Goal: Transaction & Acquisition: Purchase product/service

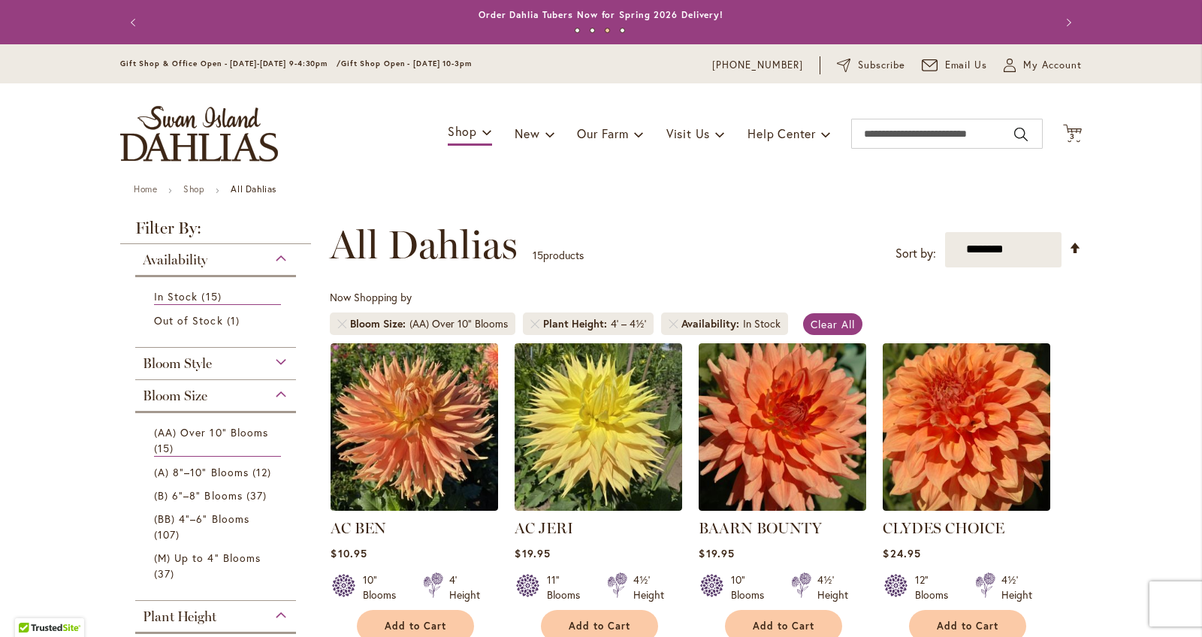
scroll to position [1, 0]
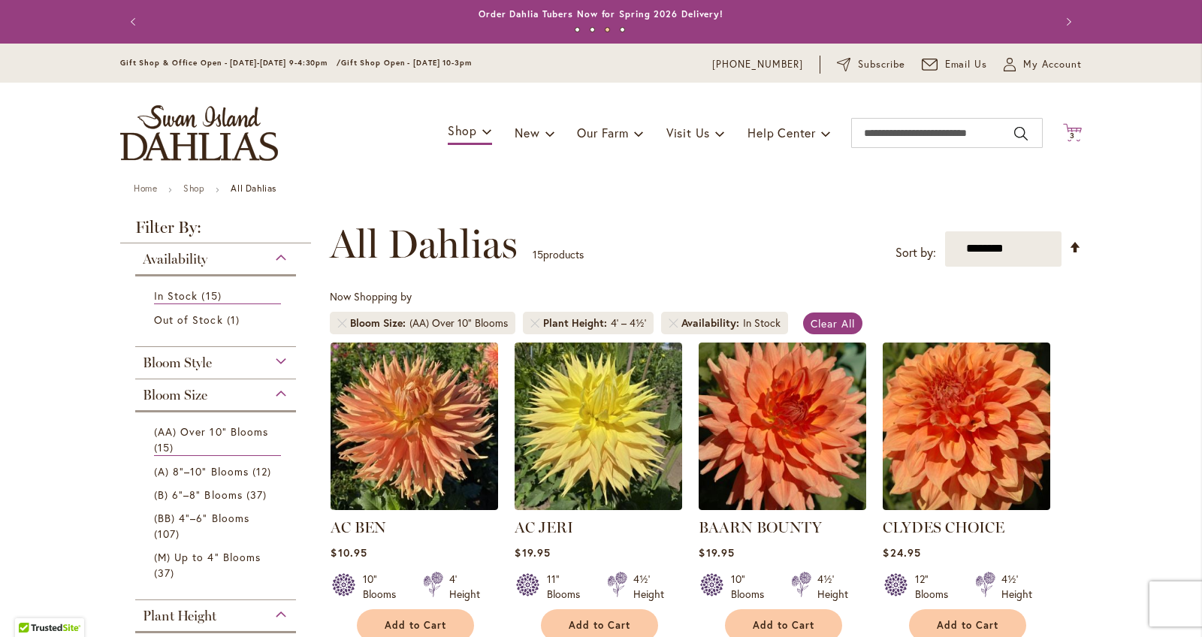
click at [1078, 134] on span "3 3 items" at bounding box center [1072, 136] width 15 height 8
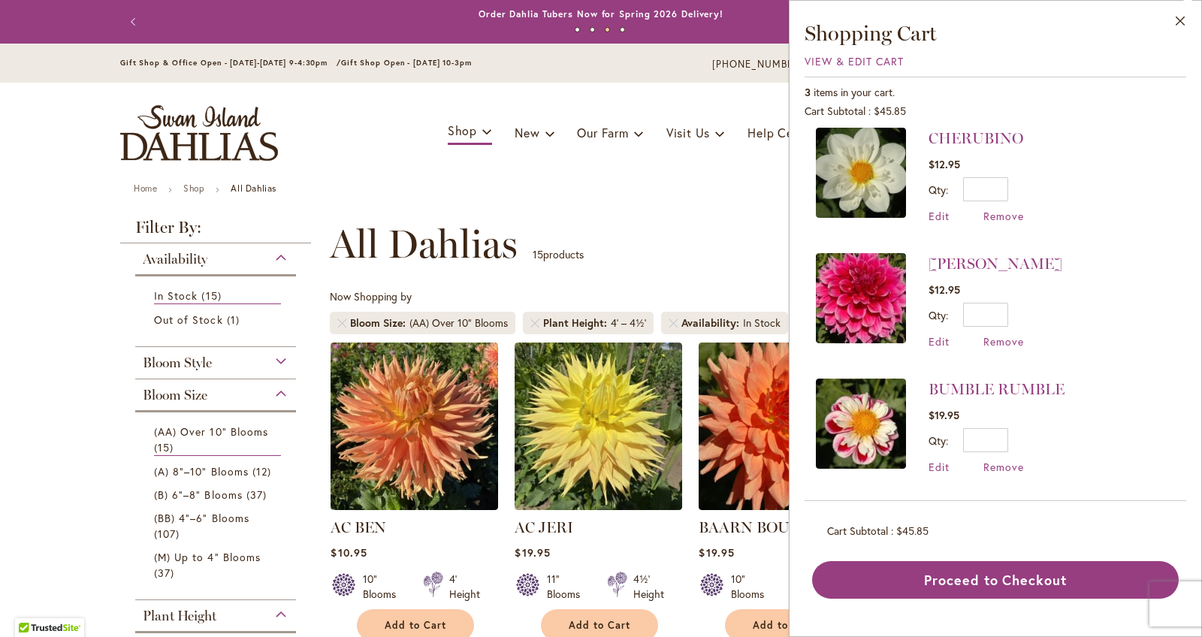
scroll to position [10, 0]
click at [760, 231] on div "**********" at bounding box center [706, 244] width 752 height 45
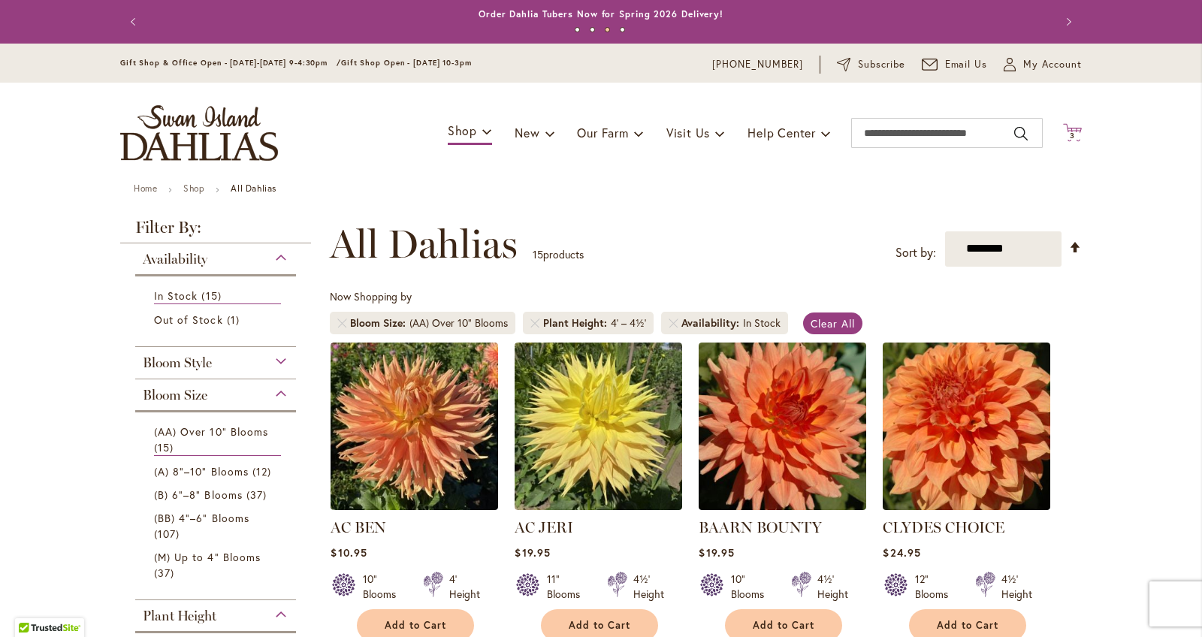
click at [1072, 131] on span "3" at bounding box center [1071, 136] width 5 height 10
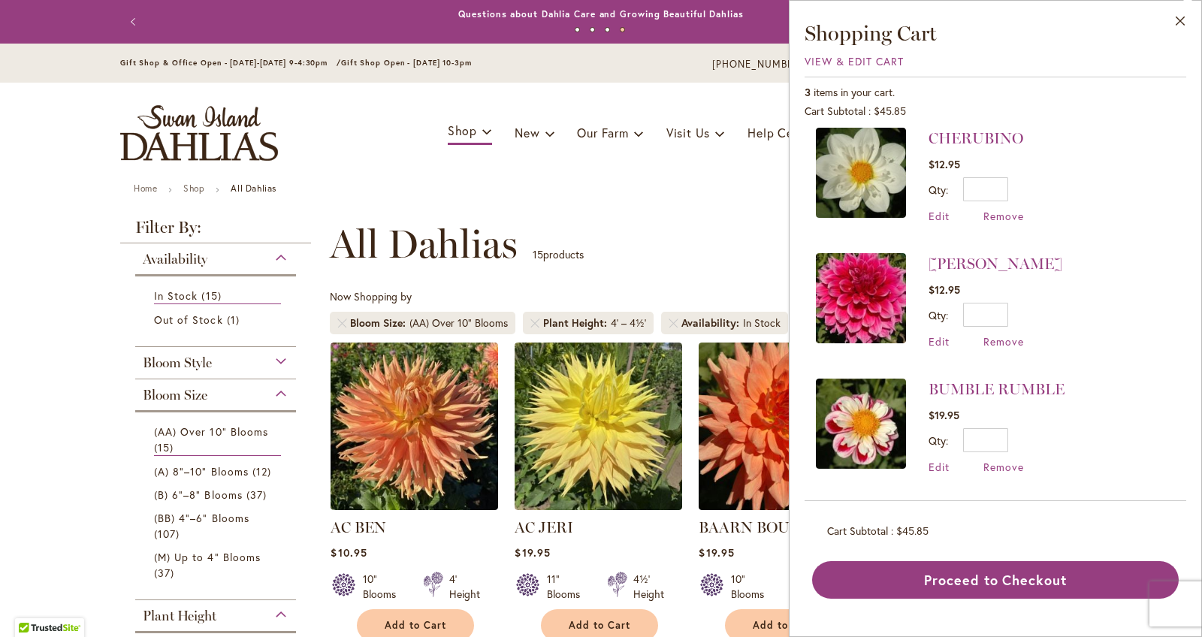
click at [764, 182] on div "Toggle Nav Shop Dahlia Tubers Collections Fresh Cut Dahlias Gardening Supplies …" at bounding box center [600, 133] width 991 height 101
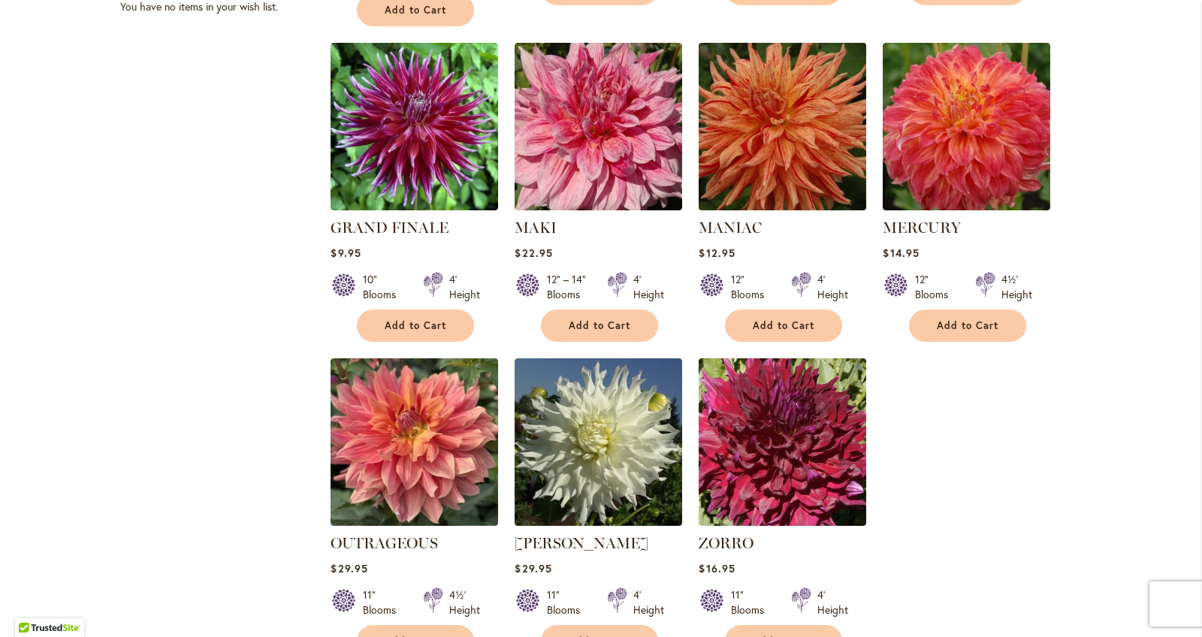
scroll to position [953, 0]
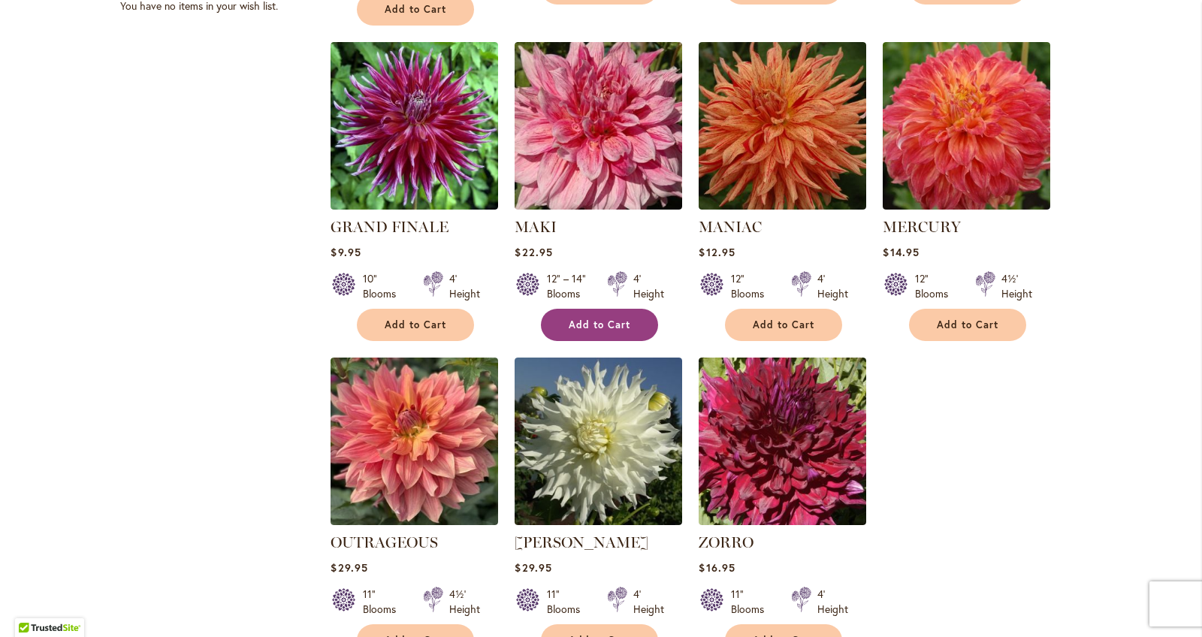
click at [634, 318] on button "Add to Cart" at bounding box center [599, 325] width 117 height 32
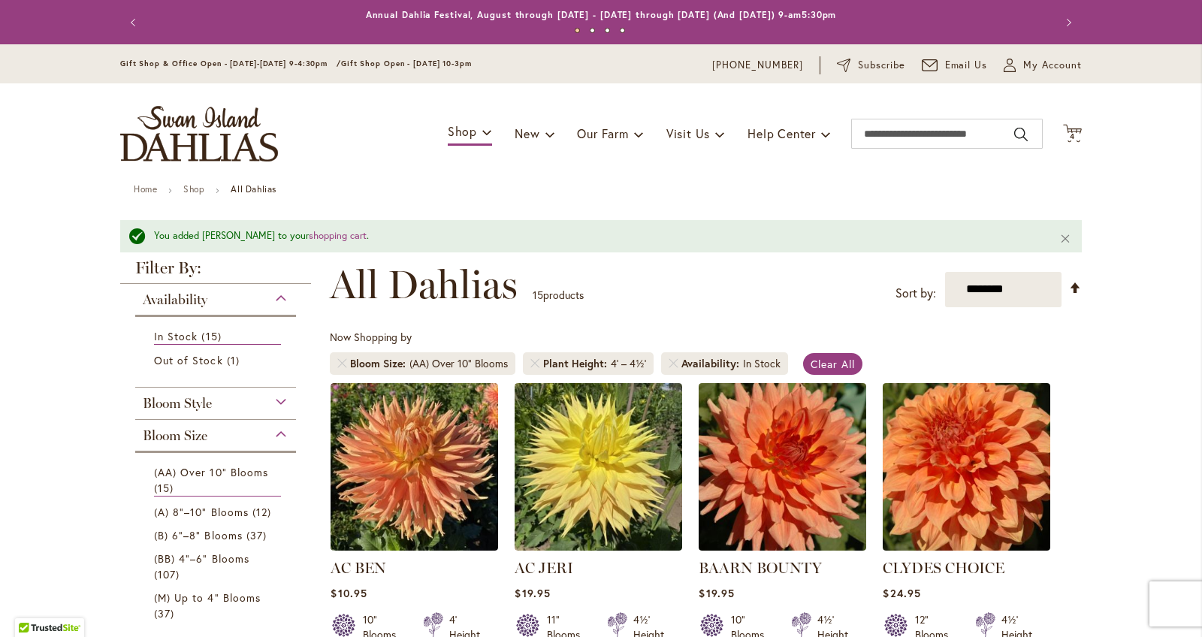
scroll to position [0, 0]
click at [1073, 137] on span "4" at bounding box center [1071, 136] width 5 height 10
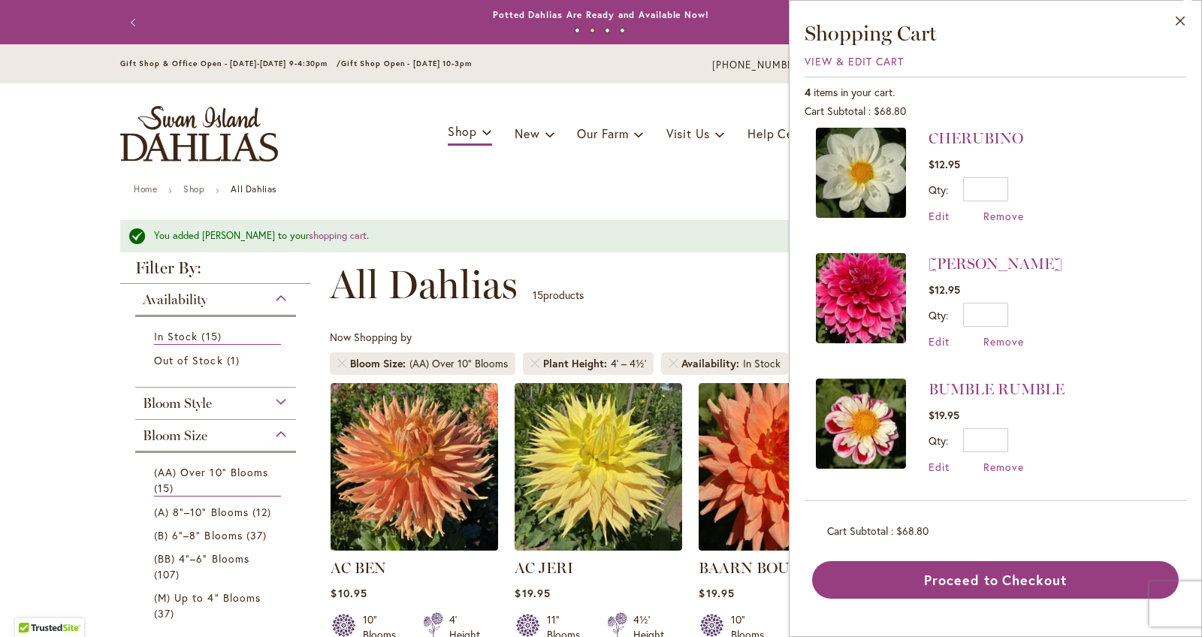
scroll to position [135, 0]
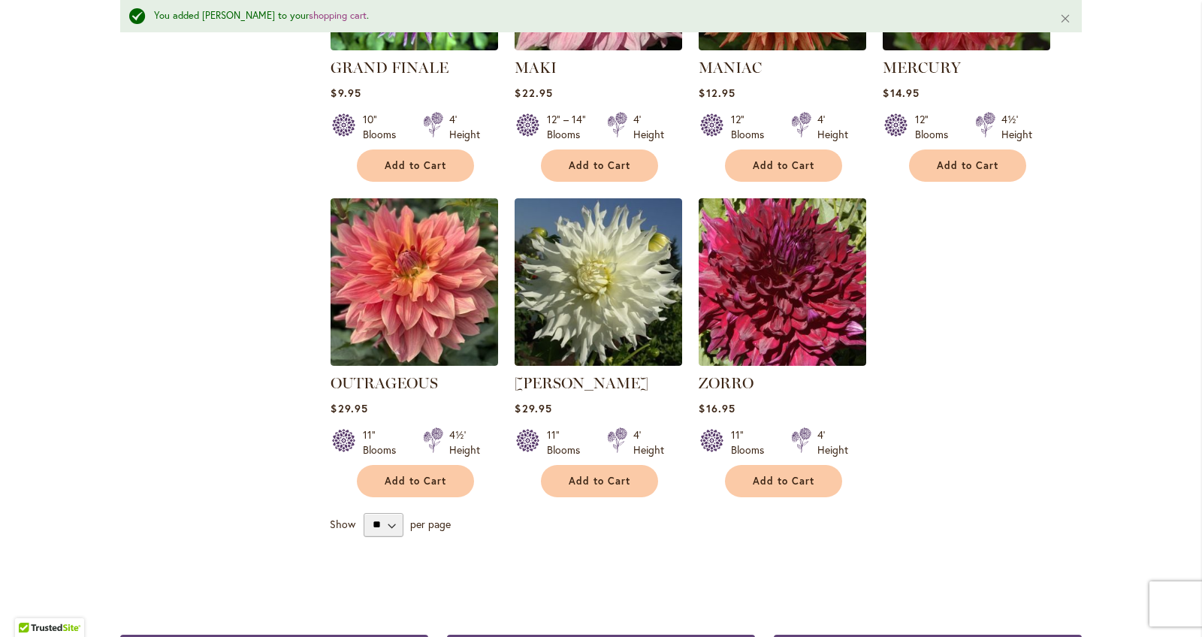
scroll to position [1154, 0]
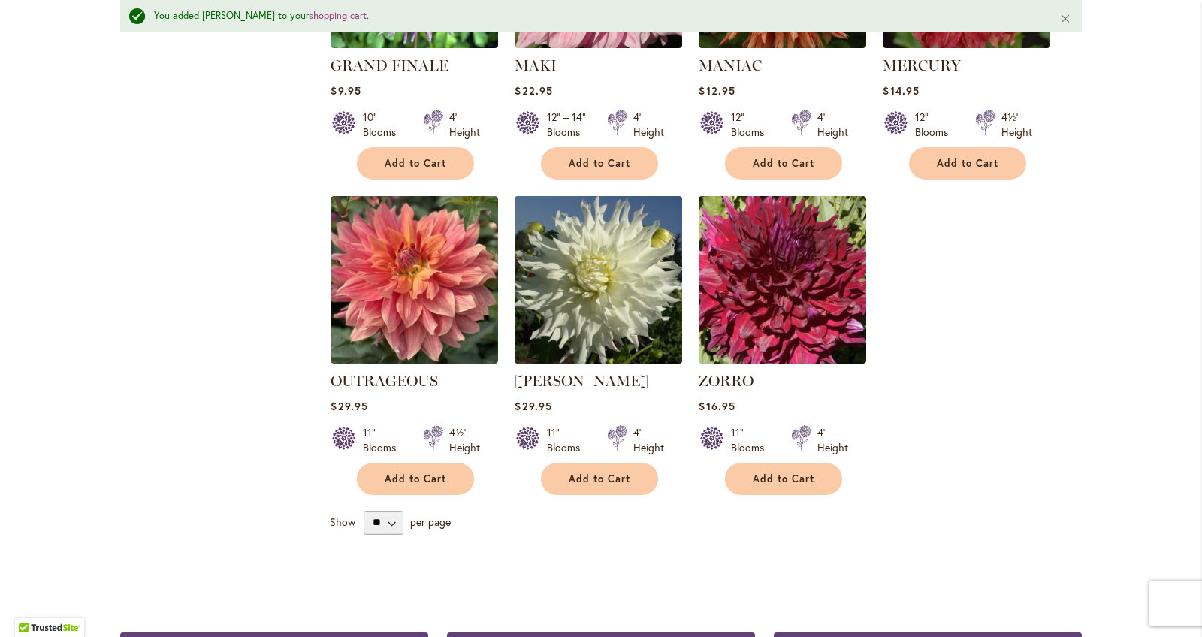
click at [620, 285] on img at bounding box center [599, 280] width 176 height 176
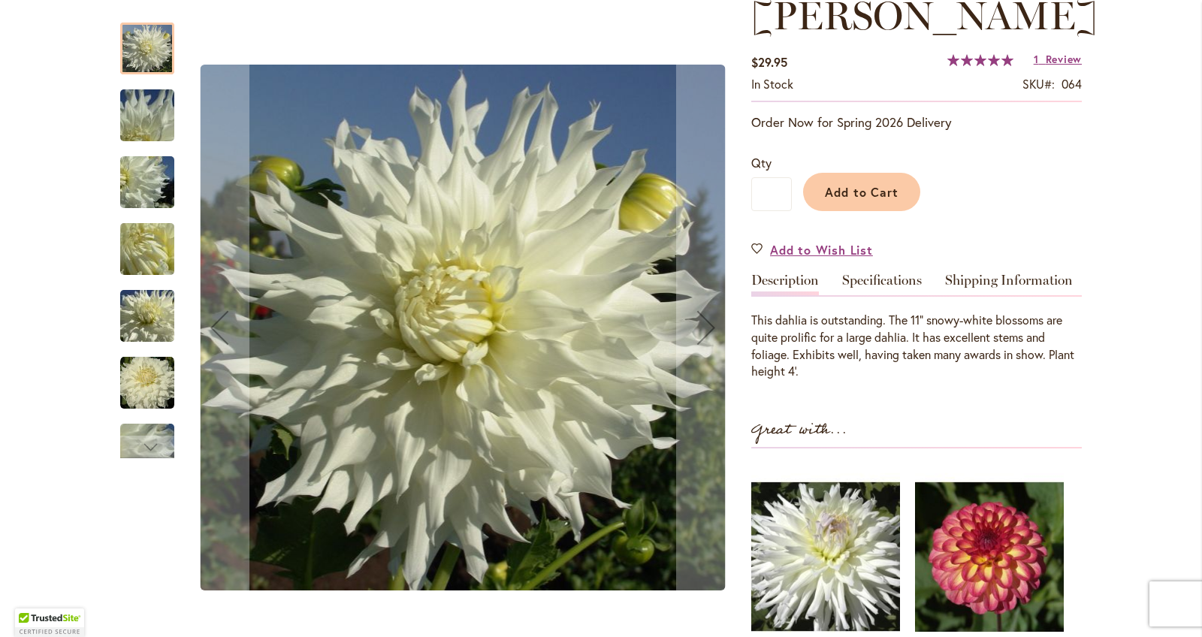
scroll to position [245, 0]
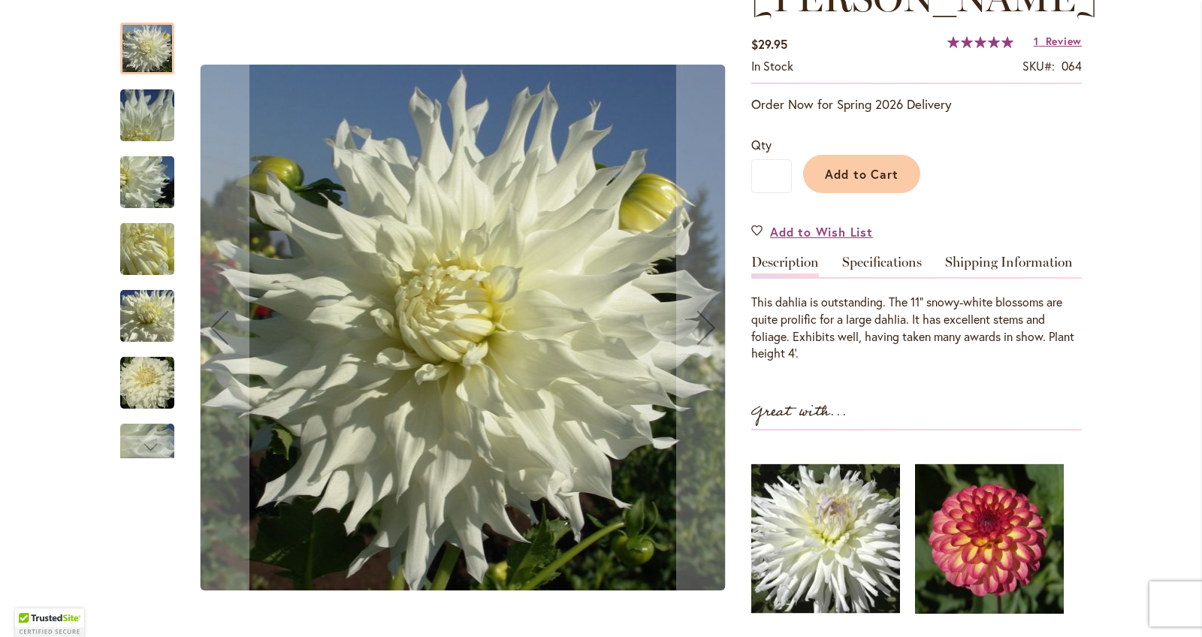
type input "******"
click at [150, 392] on img "Walter Hardisty" at bounding box center [147, 383] width 54 height 54
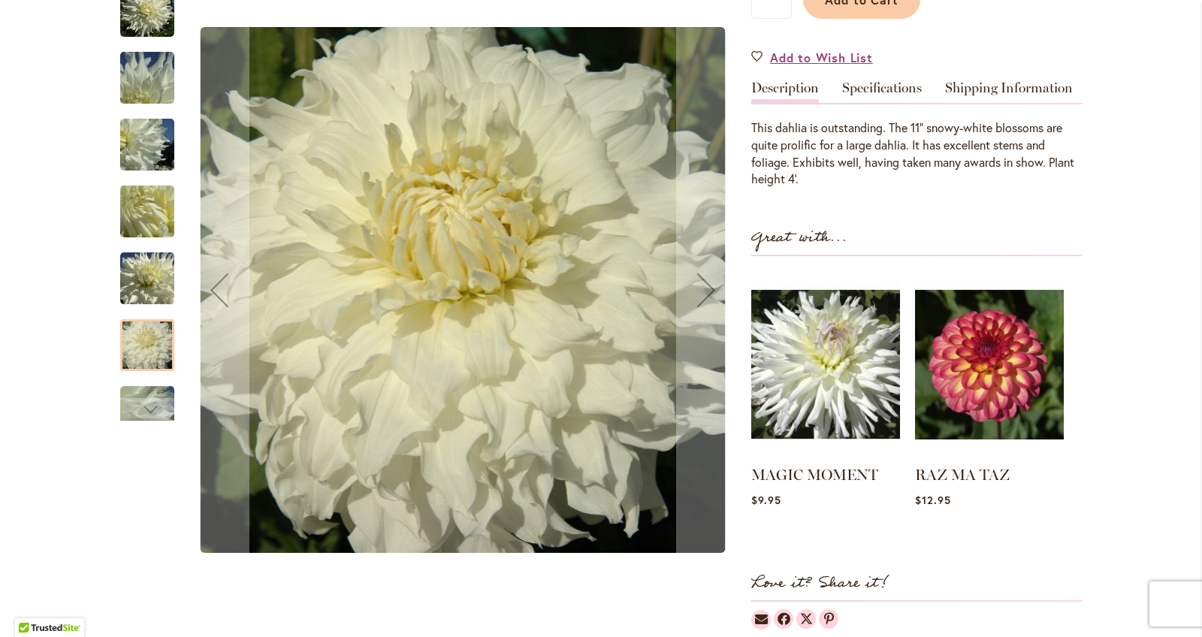
scroll to position [427, 0]
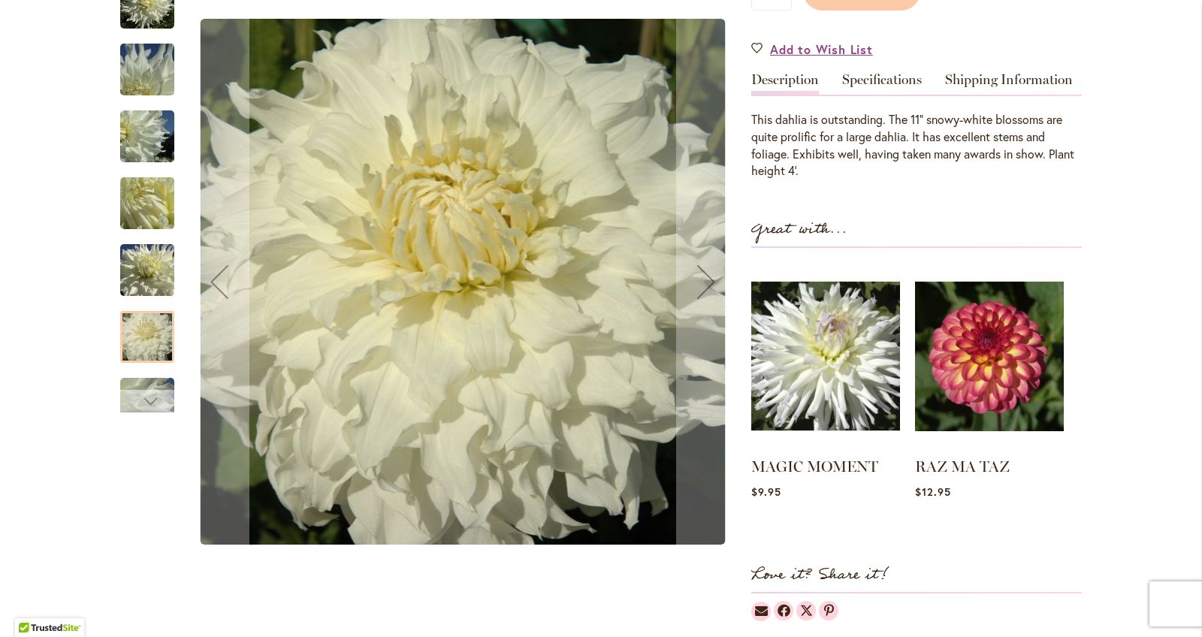
click at [144, 412] on div "Next" at bounding box center [147, 401] width 23 height 23
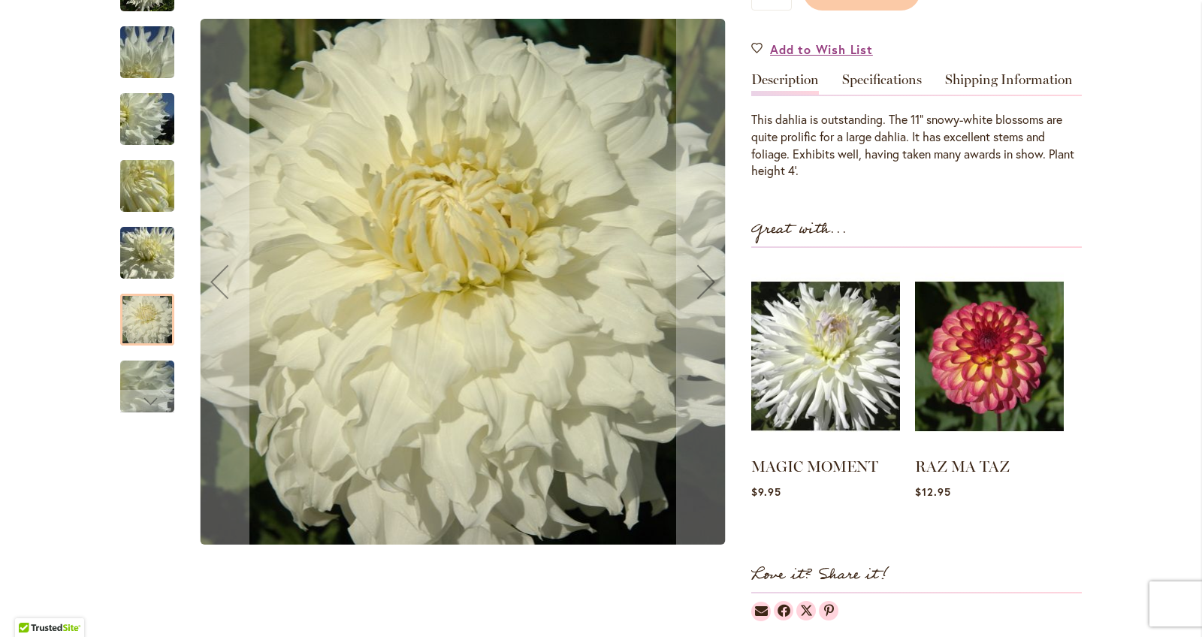
click at [142, 417] on img "Walter Hardisty" at bounding box center [147, 385] width 108 height 81
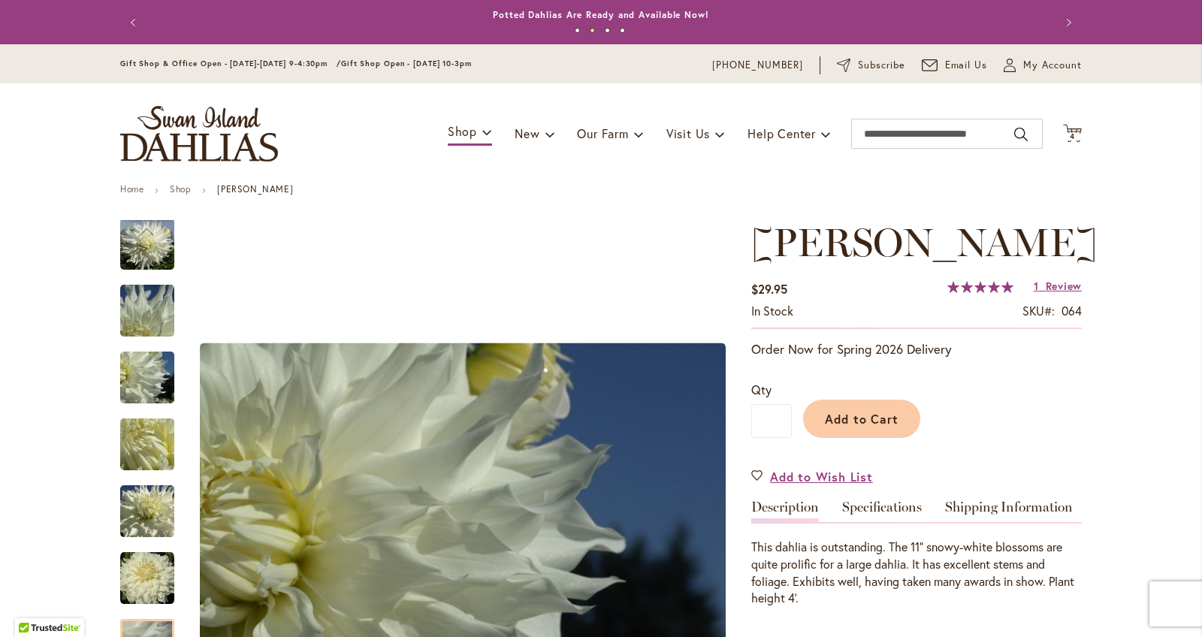
scroll to position [0, 0]
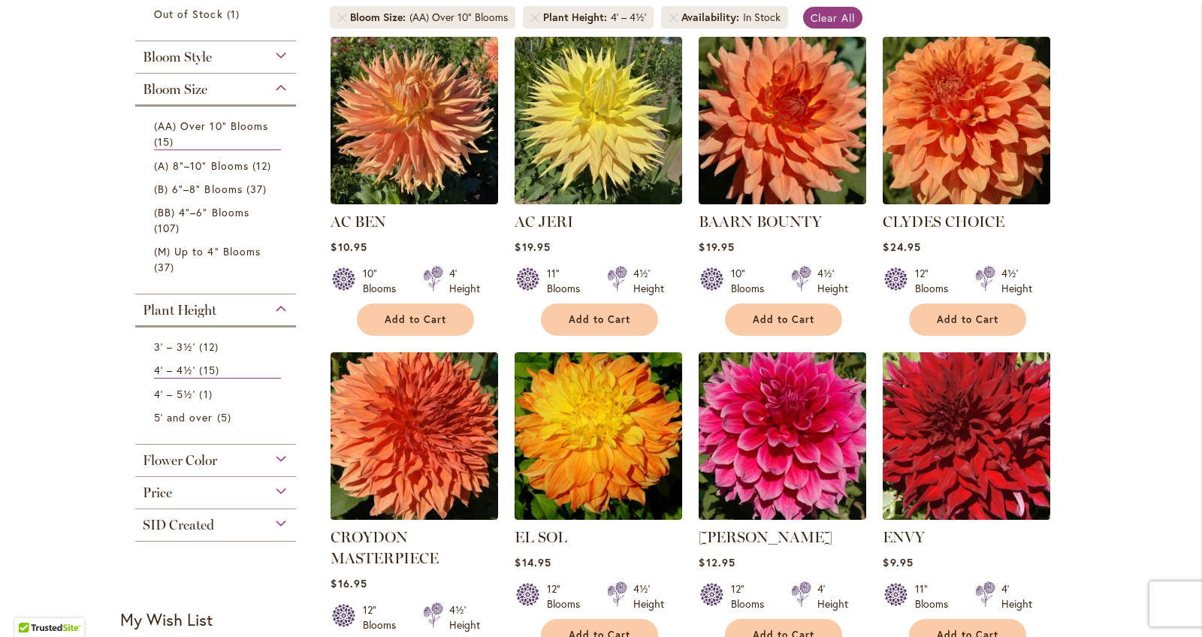
scroll to position [305, 0]
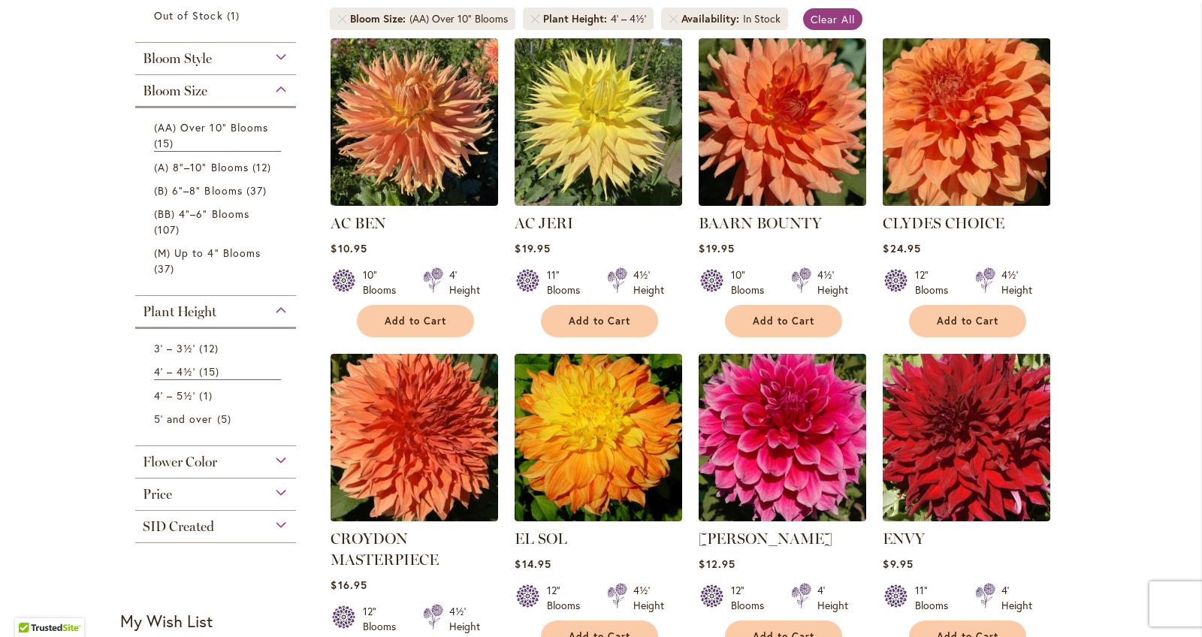
click at [980, 95] on img at bounding box center [967, 122] width 176 height 176
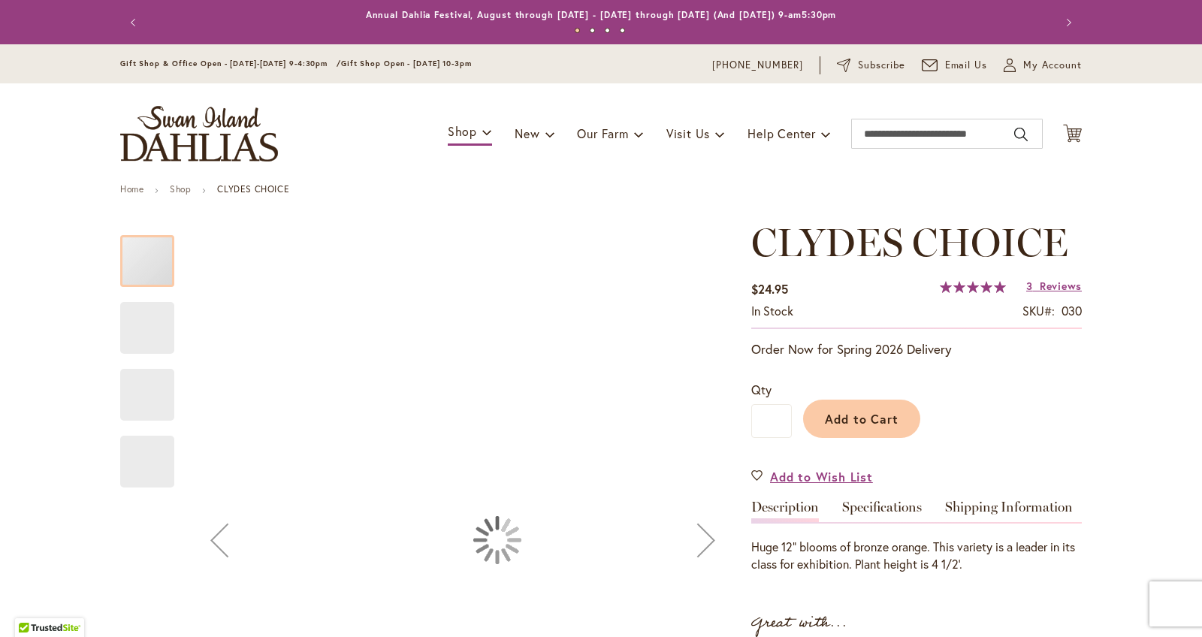
type input "******"
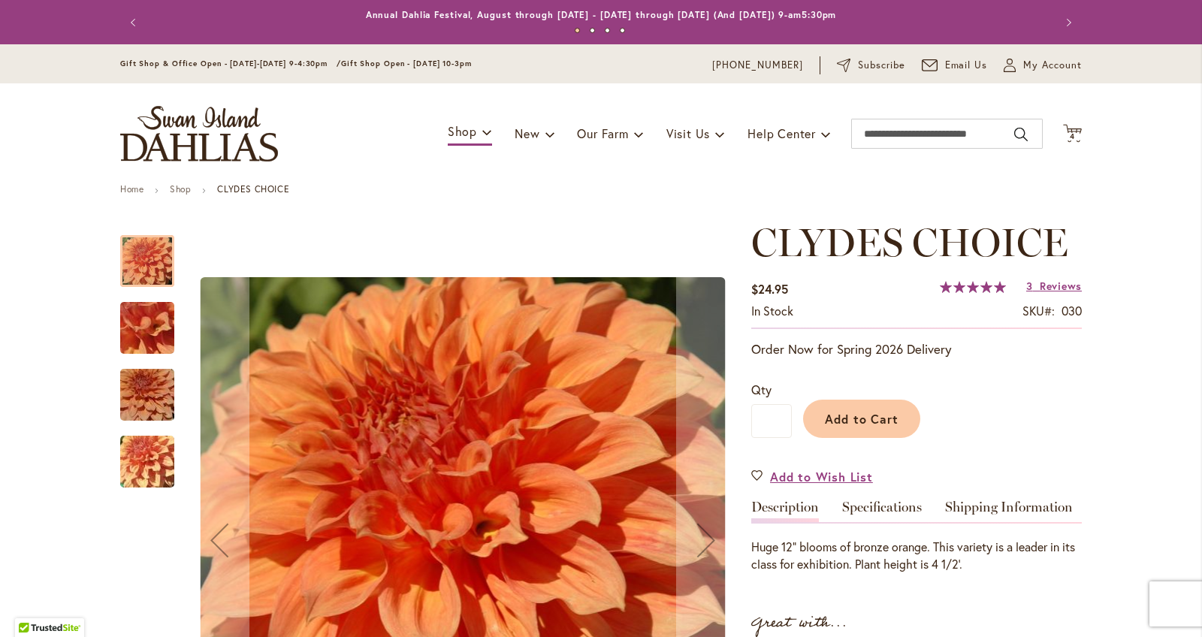
click at [161, 328] on img "Clyde's Choice" at bounding box center [147, 328] width 108 height 81
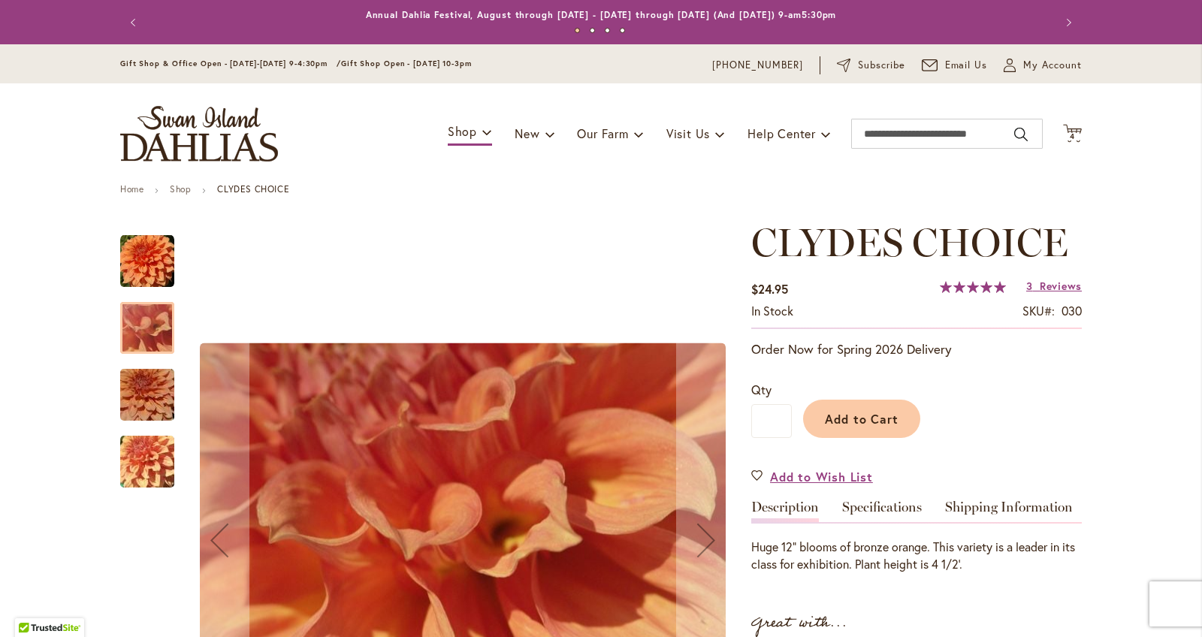
scroll to position [45, 0]
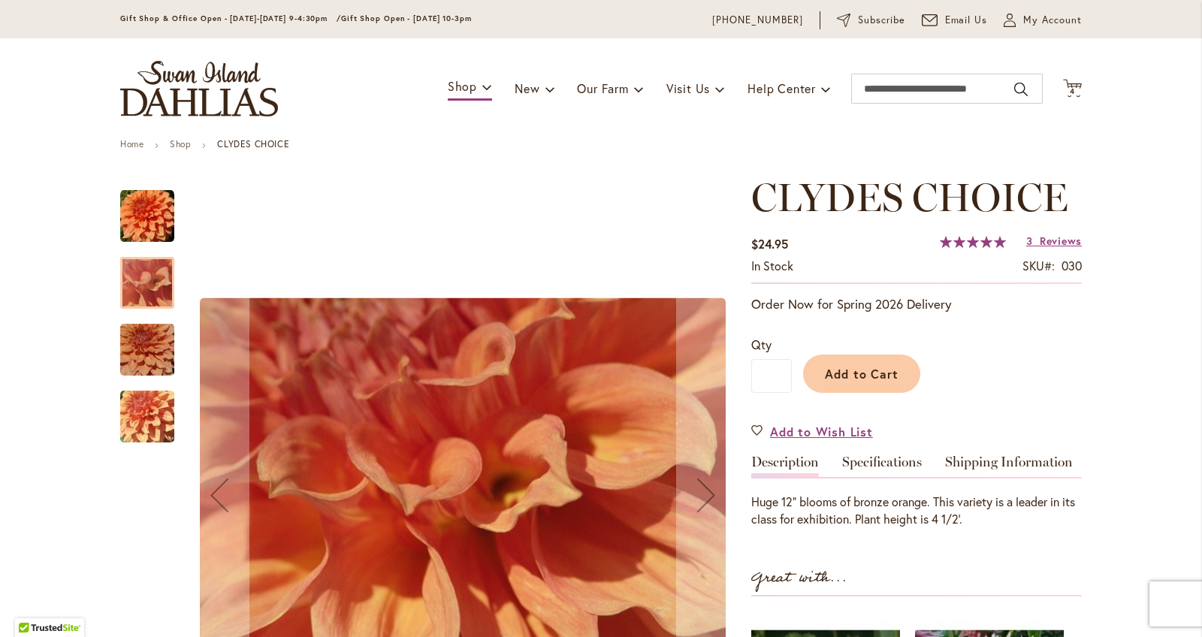
click at [146, 365] on img "Clyde's Choice" at bounding box center [147, 350] width 108 height 72
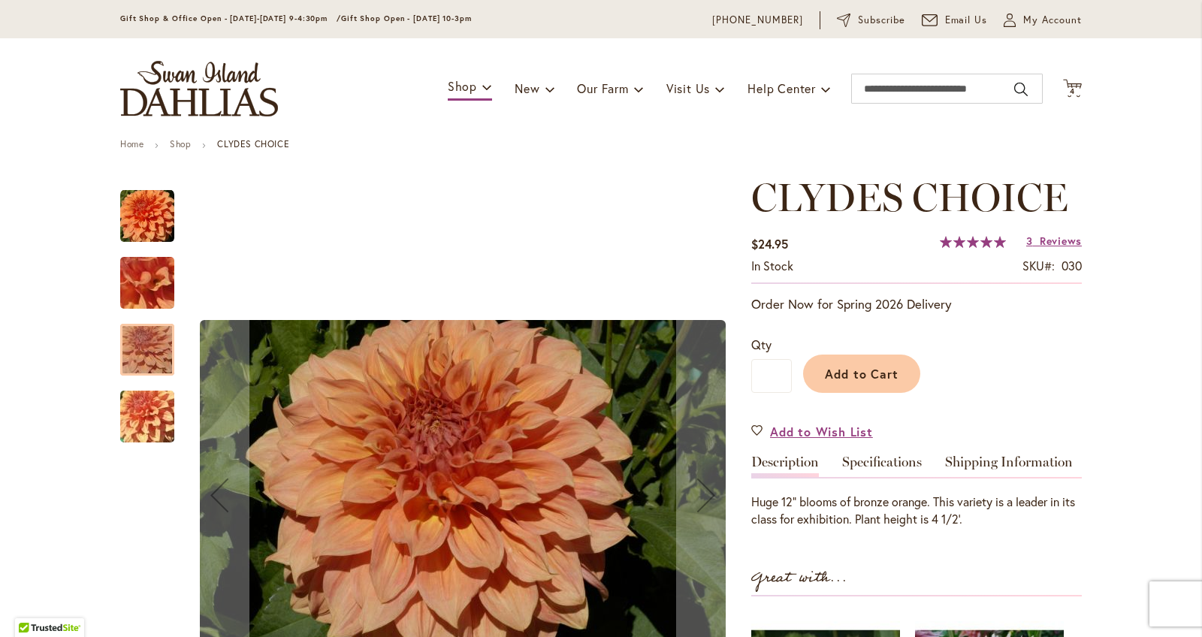
click at [148, 399] on img "Clyde's Choice" at bounding box center [147, 416] width 108 height 81
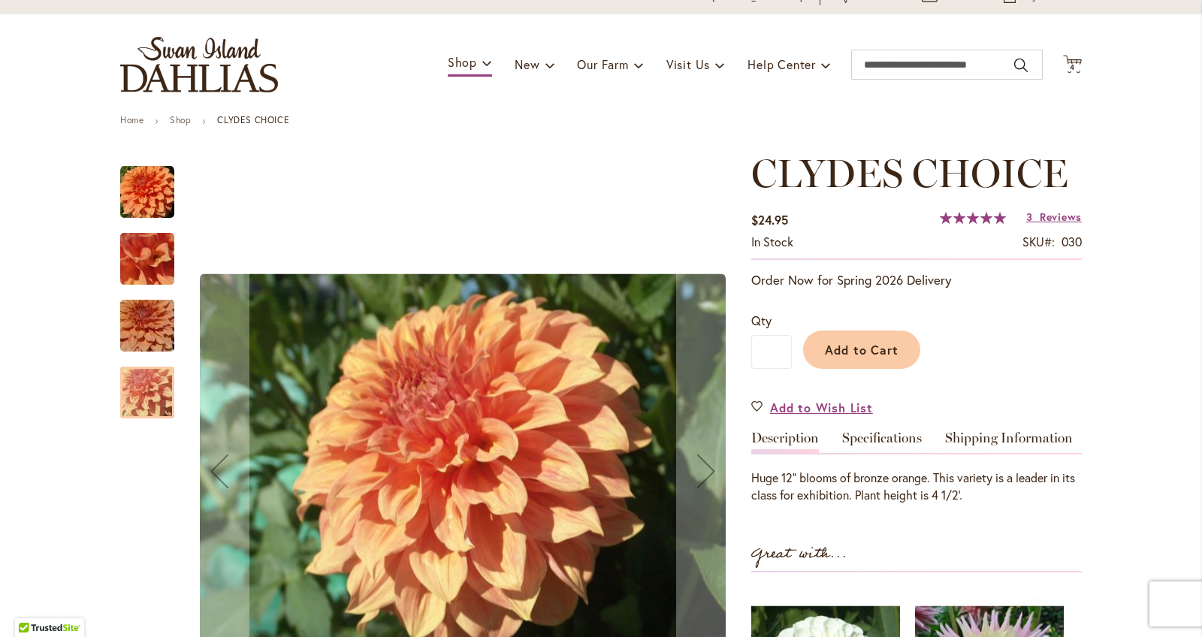
scroll to position [68, 0]
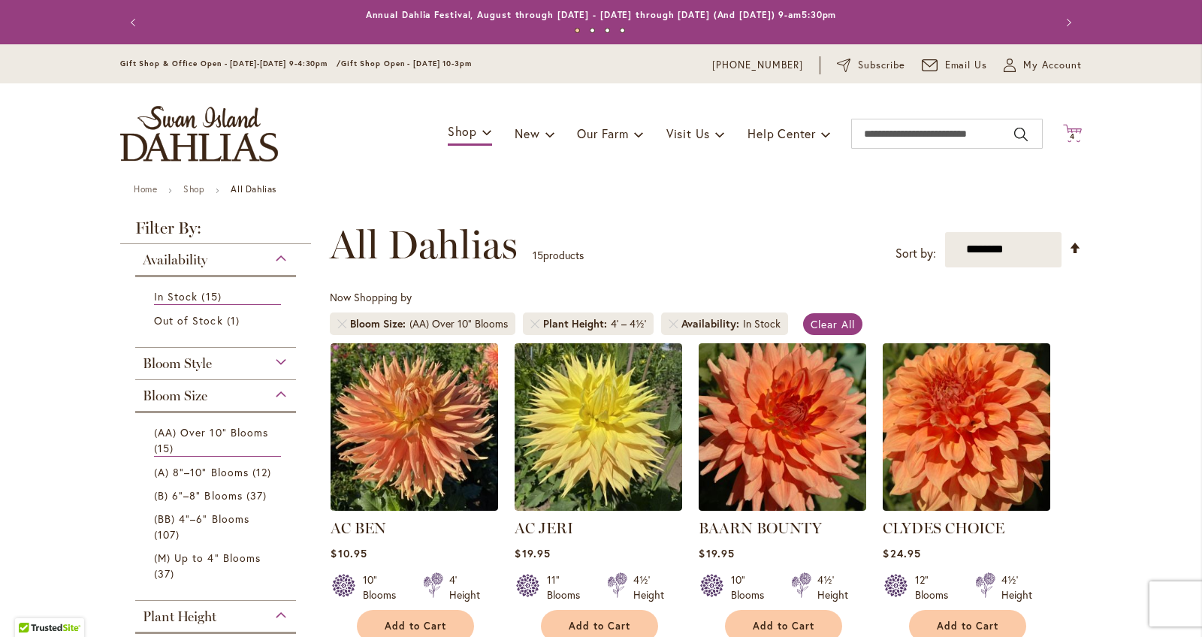
click at [1075, 138] on span "4 4 items" at bounding box center [1072, 137] width 15 height 8
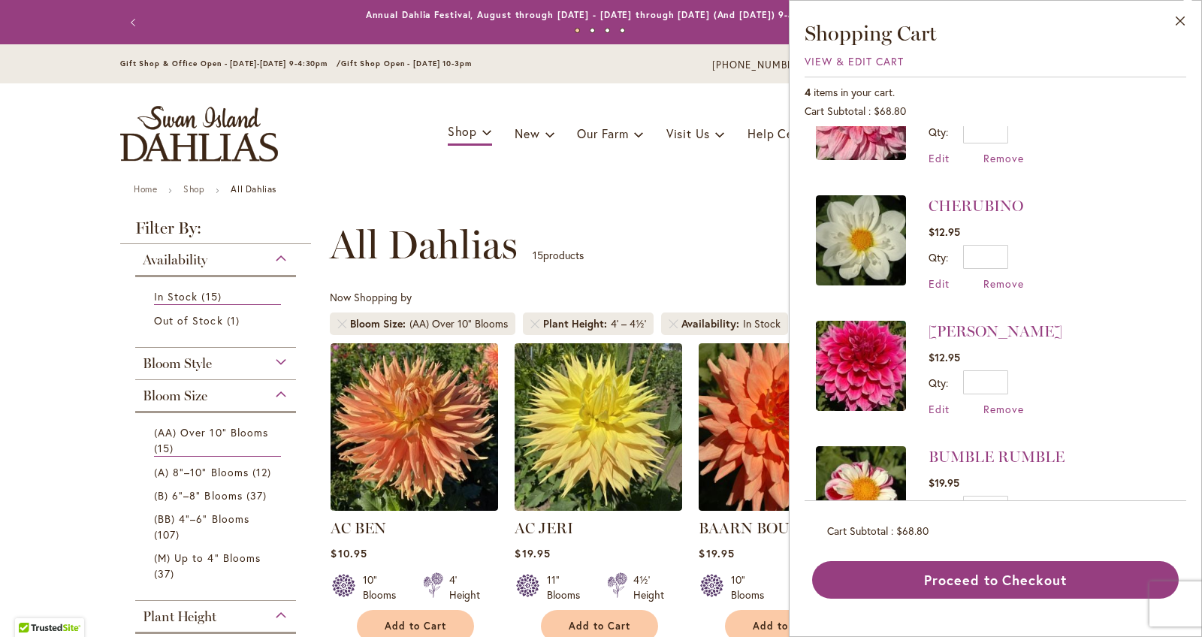
scroll to position [76, 0]
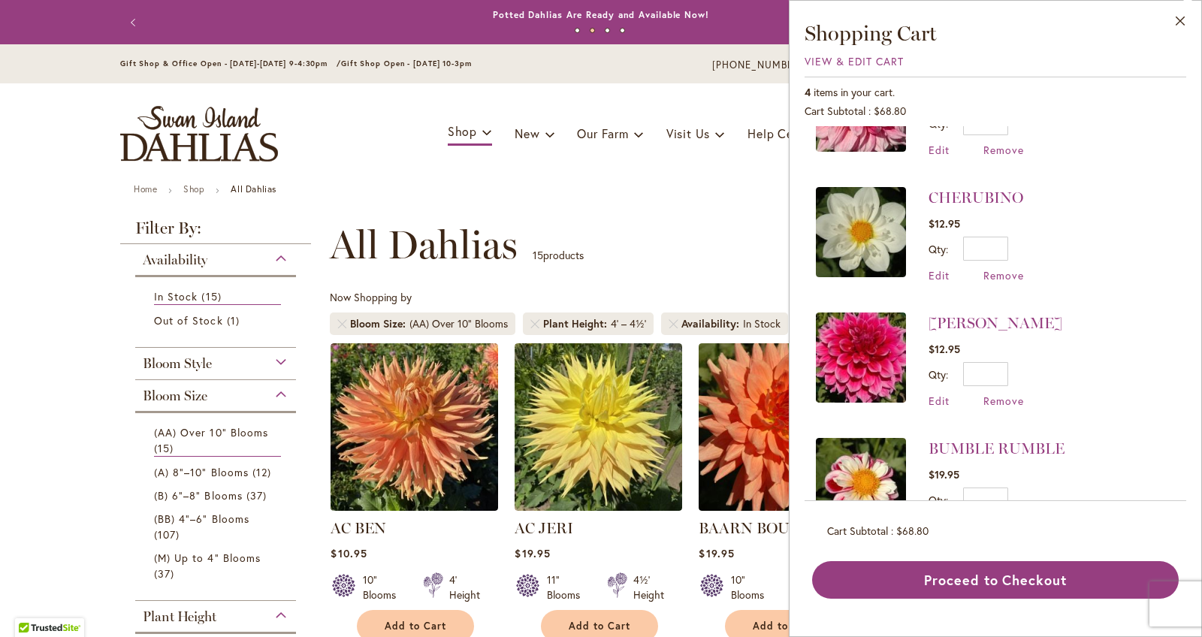
click at [775, 238] on div "**********" at bounding box center [706, 244] width 752 height 45
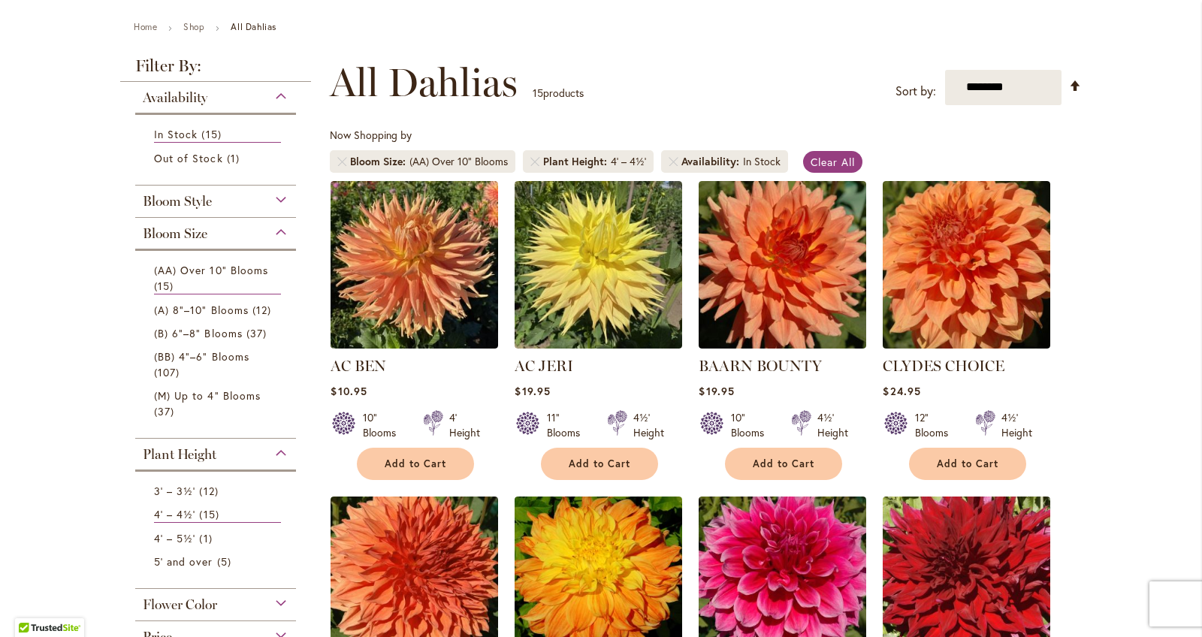
scroll to position [161, 0]
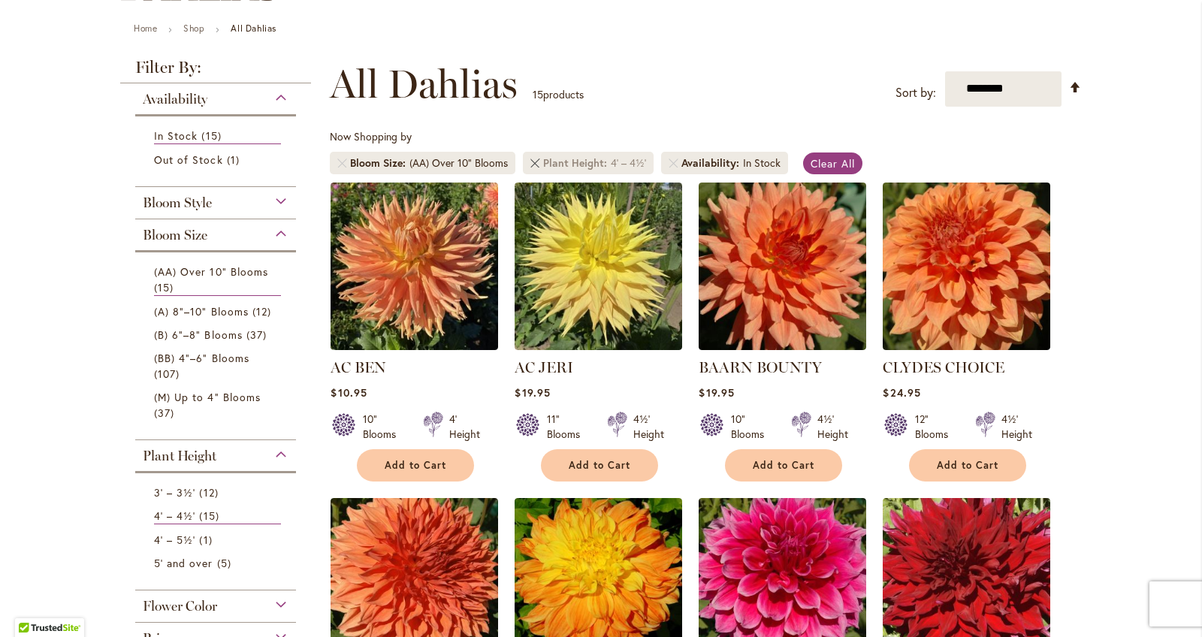
click at [536, 161] on link "Remove Plant Height 4' – 4½'" at bounding box center [534, 162] width 9 height 9
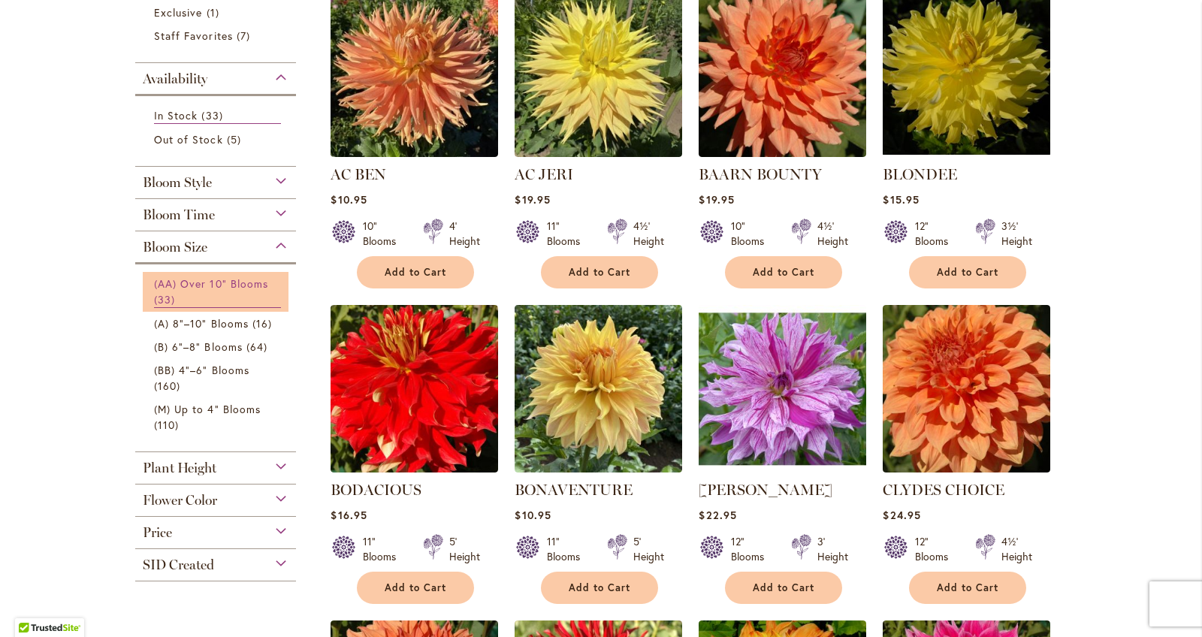
scroll to position [353, 0]
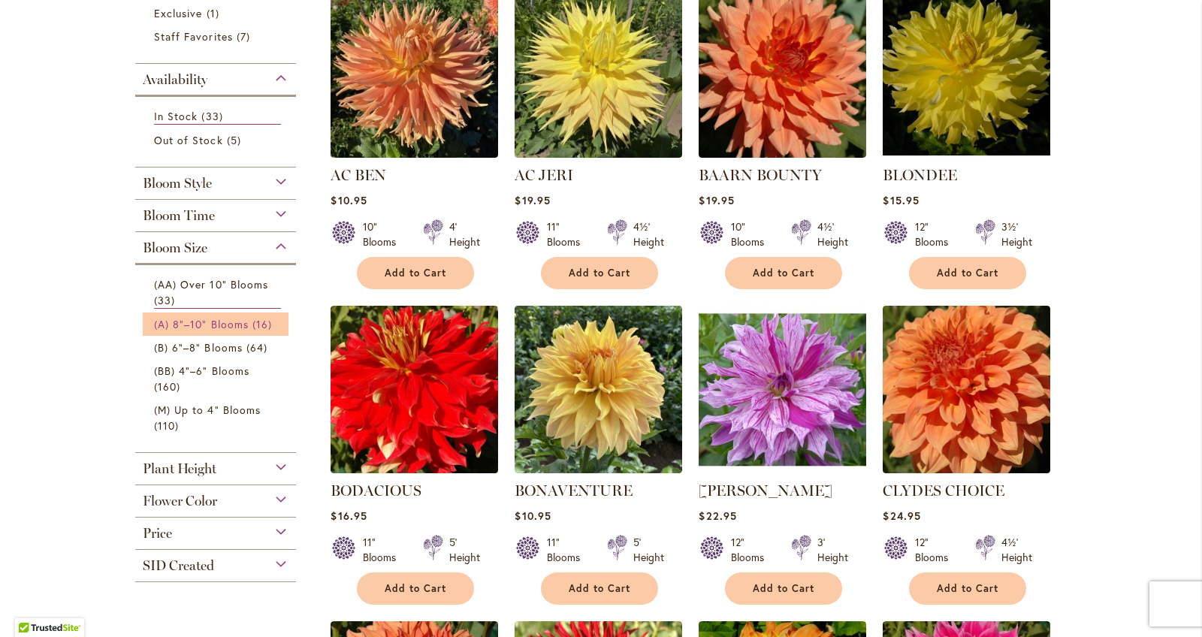
click at [200, 327] on span "(A) 8"–10" Blooms" at bounding box center [201, 324] width 95 height 14
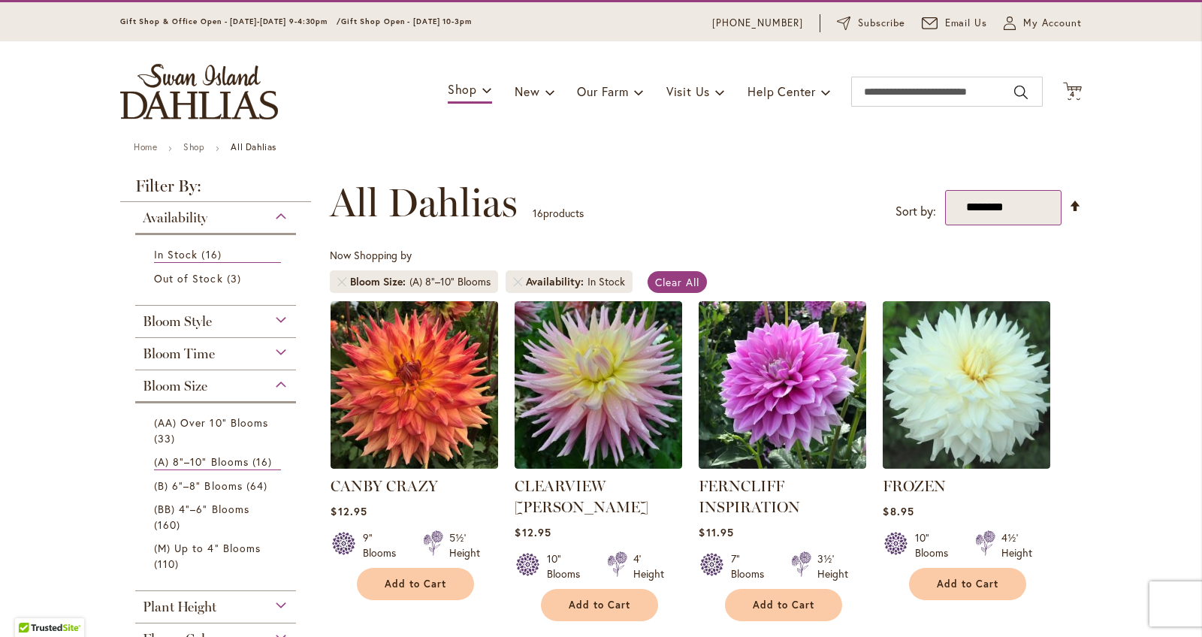
scroll to position [40, 0]
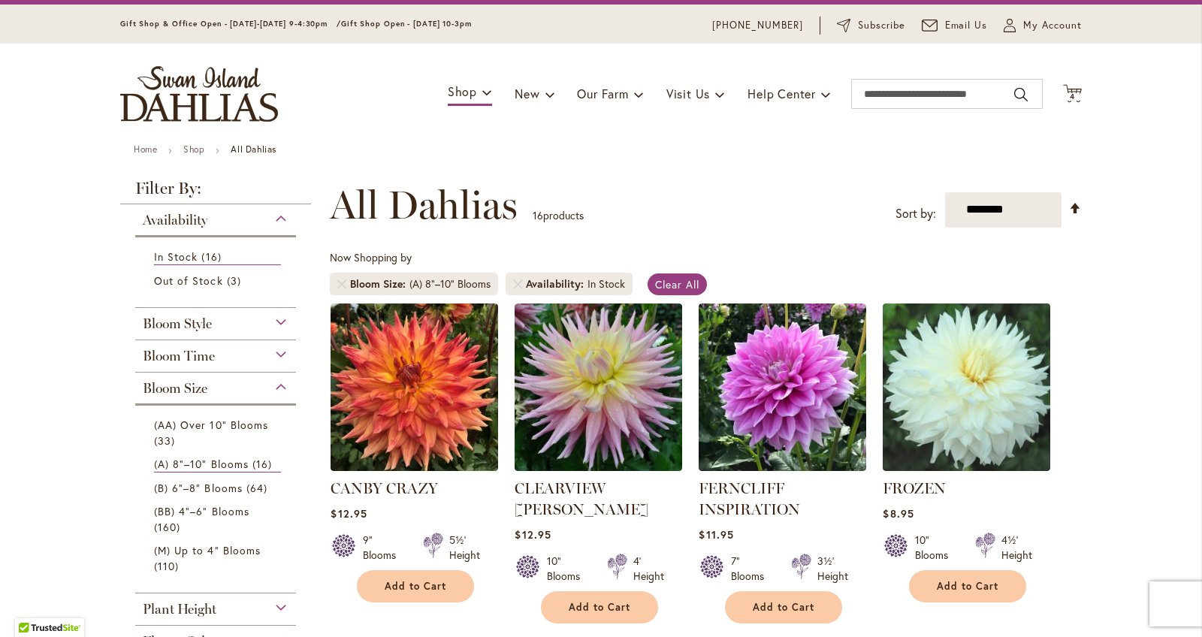
drag, startPoint x: 1072, startPoint y: 89, endPoint x: 1069, endPoint y: 97, distance: 8.4
click at [1072, 90] on icon "Cart .cls-1 { fill: #231f20; }" at bounding box center [1072, 93] width 19 height 19
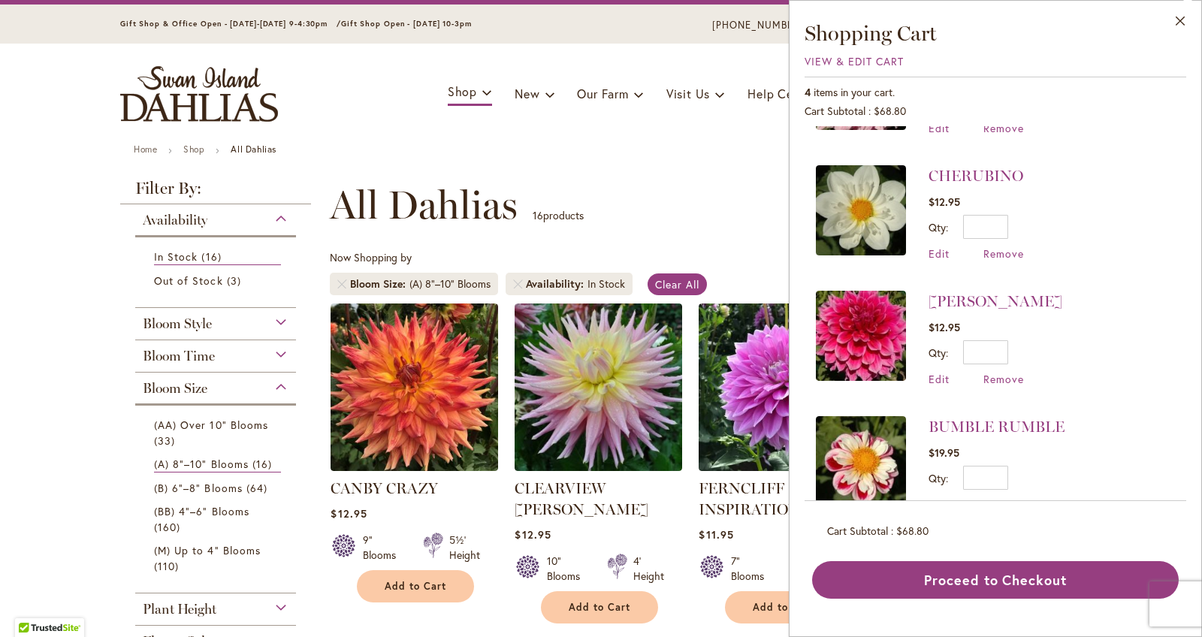
scroll to position [102, 0]
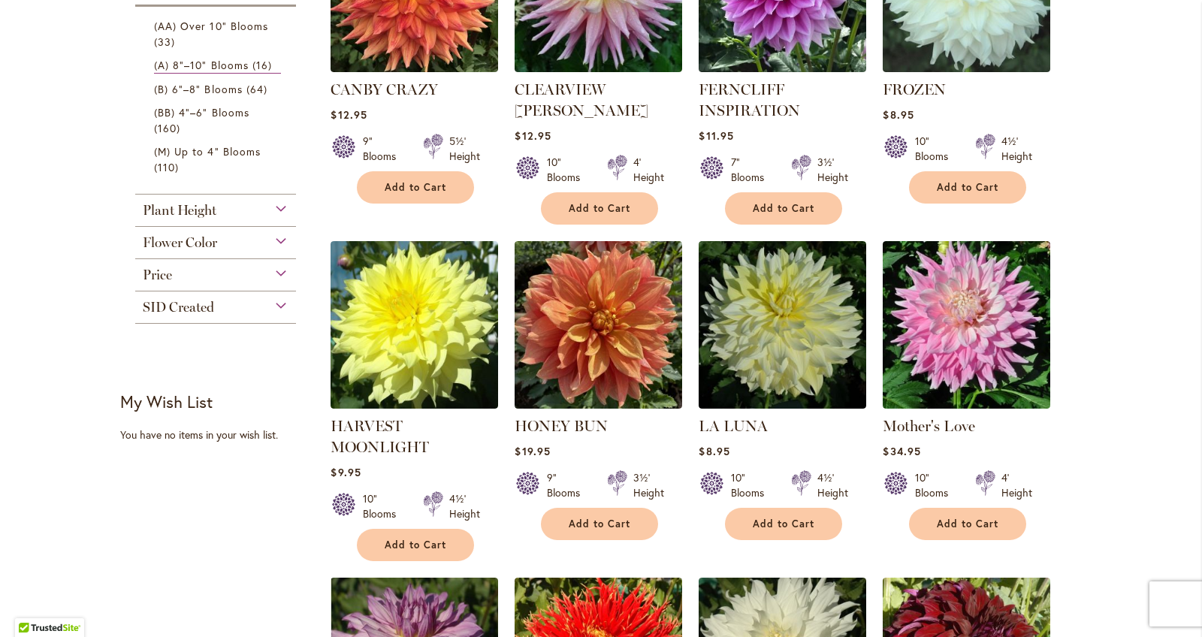
scroll to position [440, 0]
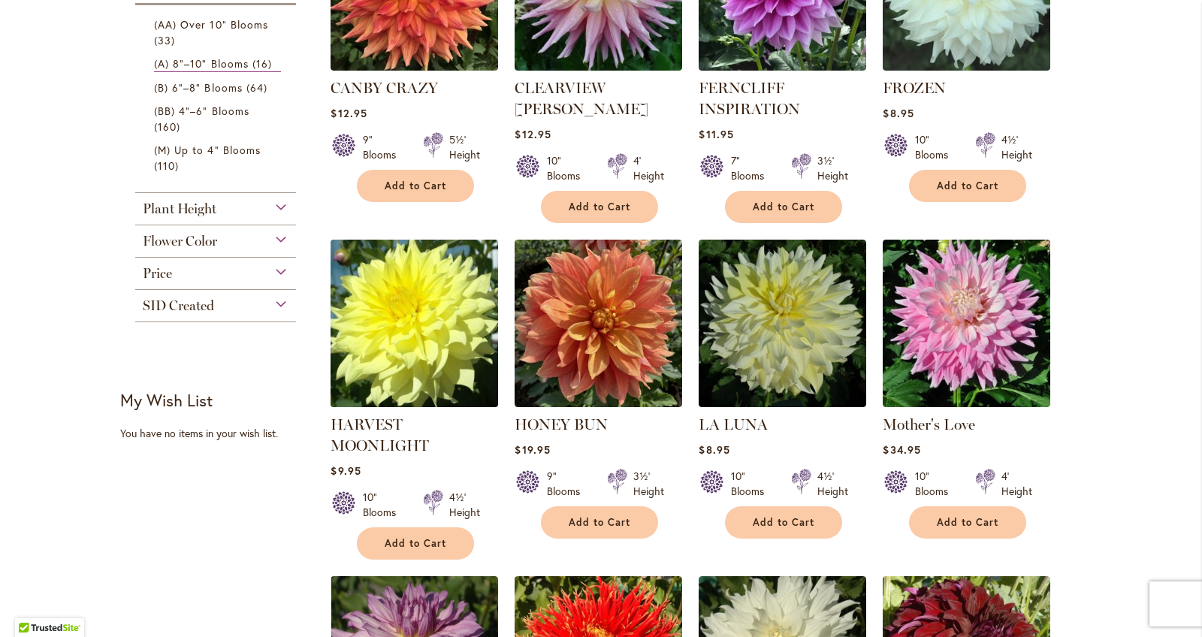
click at [475, 337] on img at bounding box center [415, 323] width 176 height 176
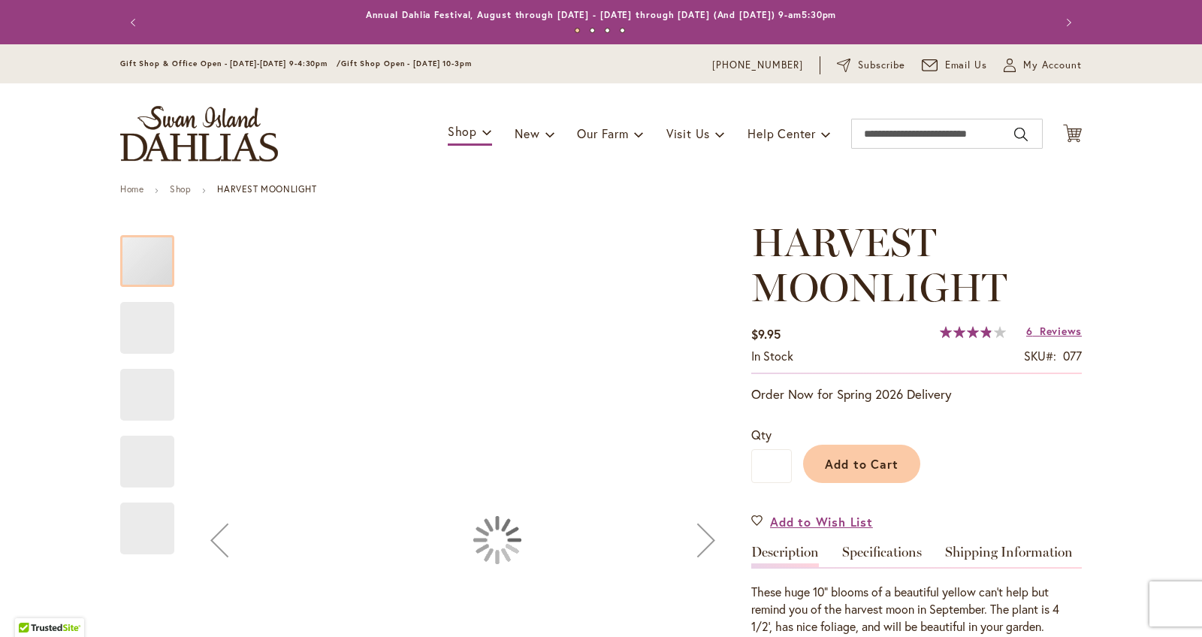
type input "******"
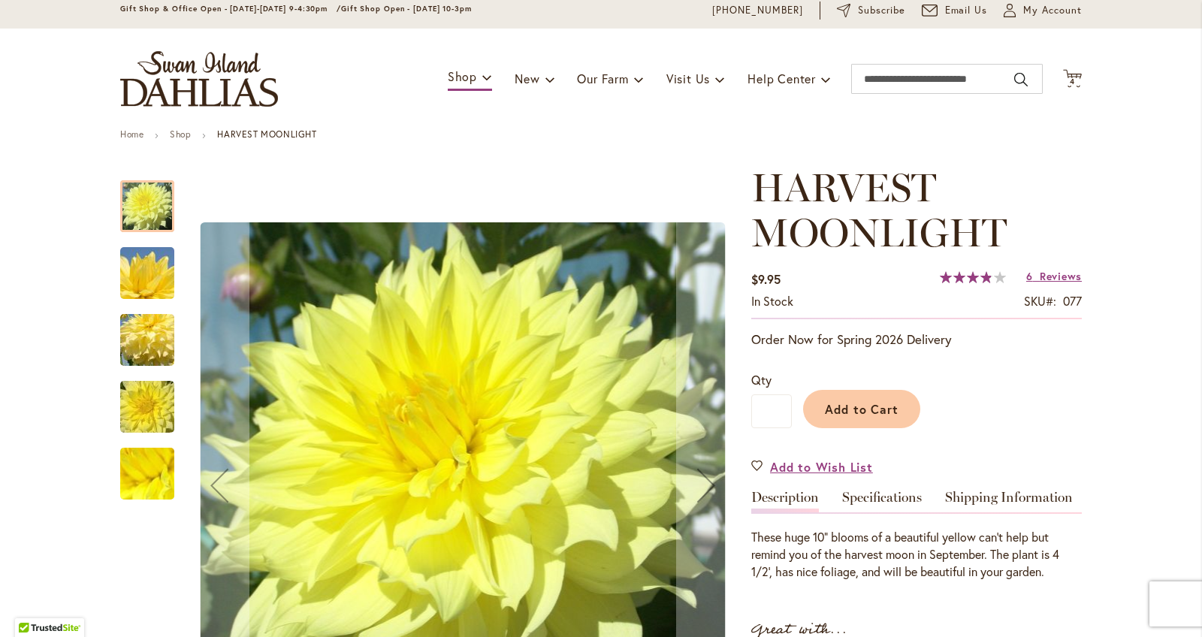
scroll to position [67, 0]
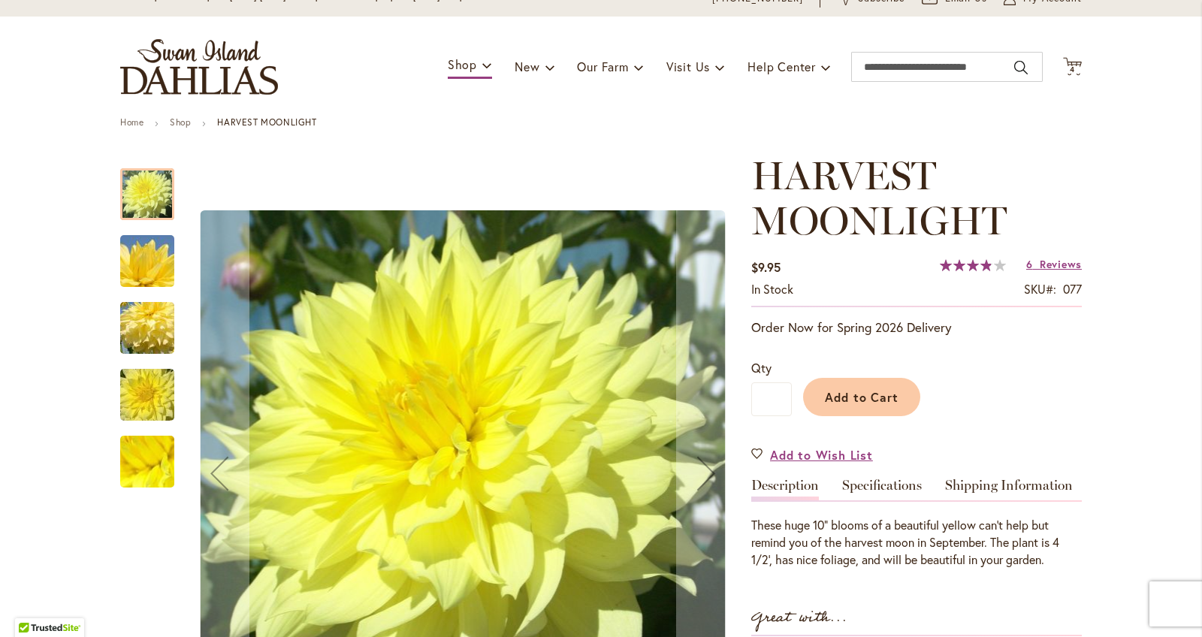
click at [167, 324] on img "Harvest Moonlight" at bounding box center [147, 328] width 108 height 72
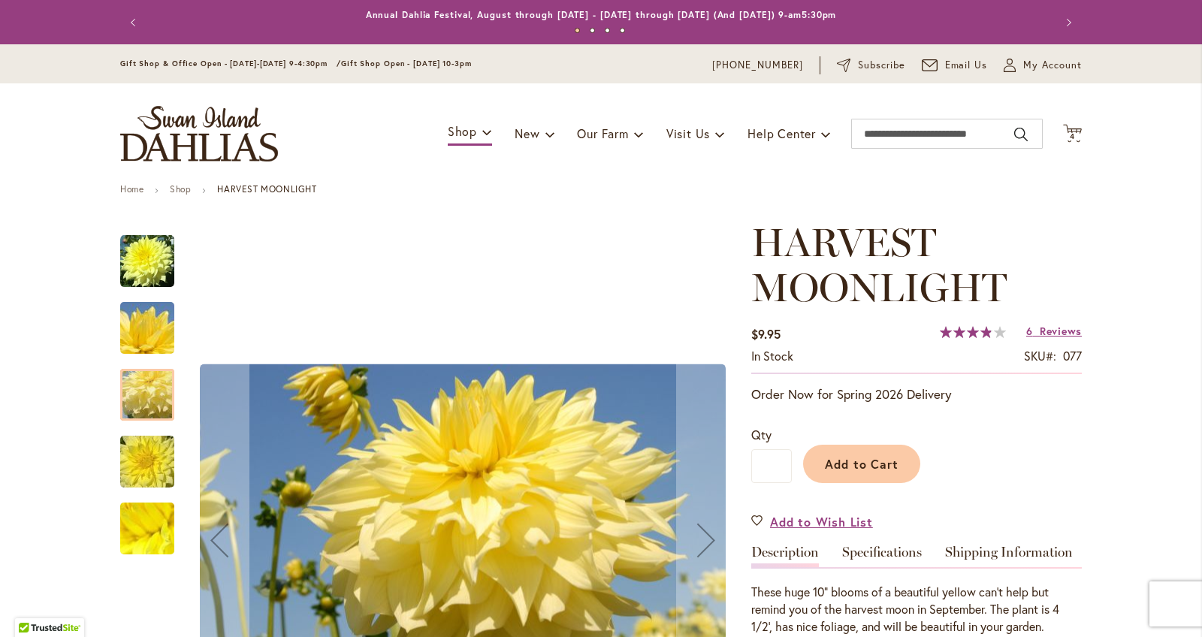
scroll to position [0, 0]
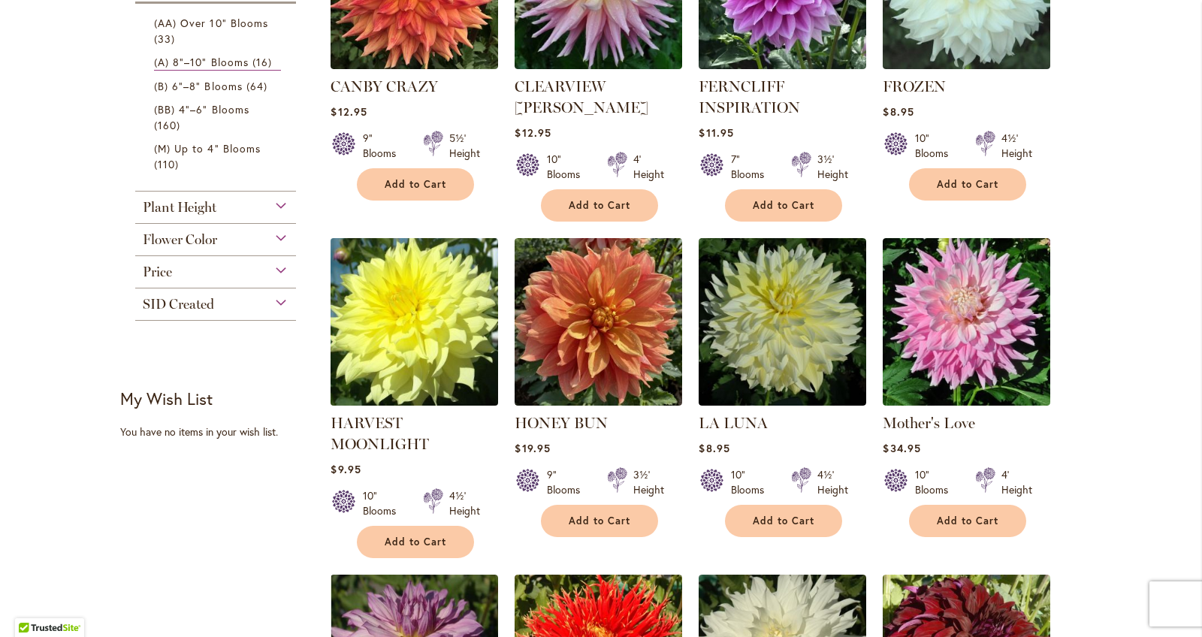
scroll to position [608, 0]
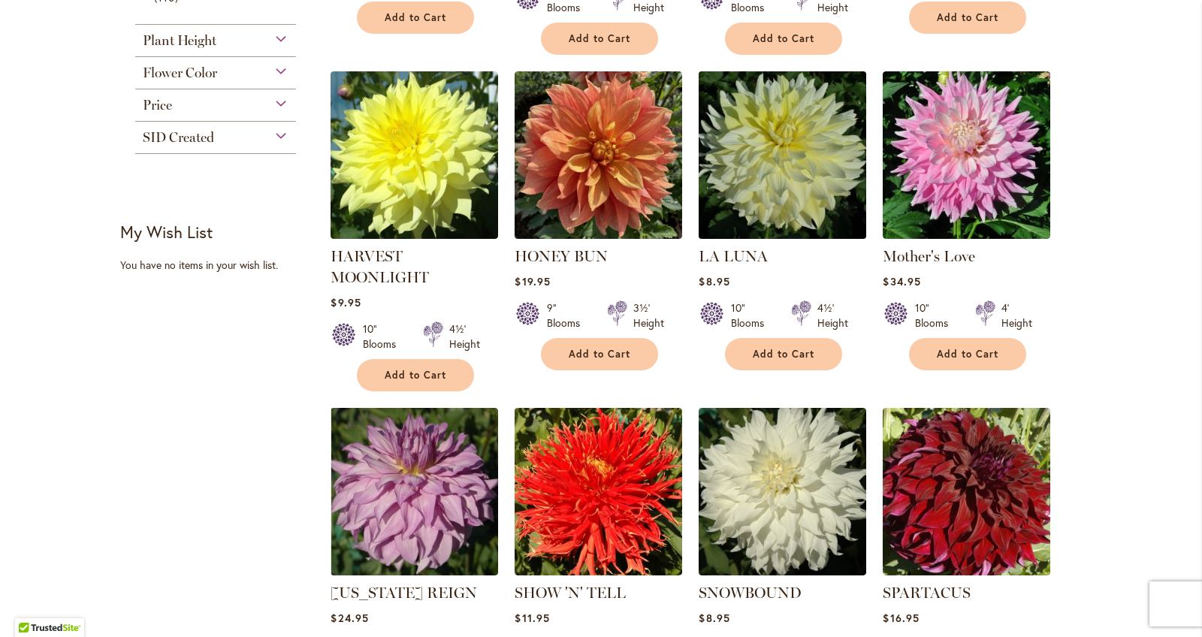
click at [736, 225] on img at bounding box center [783, 155] width 176 height 176
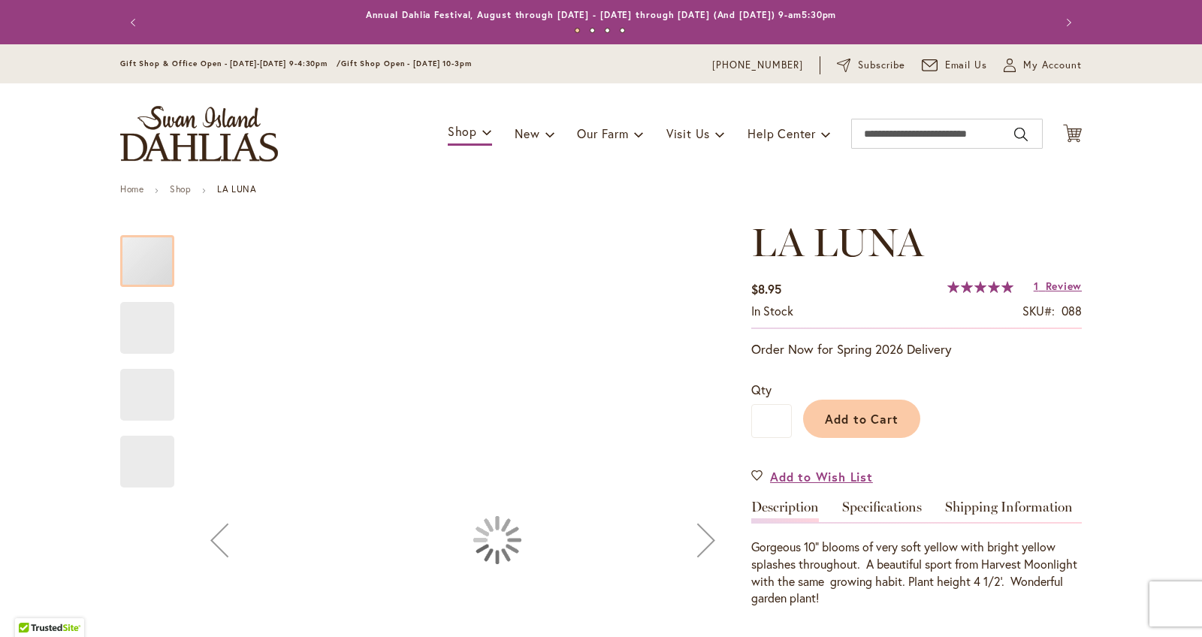
type input "******"
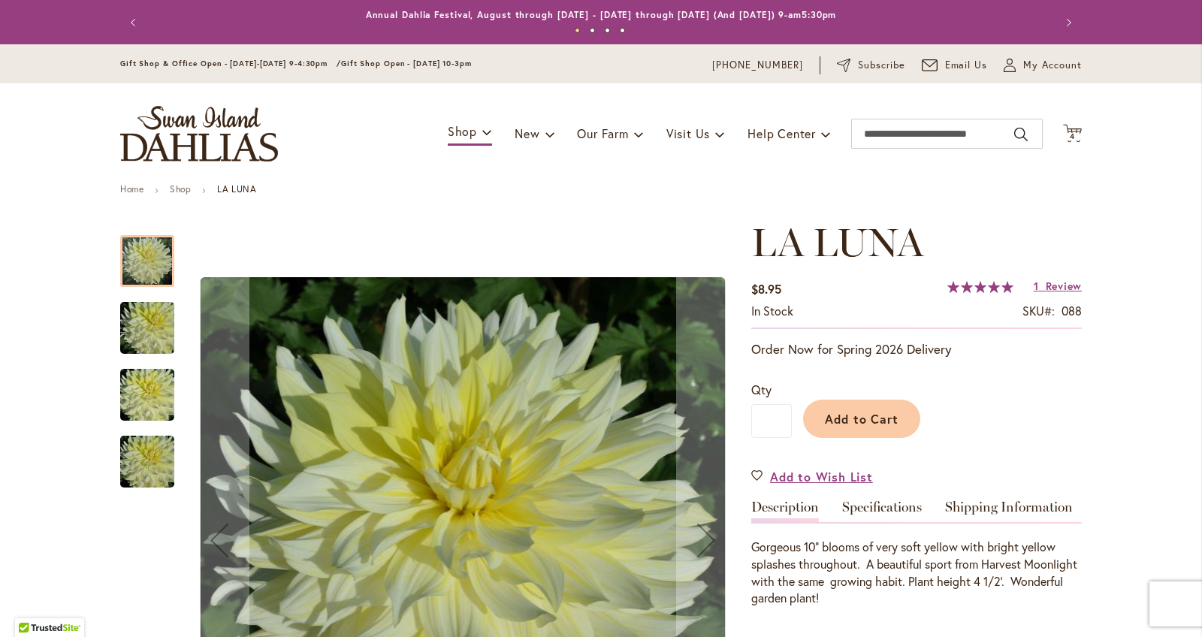
click at [155, 373] on img "La Luna" at bounding box center [147, 395] width 108 height 72
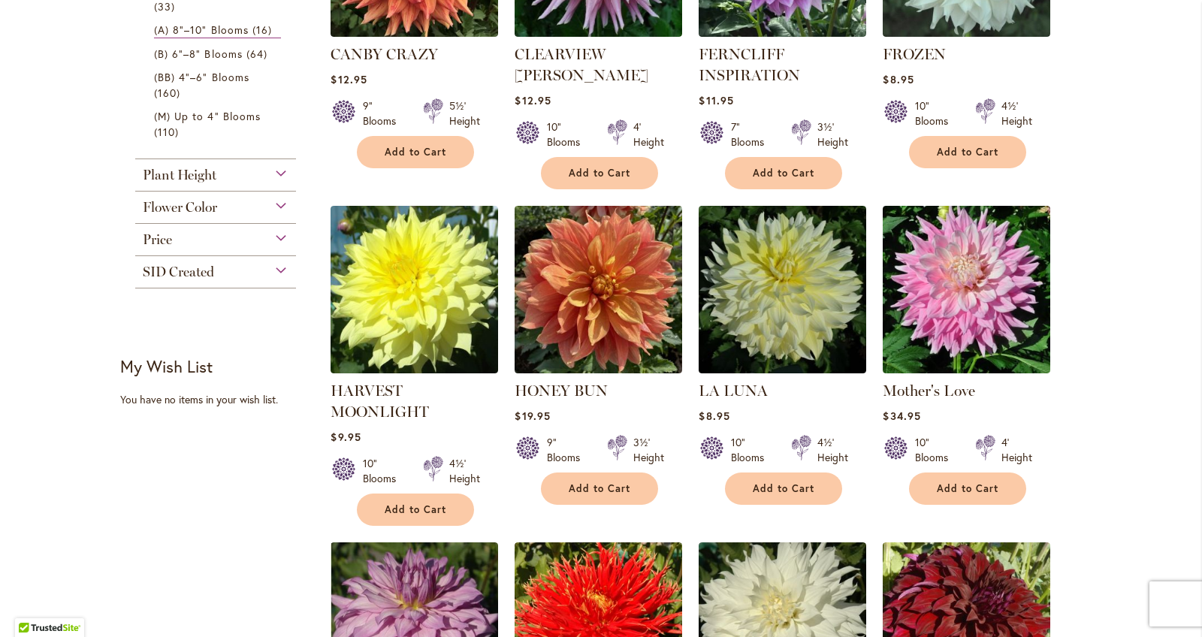
scroll to position [492, 0]
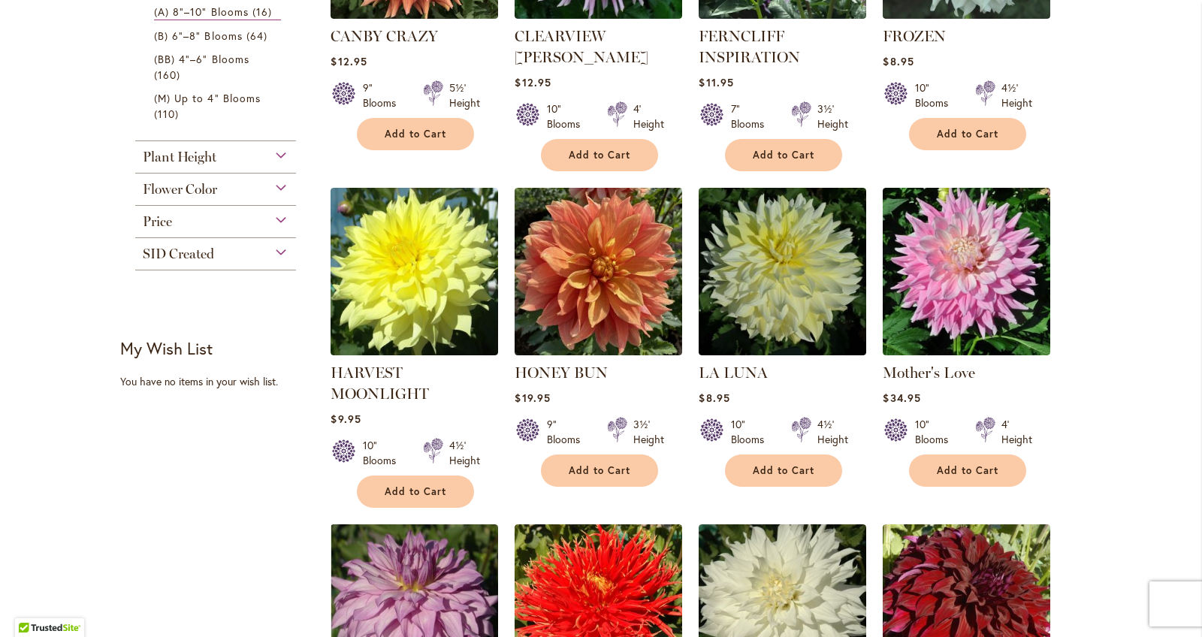
click at [416, 499] on button "Add to Cart" at bounding box center [415, 491] width 117 height 32
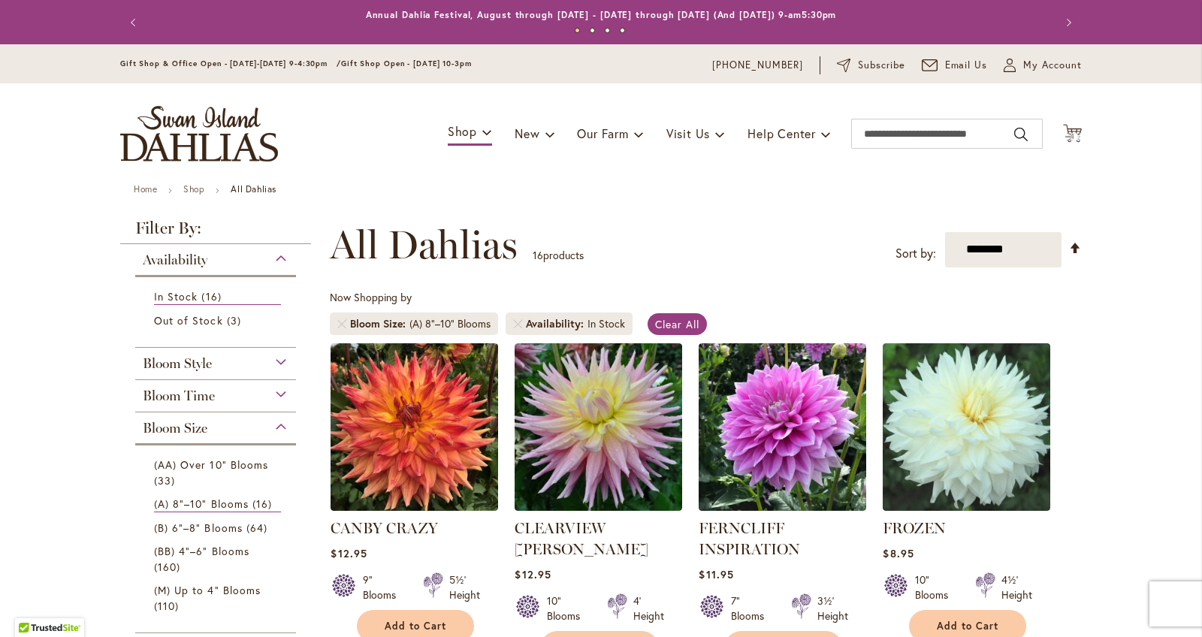
scroll to position [0, 0]
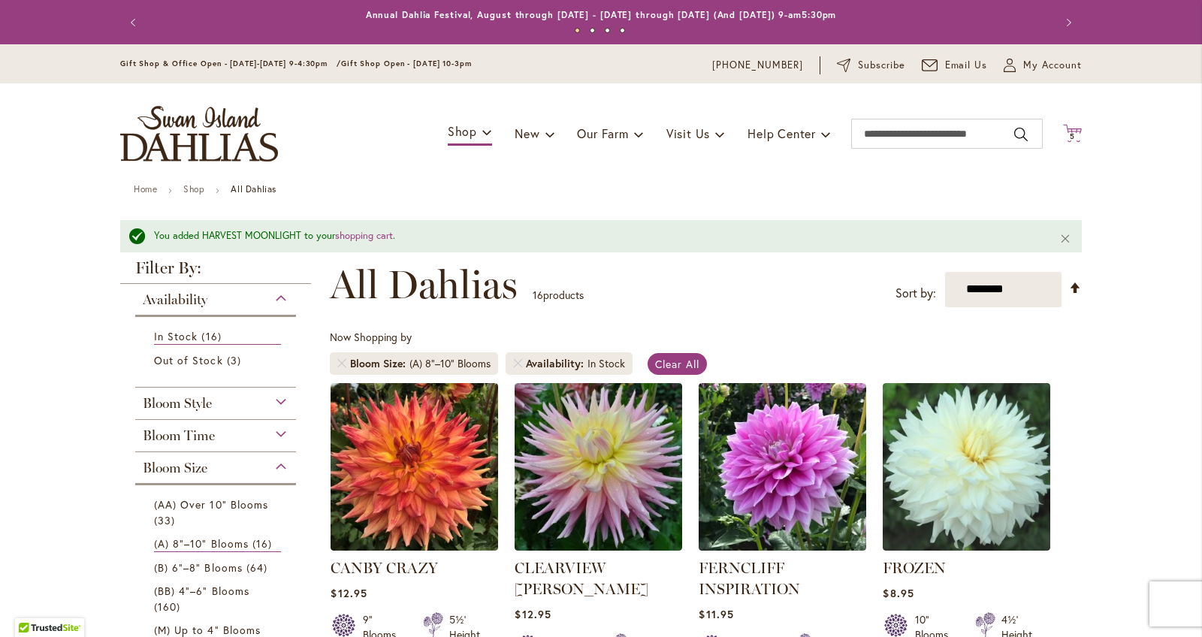
click at [1075, 137] on span "5 5 items" at bounding box center [1072, 137] width 15 height 8
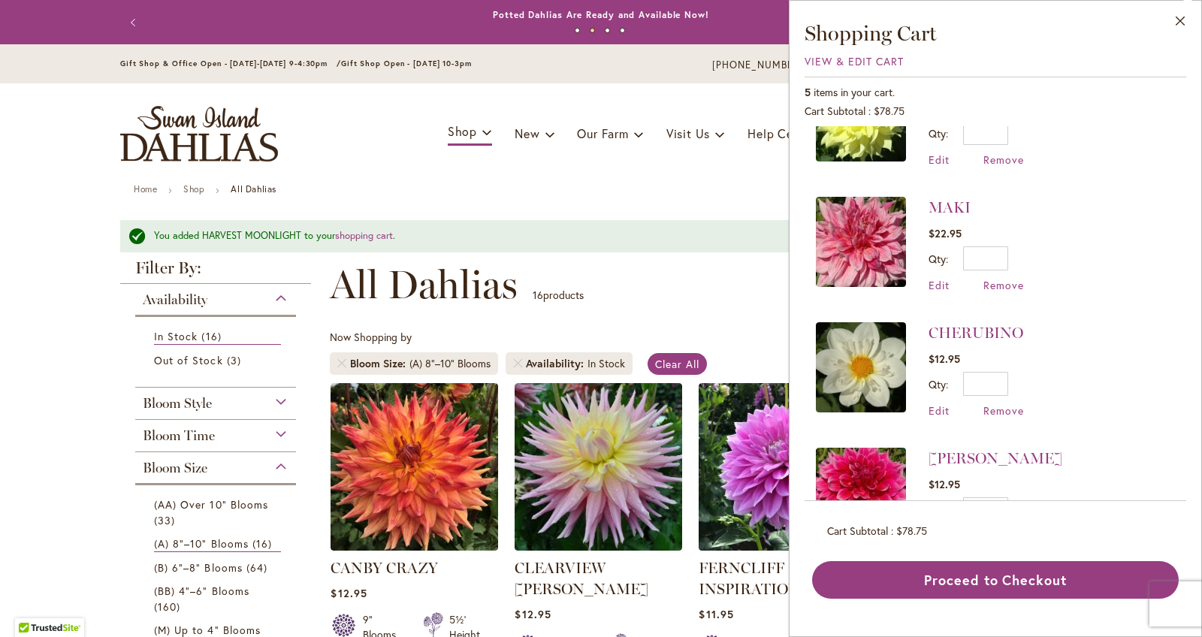
click at [766, 264] on div "**********" at bounding box center [706, 284] width 752 height 45
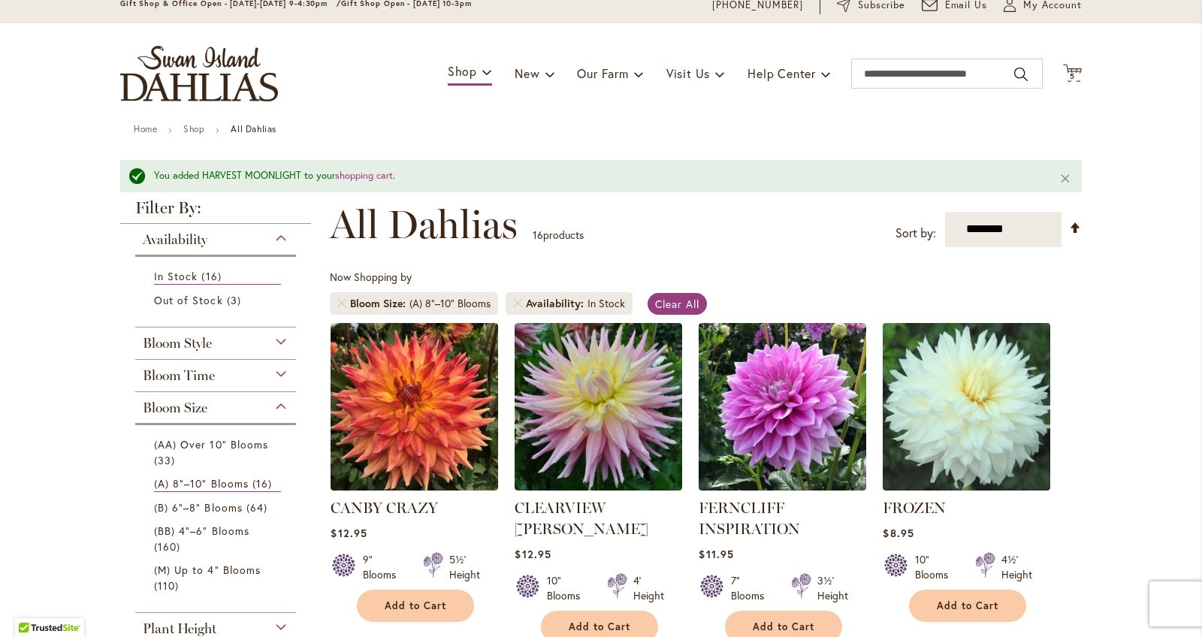
scroll to position [59, 0]
click at [1073, 79] on button "Cart .cls-1 { fill: #231f20; } 5 5 items" at bounding box center [1072, 75] width 19 height 20
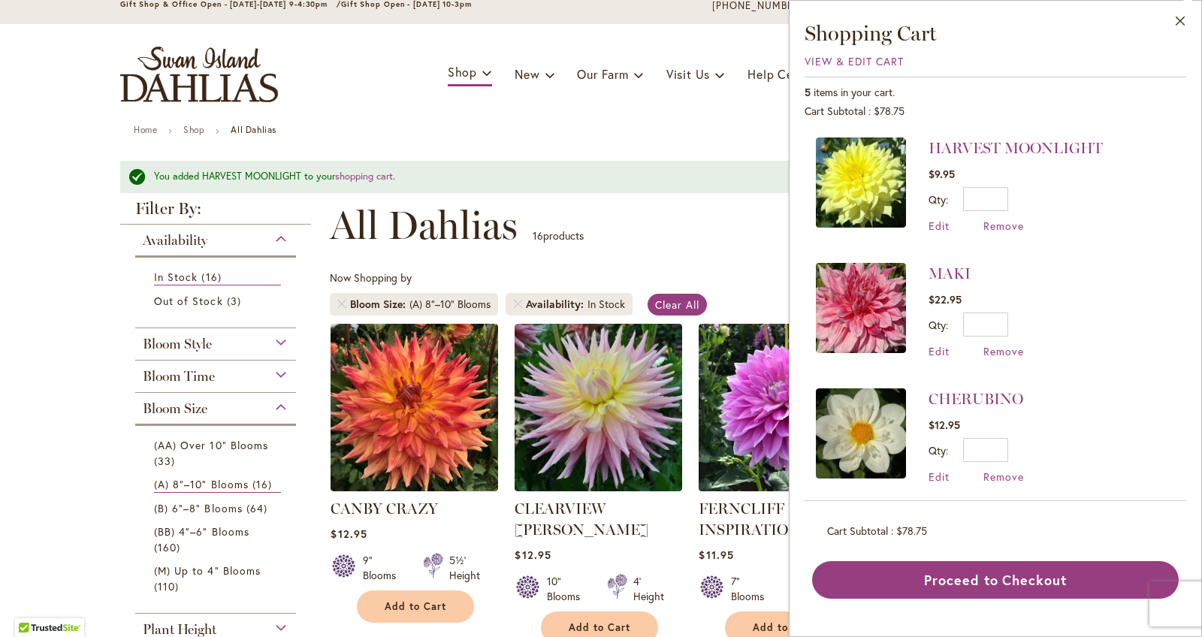
scroll to position [0, 0]
click at [717, 240] on div "**********" at bounding box center [706, 225] width 752 height 45
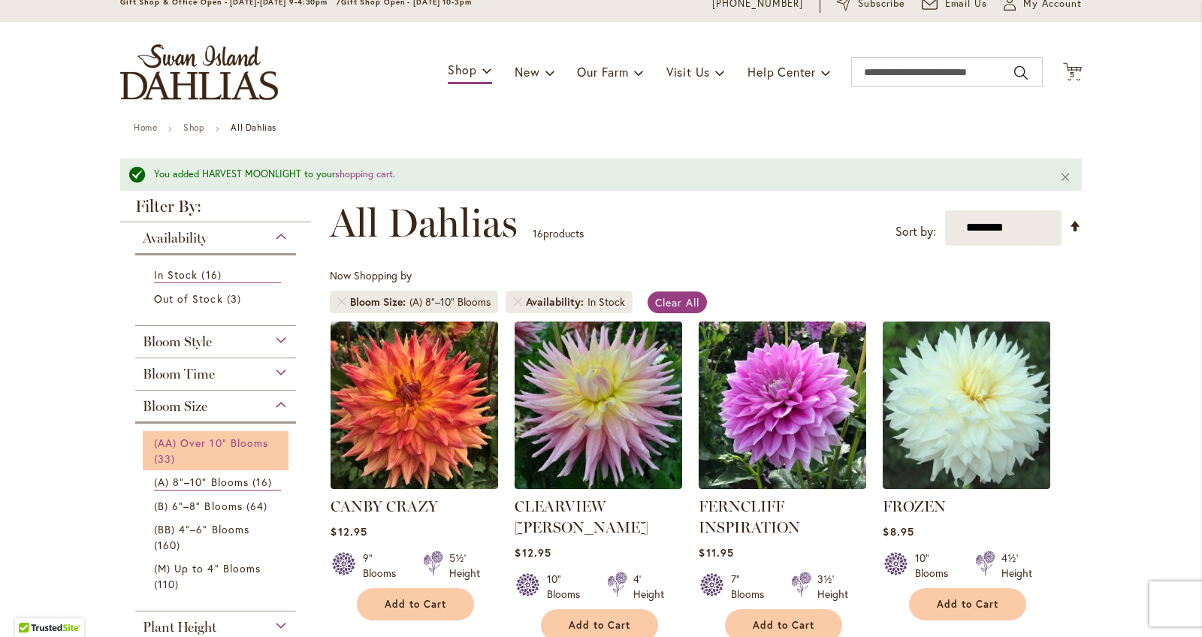
scroll to position [56, 0]
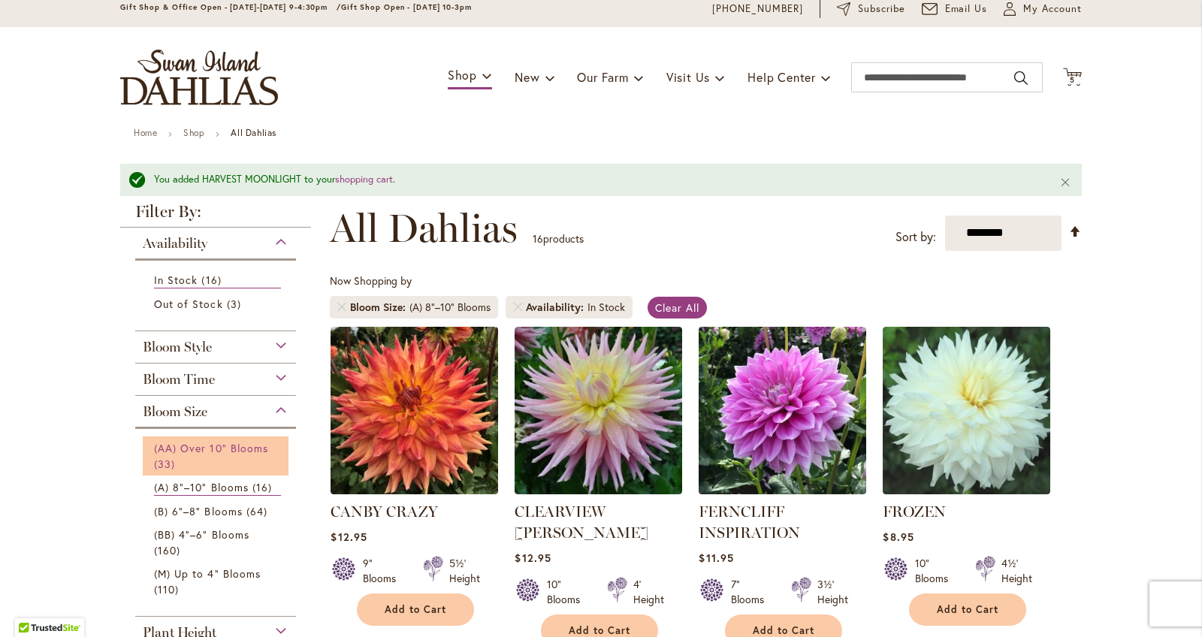
click at [167, 445] on span "(AA) Over 10" Blooms" at bounding box center [211, 448] width 114 height 14
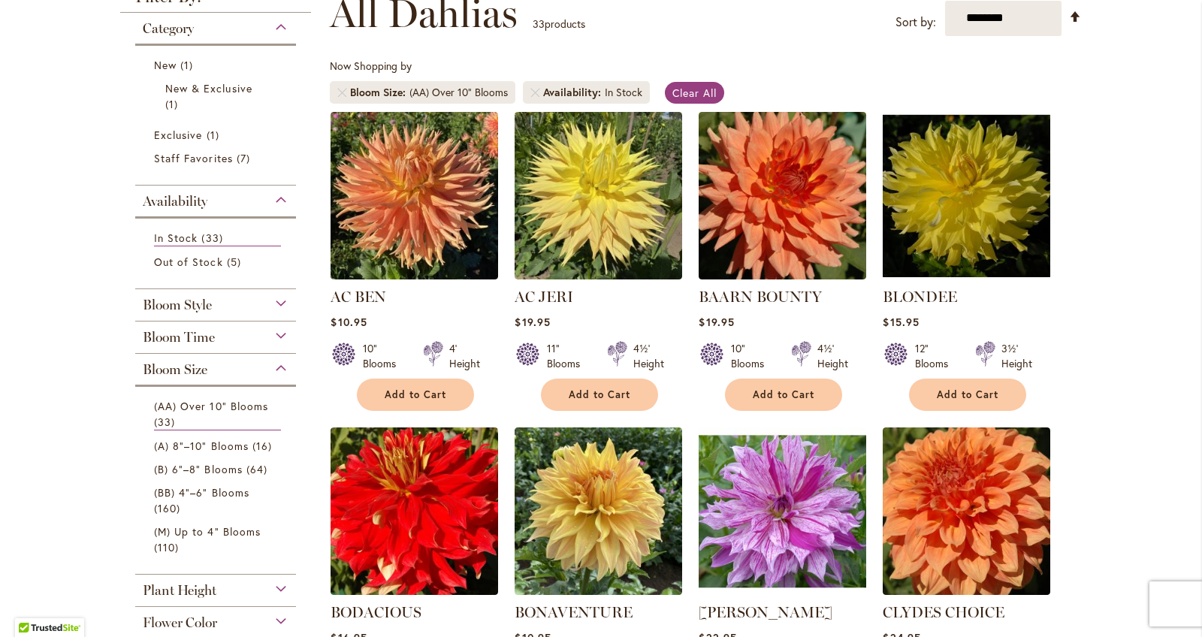
scroll to position [228, 0]
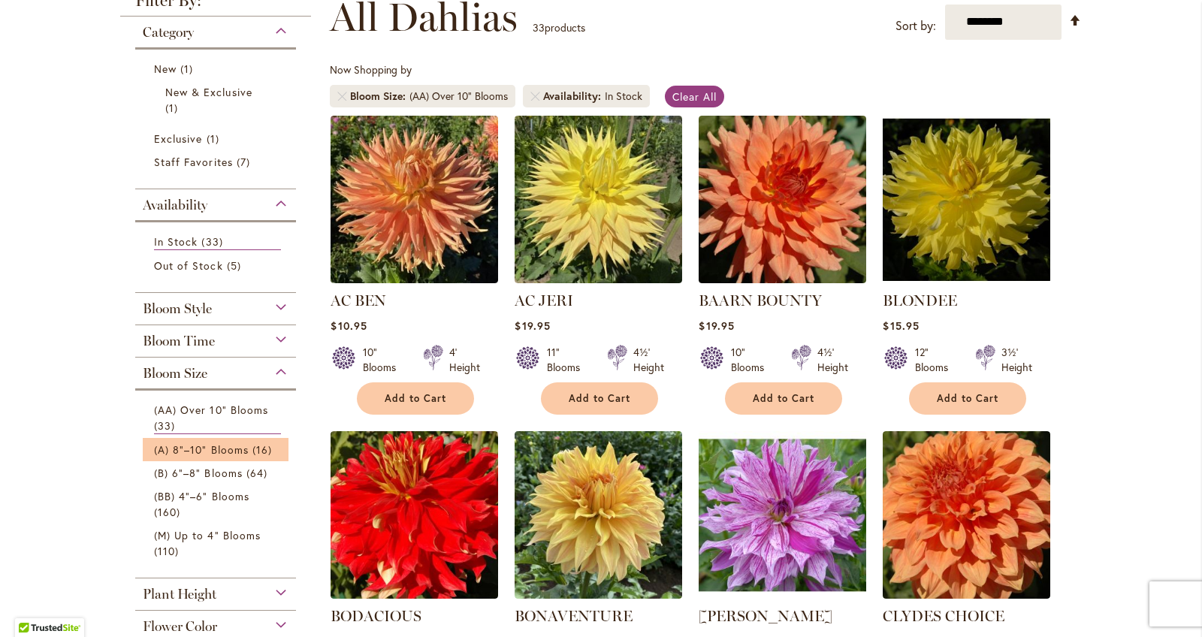
click at [188, 440] on li "(A) 8"–10" Blooms 16 items" at bounding box center [216, 449] width 146 height 23
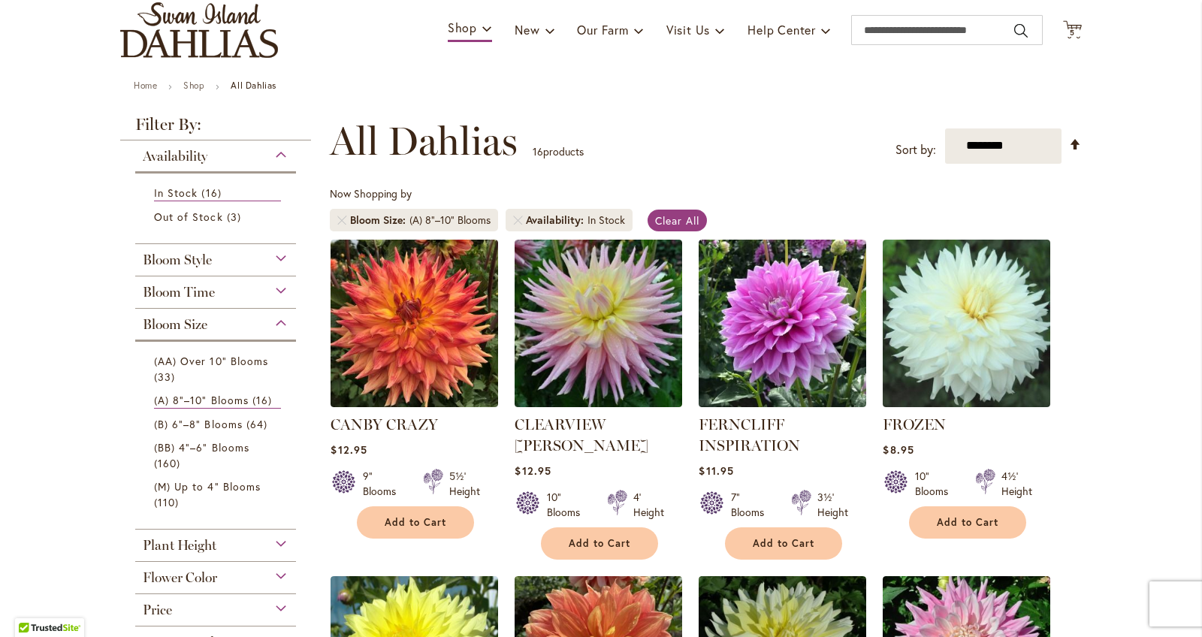
scroll to position [82, 0]
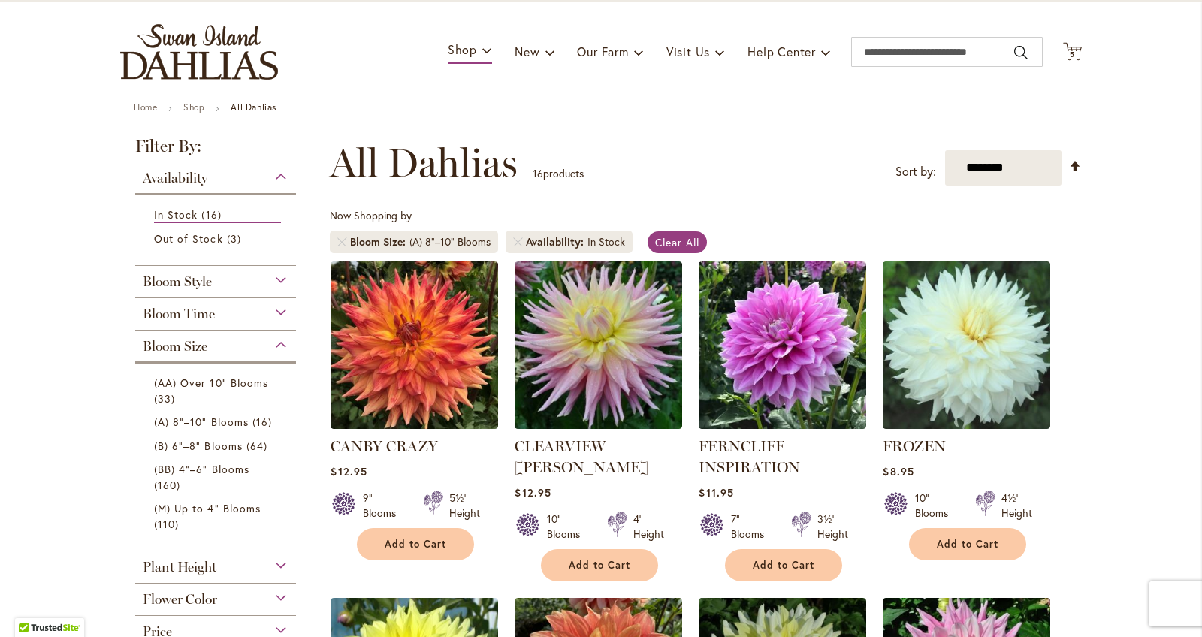
click at [1082, 55] on div "Toggle Nav Shop Dahlia Tubers Collections Fresh Cut Dahlias Gardening Supplies …" at bounding box center [600, 52] width 991 height 101
click at [1077, 54] on span "5 5 items" at bounding box center [1072, 55] width 15 height 8
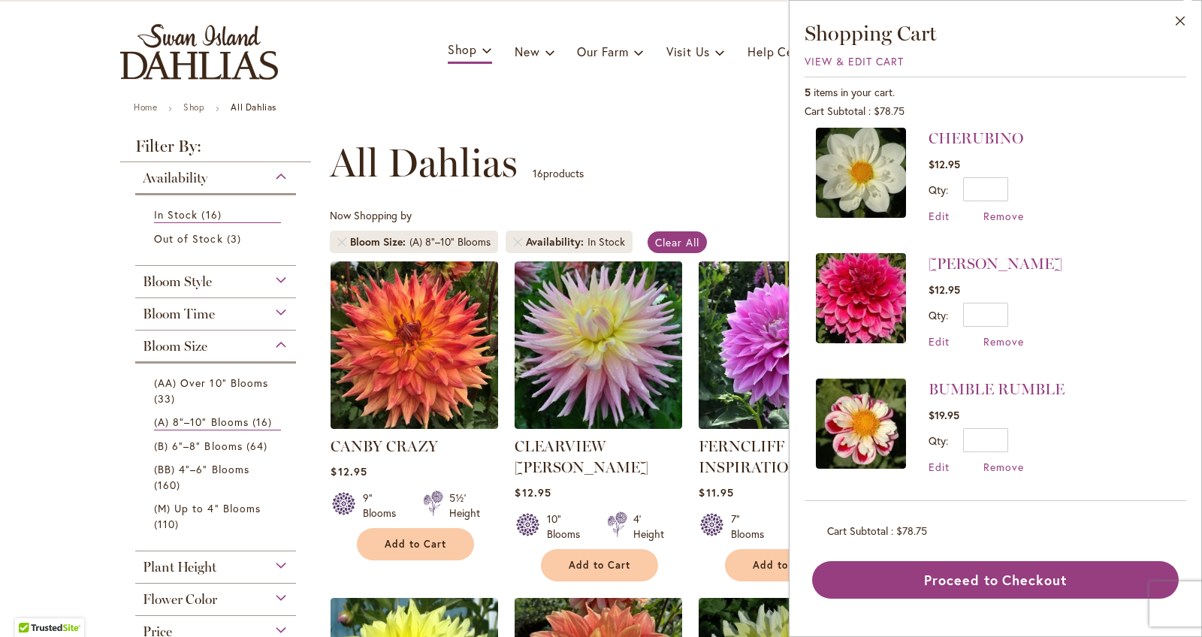
scroll to position [261, 0]
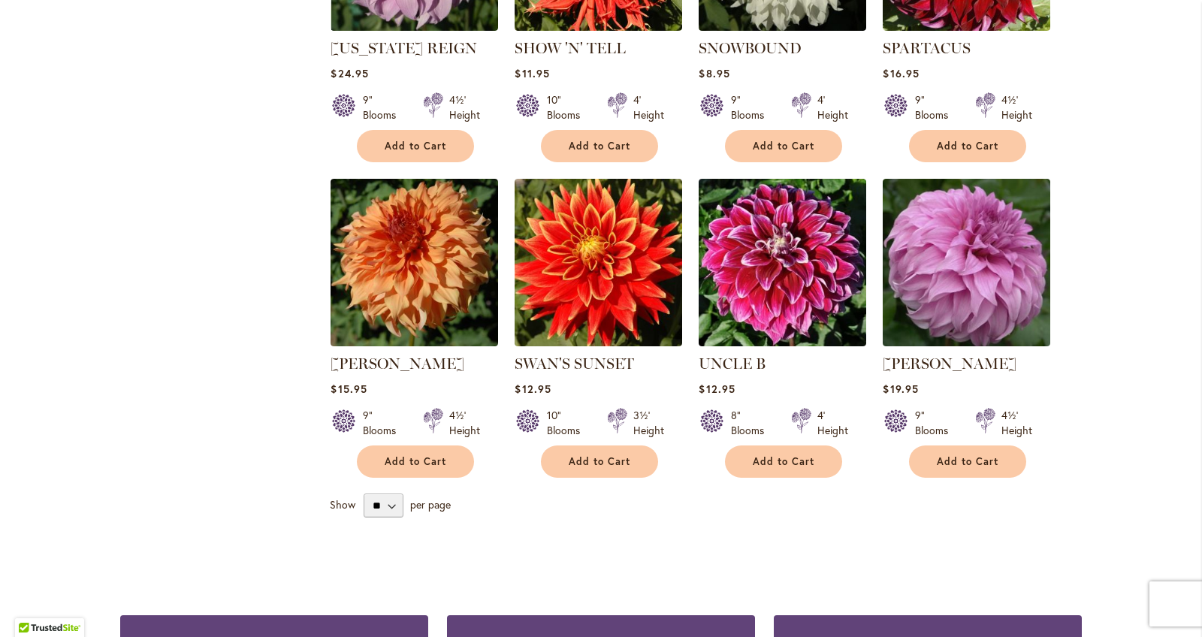
scroll to position [1274, 0]
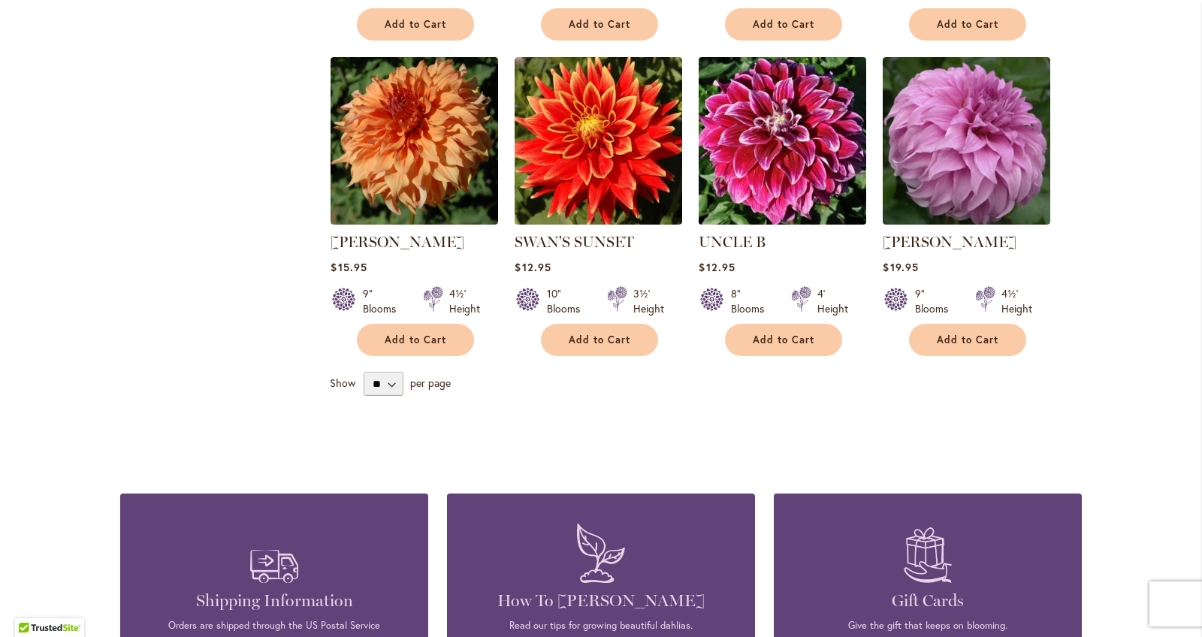
click at [797, 176] on img at bounding box center [783, 141] width 176 height 176
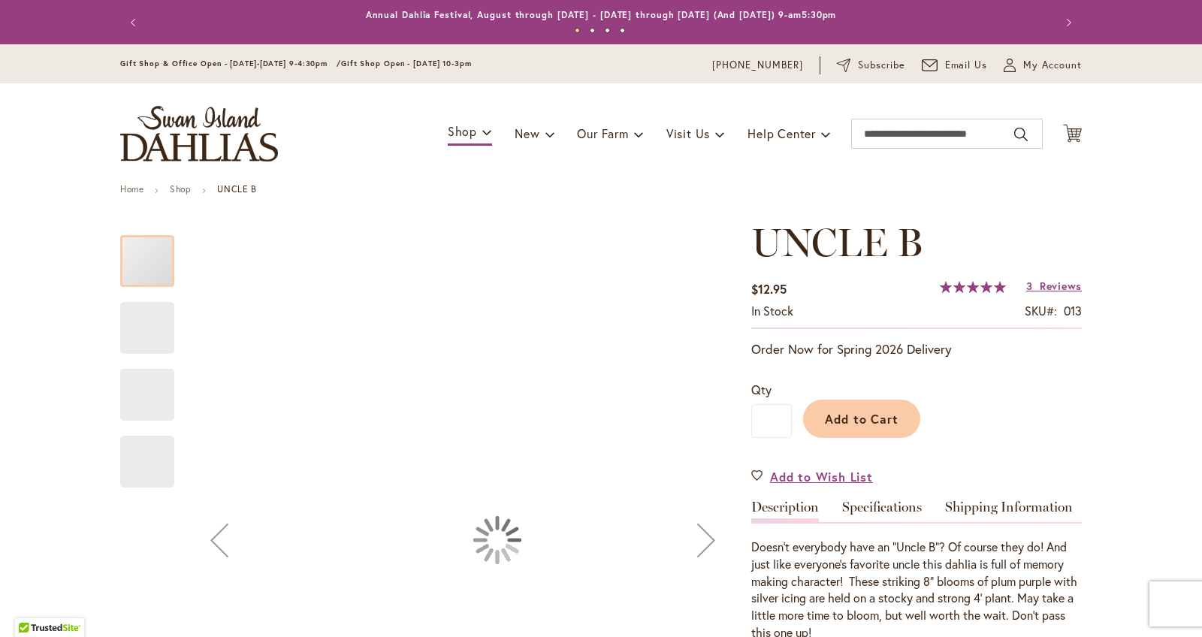
type input "******"
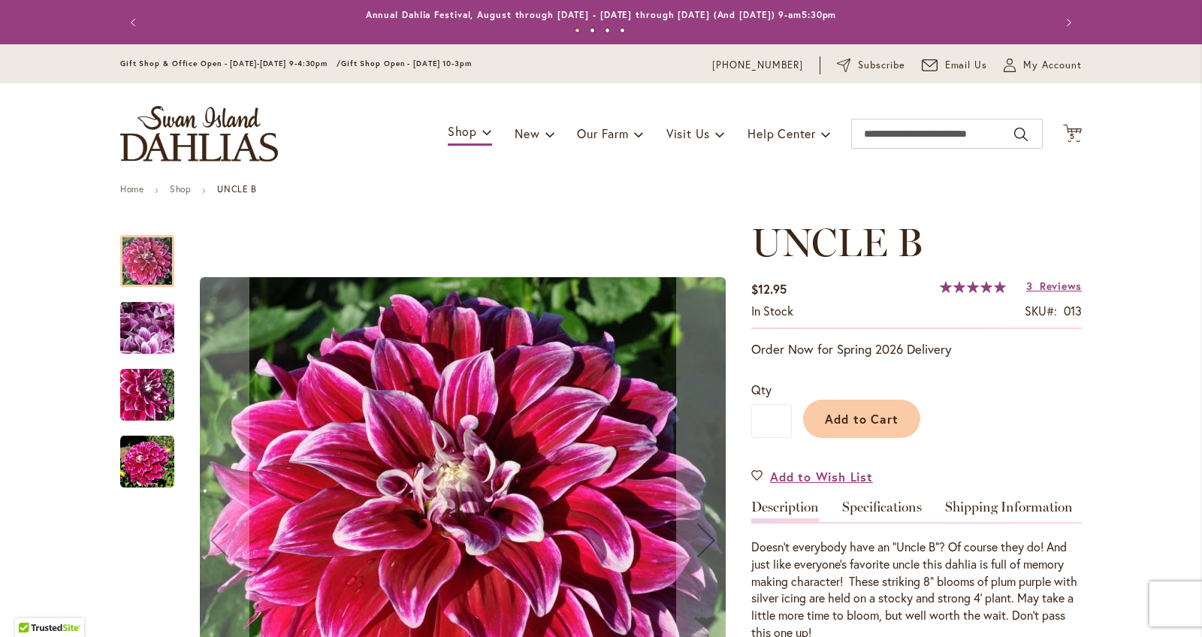
click at [152, 411] on img "Uncle B" at bounding box center [147, 395] width 54 height 54
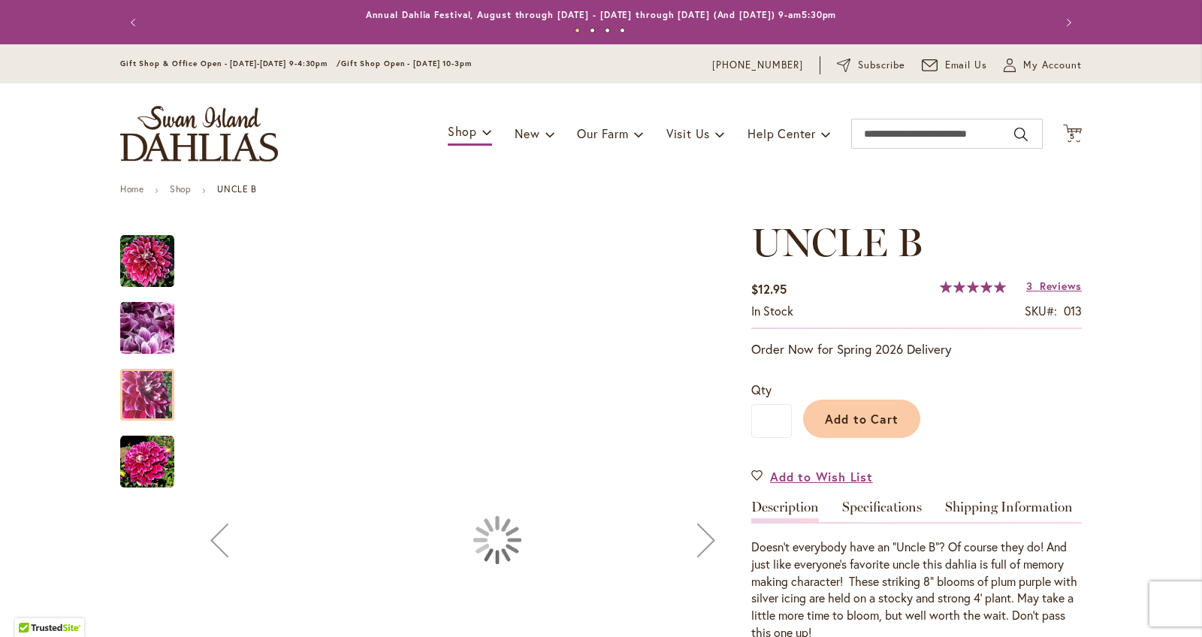
click at [160, 468] on img "Uncle B" at bounding box center [147, 462] width 54 height 54
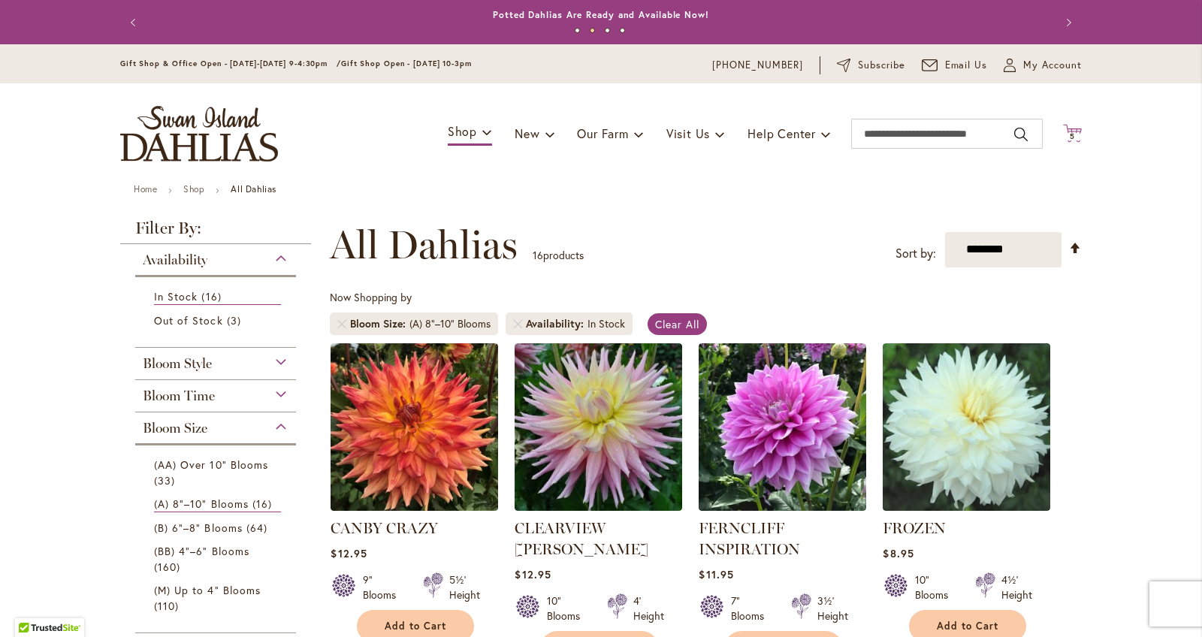
click at [1072, 137] on span "5" at bounding box center [1071, 136] width 5 height 10
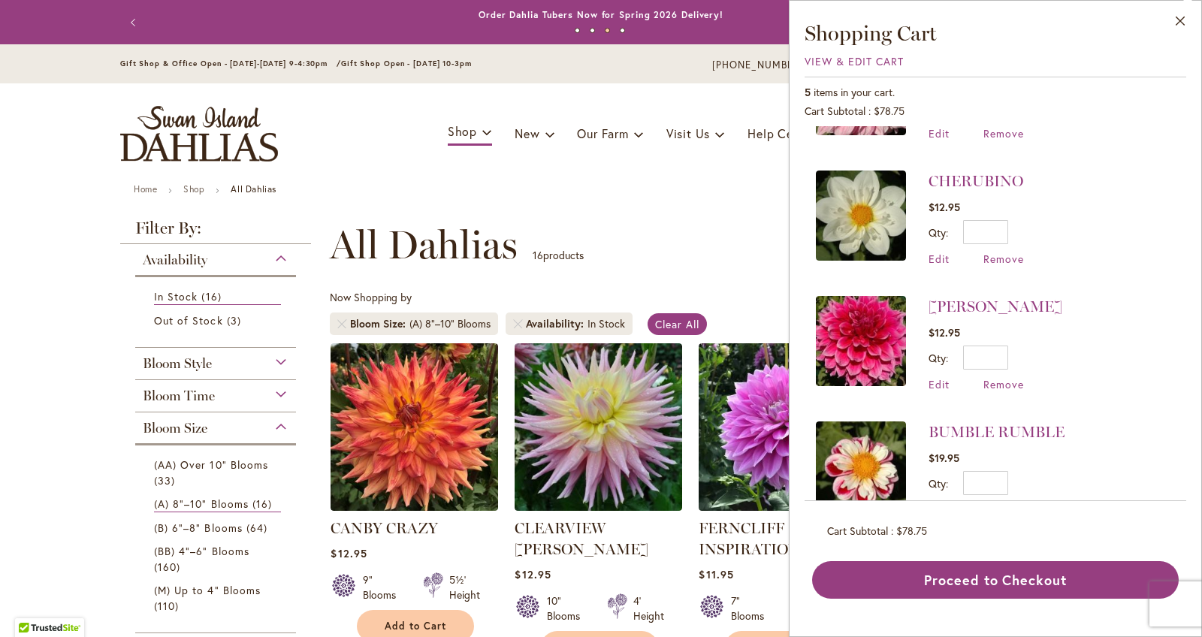
scroll to position [236, 0]
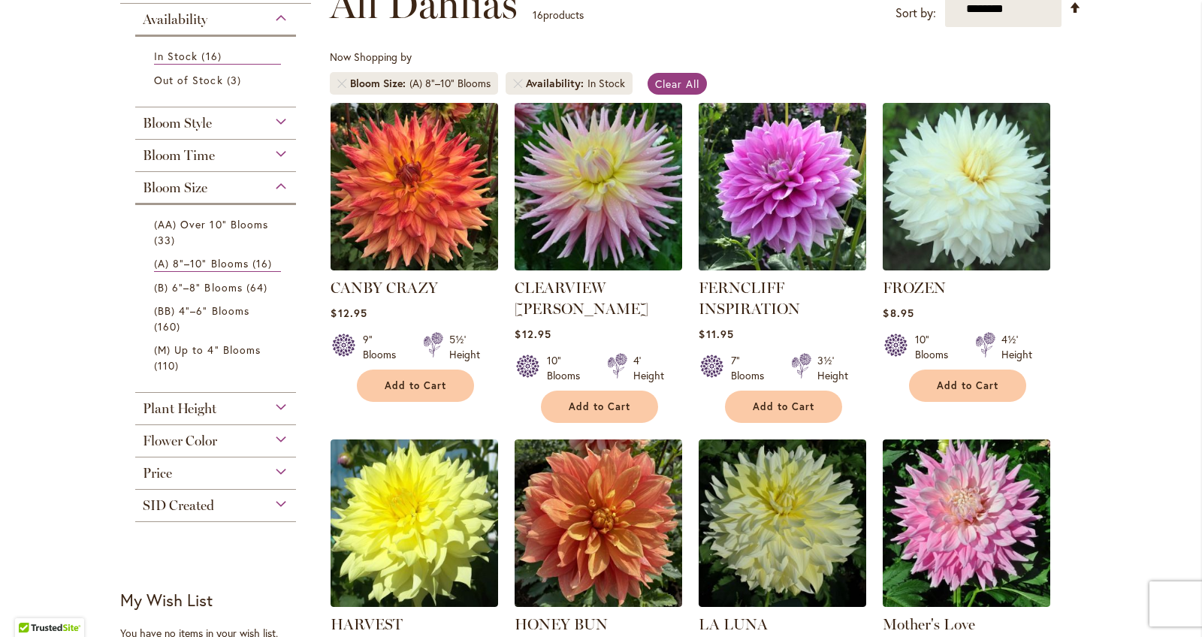
scroll to position [246, 0]
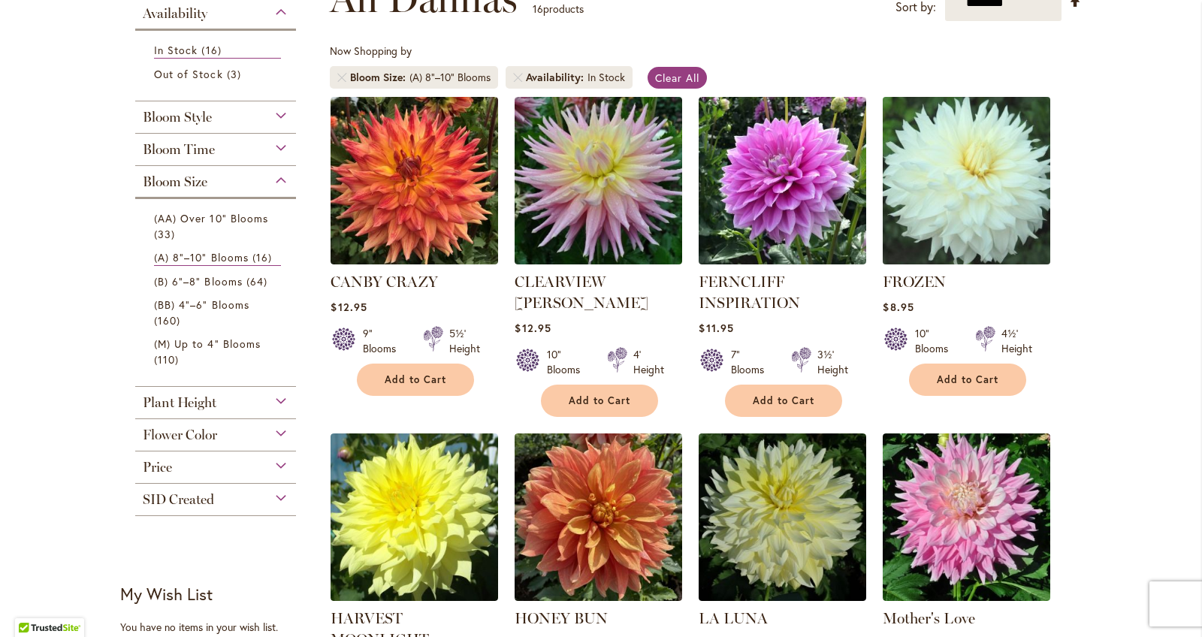
click at [955, 231] on img at bounding box center [967, 180] width 176 height 176
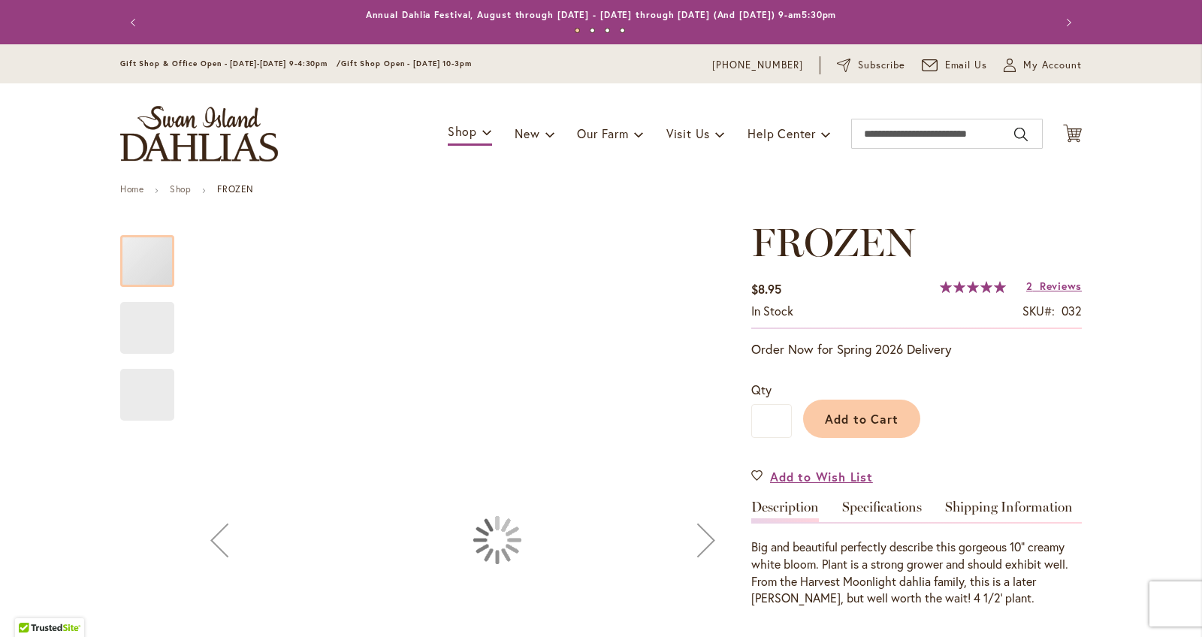
type input "******"
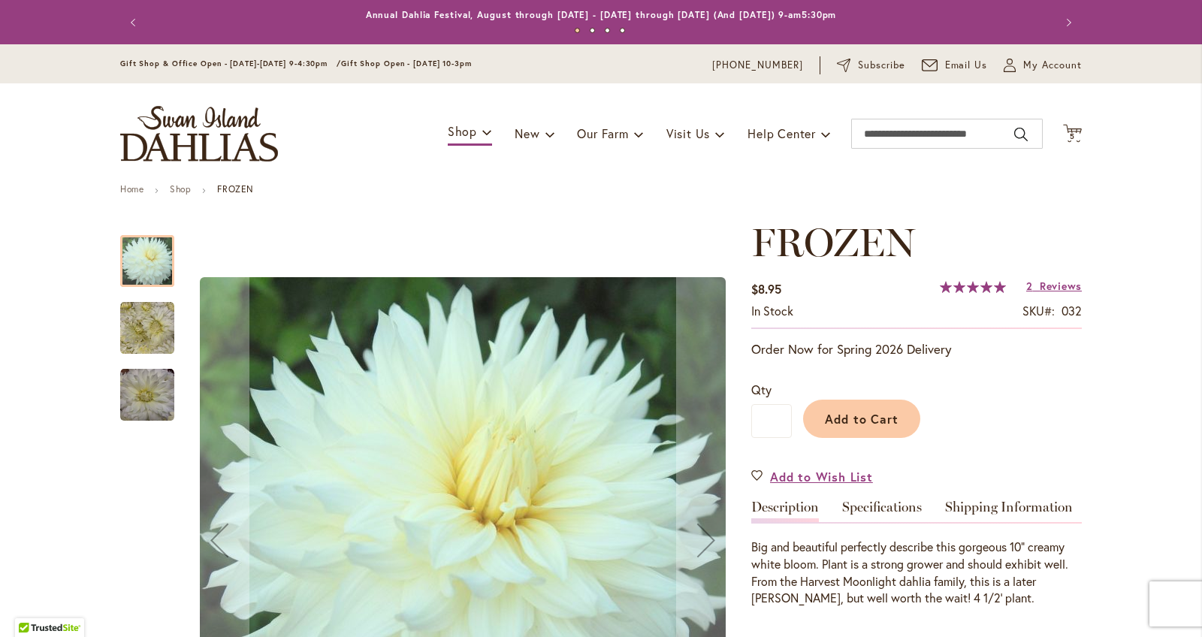
click at [145, 360] on div "Frozen" at bounding box center [147, 387] width 54 height 67
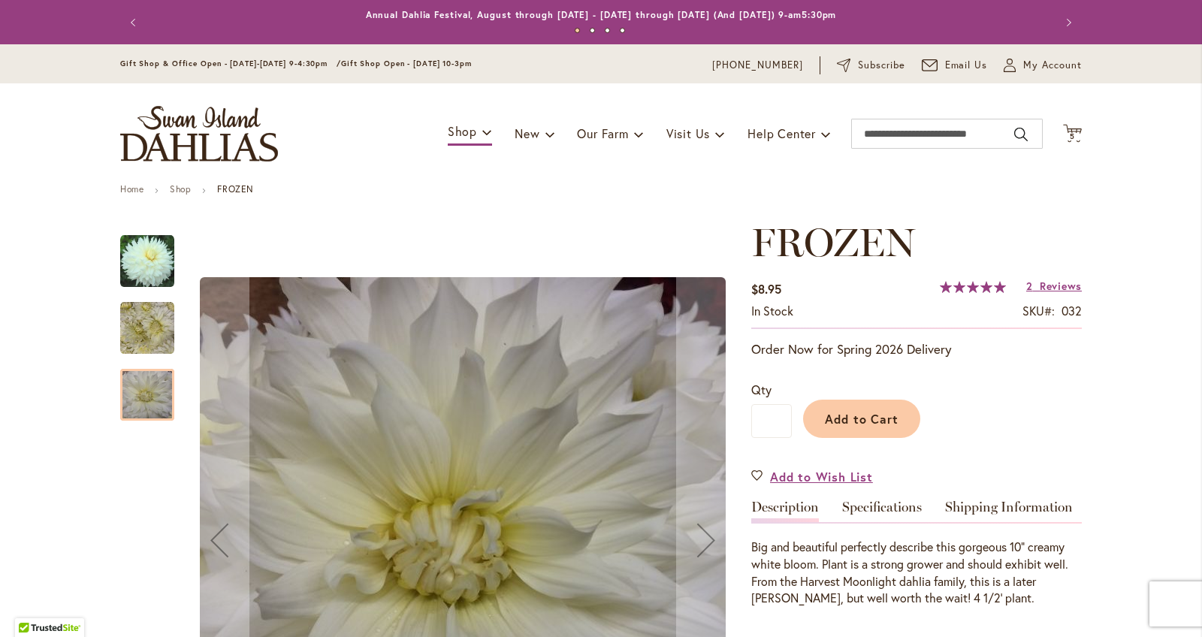
click at [151, 385] on div at bounding box center [147, 395] width 54 height 52
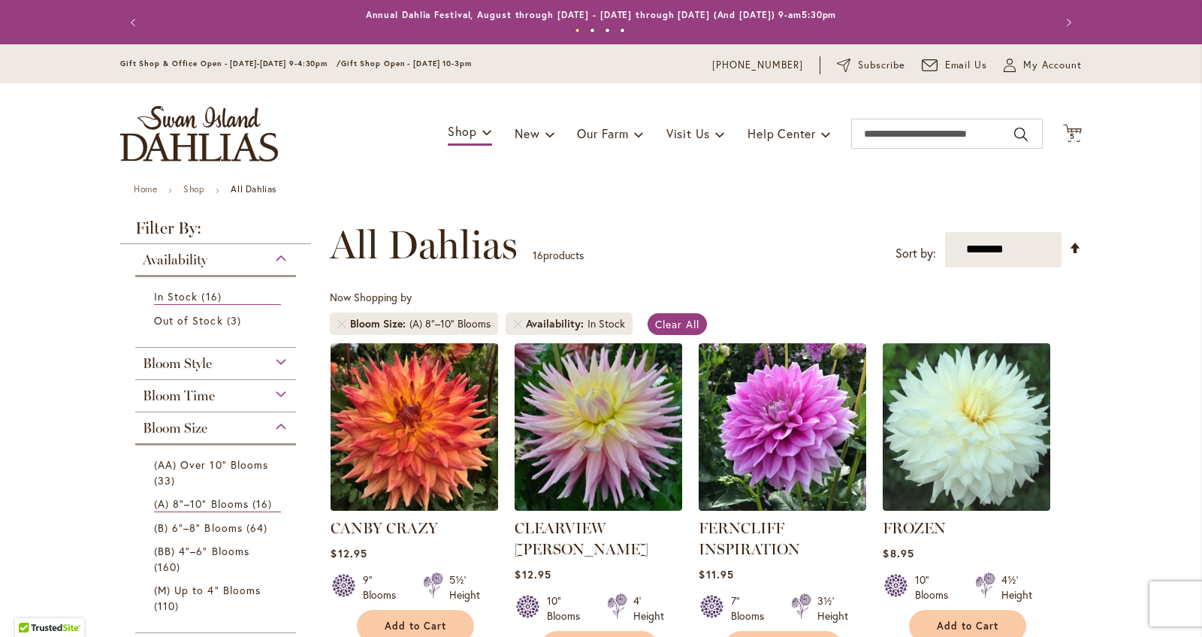
click at [1060, 134] on div "Toggle Nav Shop Dahlia Tubers Collections Fresh Cut Dahlias Gardening Supplies …" at bounding box center [600, 133] width 991 height 101
click at [1069, 131] on span "5" at bounding box center [1071, 136] width 5 height 10
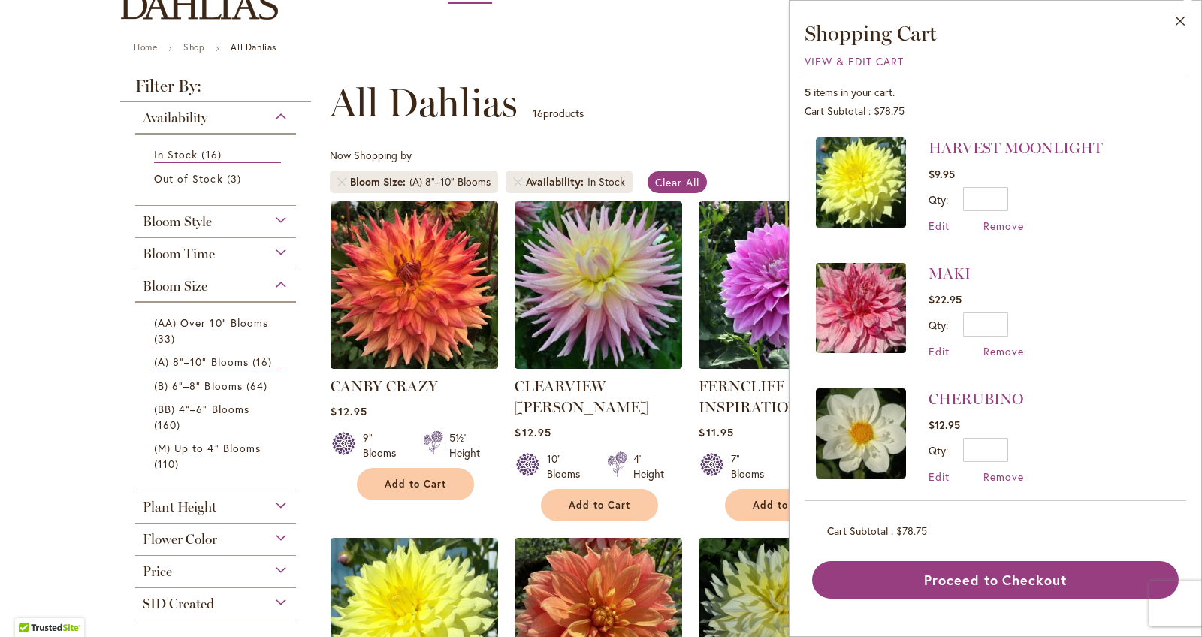
click at [726, 192] on div "Now Shopping by Bloom Size (A) 8"–10" Blooms Availability In Stock Clear All" at bounding box center [706, 174] width 752 height 53
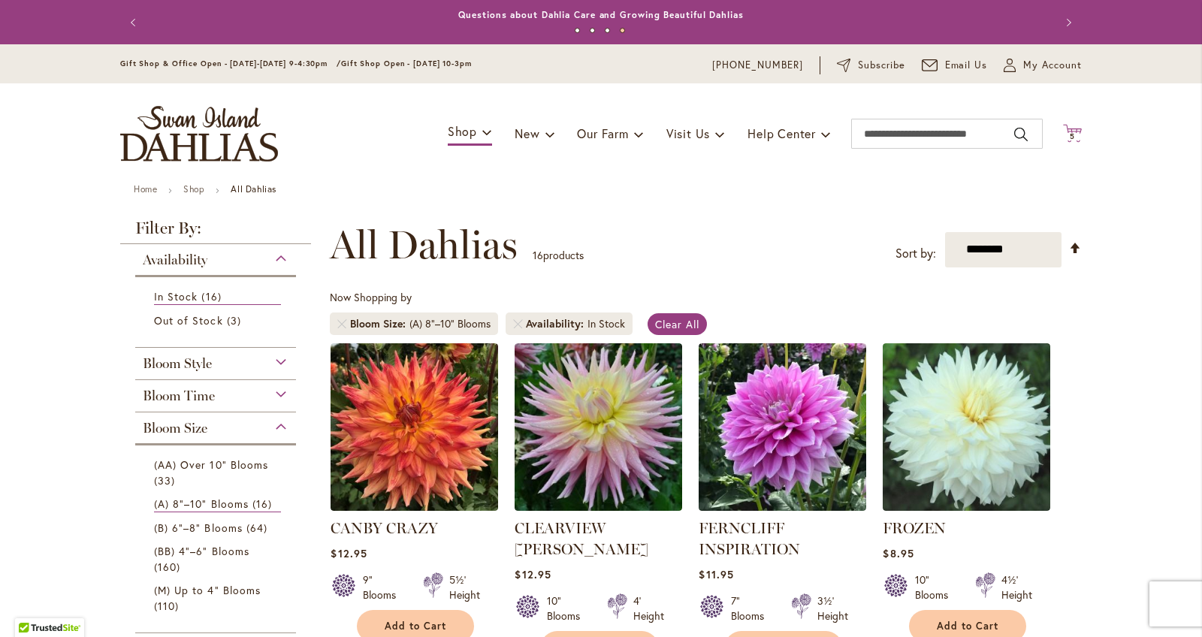
click at [1069, 137] on span "5" at bounding box center [1071, 136] width 5 height 10
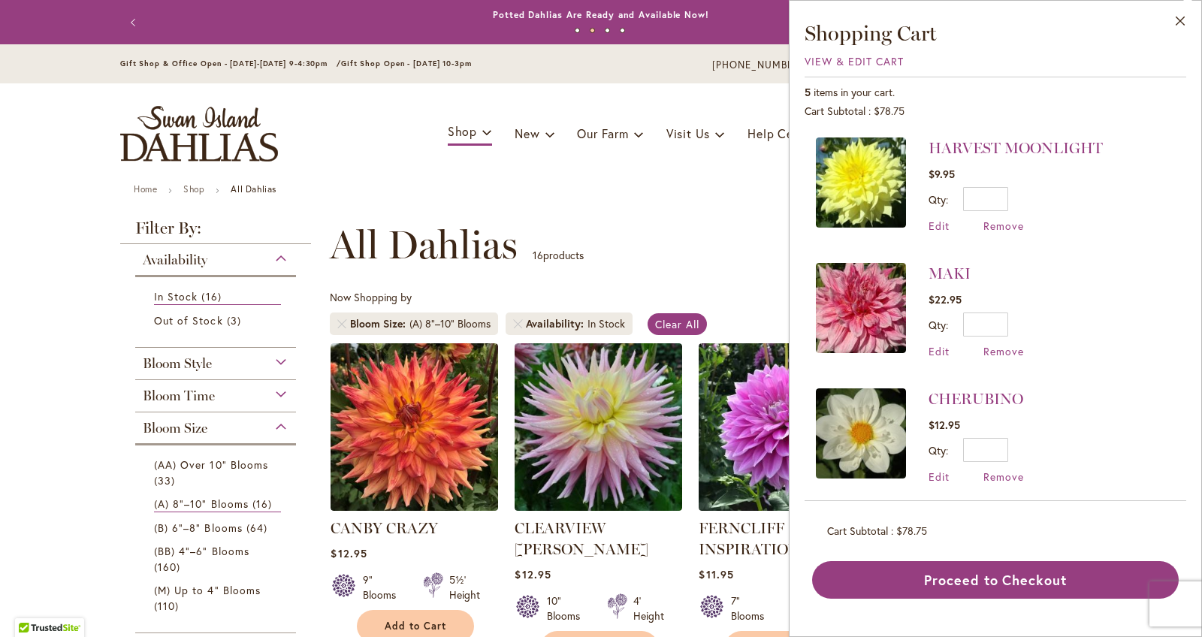
click at [734, 260] on div "**********" at bounding box center [706, 244] width 752 height 45
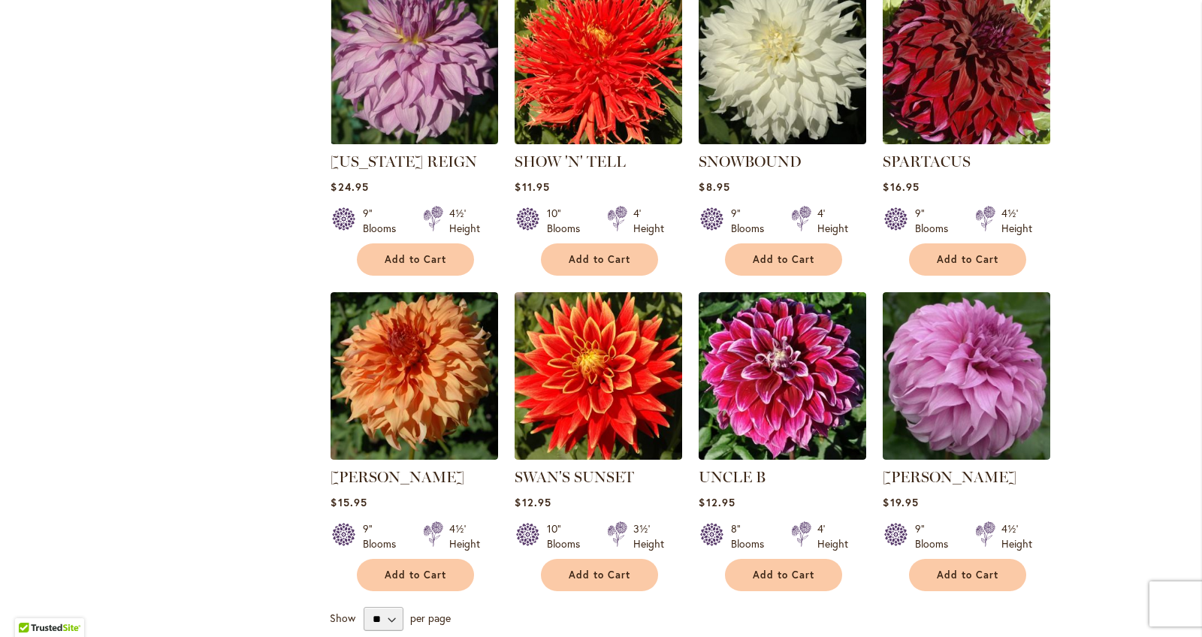
scroll to position [1057, 0]
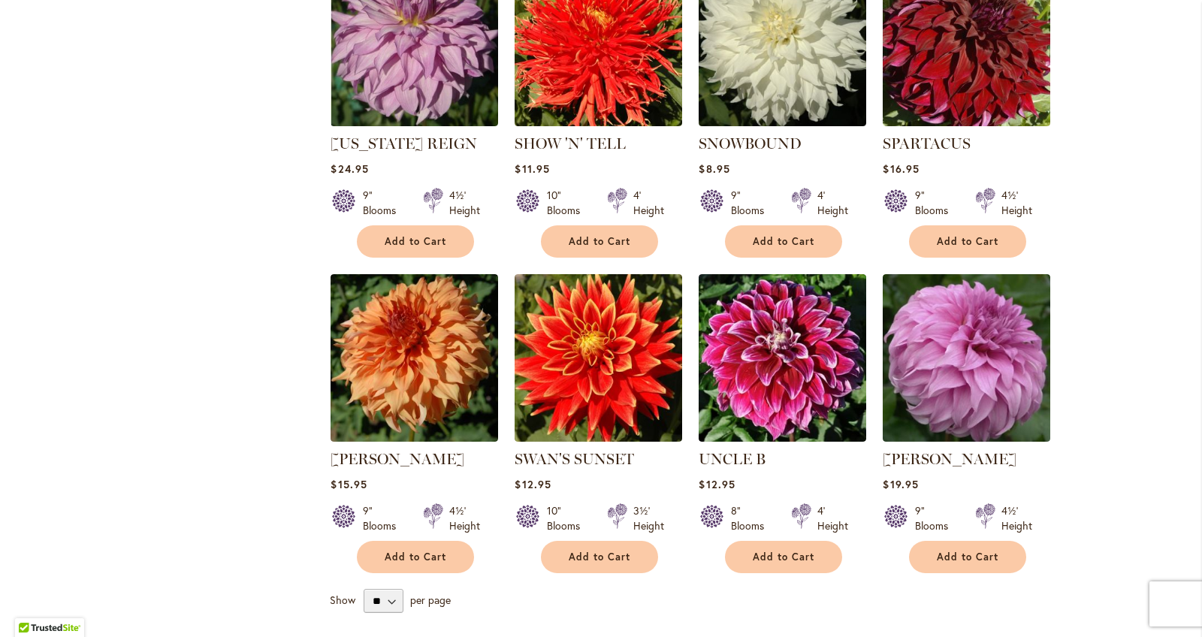
click at [965, 551] on span "Add to Cart" at bounding box center [967, 556] width 62 height 13
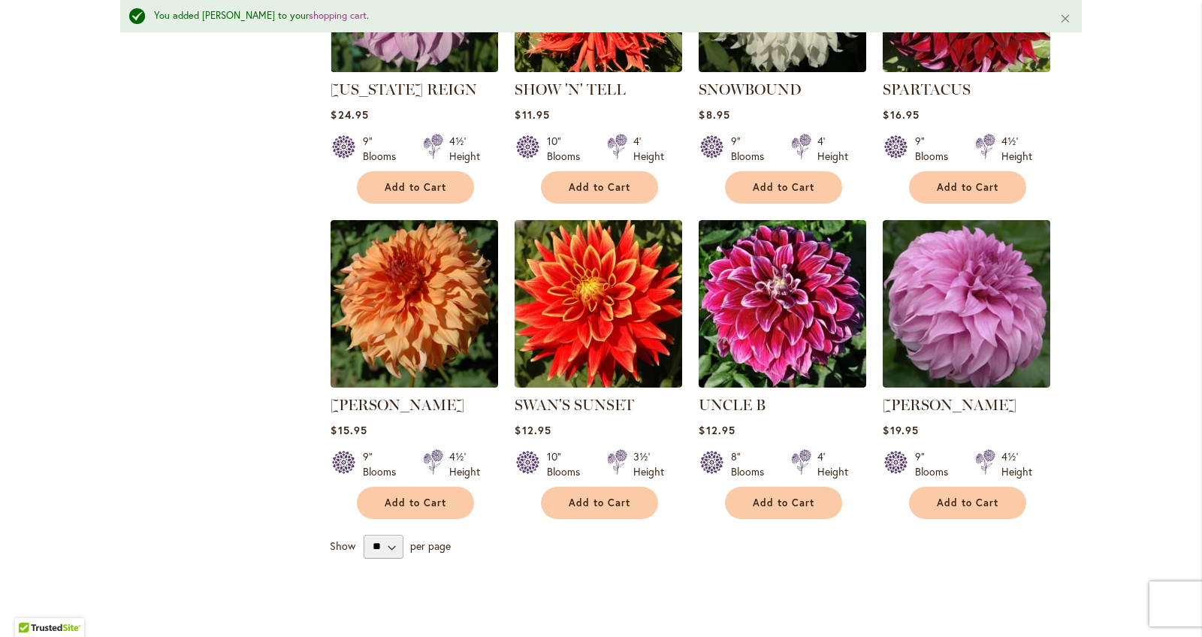
scroll to position [1154, 0]
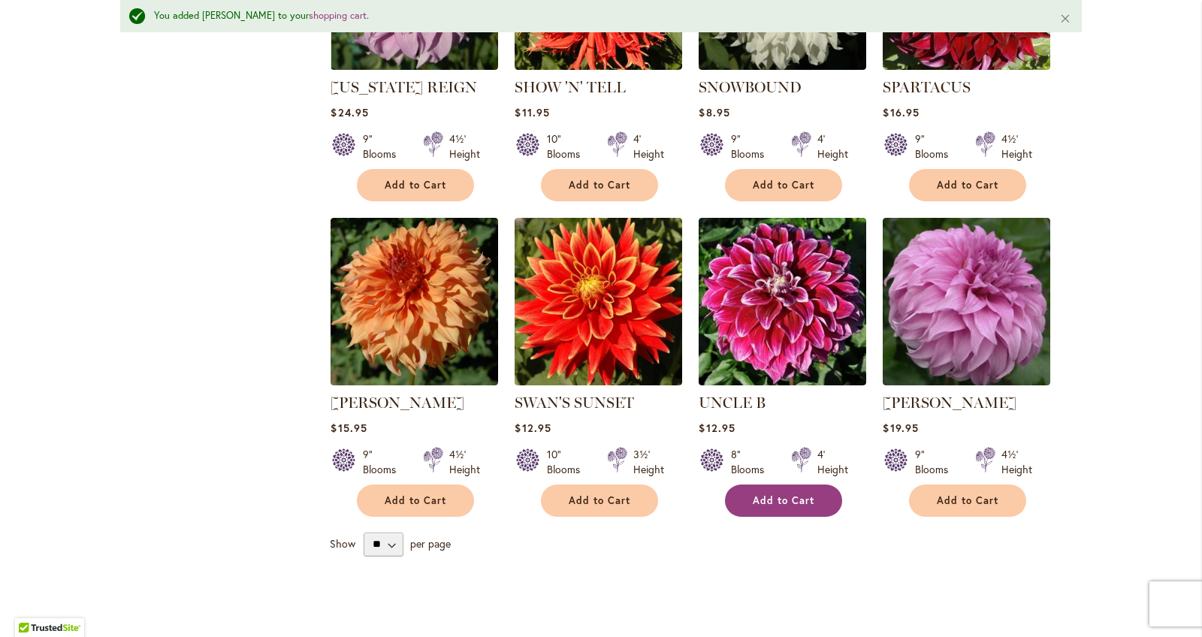
click at [807, 499] on span "Add to Cart" at bounding box center [783, 500] width 62 height 13
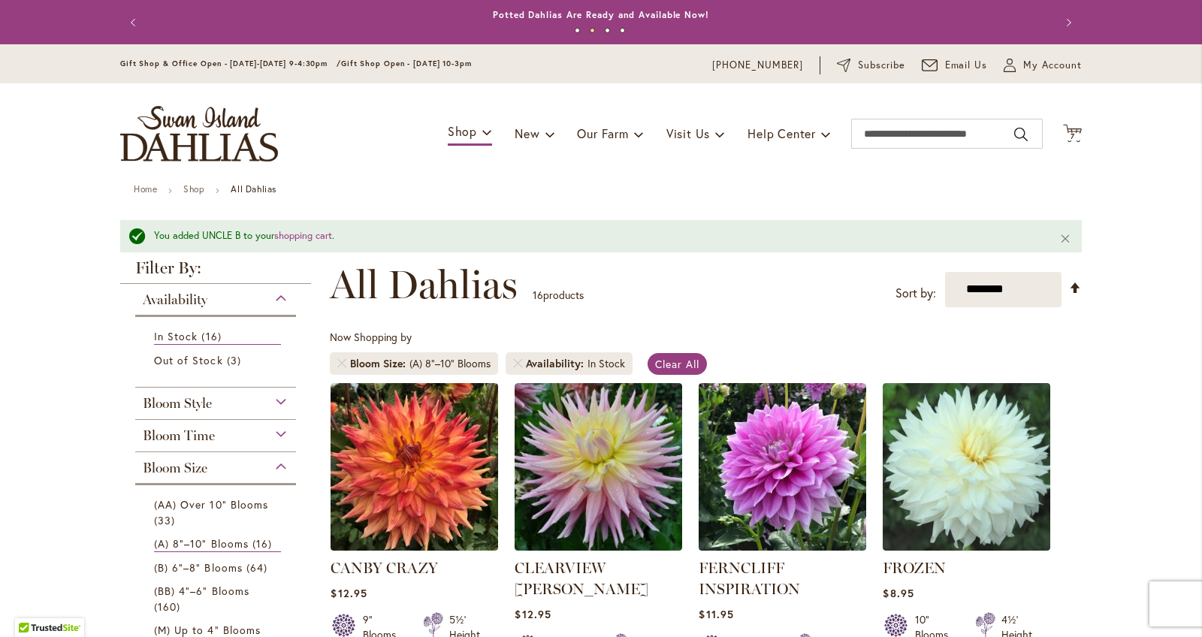
scroll to position [0, 0]
click at [1073, 128] on icon "Cart .cls-1 { fill: #231f20; }" at bounding box center [1072, 133] width 19 height 19
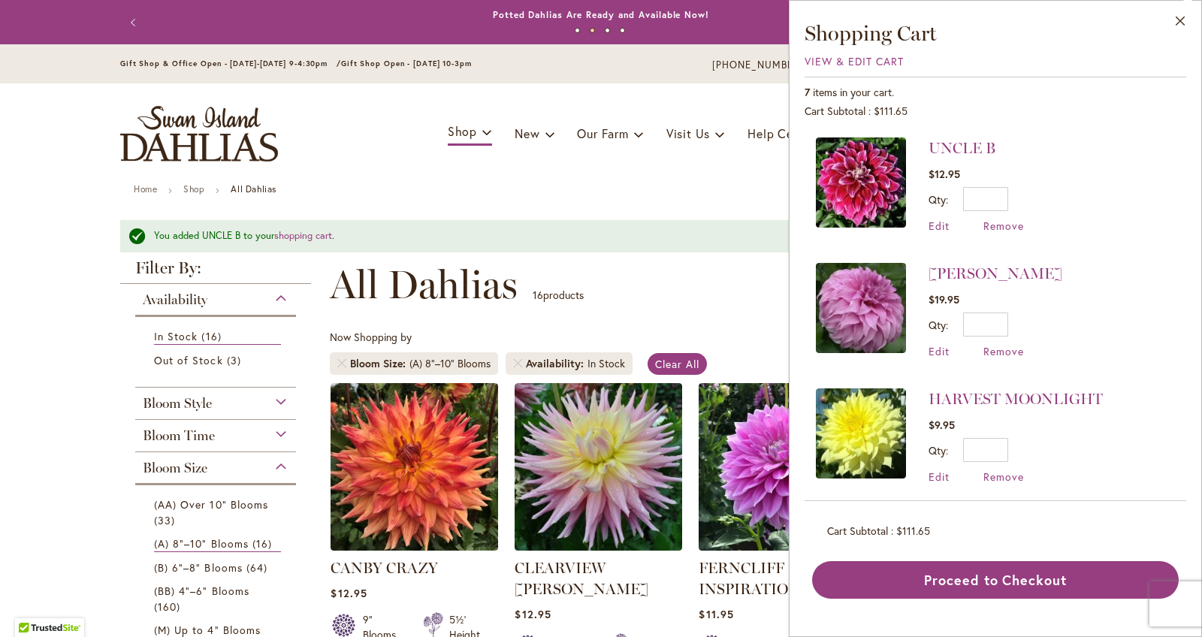
click at [778, 281] on div "**********" at bounding box center [706, 284] width 752 height 45
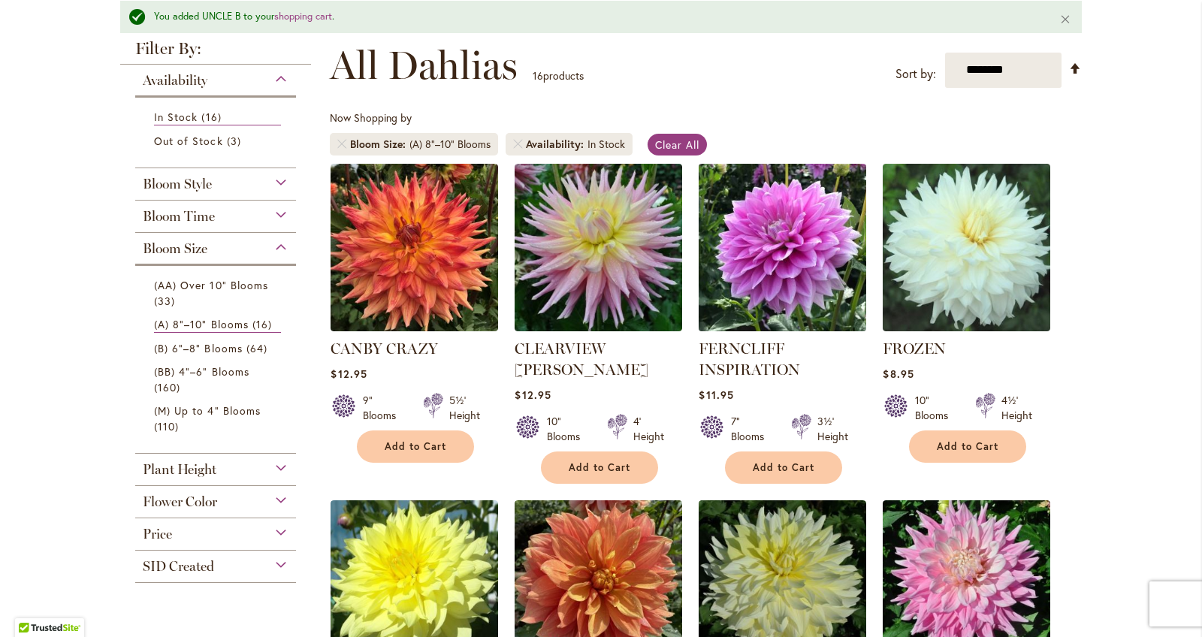
scroll to position [212, 0]
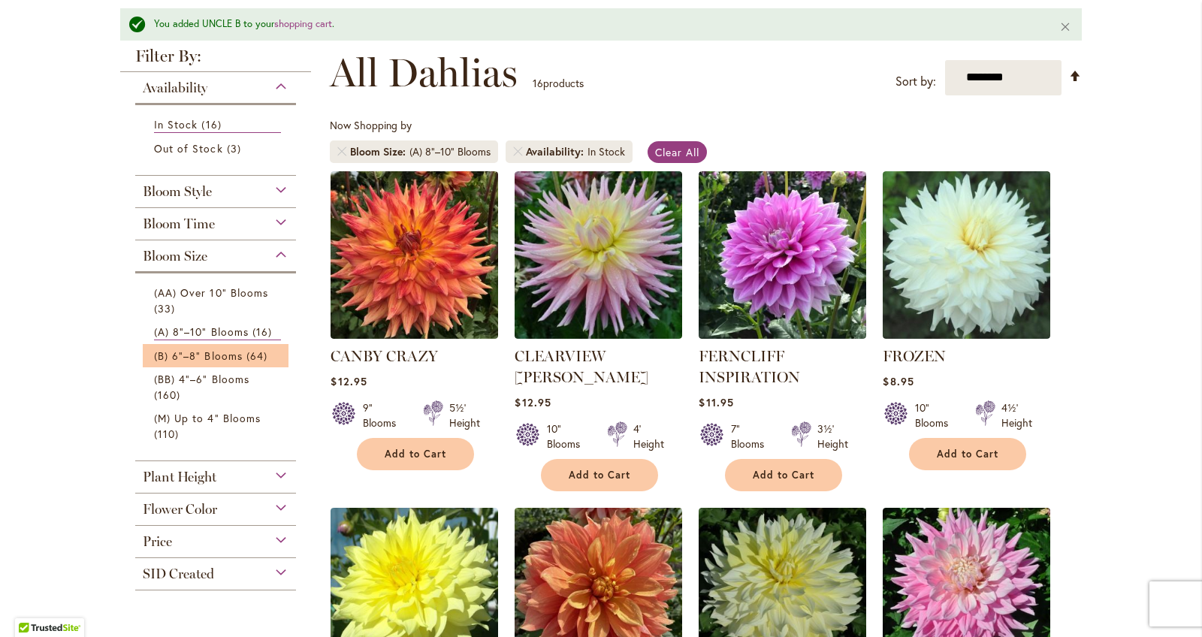
click at [217, 345] on li "(B) 6"–8" Blooms 64 items" at bounding box center [216, 355] width 146 height 23
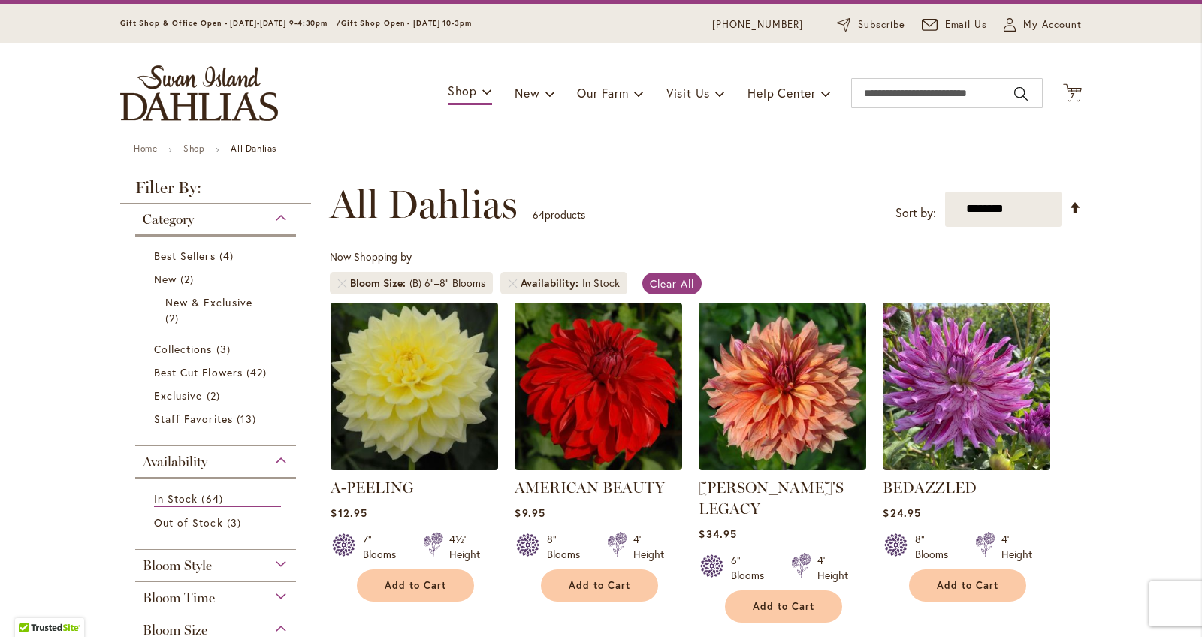
scroll to position [38, 0]
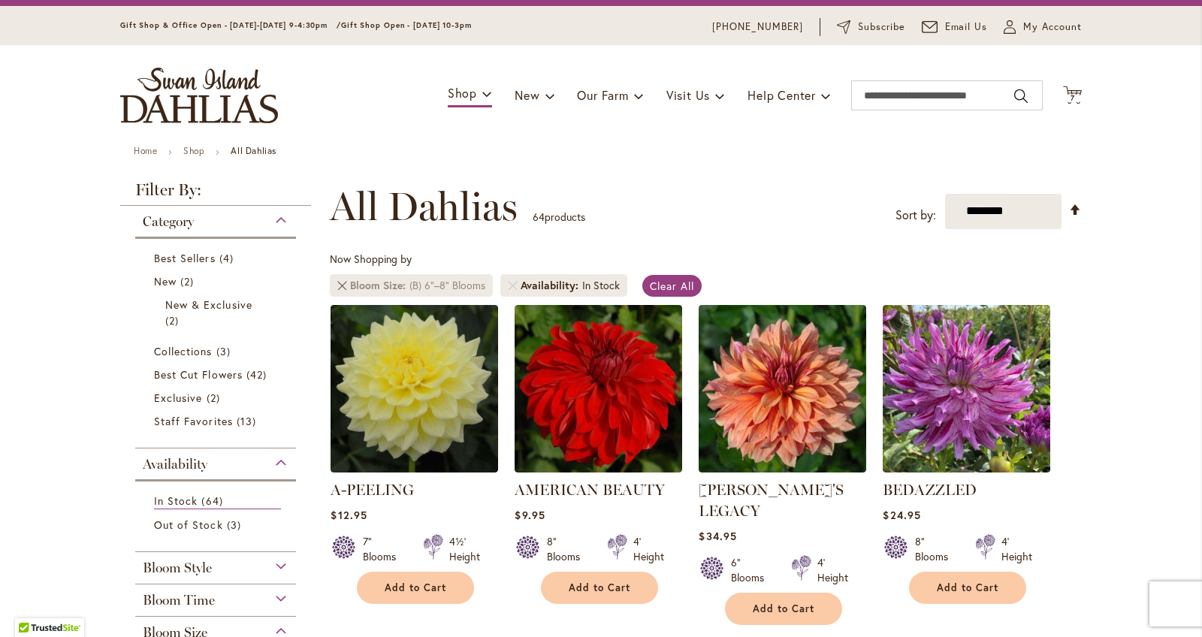
click at [339, 285] on link at bounding box center [341, 285] width 9 height 9
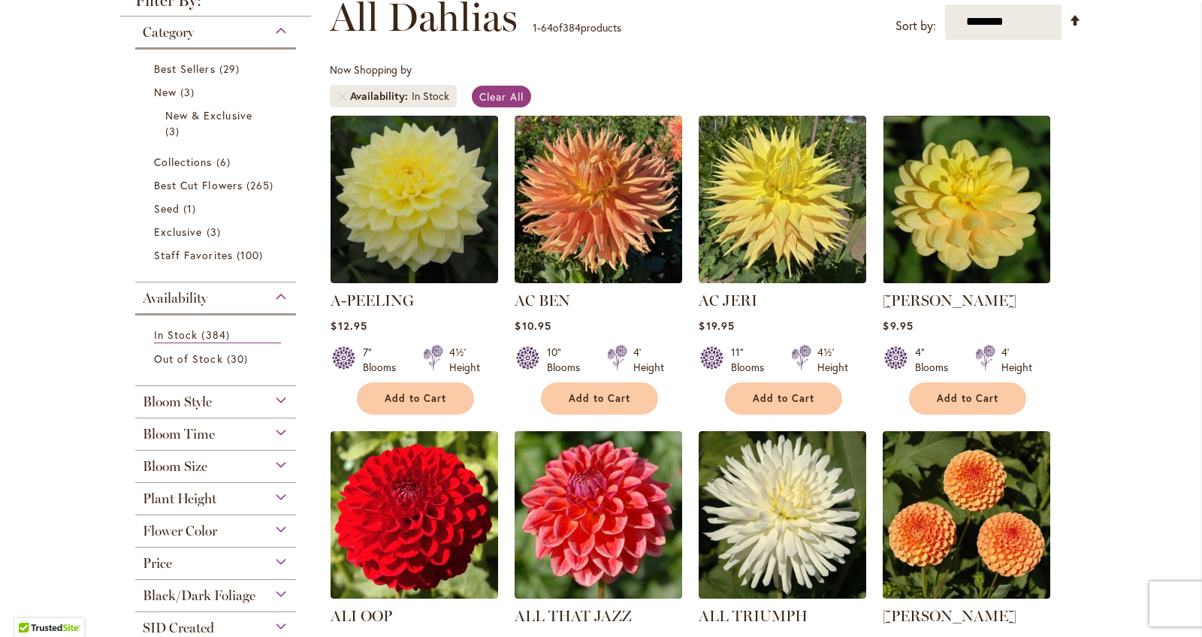
scroll to position [249, 0]
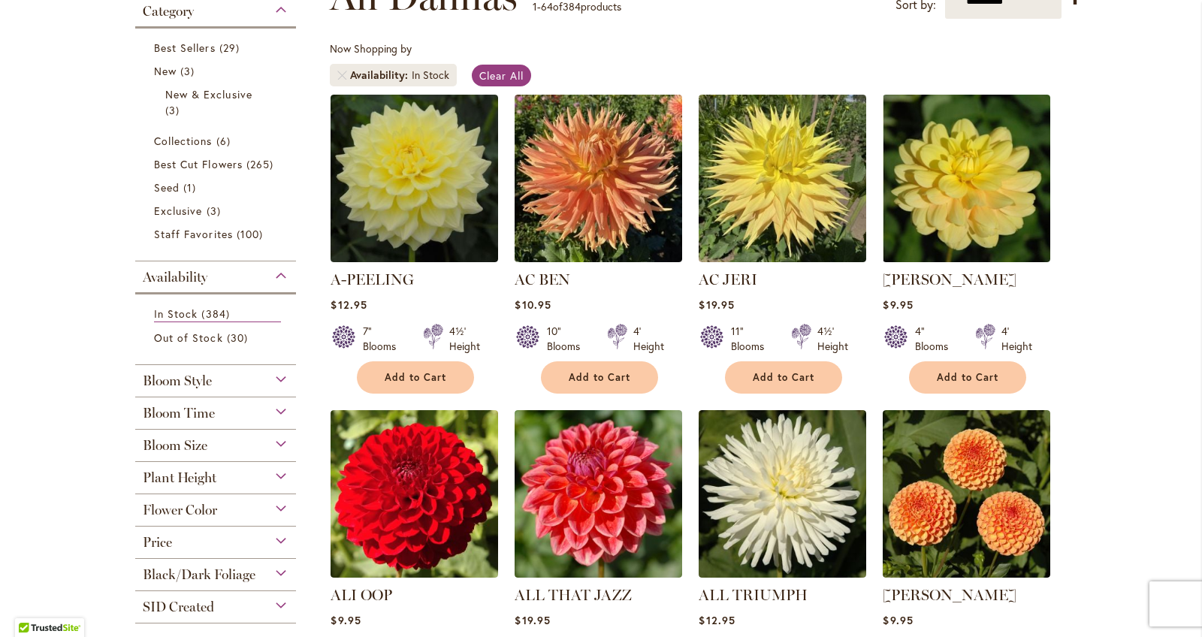
click at [249, 372] on div "Bloom Style" at bounding box center [215, 377] width 161 height 24
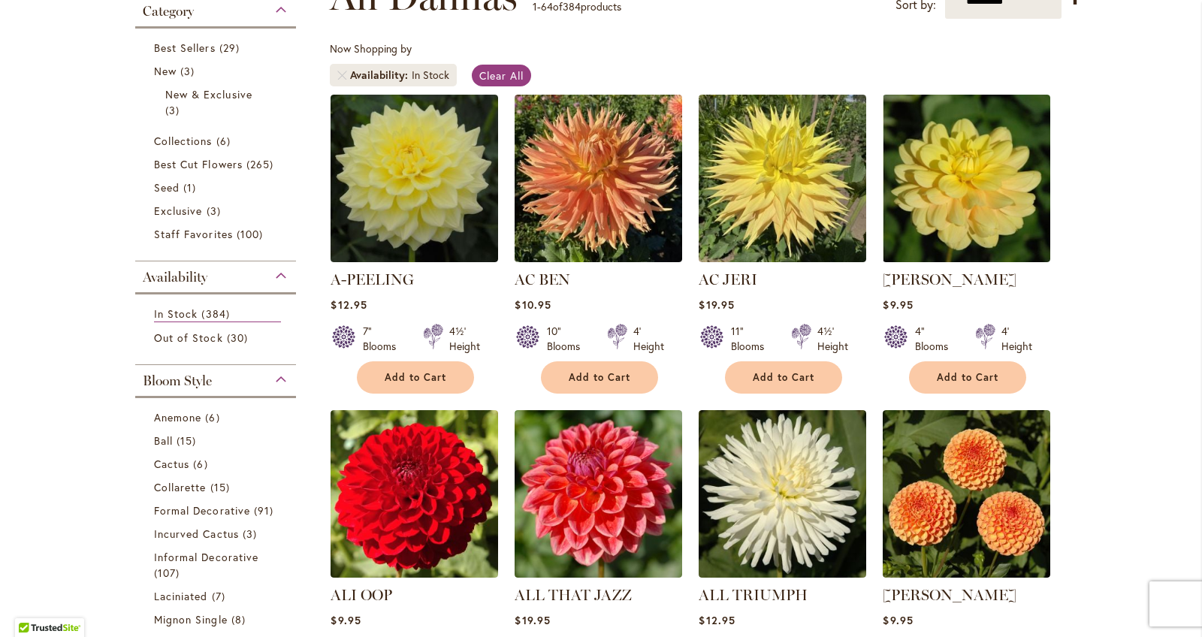
scroll to position [614, 0]
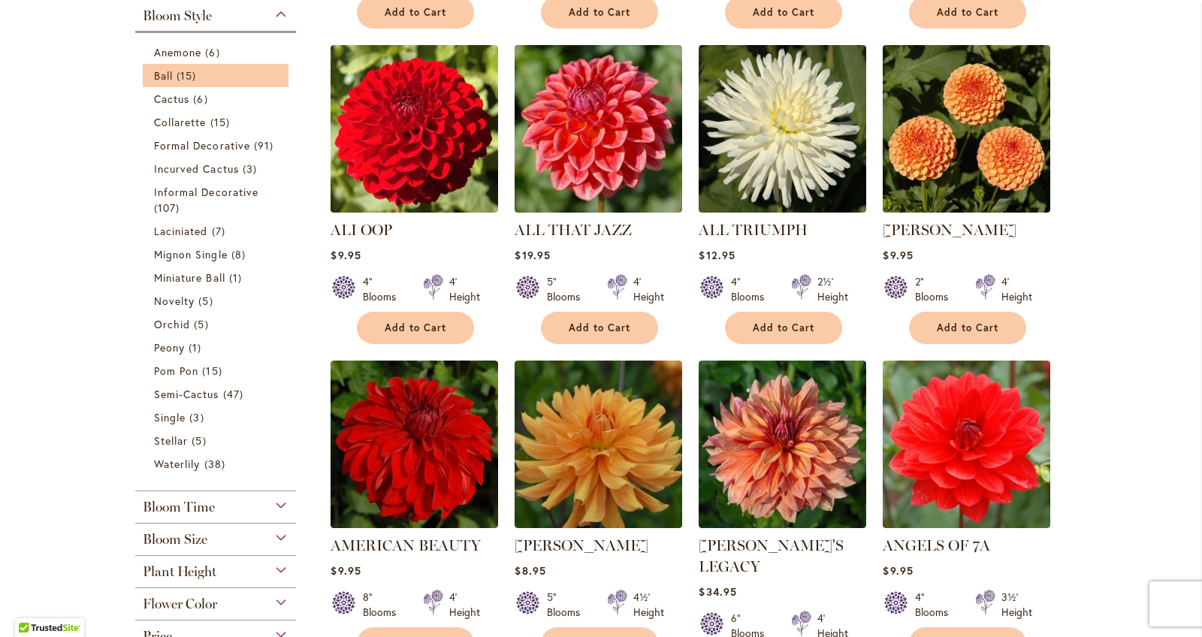
click at [205, 82] on link "Ball 15 items" at bounding box center [217, 76] width 127 height 16
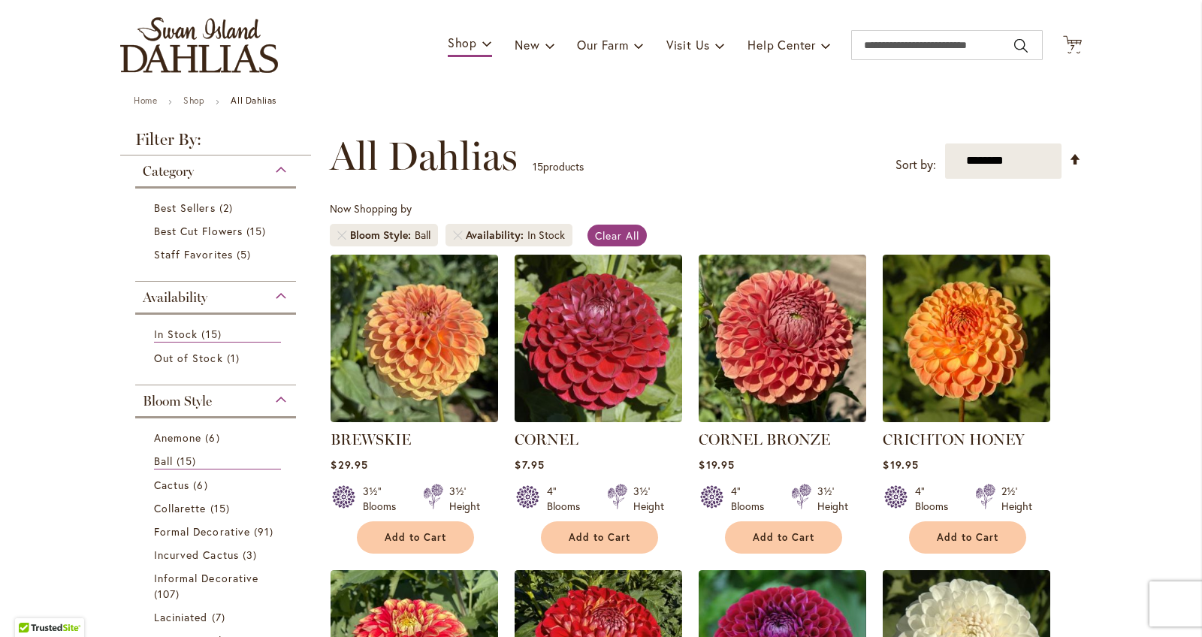
scroll to position [88, 0]
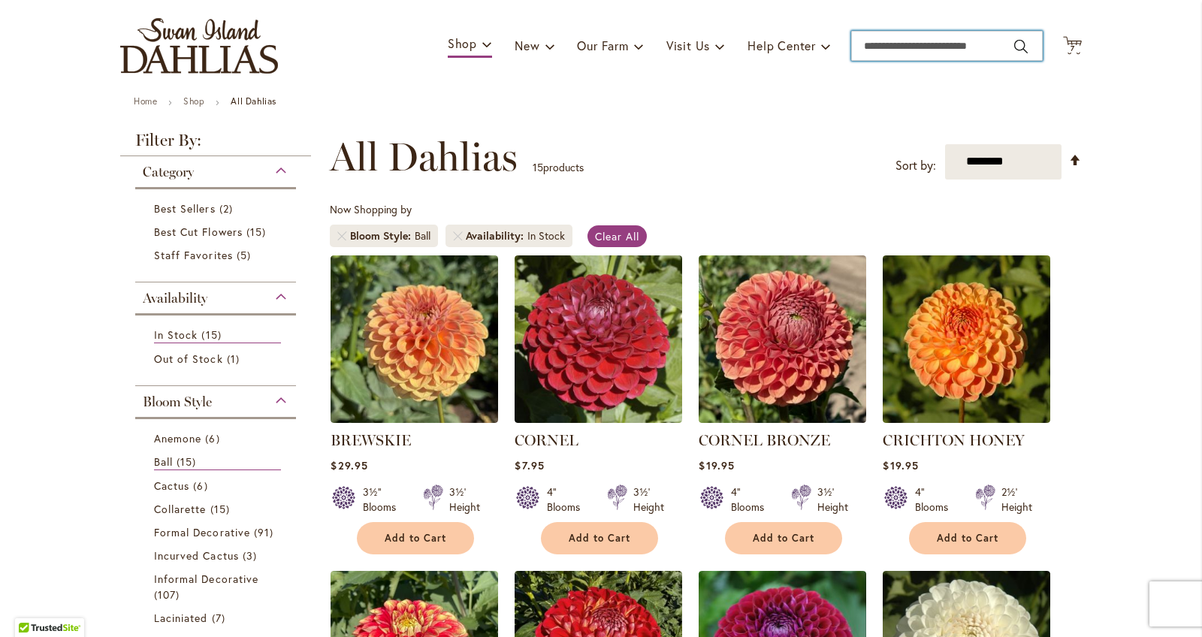
click at [870, 47] on input "Search" at bounding box center [947, 46] width 192 height 30
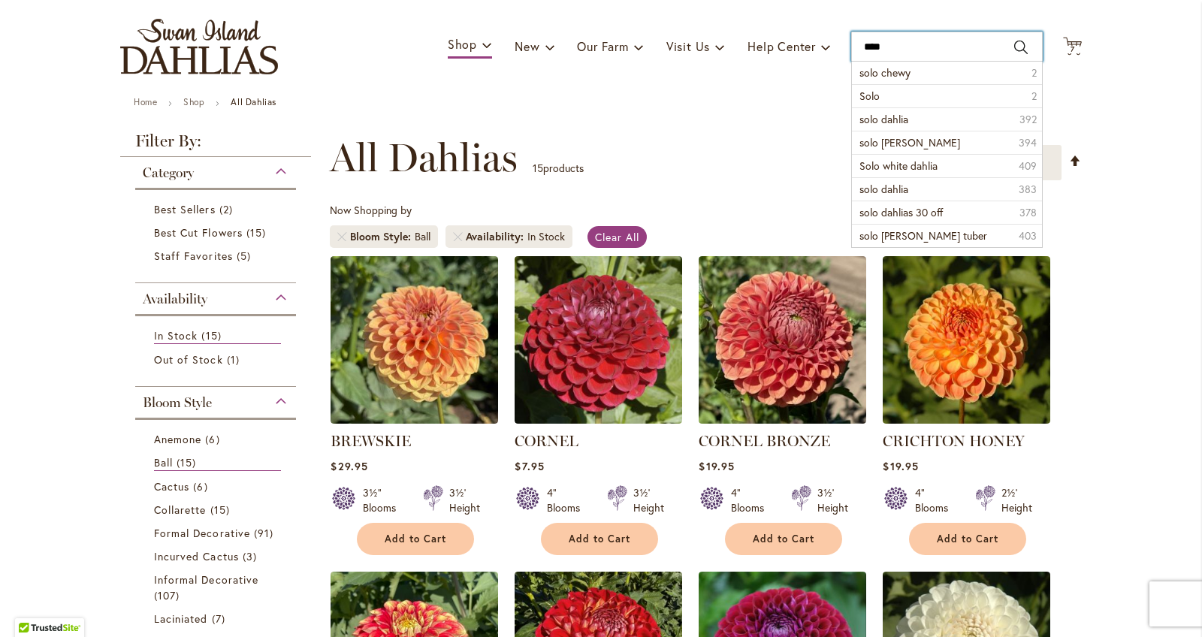
scroll to position [86, 0]
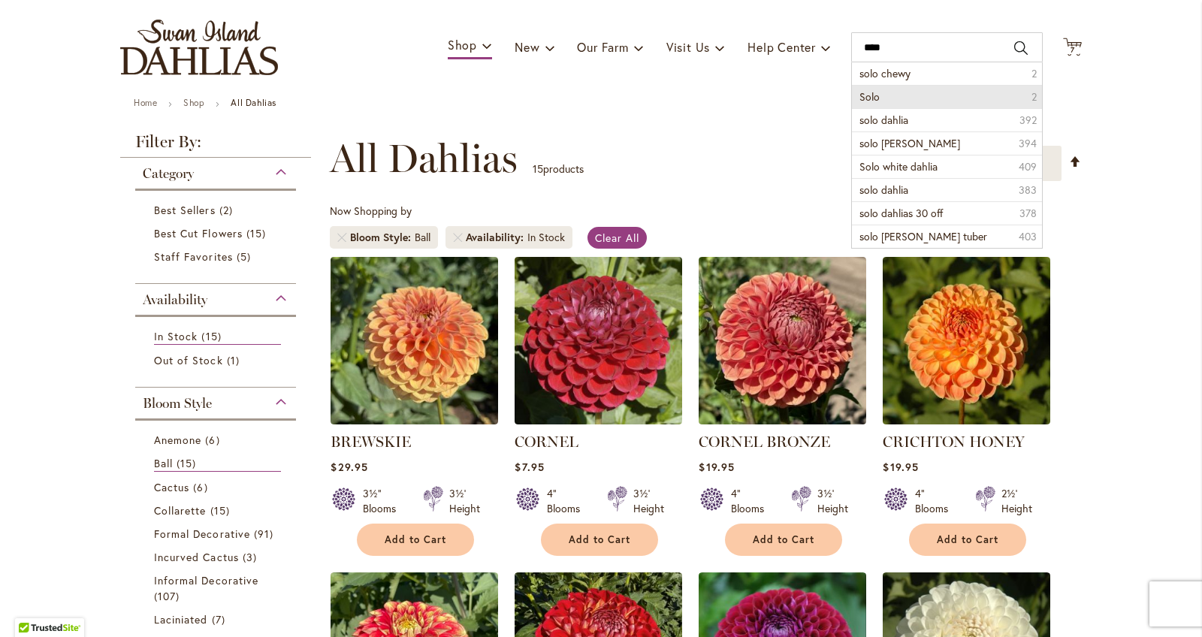
click at [942, 105] on li "Solo 2" at bounding box center [947, 96] width 190 height 23
type input "****"
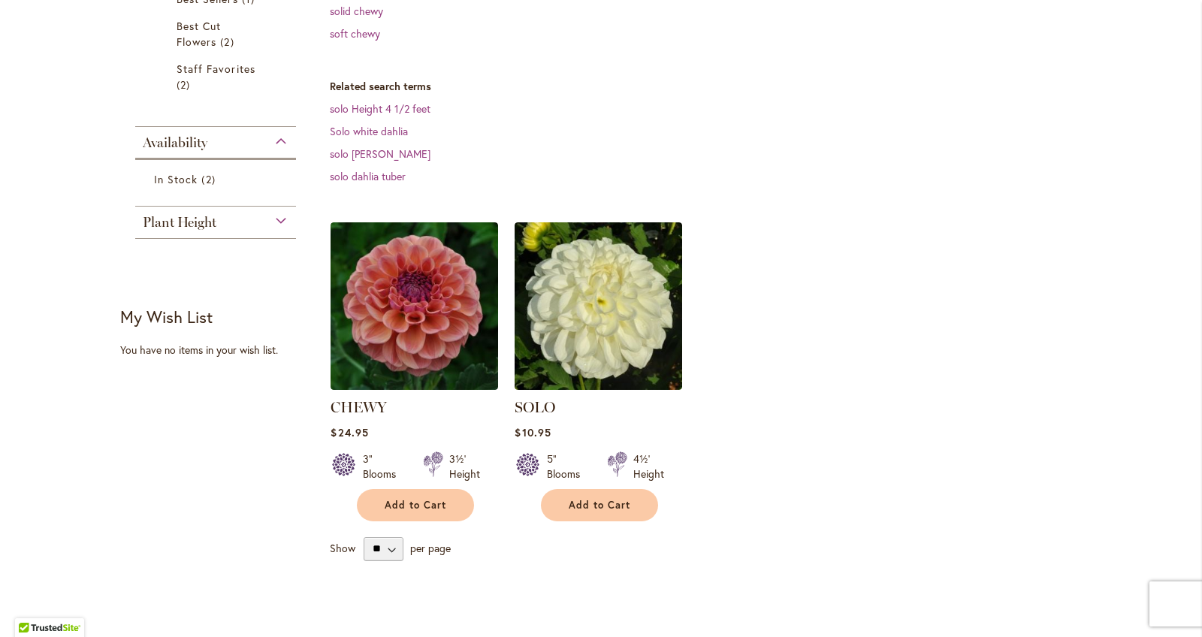
scroll to position [348, 0]
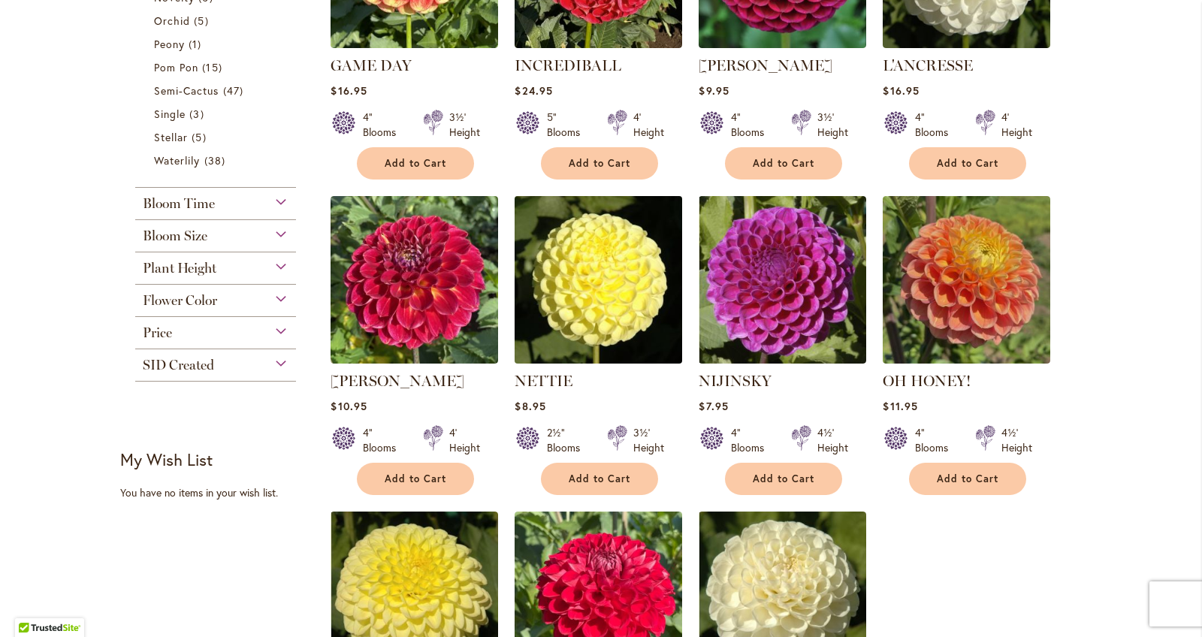
scroll to position [755, 0]
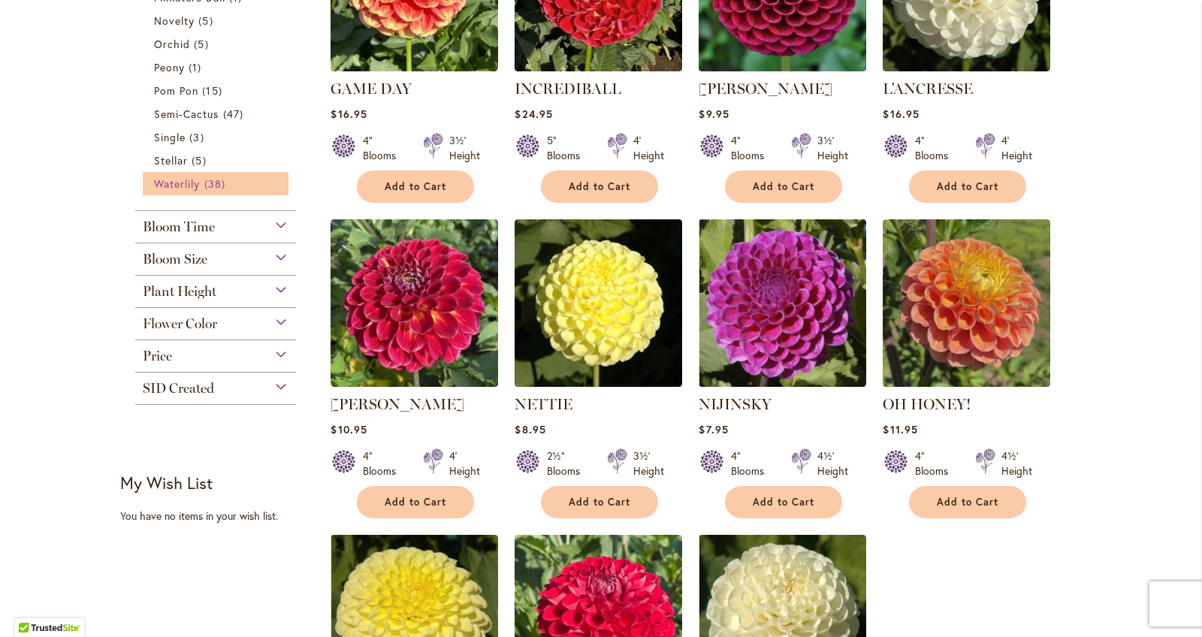
click at [217, 177] on span "38 items" at bounding box center [216, 184] width 25 height 16
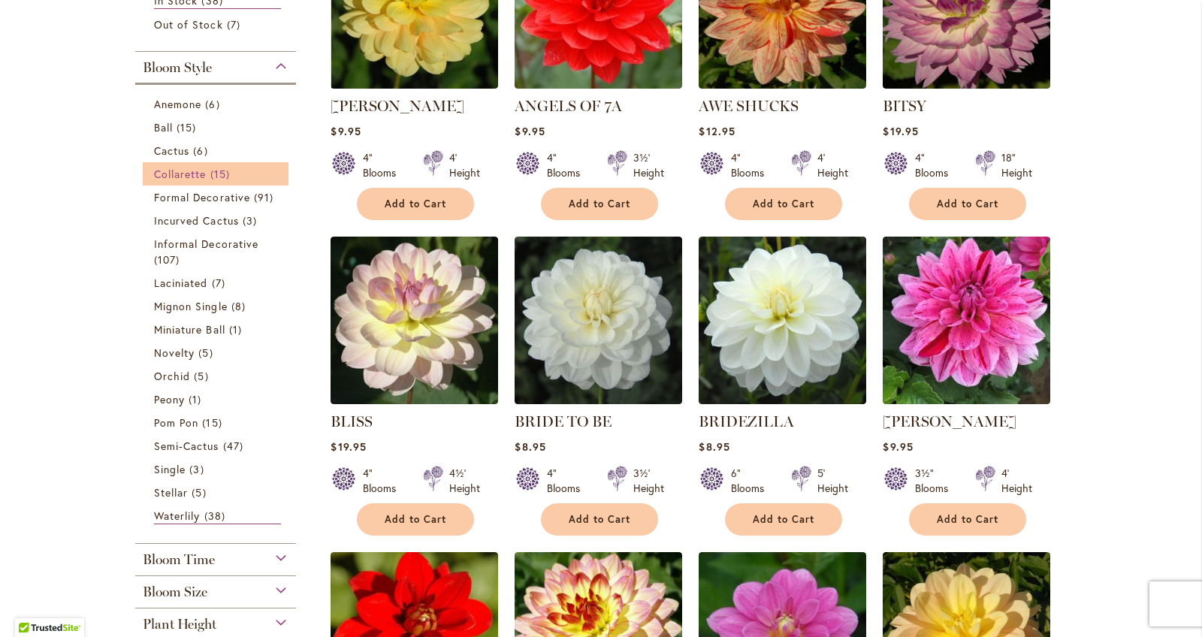
scroll to position [421, 0]
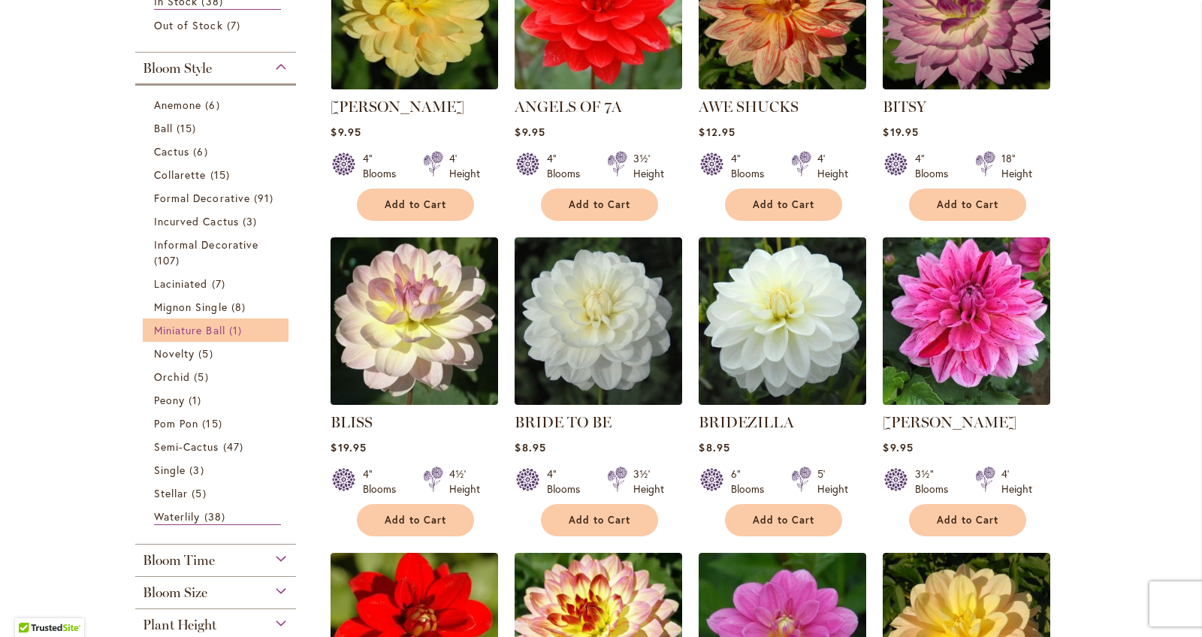
click at [227, 335] on link "Miniature Ball 1 item" at bounding box center [217, 330] width 127 height 16
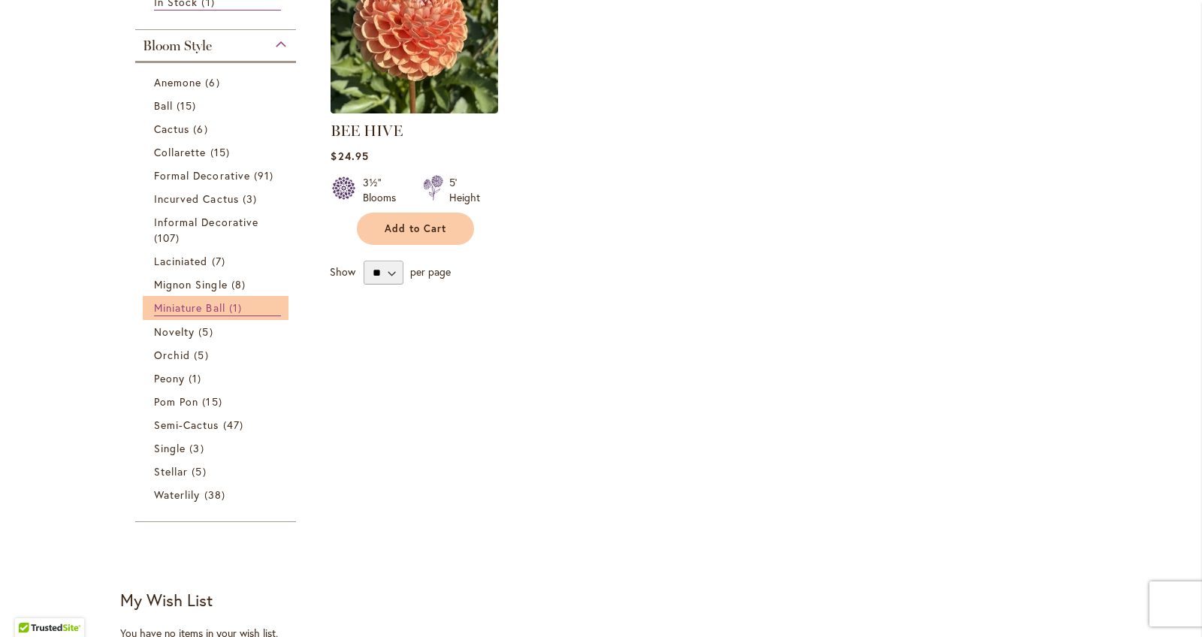
scroll to position [409, 0]
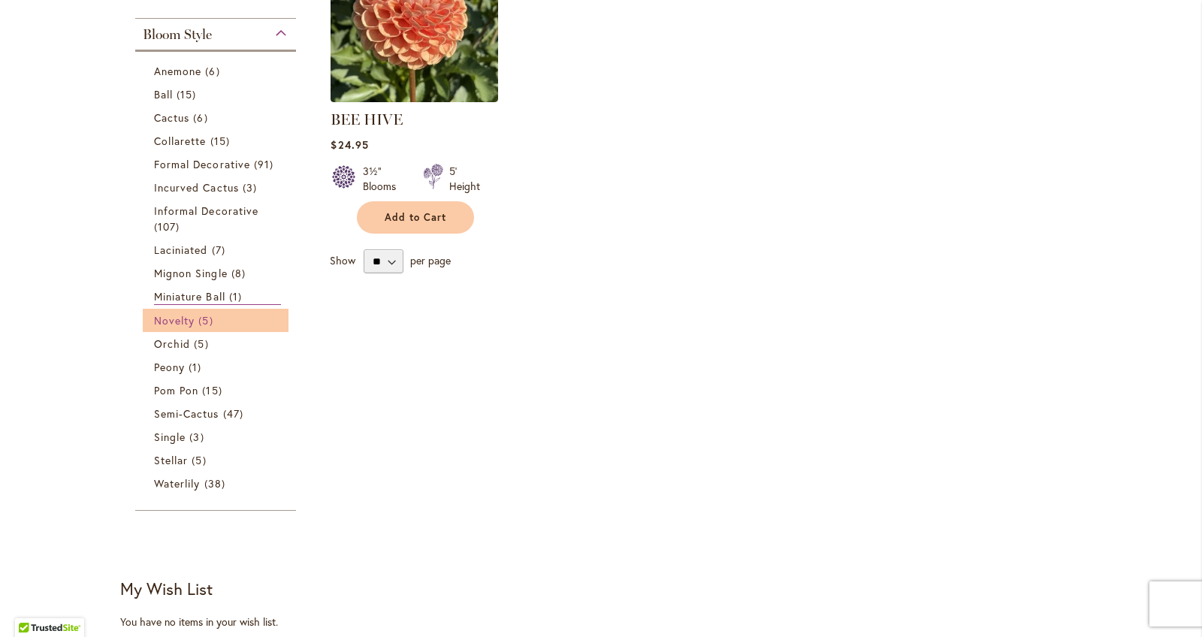
click at [210, 318] on span "5 items" at bounding box center [207, 320] width 18 height 16
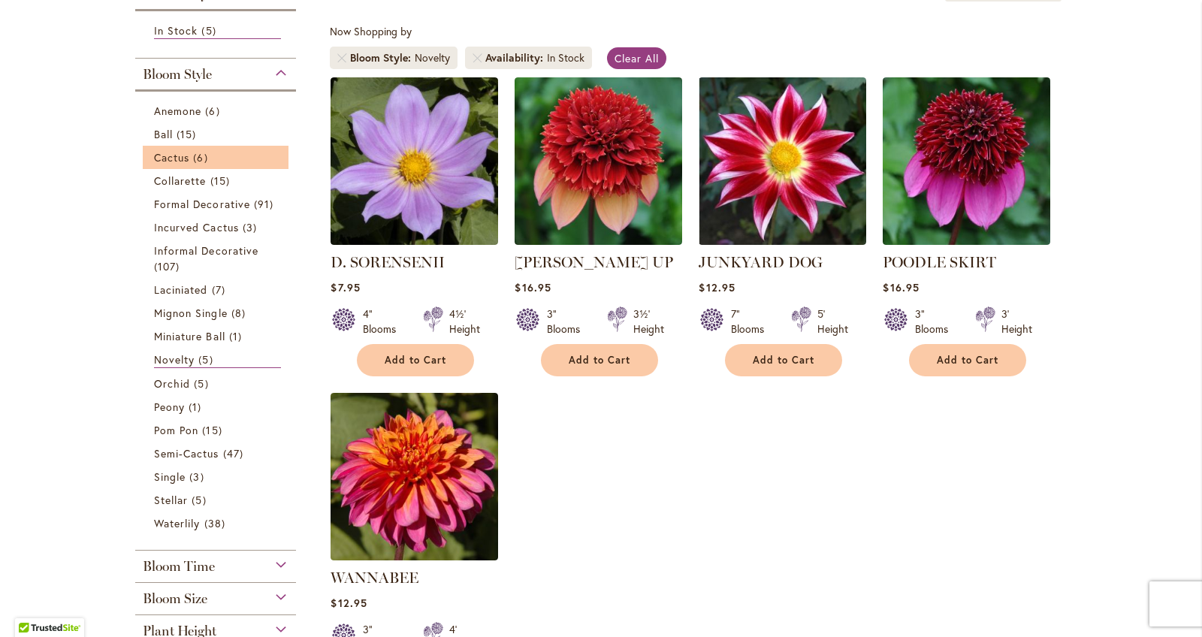
scroll to position [0, 2]
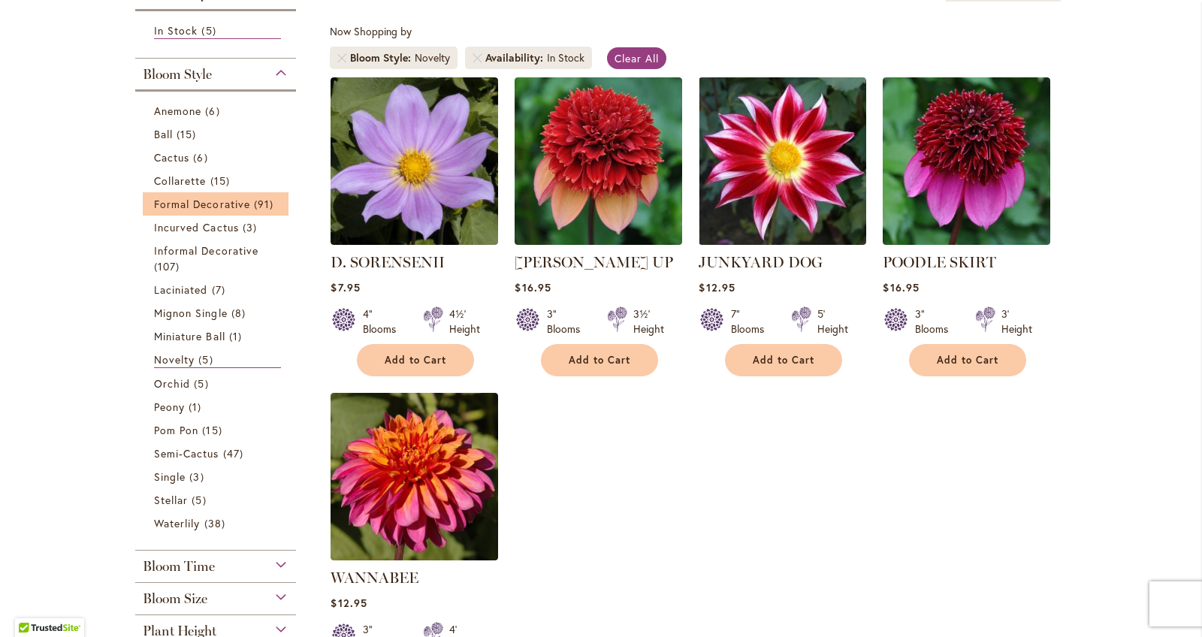
click at [145, 209] on li "Formal Decorative 91 items" at bounding box center [216, 203] width 146 height 23
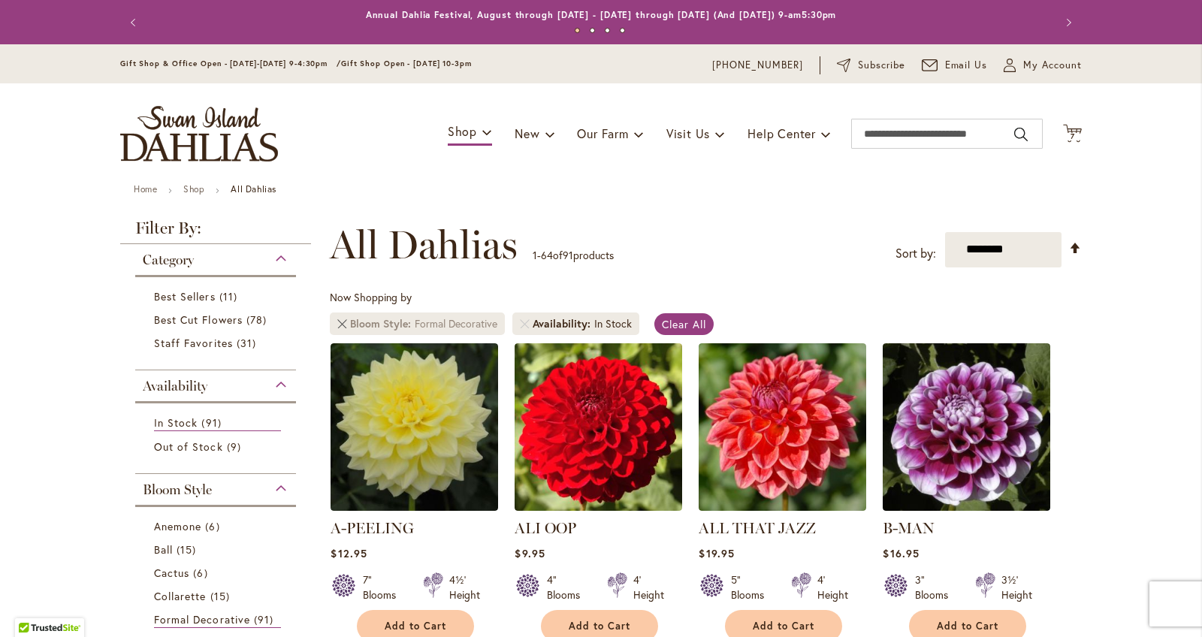
click at [343, 324] on link "Remove Bloom Style Formal Decorative" at bounding box center [341, 323] width 9 height 9
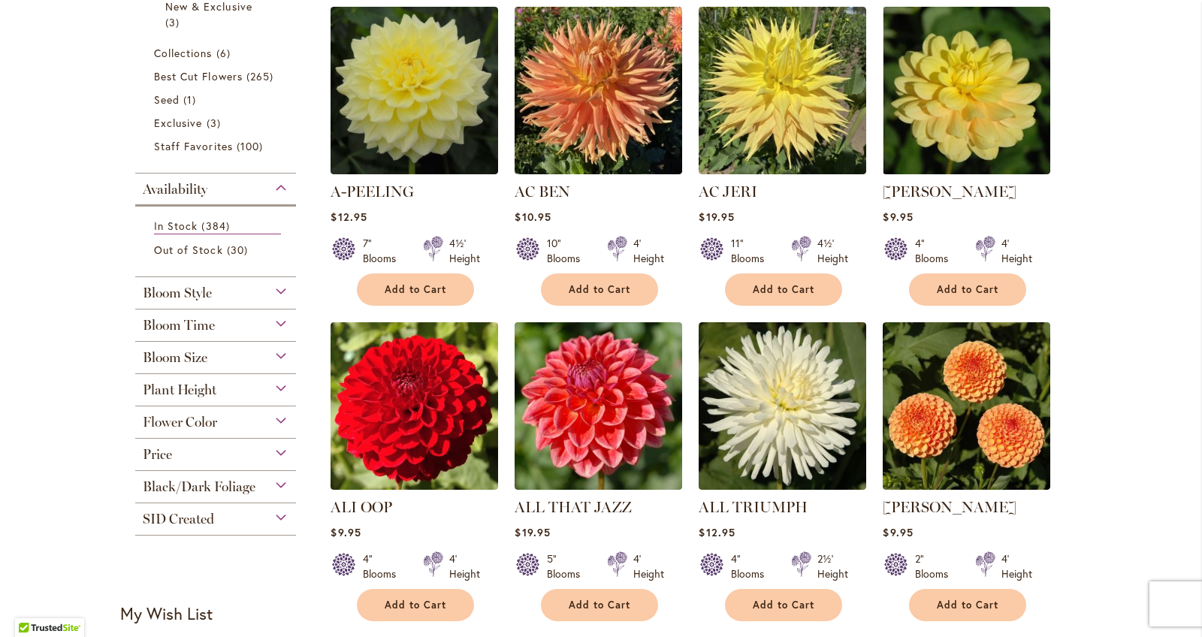
scroll to position [339, 0]
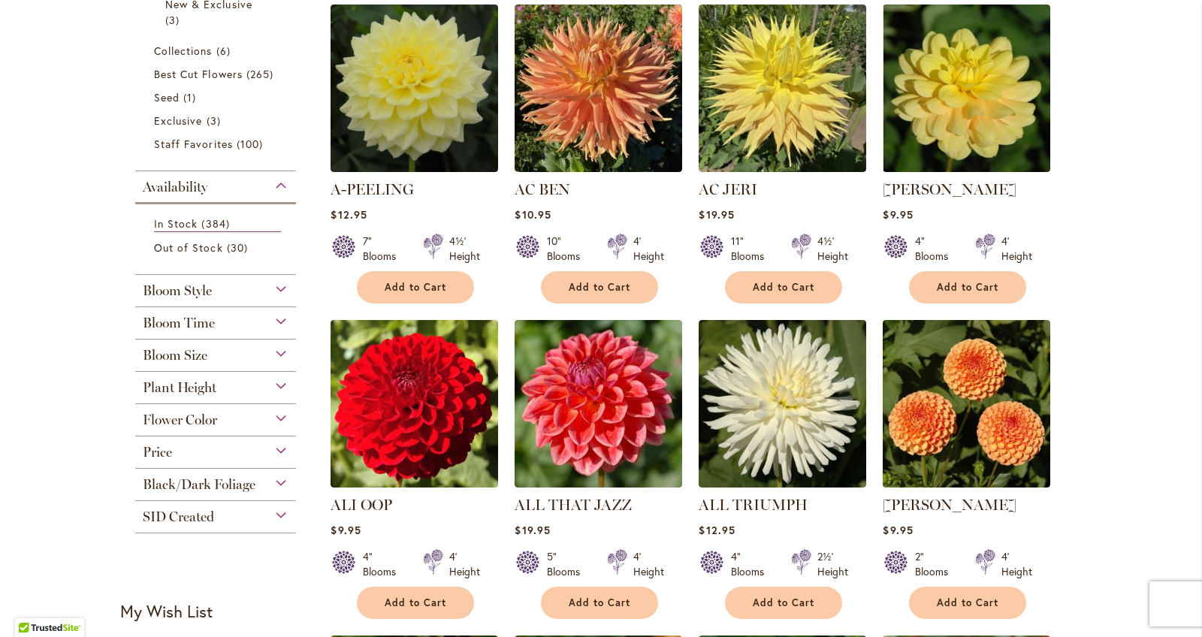
click at [269, 351] on div "Bloom Size" at bounding box center [215, 351] width 161 height 24
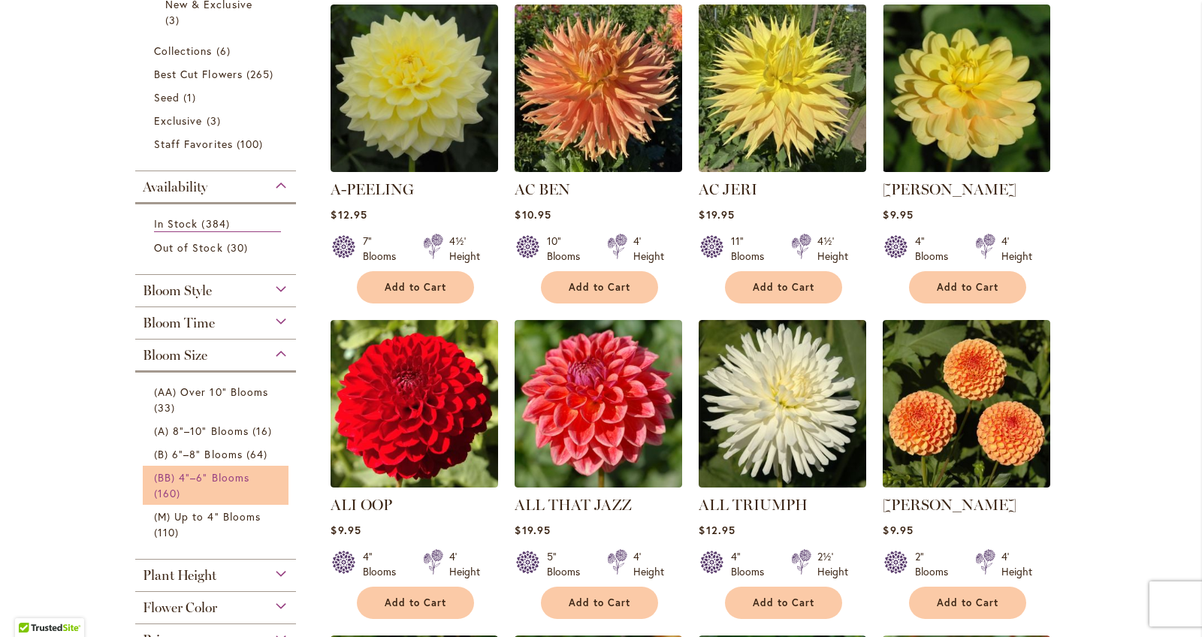
click at [243, 476] on span "(BB) 4"–6" Blooms" at bounding box center [201, 477] width 95 height 14
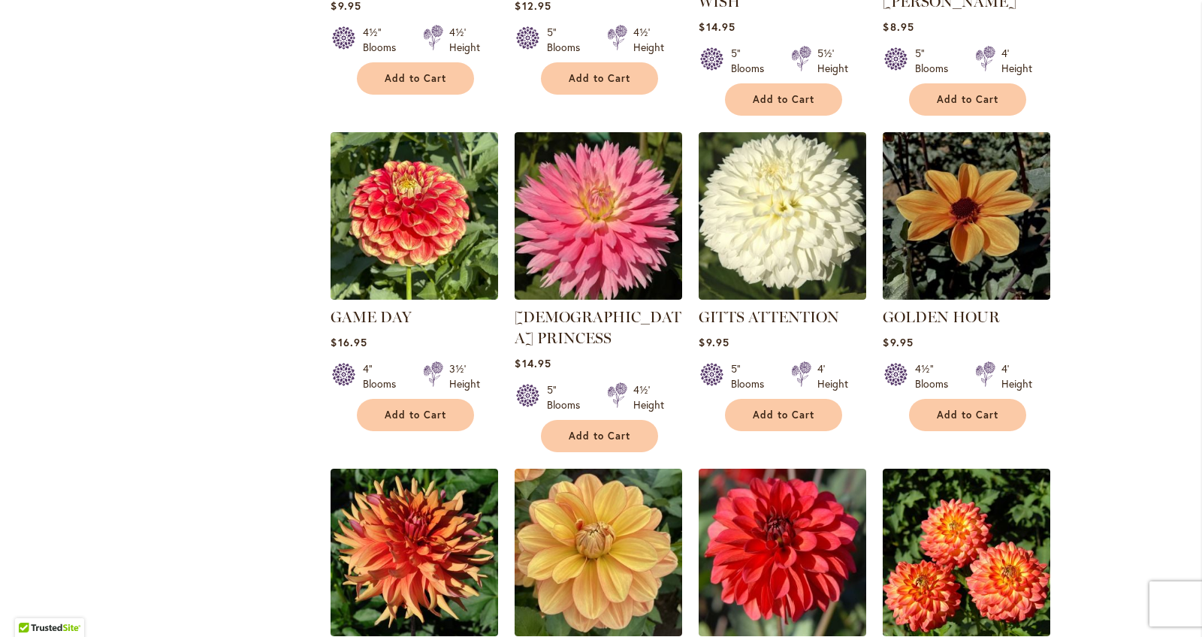
scroll to position [4764, 0]
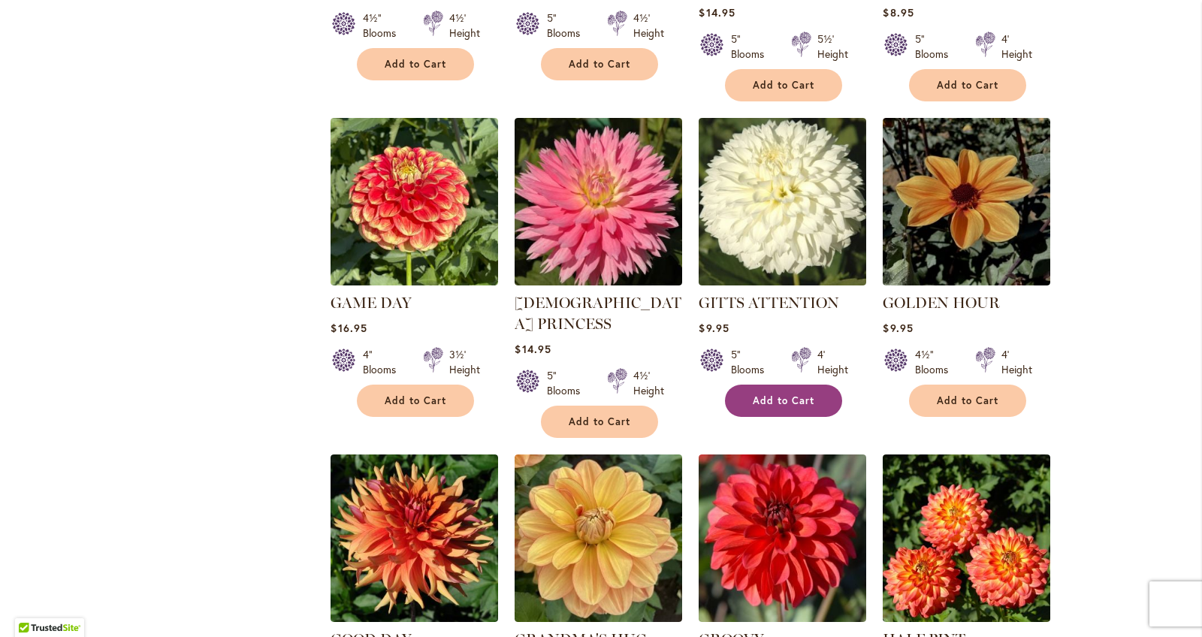
click at [786, 394] on span "Add to Cart" at bounding box center [783, 400] width 62 height 13
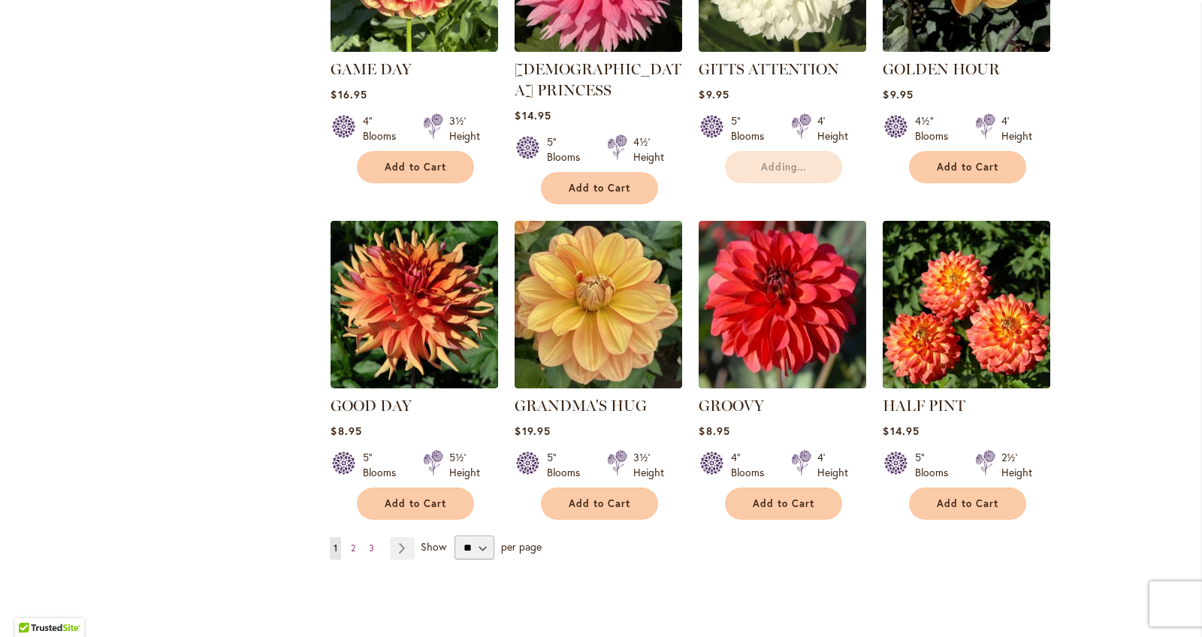
scroll to position [5017, 0]
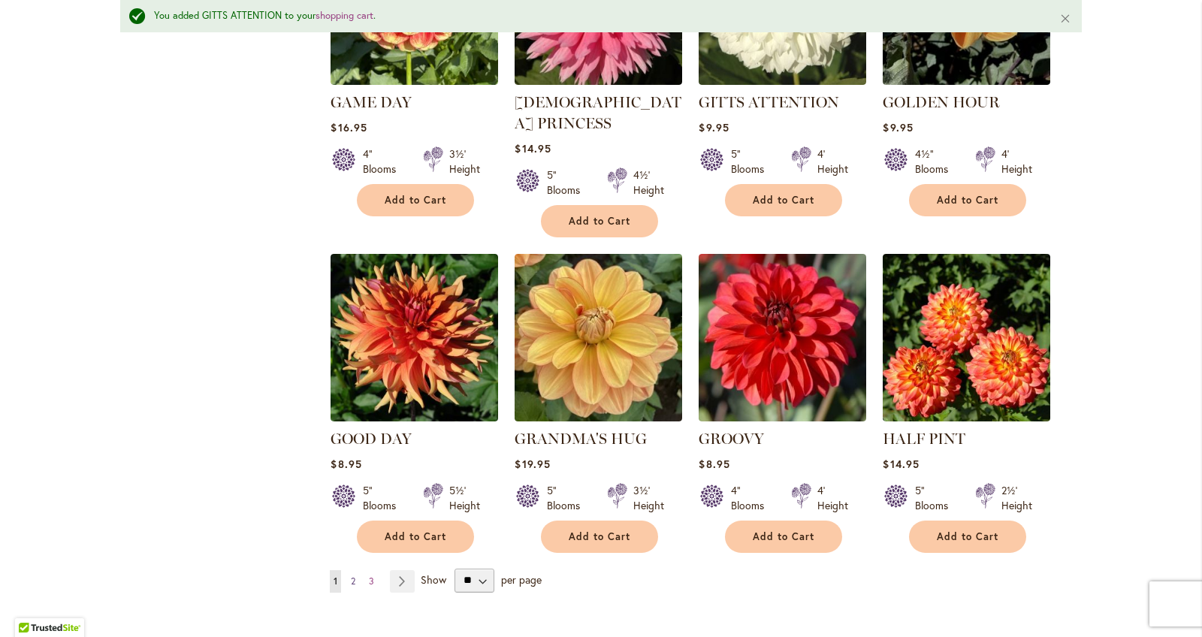
click at [354, 575] on span "2" at bounding box center [353, 580] width 5 height 11
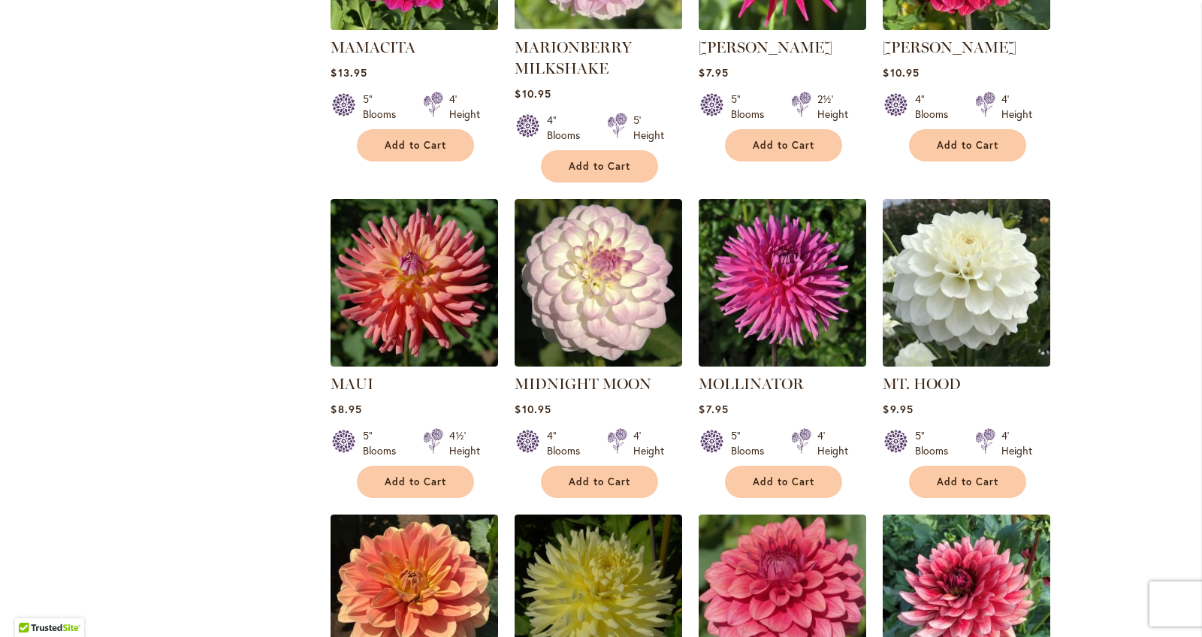
scroll to position [3112, 0]
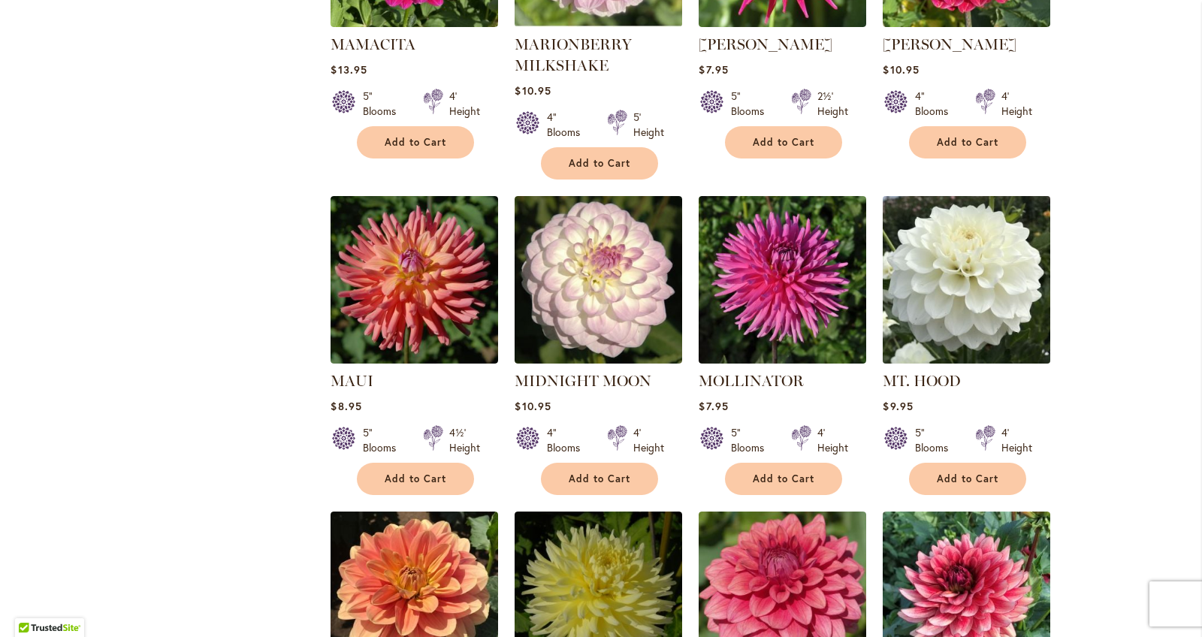
click at [964, 265] on img at bounding box center [967, 280] width 176 height 176
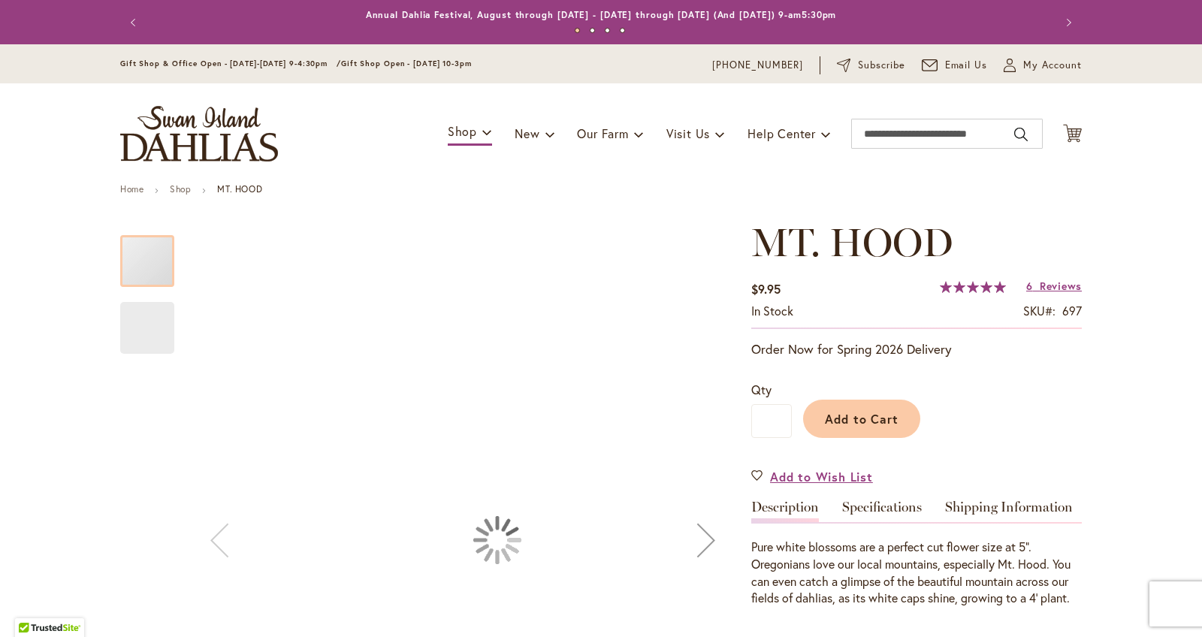
type input "******"
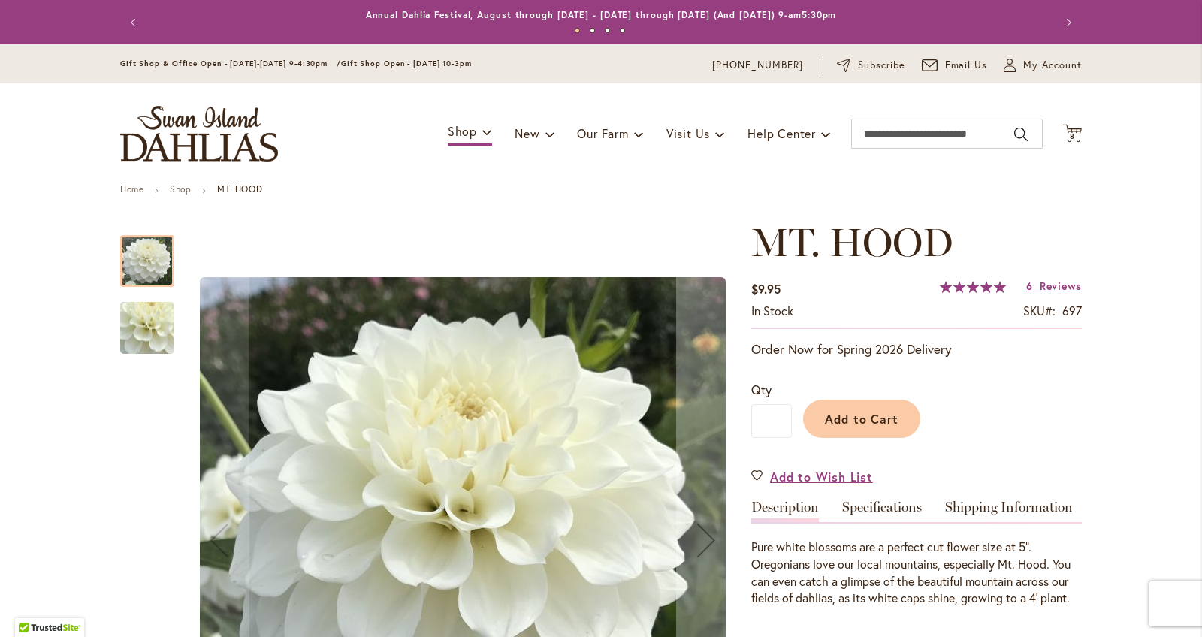
click at [139, 327] on img "MT. HOOD" at bounding box center [147, 328] width 108 height 100
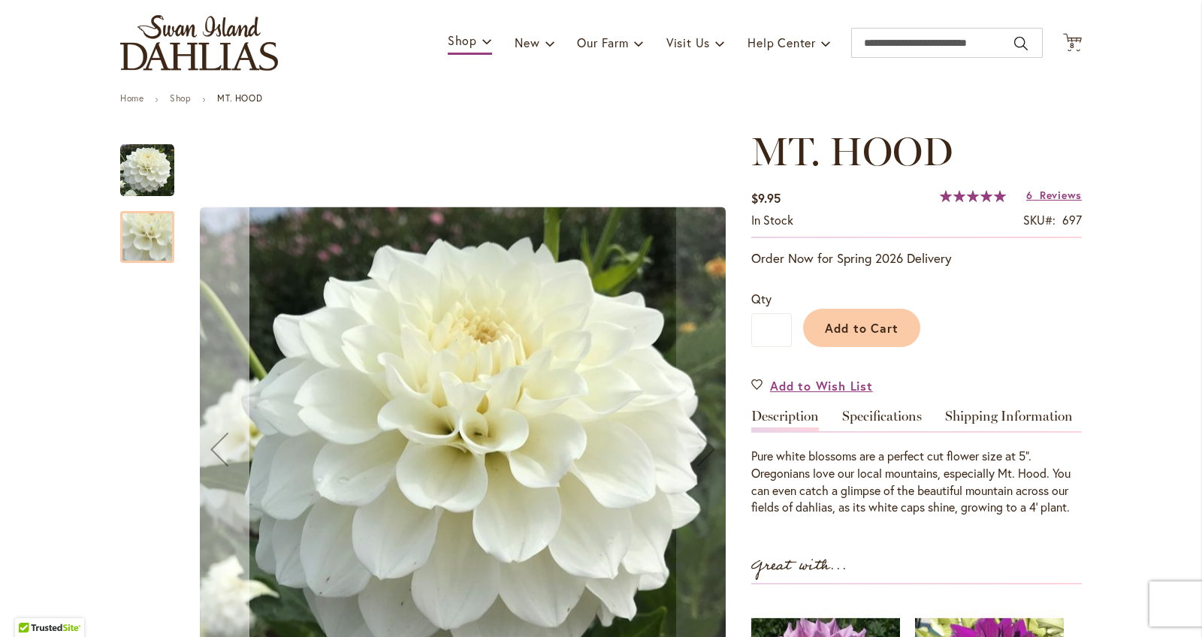
scroll to position [93, 0]
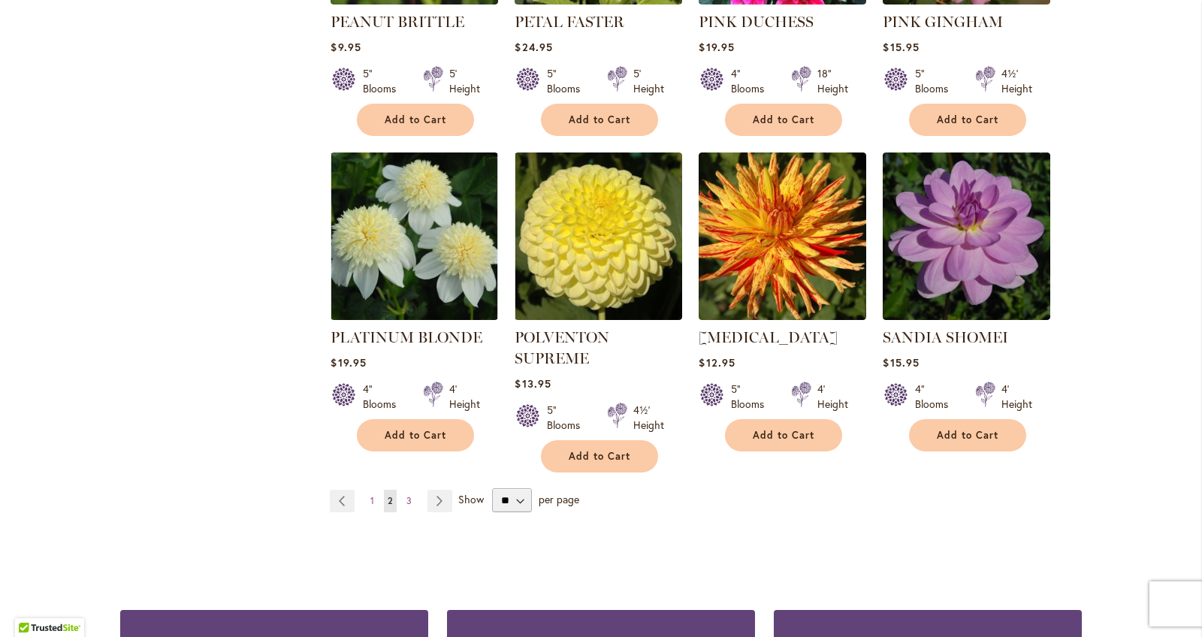
scroll to position [5089, 0]
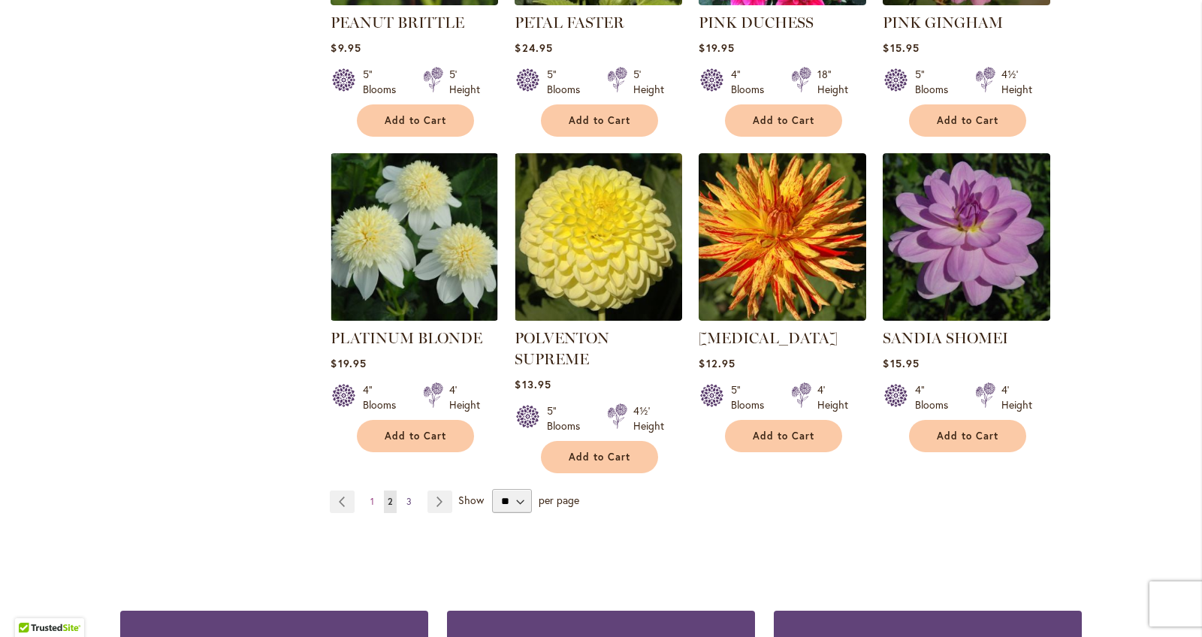
click at [403, 490] on link "Page 3" at bounding box center [409, 501] width 13 height 23
click at [411, 496] on span "3" at bounding box center [408, 501] width 5 height 11
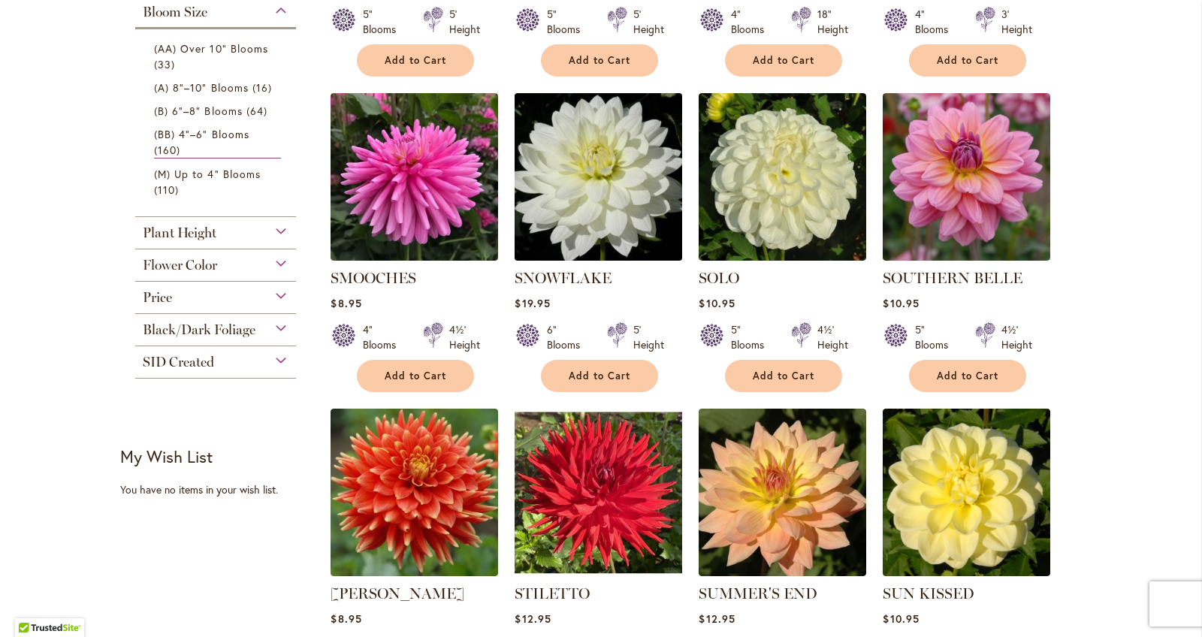
scroll to position [610, 0]
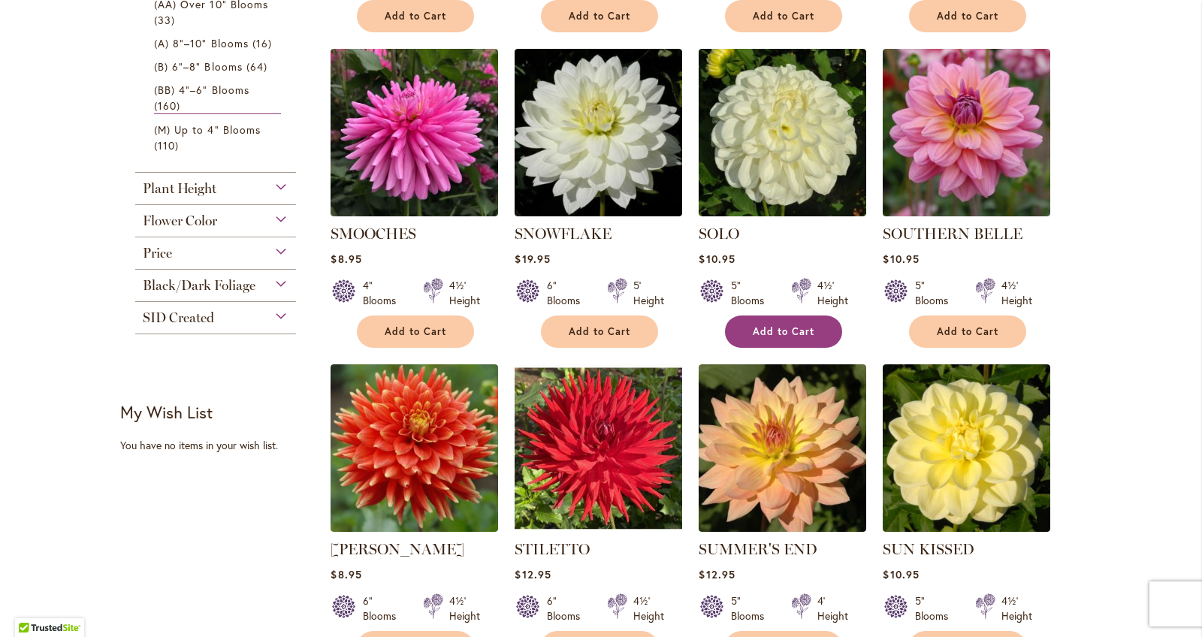
click at [797, 319] on button "Add to Cart" at bounding box center [783, 331] width 117 height 32
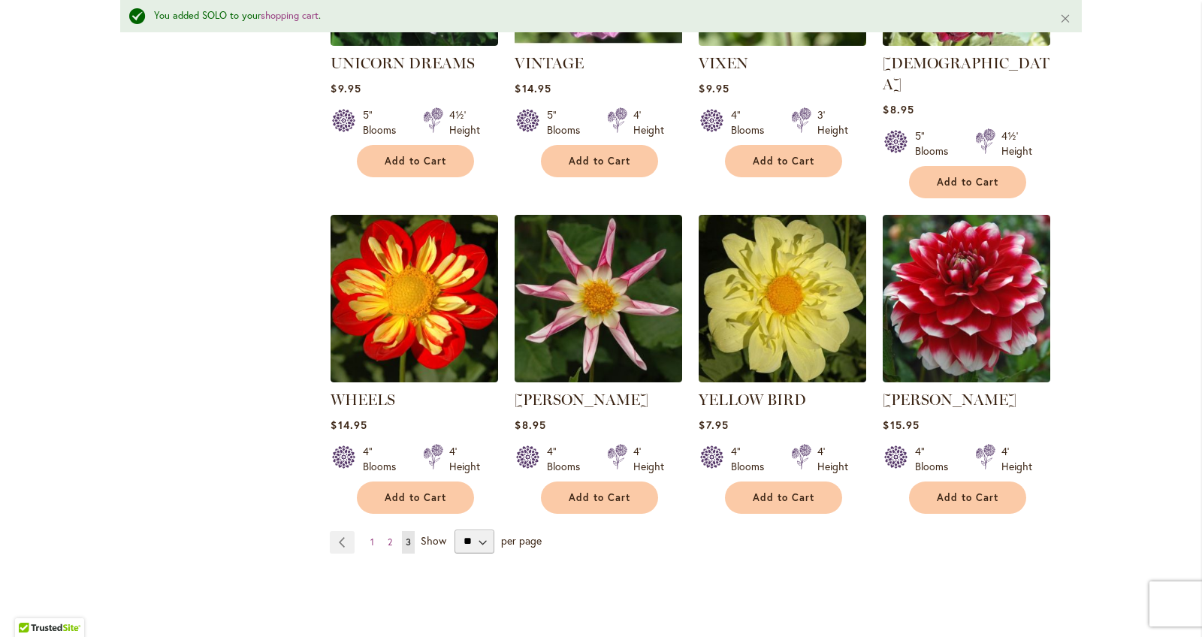
scroll to position [2459, 0]
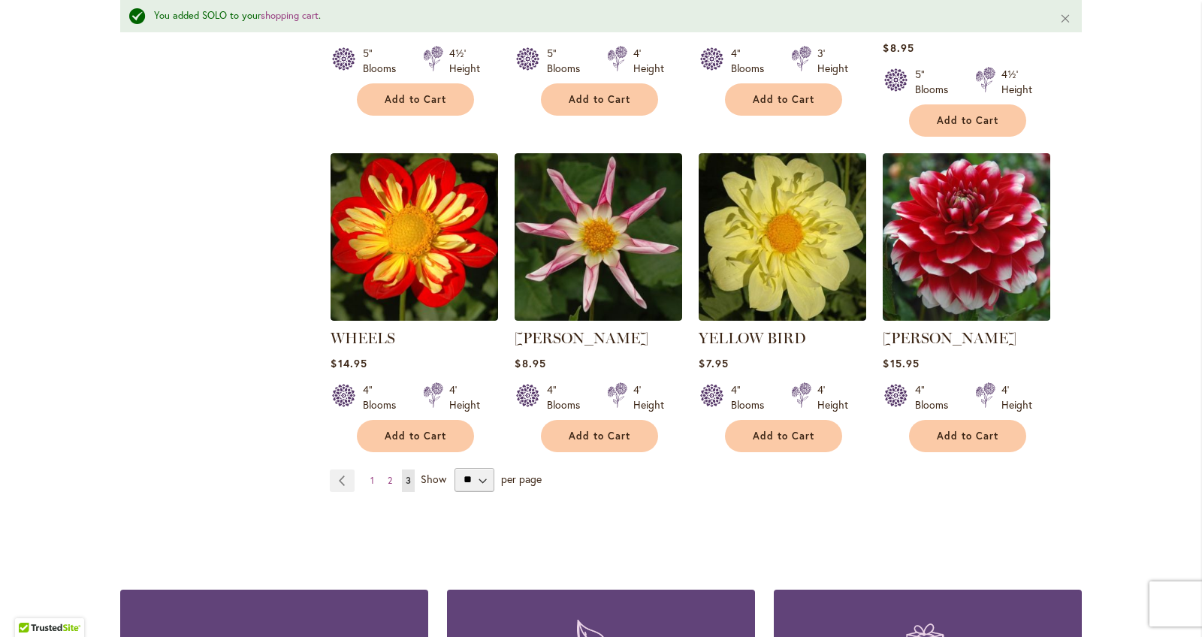
click at [361, 469] on ul "Page Previous Page 1 Page 2 You're currently reading page 3" at bounding box center [375, 480] width 91 height 23
click at [389, 475] on span "2" at bounding box center [390, 480] width 5 height 11
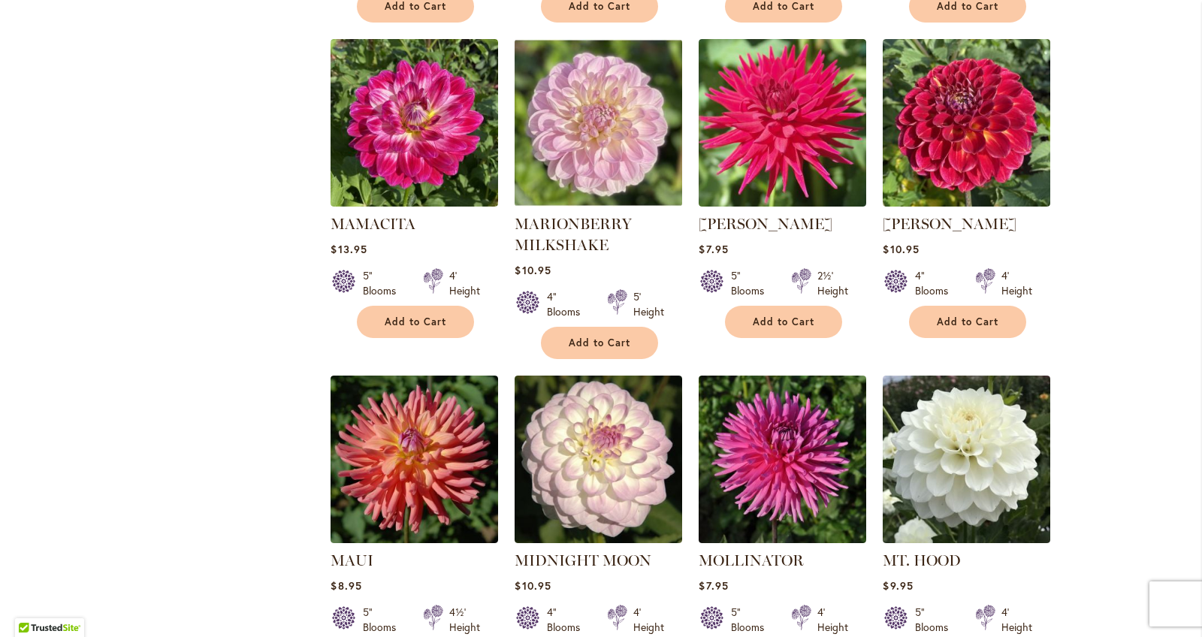
scroll to position [2944, 0]
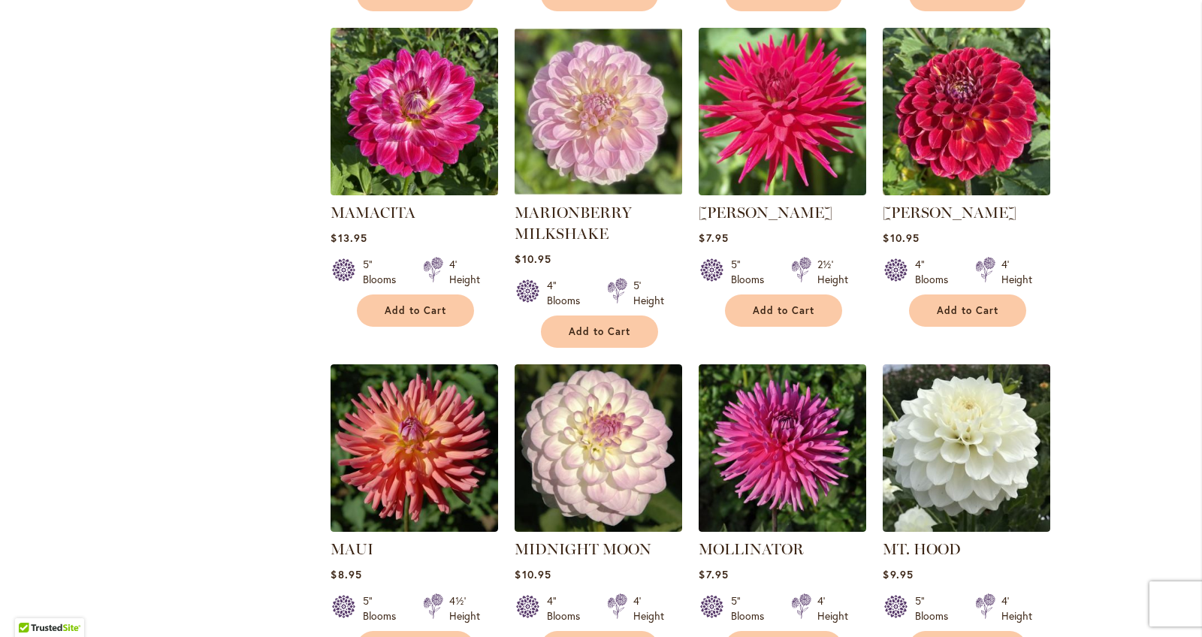
click at [809, 305] on li "MATILDA HUSTON Rating: 100% 7 Reviews $7.95 5" Blooms 2½' Height Add to Cart" at bounding box center [782, 187] width 169 height 321
click at [809, 305] on button "Add to Cart" at bounding box center [783, 310] width 117 height 32
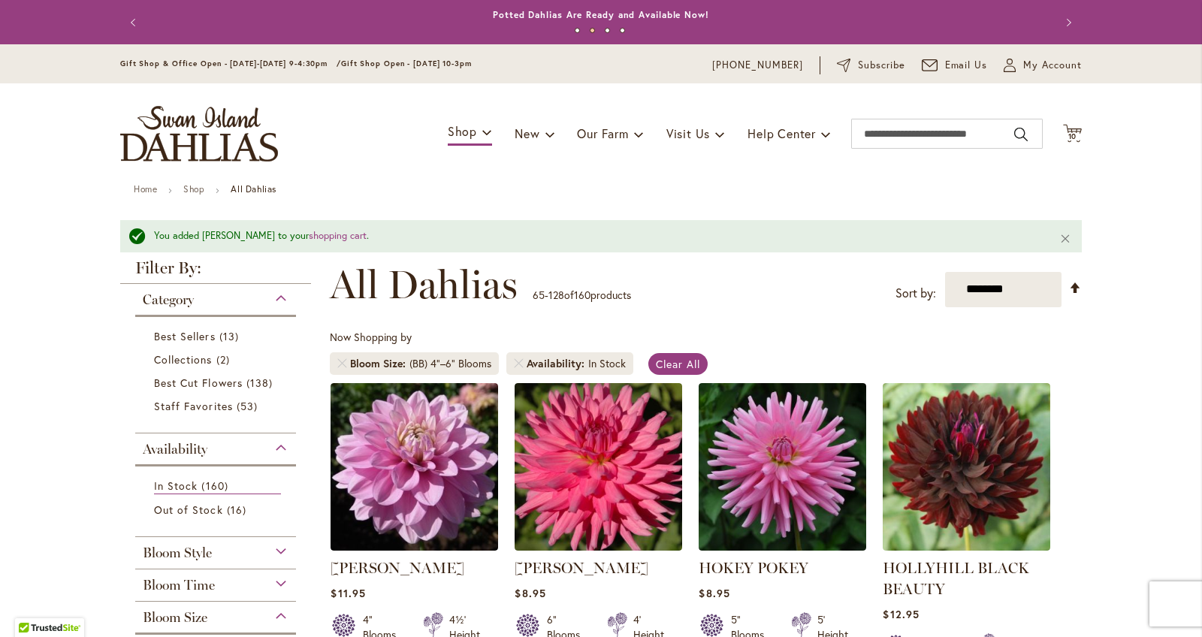
scroll to position [0, 0]
click at [1069, 141] on icon at bounding box center [1072, 133] width 19 height 18
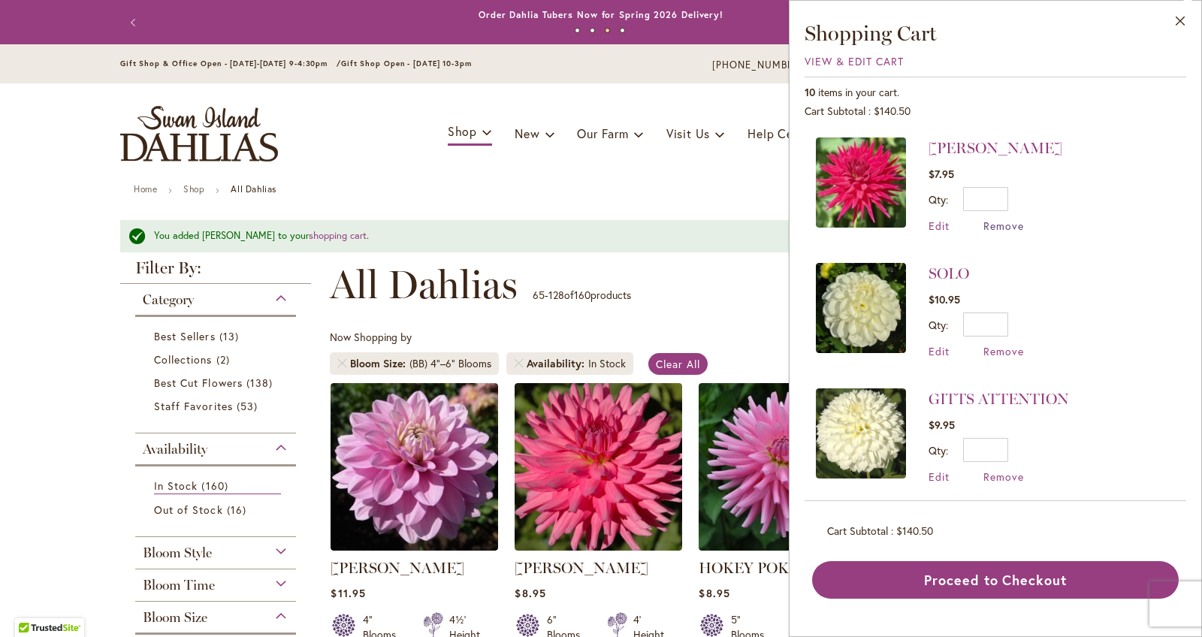
click at [994, 228] on span "Remove" at bounding box center [1003, 226] width 41 height 14
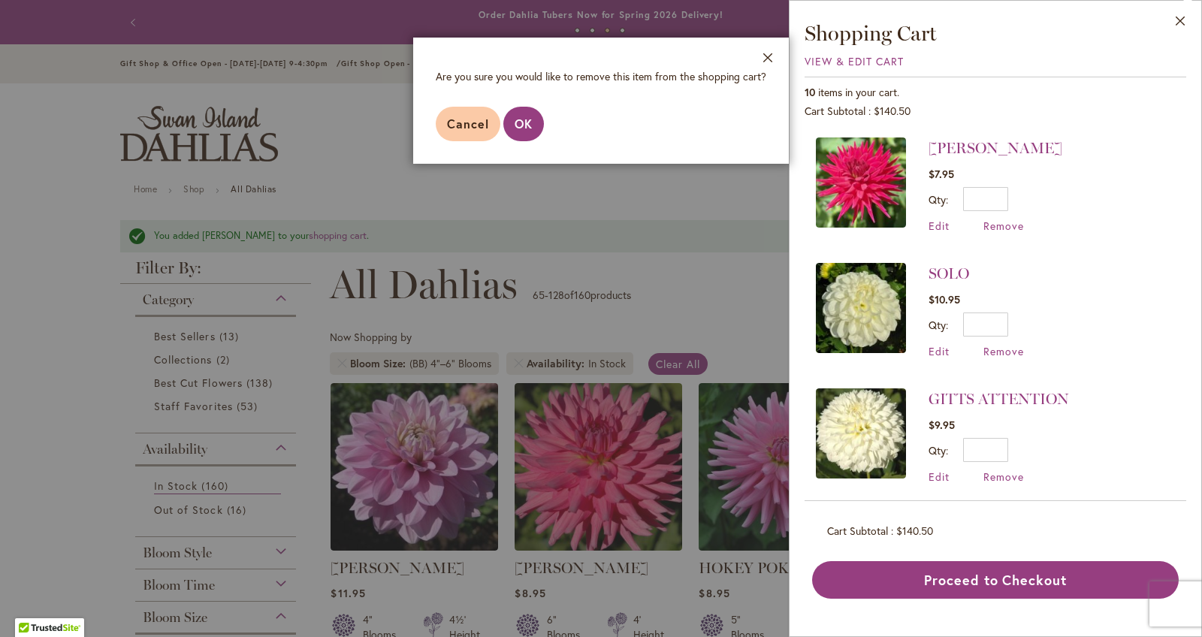
click at [523, 125] on span "OK" at bounding box center [523, 124] width 18 height 16
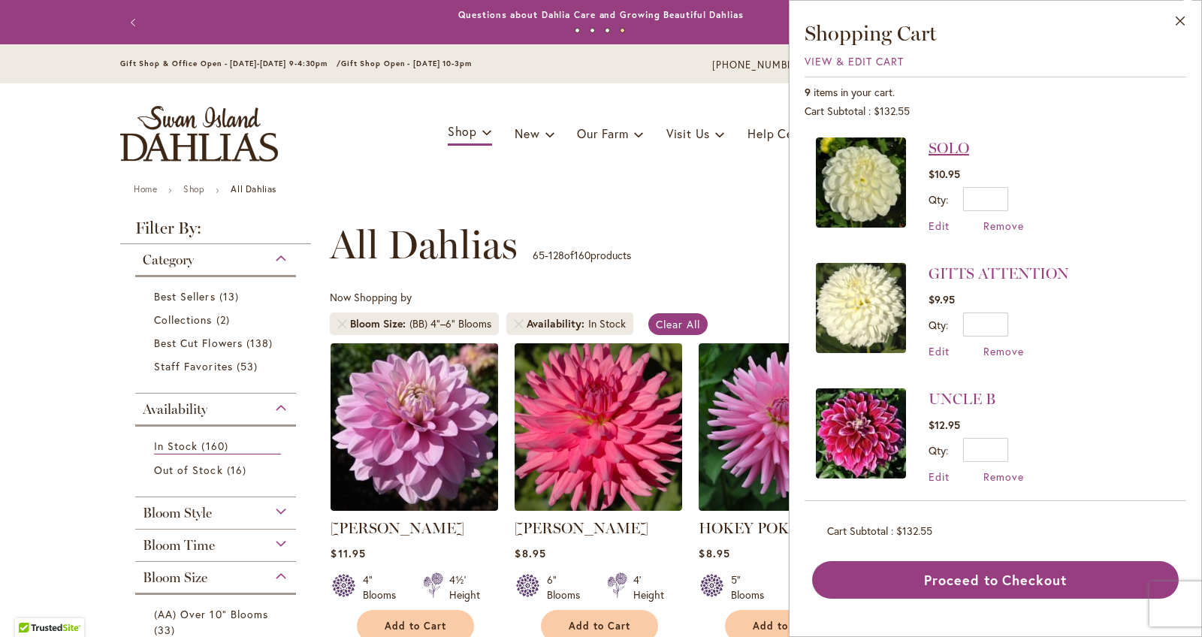
click at [939, 149] on link "SOLO" at bounding box center [948, 148] width 41 height 18
click at [944, 151] on link "SOLO" at bounding box center [948, 148] width 41 height 18
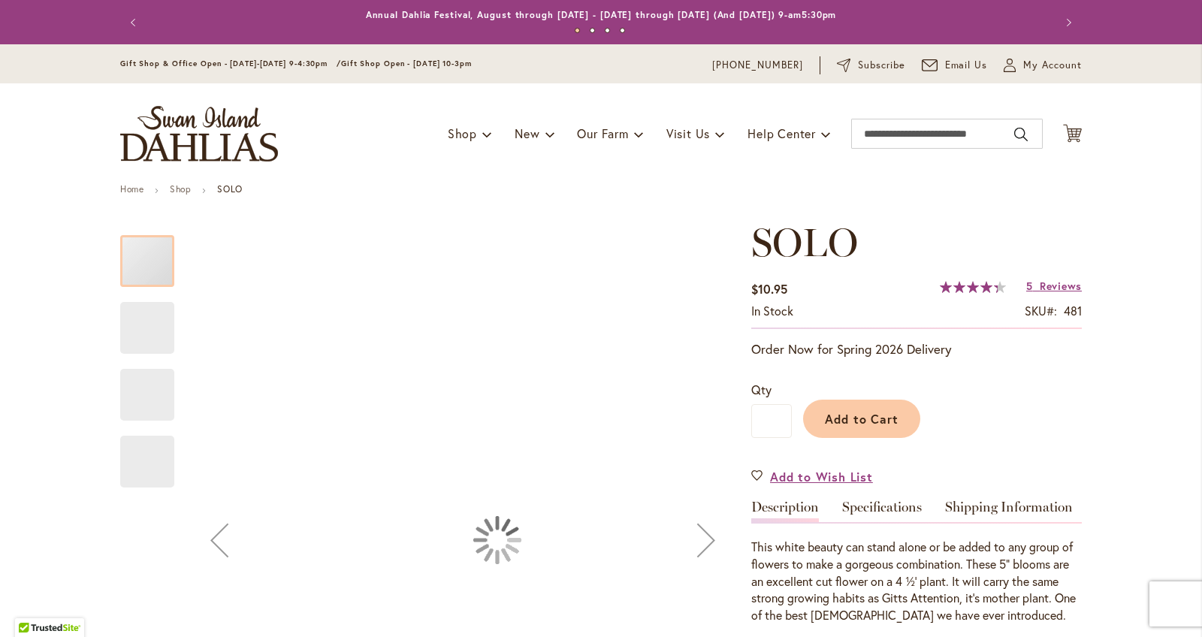
type input "******"
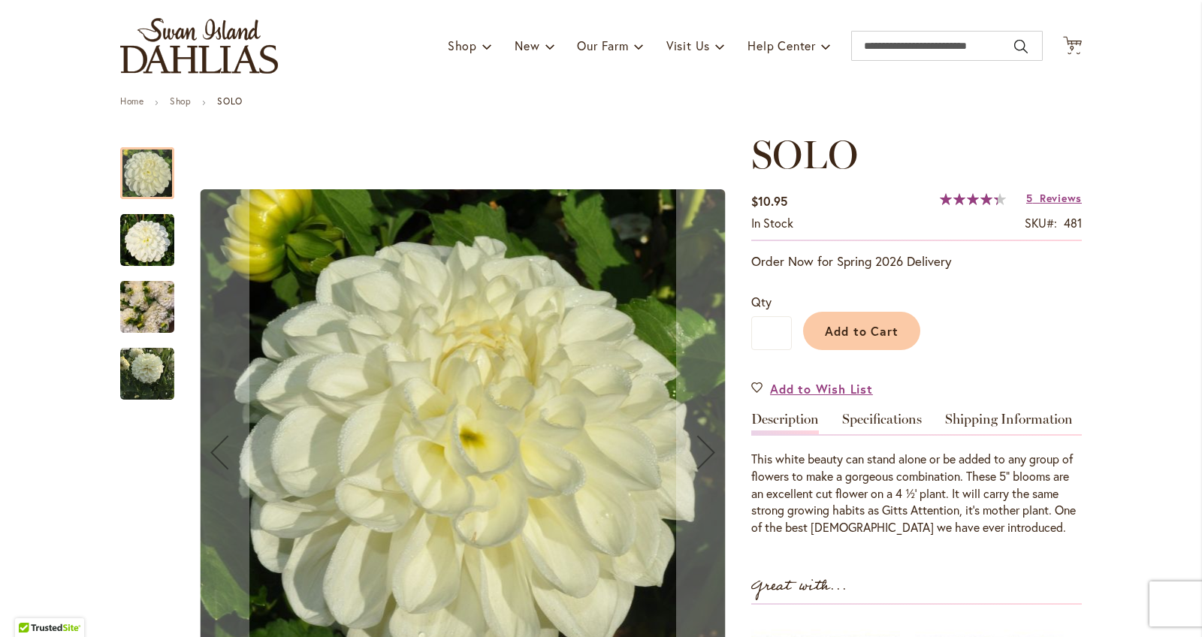
scroll to position [89, 0]
click at [156, 227] on img "SOLO" at bounding box center [147, 240] width 54 height 54
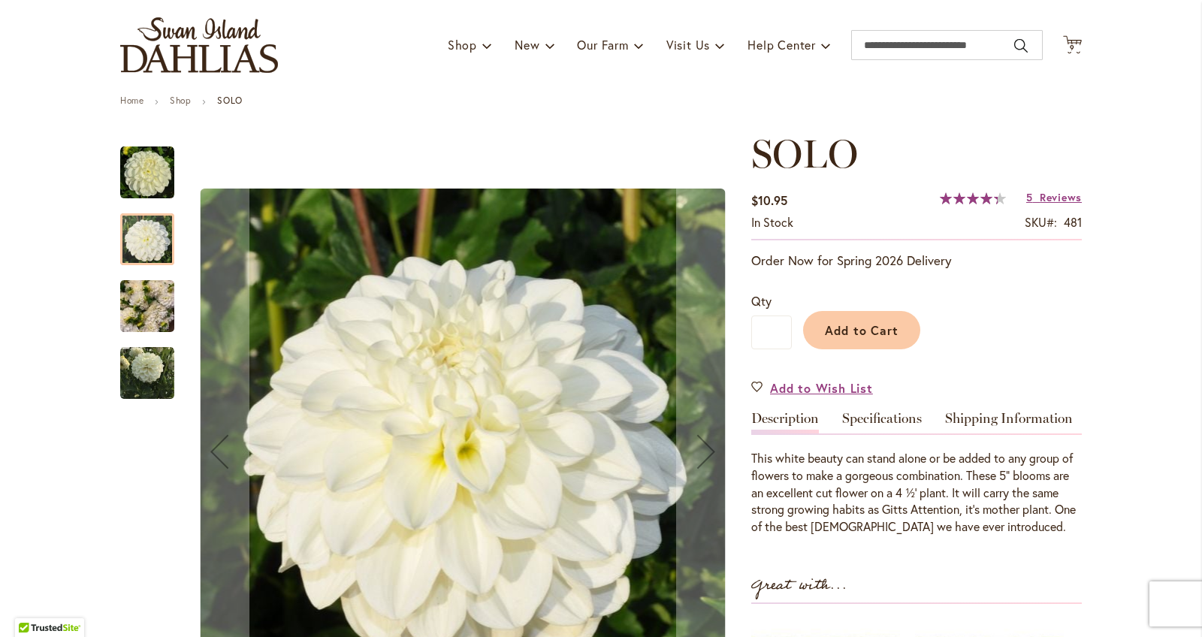
scroll to position [131, 0]
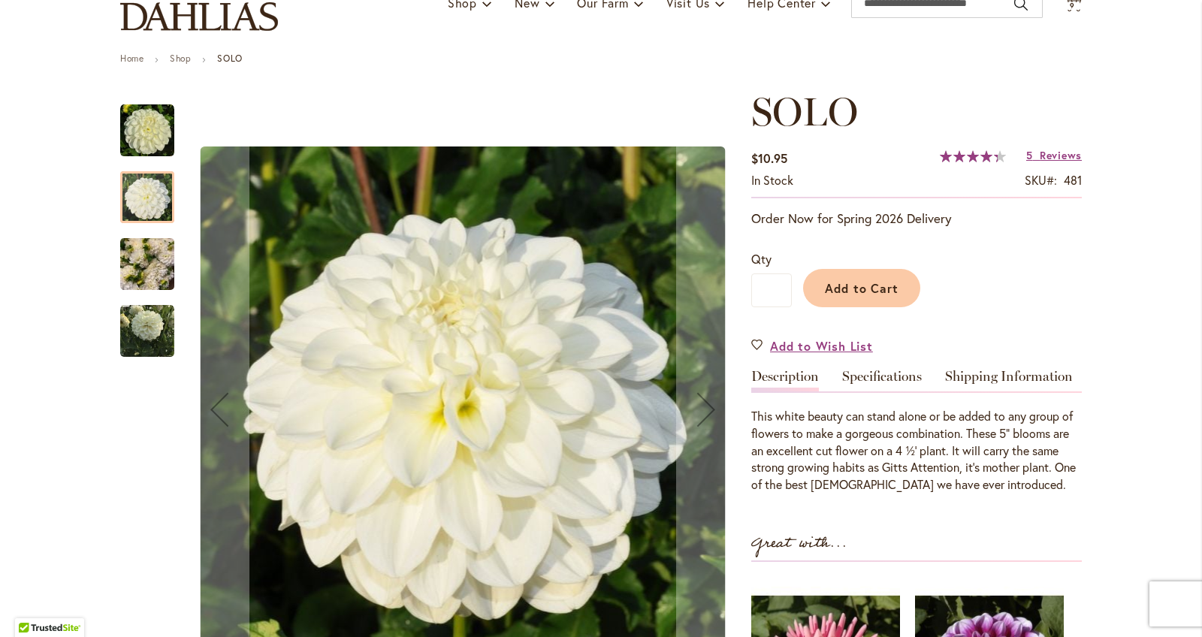
click at [168, 318] on img "SOLO" at bounding box center [147, 331] width 54 height 54
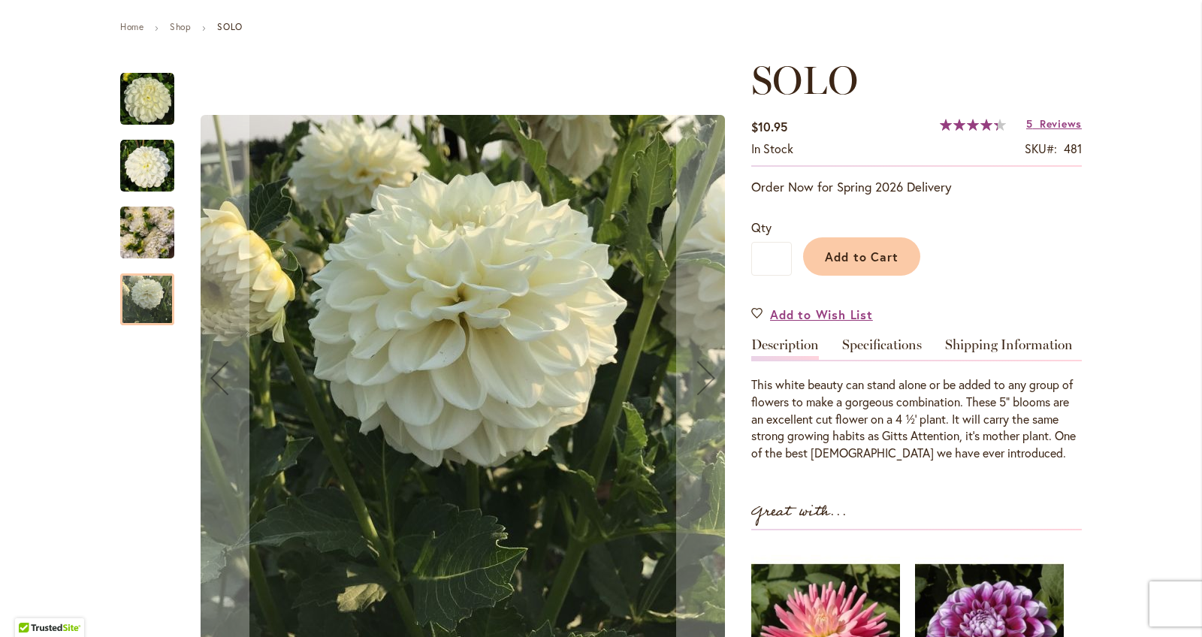
scroll to position [191, 0]
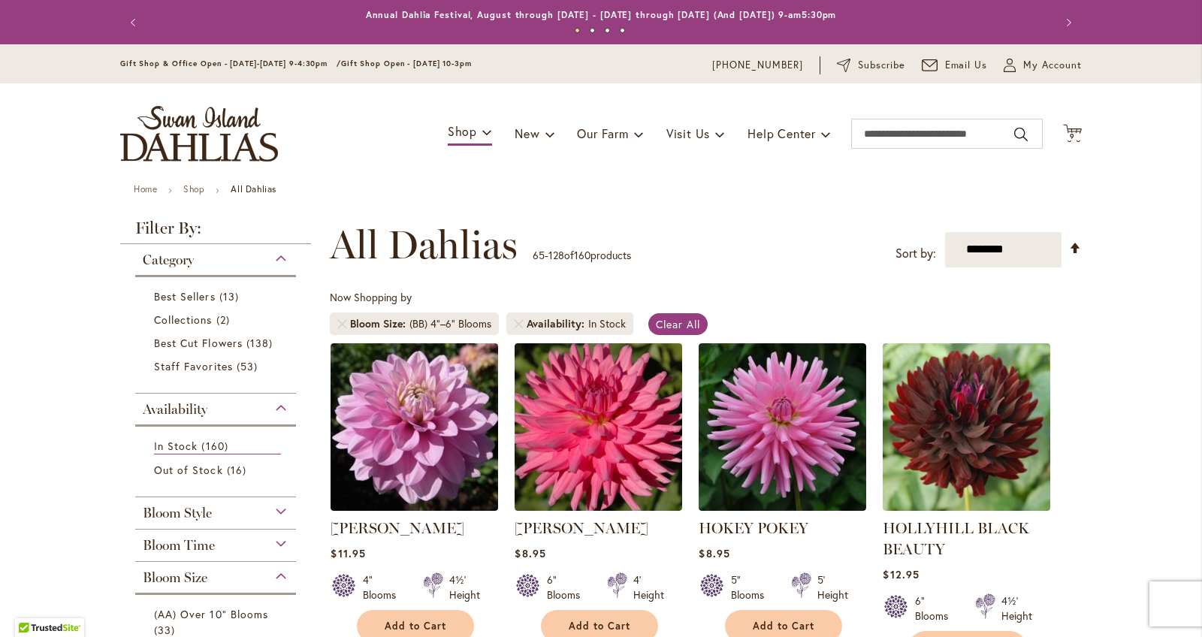
click at [1070, 127] on icon "Cart .cls-1 { fill: #231f20; }" at bounding box center [1072, 133] width 19 height 19
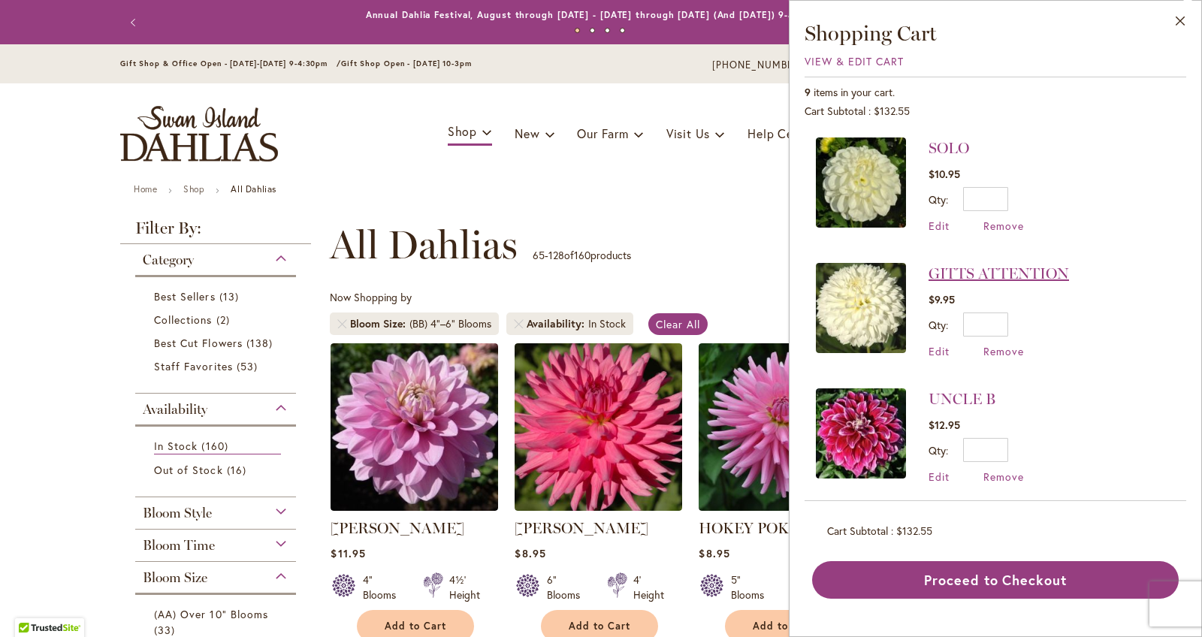
click at [952, 272] on link "GITTS ATTENTION" at bounding box center [998, 273] width 140 height 18
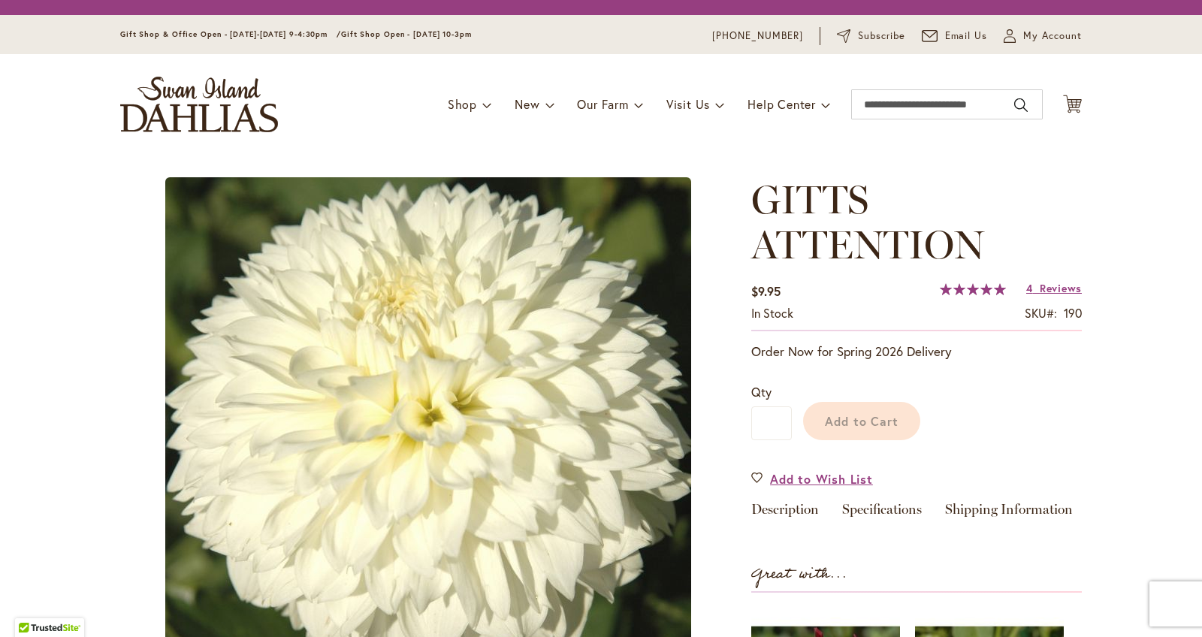
type input "******"
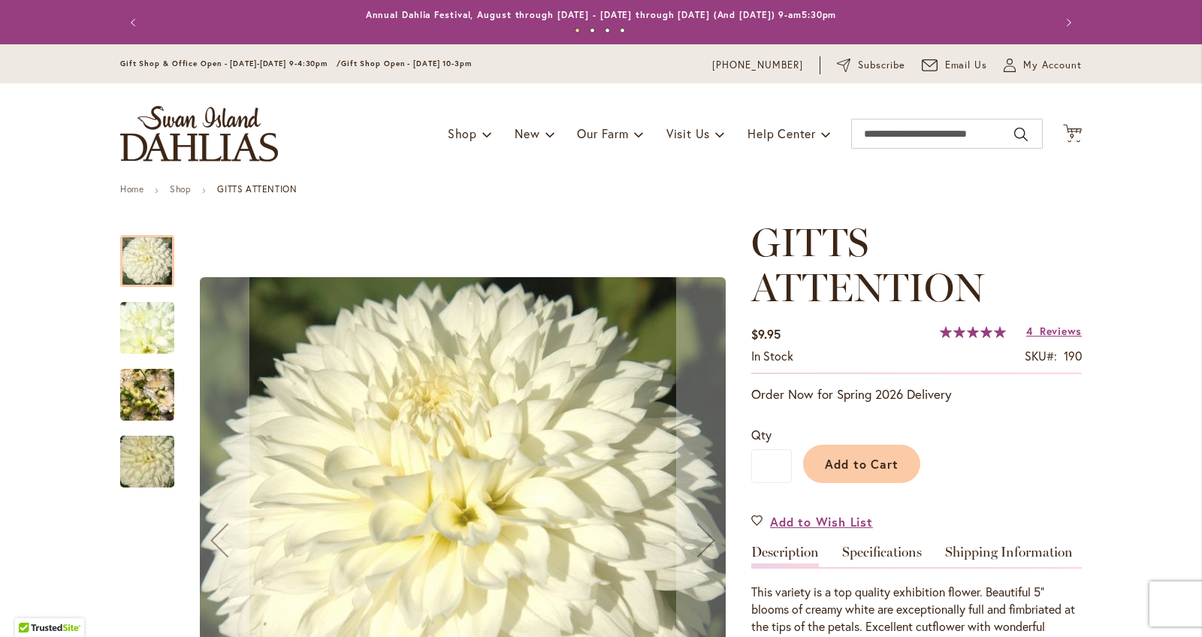
click at [158, 321] on img "GITTS ATTENTION" at bounding box center [147, 328] width 108 height 81
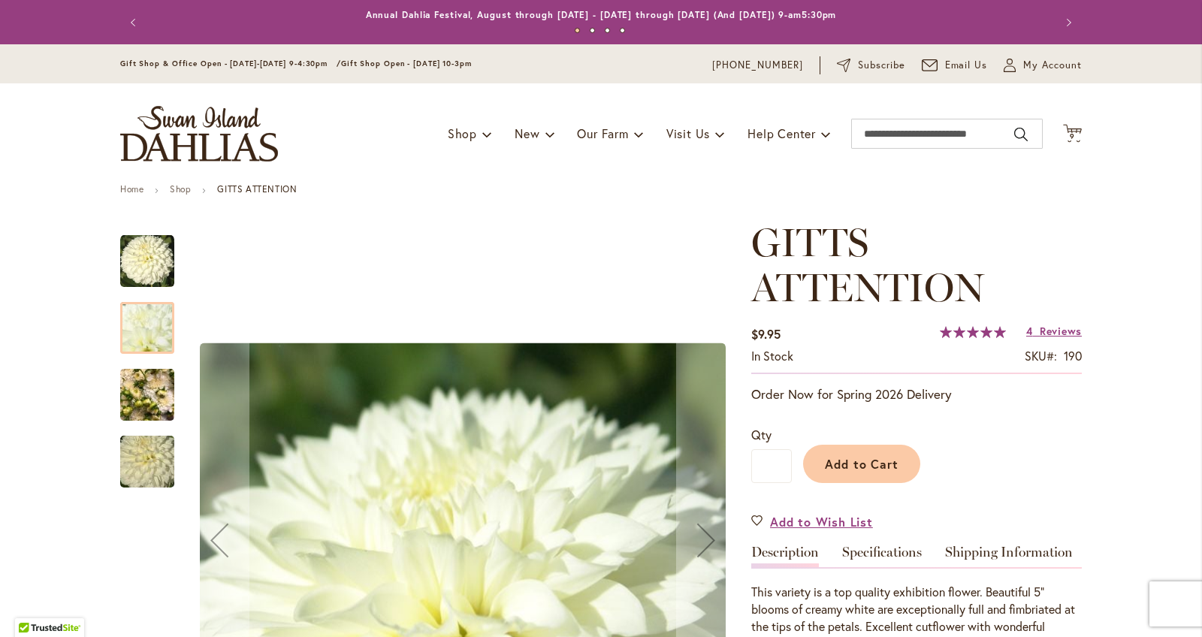
click at [162, 404] on img "GITTS ATTENTION" at bounding box center [147, 395] width 54 height 72
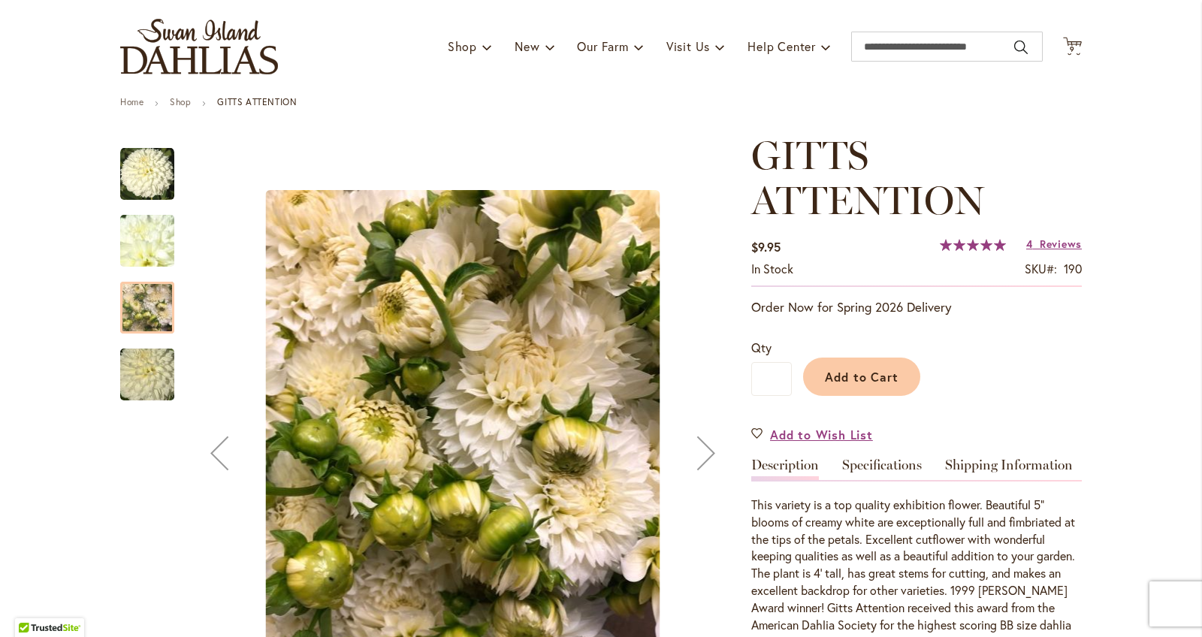
scroll to position [89, 0]
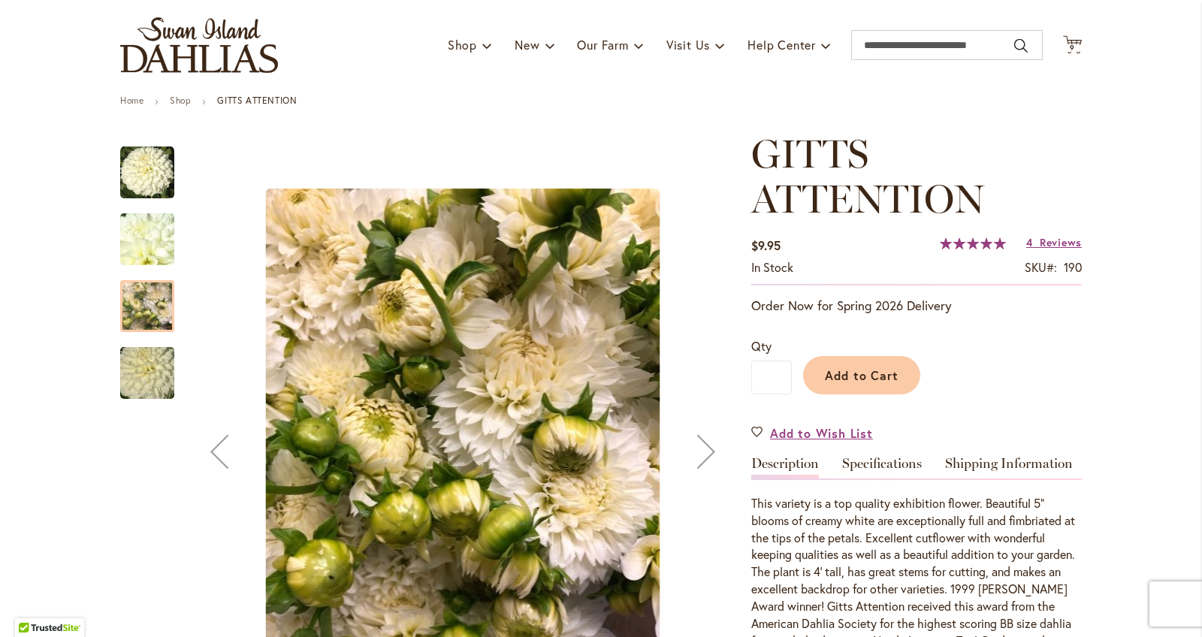
click at [153, 405] on div at bounding box center [147, 356] width 54 height 451
drag, startPoint x: 148, startPoint y: 380, endPoint x: 155, endPoint y: 378, distance: 7.8
click at [154, 378] on img "GITTS ATTENTION" at bounding box center [147, 373] width 108 height 72
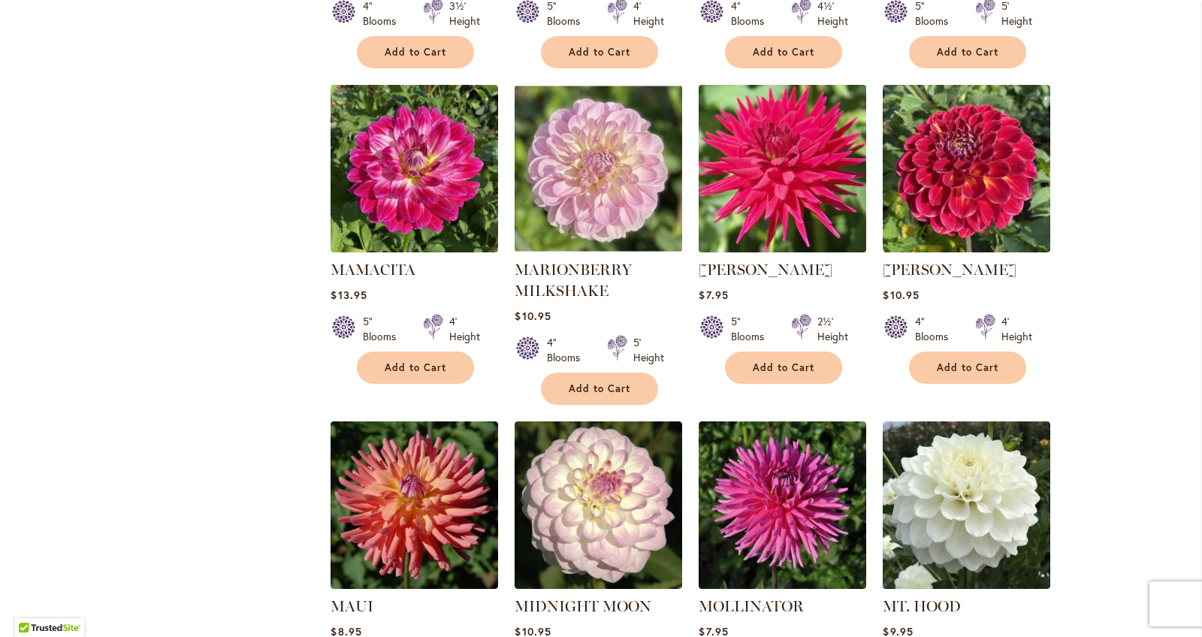
scroll to position [3083, 0]
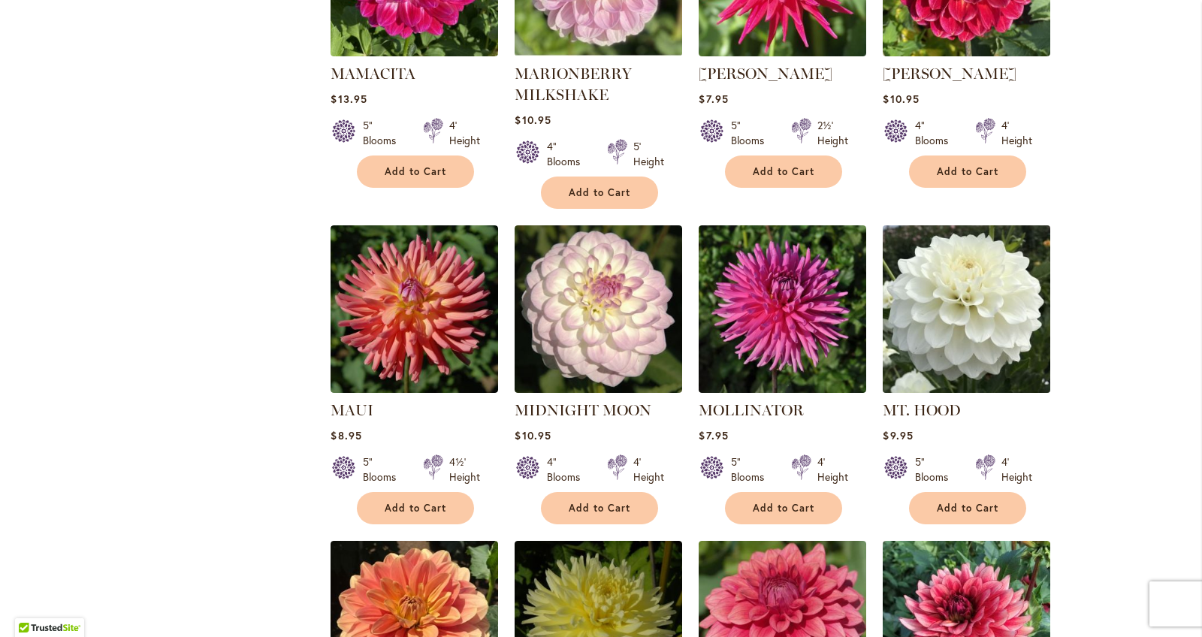
click at [888, 272] on img at bounding box center [967, 309] width 176 height 176
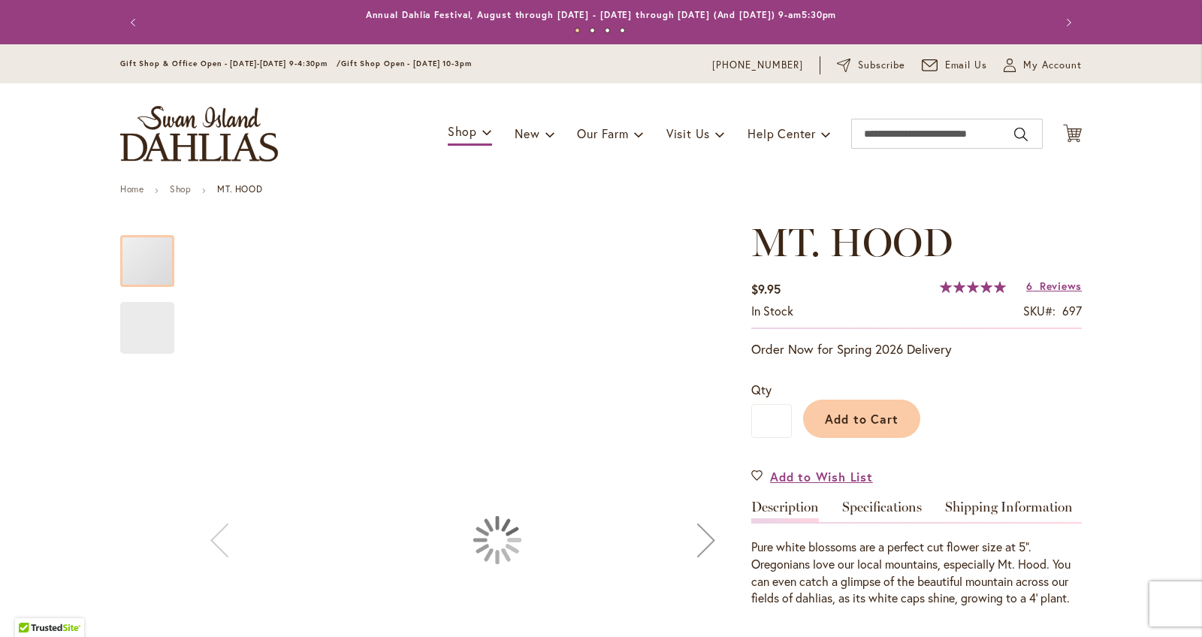
type input "******"
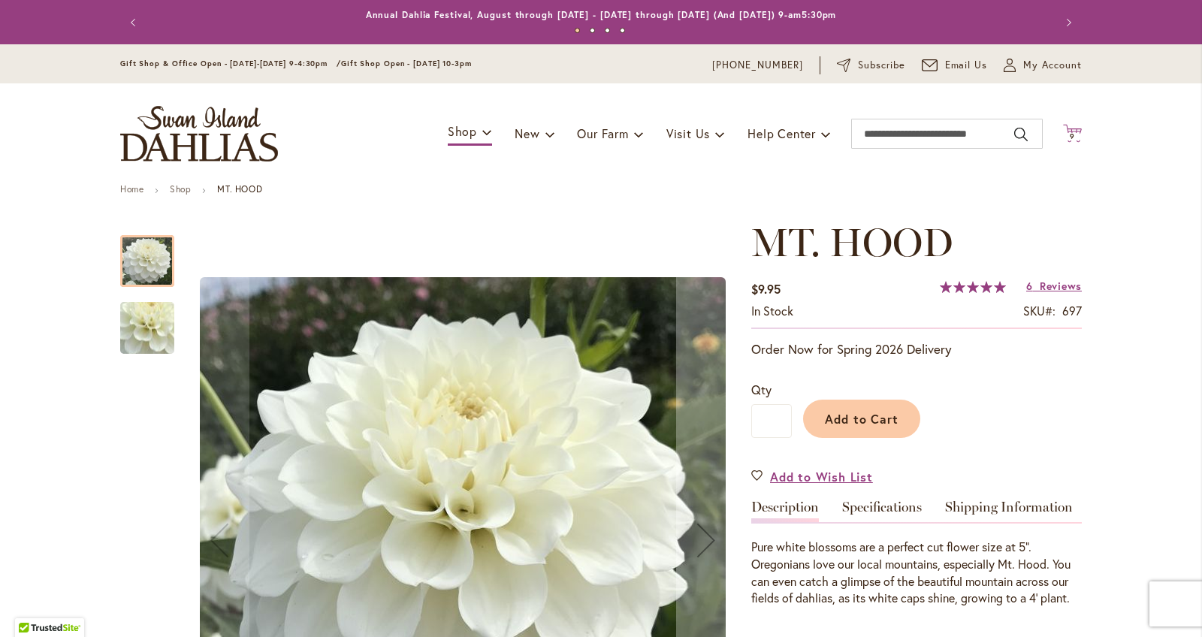
drag, startPoint x: 1067, startPoint y: 143, endPoint x: 1074, endPoint y: 137, distance: 9.0
click at [1070, 140] on span "Cart .cls-1 { fill: #231f20; }" at bounding box center [1072, 134] width 19 height 20
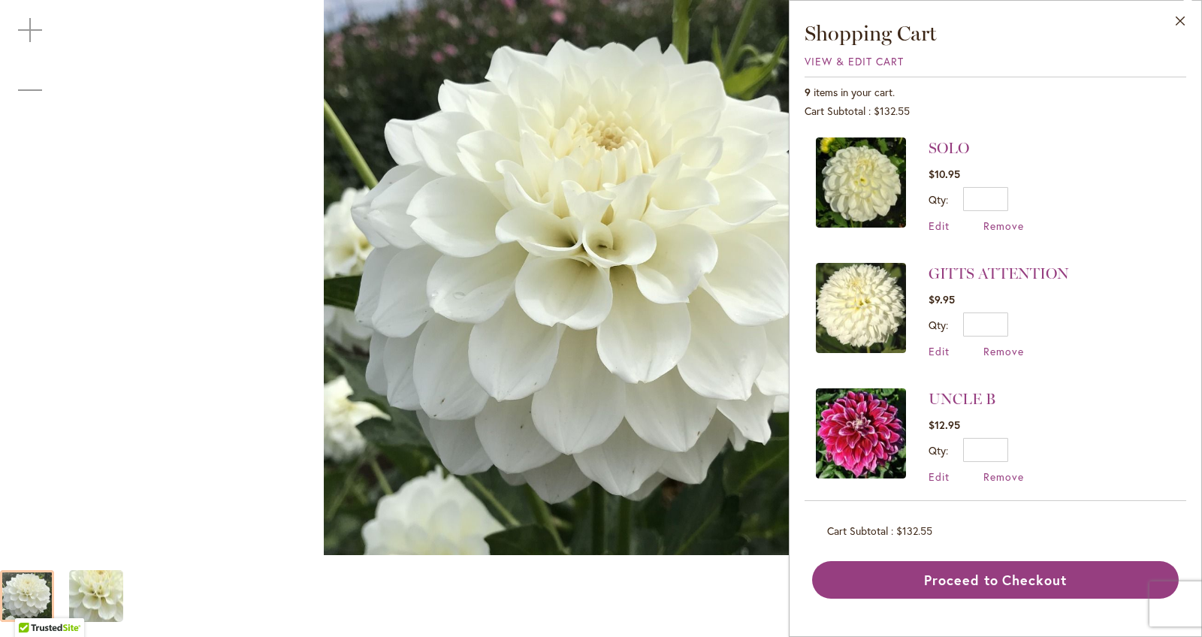
click at [1177, 21] on button "Close" at bounding box center [1180, 24] width 41 height 47
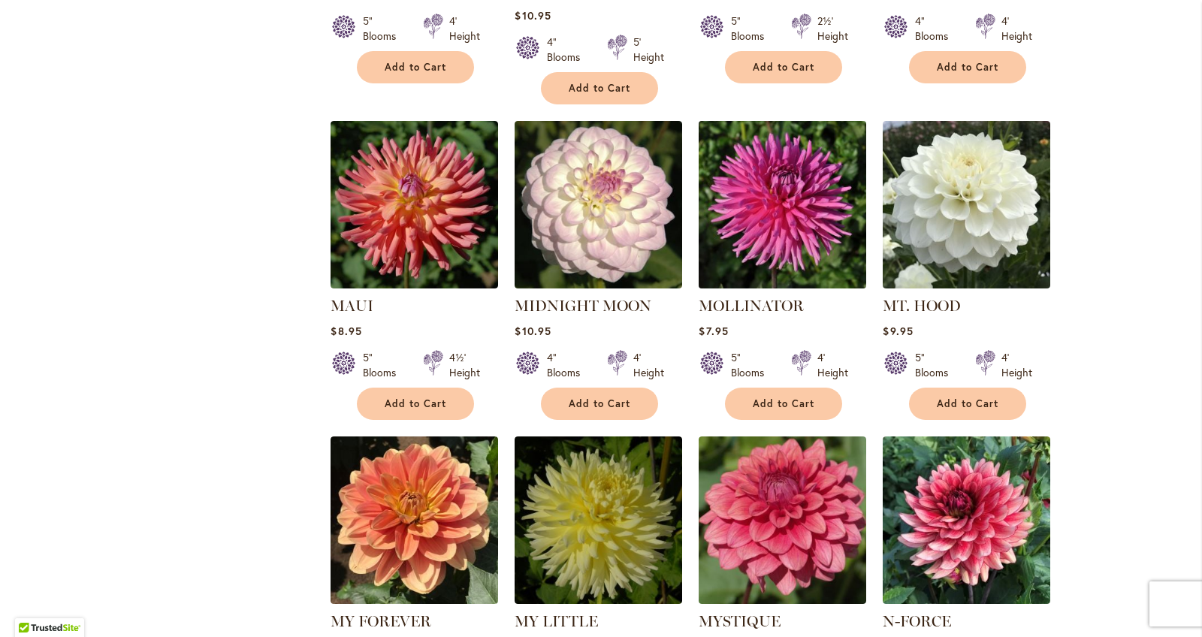
scroll to position [3321, 0]
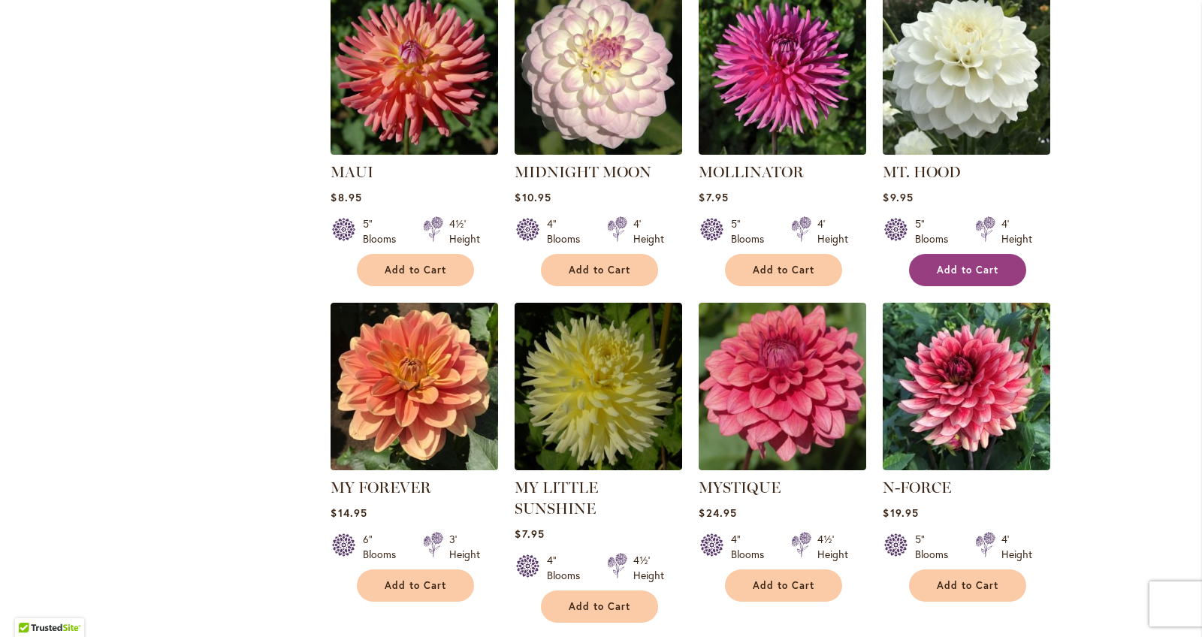
click at [955, 264] on span "Add to Cart" at bounding box center [967, 270] width 62 height 13
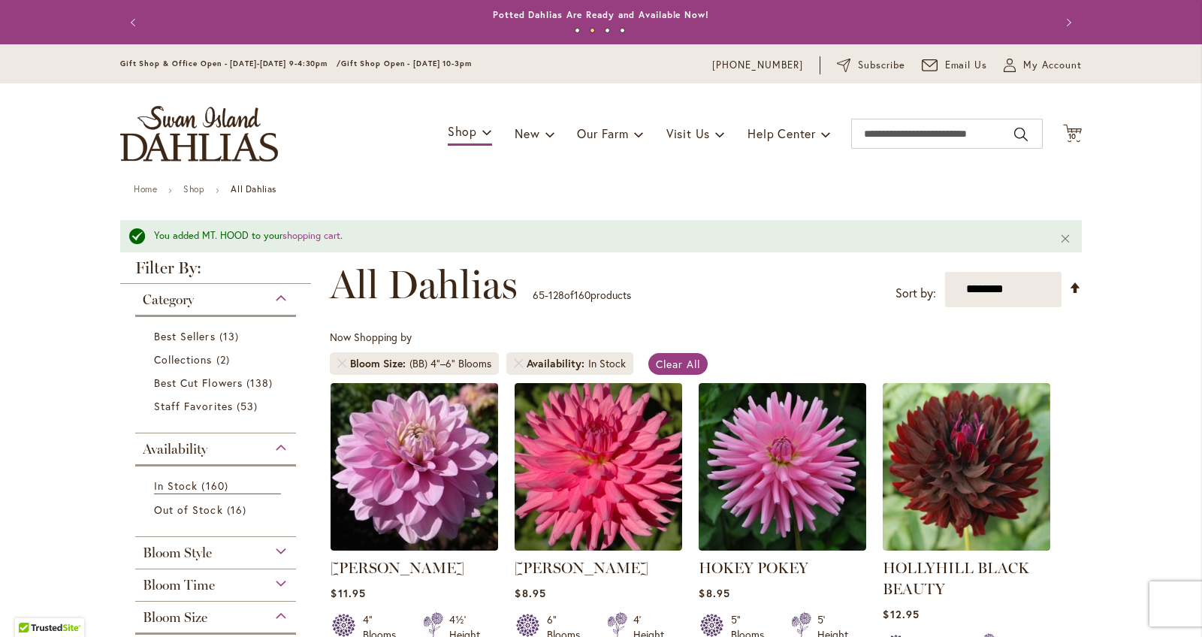
scroll to position [0, 0]
click at [1072, 125] on icon "Cart .cls-1 { fill: #231f20; }" at bounding box center [1072, 133] width 19 height 19
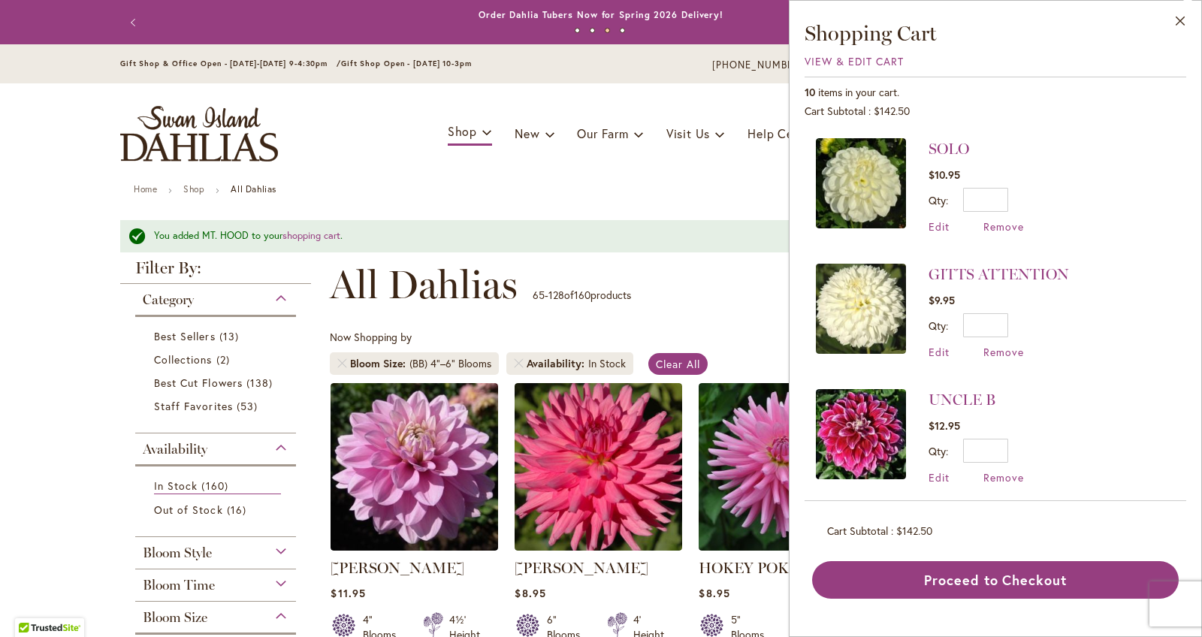
scroll to position [126, 0]
click at [943, 151] on link "SOLO" at bounding box center [948, 147] width 41 height 18
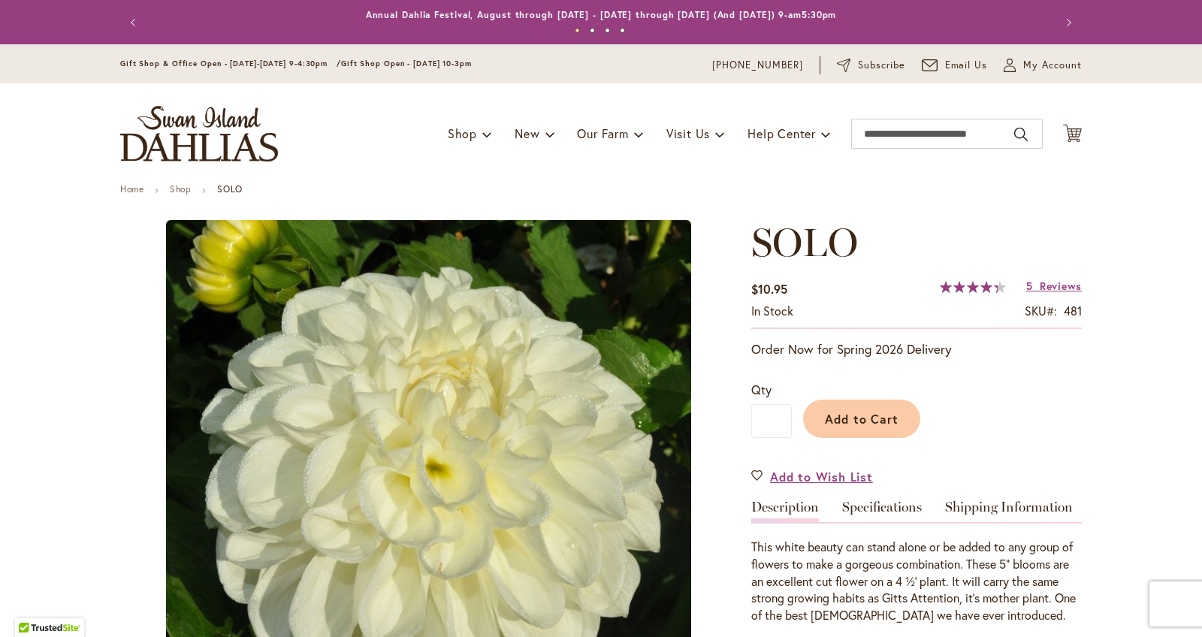
type input "******"
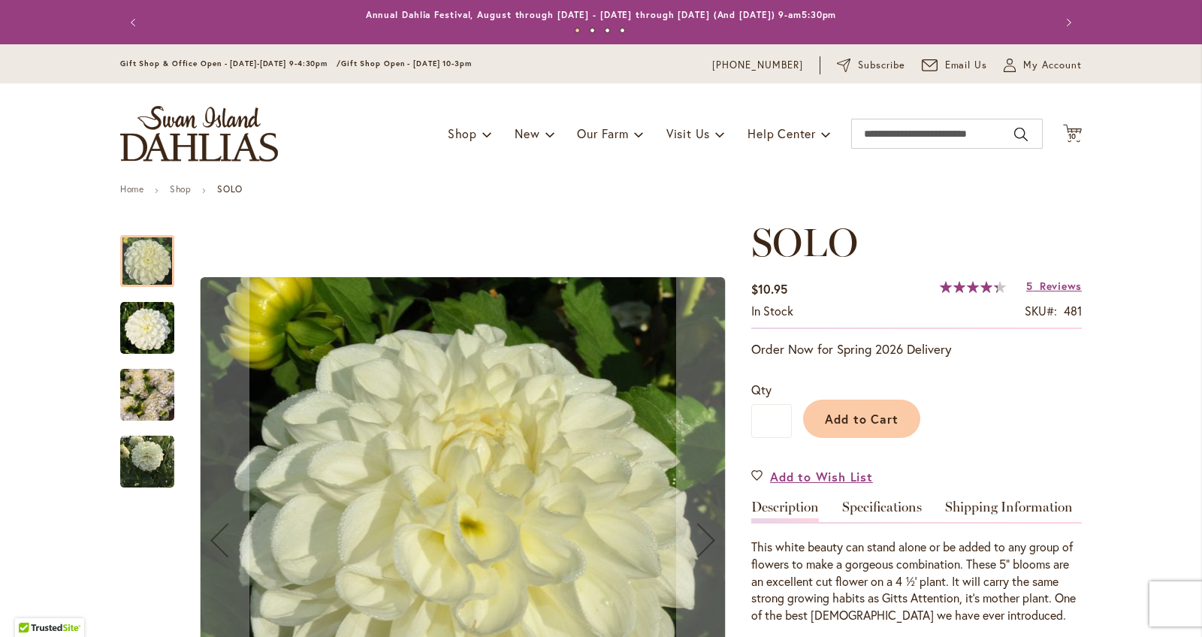
click at [146, 330] on img "SOLO" at bounding box center [147, 328] width 54 height 54
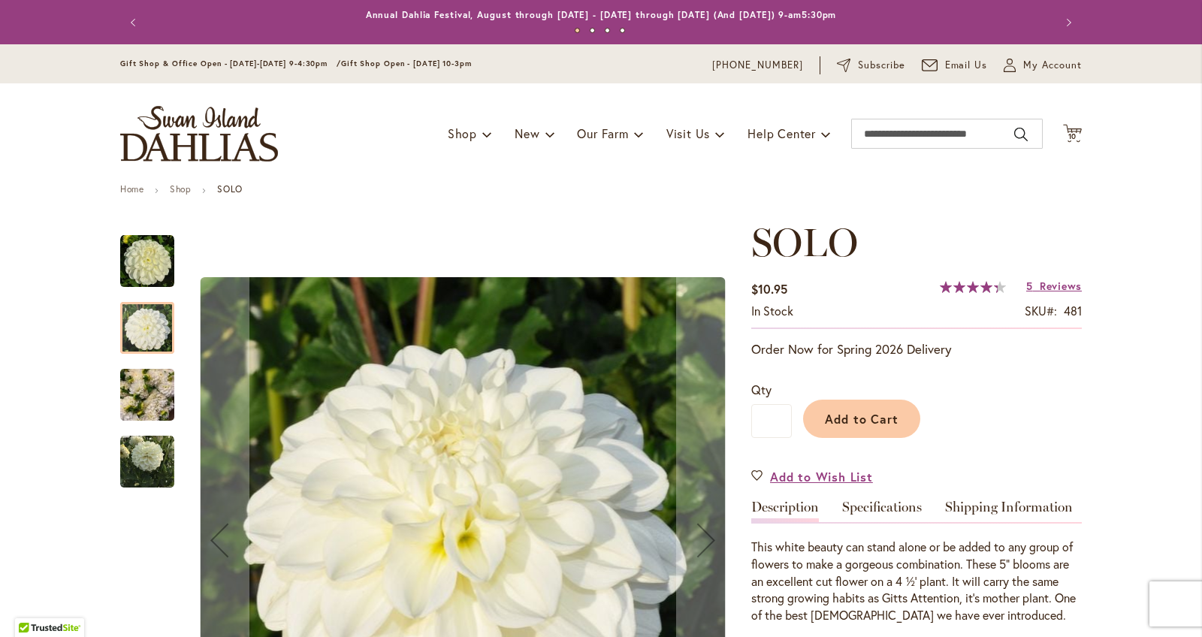
click at [155, 466] on img "SOLO" at bounding box center [147, 462] width 54 height 54
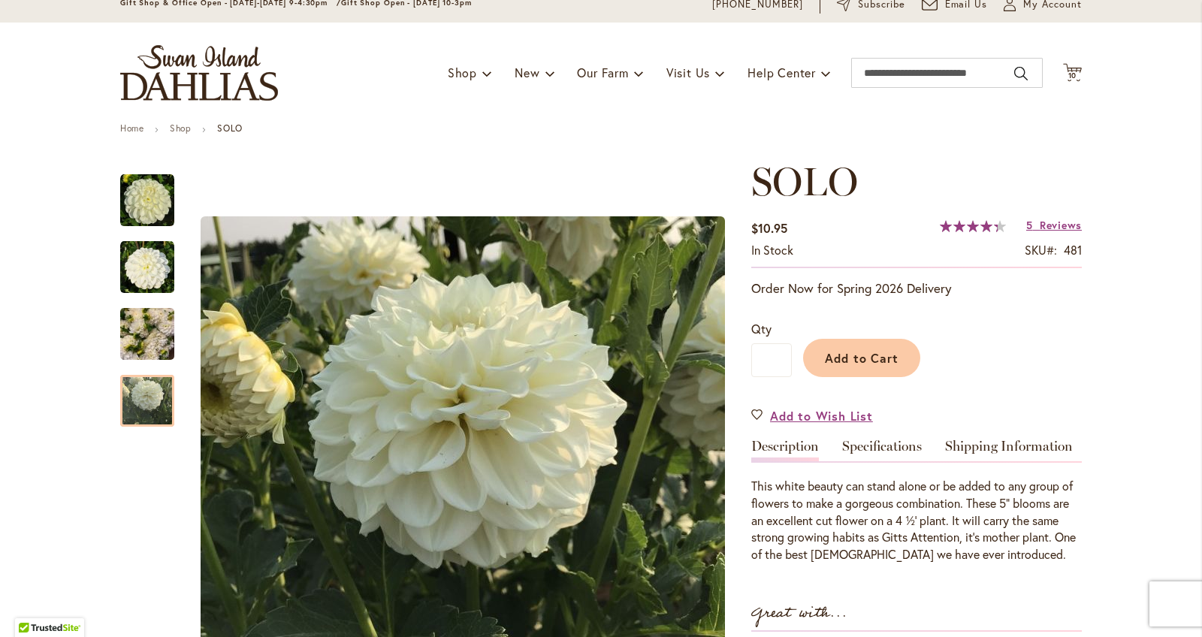
scroll to position [93, 0]
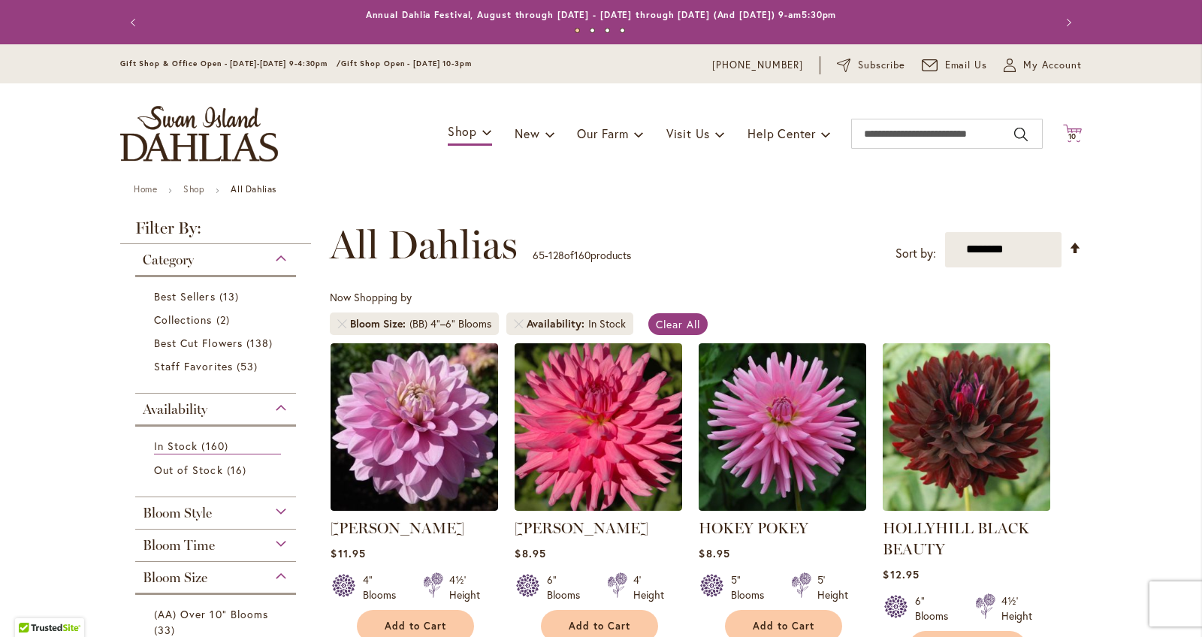
click at [1064, 128] on icon "Cart .cls-1 { fill: #231f20; }" at bounding box center [1072, 133] width 19 height 19
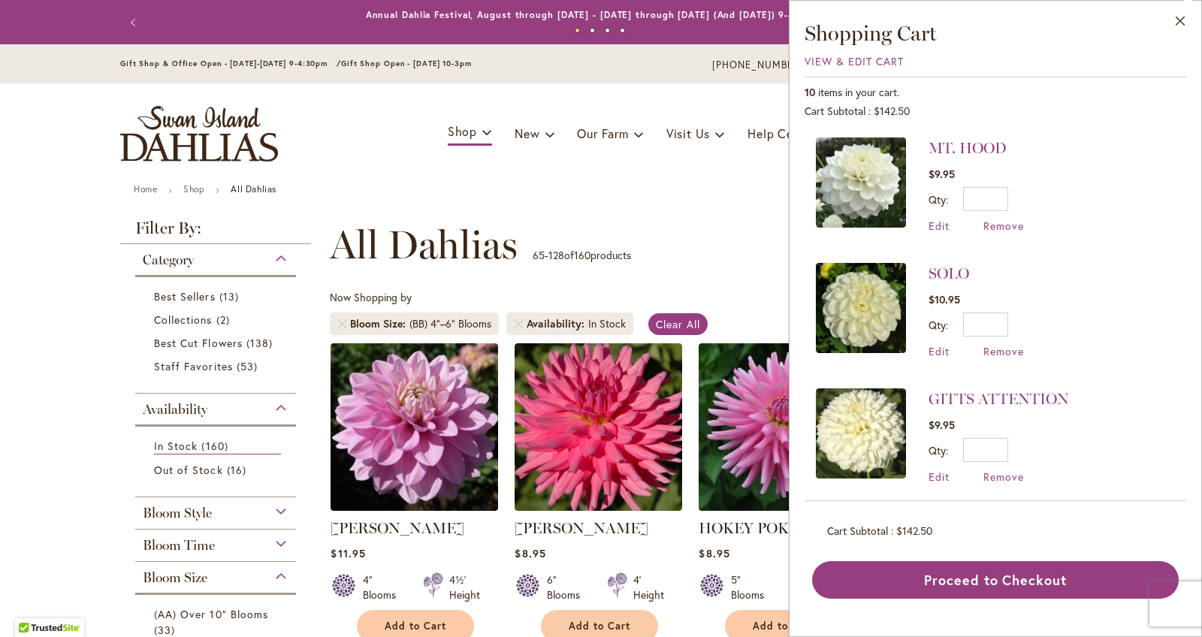
click at [885, 192] on img at bounding box center [861, 182] width 90 height 90
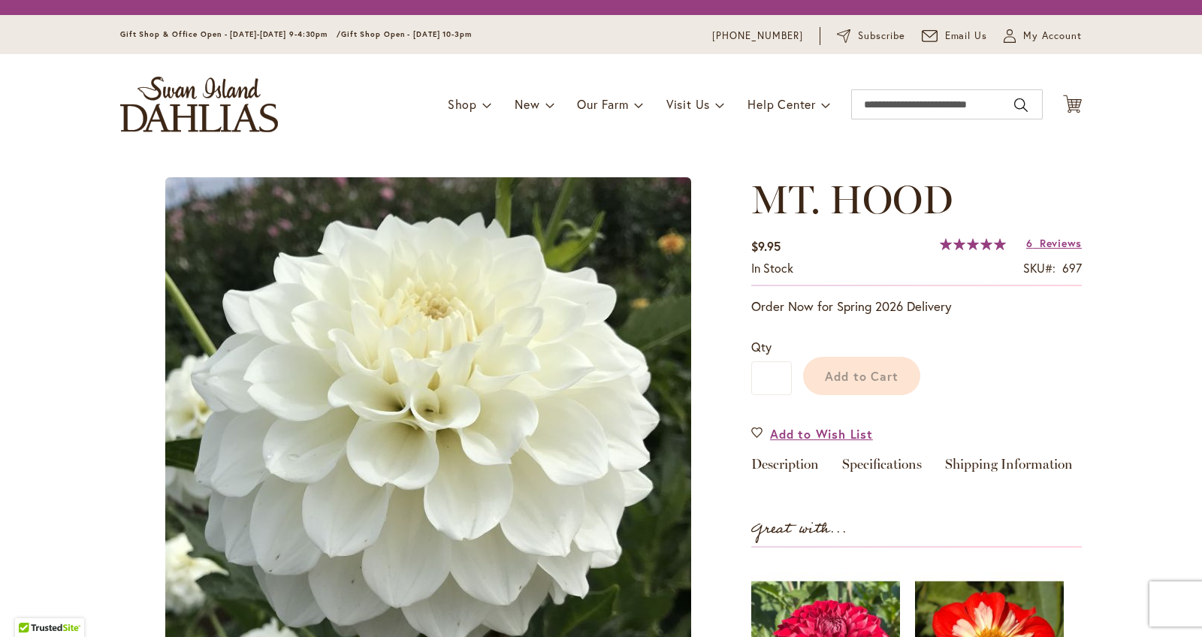
type input "******"
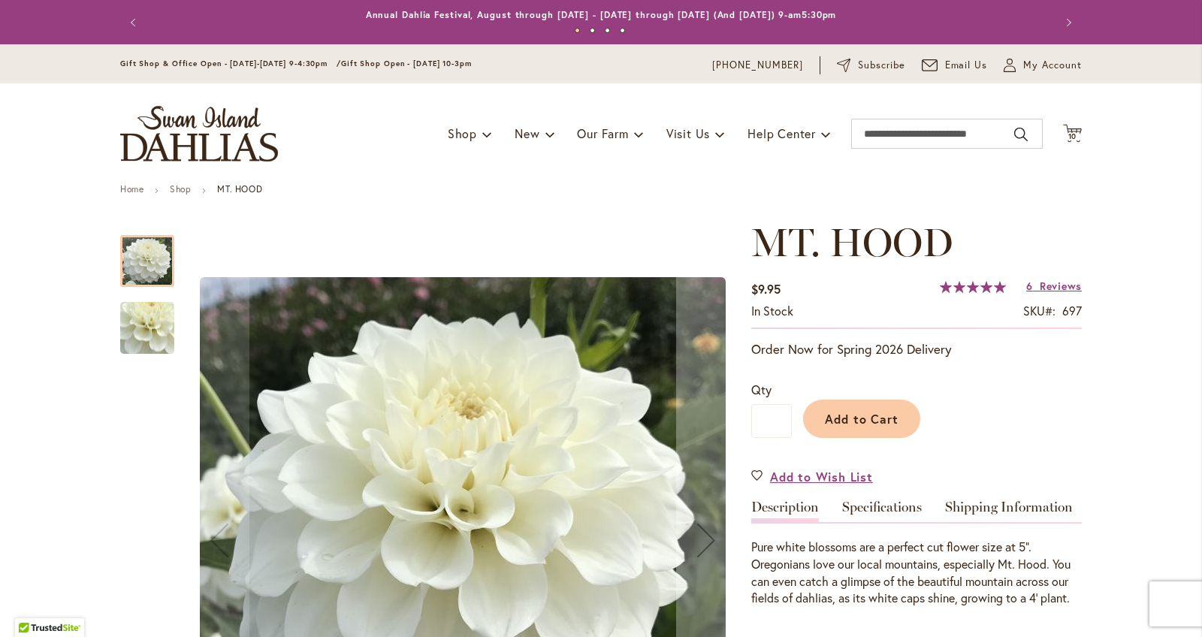
click at [170, 318] on img "MT. HOOD" at bounding box center [147, 328] width 108 height 100
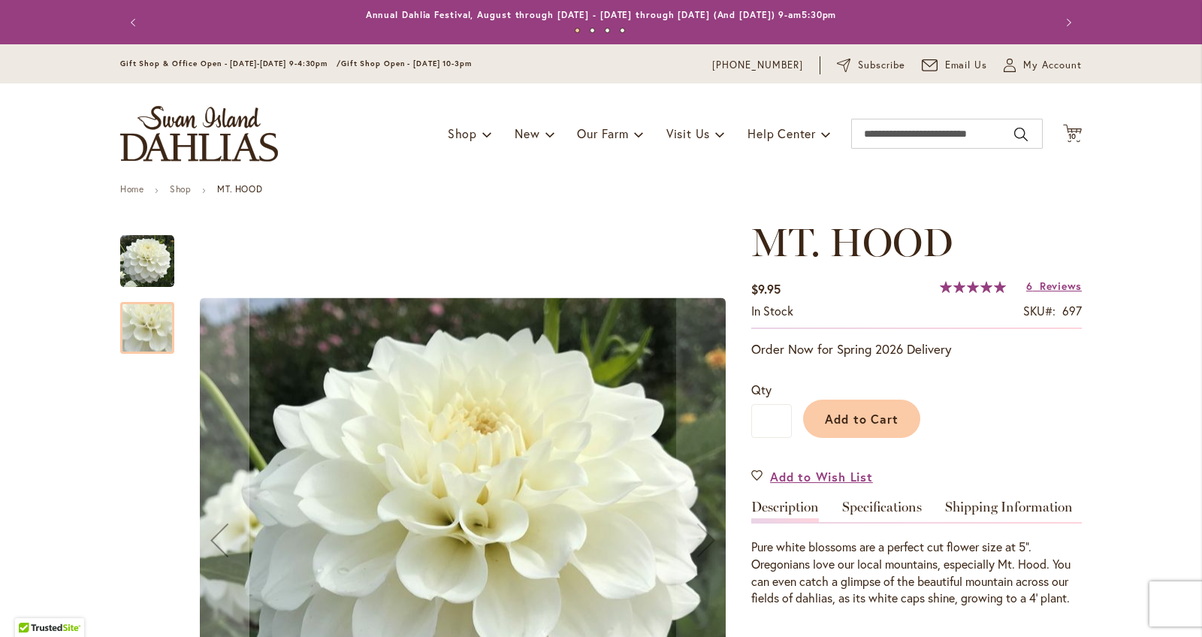
drag, startPoint x: 161, startPoint y: 271, endPoint x: 173, endPoint y: 272, distance: 12.8
click at [161, 272] on img "MT. HOOD" at bounding box center [147, 261] width 54 height 54
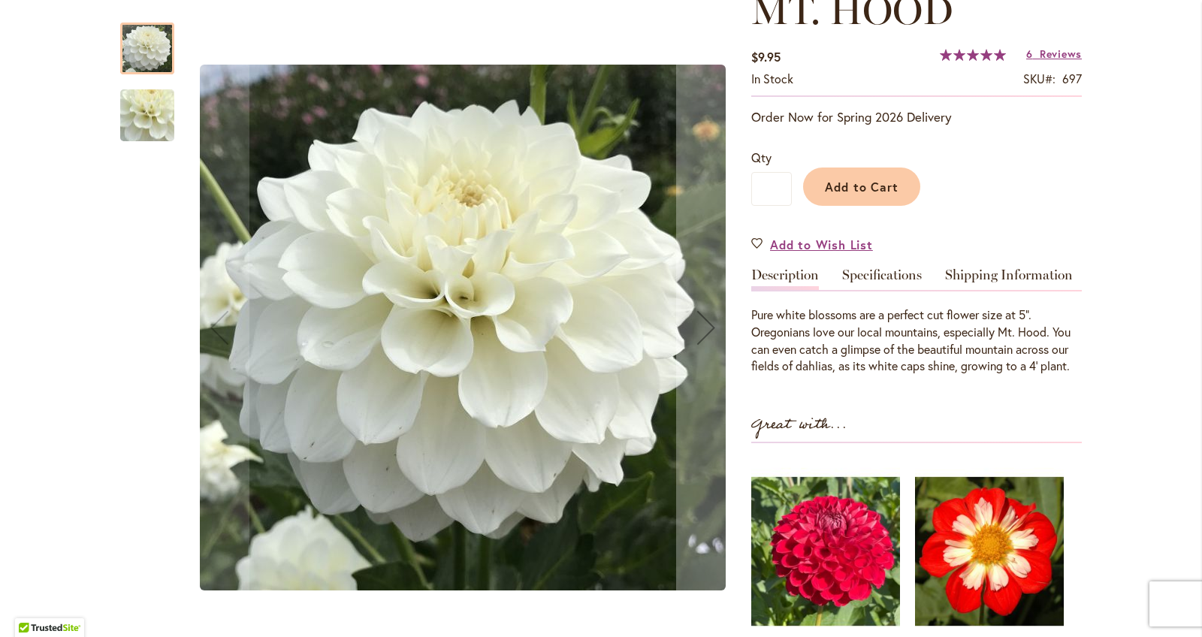
scroll to position [263, 0]
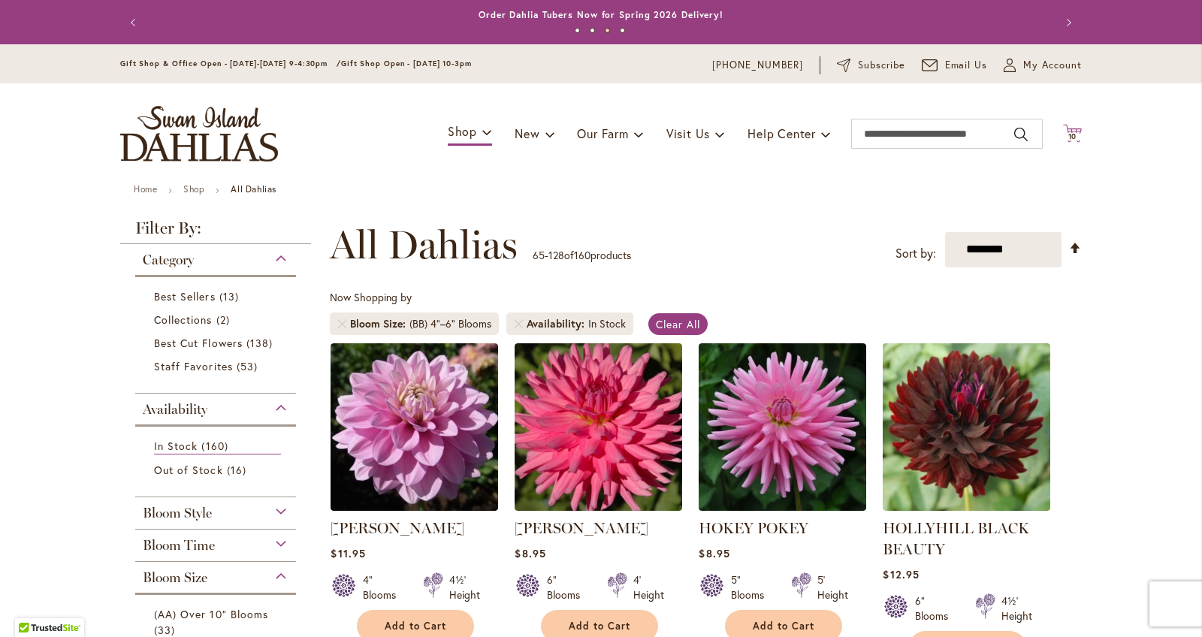
click at [1068, 136] on span "10" at bounding box center [1072, 136] width 9 height 10
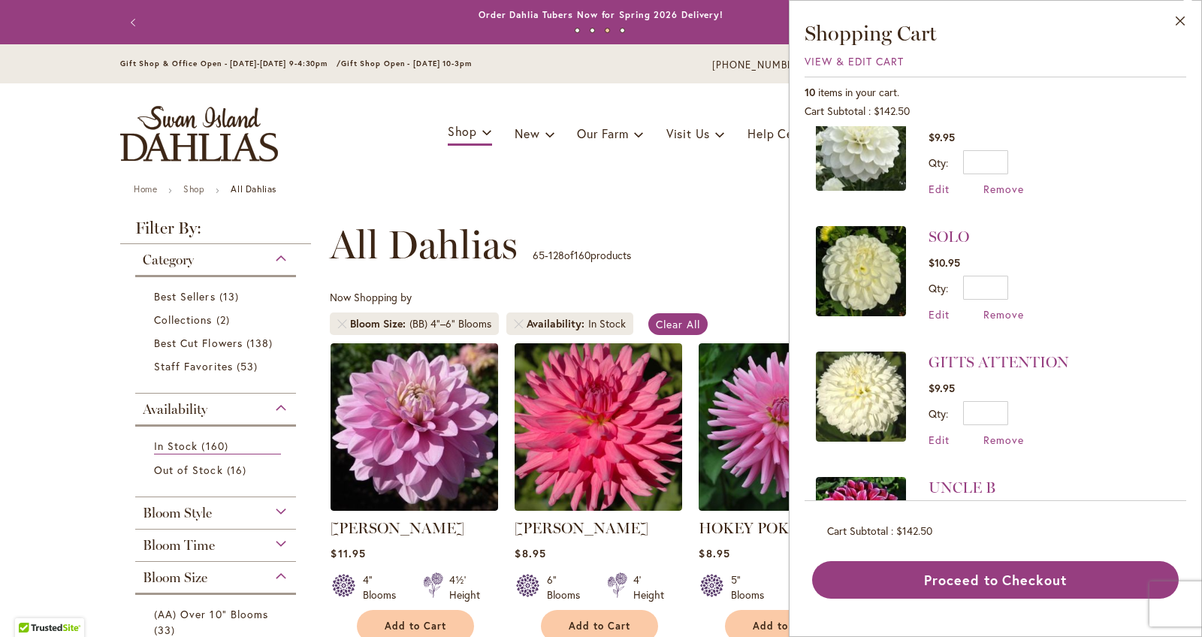
scroll to position [62, 0]
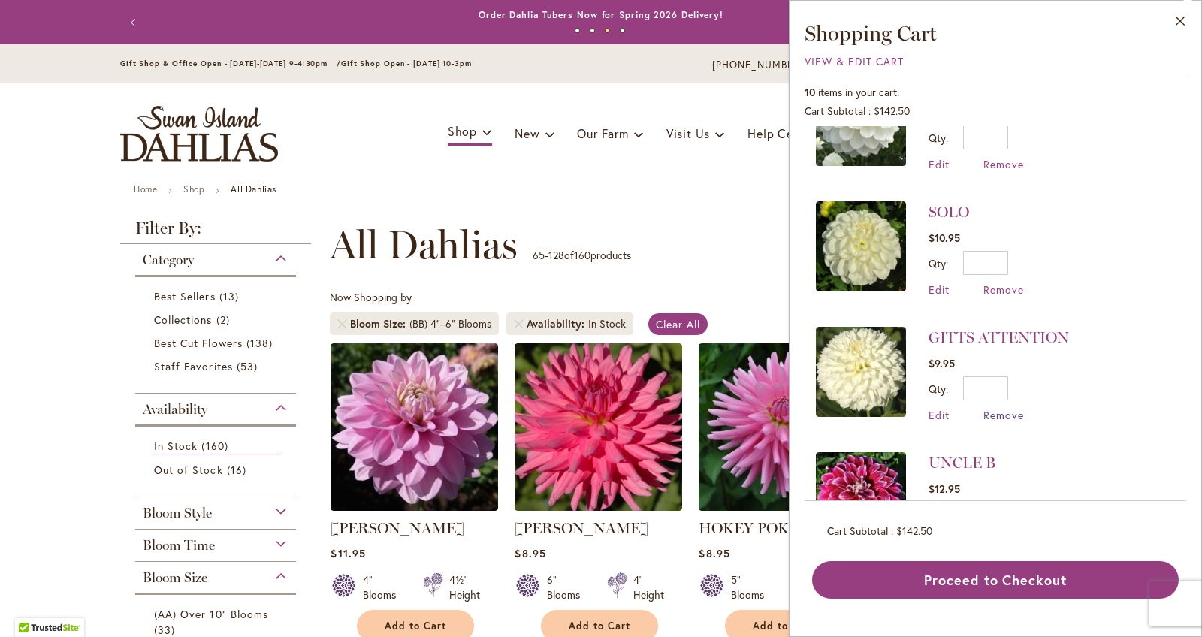
drag, startPoint x: 990, startPoint y: 415, endPoint x: 1001, endPoint y: 410, distance: 12.1
click at [995, 412] on span "Remove" at bounding box center [1003, 415] width 41 height 14
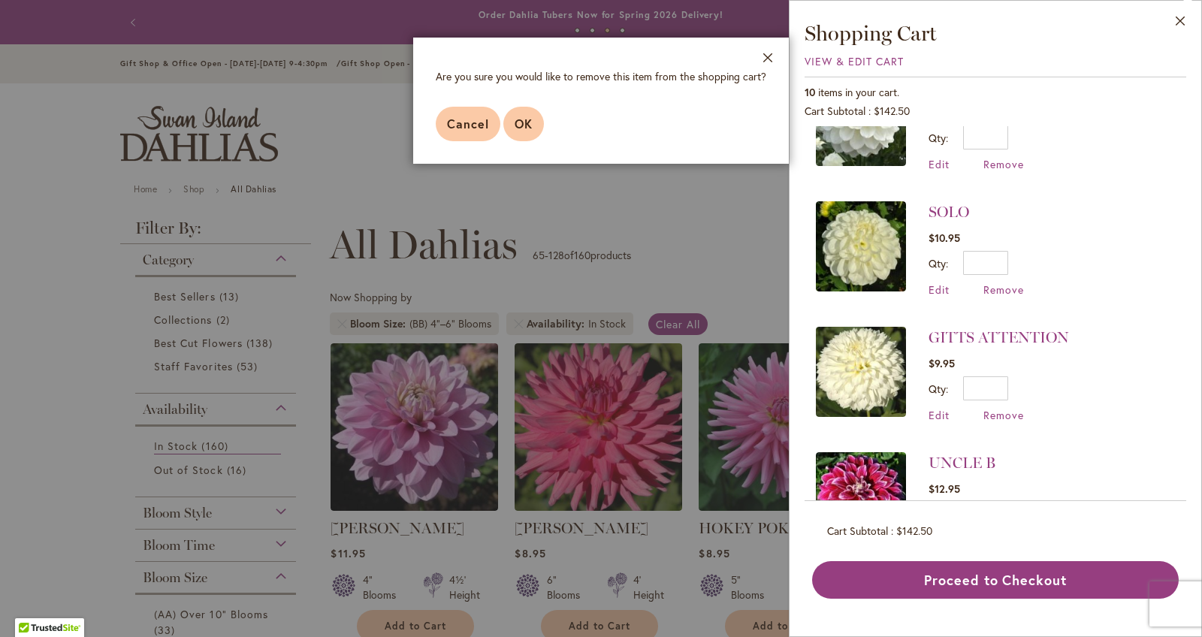
click at [519, 122] on span "OK" at bounding box center [523, 124] width 18 height 16
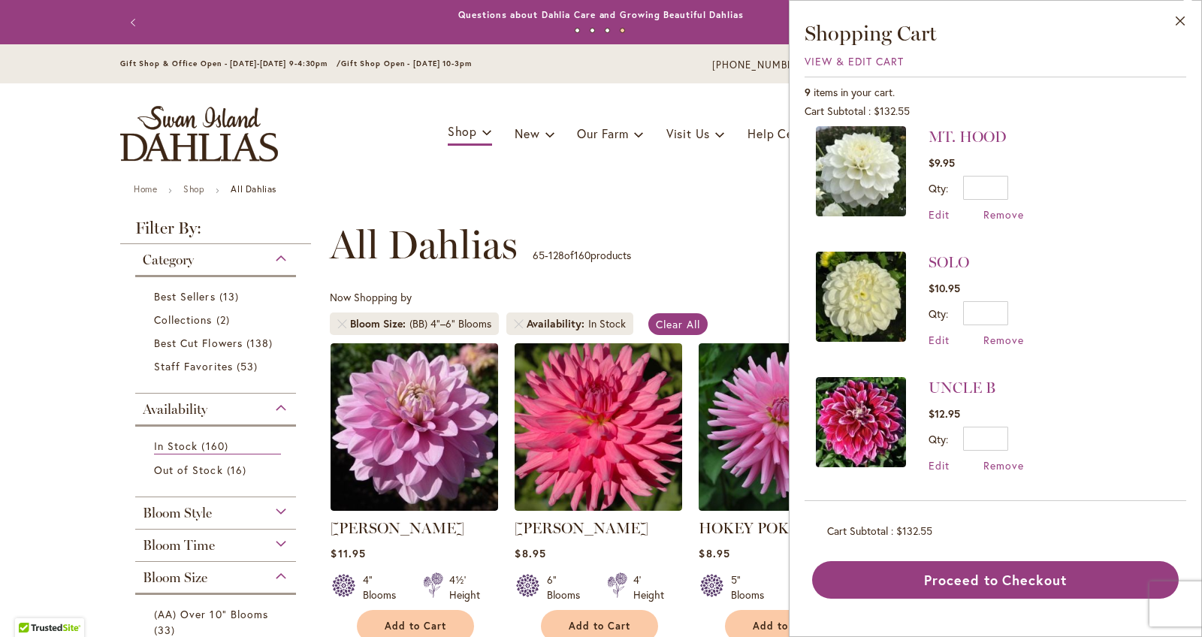
scroll to position [12, 0]
click at [945, 134] on link "MT. HOOD" at bounding box center [967, 136] width 78 height 18
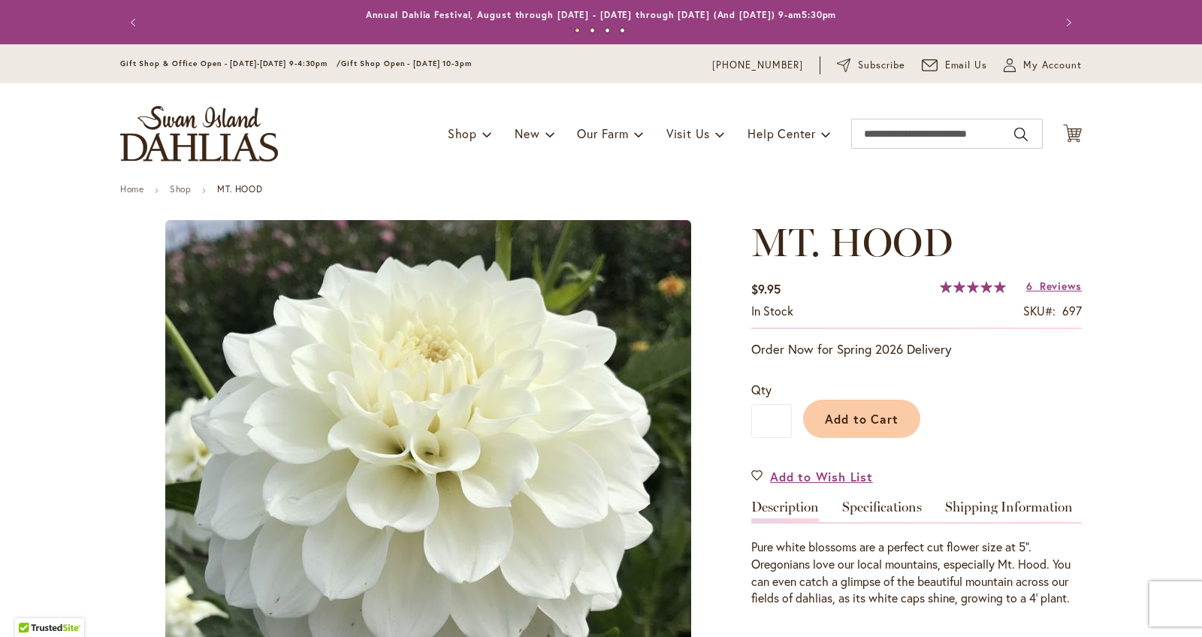
type input "******"
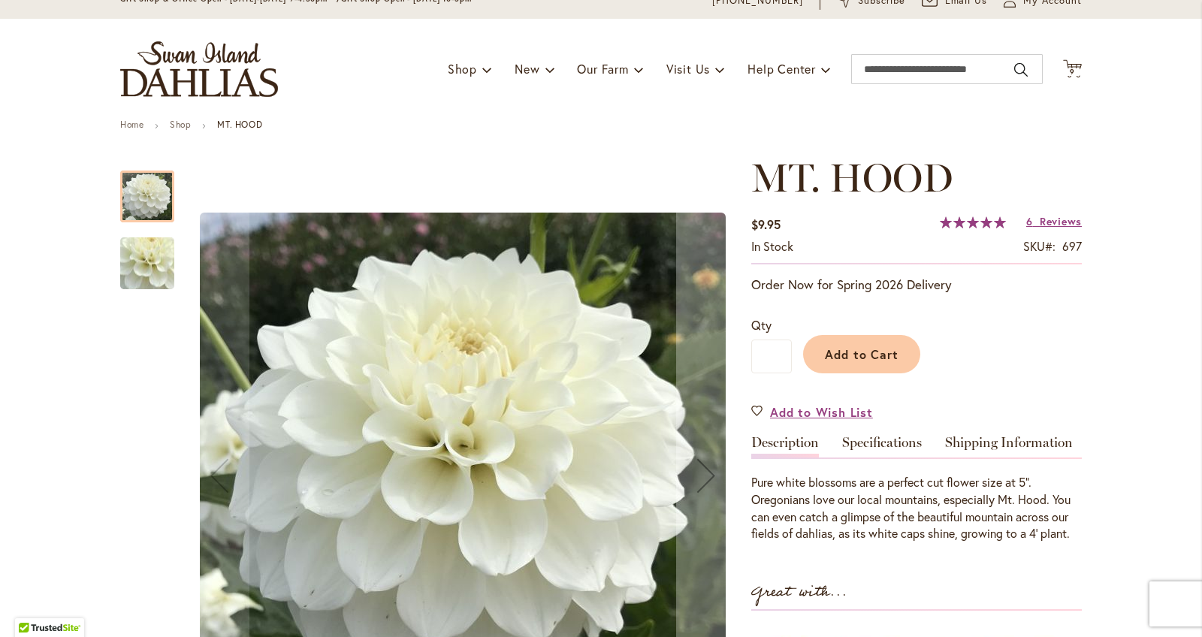
scroll to position [75, 0]
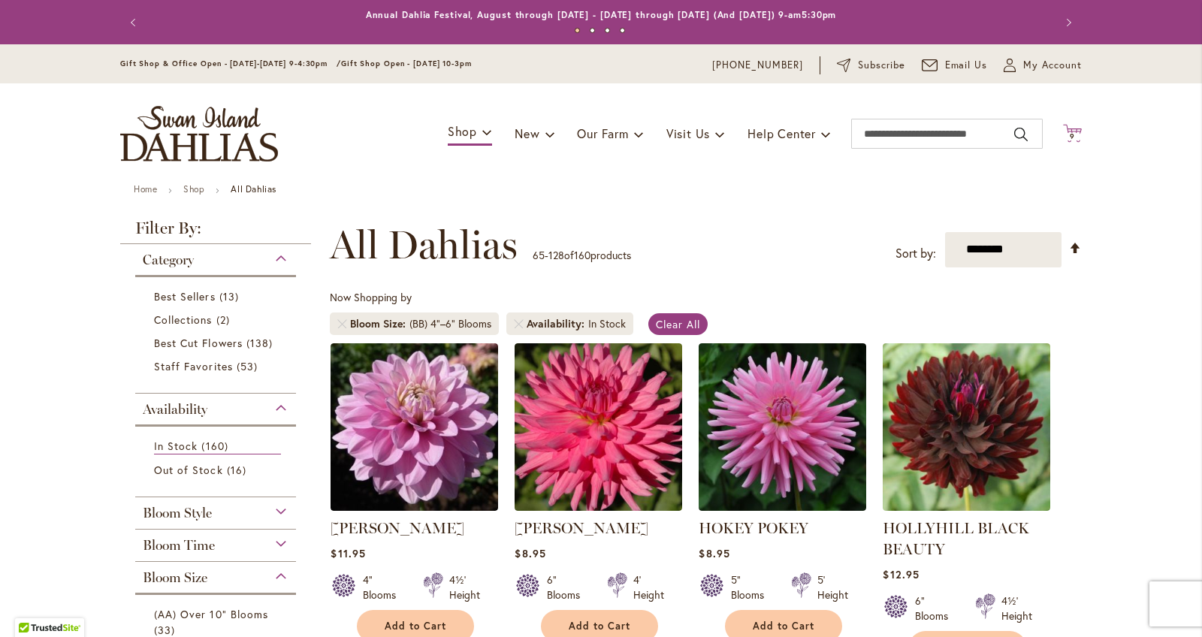
click at [1065, 135] on span "9 9 items" at bounding box center [1072, 137] width 15 height 8
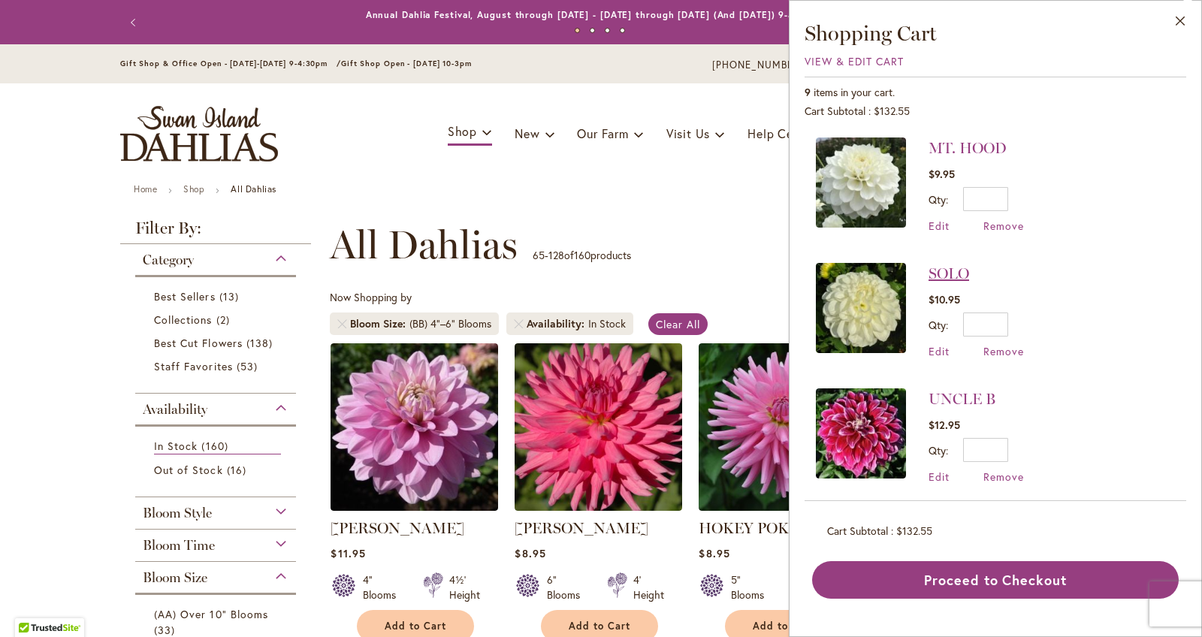
click at [936, 279] on link "SOLO" at bounding box center [948, 273] width 41 height 18
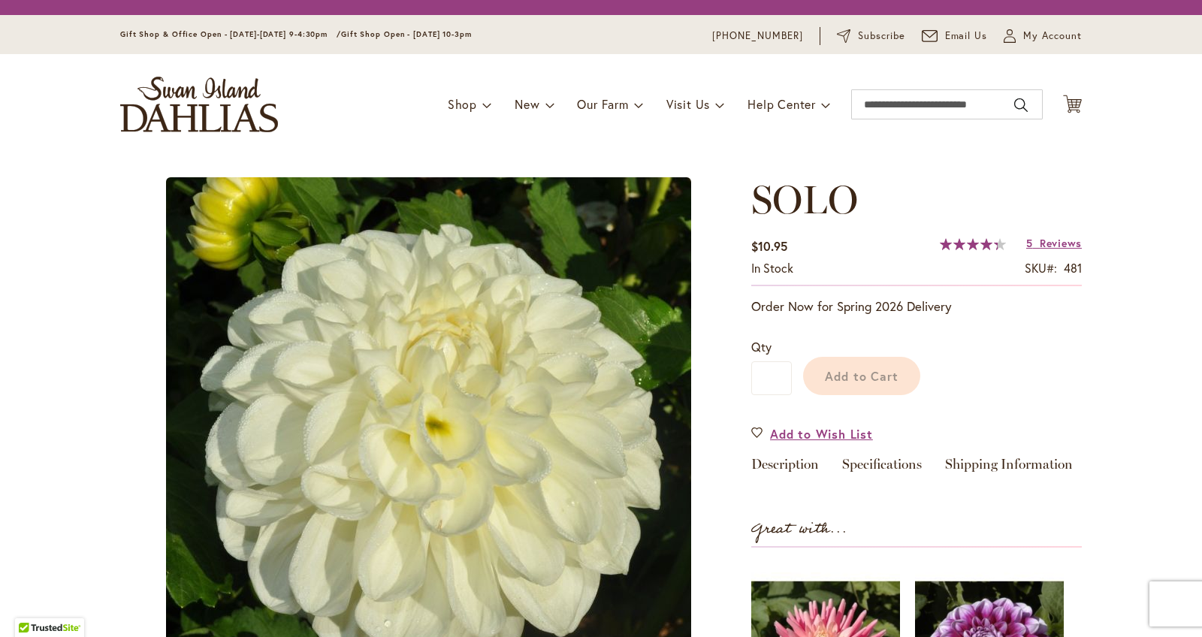
type input "******"
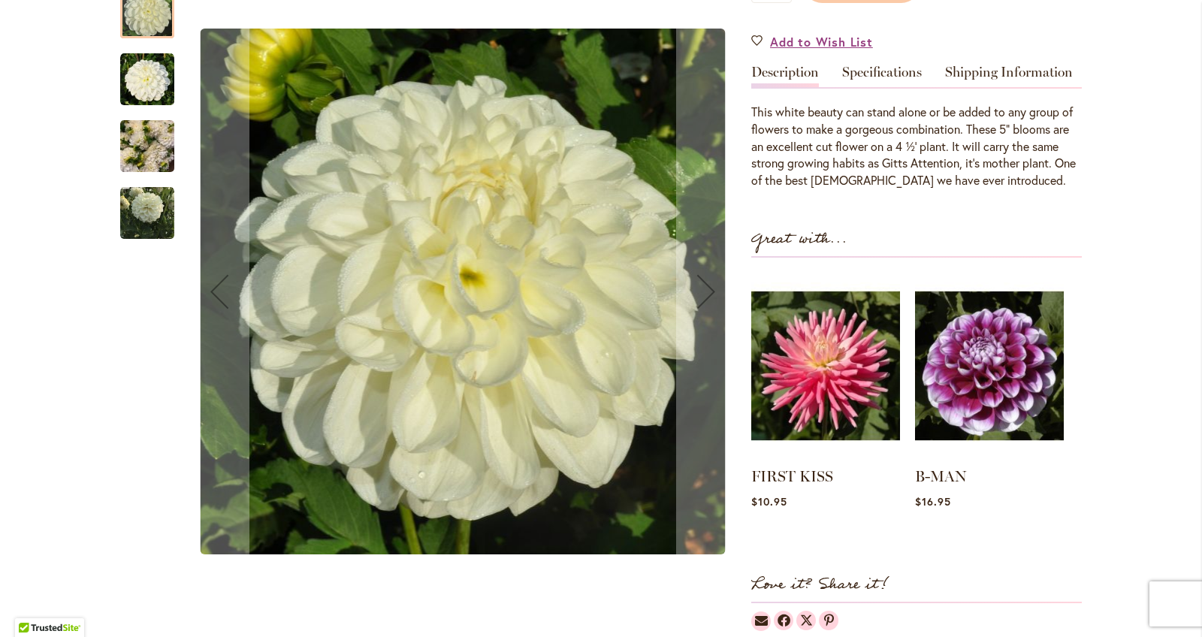
scroll to position [434, 0]
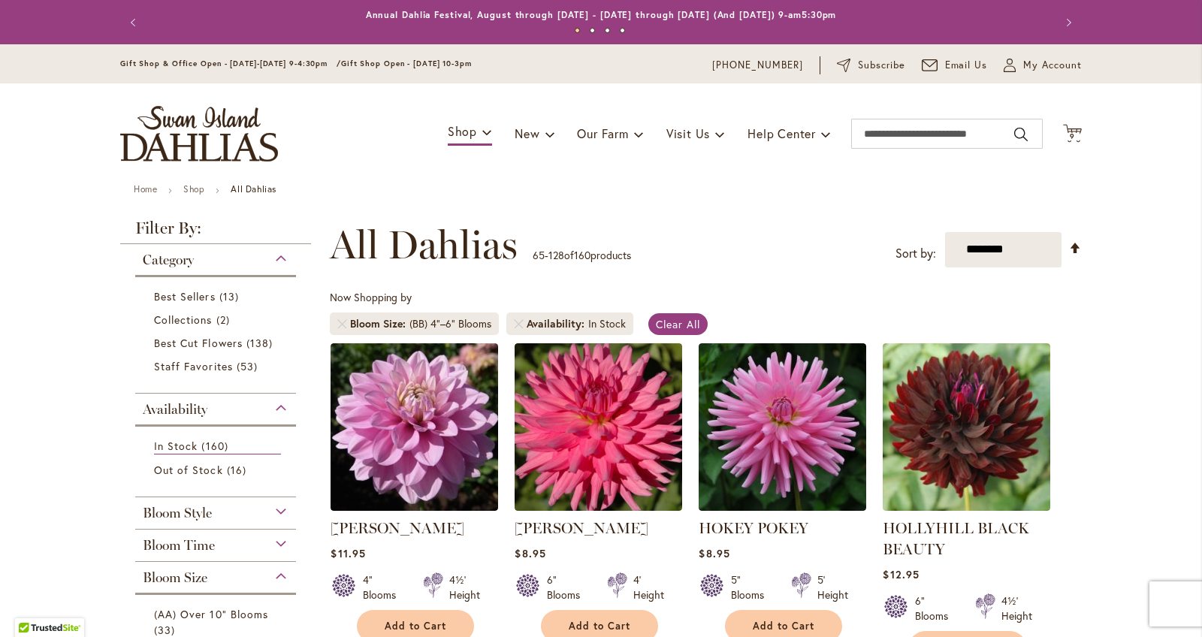
scroll to position [-1, 0]
click at [1071, 122] on div "Toggle Nav Shop Dahlia Tubers Collections Fresh Cut Dahlias Gardening Supplies …" at bounding box center [600, 133] width 991 height 101
click at [1068, 129] on icon "Cart .cls-1 { fill: #231f20; }" at bounding box center [1072, 133] width 19 height 19
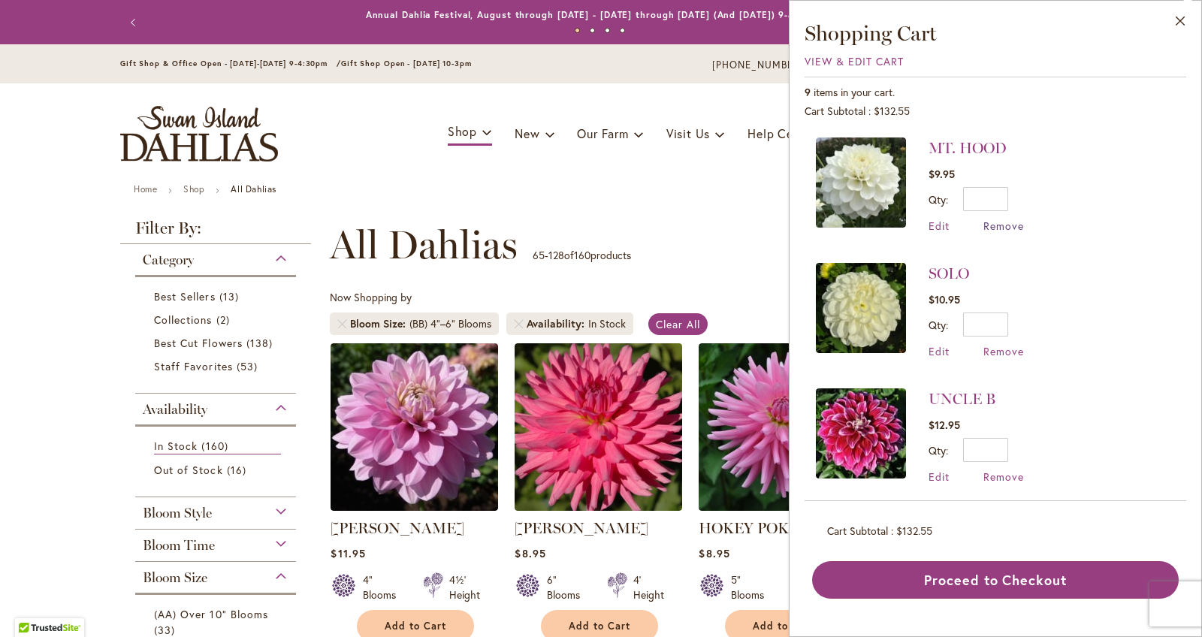
click at [1004, 227] on span "Remove" at bounding box center [1003, 226] width 41 height 14
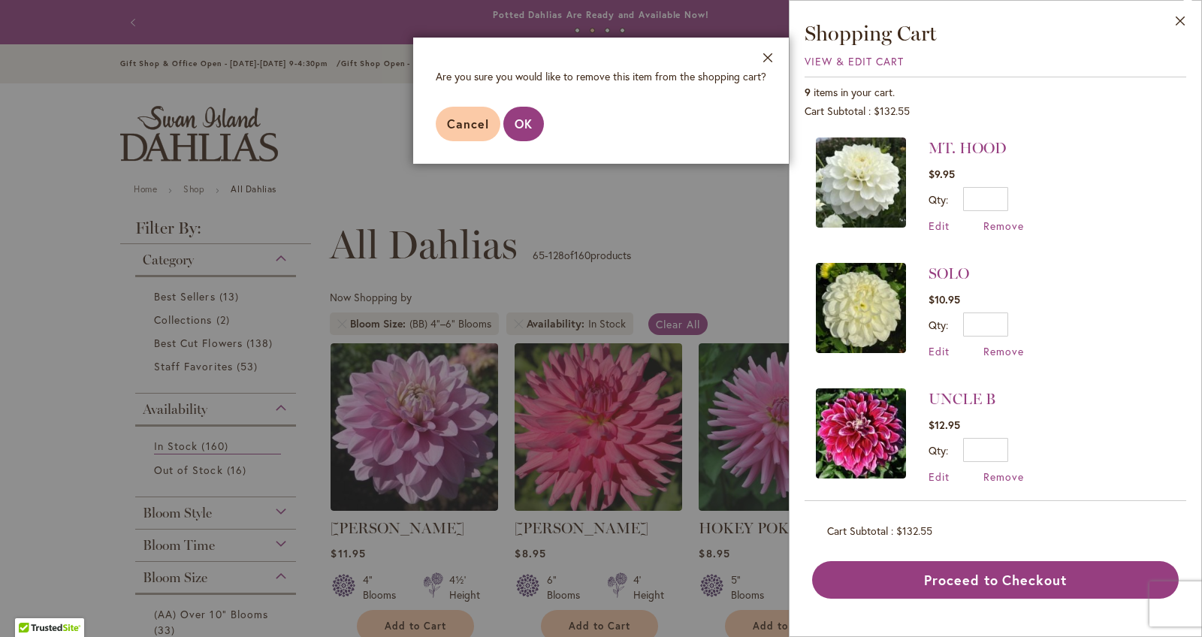
drag, startPoint x: 532, startPoint y: 131, endPoint x: 541, endPoint y: 129, distance: 9.1
click at [534, 130] on button "OK" at bounding box center [523, 124] width 41 height 35
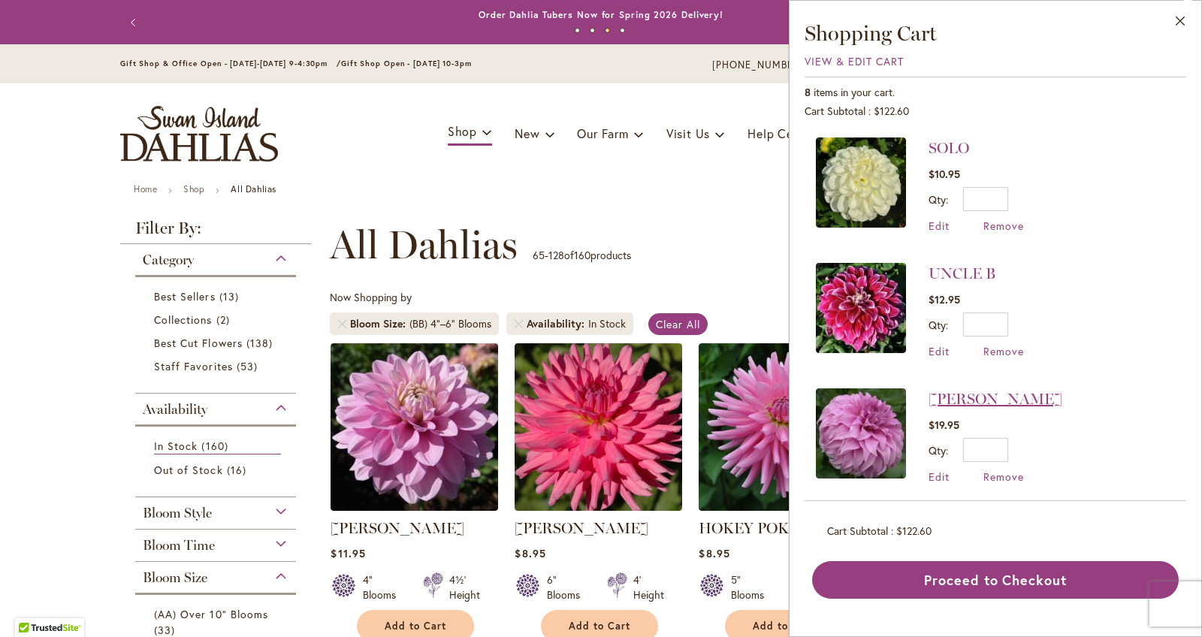
click at [964, 393] on link "VASSIO MEGGOS" at bounding box center [995, 399] width 134 height 18
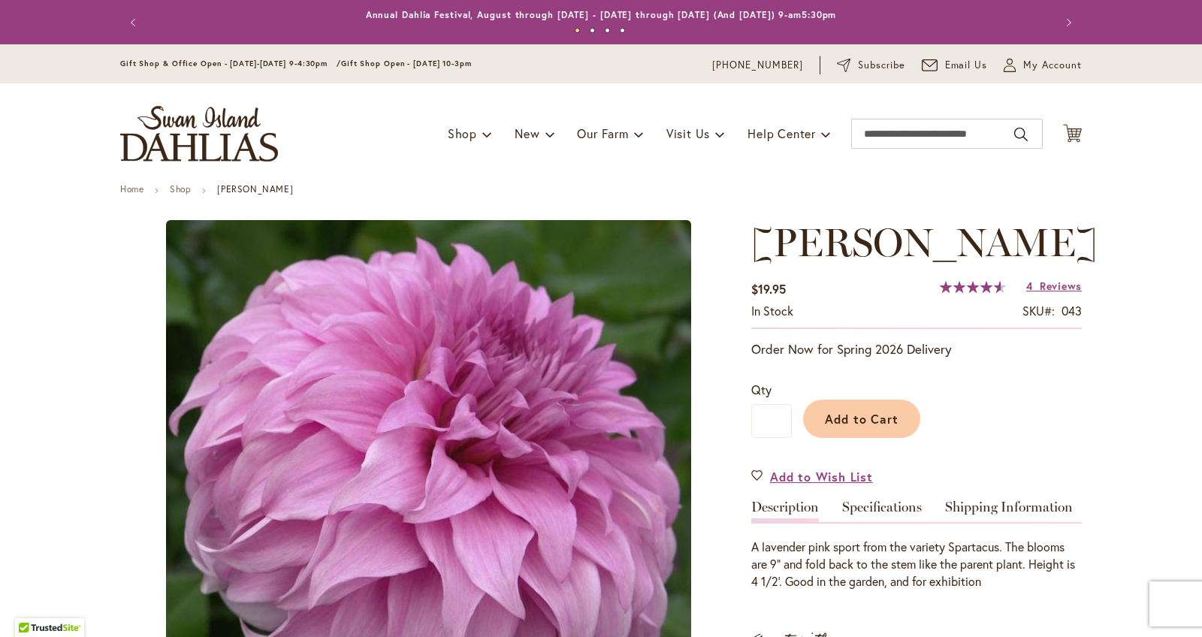
type input "******"
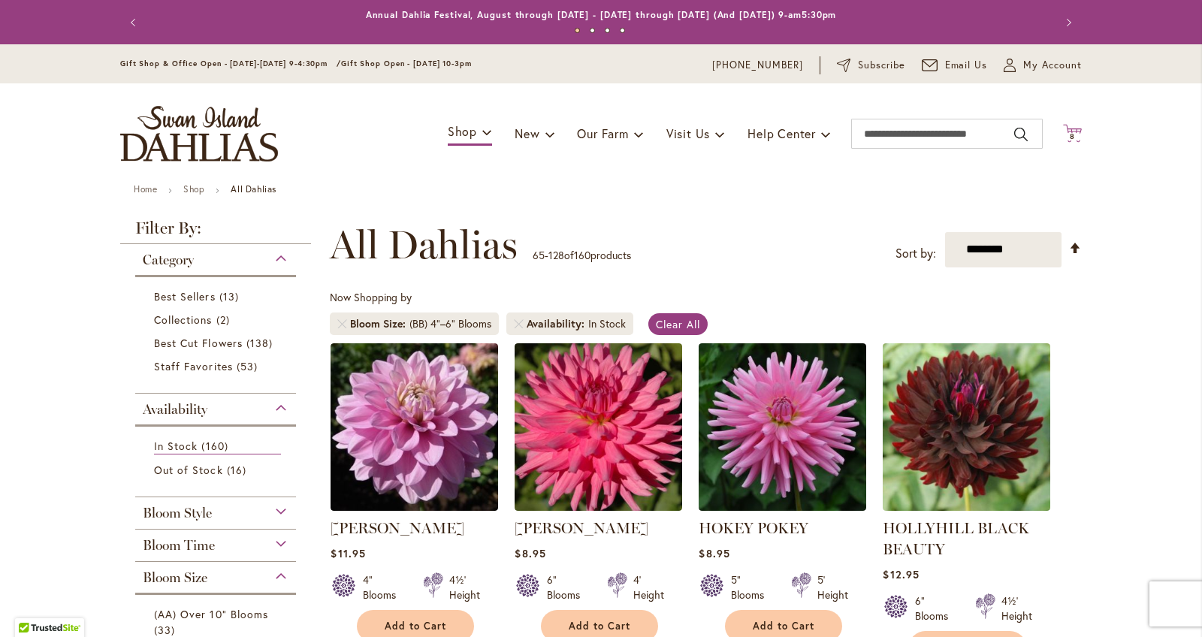
click at [1078, 137] on span "8 8 items" at bounding box center [1072, 137] width 15 height 8
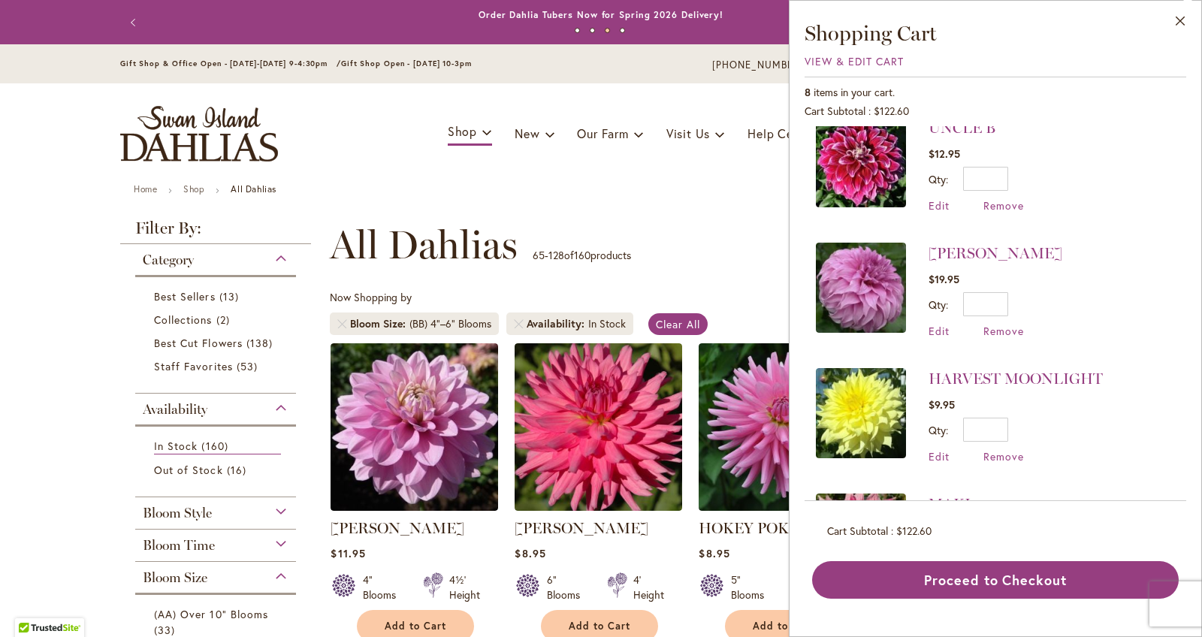
scroll to position [156, 0]
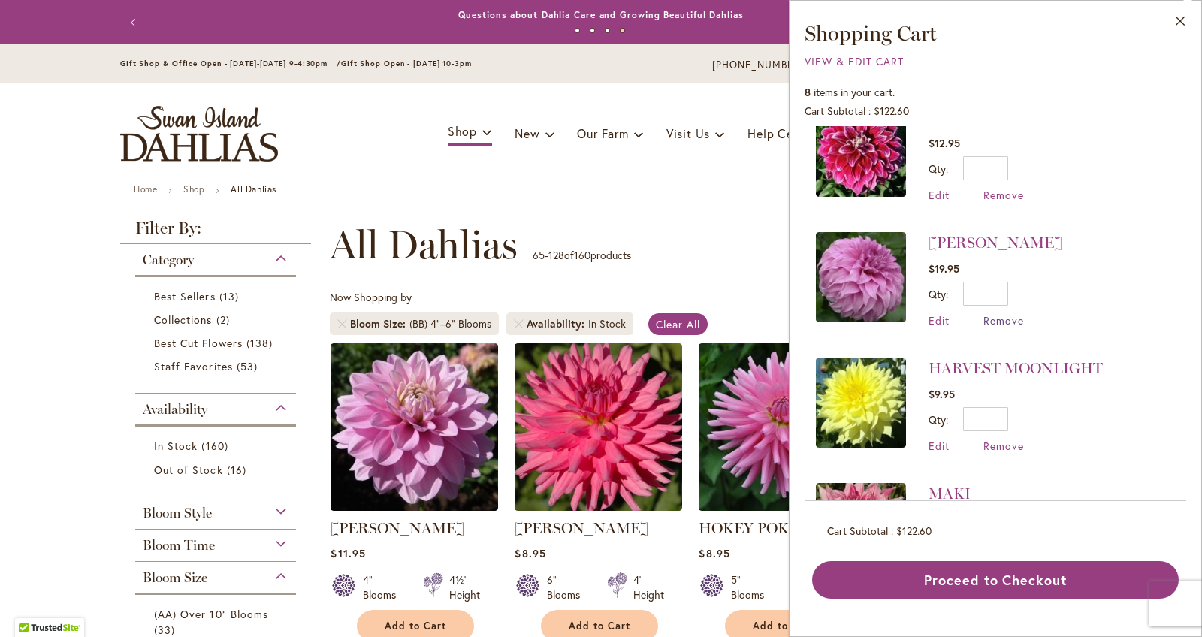
click at [987, 322] on span "Remove" at bounding box center [1003, 320] width 41 height 14
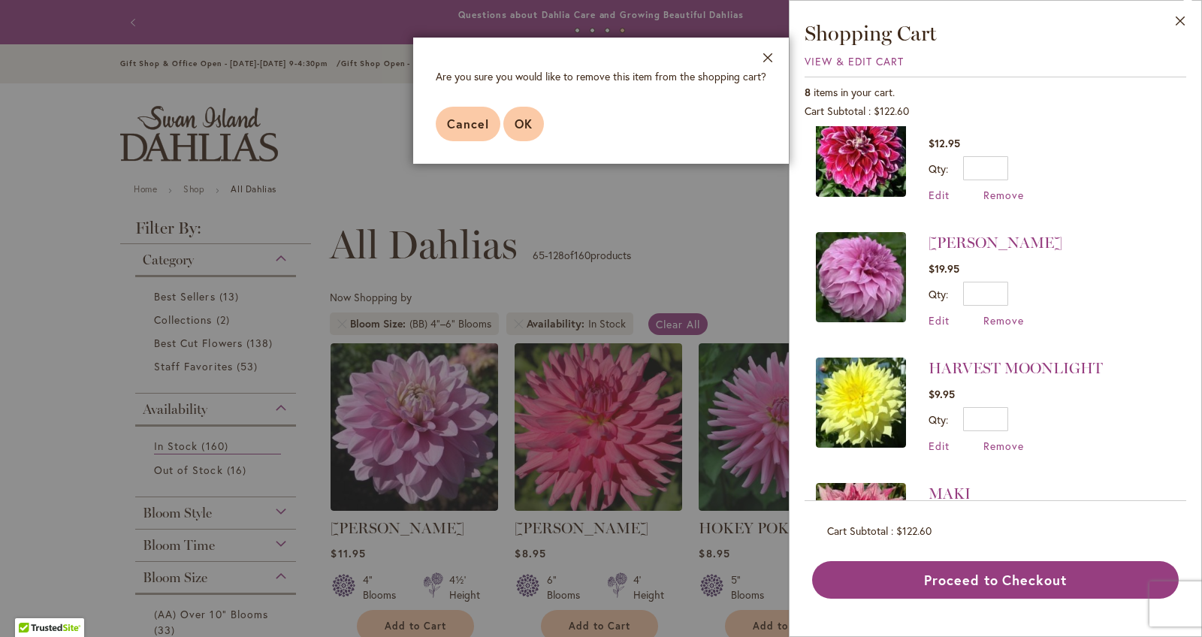
click at [527, 126] on span "OK" at bounding box center [523, 124] width 18 height 16
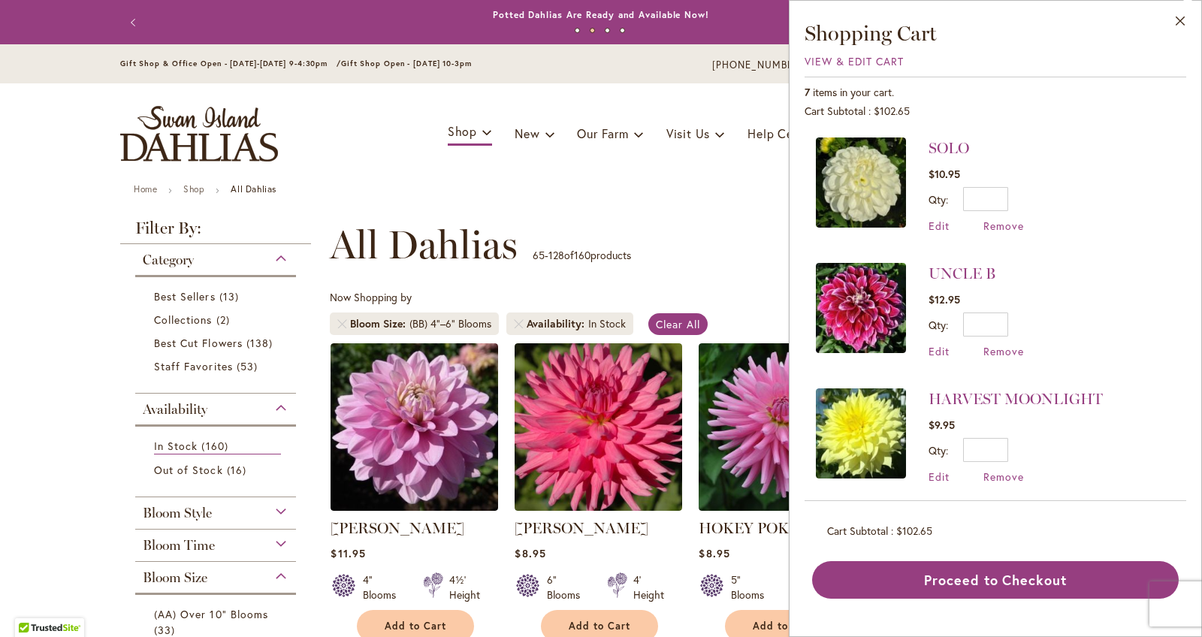
scroll to position [0, 0]
click at [878, 287] on img at bounding box center [861, 308] width 90 height 90
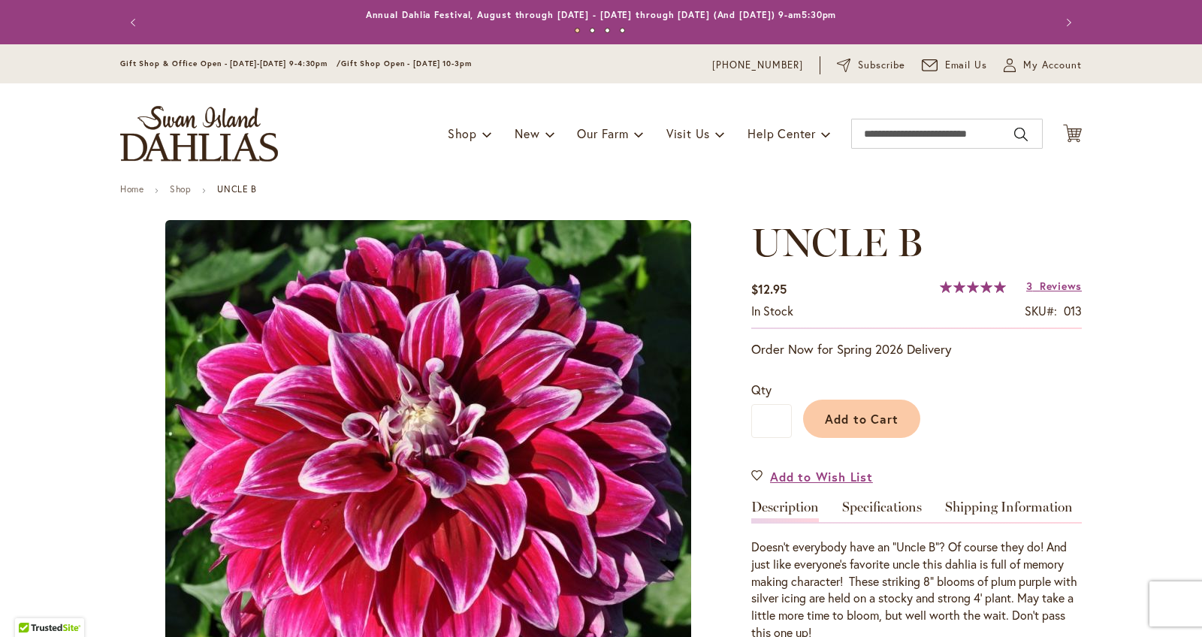
type input "******"
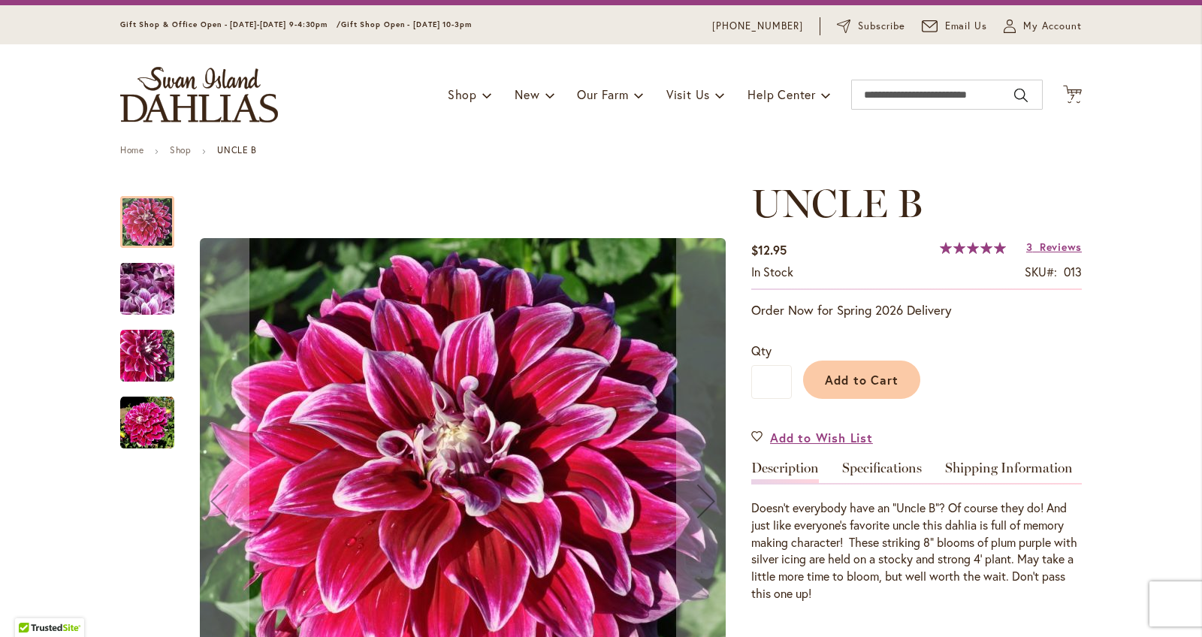
scroll to position [56, 0]
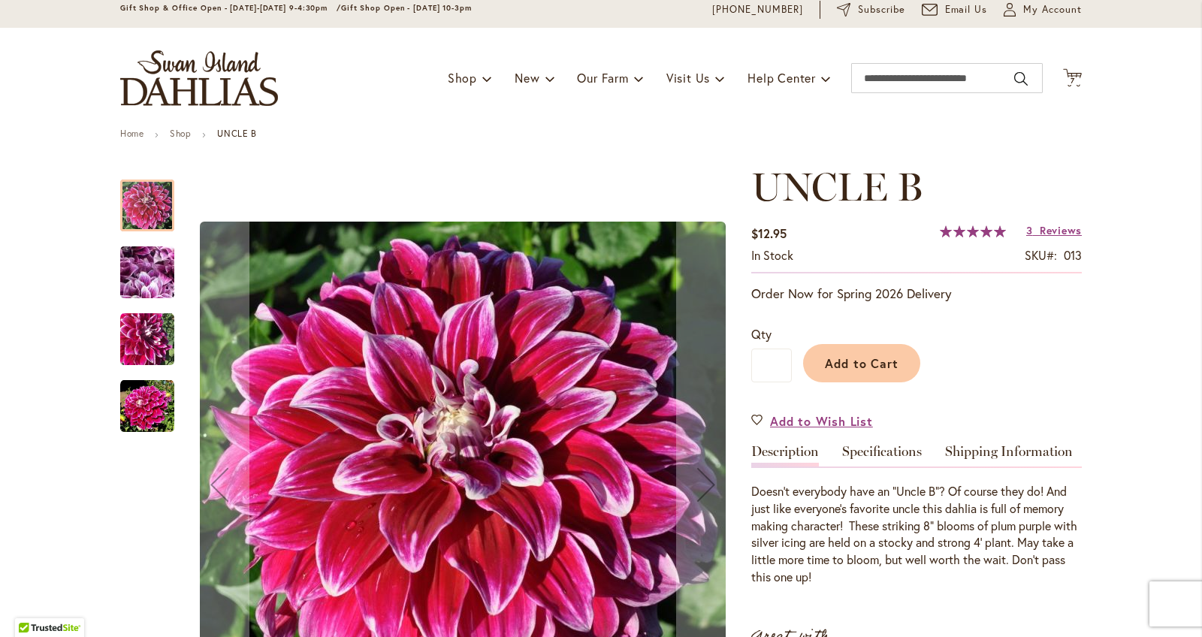
click at [141, 422] on img "Uncle B" at bounding box center [147, 406] width 54 height 54
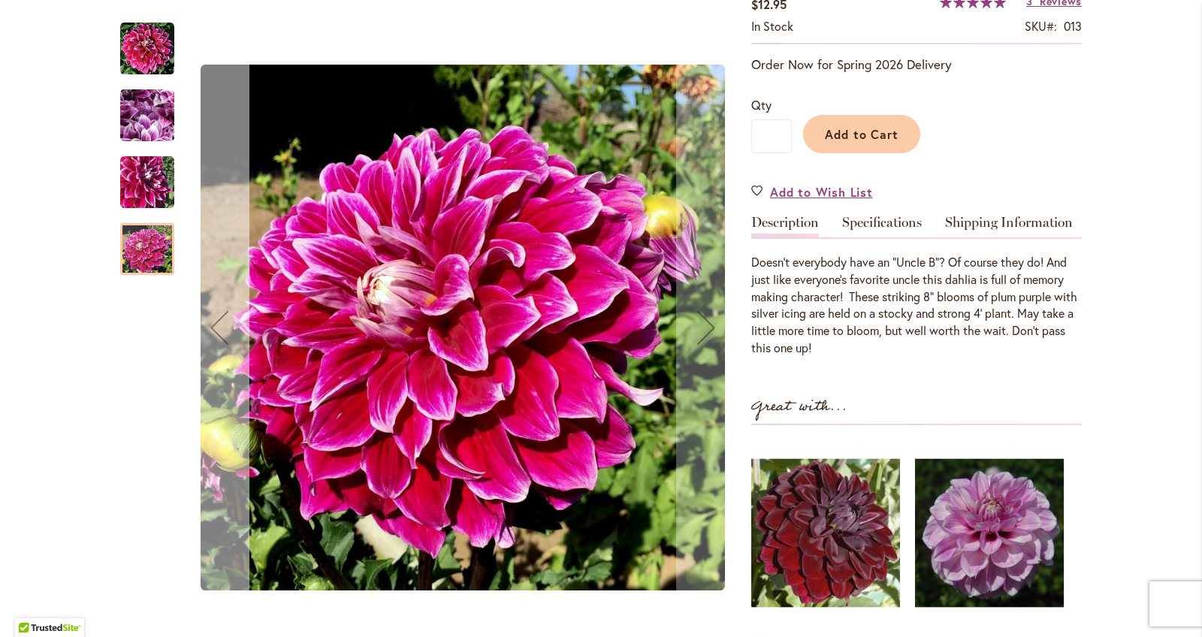
scroll to position [286, 0]
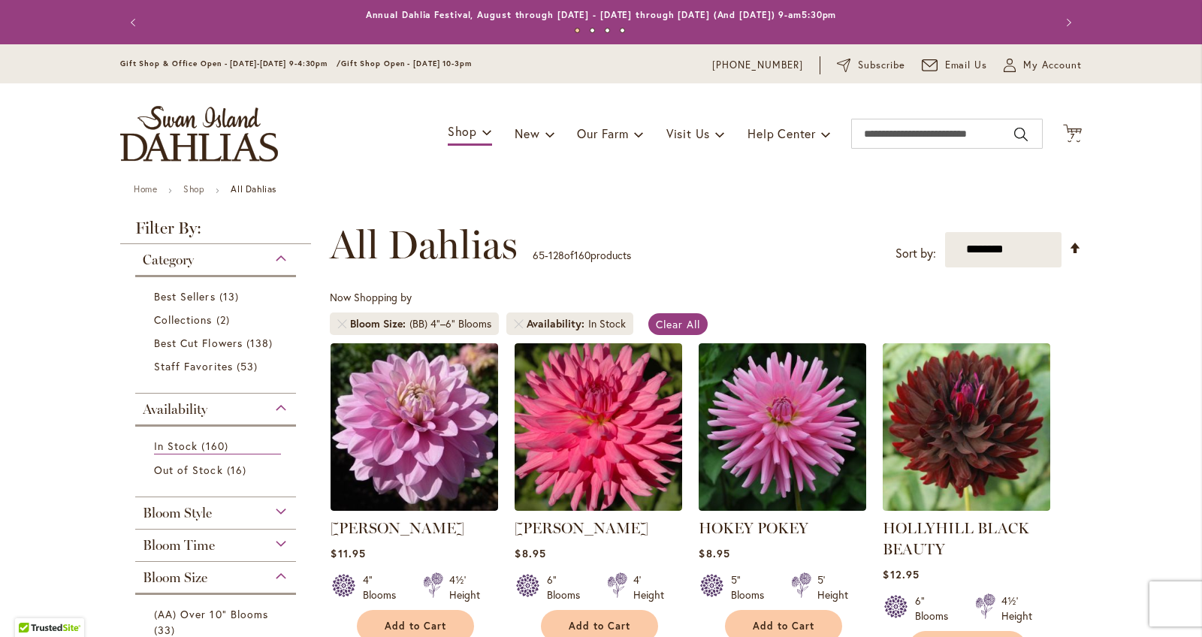
click at [1070, 133] on span "7" at bounding box center [1072, 136] width 5 height 10
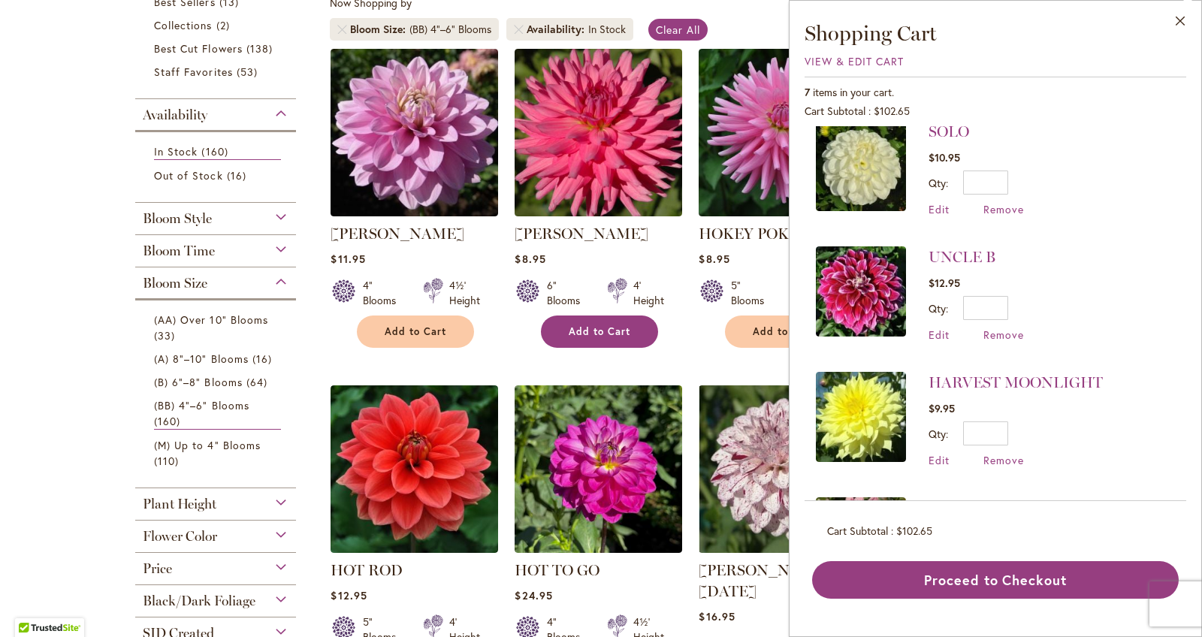
scroll to position [302, 0]
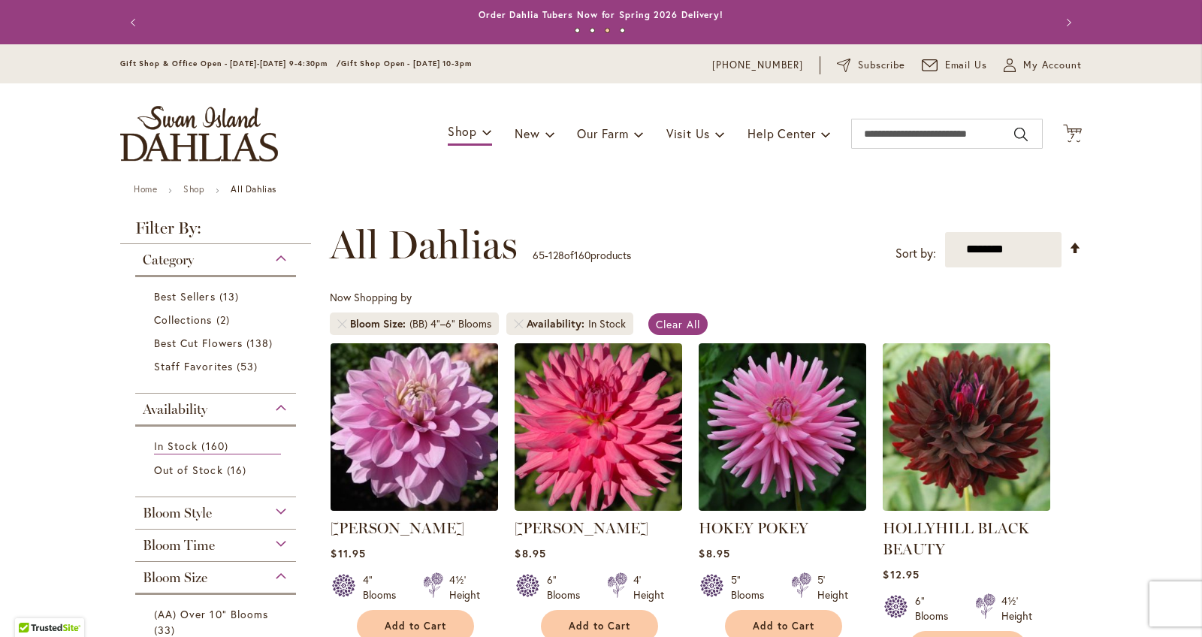
scroll to position [0, 0]
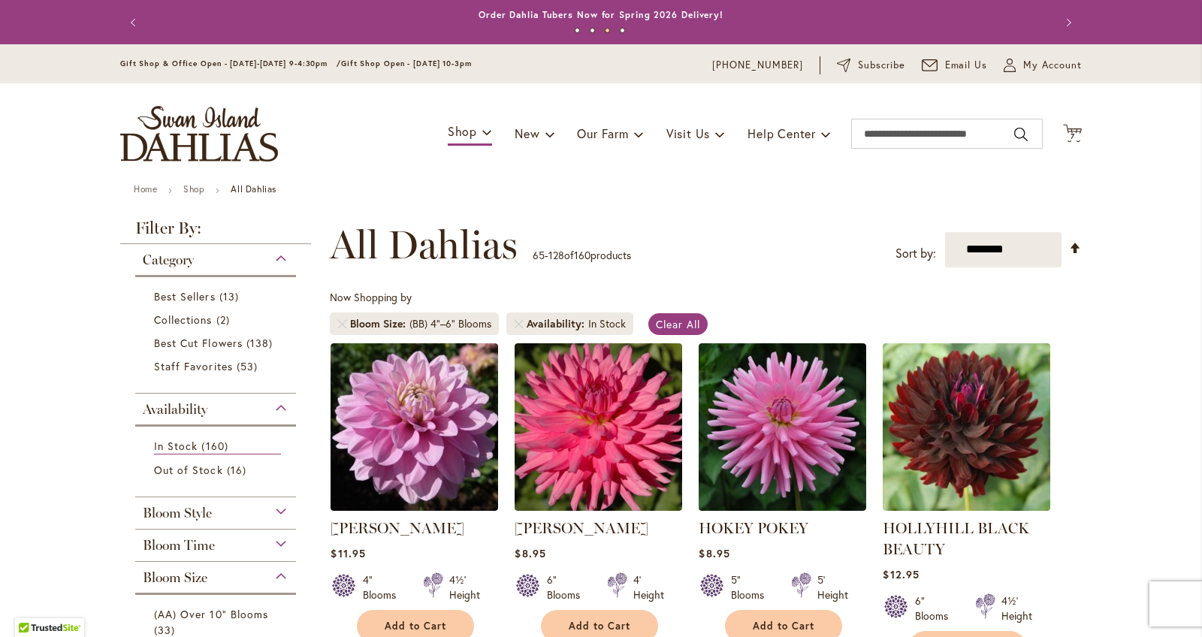
click at [343, 318] on li "Bloom Size (BB) 4"–6" Blooms" at bounding box center [414, 323] width 169 height 23
click at [342, 321] on link at bounding box center [341, 323] width 9 height 9
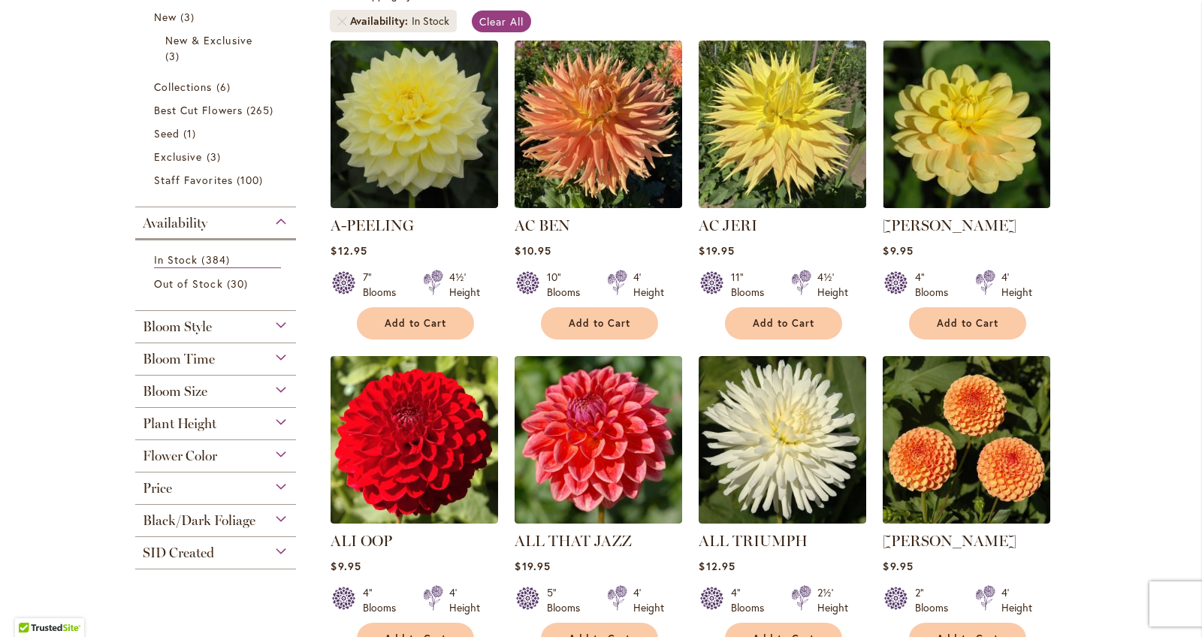
scroll to position [240, 0]
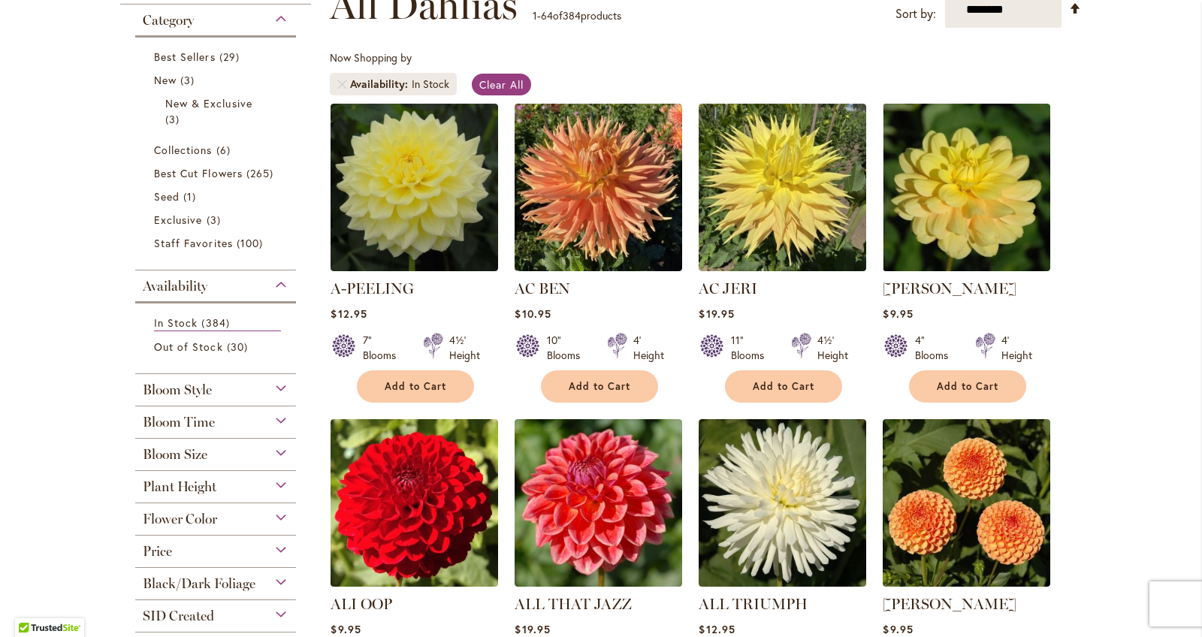
click at [262, 444] on div "Bloom Size" at bounding box center [215, 451] width 161 height 24
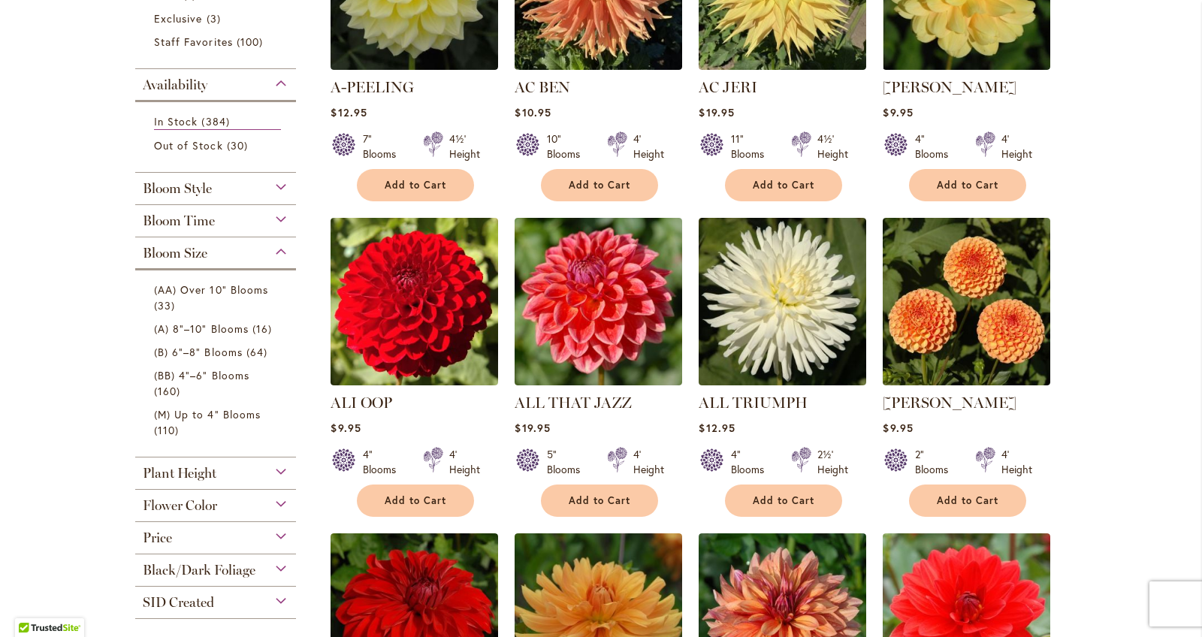
click at [261, 462] on div "Plant Height" at bounding box center [215, 469] width 161 height 24
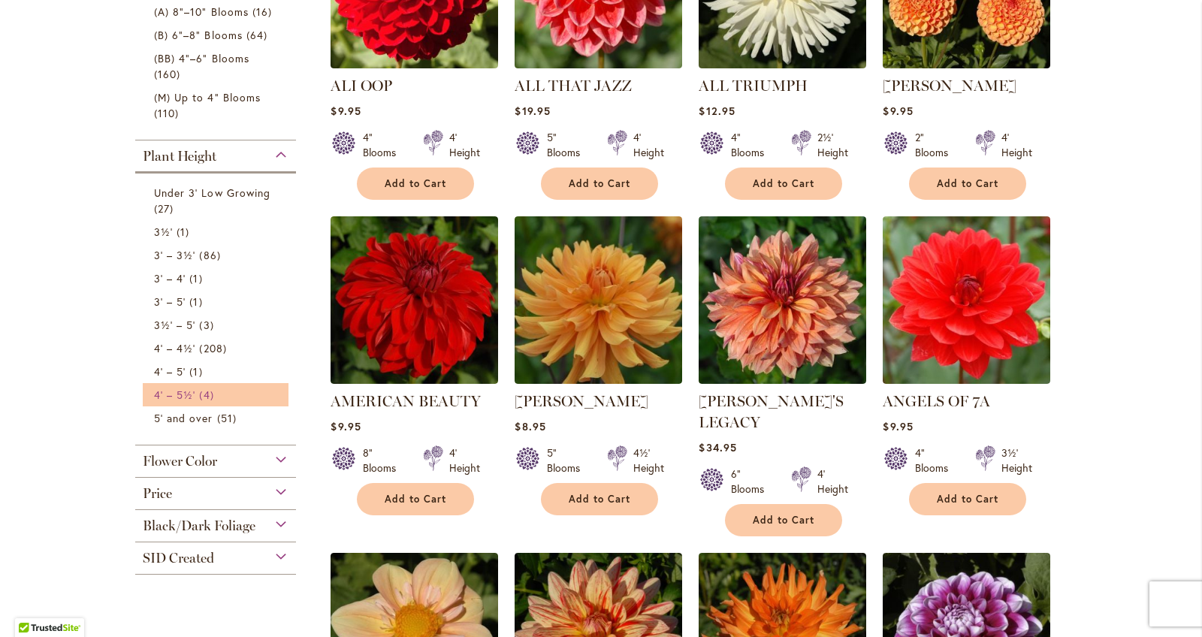
scroll to position [755, 0]
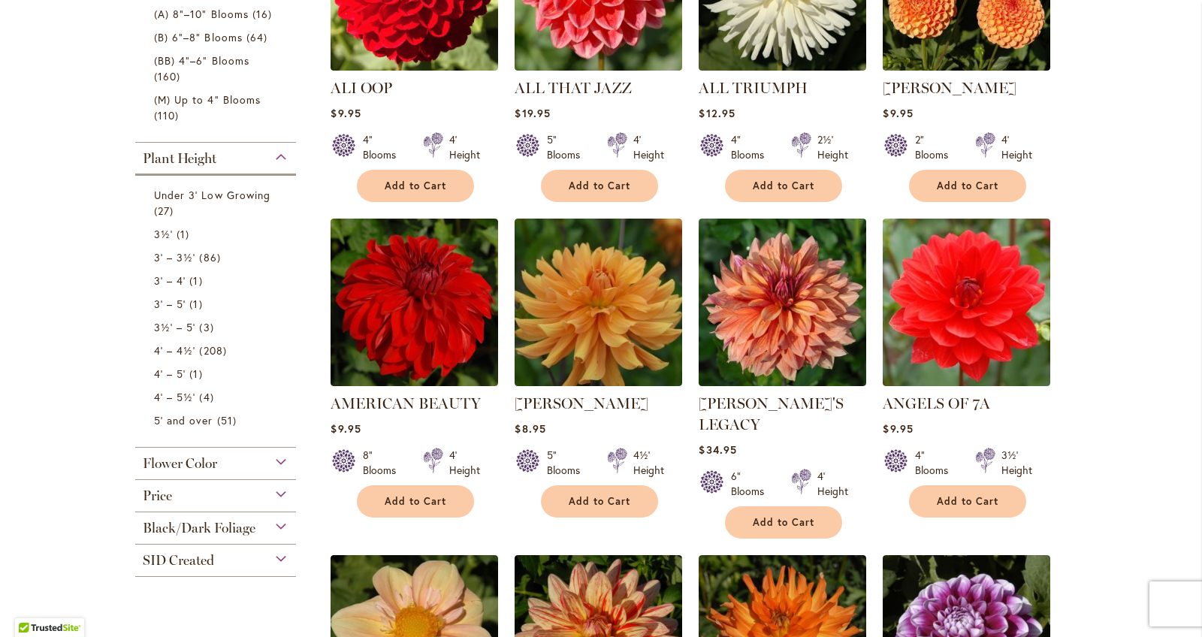
click at [279, 154] on div "Plant Height" at bounding box center [215, 155] width 161 height 24
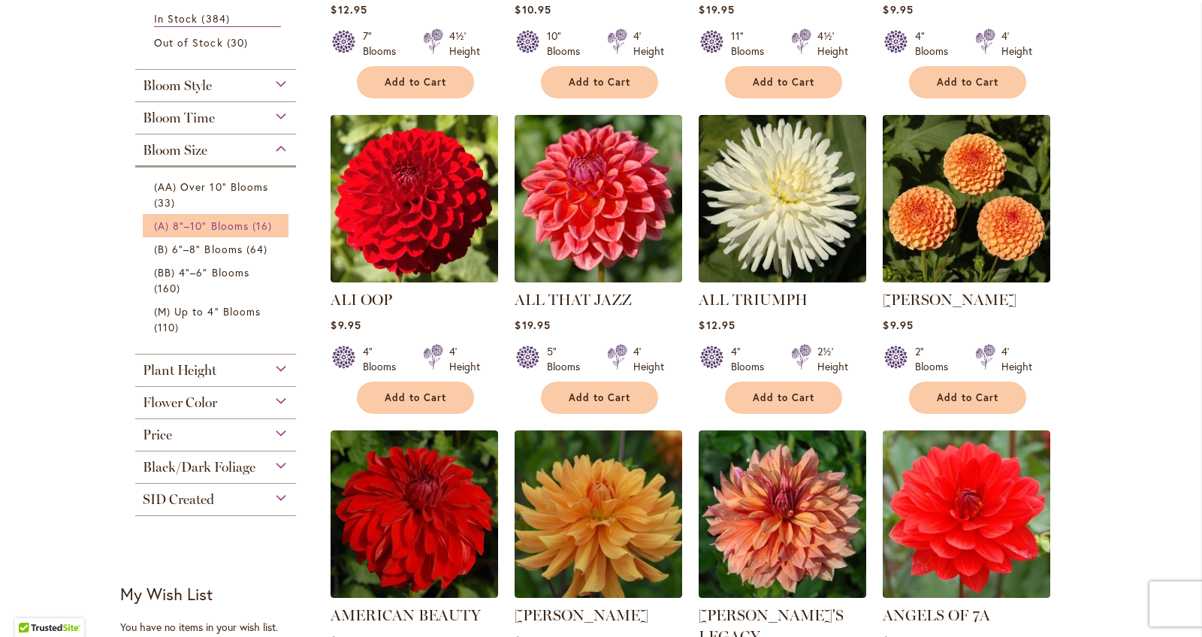
scroll to position [484, 0]
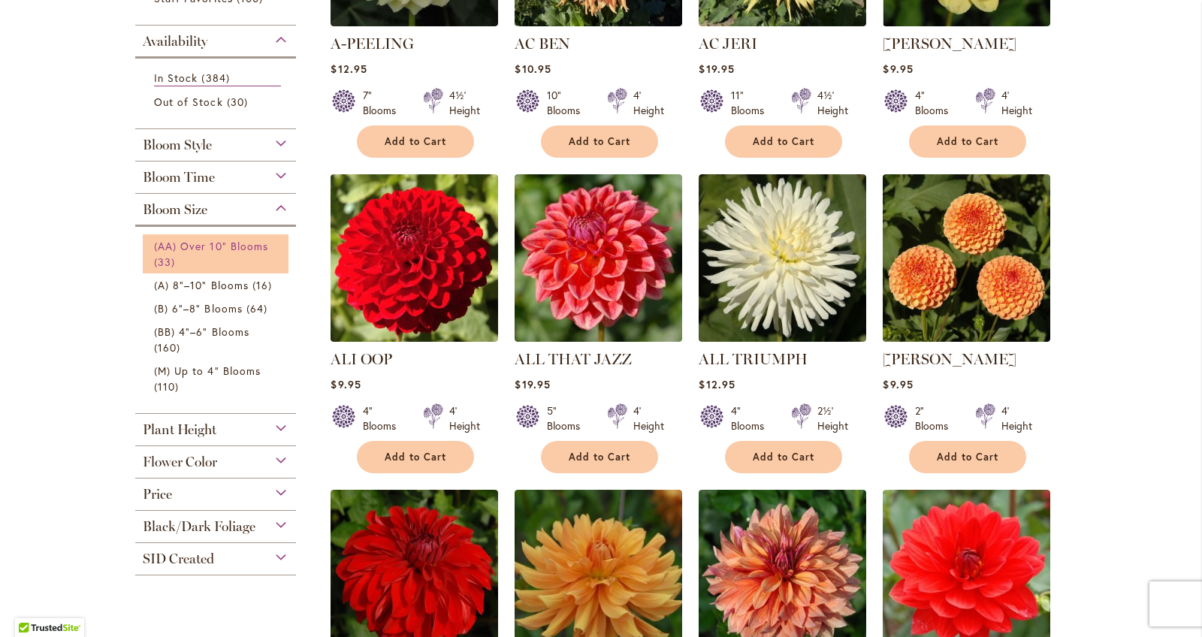
click at [229, 245] on span "(AA) Over 10" Blooms" at bounding box center [211, 246] width 114 height 14
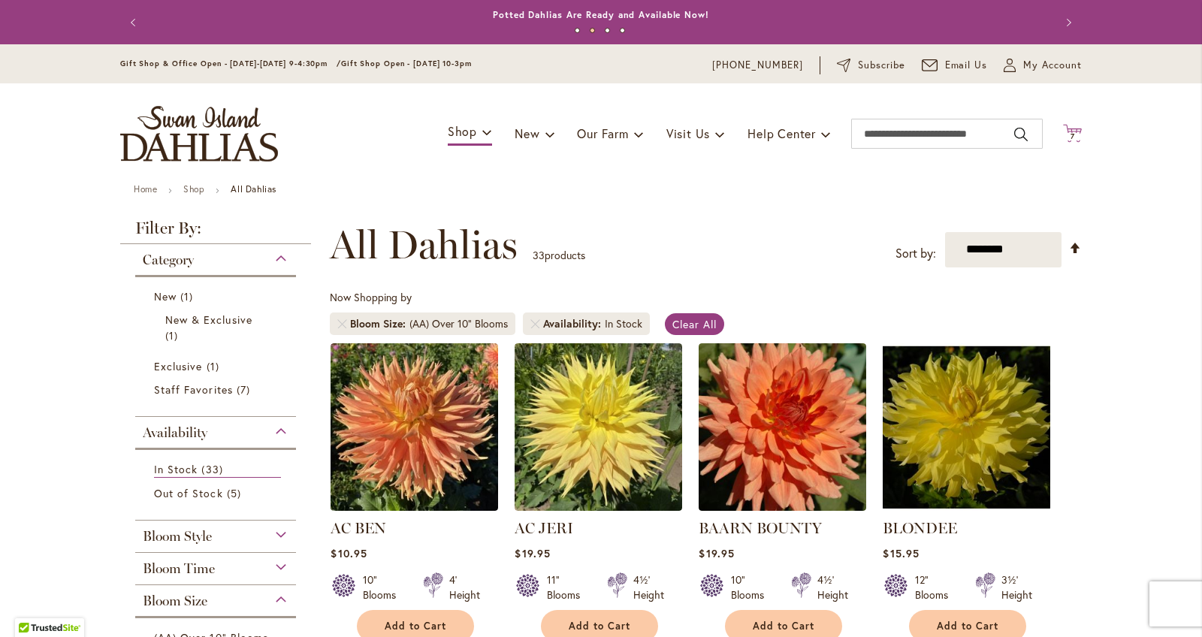
click at [1070, 141] on icon at bounding box center [1072, 133] width 19 height 18
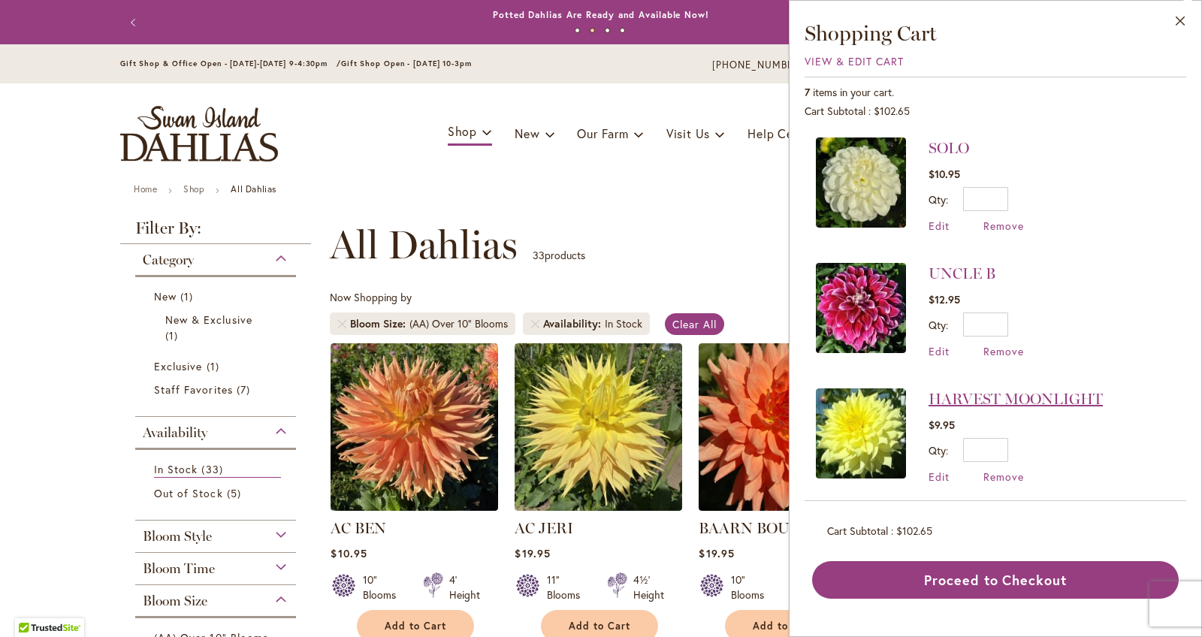
click at [1020, 404] on link "HARVEST MOONLIGHT" at bounding box center [1015, 399] width 174 height 18
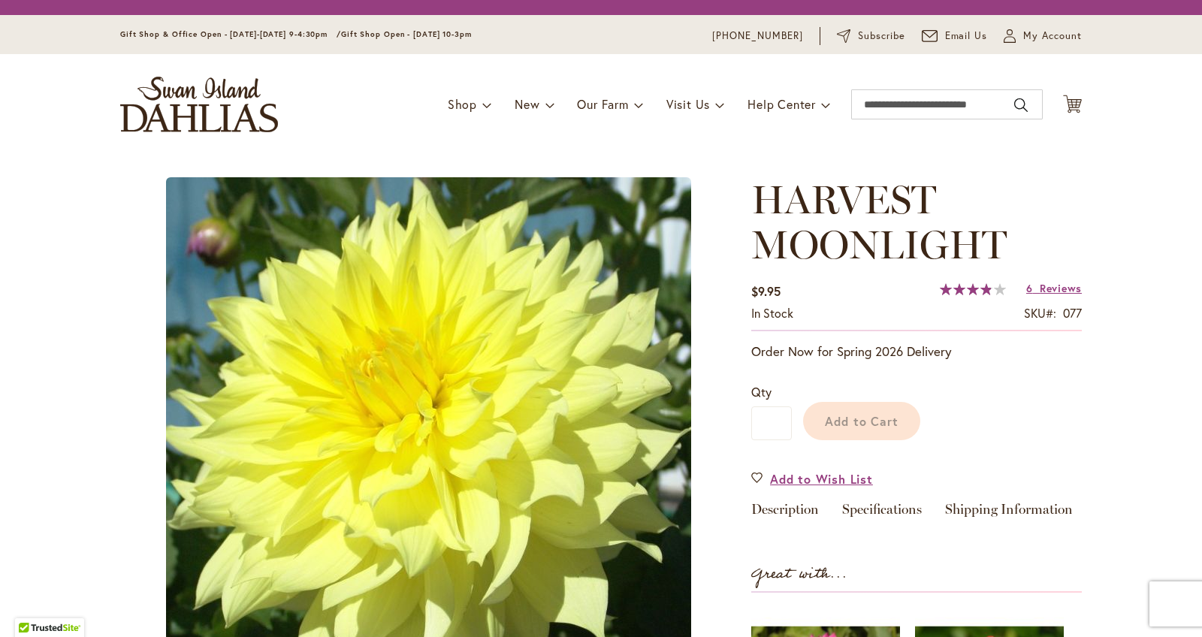
type input "******"
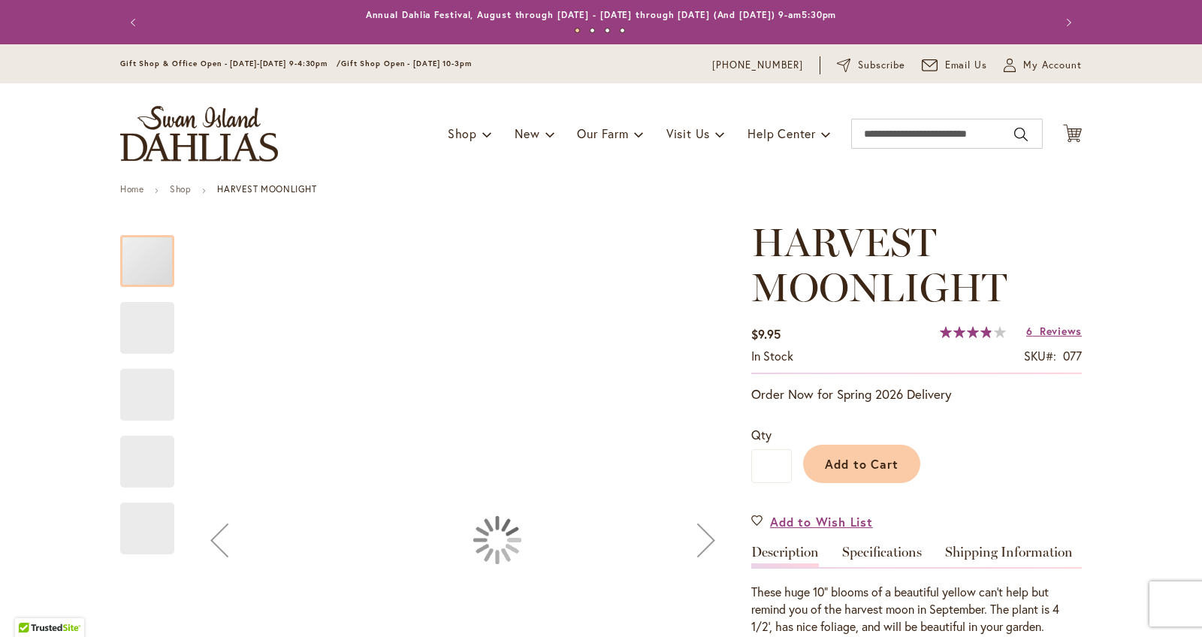
scroll to position [43, 0]
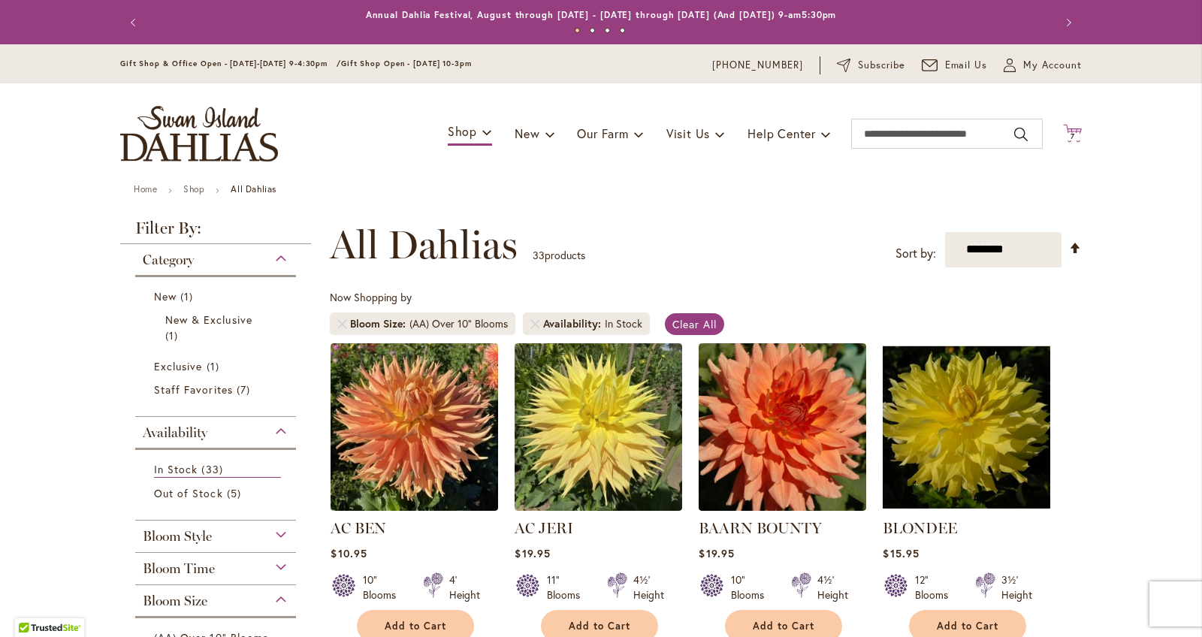
click at [1066, 133] on span "7 7 items" at bounding box center [1072, 137] width 15 height 8
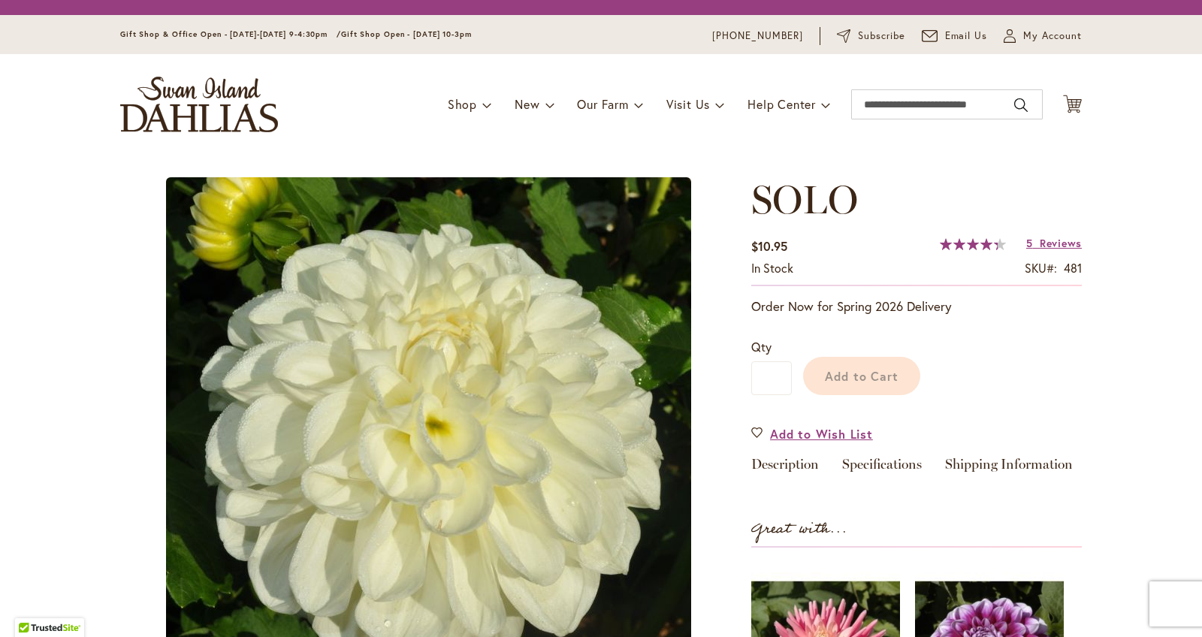
scroll to position [219, 0]
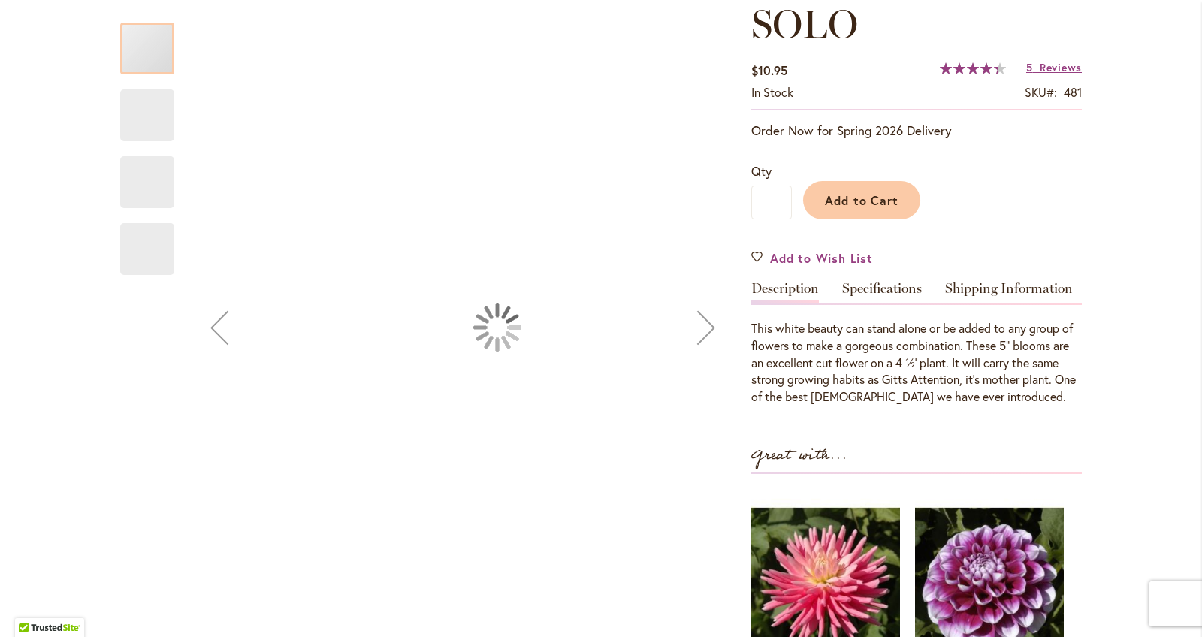
type input "******"
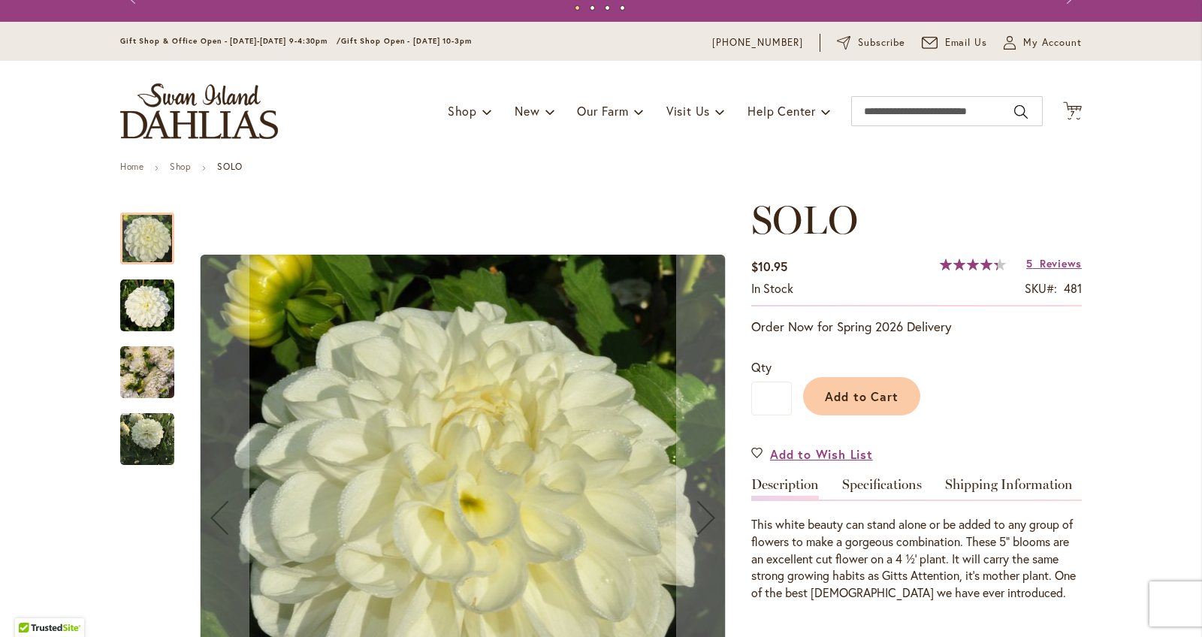
scroll to position [15, 0]
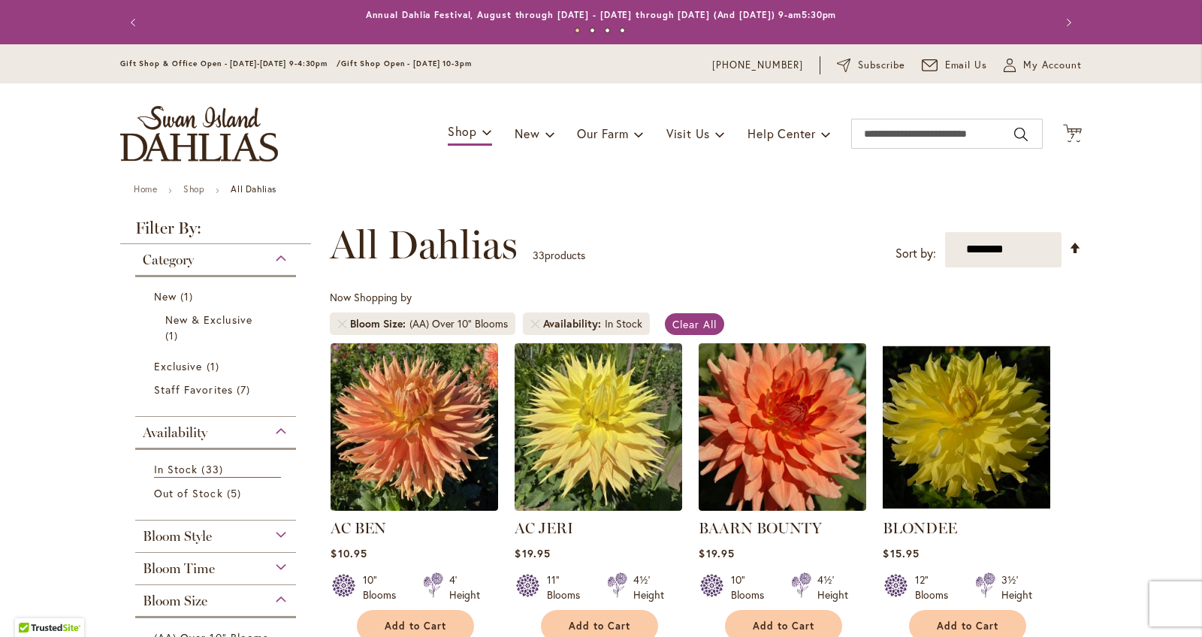
scroll to position [-1, 0]
click at [1088, 137] on div "Toggle Nav Shop Dahlia Tubers Collections Fresh Cut Dahlias Gardening Supplies …" at bounding box center [600, 133] width 991 height 101
click at [1066, 134] on span "7 7 items" at bounding box center [1072, 137] width 15 height 8
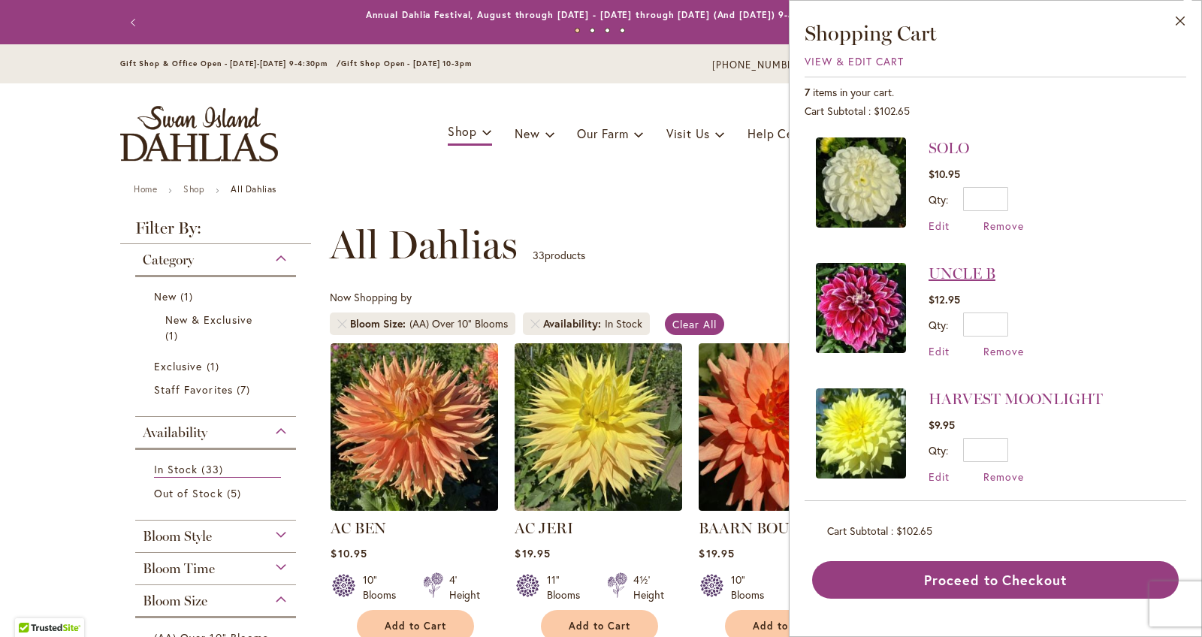
click at [972, 279] on link "UNCLE B" at bounding box center [961, 273] width 67 height 18
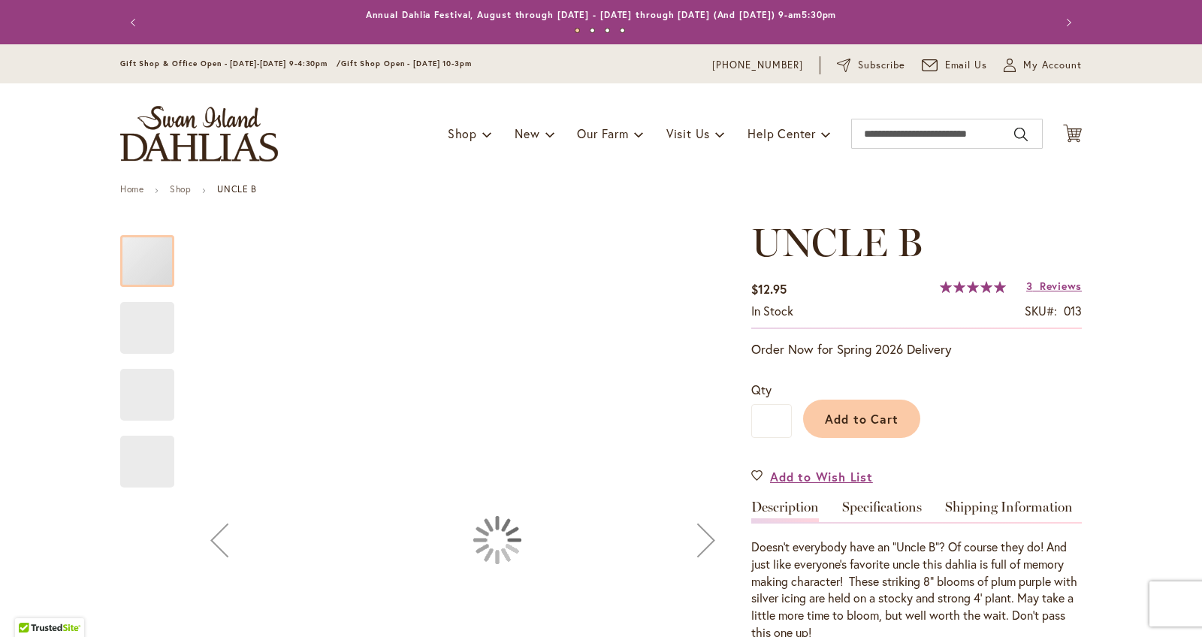
type input "******"
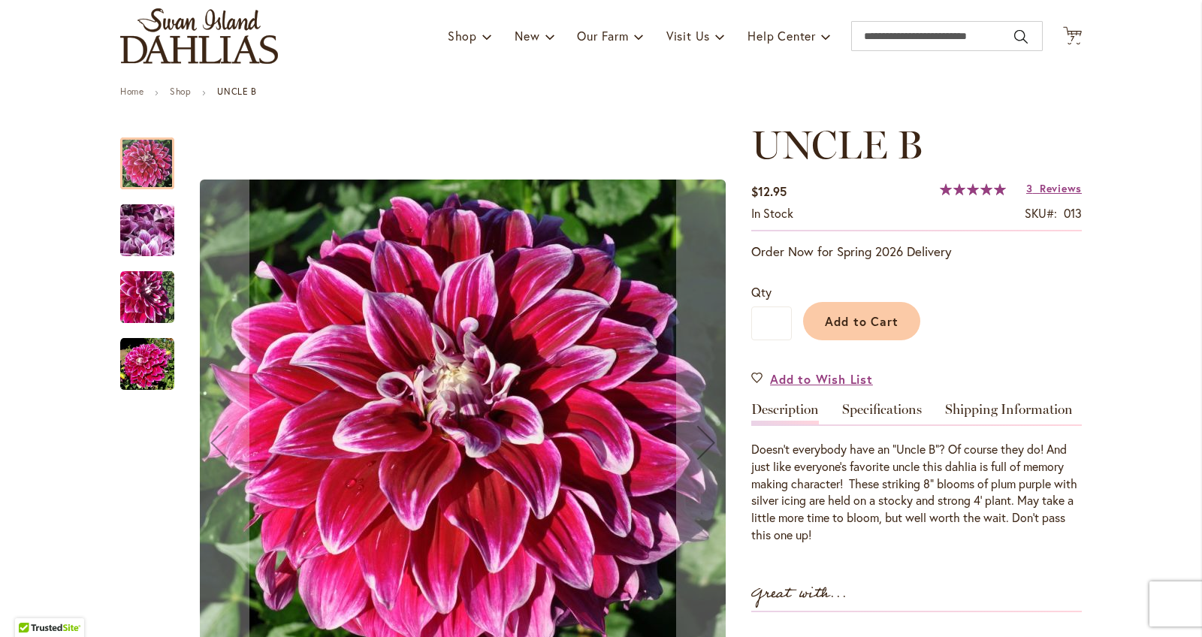
scroll to position [101, 0]
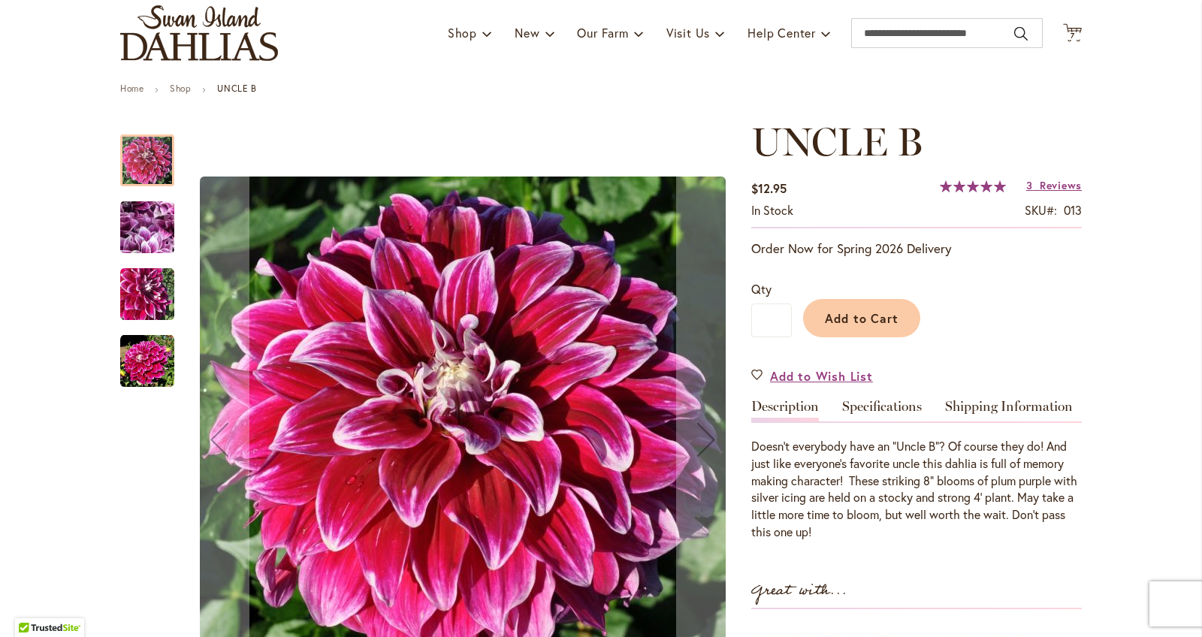
drag, startPoint x: 127, startPoint y: 345, endPoint x: 135, endPoint y: 347, distance: 8.4
click at [131, 346] on img "Uncle B" at bounding box center [147, 361] width 54 height 54
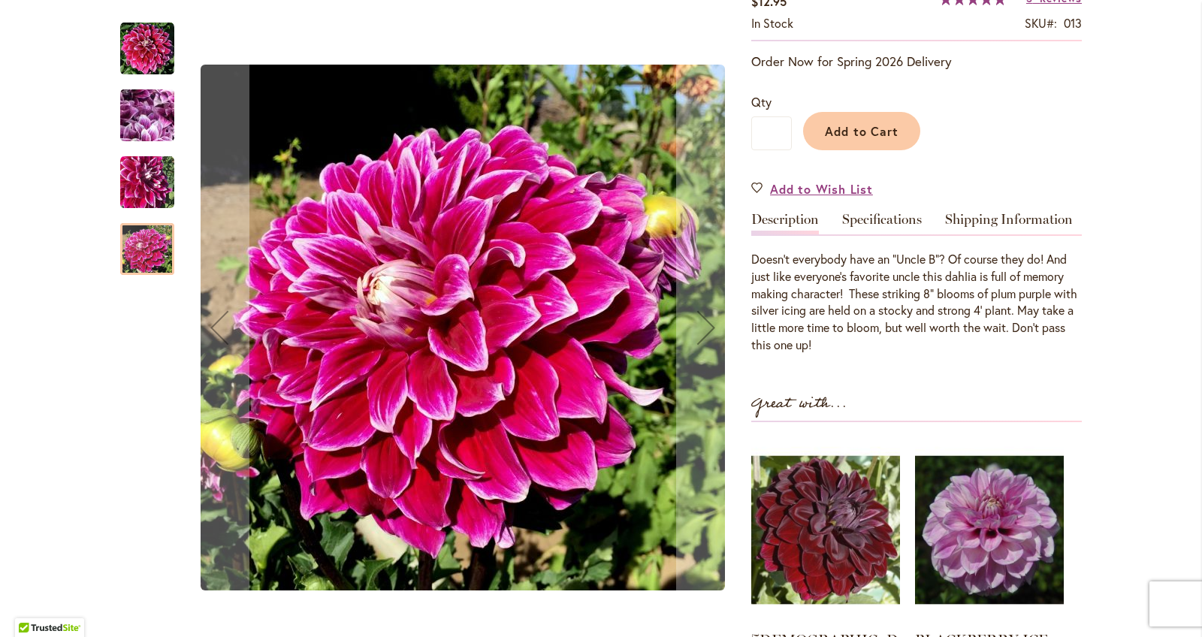
scroll to position [289, 0]
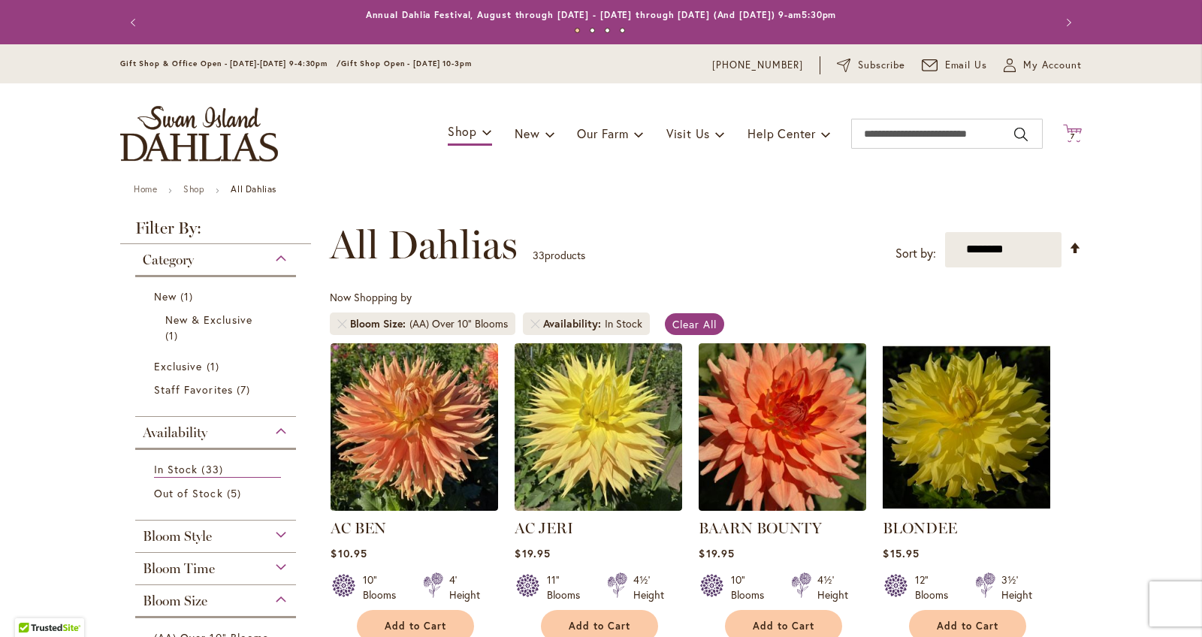
click at [1077, 124] on icon "Cart .cls-1 { fill: #231f20; }" at bounding box center [1072, 133] width 19 height 19
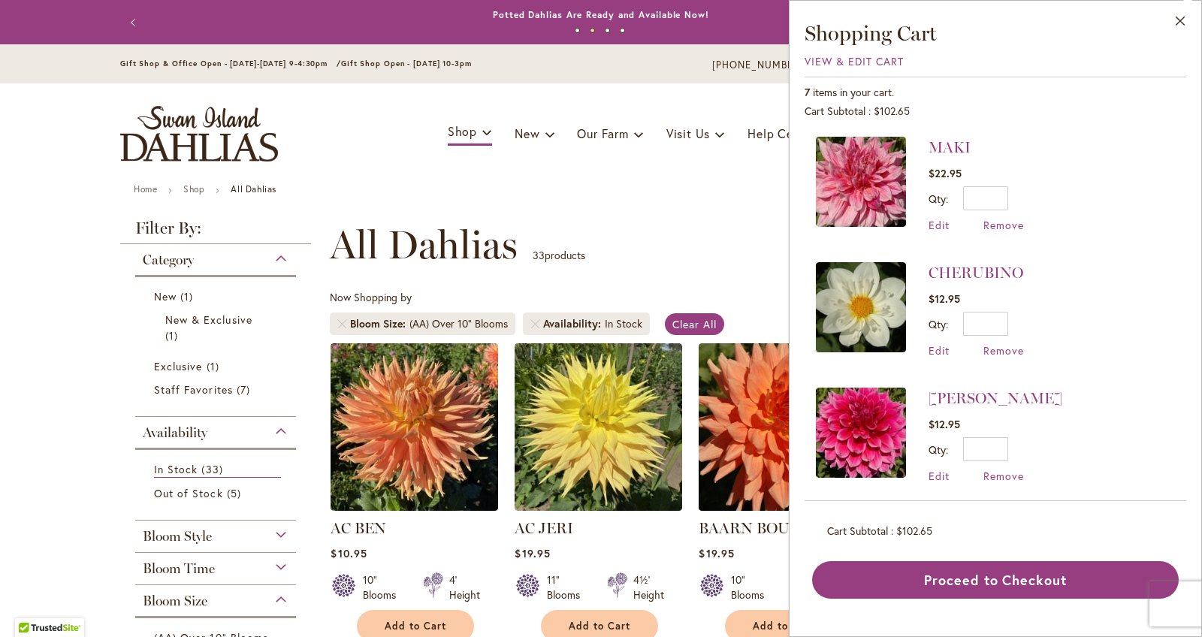
scroll to position [403, 0]
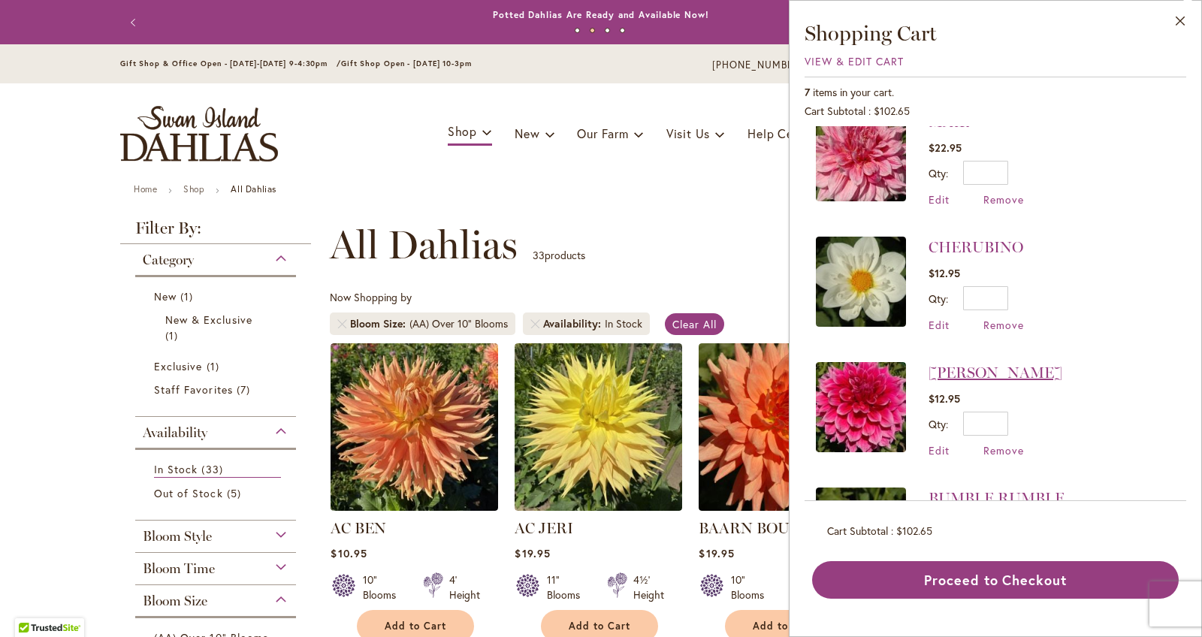
click at [970, 369] on link "[PERSON_NAME]" at bounding box center [995, 372] width 134 height 18
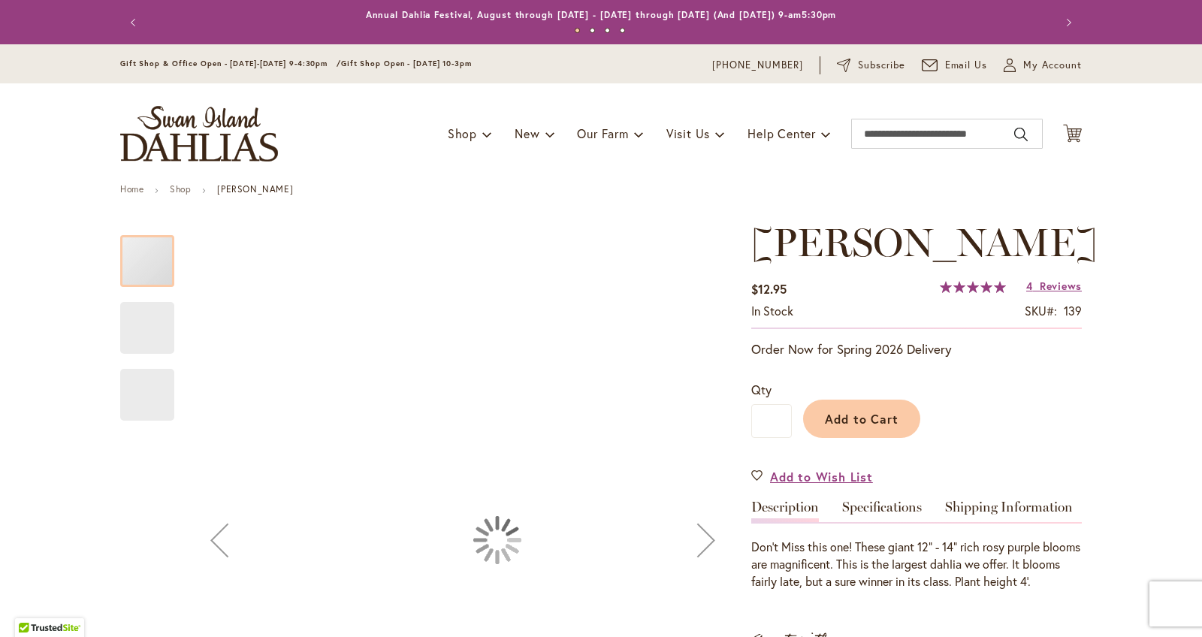
type input "******"
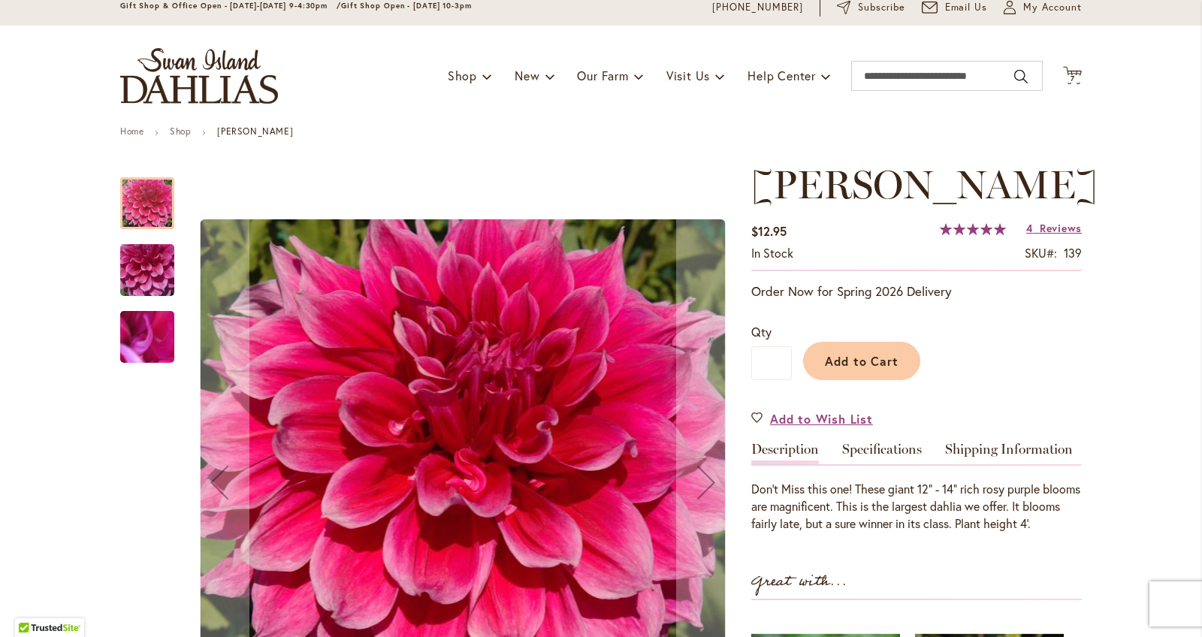
scroll to position [76, 0]
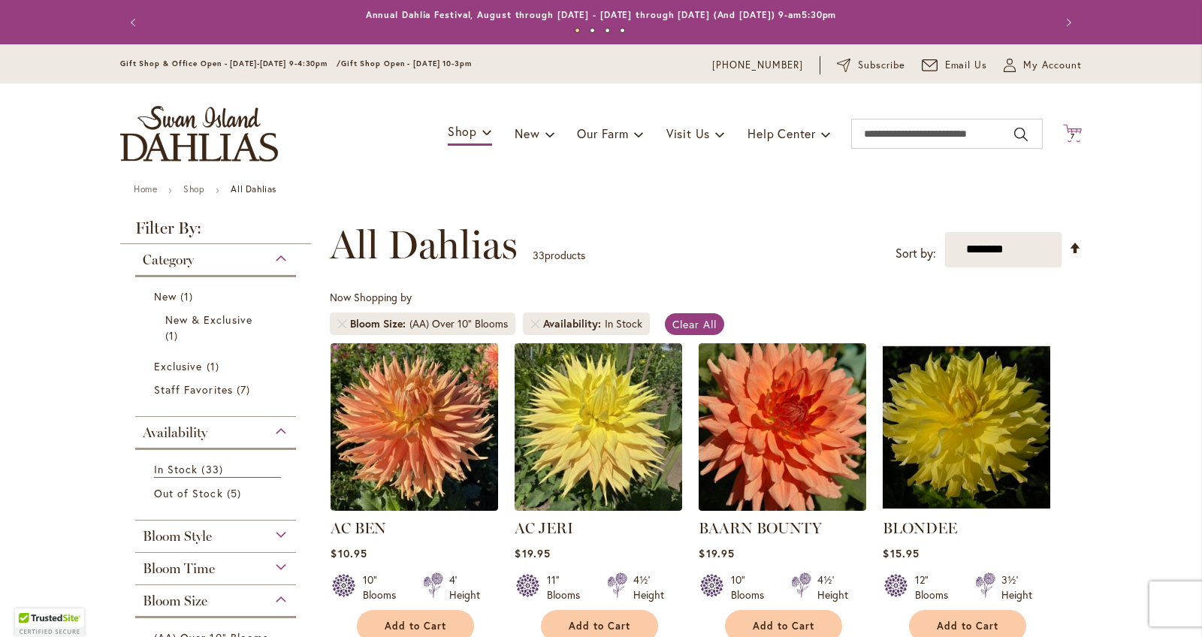
click at [1070, 136] on span "7" at bounding box center [1072, 136] width 5 height 10
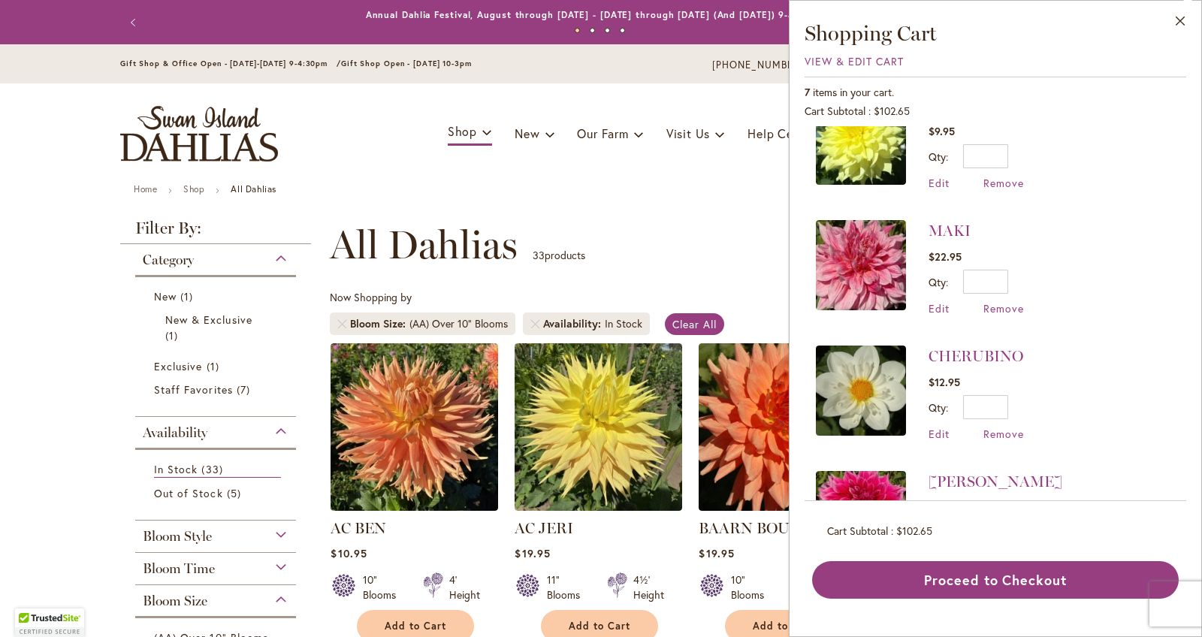
scroll to position [300, 0]
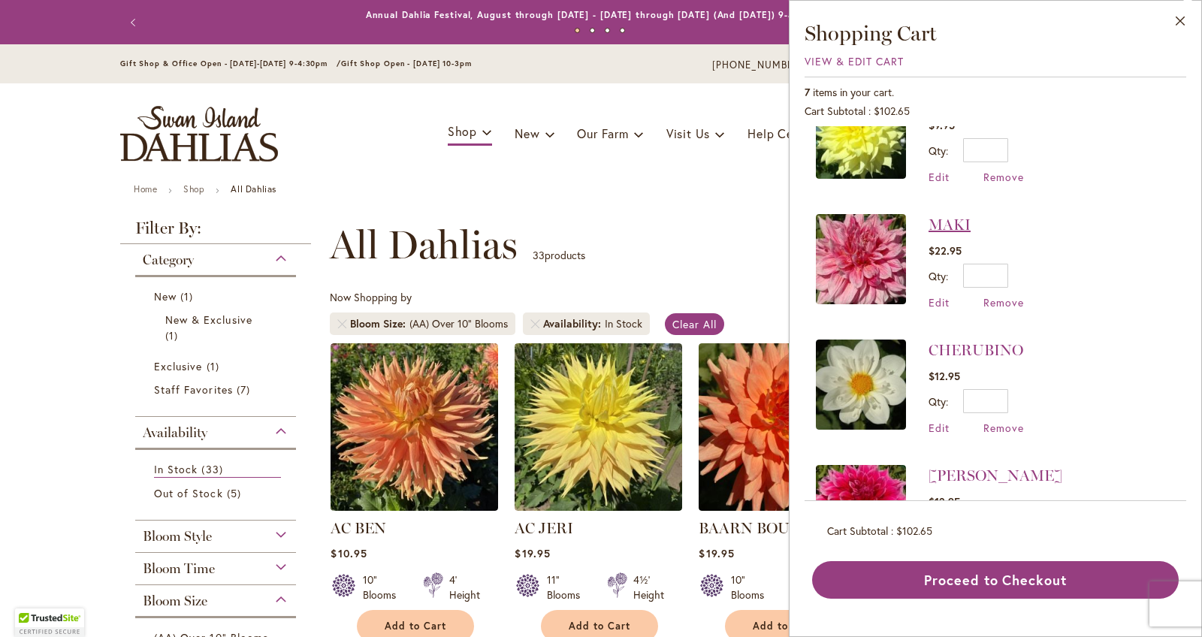
click at [947, 219] on link "MAKI" at bounding box center [949, 225] width 42 height 18
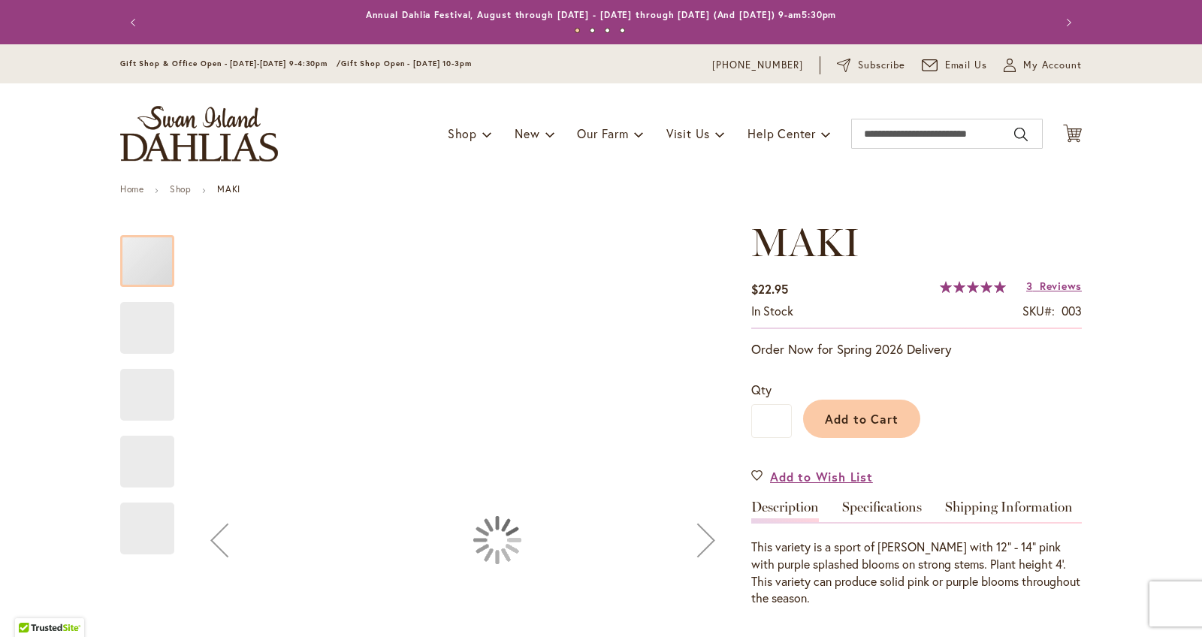
type input "******"
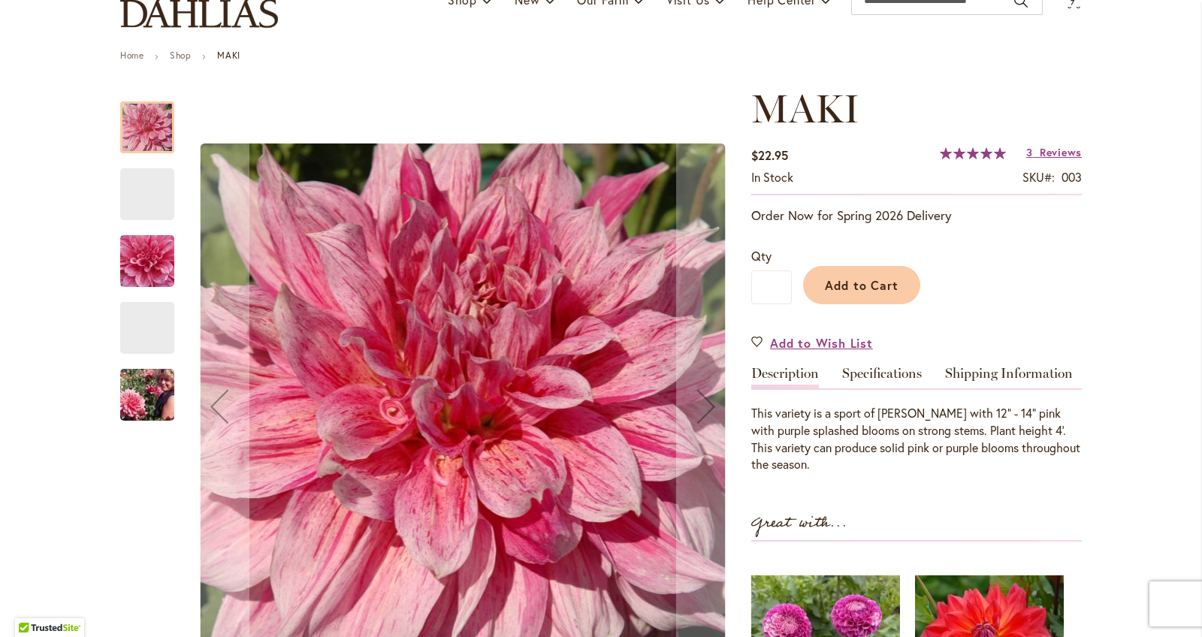
scroll to position [188, 0]
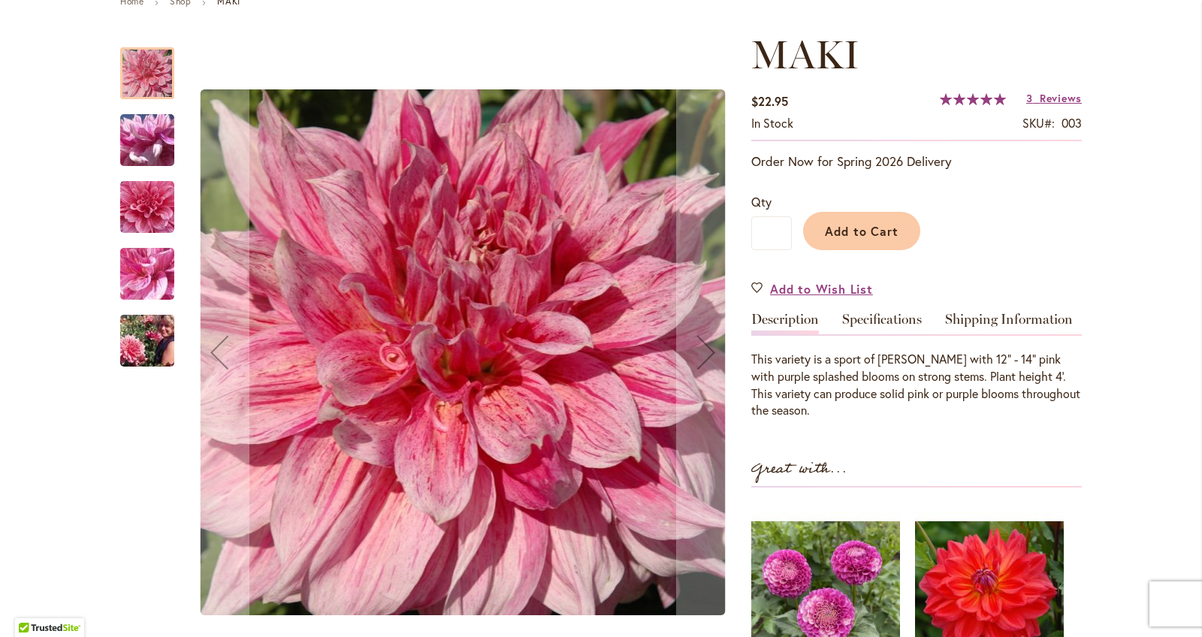
click at [143, 288] on img "MAKI" at bounding box center [147, 274] width 108 height 81
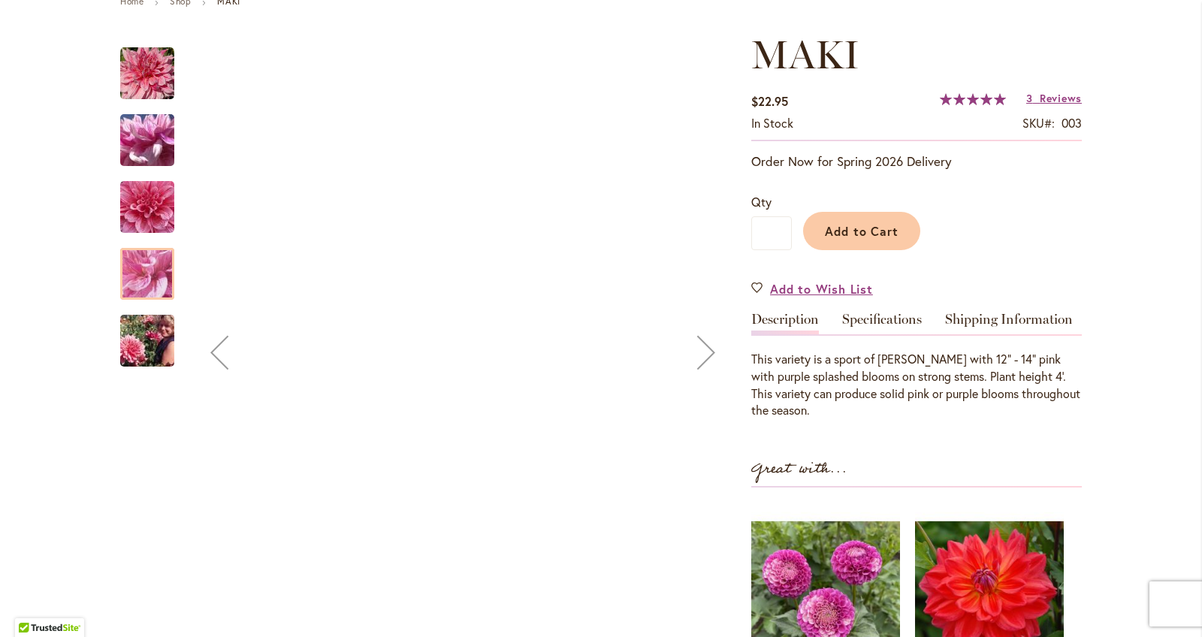
drag, startPoint x: 135, startPoint y: 335, endPoint x: 146, endPoint y: 334, distance: 11.3
click at [145, 334] on img "MAKI" at bounding box center [147, 341] width 108 height 72
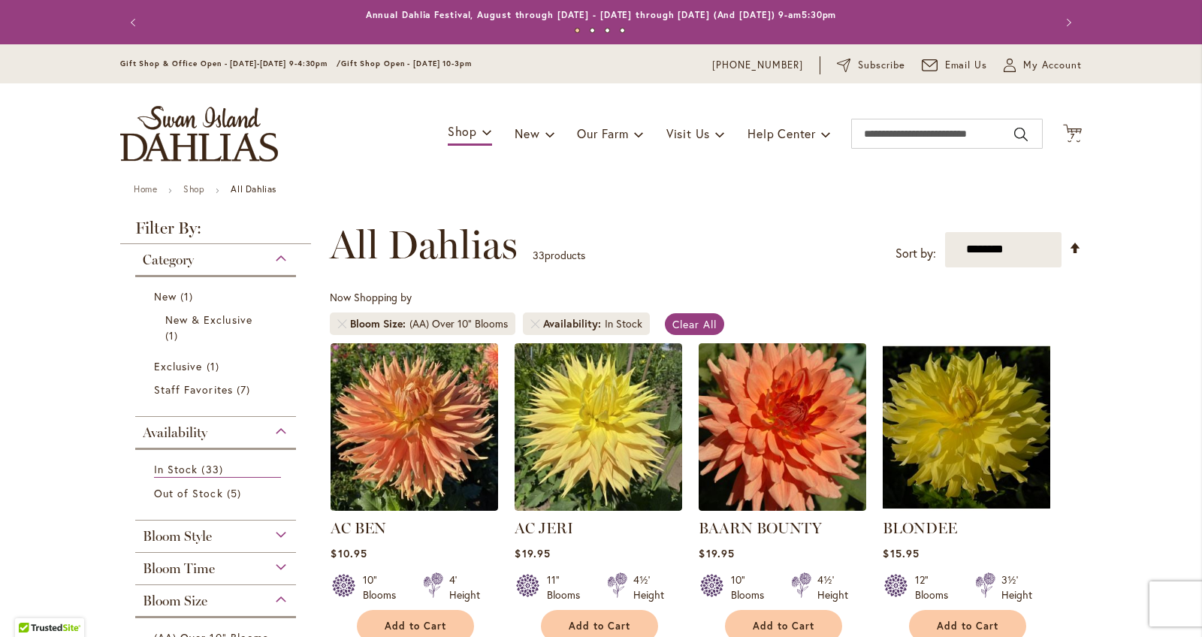
click at [1079, 119] on div "Toggle Nav Shop Dahlia Tubers Collections Fresh Cut Dahlias Gardening Supplies …" at bounding box center [600, 133] width 991 height 101
click at [1073, 129] on icon "Cart .cls-1 { fill: #231f20; }" at bounding box center [1072, 133] width 19 height 19
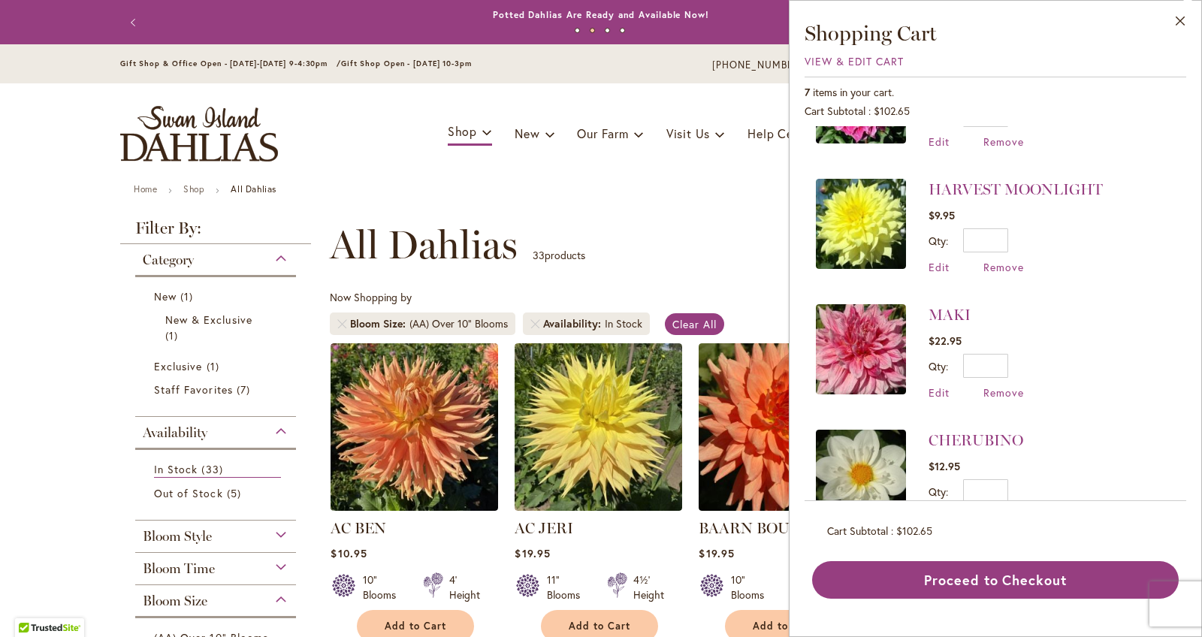
scroll to position [192, 0]
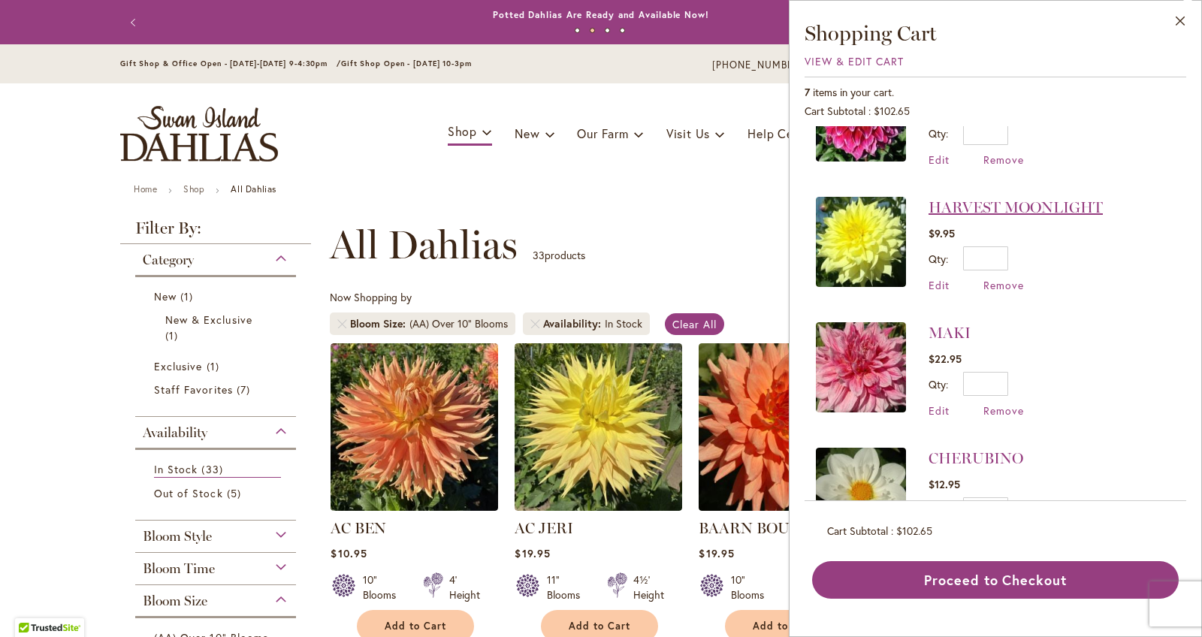
click at [982, 209] on link "HARVEST MOONLIGHT" at bounding box center [1015, 207] width 174 height 18
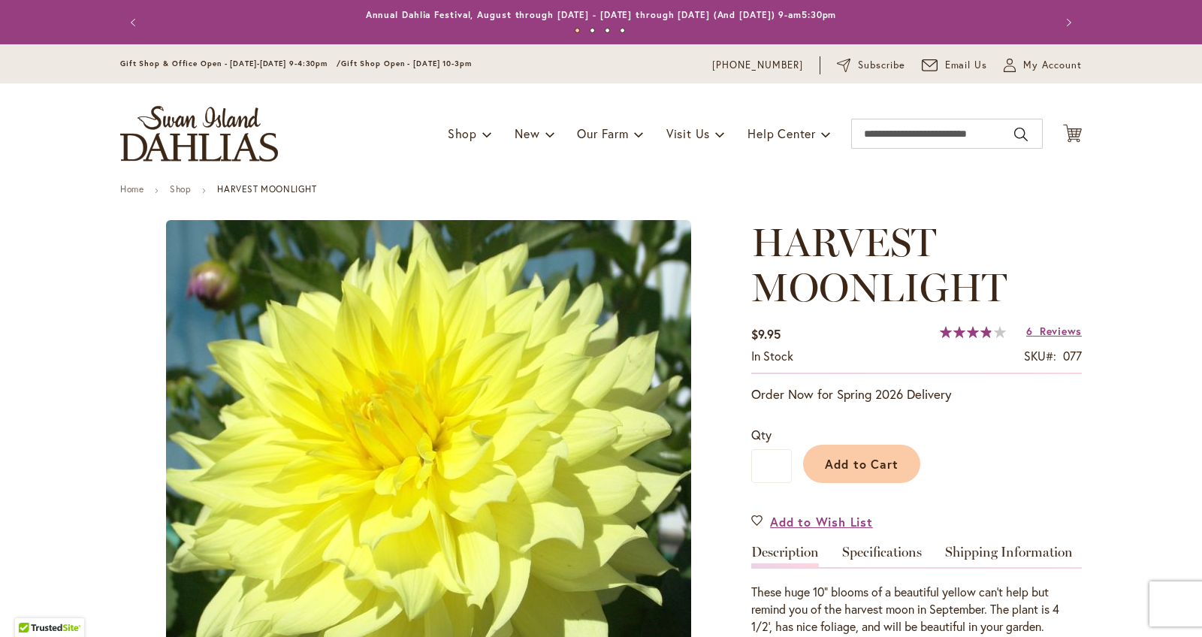
type input "******"
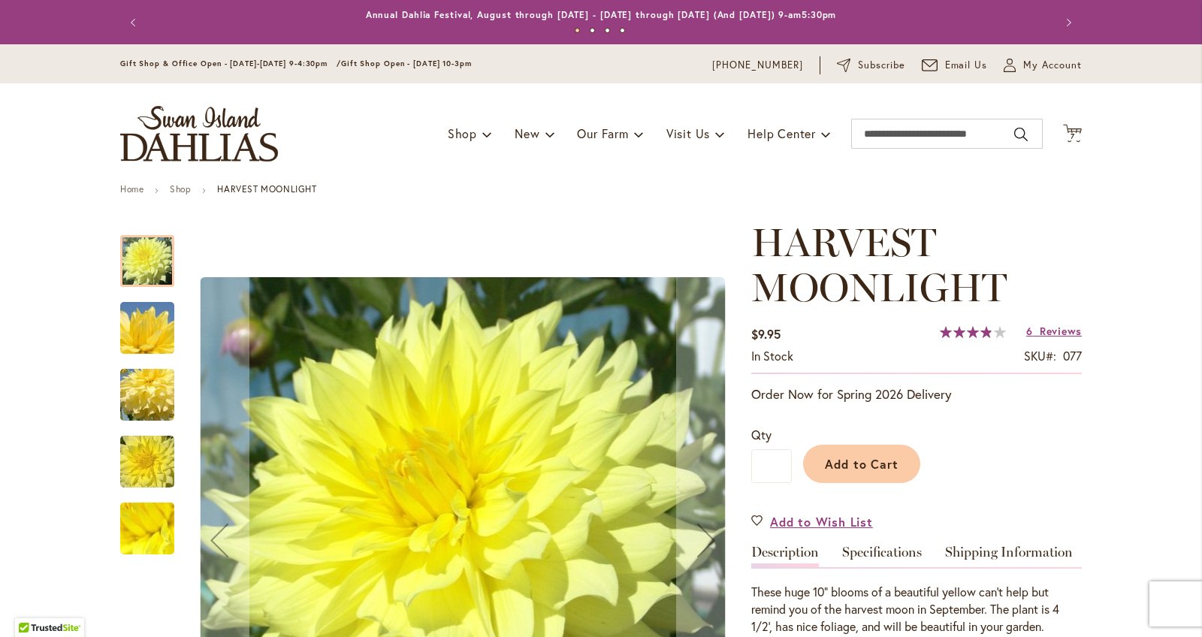
drag, startPoint x: 146, startPoint y: 333, endPoint x: 152, endPoint y: 327, distance: 9.0
click at [151, 328] on img "Harvest Moonlight" at bounding box center [147, 328] width 108 height 72
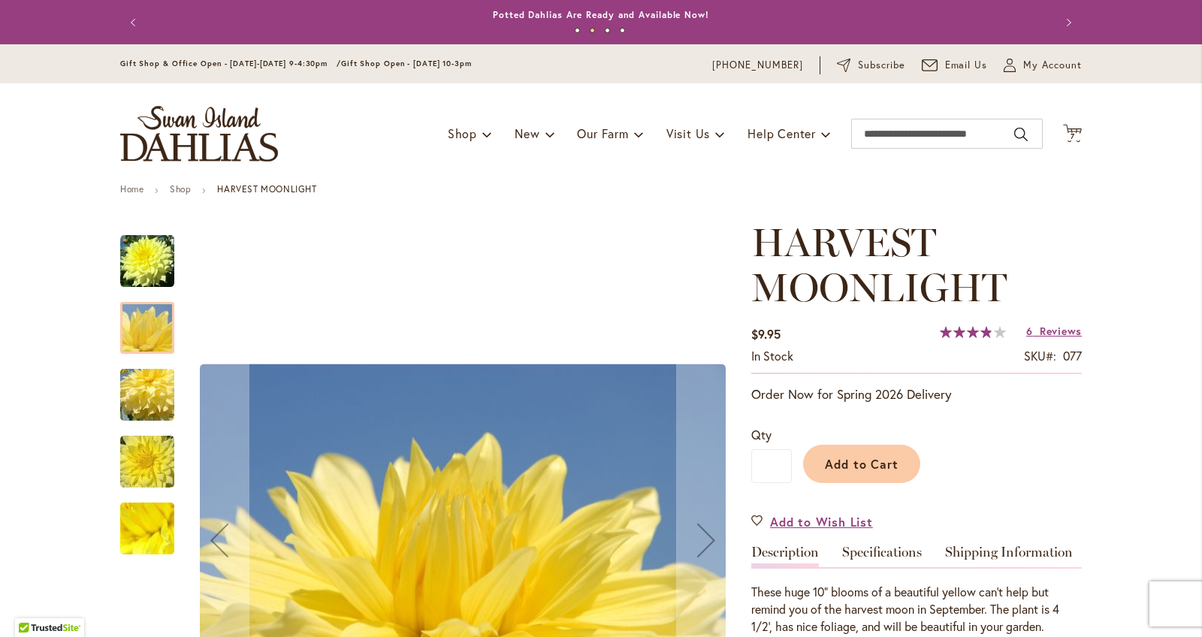
drag, startPoint x: 151, startPoint y: 402, endPoint x: 165, endPoint y: 397, distance: 15.0
click at [159, 397] on img "Harvest Moonlight" at bounding box center [147, 395] width 108 height 72
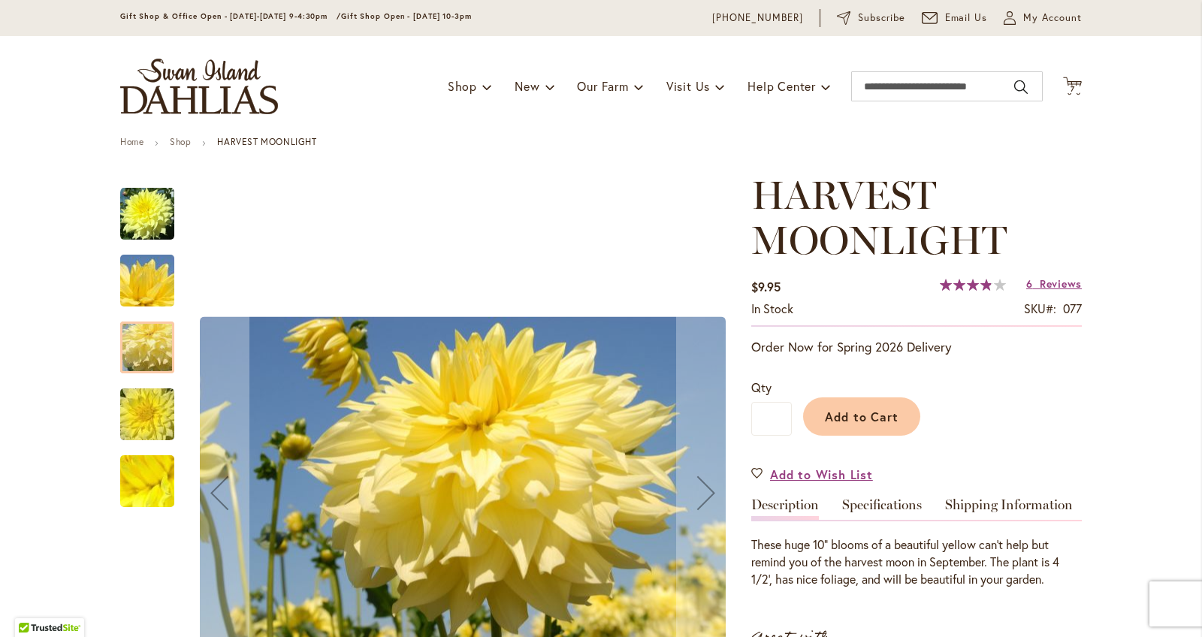
scroll to position [103, 0]
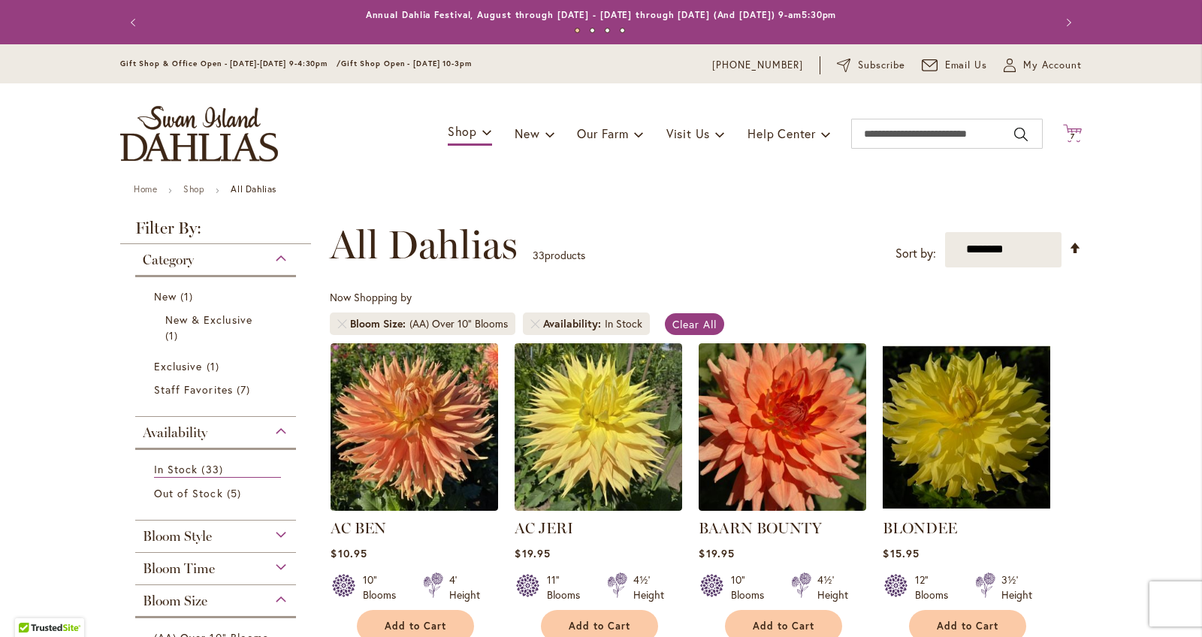
click at [1075, 133] on span "7 7 items" at bounding box center [1072, 137] width 15 height 8
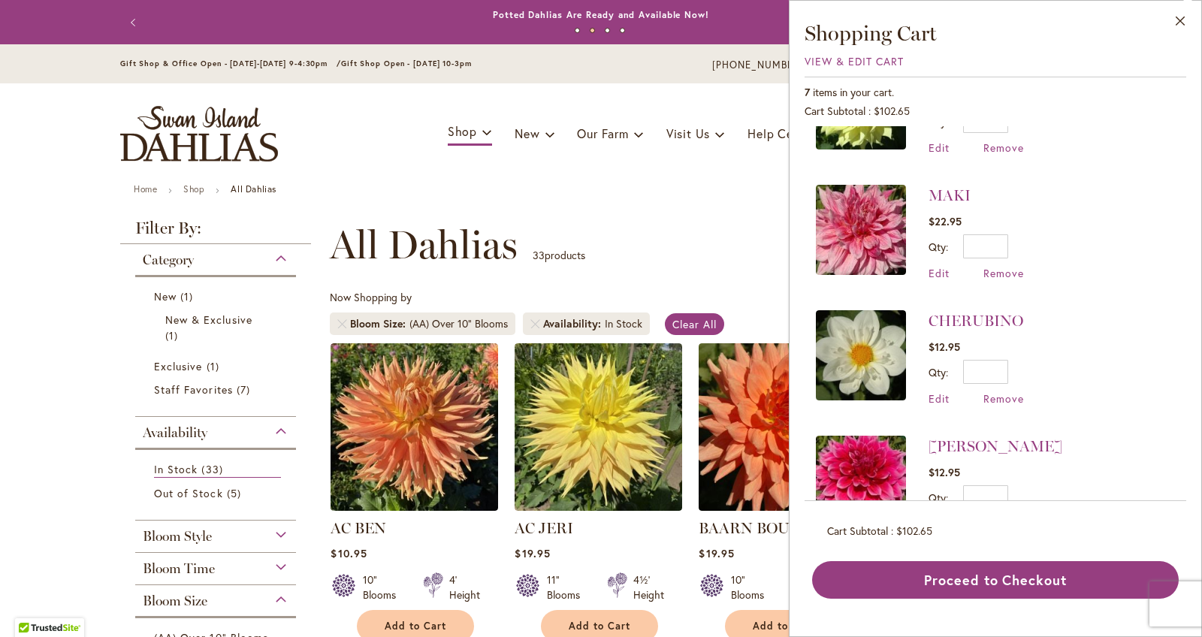
scroll to position [327, 0]
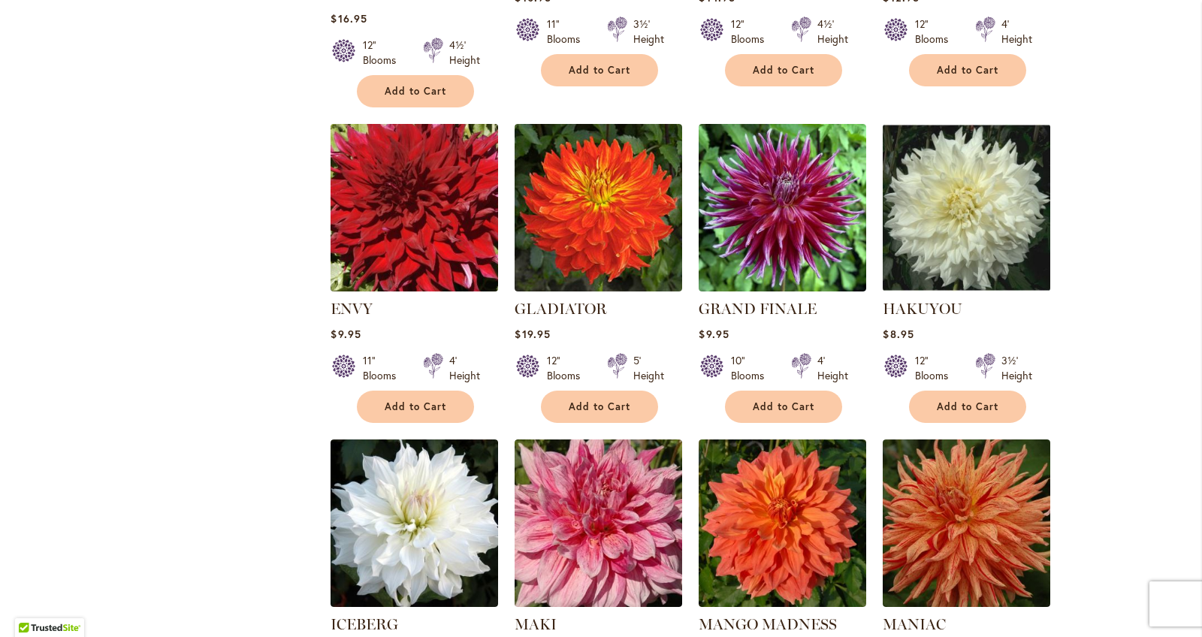
scroll to position [1187, 0]
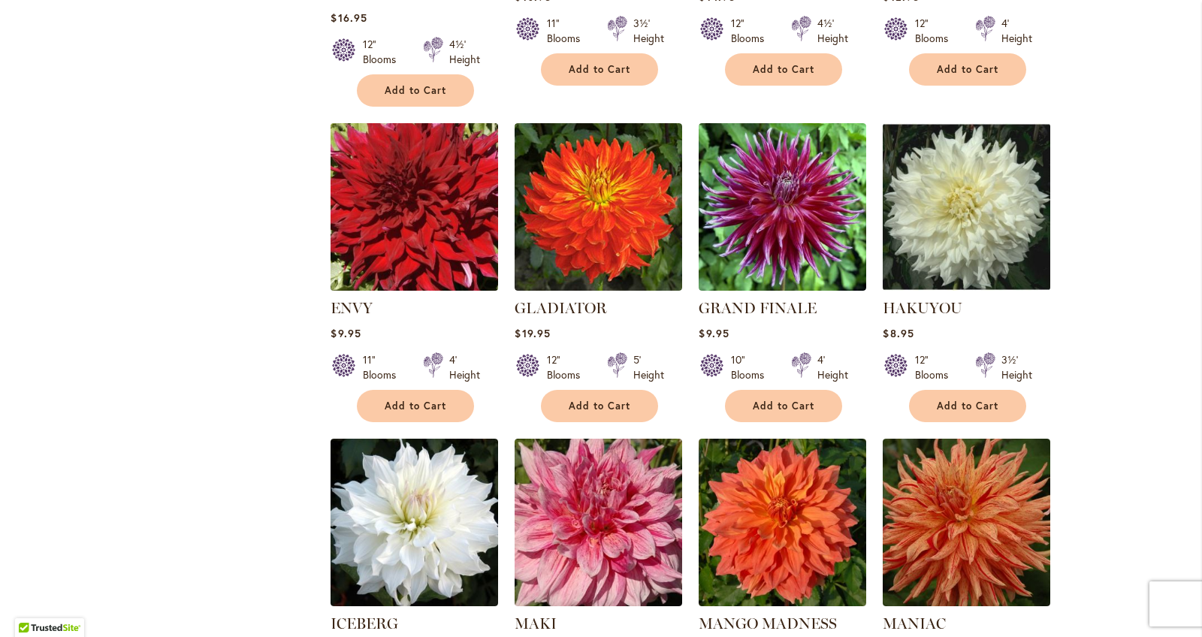
click at [414, 256] on img at bounding box center [415, 207] width 176 height 176
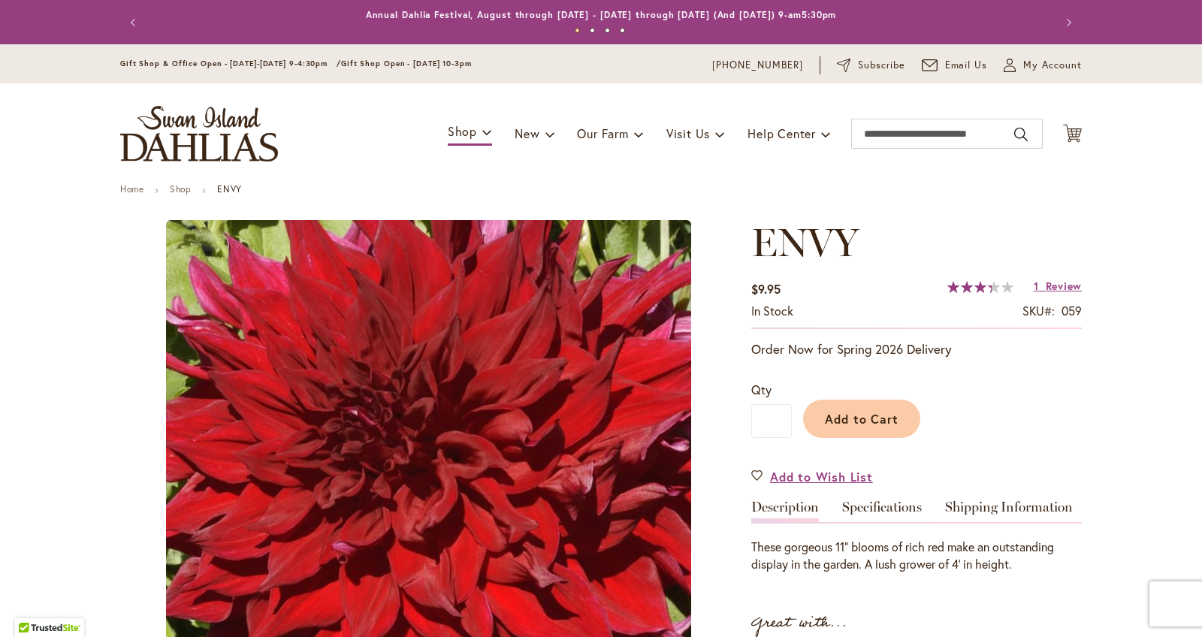
type input "******"
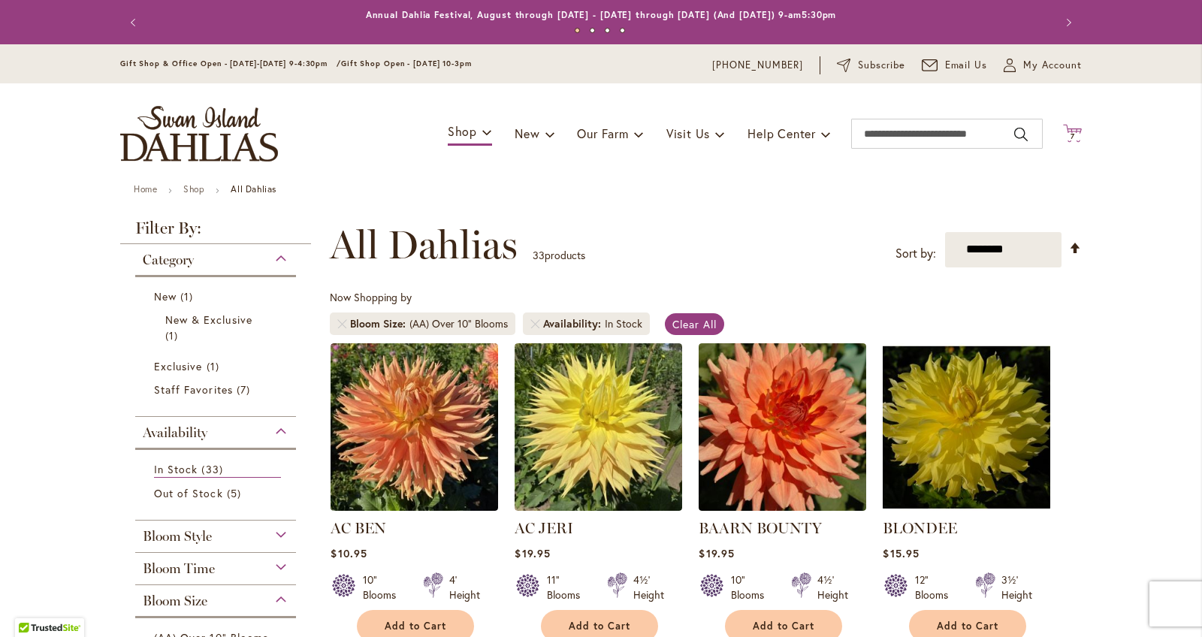
click at [1079, 140] on icon at bounding box center [1072, 133] width 19 height 18
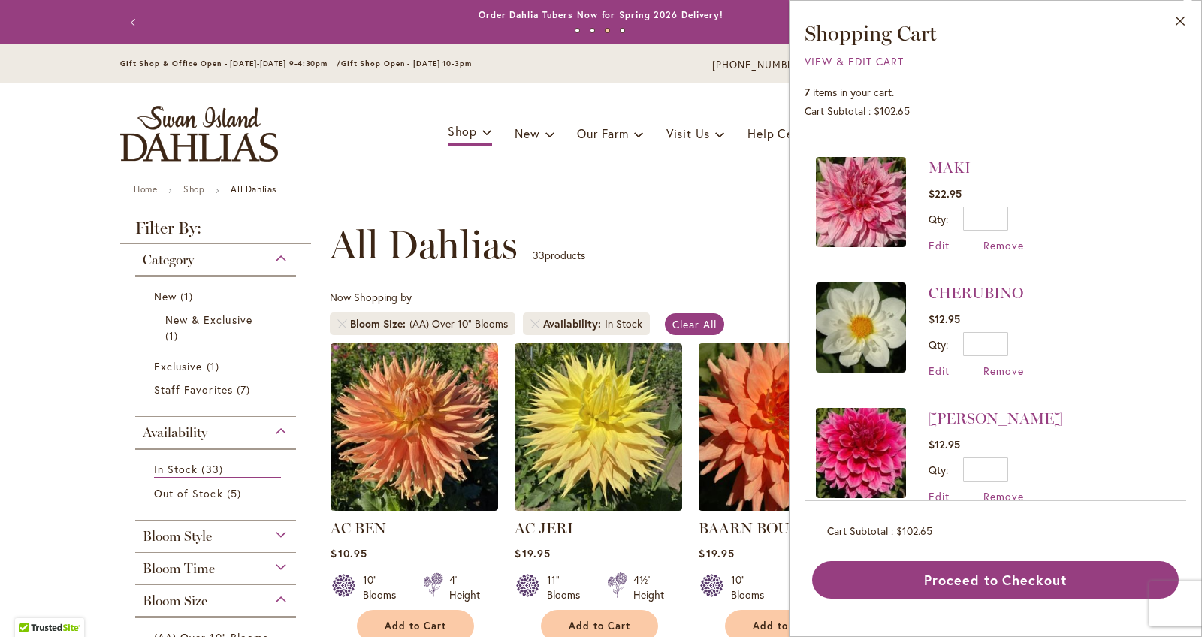
scroll to position [321, 0]
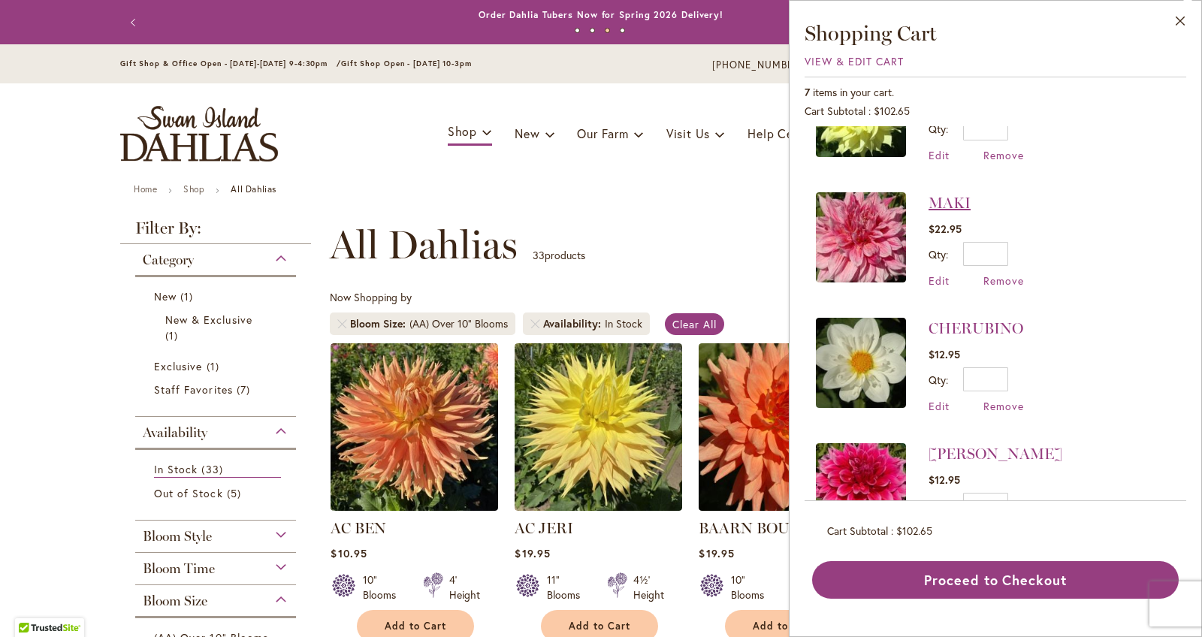
click at [970, 206] on link "MAKI" at bounding box center [949, 203] width 42 height 18
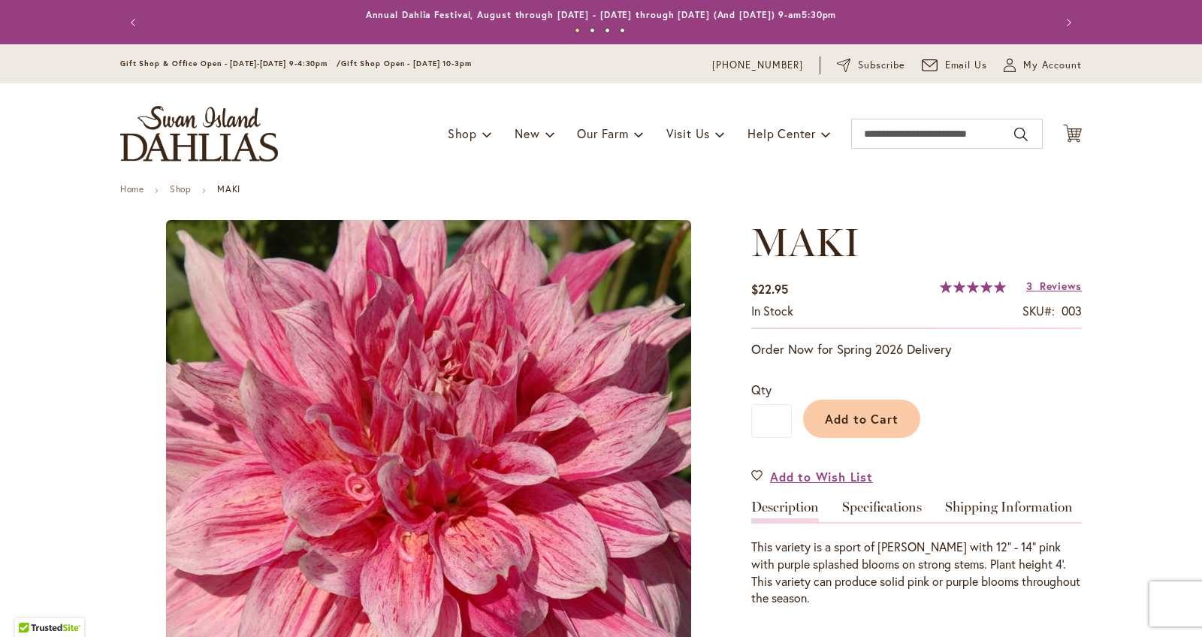
type input "******"
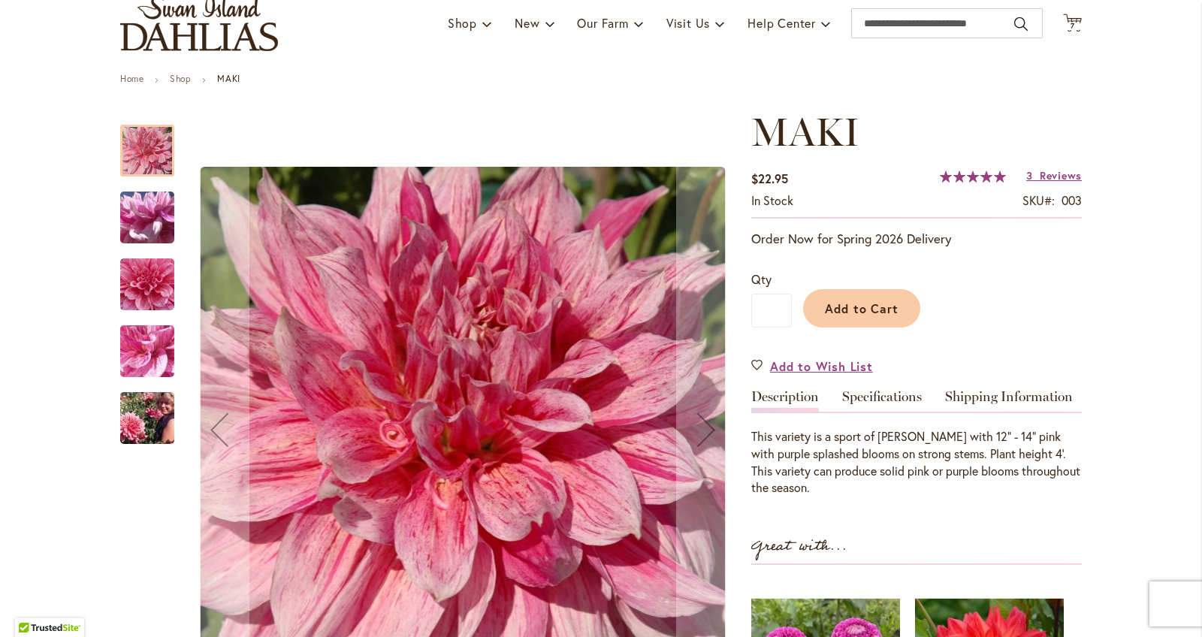
scroll to position [111, 0]
drag, startPoint x: 161, startPoint y: 346, endPoint x: 162, endPoint y: 336, distance: 10.5
click at [161, 342] on img "MAKI" at bounding box center [147, 350] width 108 height 81
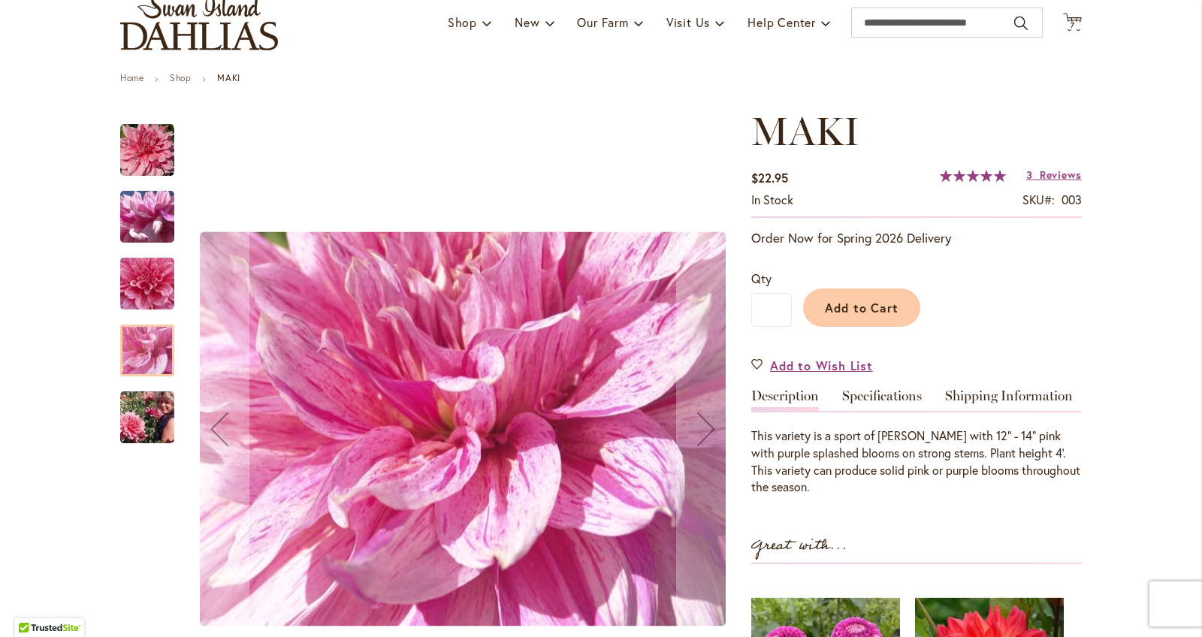
click at [147, 427] on img "MAKI" at bounding box center [147, 418] width 108 height 72
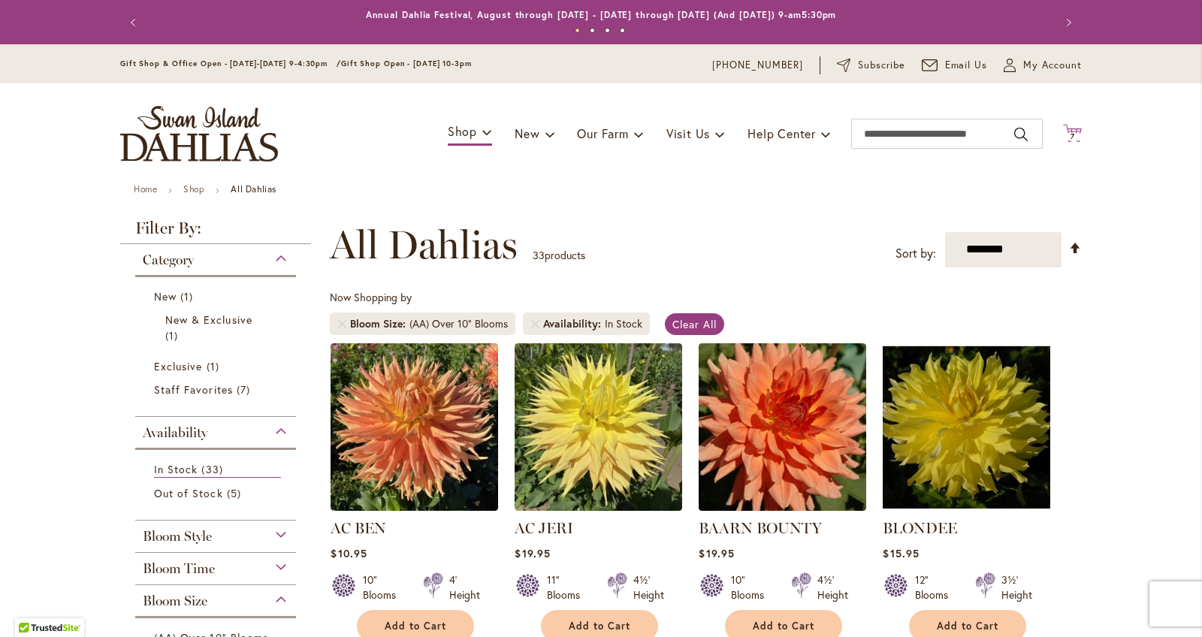
click at [1069, 139] on icon at bounding box center [1072, 133] width 19 height 18
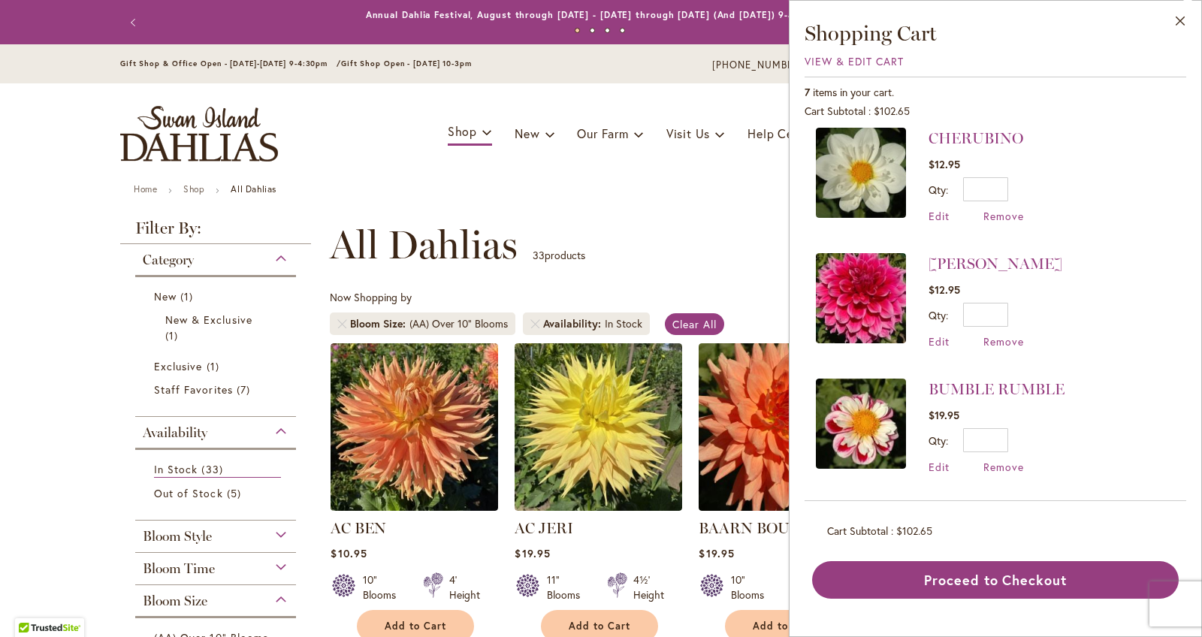
scroll to position [511, 0]
click at [985, 258] on link "[PERSON_NAME]" at bounding box center [995, 264] width 134 height 18
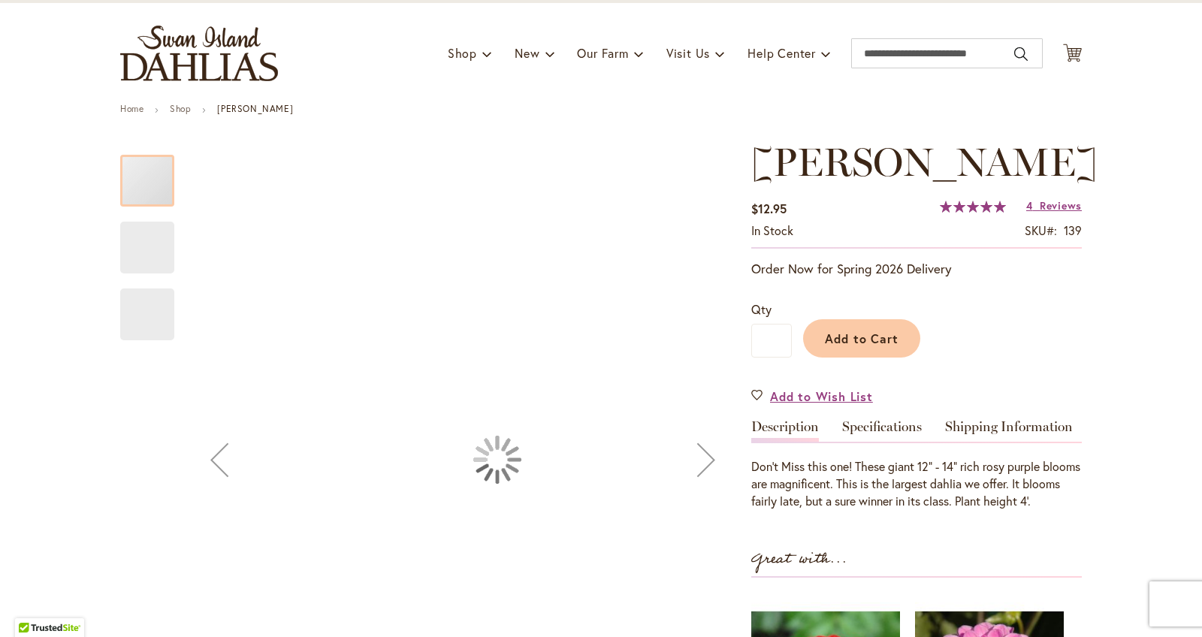
type input "******"
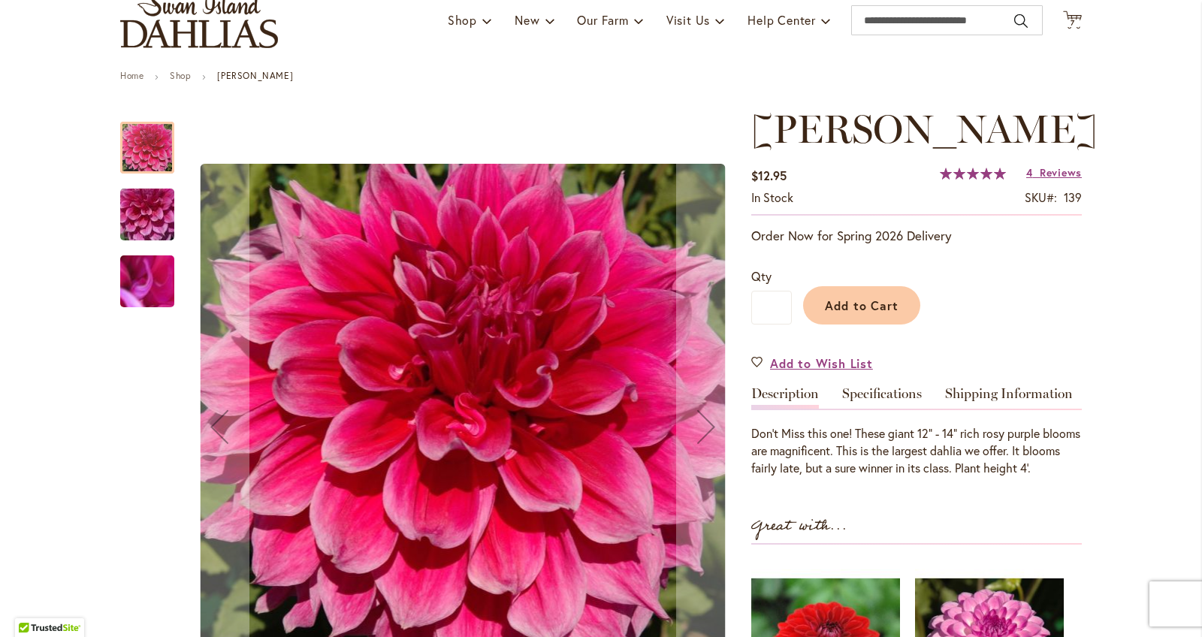
scroll to position [213, 0]
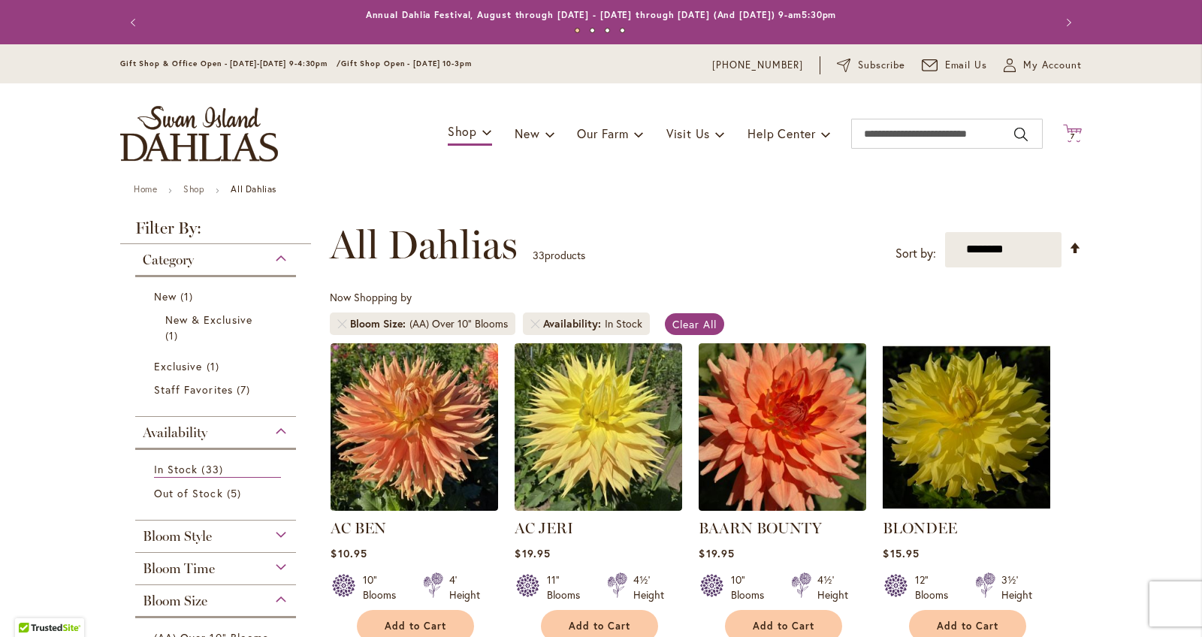
click at [1066, 134] on span "7 7 items" at bounding box center [1072, 137] width 15 height 8
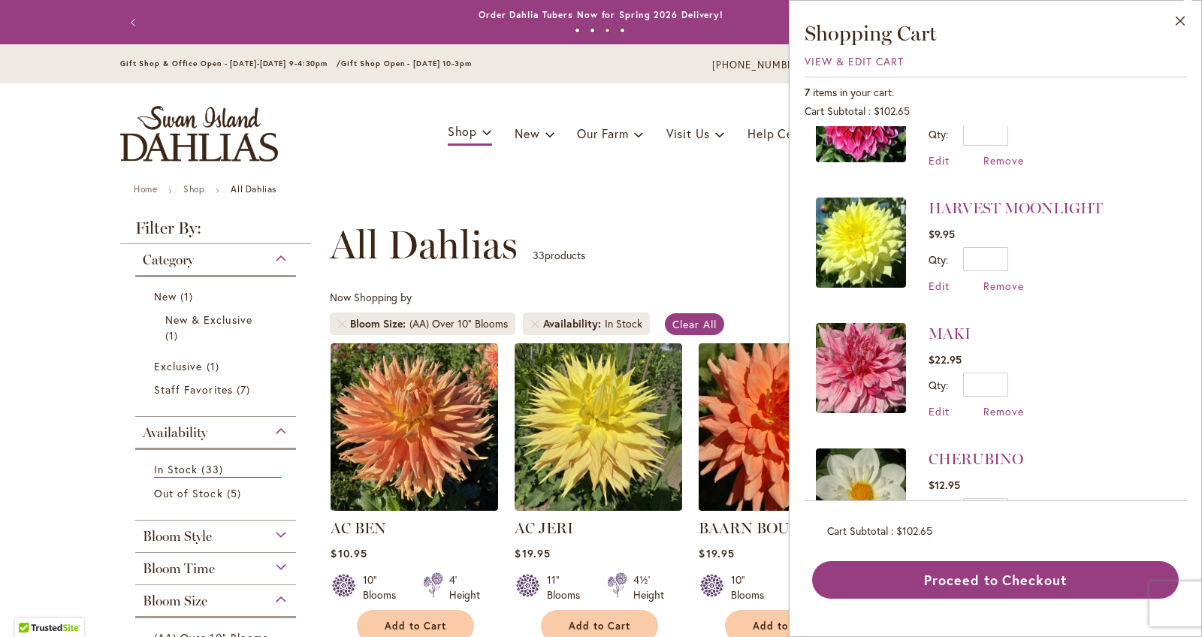
scroll to position [188, 0]
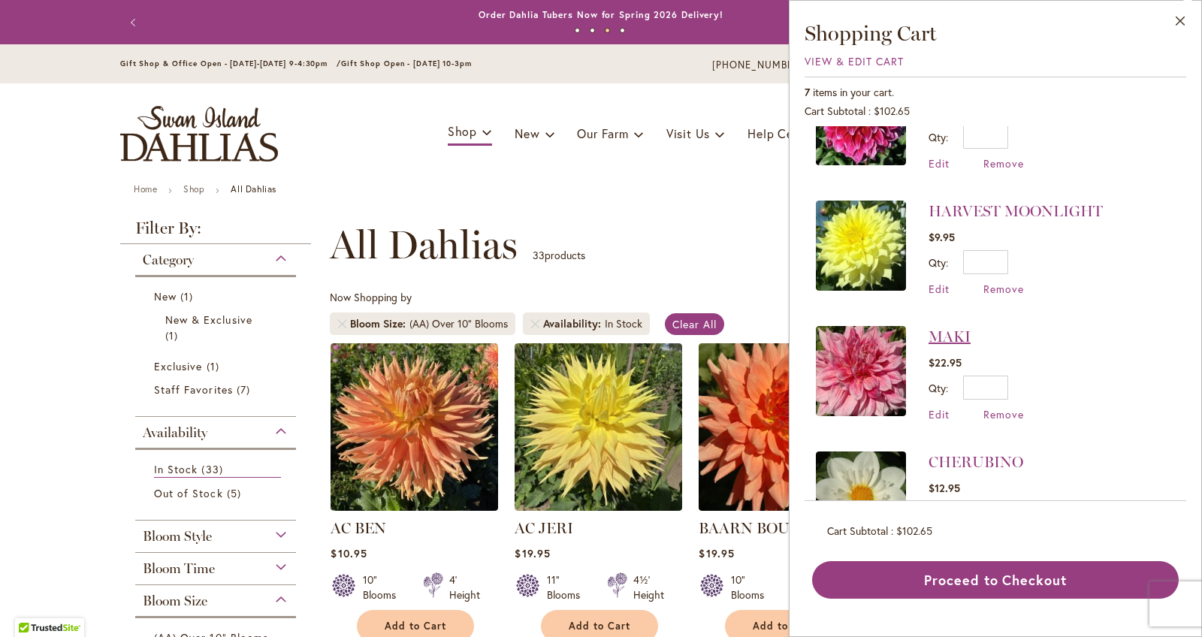
click at [961, 342] on link "MAKI" at bounding box center [949, 336] width 42 height 18
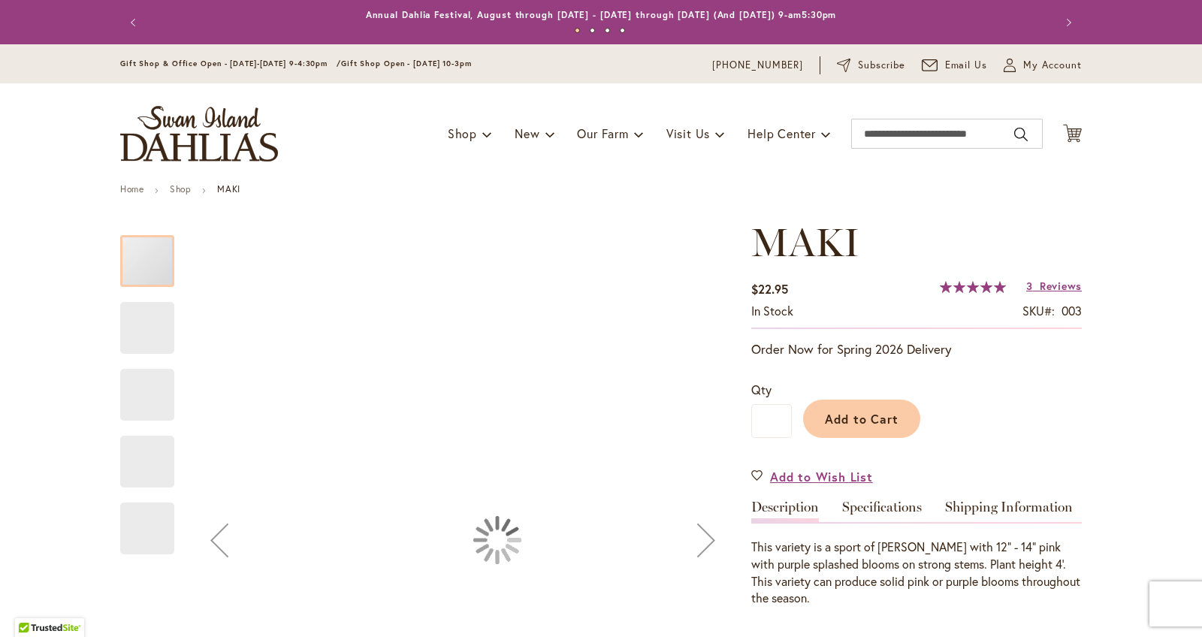
type input "******"
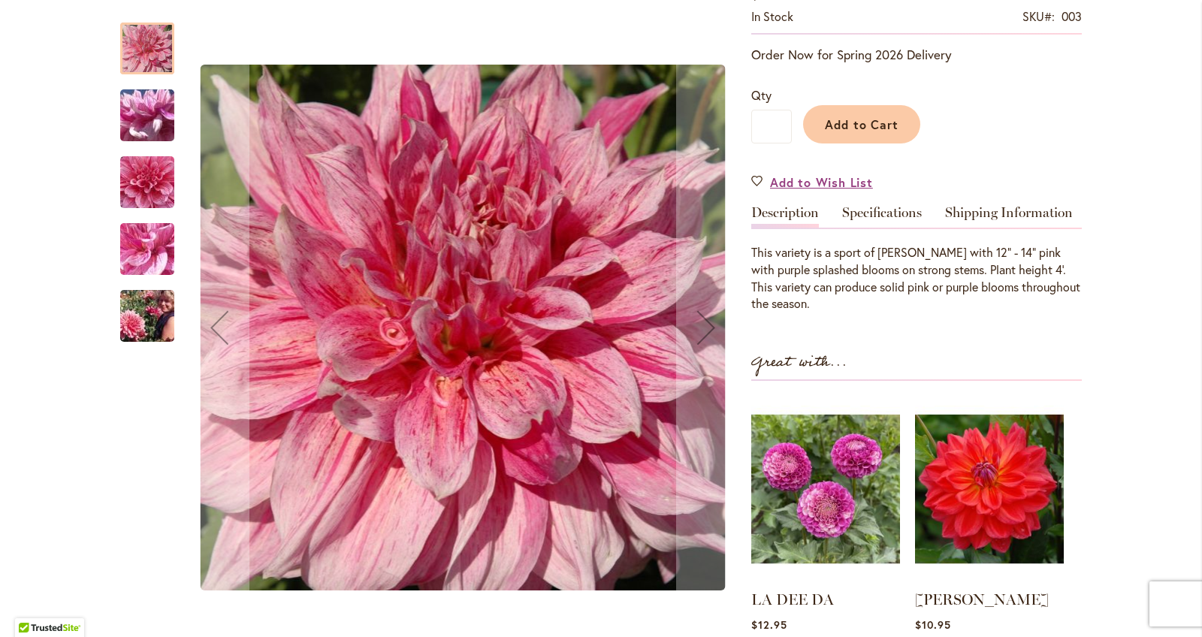
scroll to position [311, 0]
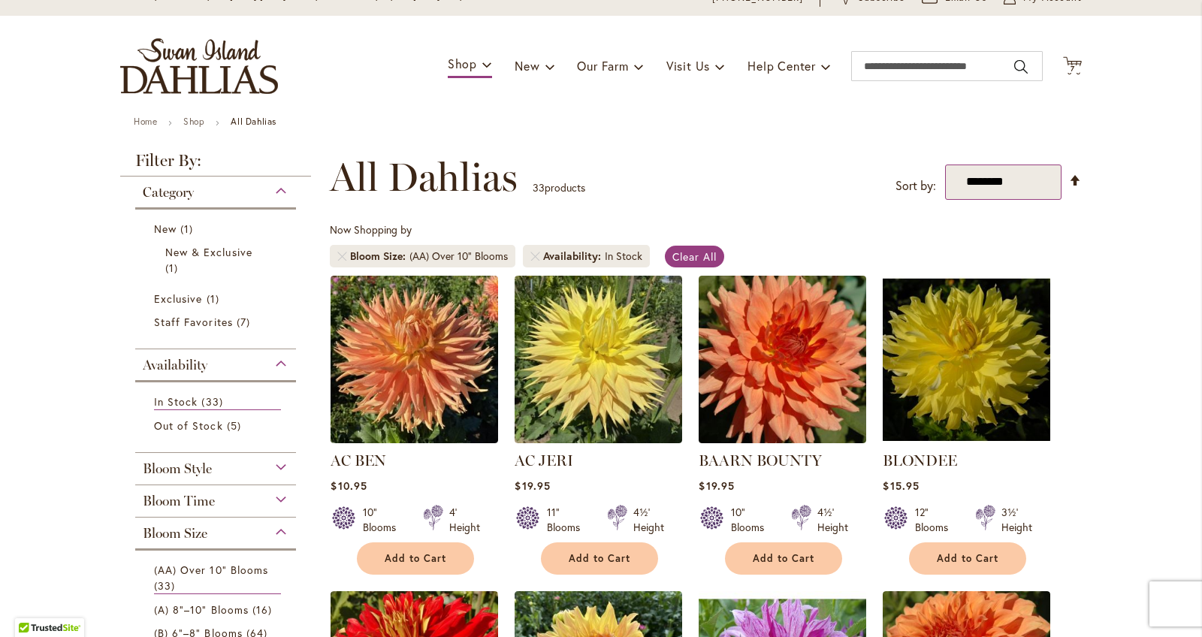
scroll to position [29, 0]
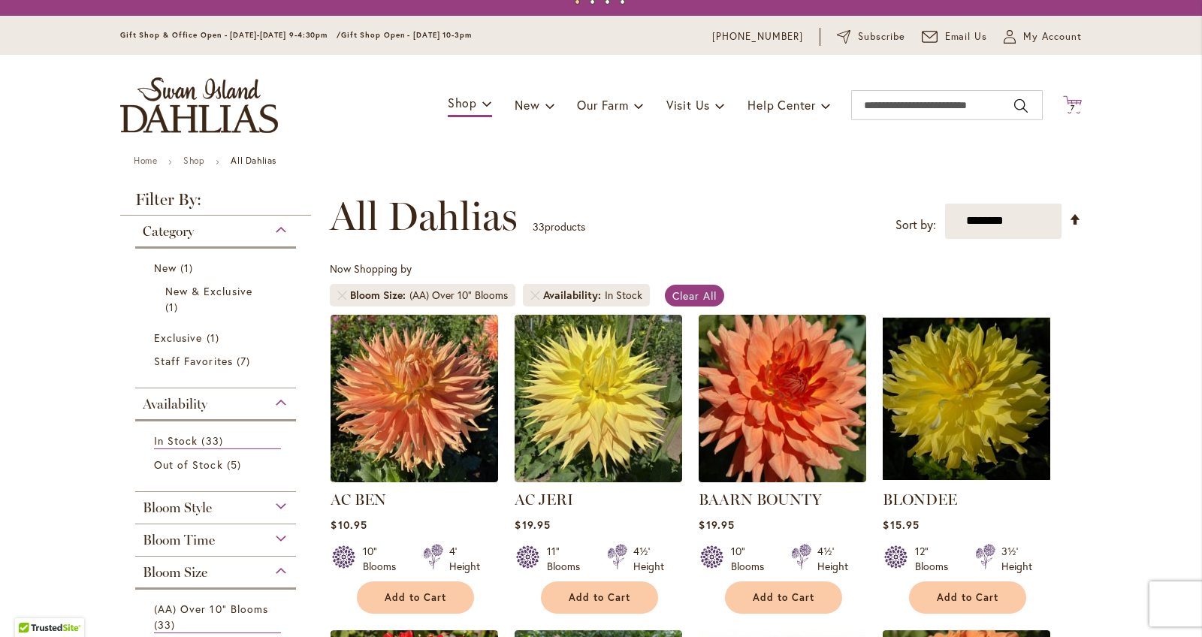
click at [1072, 107] on span "7" at bounding box center [1072, 108] width 5 height 10
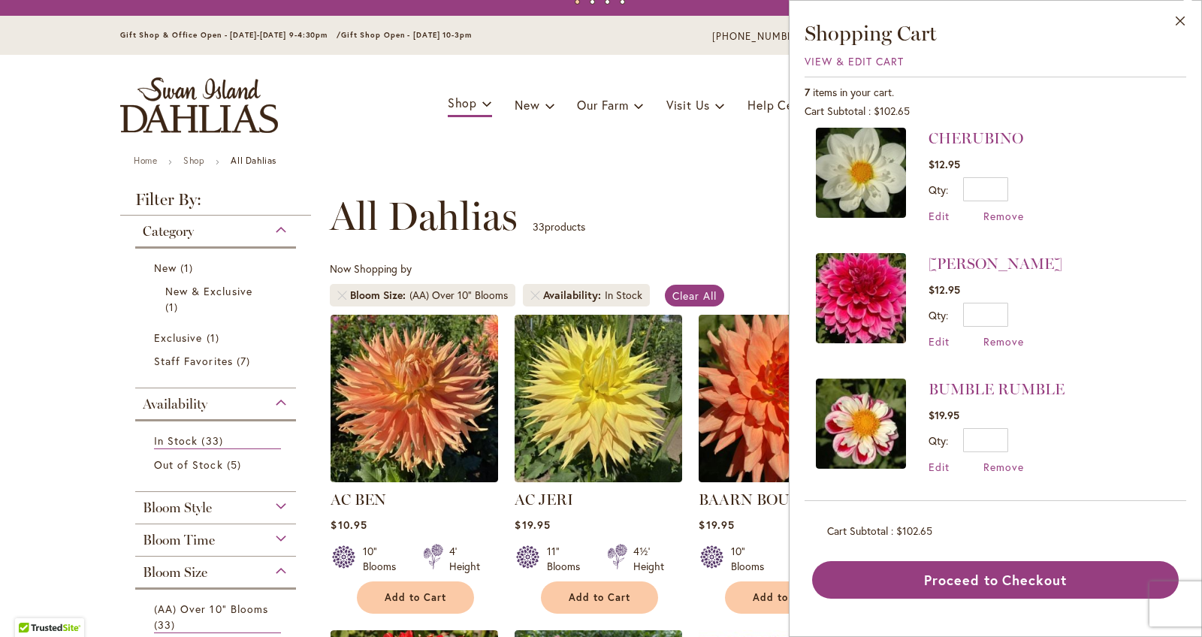
scroll to position [0, 0]
click at [994, 339] on span "Remove" at bounding box center [1003, 341] width 41 height 14
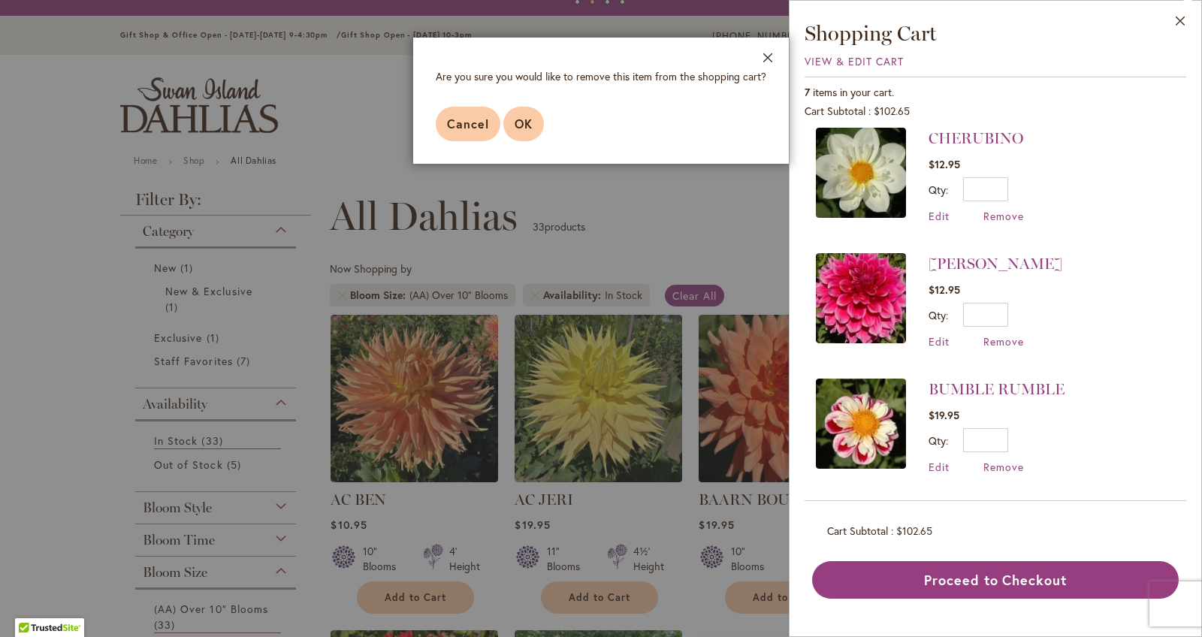
click at [526, 126] on span "OK" at bounding box center [523, 124] width 18 height 16
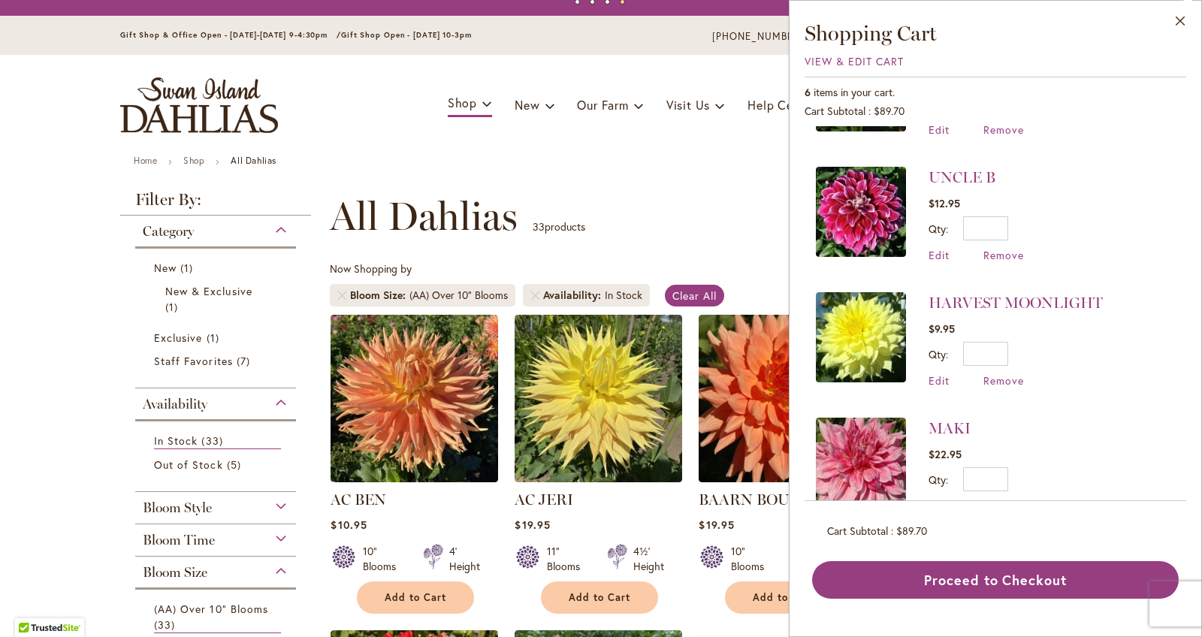
scroll to position [85, 0]
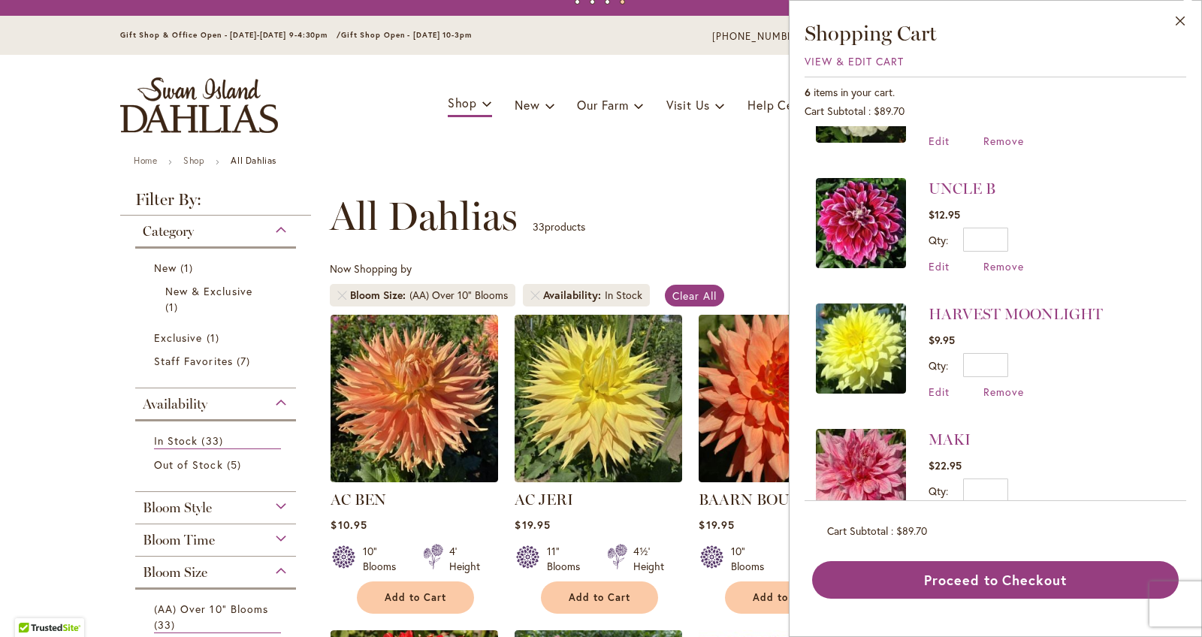
click at [531, 285] on li "Availability In Stock" at bounding box center [586, 295] width 127 height 23
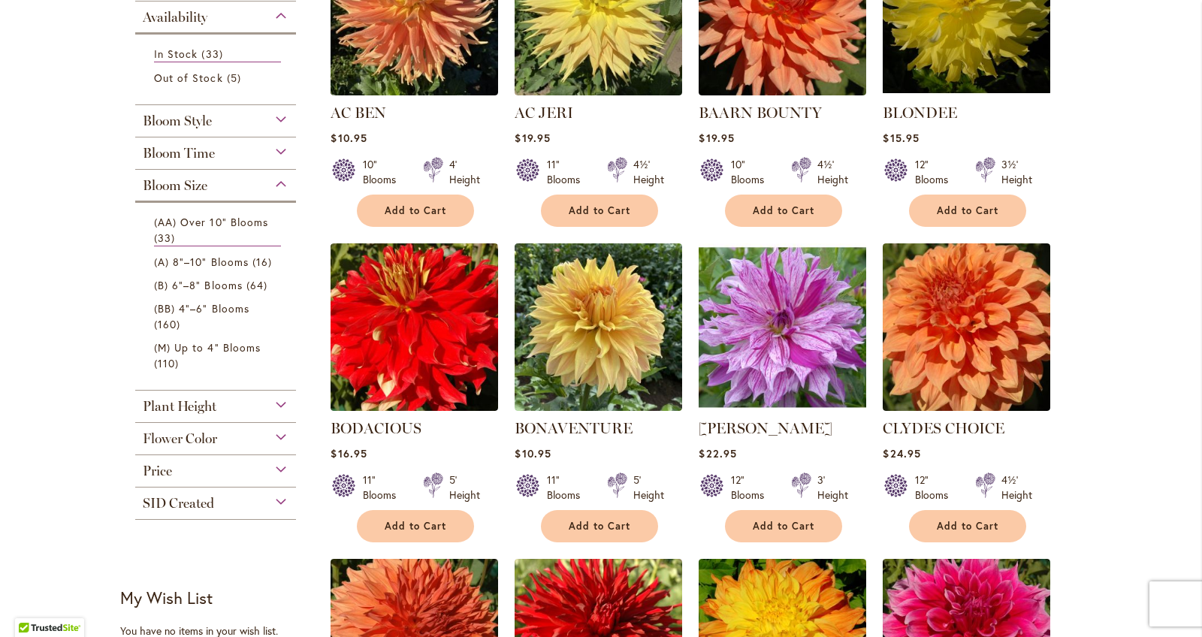
scroll to position [442, 0]
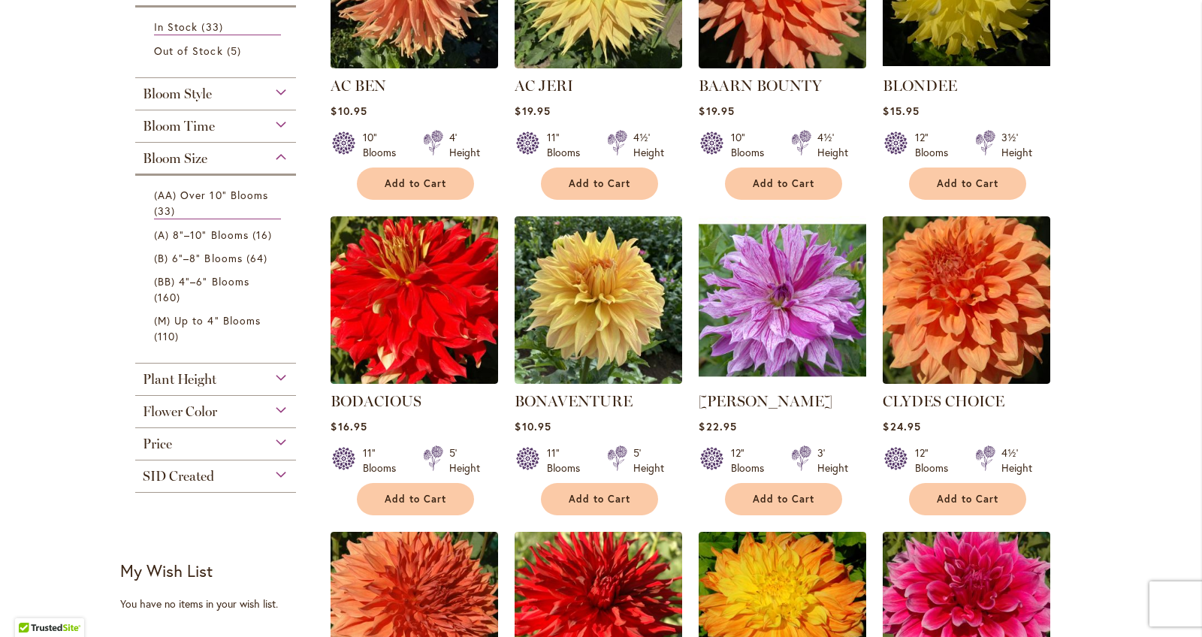
click at [282, 412] on div "Flower Color" at bounding box center [215, 408] width 161 height 24
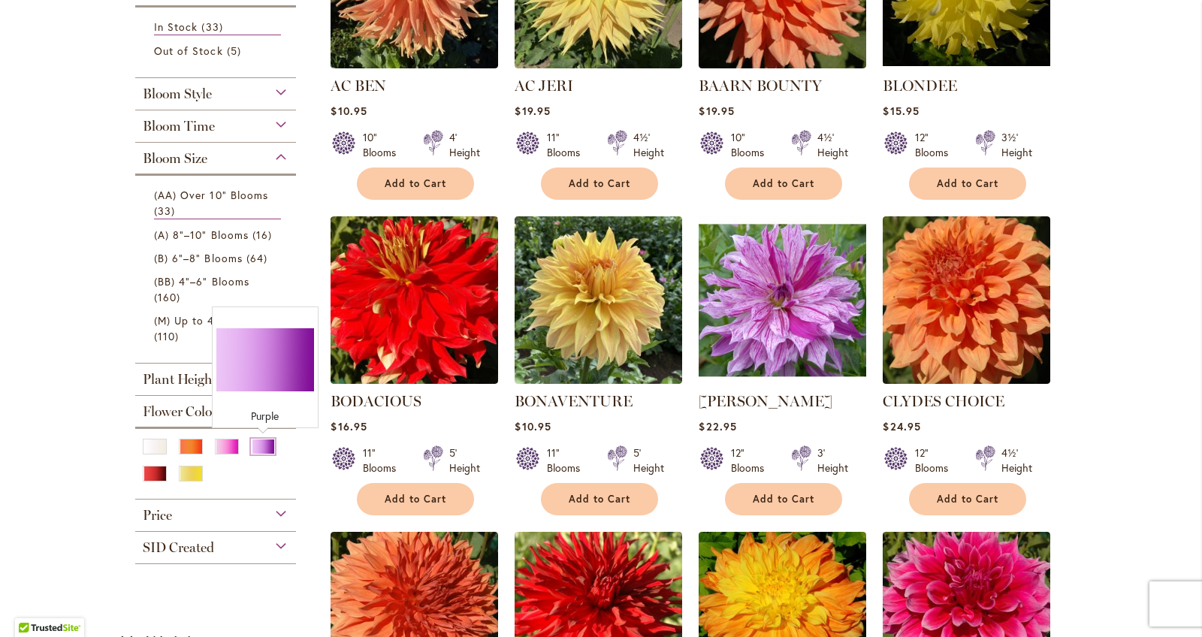
click at [264, 444] on div "Purple" at bounding box center [263, 447] width 24 height 16
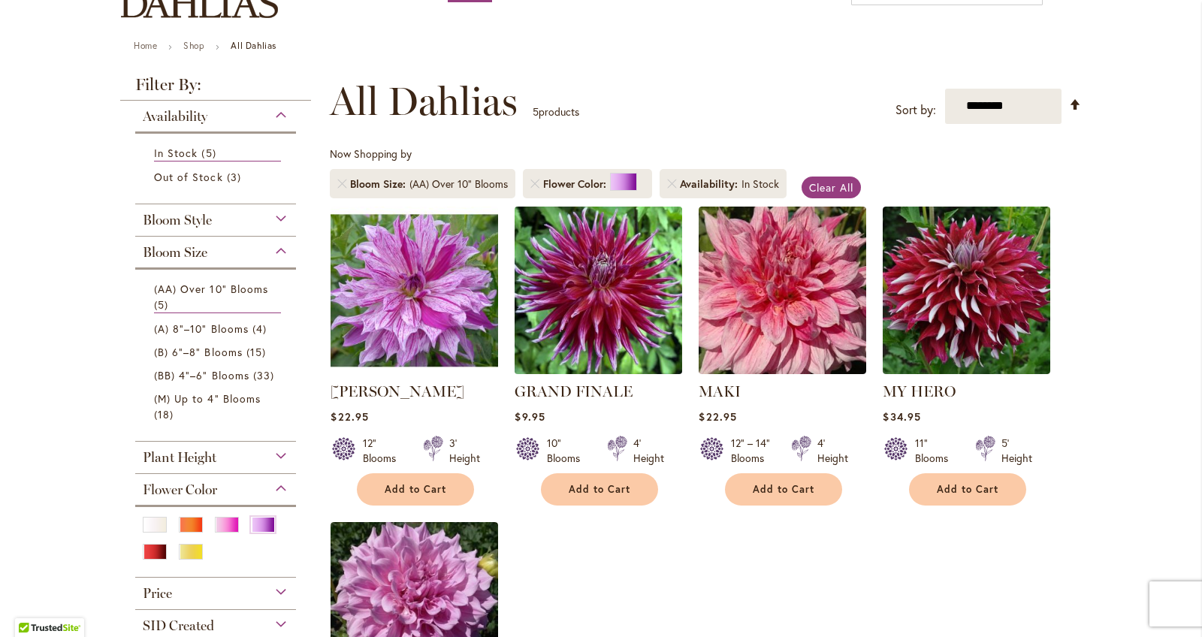
scroll to position [141, 0]
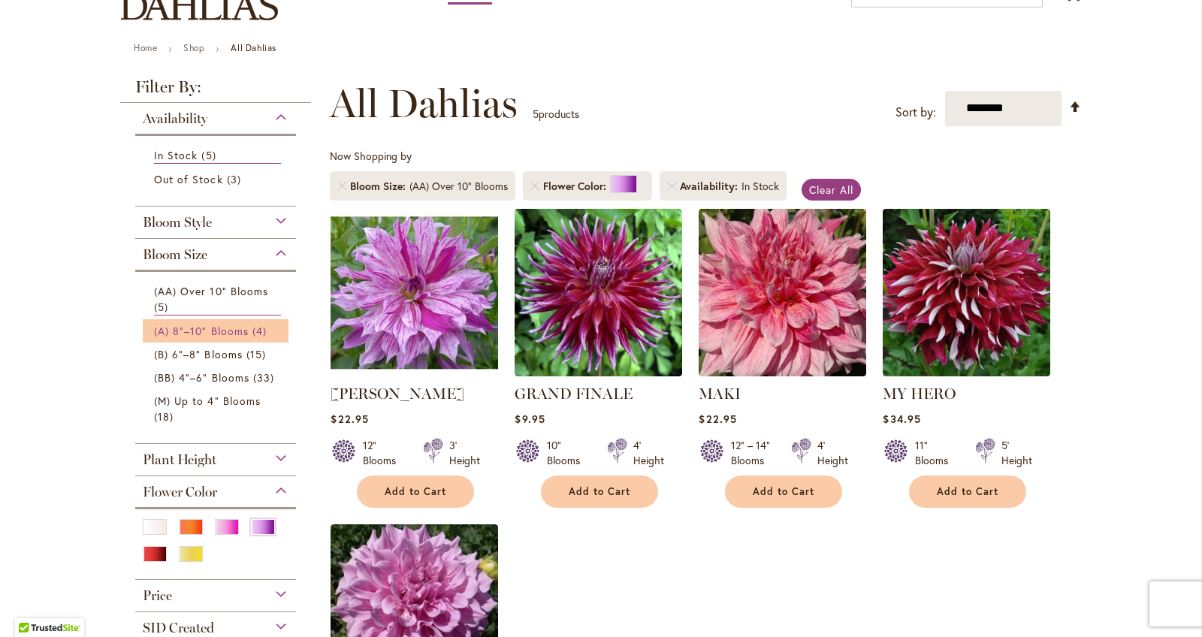
click at [232, 330] on span "(A) 8"–10" Blooms" at bounding box center [201, 331] width 95 height 14
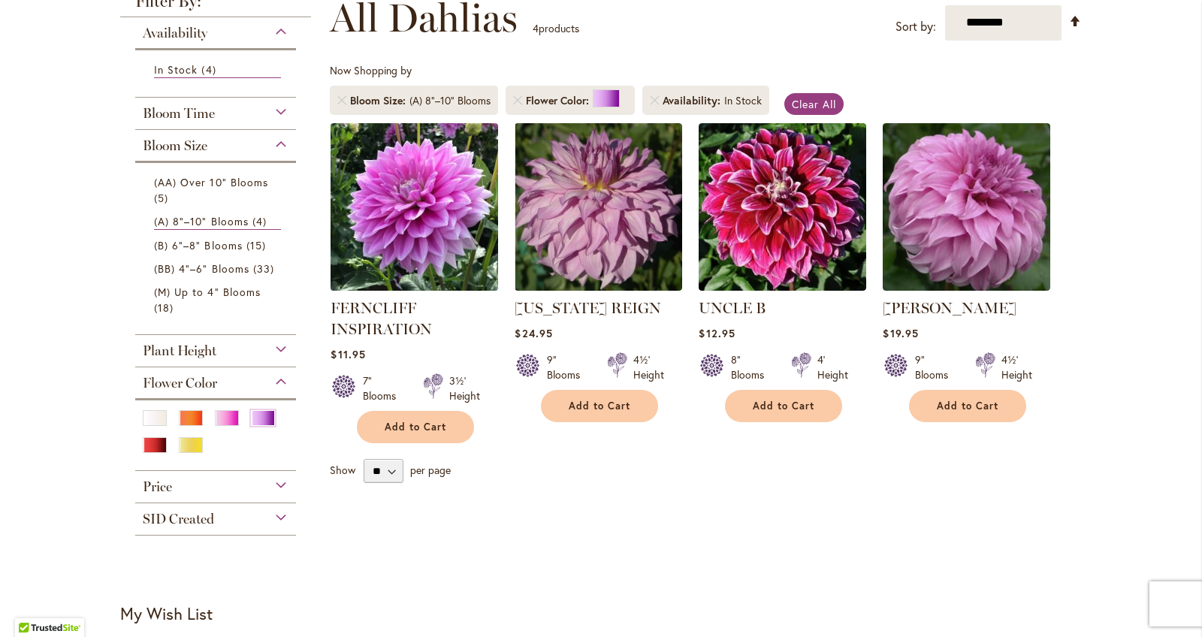
scroll to position [224, 0]
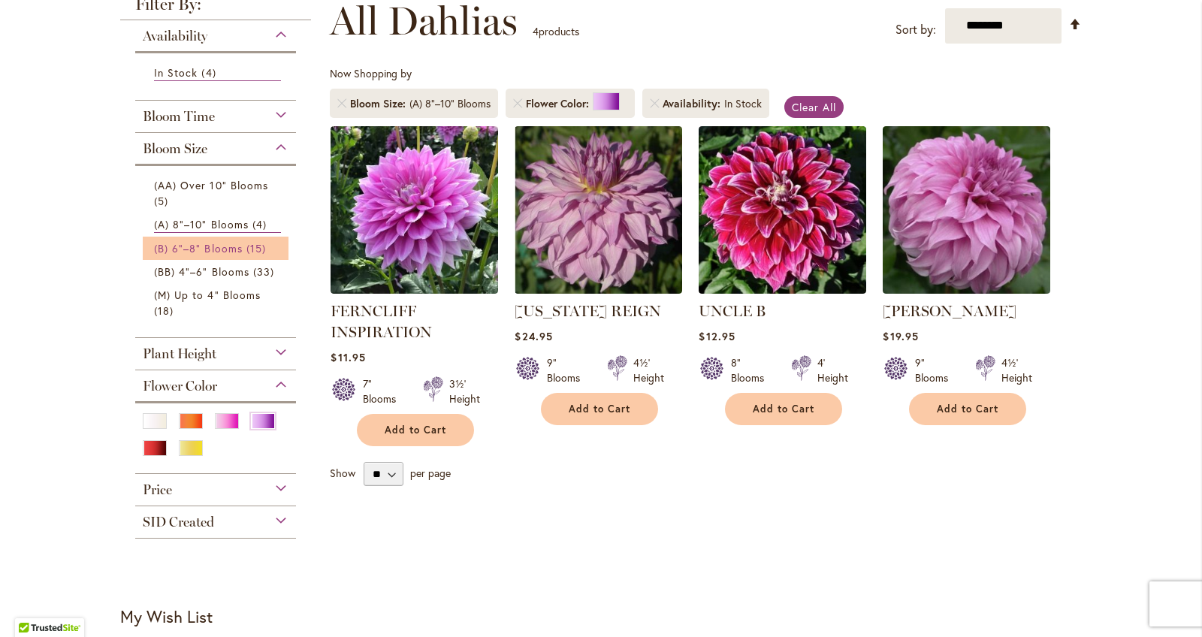
click at [254, 251] on span "15 items" at bounding box center [257, 248] width 23 height 16
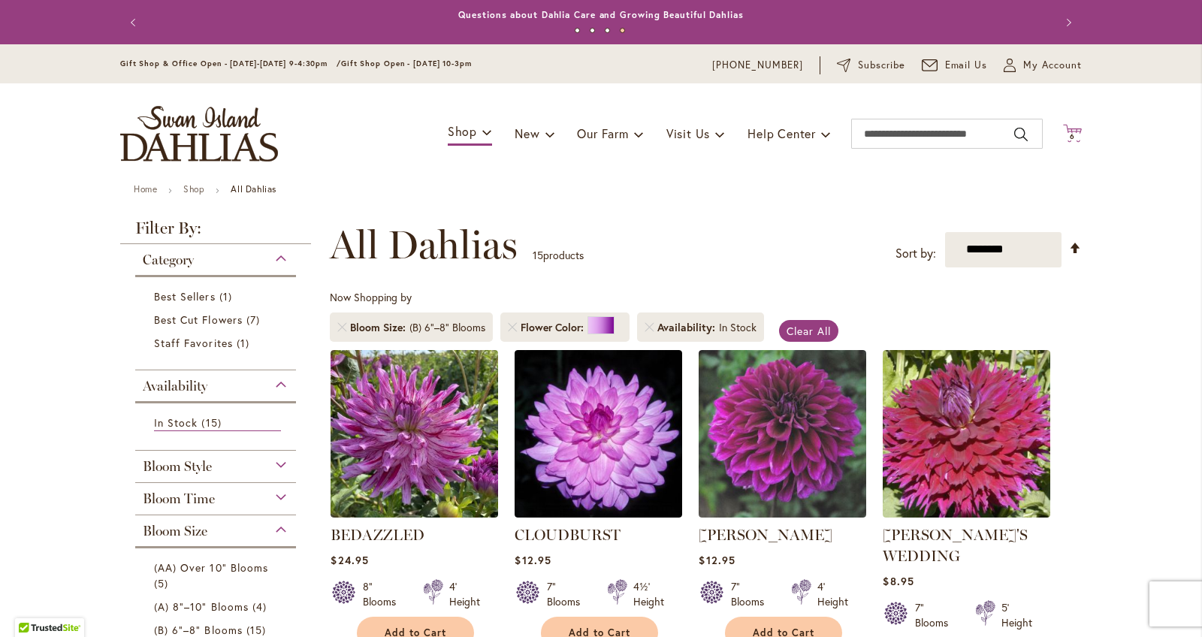
click at [1079, 134] on span "6 6 items" at bounding box center [1072, 137] width 15 height 8
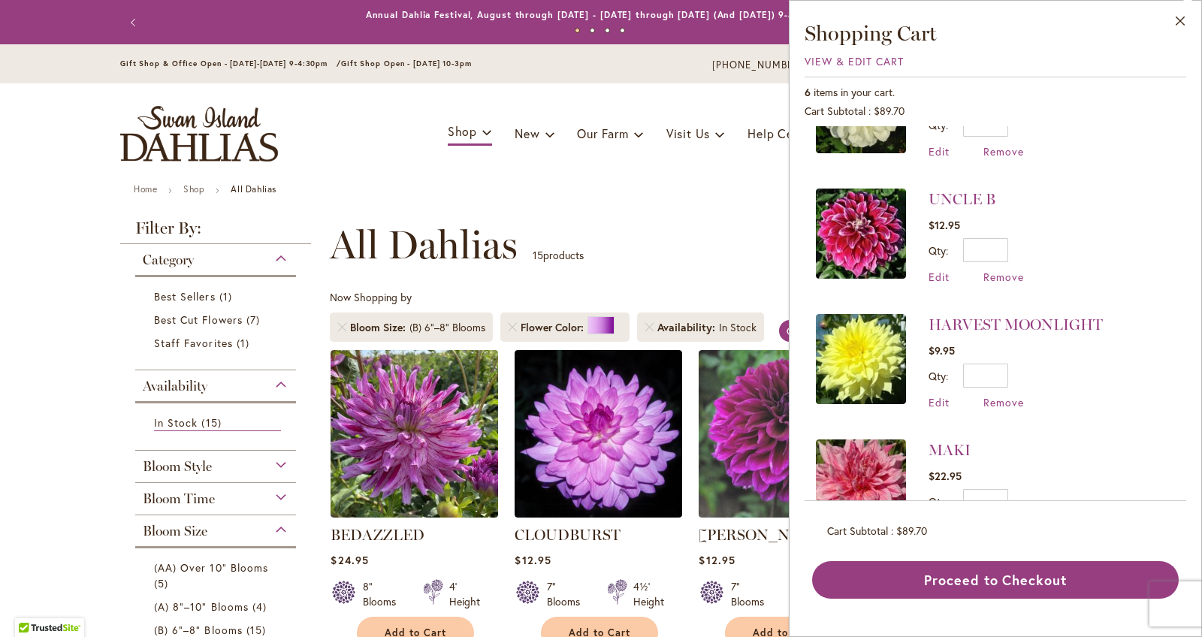
scroll to position [65, 0]
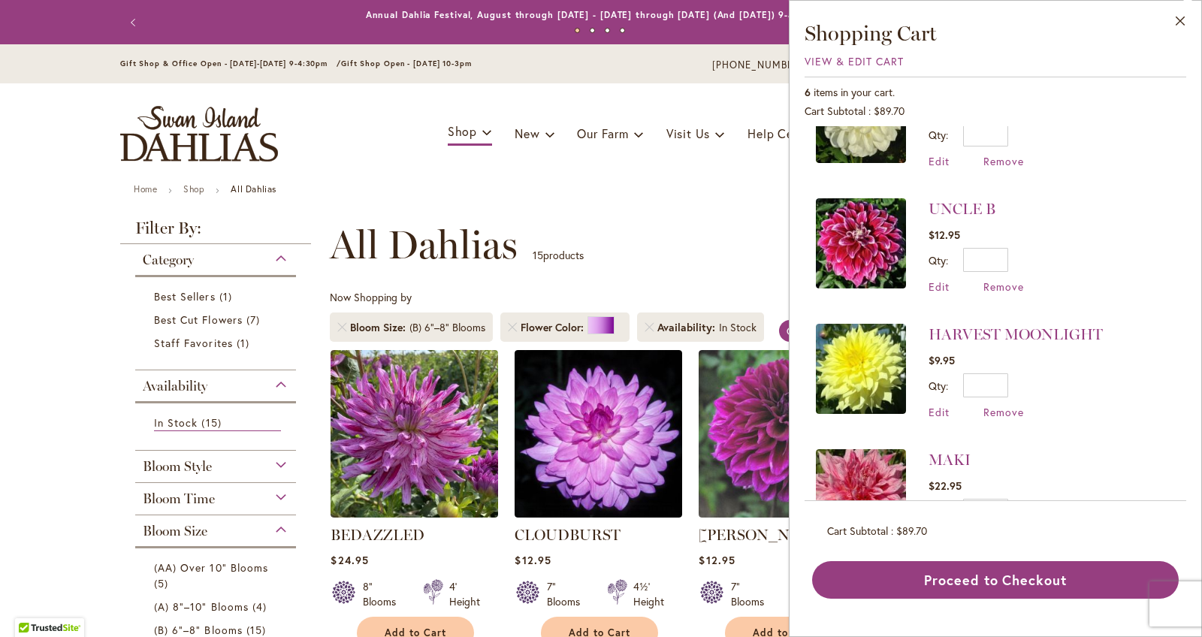
click at [750, 171] on div "Toggle Nav Shop Dahlia Tubers Collections Fresh Cut Dahlias Gardening Supplies …" at bounding box center [600, 133] width 991 height 101
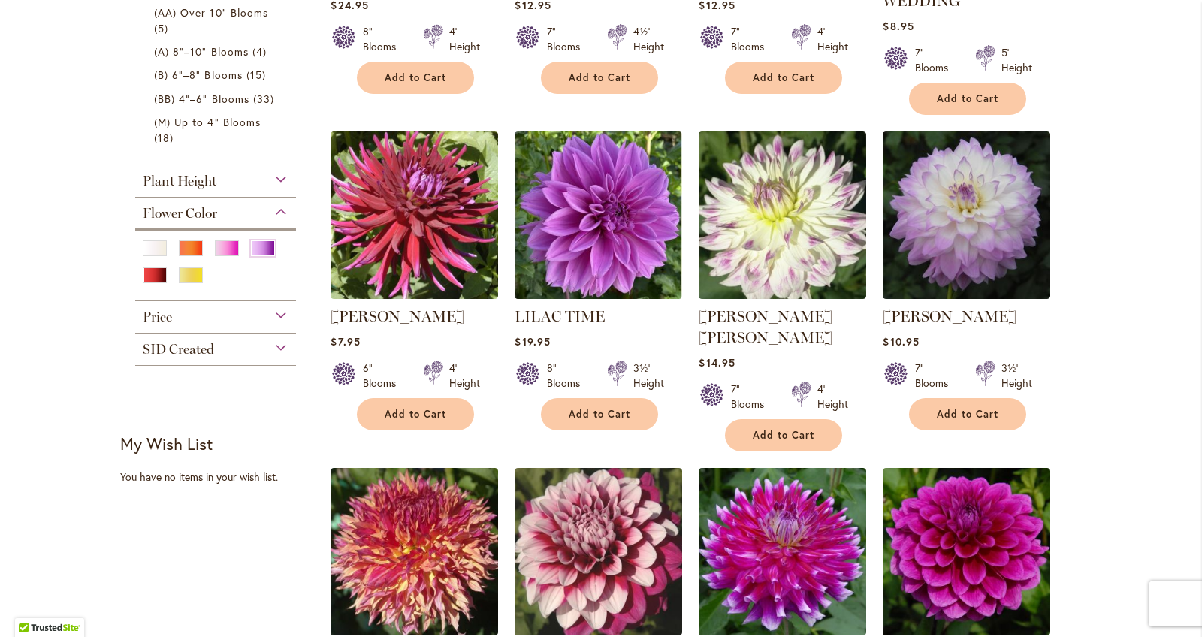
scroll to position [557, 0]
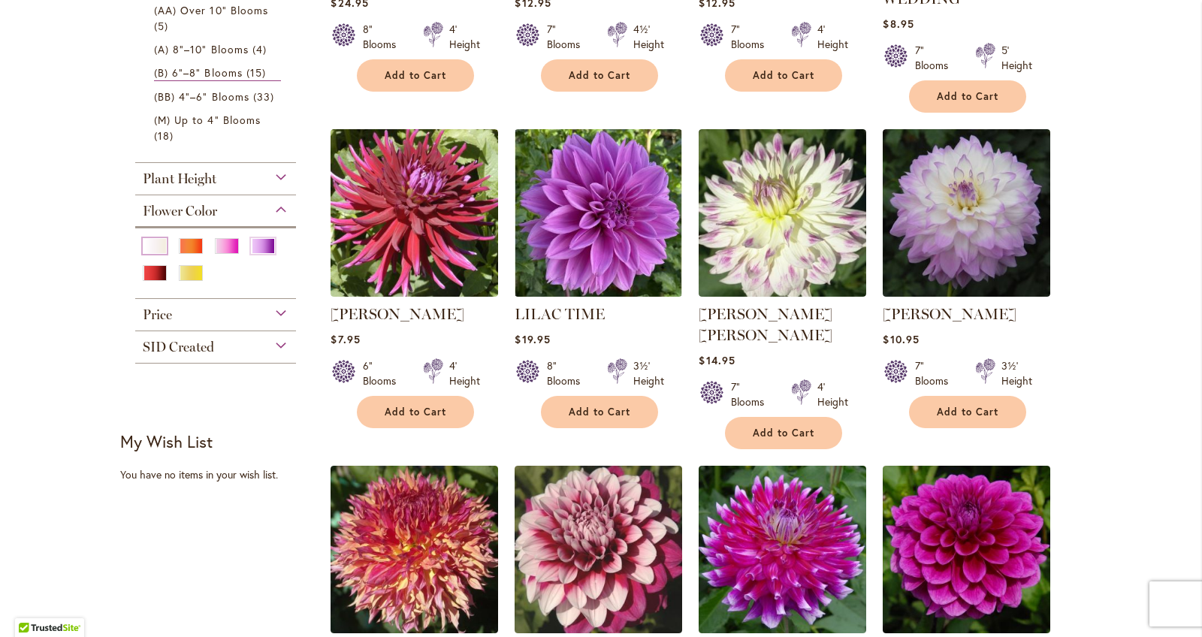
click at [158, 242] on div "White/Cream" at bounding box center [155, 246] width 24 height 16
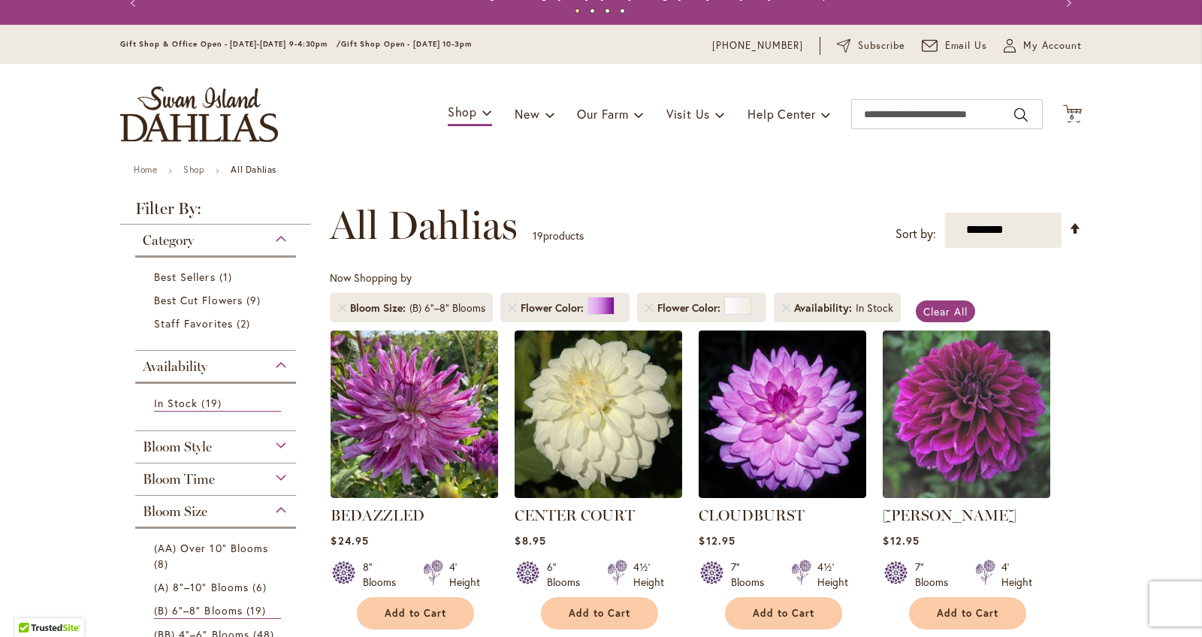
scroll to position [31, 0]
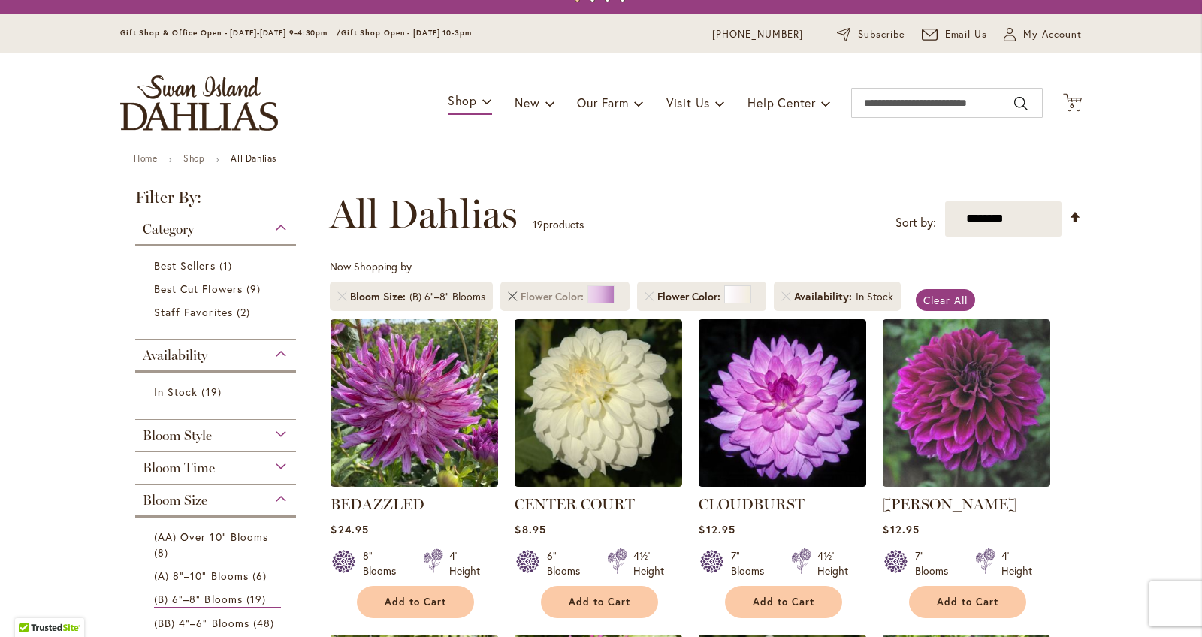
click at [509, 293] on link "Remove Flower Color Purple" at bounding box center [512, 296] width 9 height 9
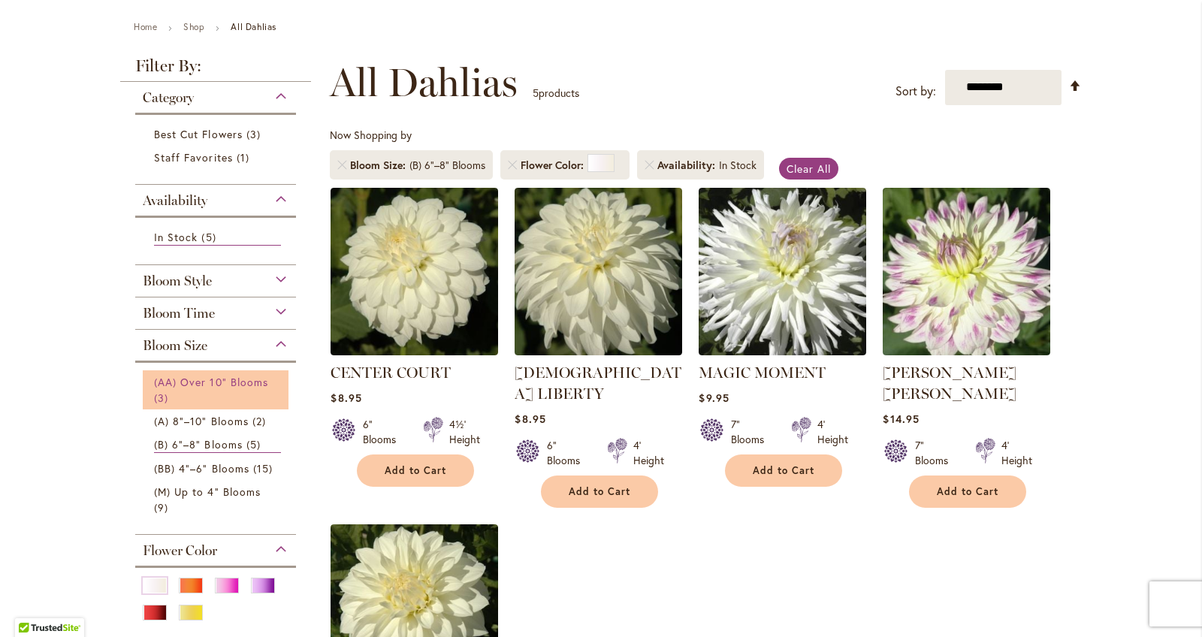
scroll to position [161, 0]
click at [249, 383] on span "(AA) Over 10" Blooms" at bounding box center [211, 382] width 114 height 14
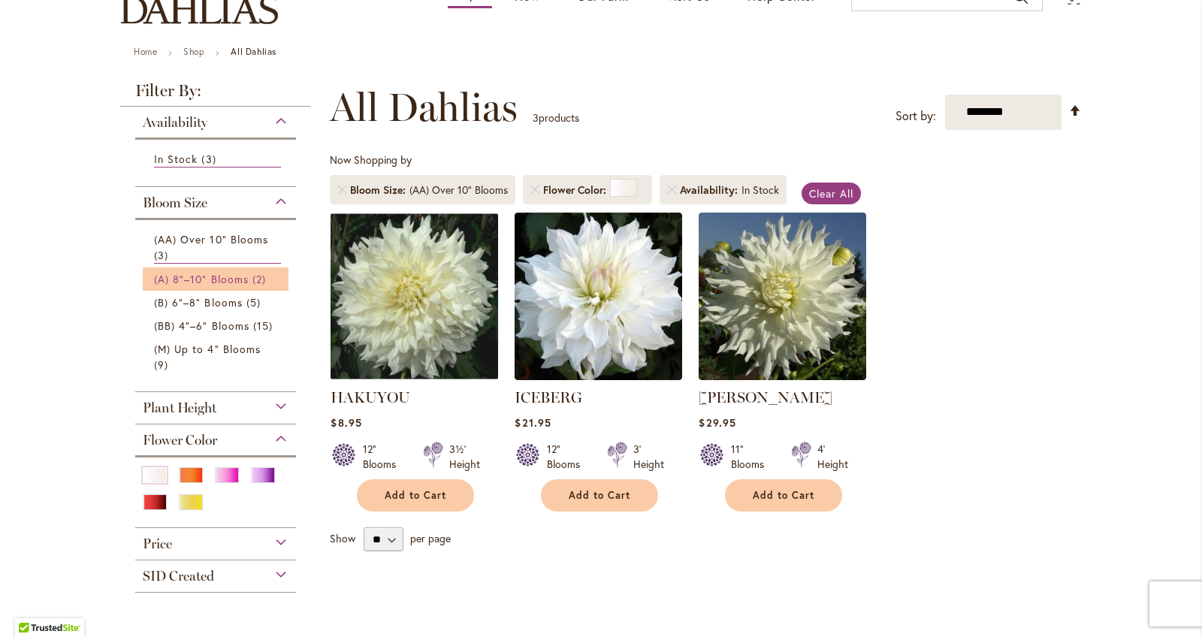
scroll to position [134, 0]
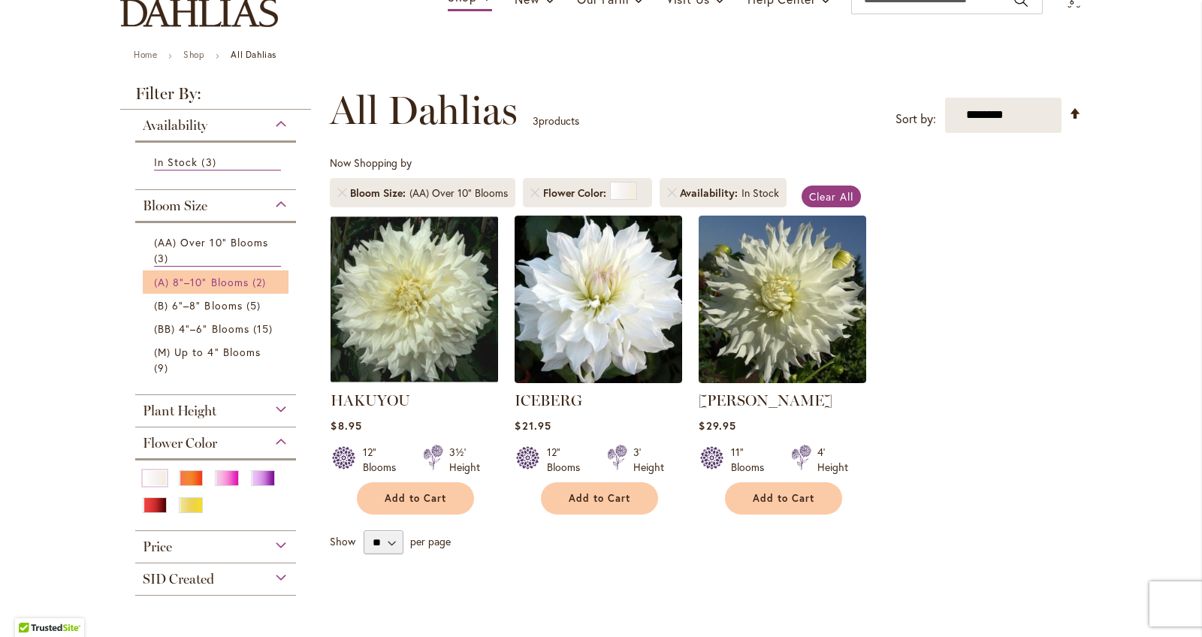
click at [240, 278] on span "(A) 8"–10" Blooms" at bounding box center [201, 282] width 95 height 14
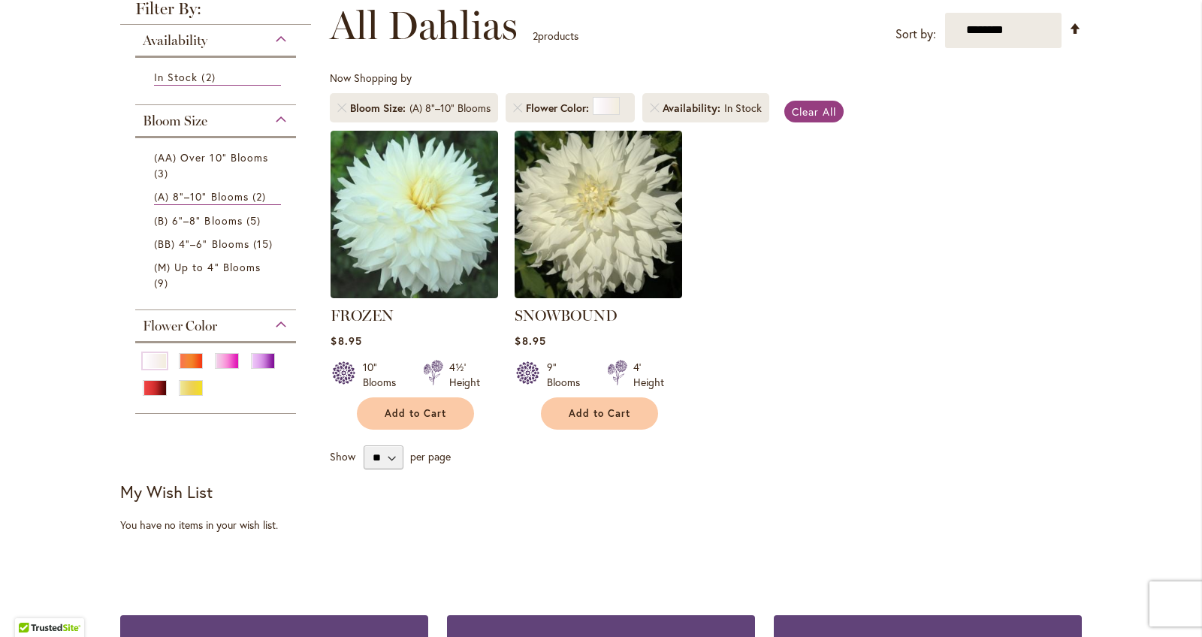
scroll to position [200, 0]
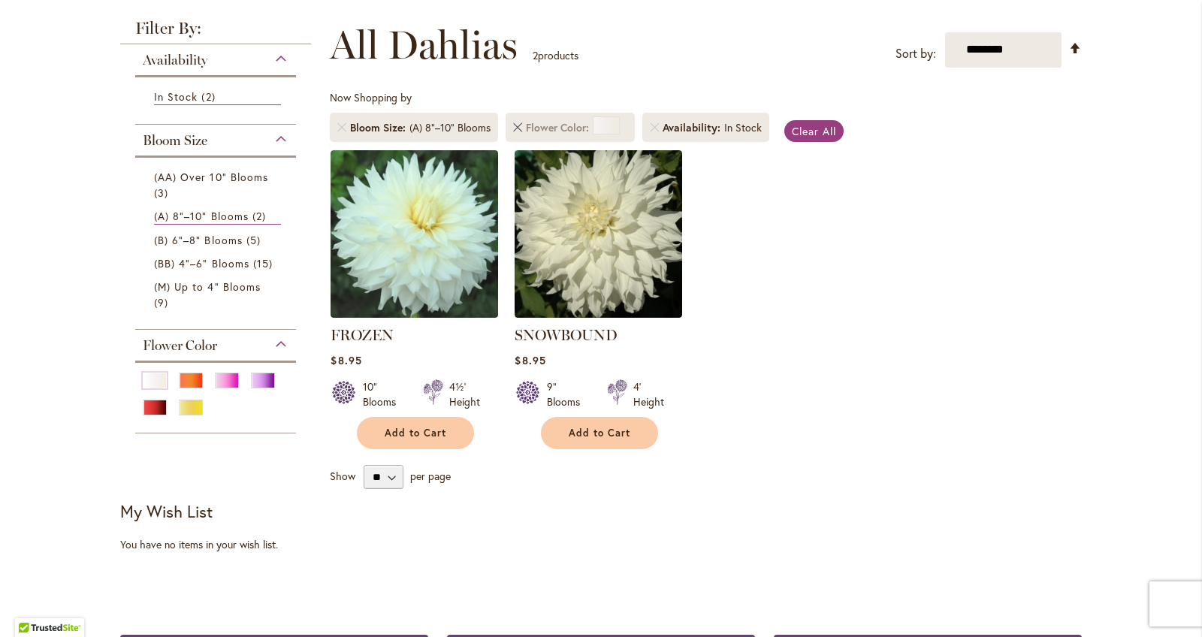
click at [519, 123] on link "Remove Flower Color White/Cream" at bounding box center [517, 127] width 9 height 9
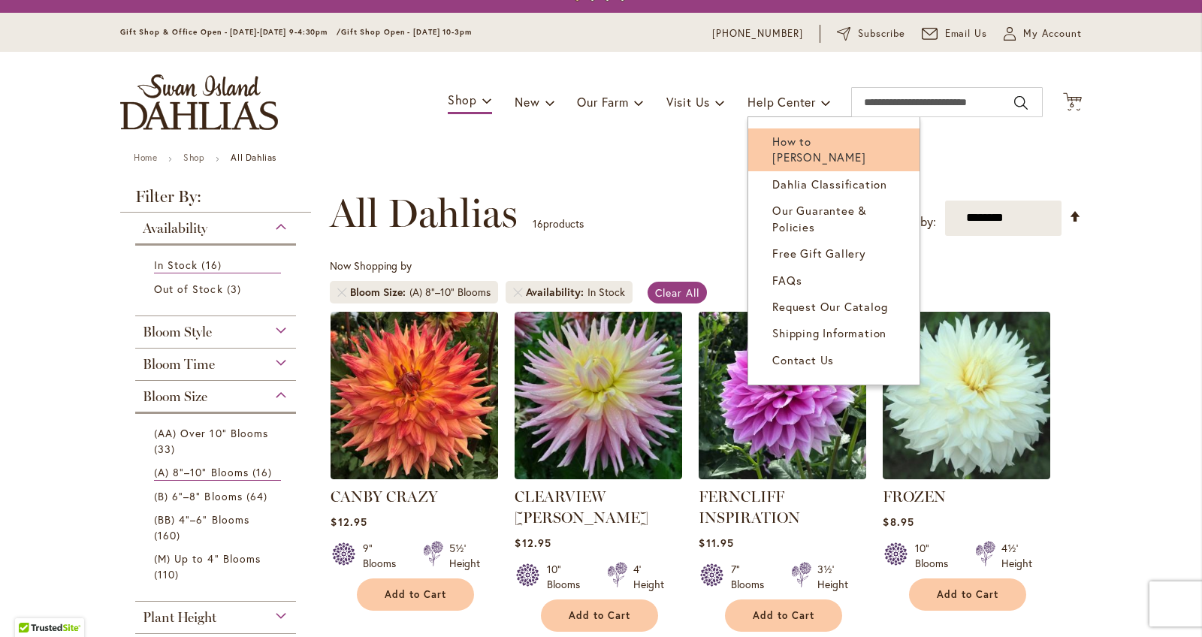
scroll to position [31, 0]
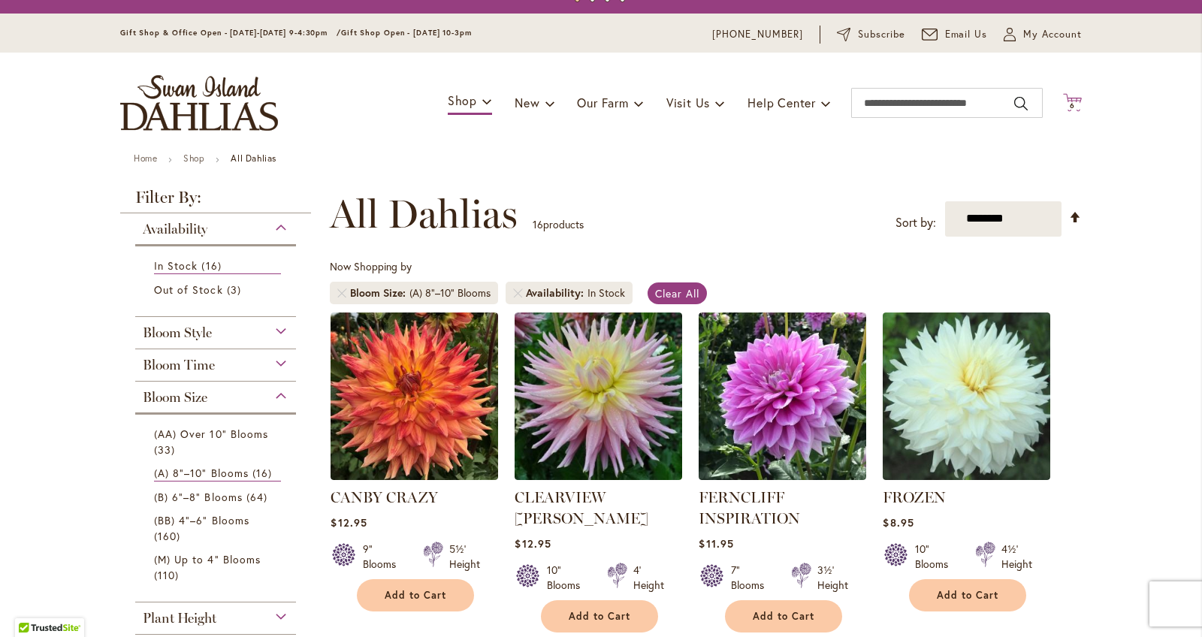
click at [1080, 98] on icon "Cart .cls-1 { fill: #231f20; }" at bounding box center [1072, 102] width 19 height 19
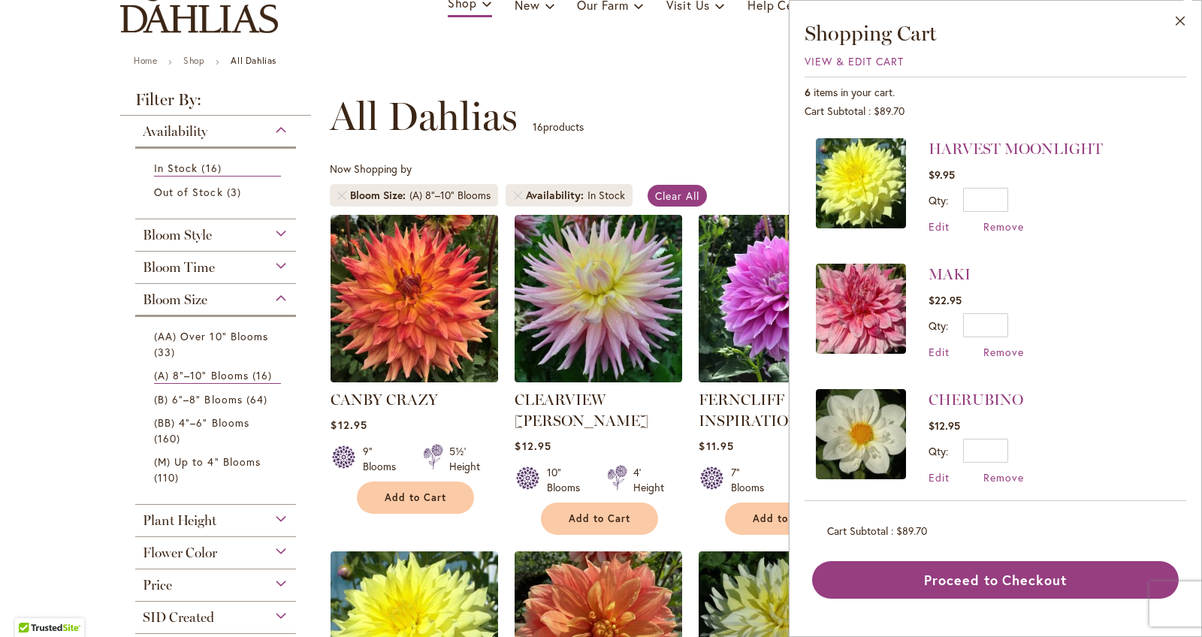
scroll to position [263, 0]
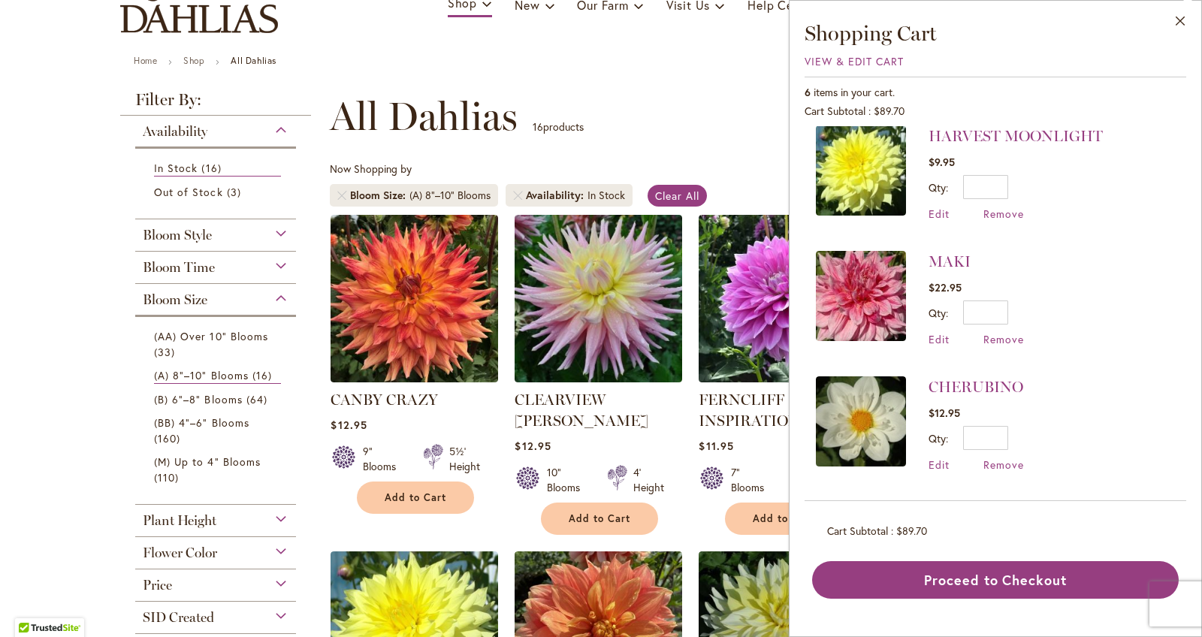
click at [731, 173] on div "Now Shopping by Bloom Size (A) 8"–10" Blooms Availability In Stock Clear All" at bounding box center [706, 187] width 752 height 53
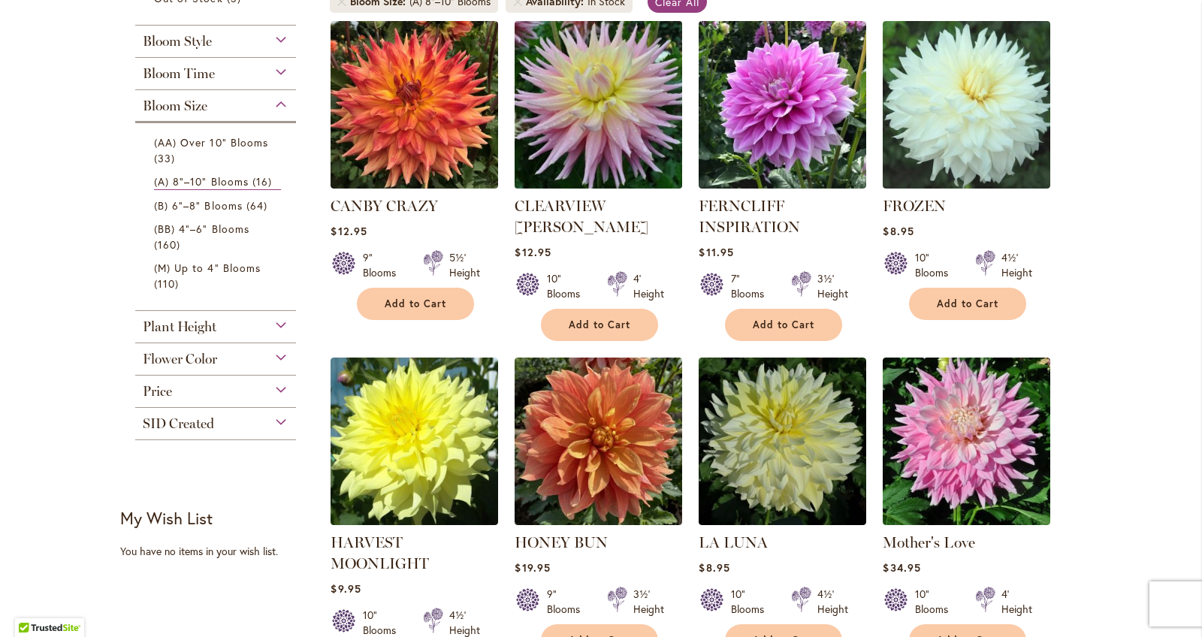
scroll to position [350, 0]
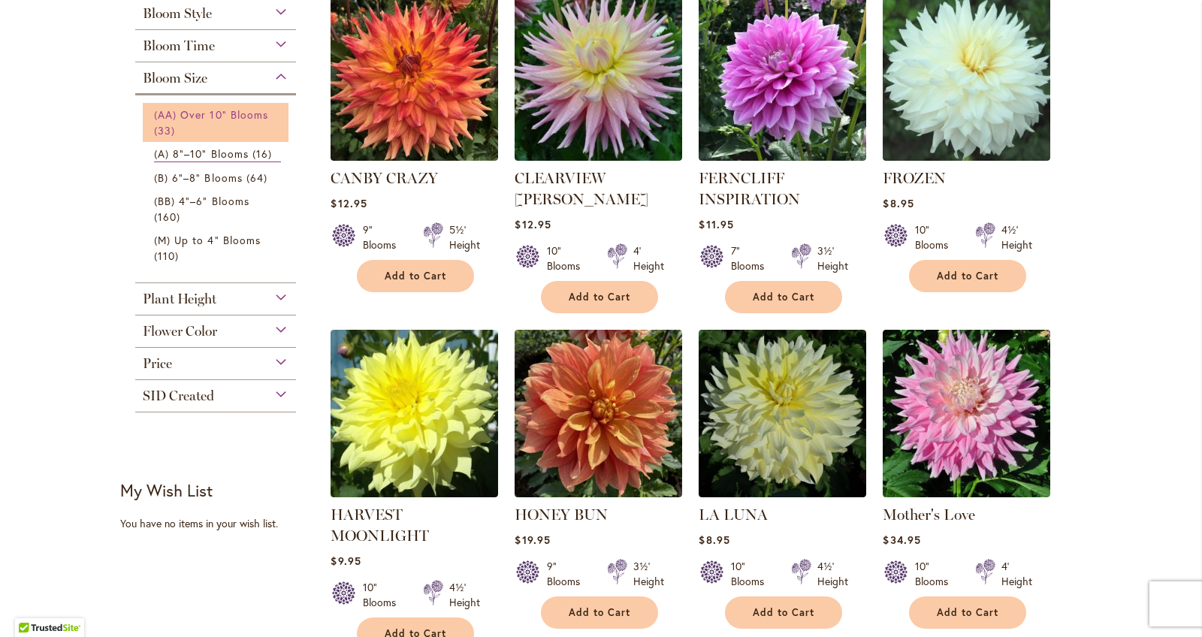
click at [225, 128] on link "(AA) Over 10" Blooms 33 items" at bounding box center [217, 123] width 127 height 32
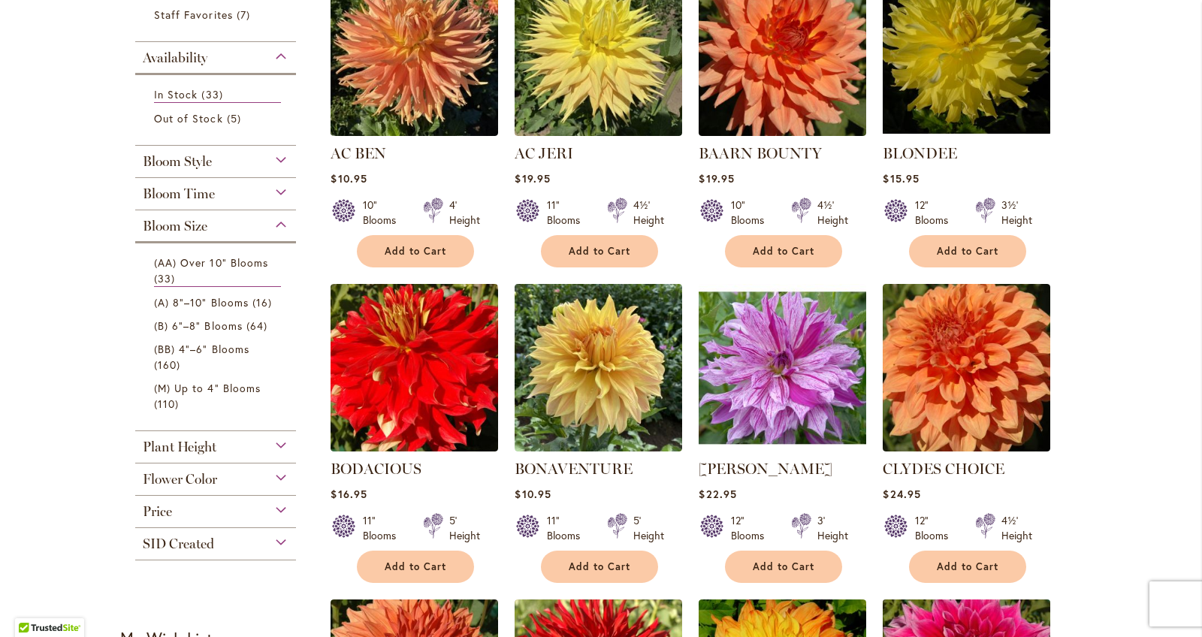
scroll to position [383, 0]
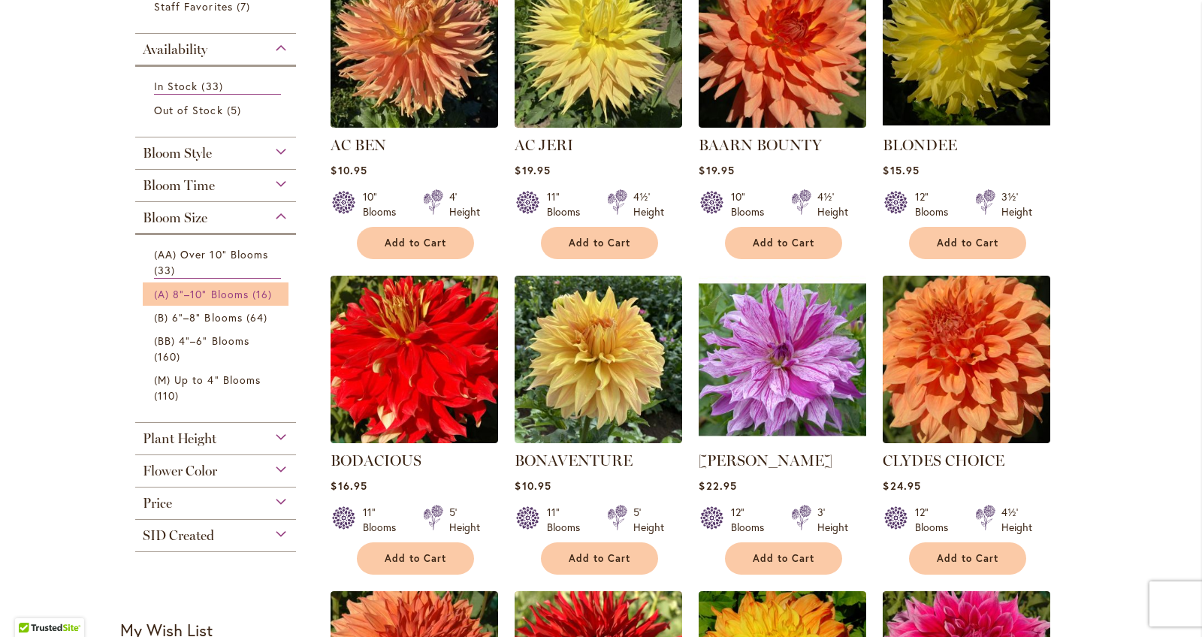
click at [218, 292] on span "(A) 8"–10" Blooms" at bounding box center [201, 294] width 95 height 14
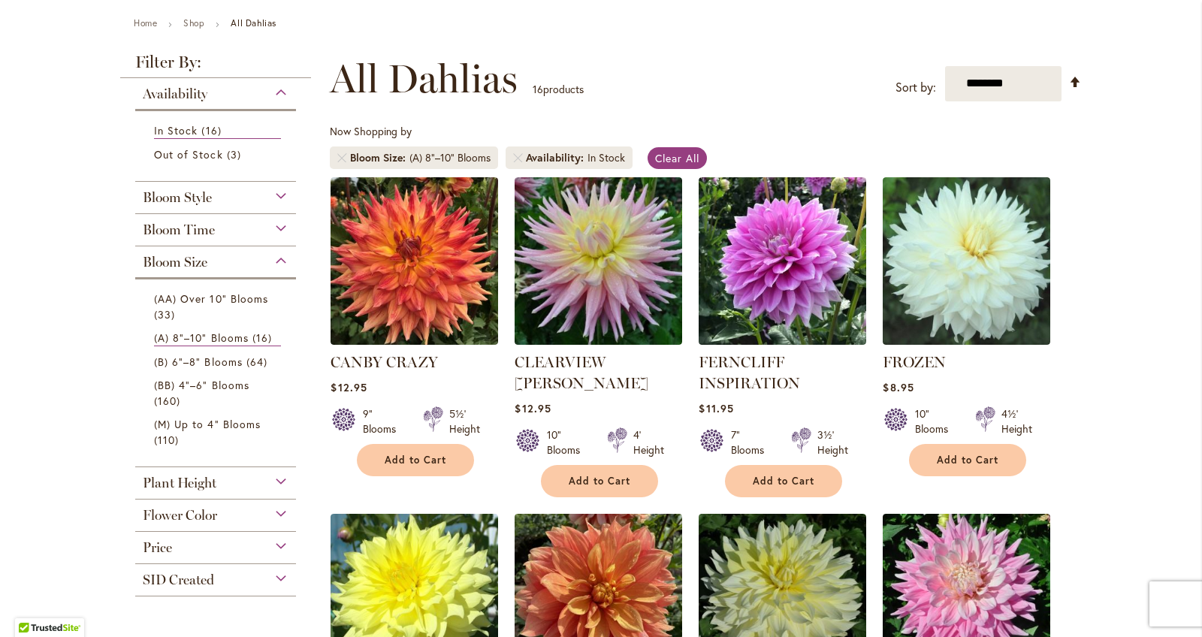
scroll to position [279, 0]
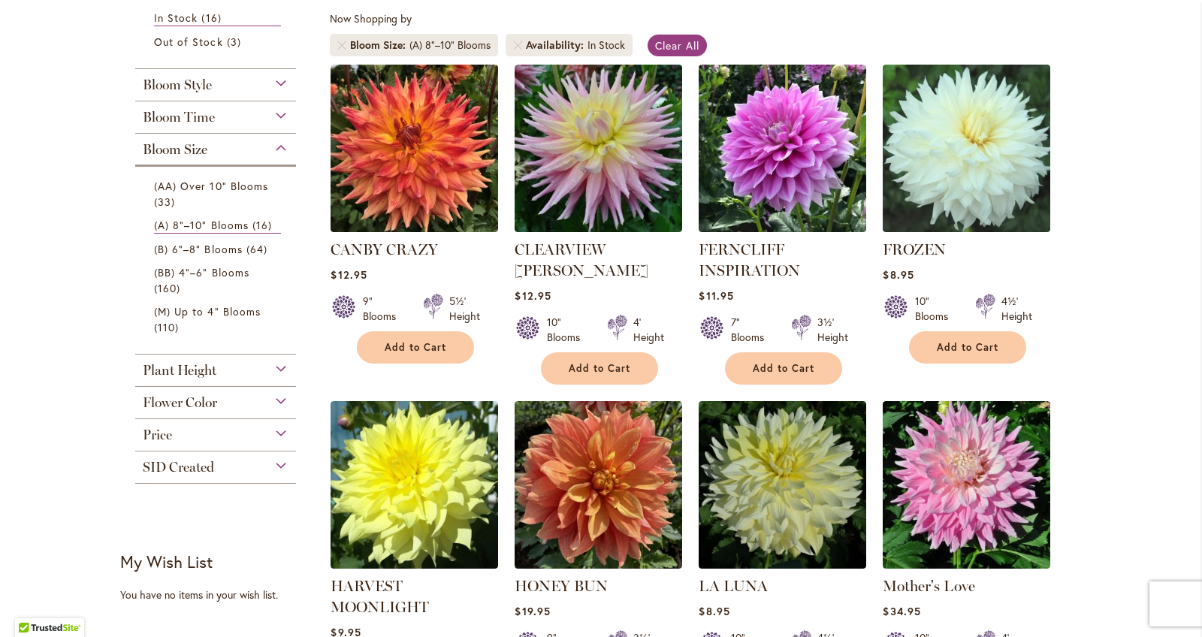
click at [283, 435] on div "Price" at bounding box center [215, 431] width 161 height 24
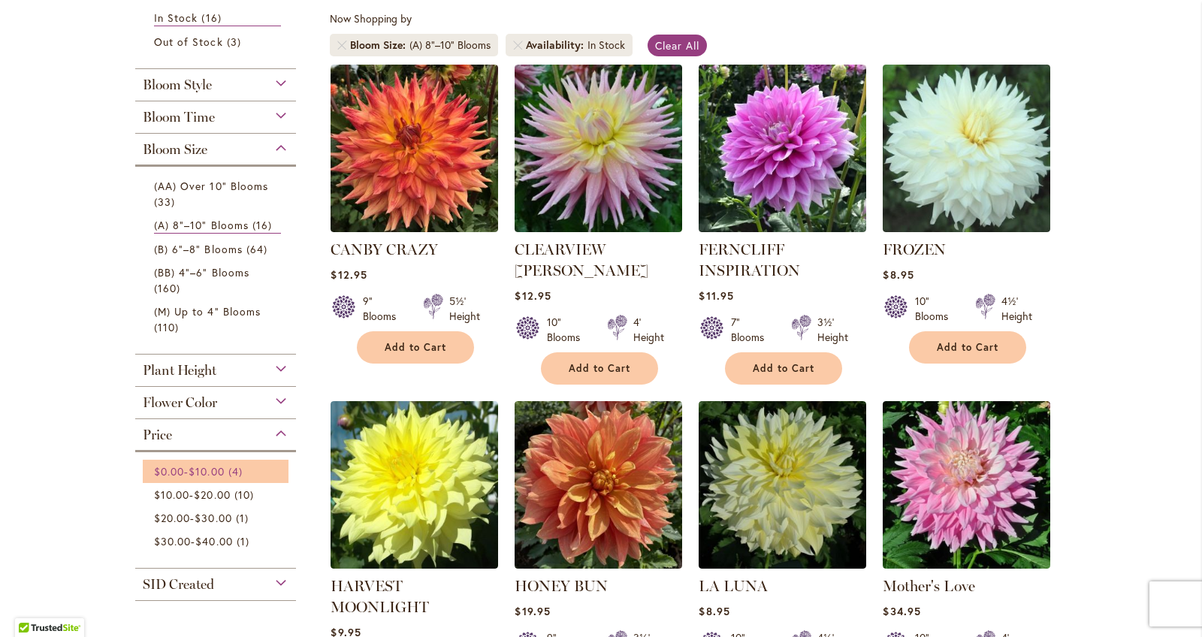
click at [246, 475] on span "4 items" at bounding box center [237, 471] width 18 height 16
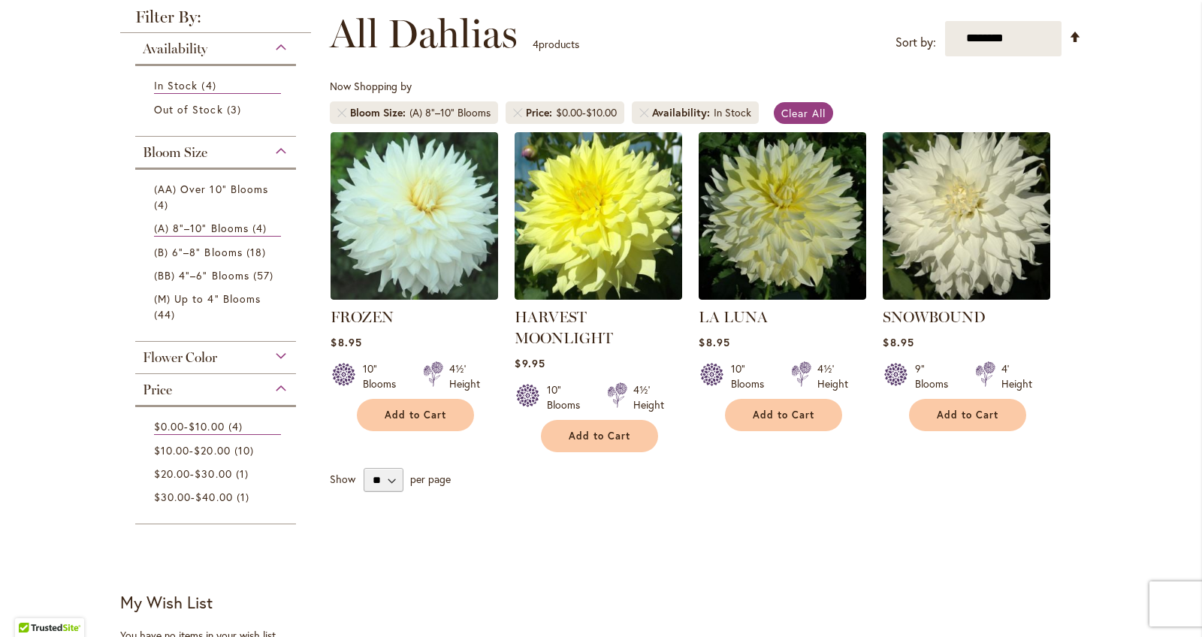
scroll to position [186, 0]
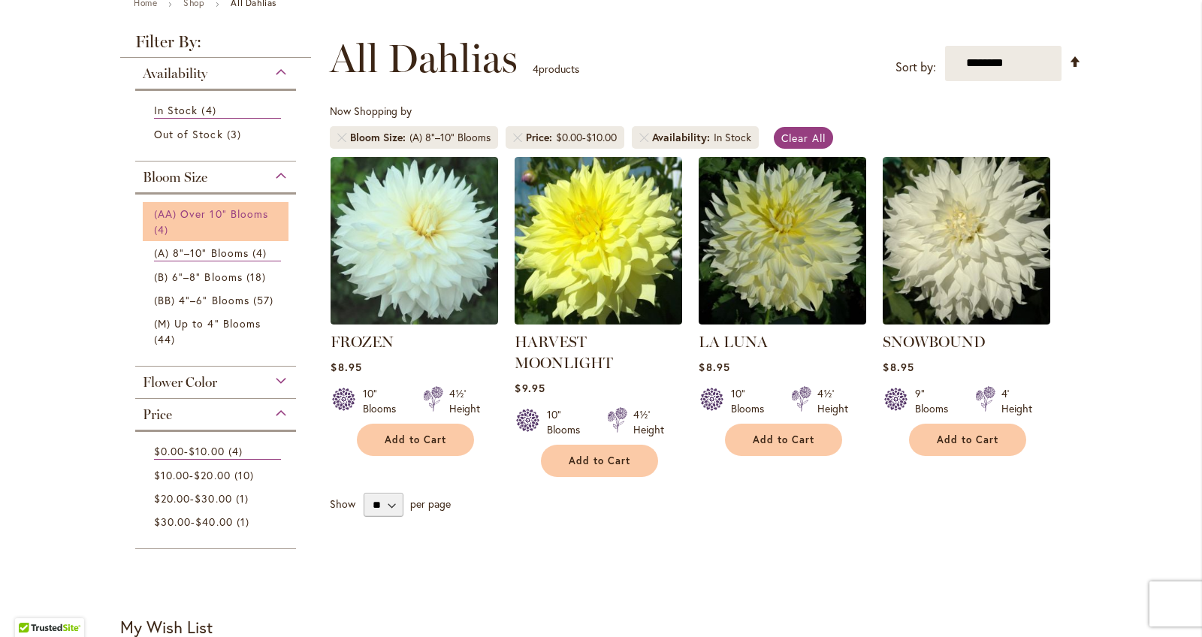
click at [196, 219] on span "(AA) Over 10" Blooms" at bounding box center [211, 214] width 114 height 14
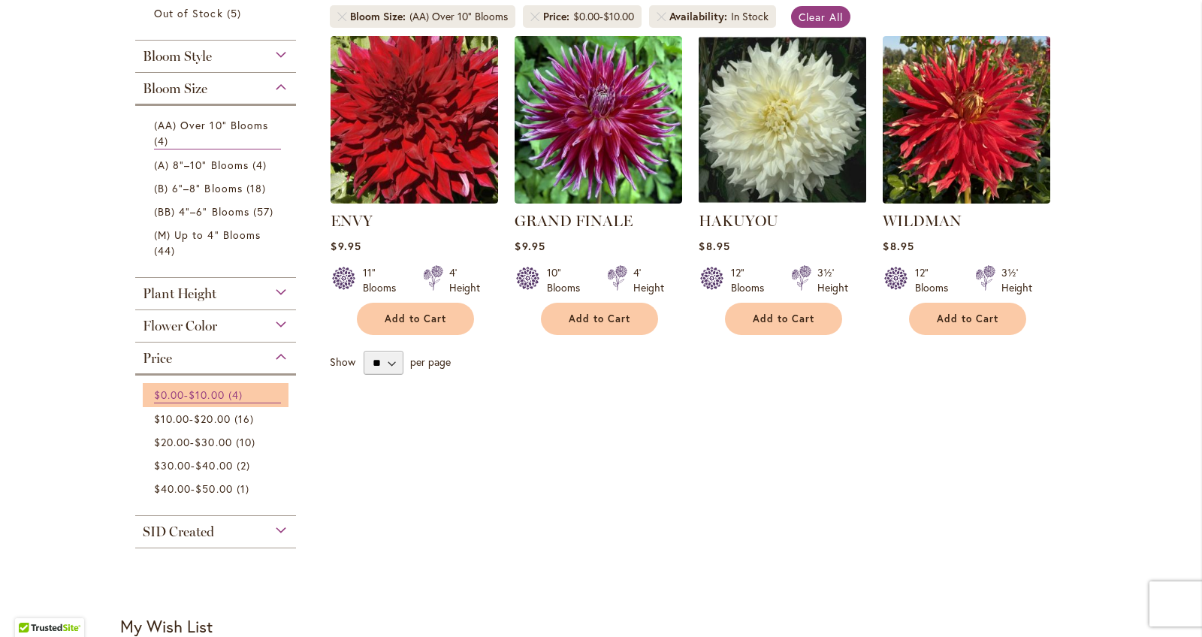
scroll to position [394, 0]
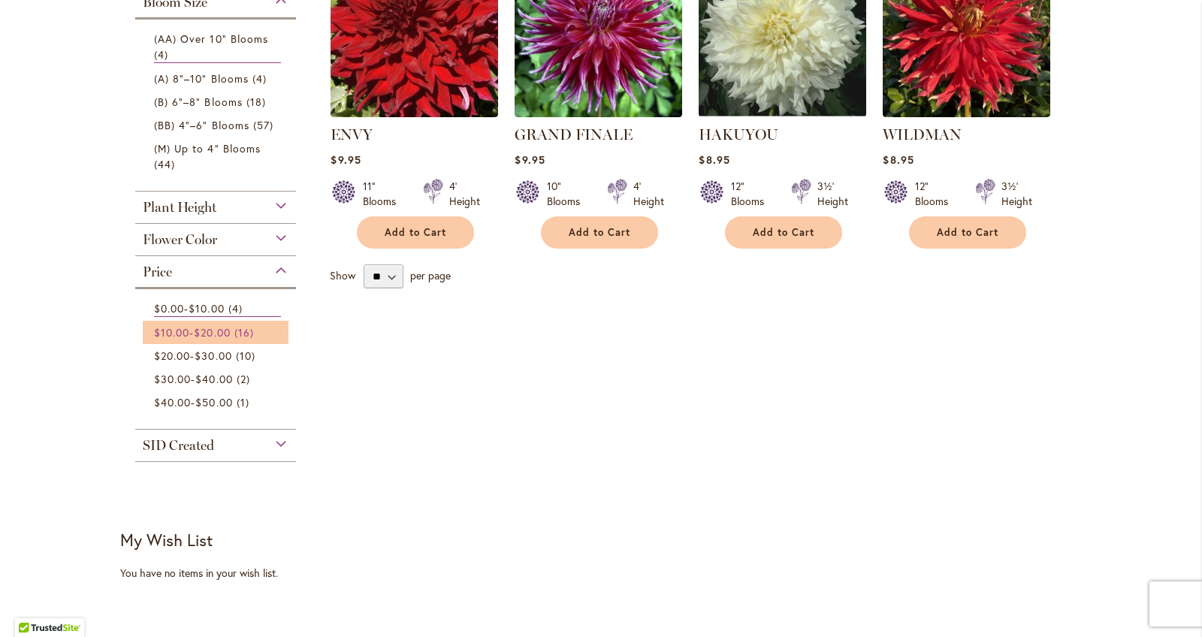
click at [258, 330] on span "16 items" at bounding box center [245, 332] width 23 height 16
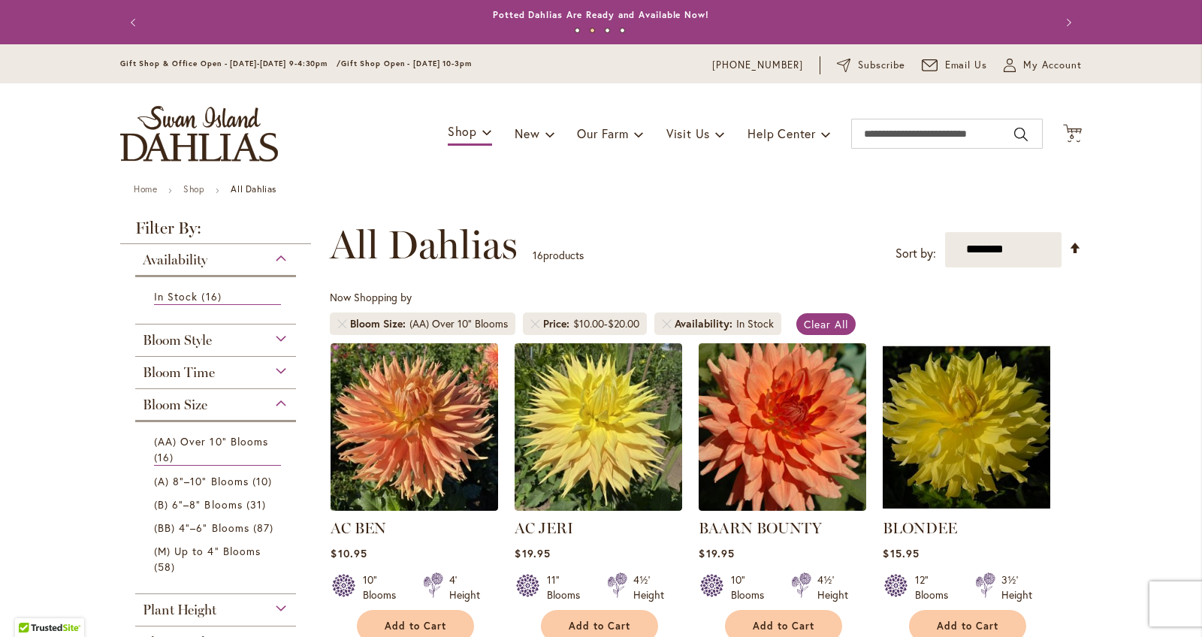
click at [1081, 132] on div "Toggle Nav Shop Dahlia Tubers Collections Fresh Cut Dahlias Gardening Supplies …" at bounding box center [600, 133] width 991 height 101
click at [1060, 136] on div "Toggle Nav Shop Dahlia Tubers Collections Fresh Cut Dahlias Gardening Supplies …" at bounding box center [600, 133] width 991 height 101
click at [1072, 134] on span "6" at bounding box center [1071, 136] width 5 height 10
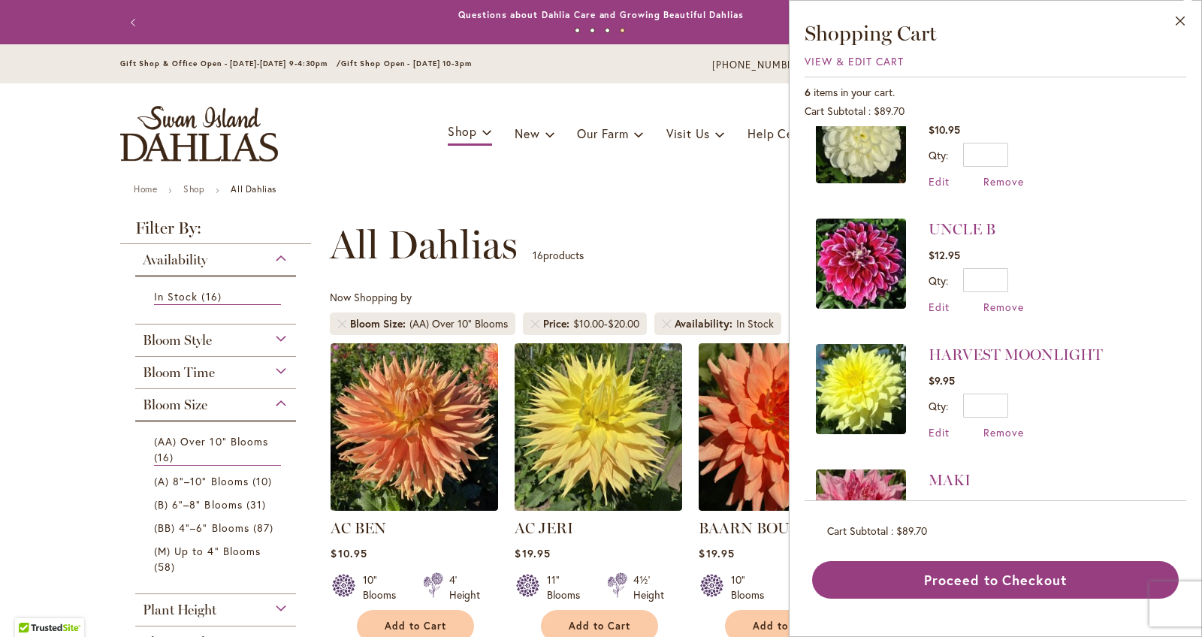
scroll to position [64, 0]
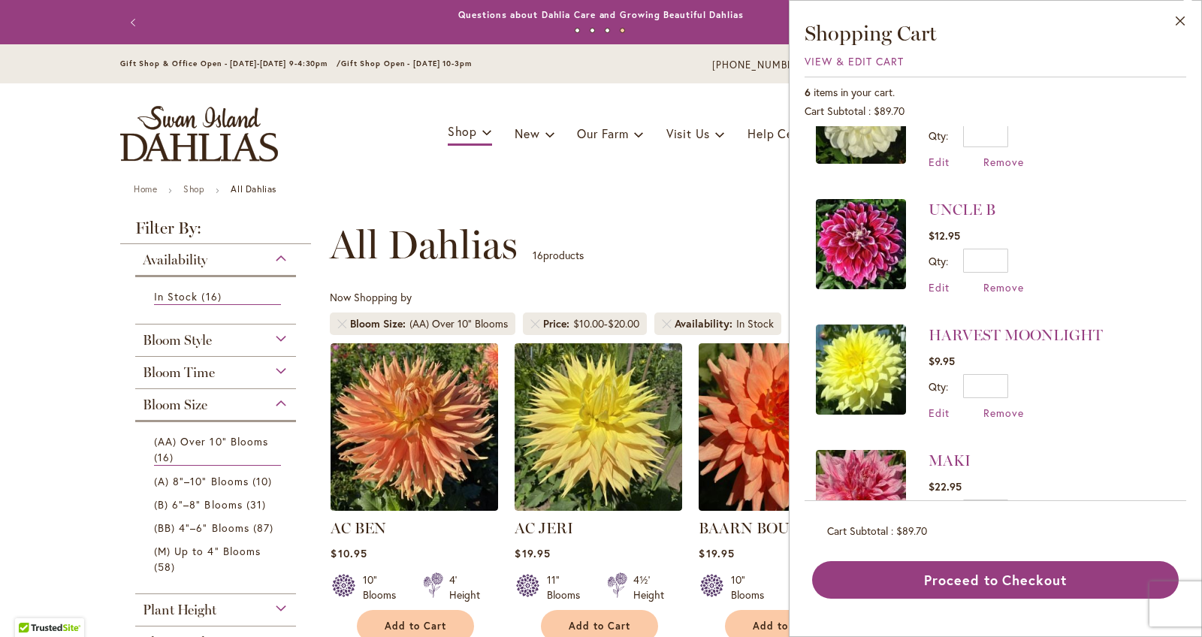
click at [761, 245] on div "**********" at bounding box center [706, 244] width 752 height 45
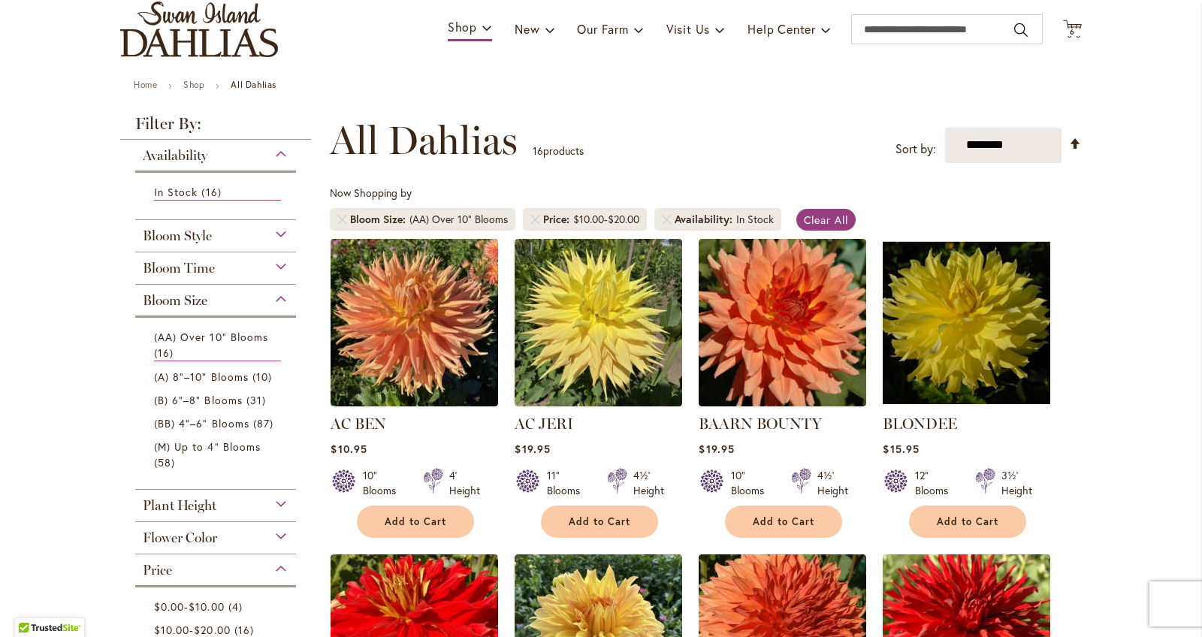
scroll to position [101, 0]
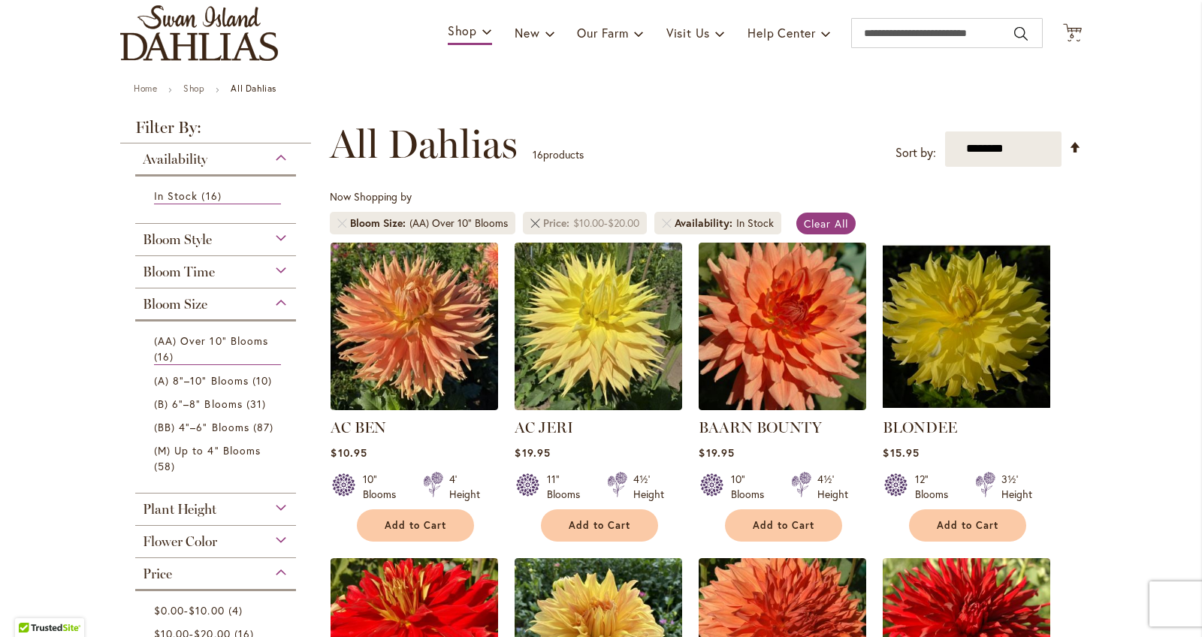
click at [532, 219] on link "Remove Price $10.00 - $20.00" at bounding box center [534, 223] width 9 height 9
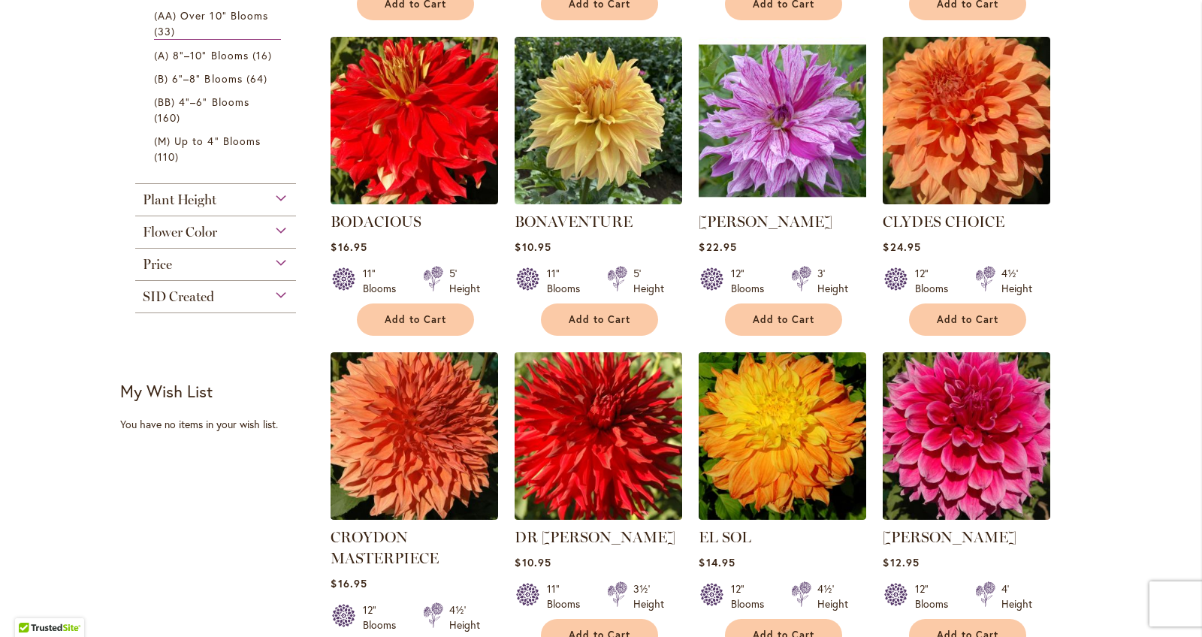
scroll to position [481, 0]
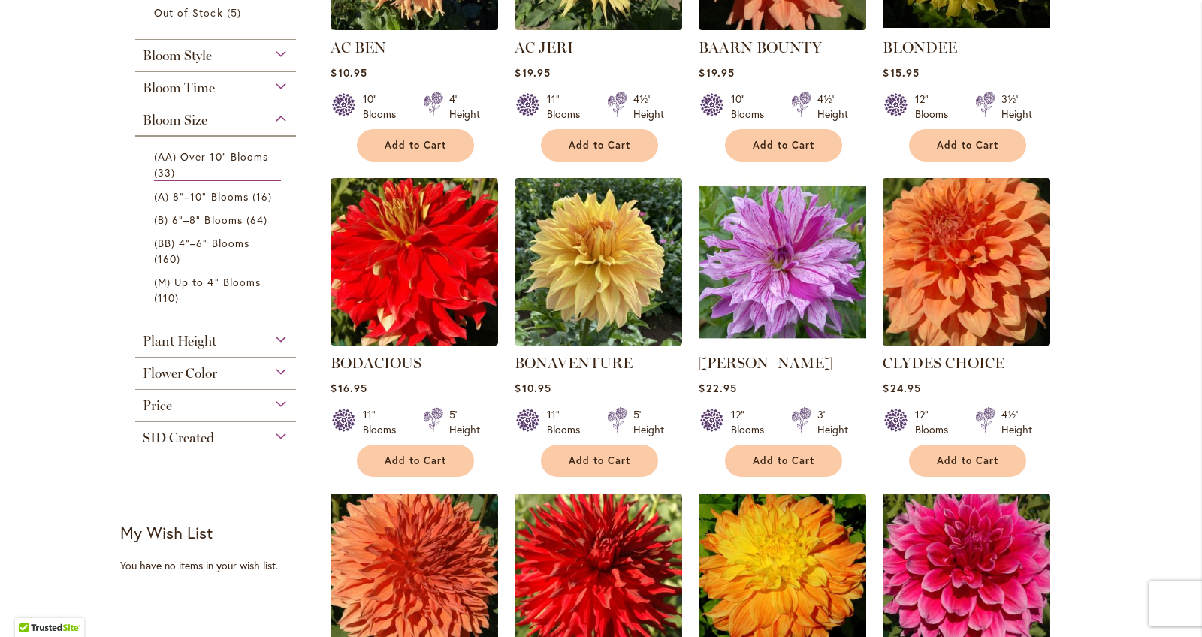
click at [1029, 263] on img at bounding box center [967, 261] width 176 height 176
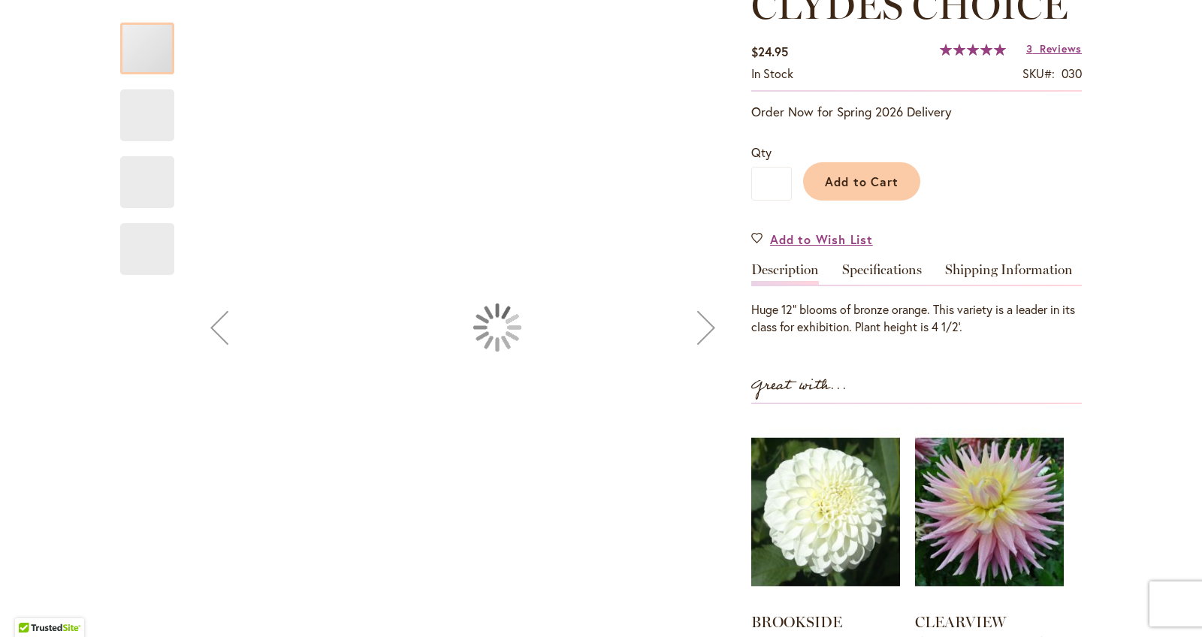
type input "******"
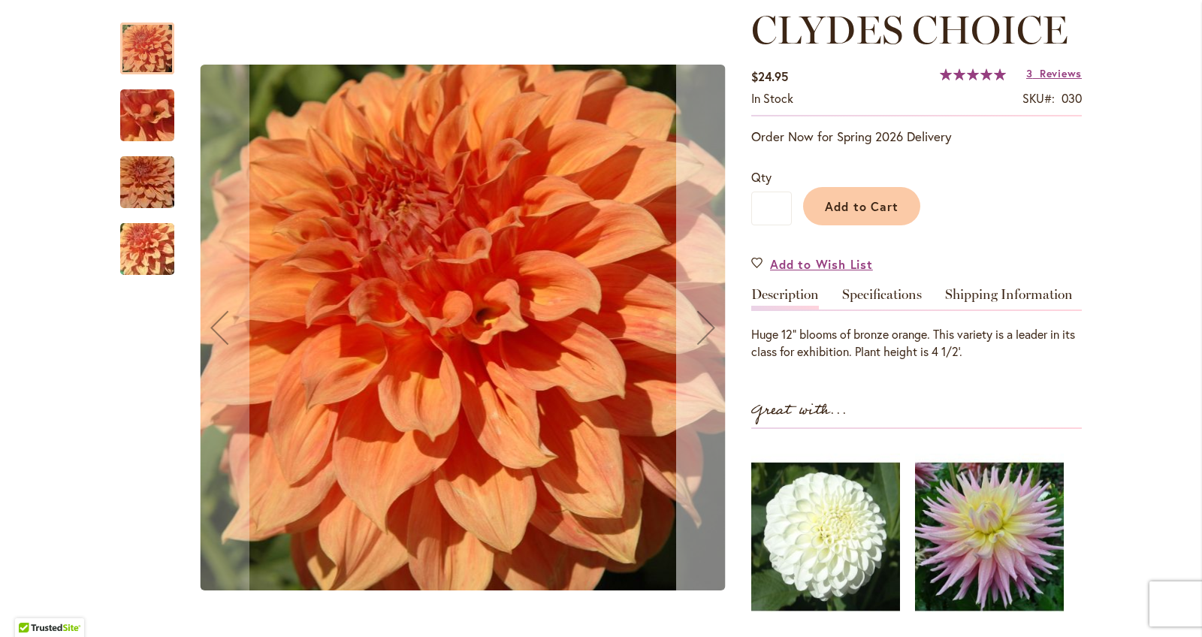
scroll to position [206, 0]
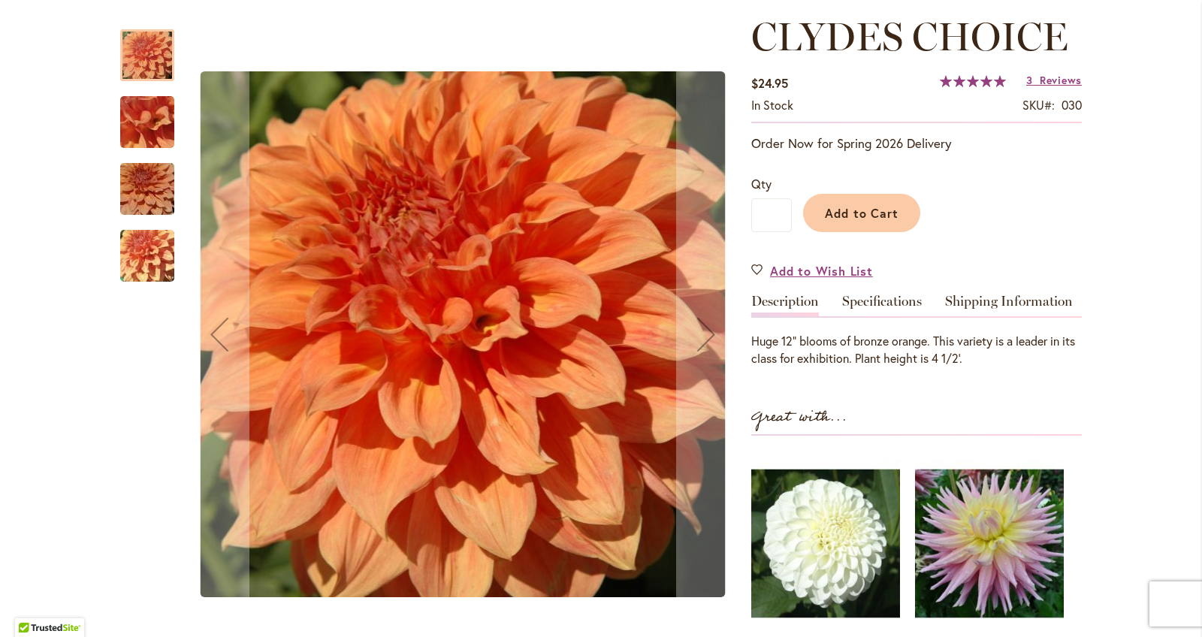
click at [152, 244] on img "Clyde's Choice" at bounding box center [147, 256] width 108 height 81
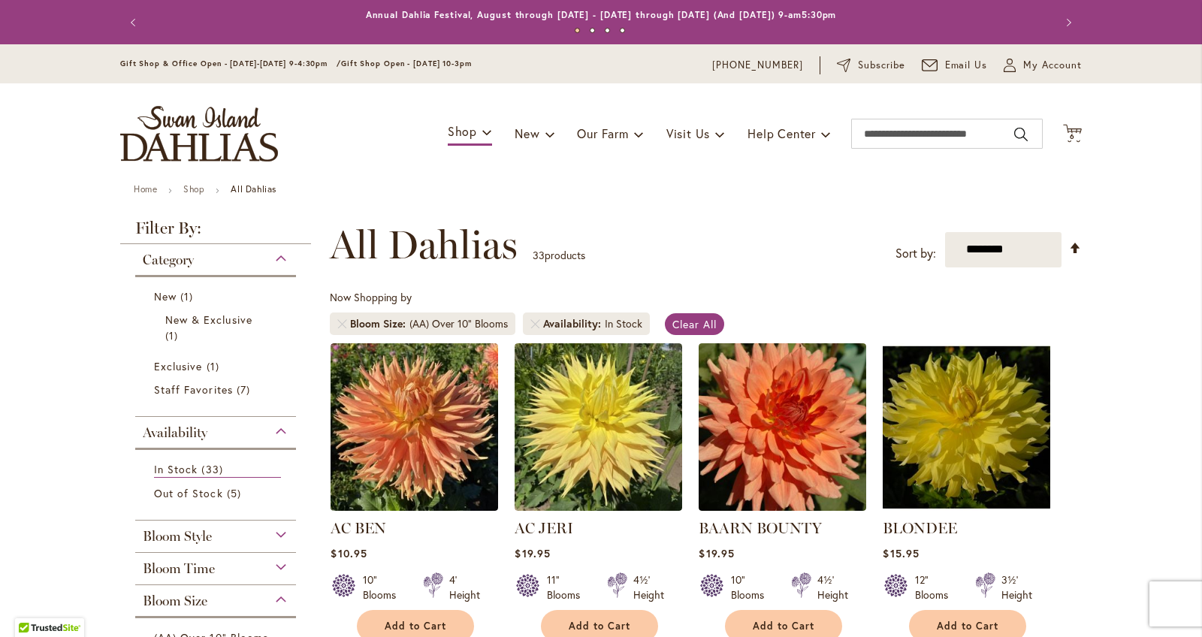
click at [1085, 137] on div "Toggle Nav Shop Dahlia Tubers Collections Fresh Cut Dahlias Gardening Supplies …" at bounding box center [600, 133] width 991 height 101
click at [1072, 138] on span "6" at bounding box center [1071, 136] width 5 height 10
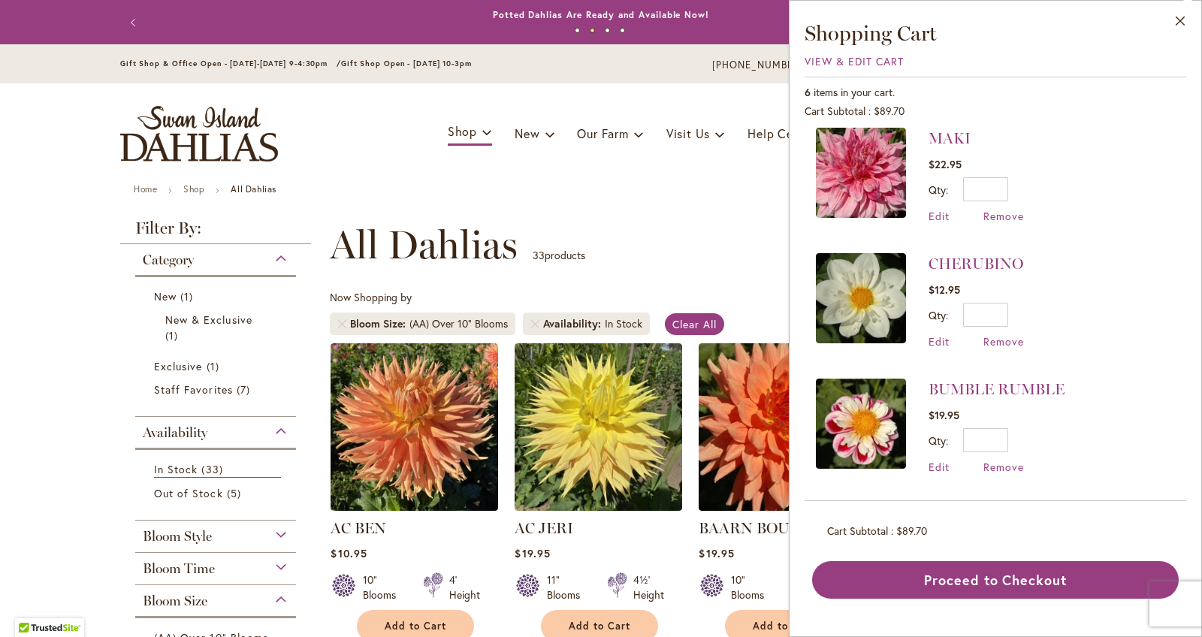
scroll to position [386, 0]
click at [843, 62] on span "View & Edit Cart" at bounding box center [853, 61] width 99 height 14
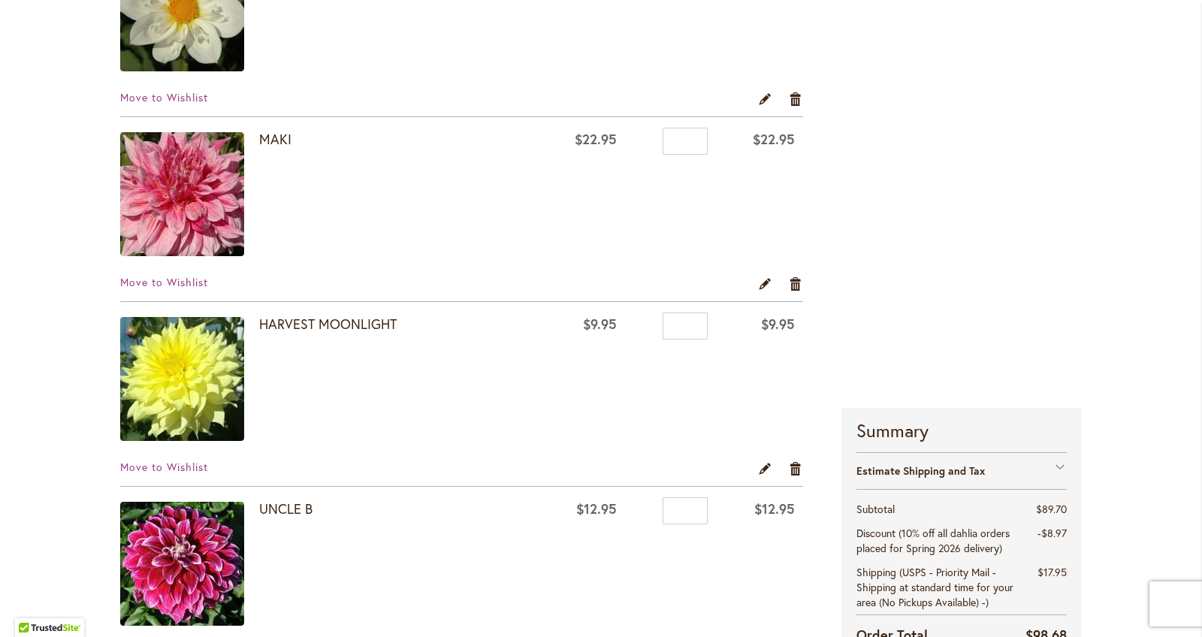
scroll to position [565, 0]
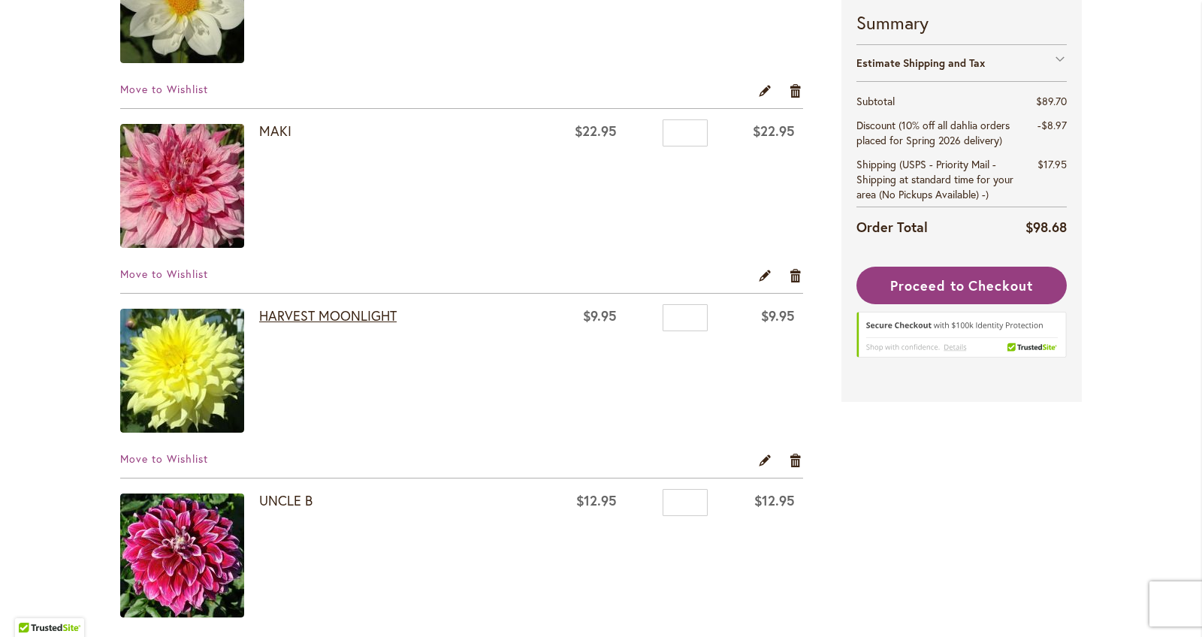
click at [264, 315] on link "HARVEST MOONLIGHT" at bounding box center [327, 315] width 137 height 18
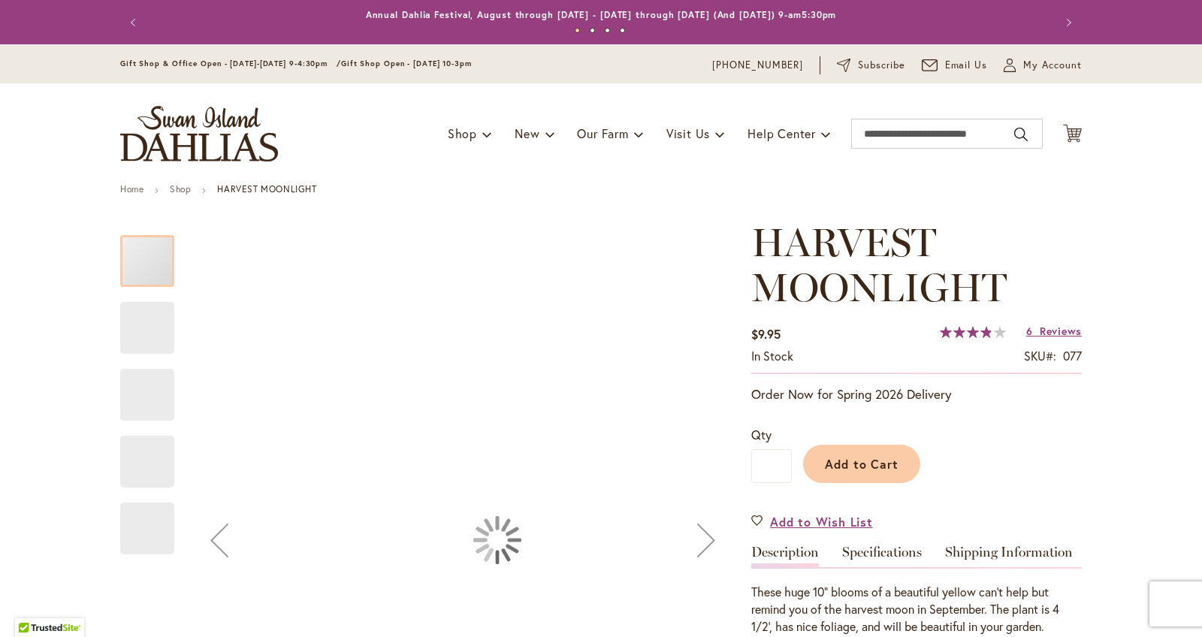
type input "******"
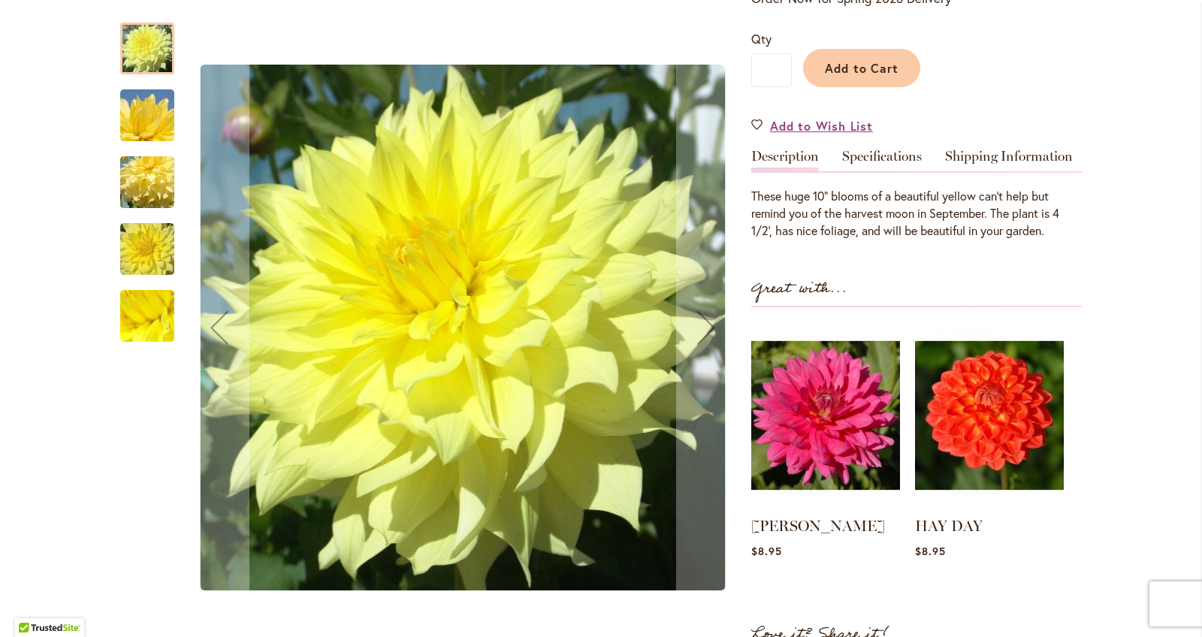
scroll to position [399, 0]
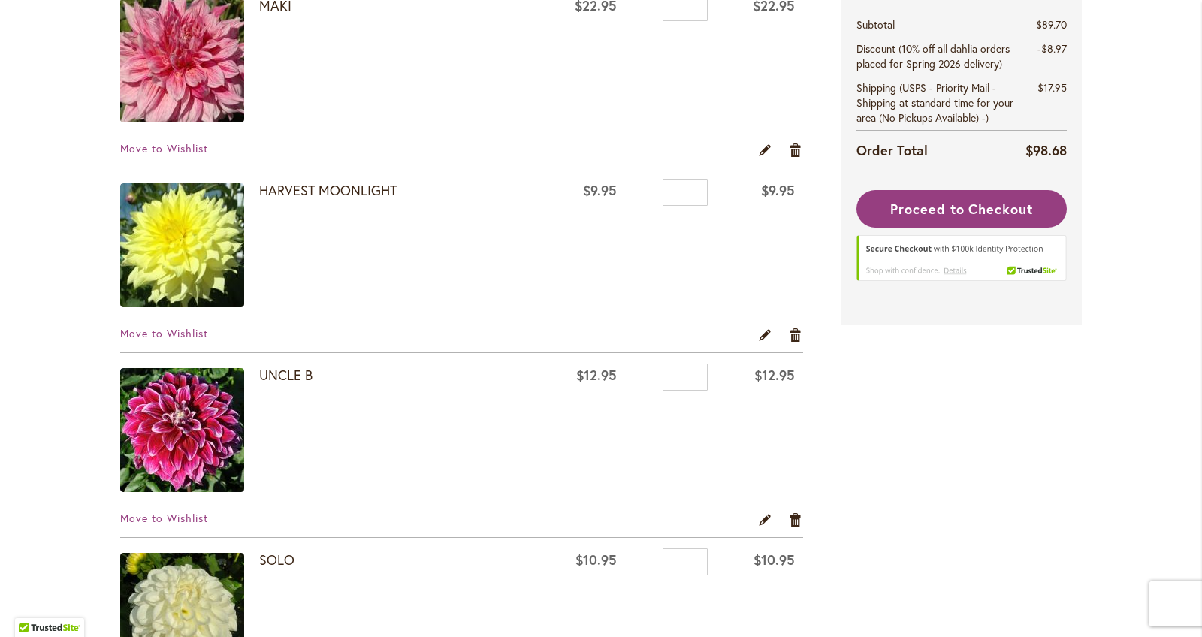
scroll to position [806, 0]
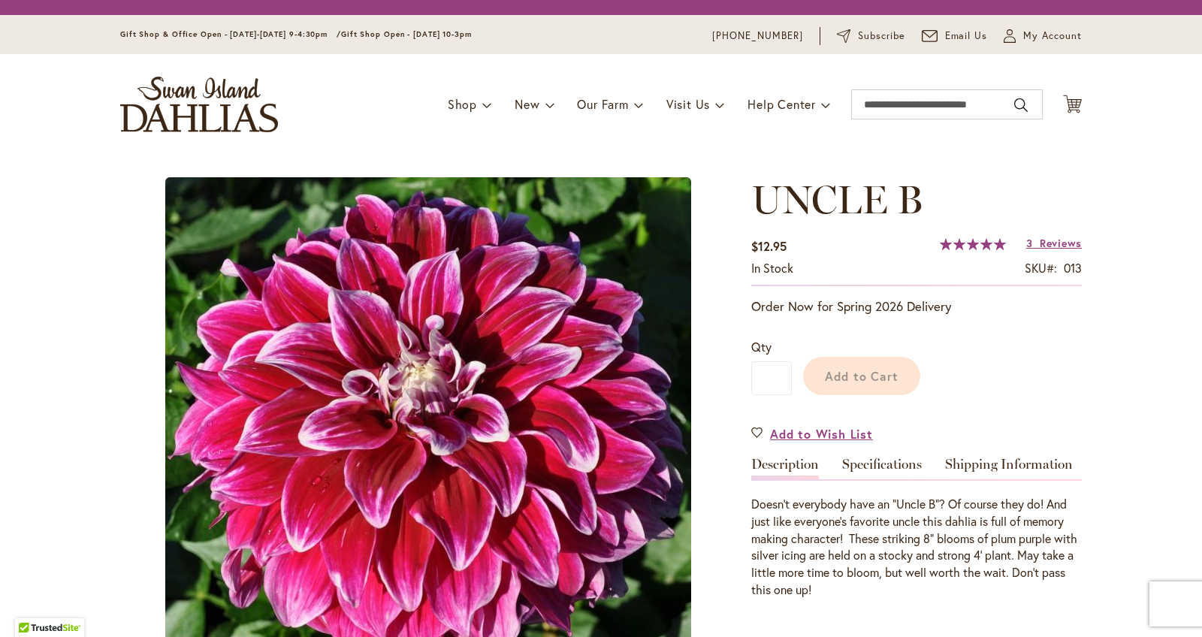
type input "******"
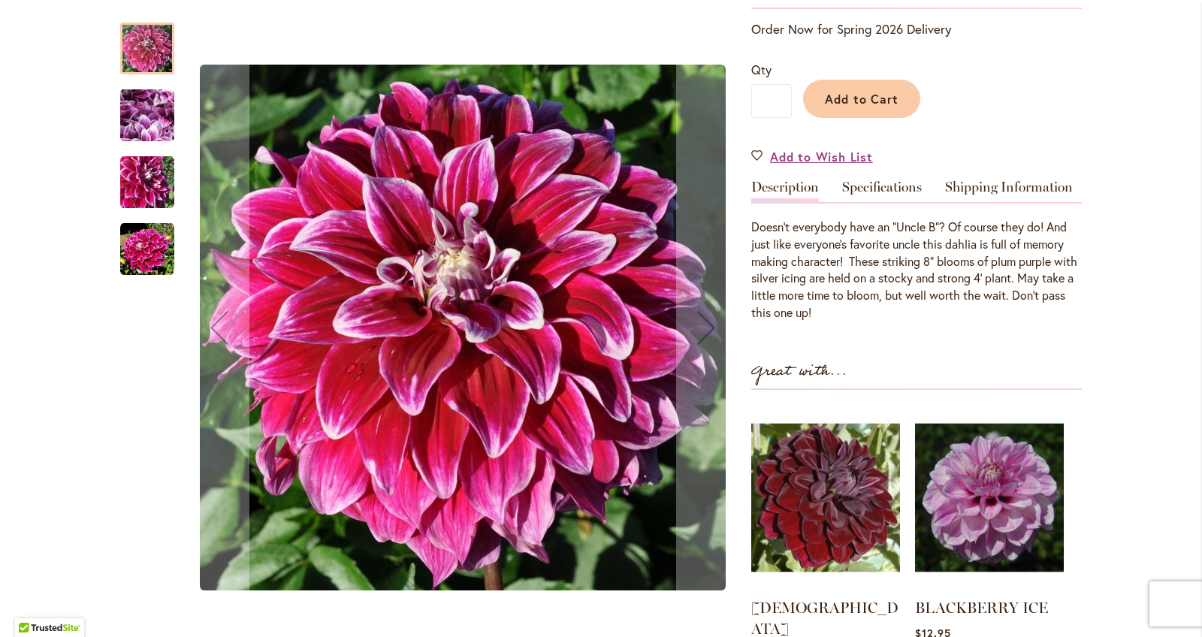
scroll to position [319, 0]
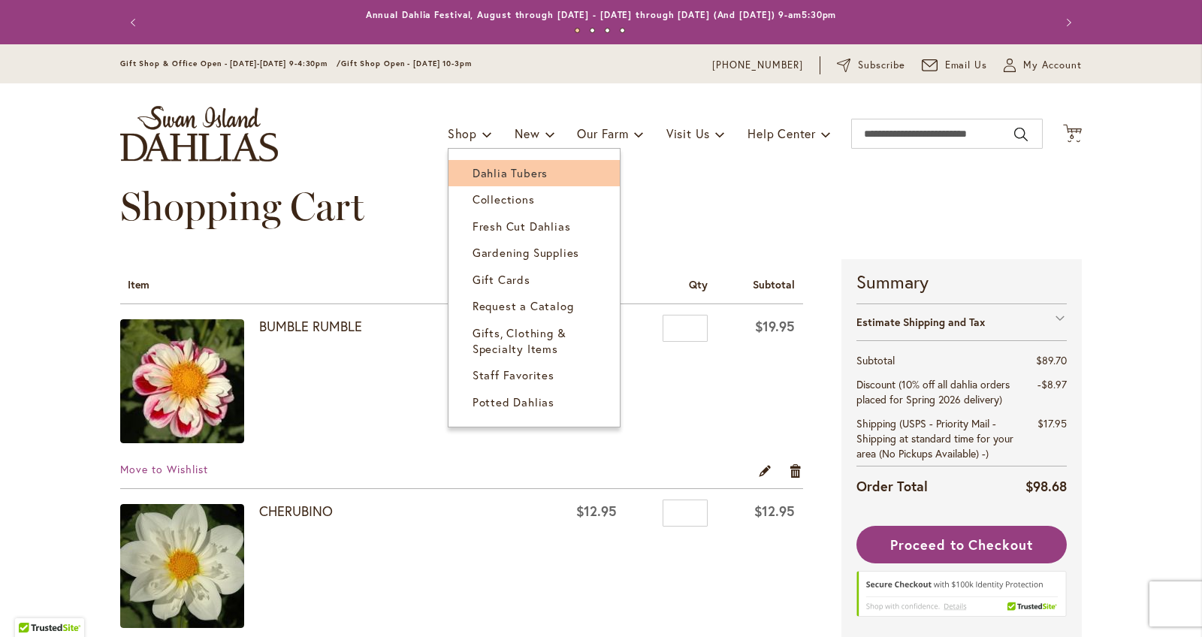
click at [483, 164] on link "Dahlia Tubers" at bounding box center [533, 173] width 171 height 26
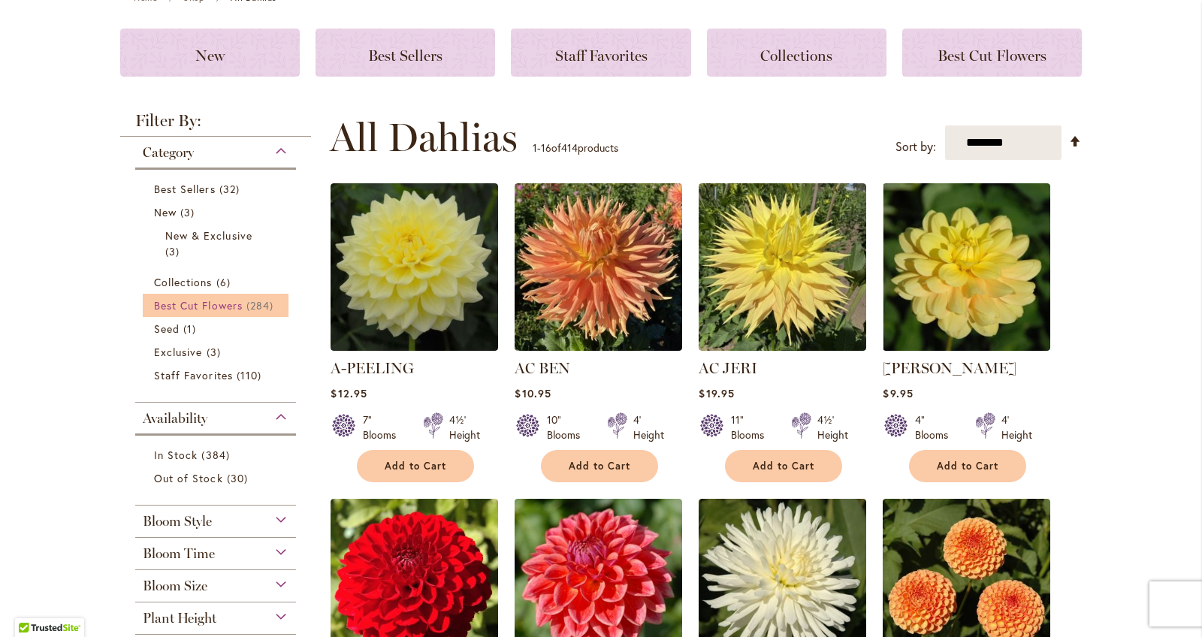
scroll to position [265, 0]
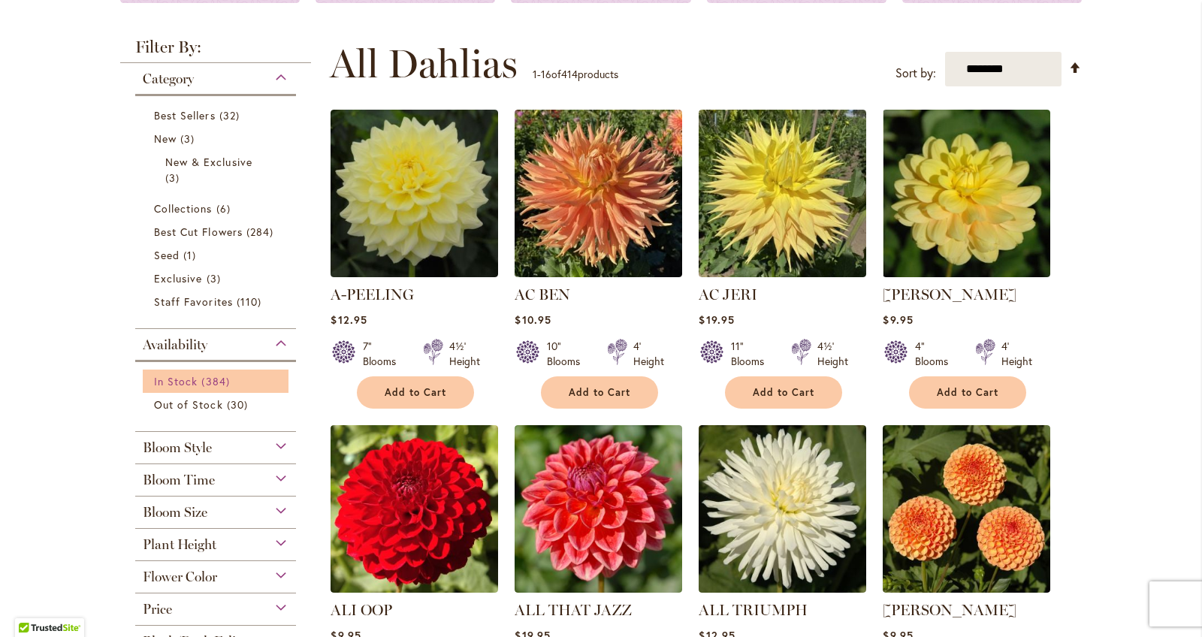
click at [207, 384] on span "384 items" at bounding box center [217, 381] width 32 height 16
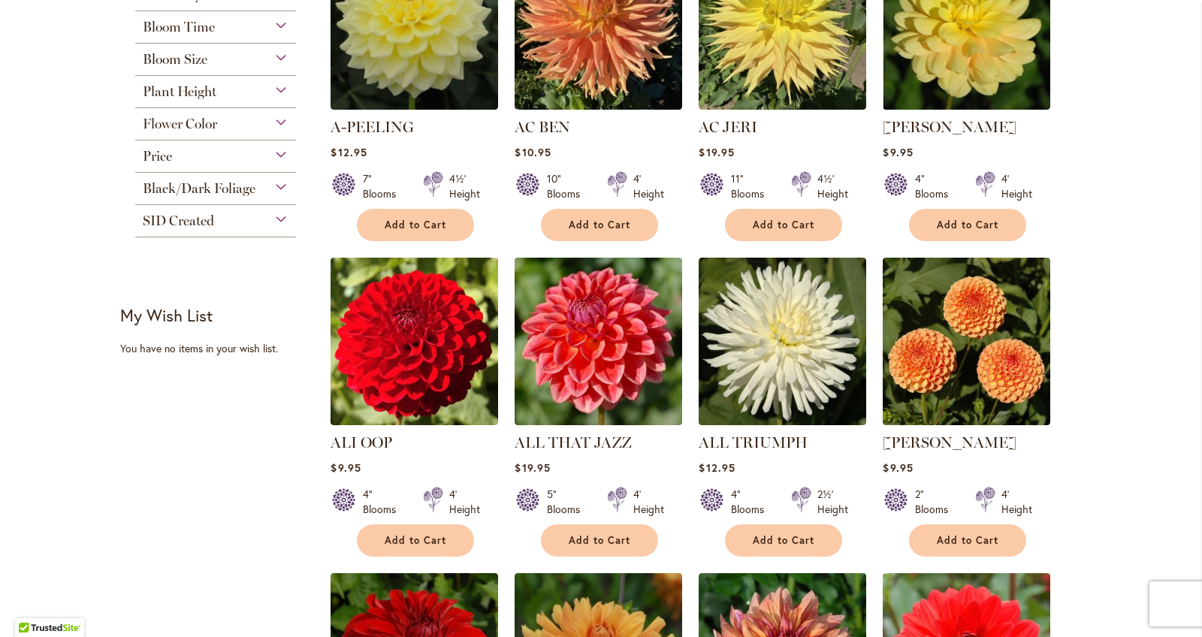
scroll to position [412, 0]
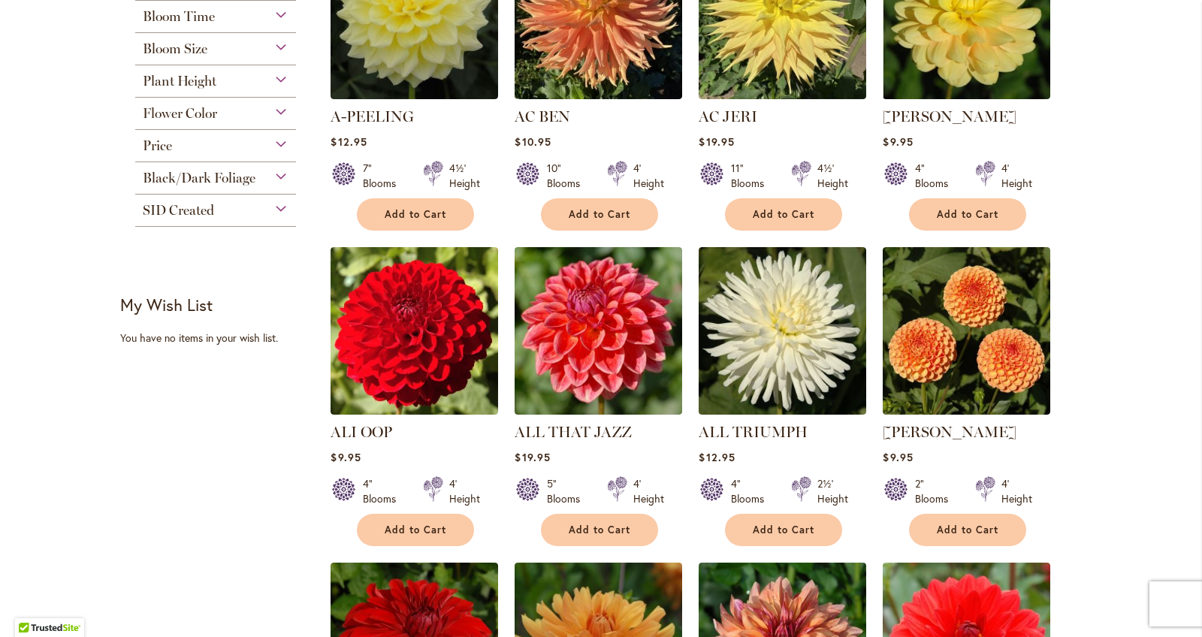
click at [274, 177] on div "Black/Dark Foliage" at bounding box center [215, 174] width 161 height 24
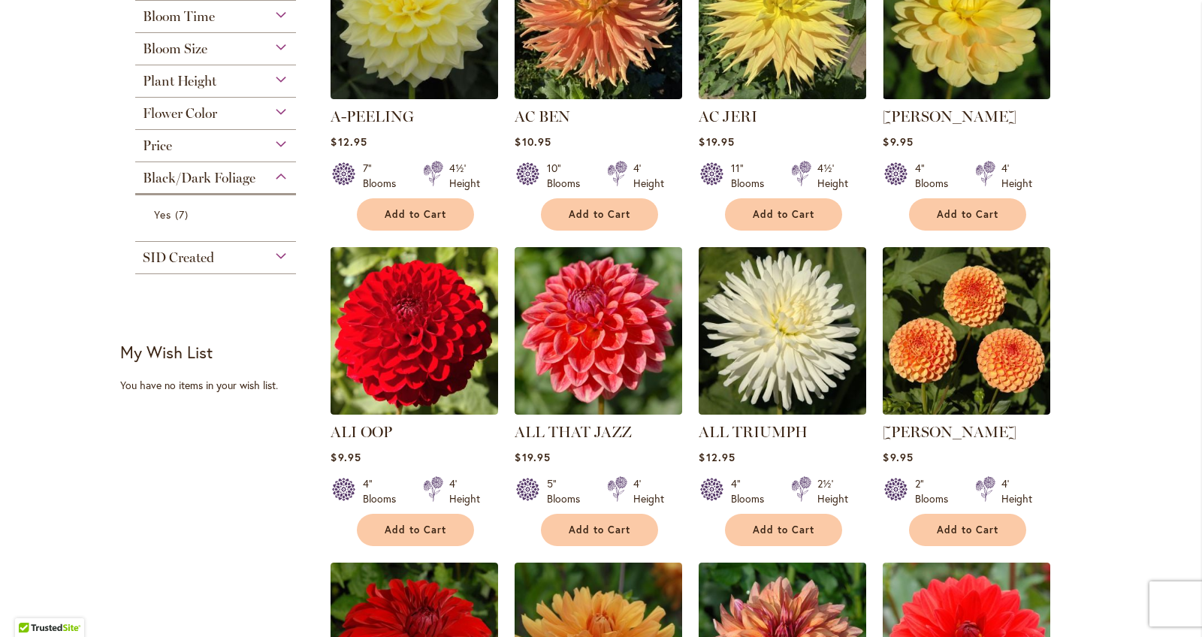
drag, startPoint x: 273, startPoint y: 177, endPoint x: 288, endPoint y: 160, distance: 22.9
click at [274, 176] on div "Black/Dark Foliage" at bounding box center [215, 174] width 161 height 24
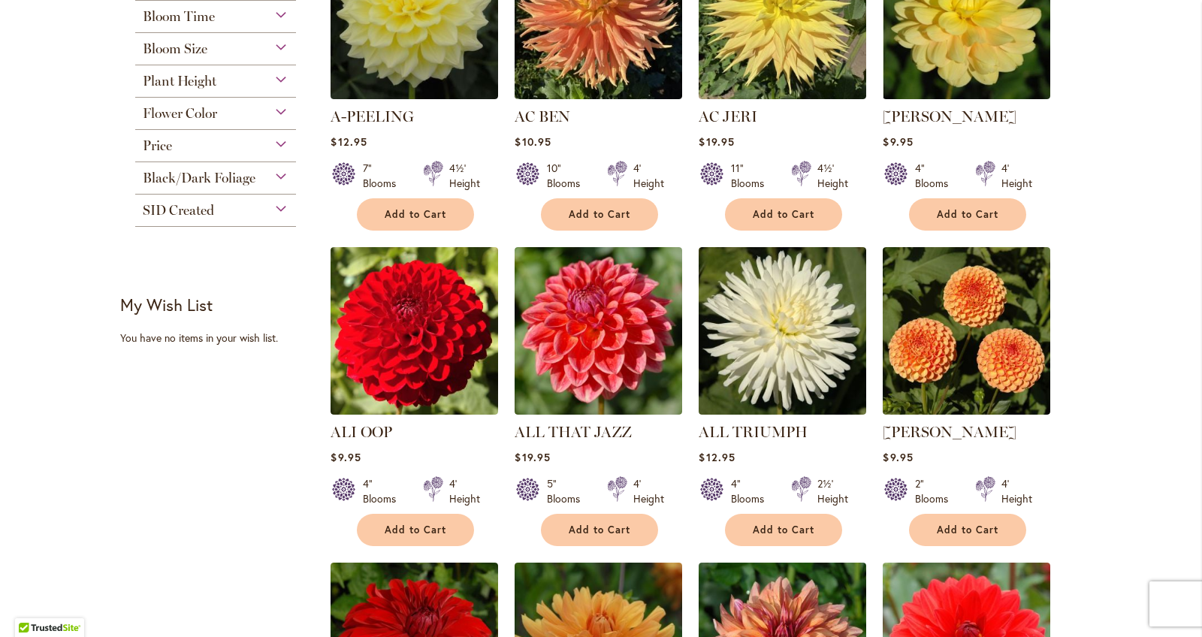
click at [284, 138] on div "Price" at bounding box center [215, 142] width 161 height 24
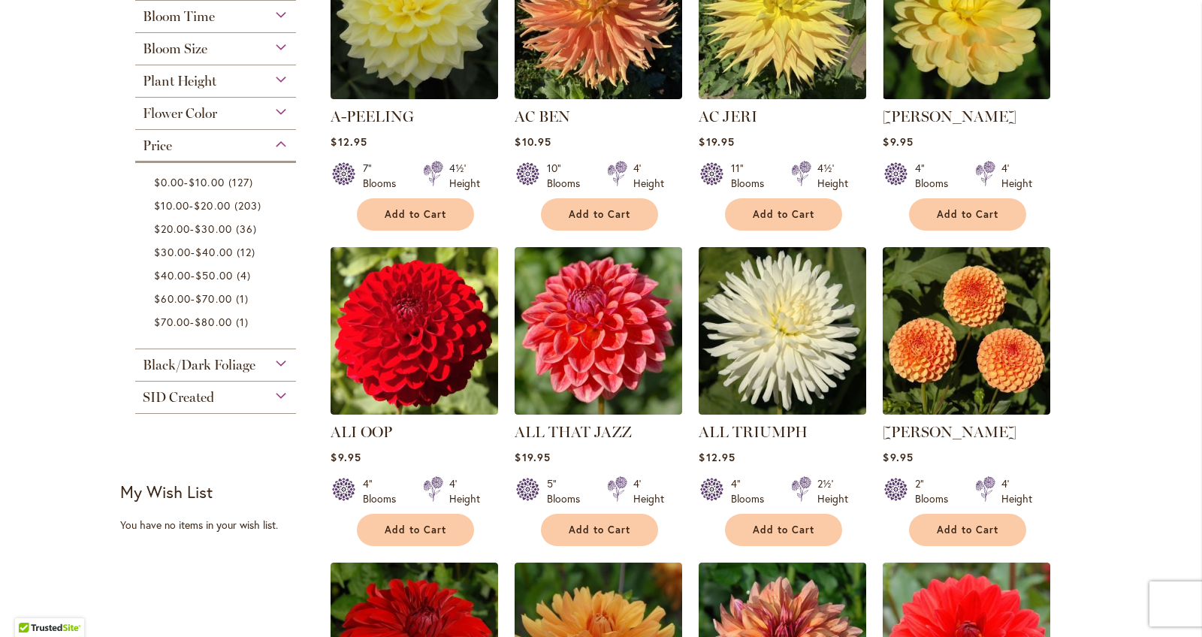
click at [280, 149] on div "Price" at bounding box center [215, 142] width 161 height 24
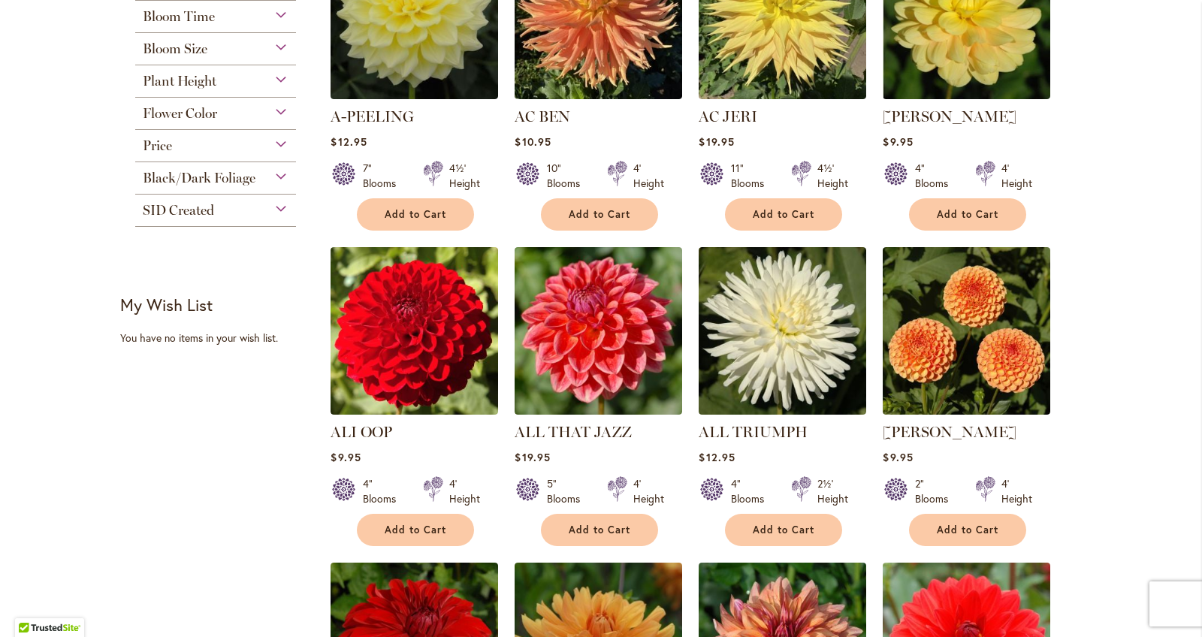
click at [273, 207] on div "SID Created" at bounding box center [215, 207] width 161 height 24
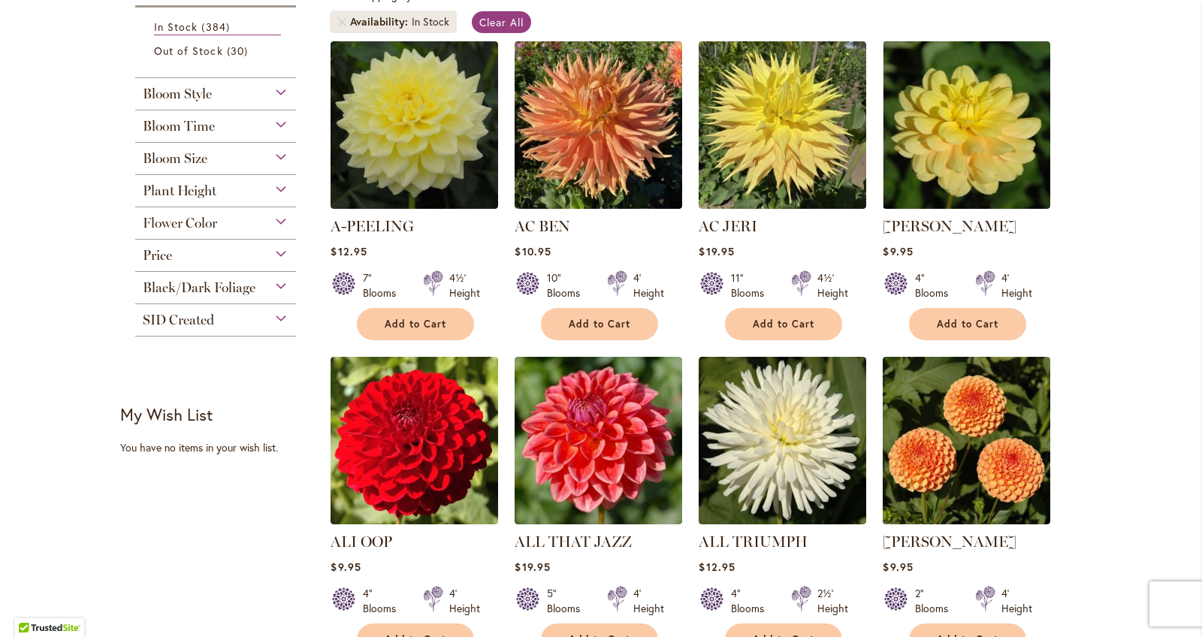
scroll to position [272, 0]
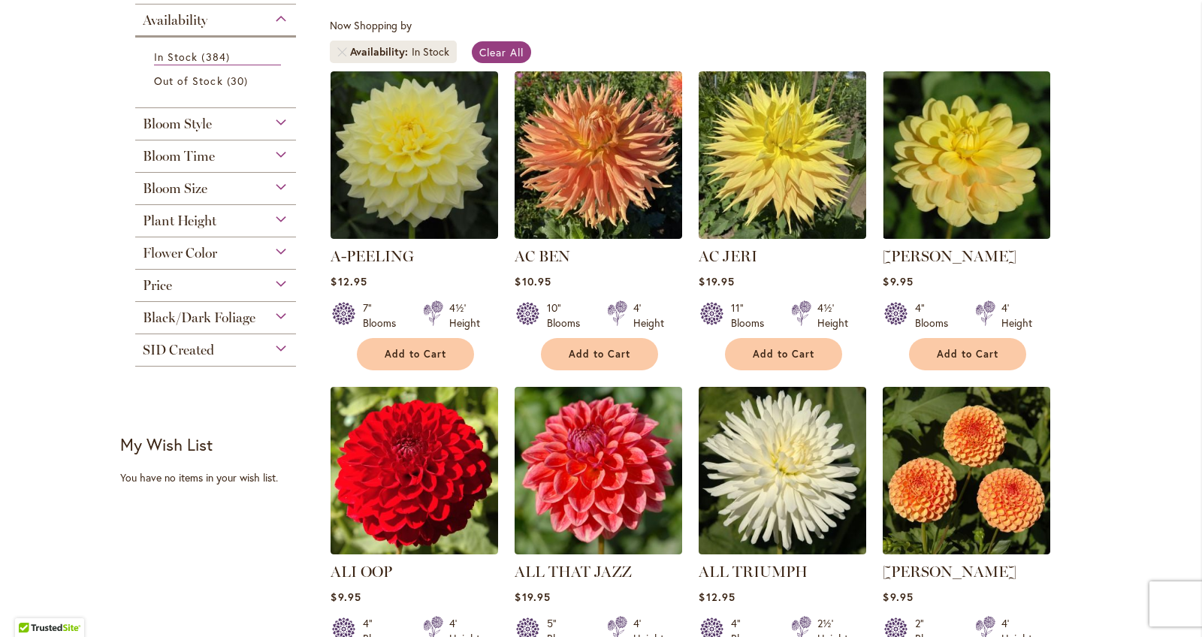
click at [280, 248] on div "Flower Color" at bounding box center [215, 249] width 161 height 24
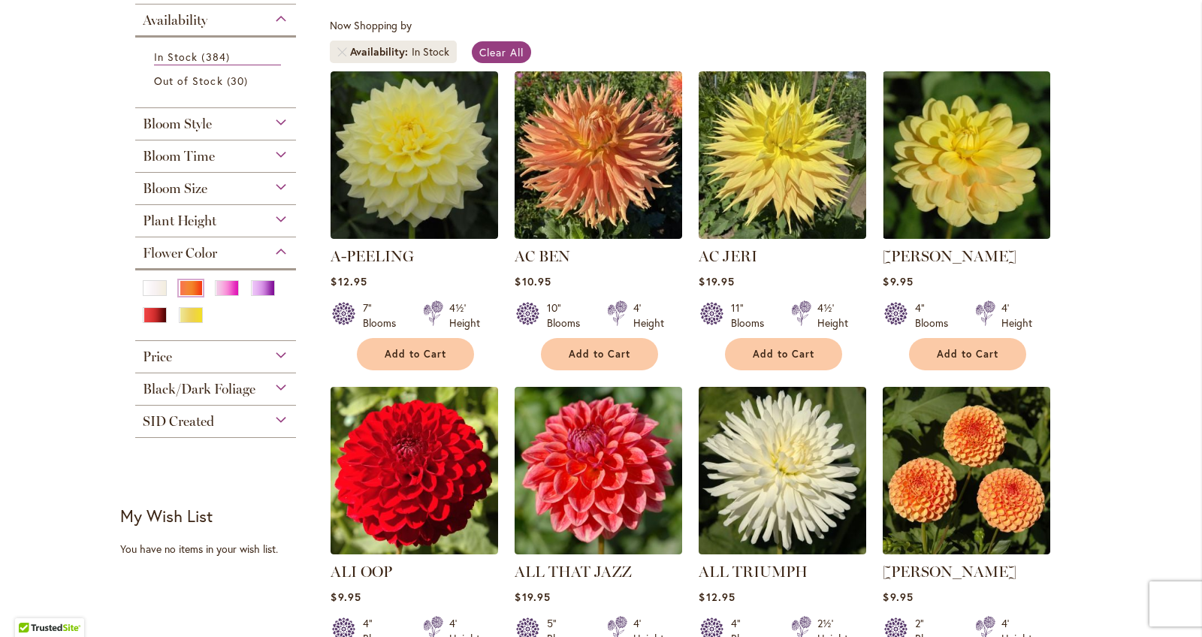
click at [184, 288] on div "Orange/Peach" at bounding box center [191, 288] width 24 height 16
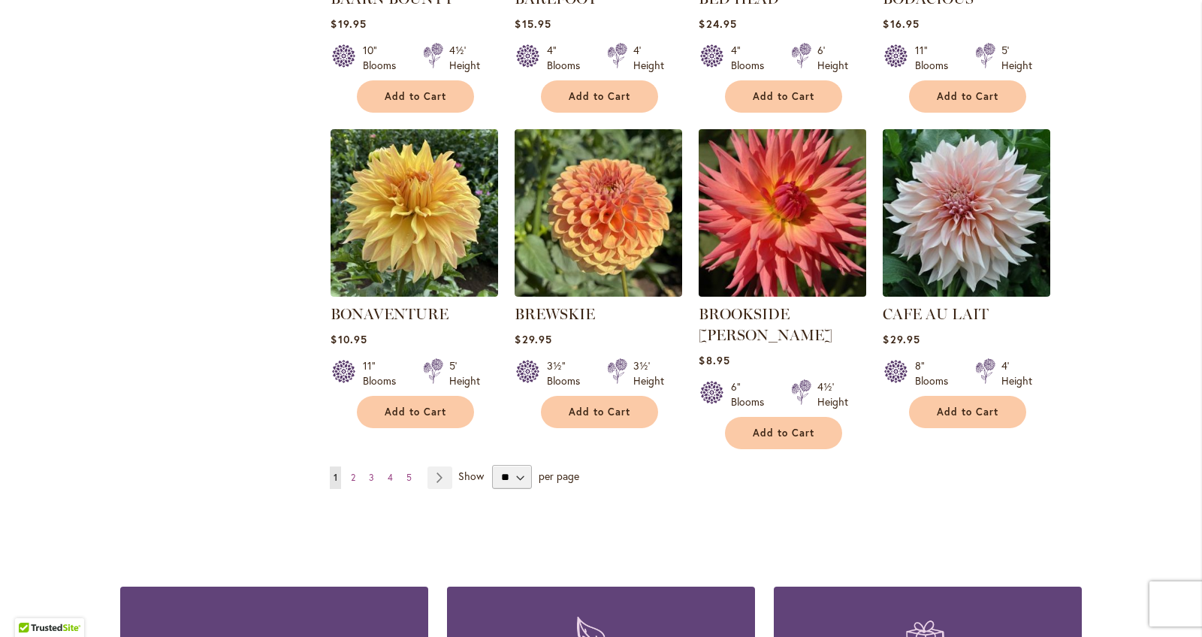
scroll to position [1190, 0]
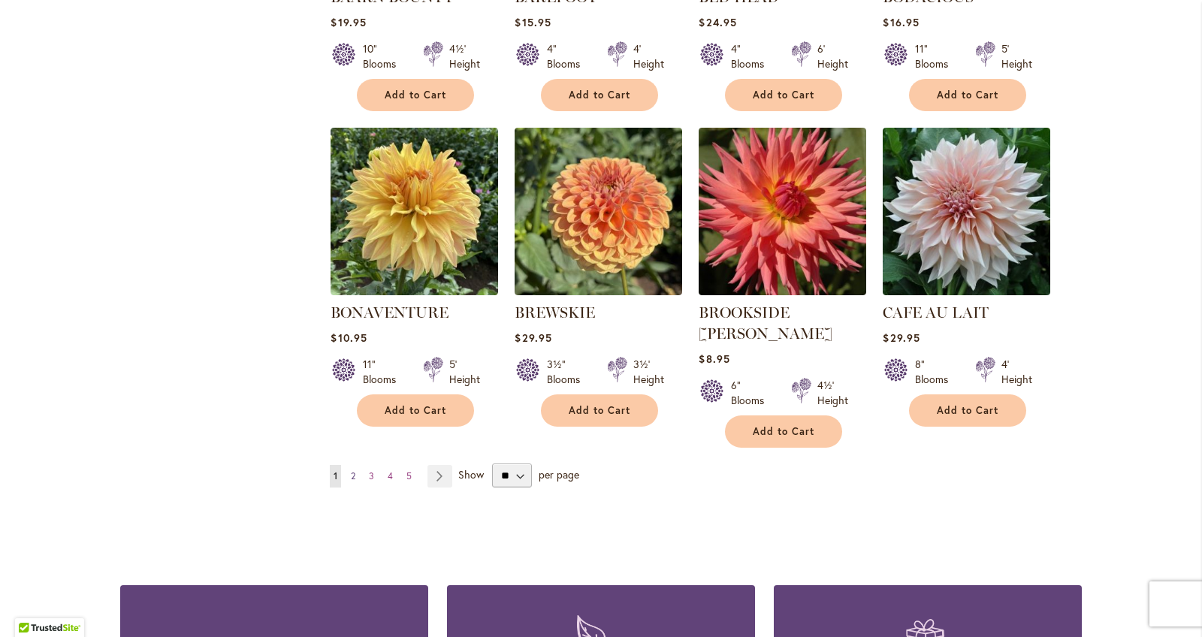
click at [355, 470] on span "2" at bounding box center [353, 475] width 5 height 11
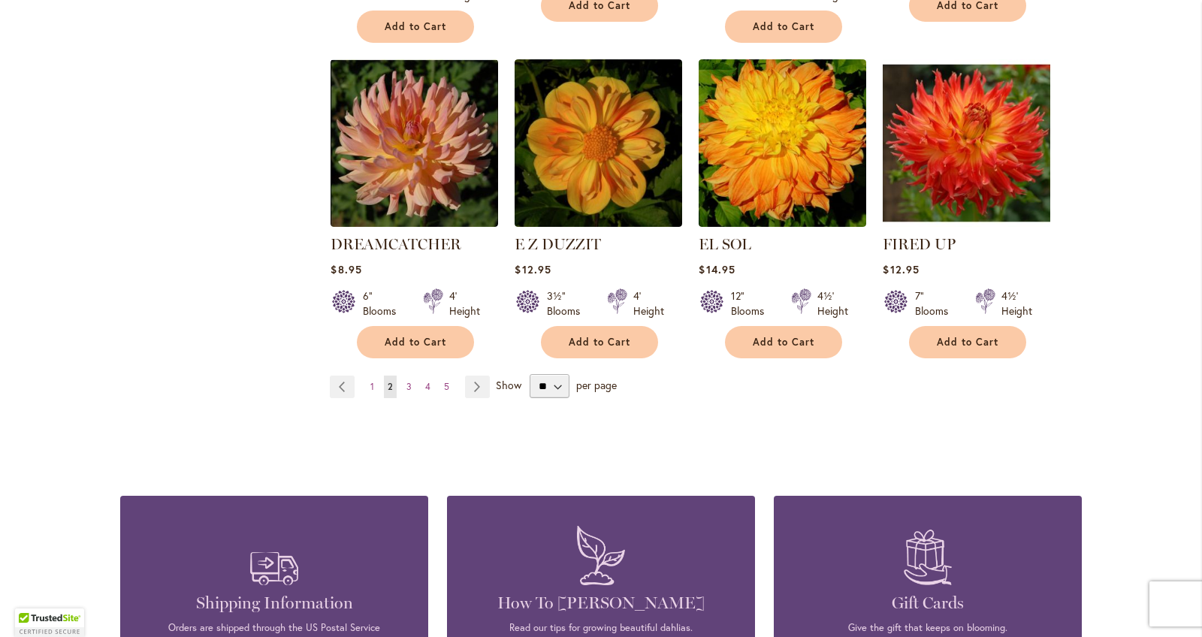
scroll to position [1217, 0]
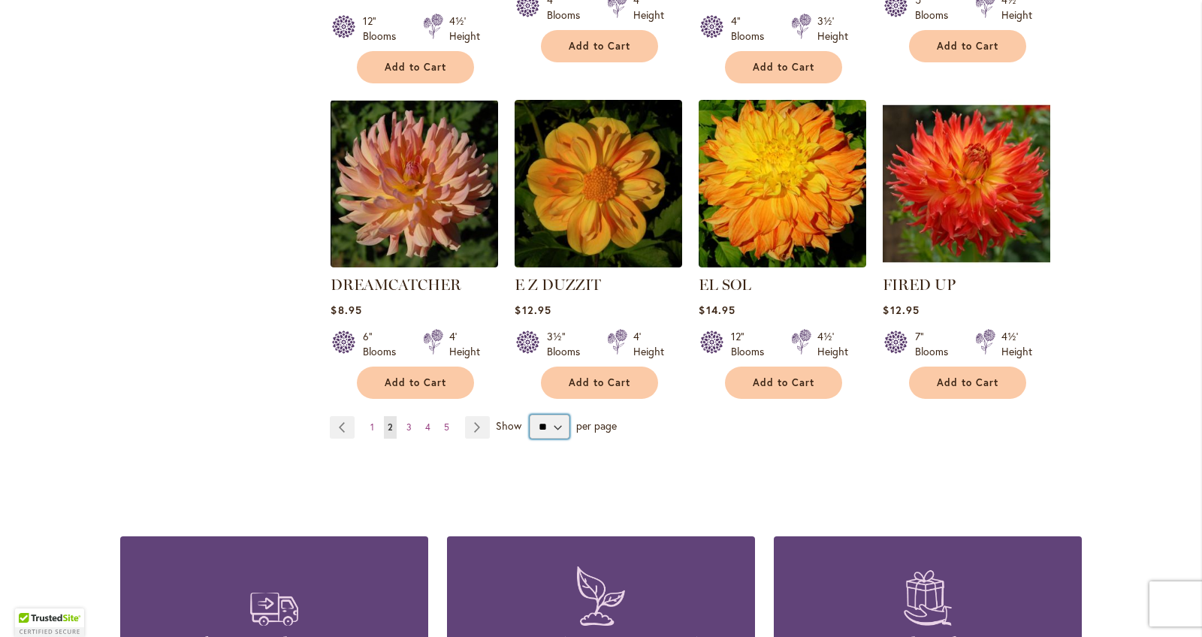
select select "**"
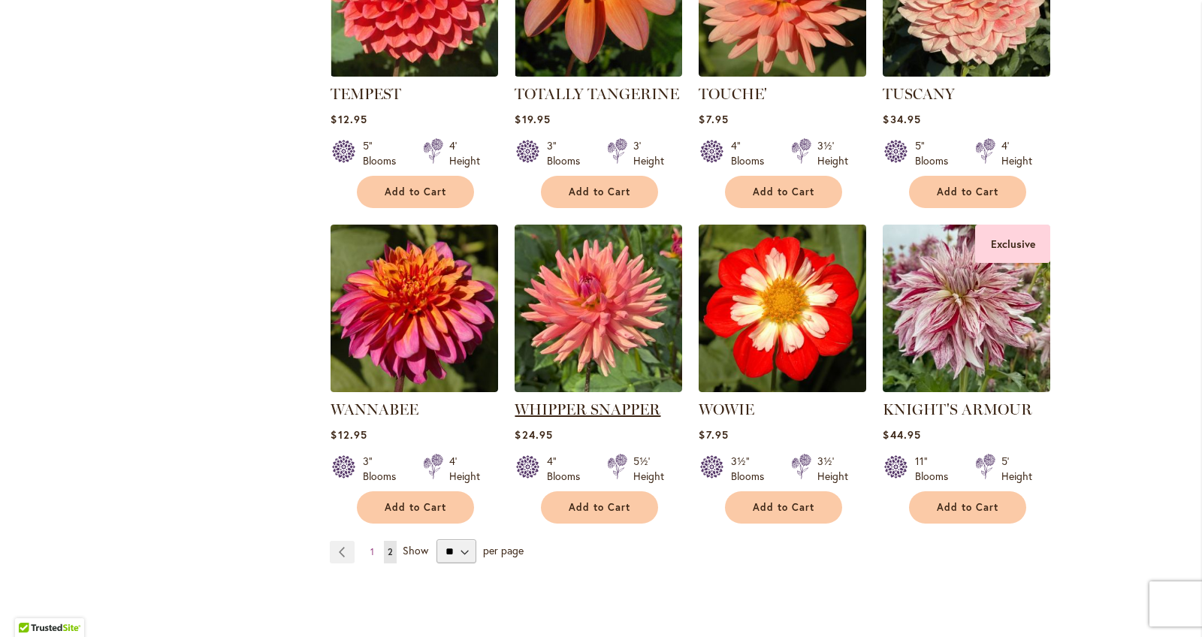
scroll to position [3563, 0]
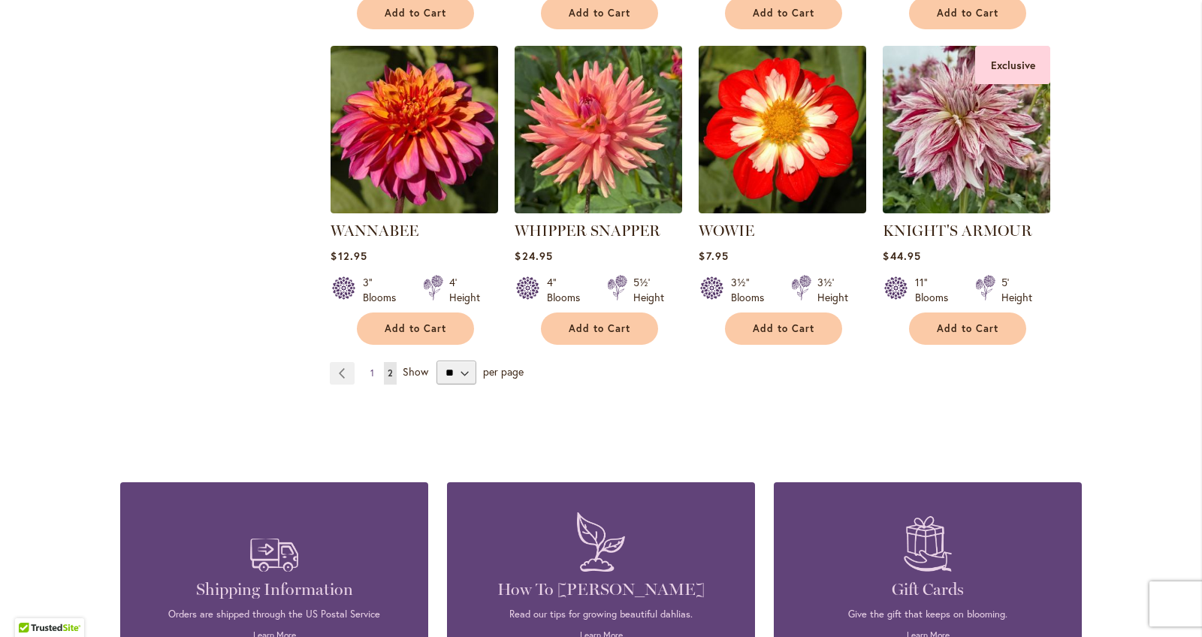
click at [367, 362] on link "Page 1" at bounding box center [371, 373] width 11 height 23
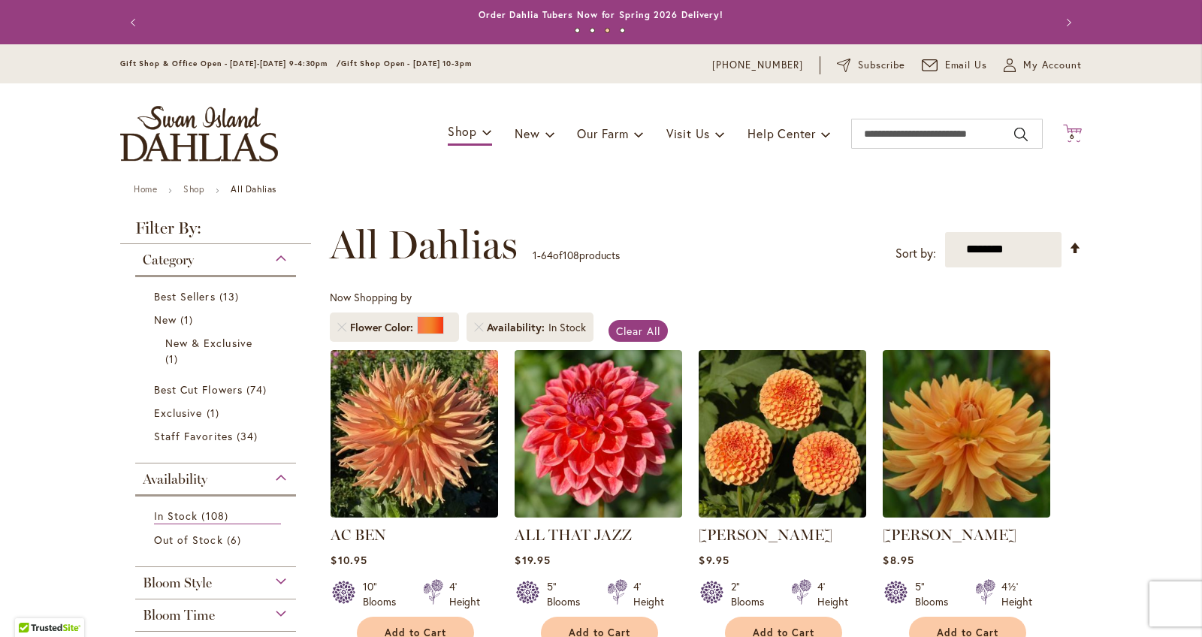
click at [1069, 133] on span "6" at bounding box center [1071, 136] width 5 height 10
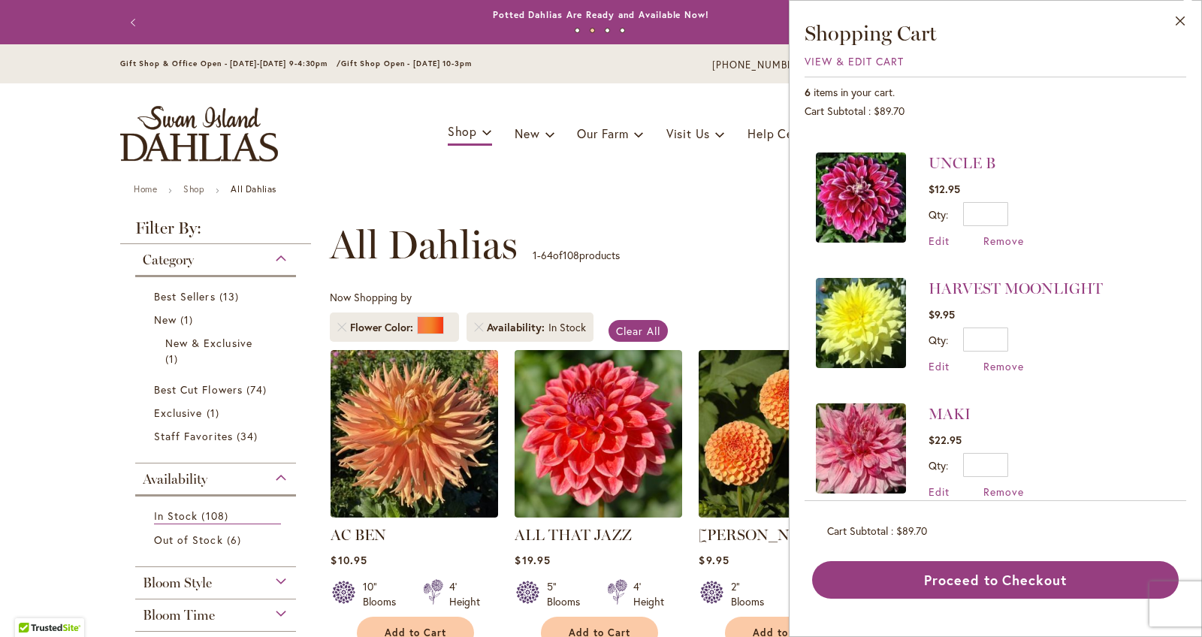
scroll to position [108, 0]
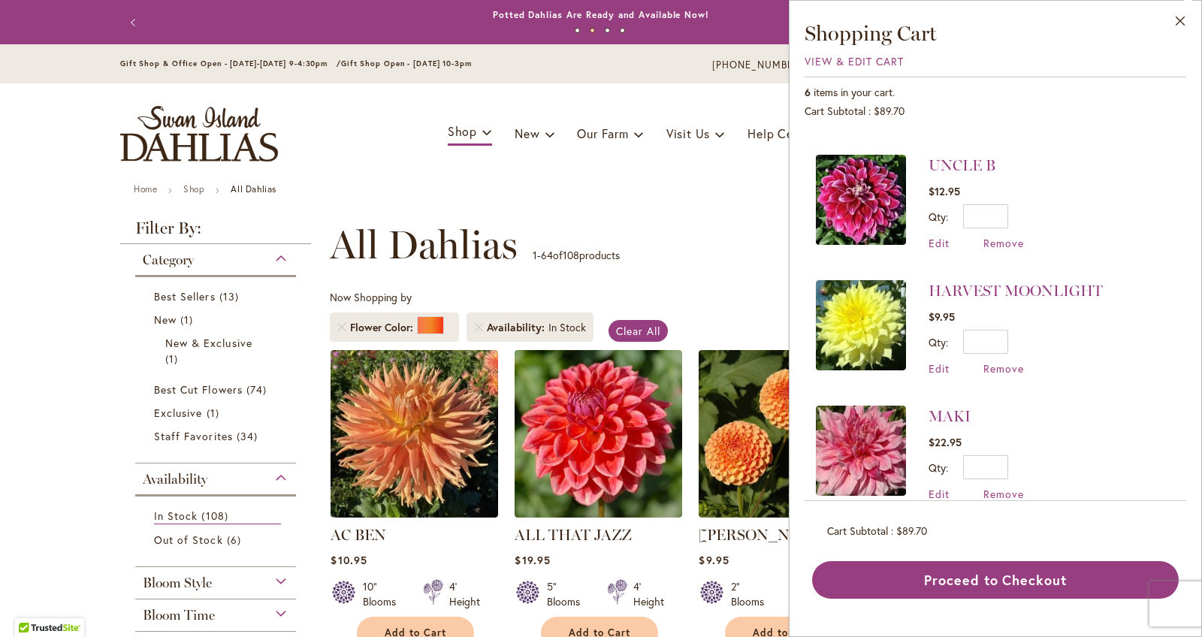
click at [755, 231] on div "**********" at bounding box center [706, 244] width 752 height 45
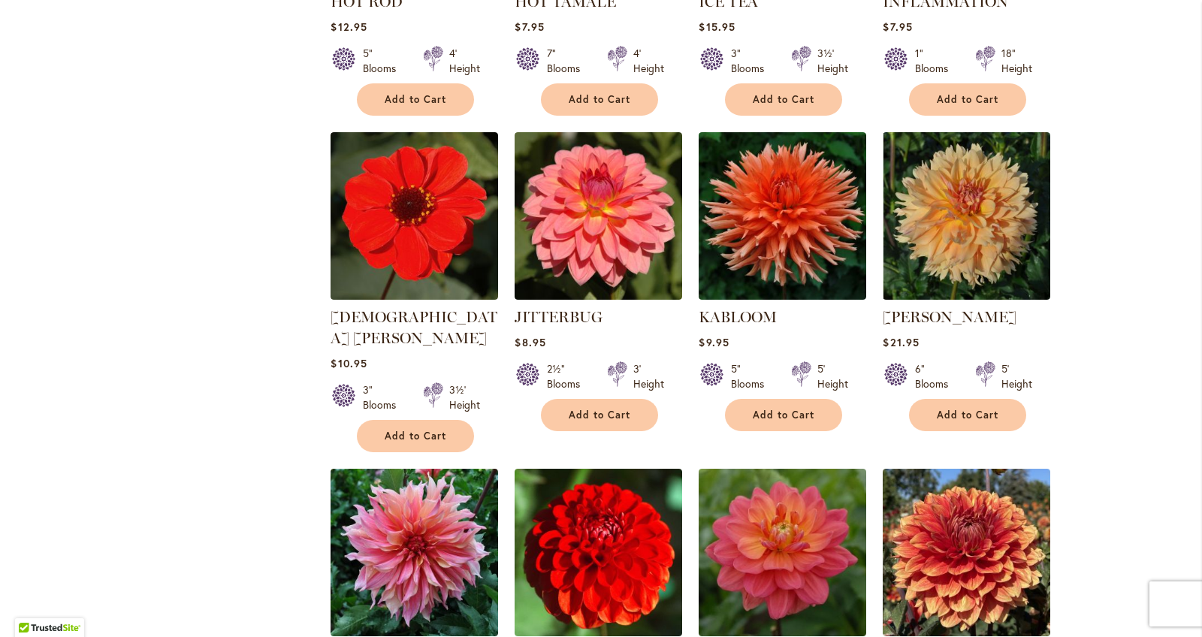
scroll to position [4808, 0]
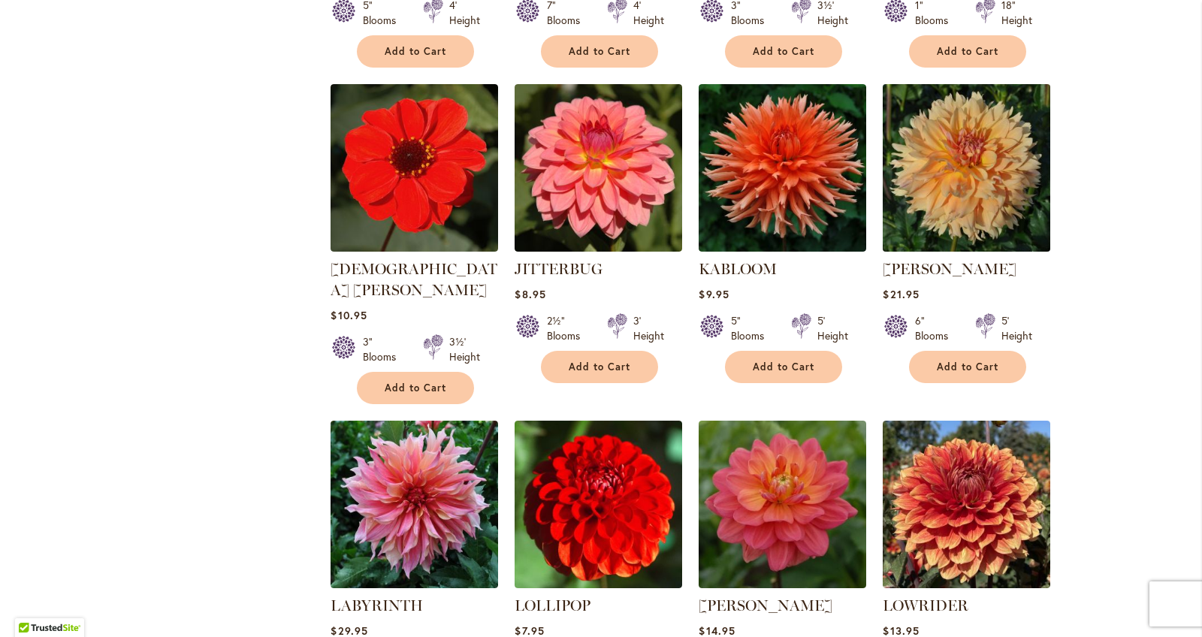
click at [946, 122] on img at bounding box center [967, 168] width 176 height 176
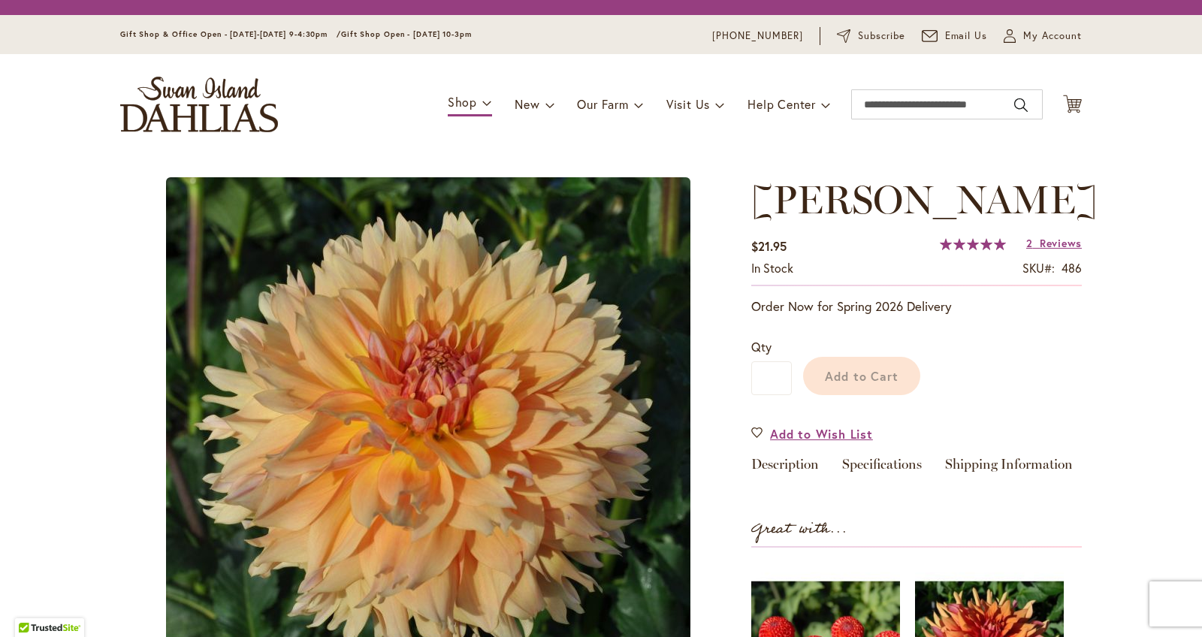
type input "******"
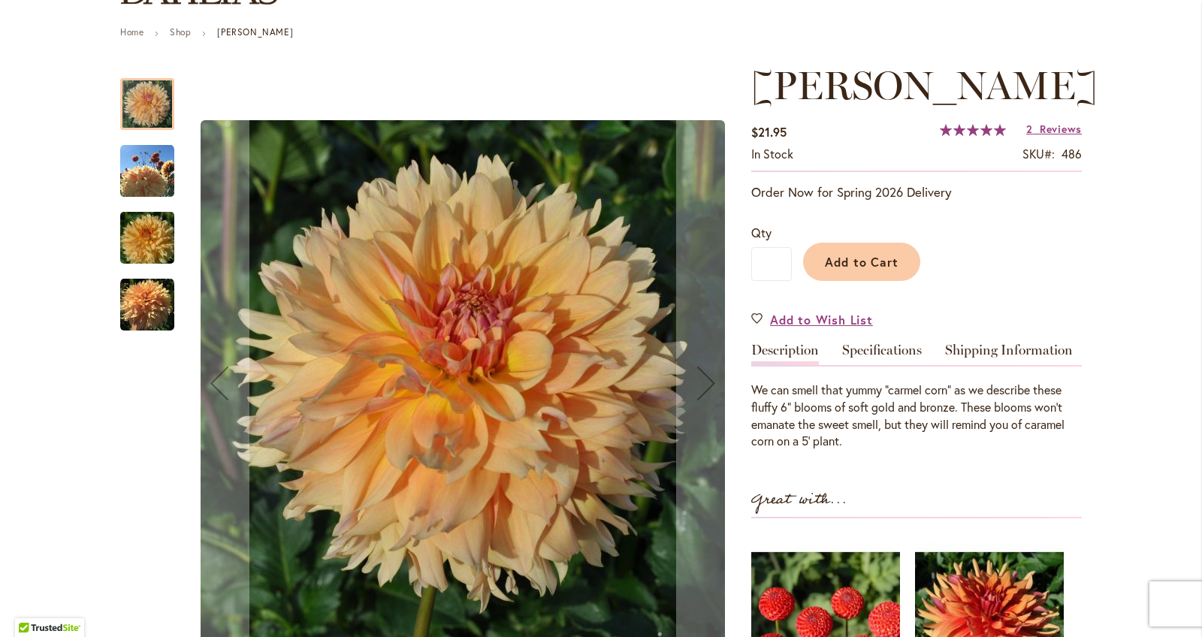
scroll to position [163, 0]
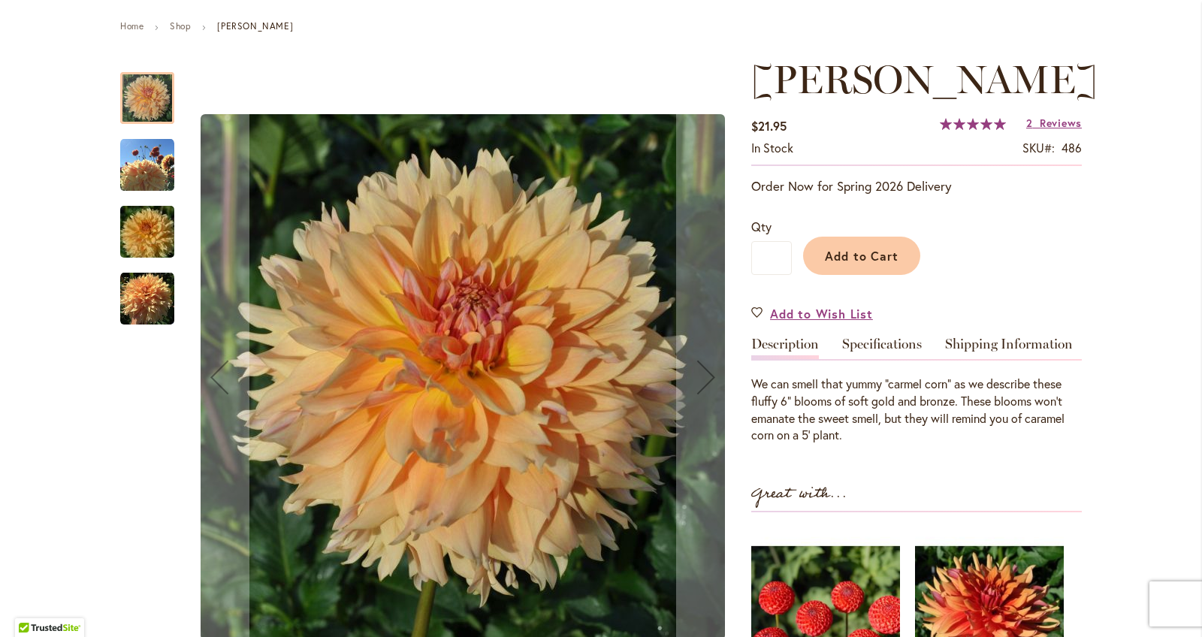
click at [155, 294] on img "KARMEL KORN" at bounding box center [147, 299] width 54 height 54
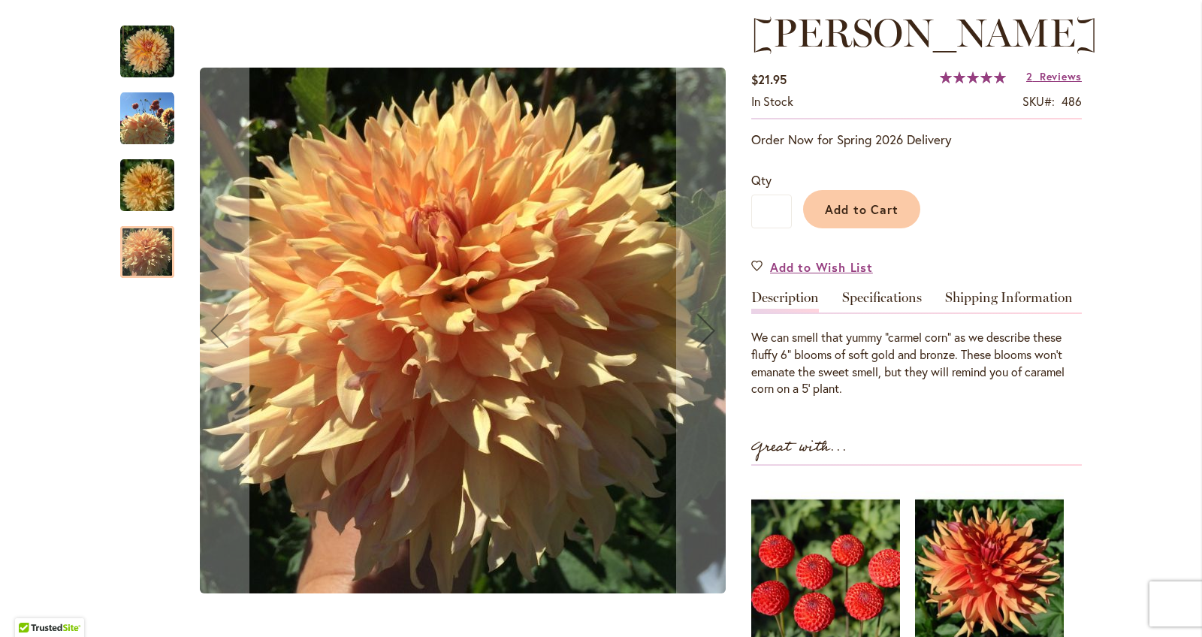
scroll to position [216, 0]
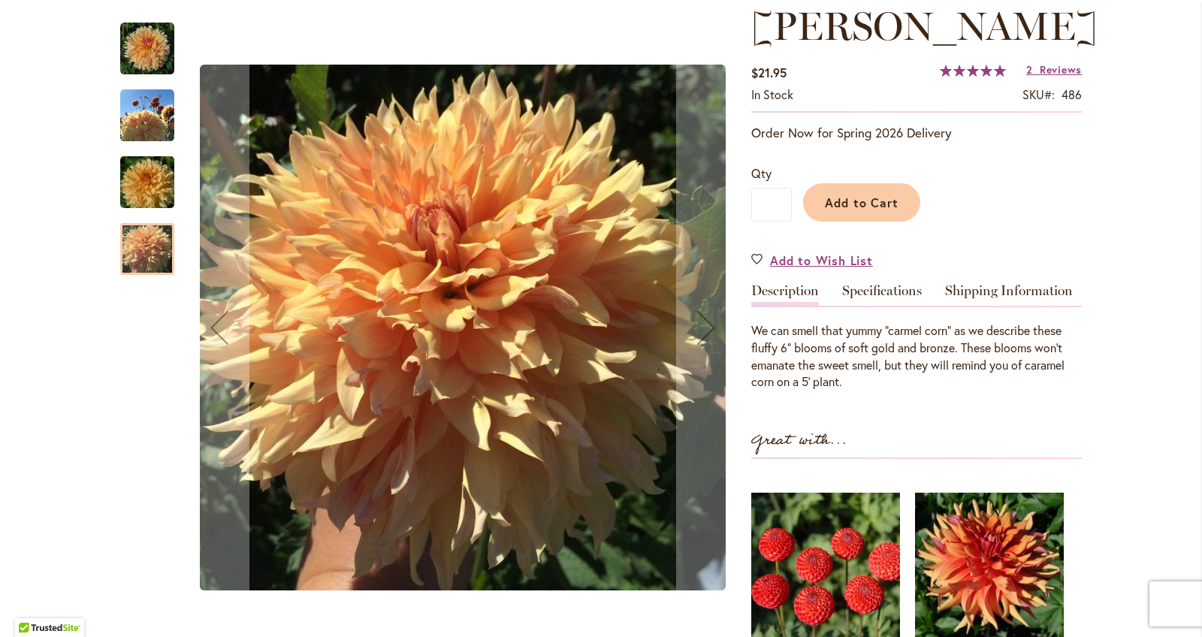
click at [130, 160] on img "KARMEL KORN" at bounding box center [147, 182] width 108 height 72
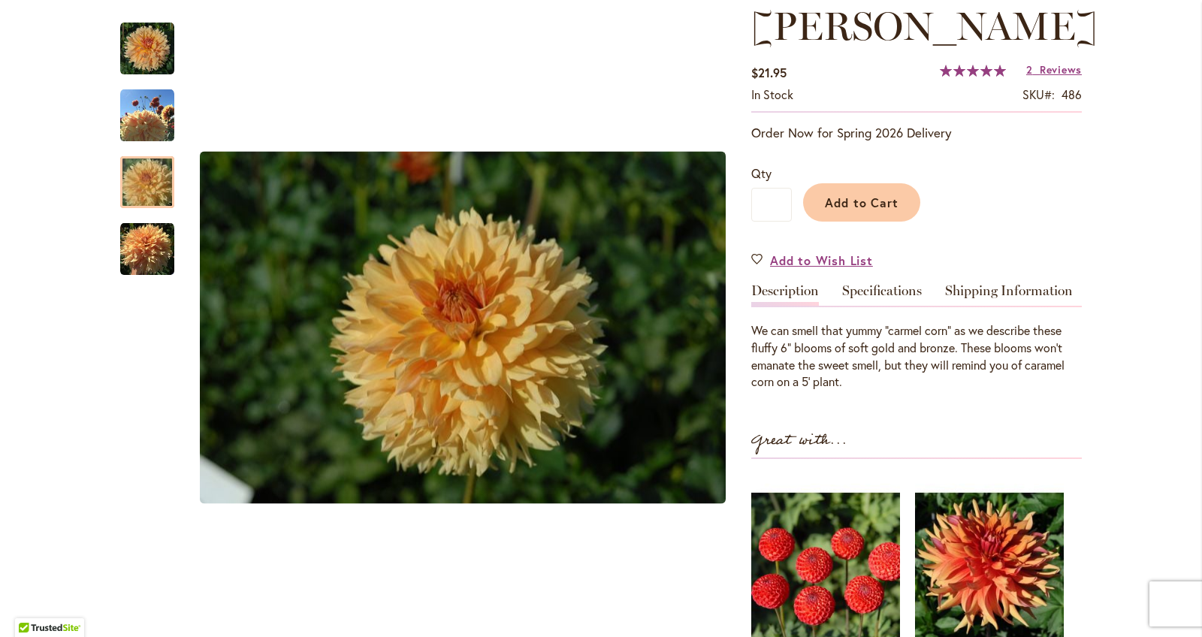
click at [140, 122] on img "KARMEL KORN" at bounding box center [147, 116] width 54 height 54
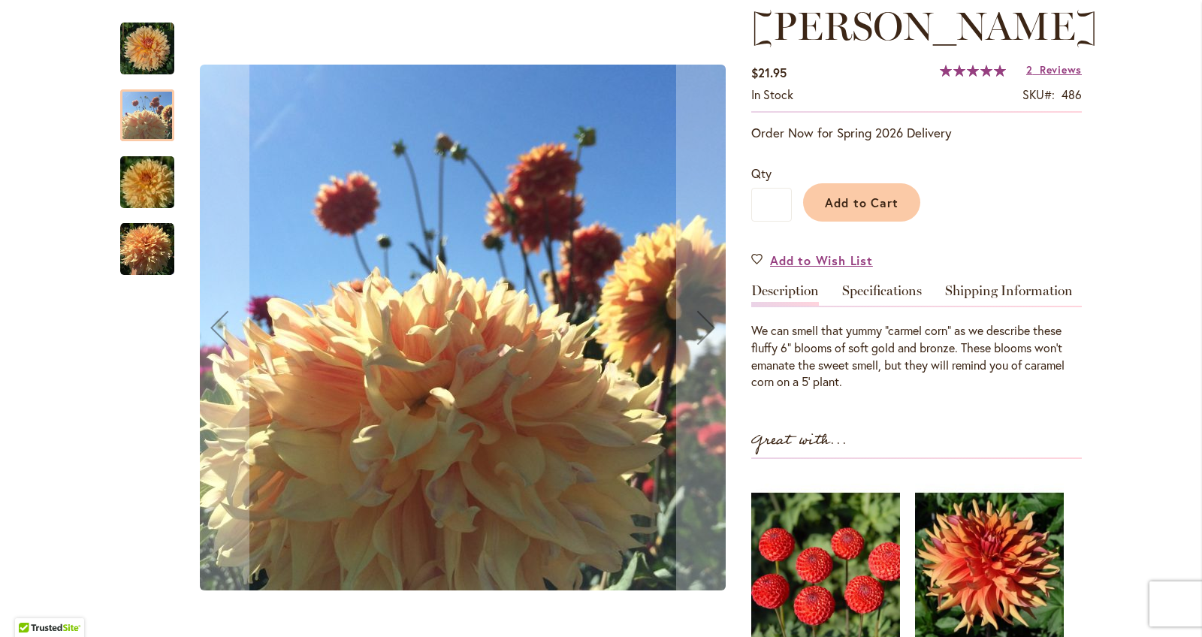
click at [137, 63] on img "KARMEL KORN" at bounding box center [147, 49] width 54 height 54
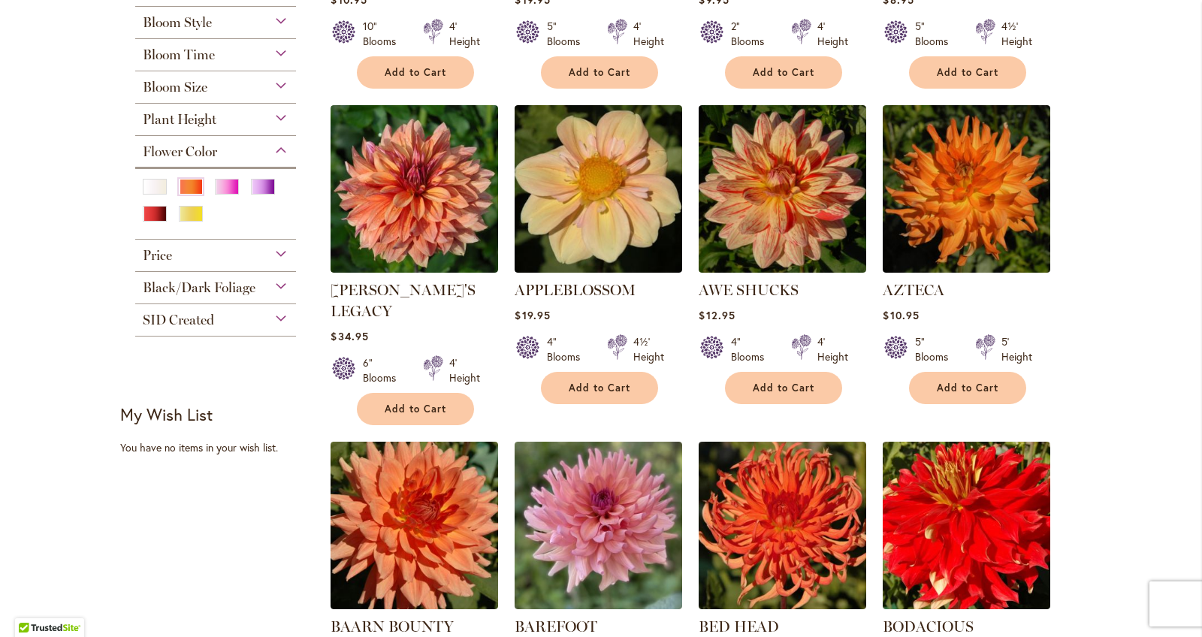
scroll to position [542, 0]
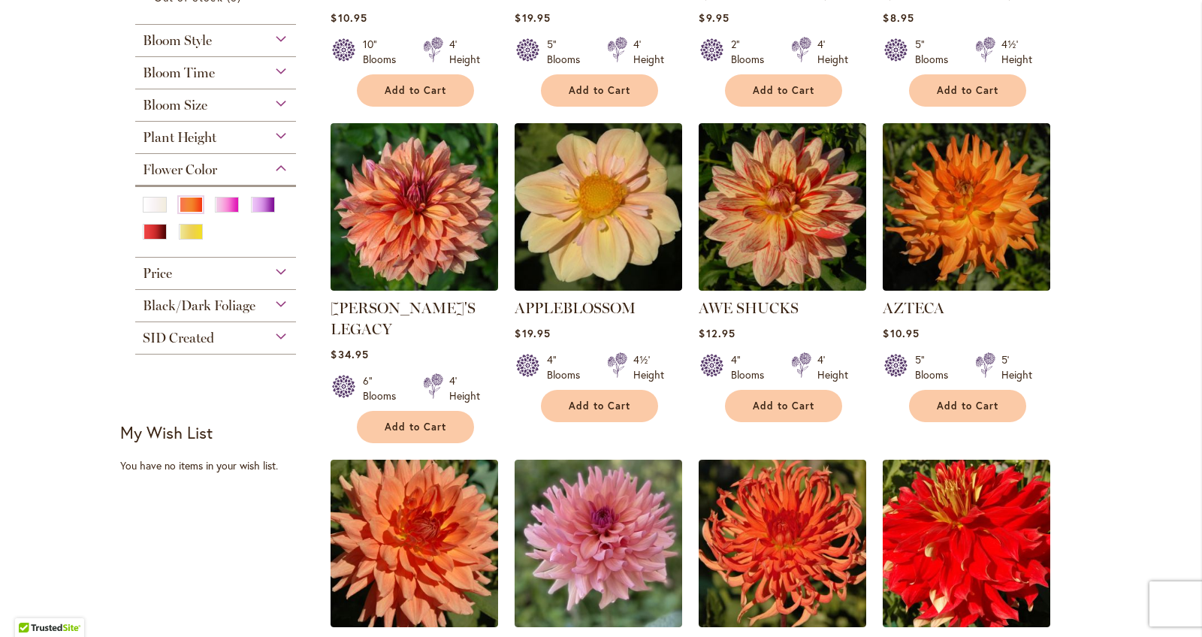
click at [282, 132] on div "Plant Height" at bounding box center [215, 134] width 161 height 24
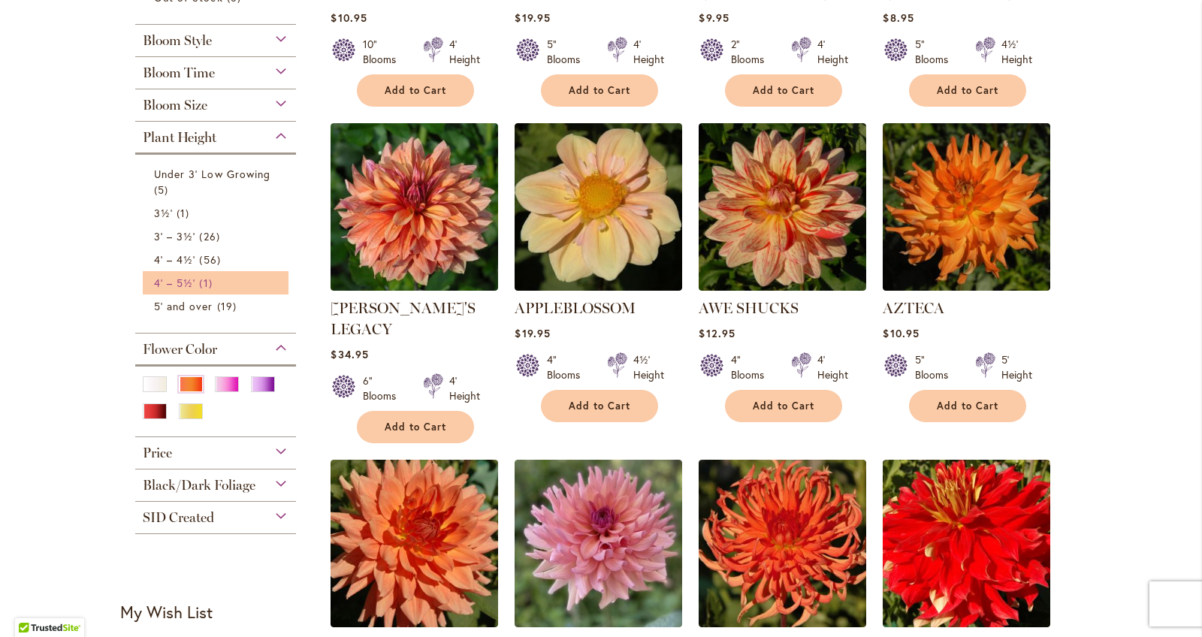
click at [230, 276] on link "4' – 5½' 1 item" at bounding box center [217, 283] width 127 height 16
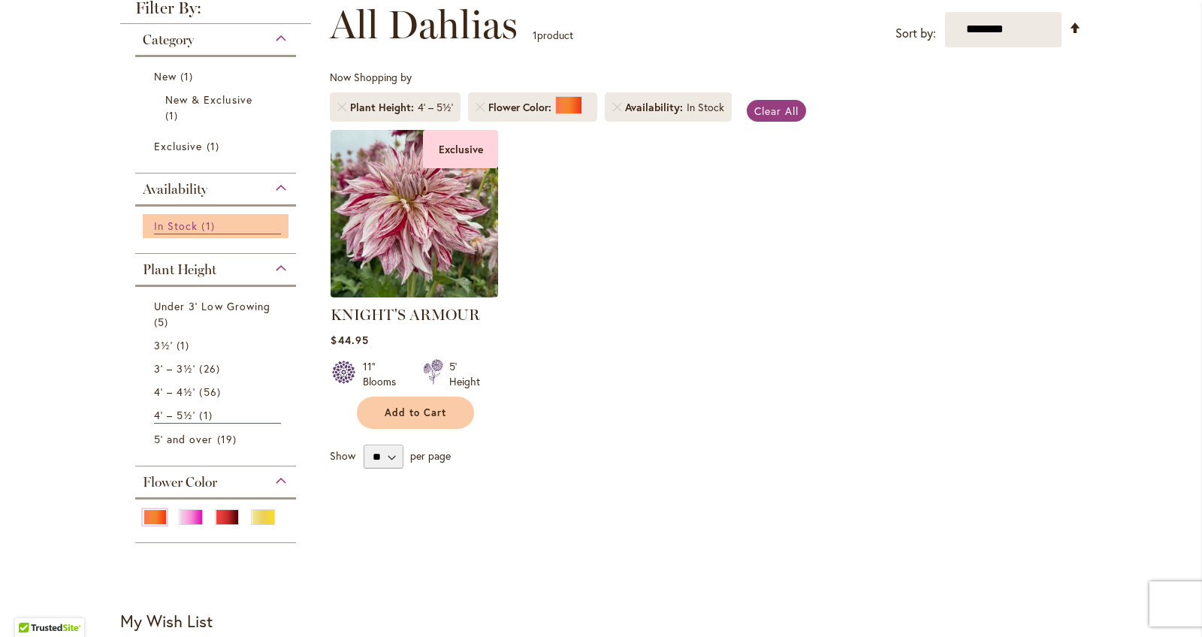
scroll to position [251, 0]
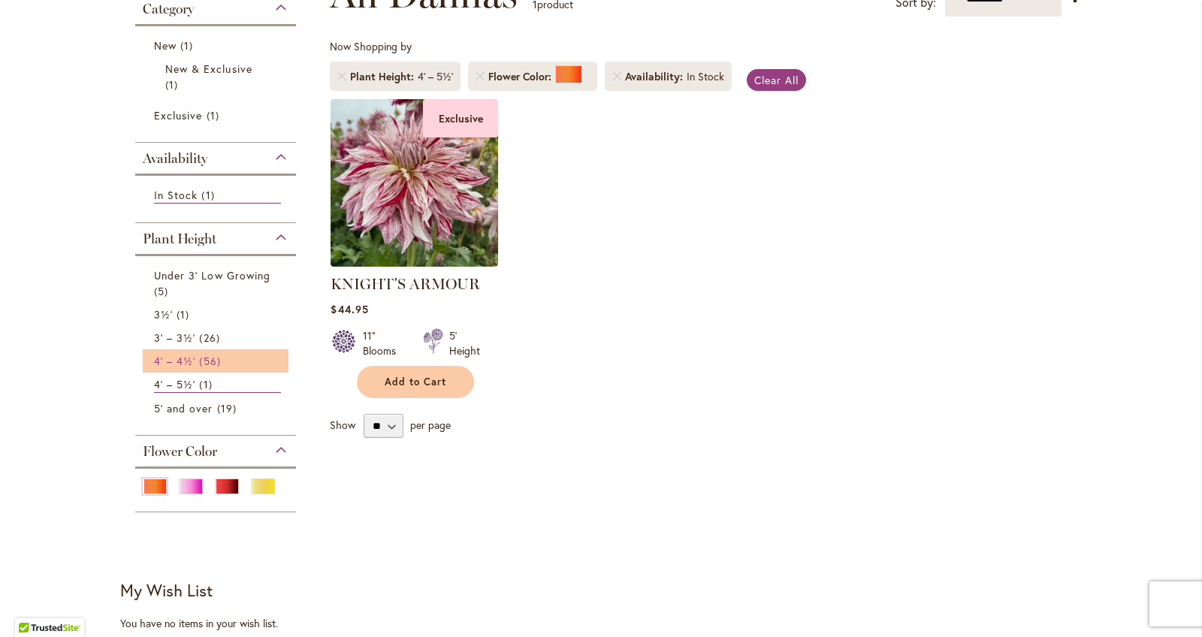
click at [232, 368] on link "4' – 4½' 56 items" at bounding box center [217, 361] width 127 height 16
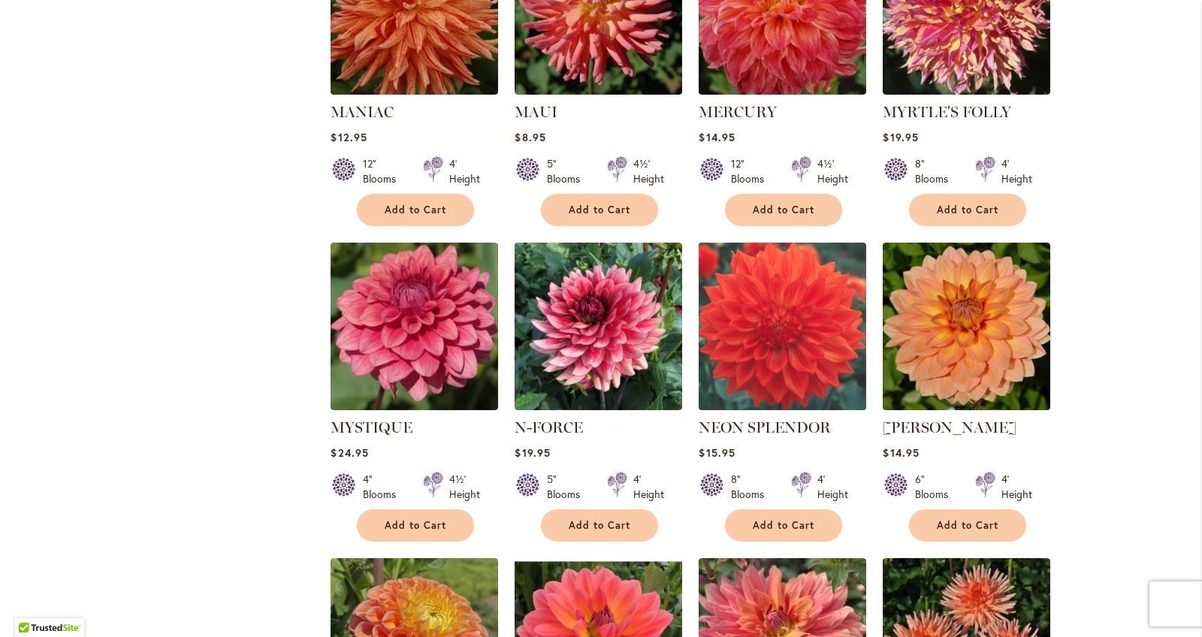
scroll to position [3177, 0]
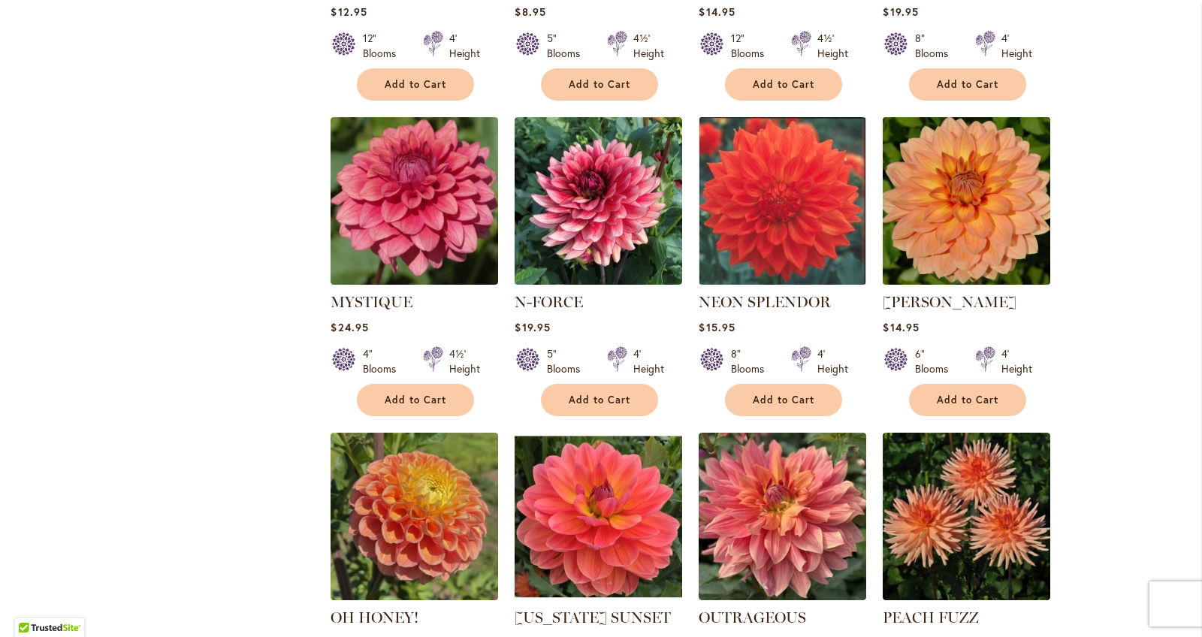
click at [987, 172] on img at bounding box center [967, 201] width 176 height 176
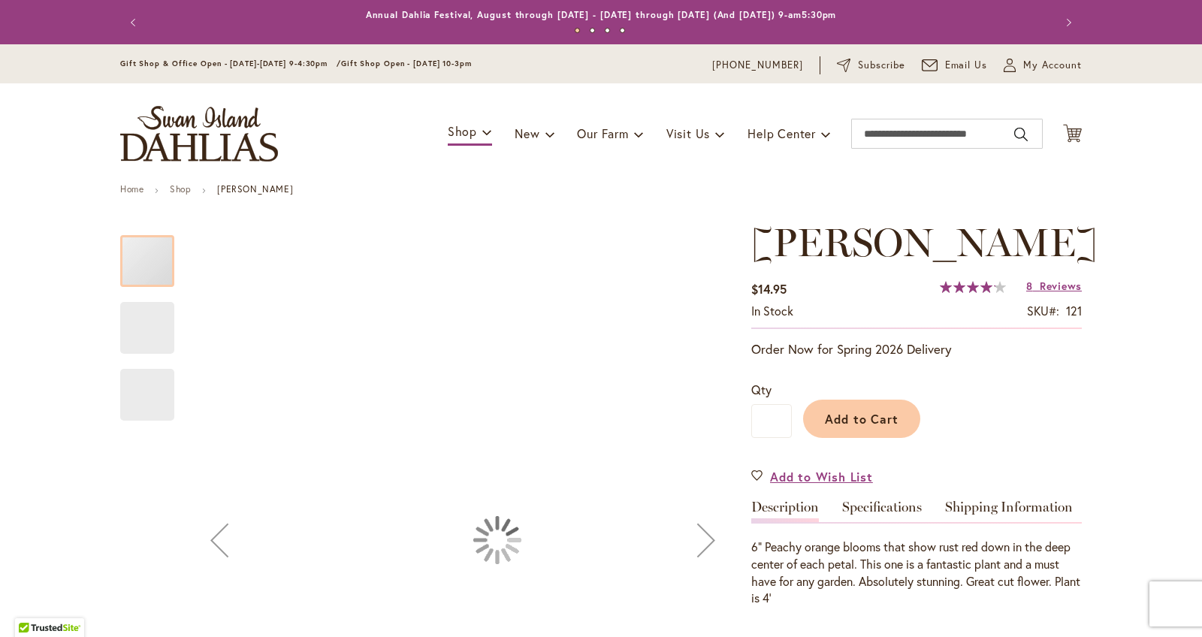
type input "******"
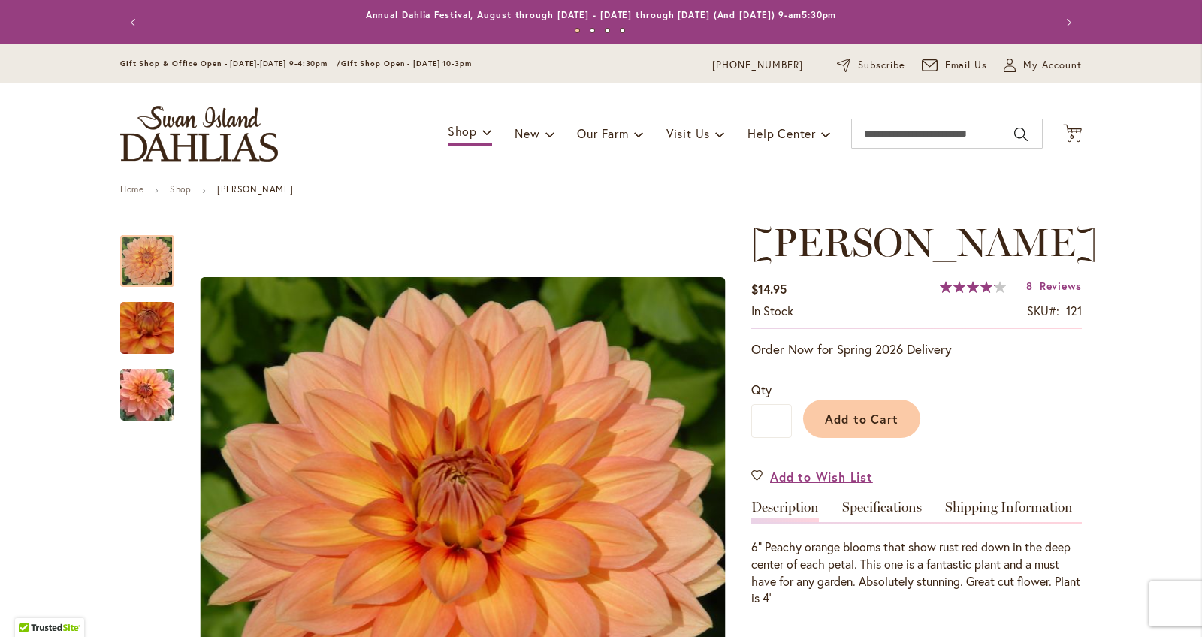
drag, startPoint x: 115, startPoint y: 371, endPoint x: 147, endPoint y: 378, distance: 33.2
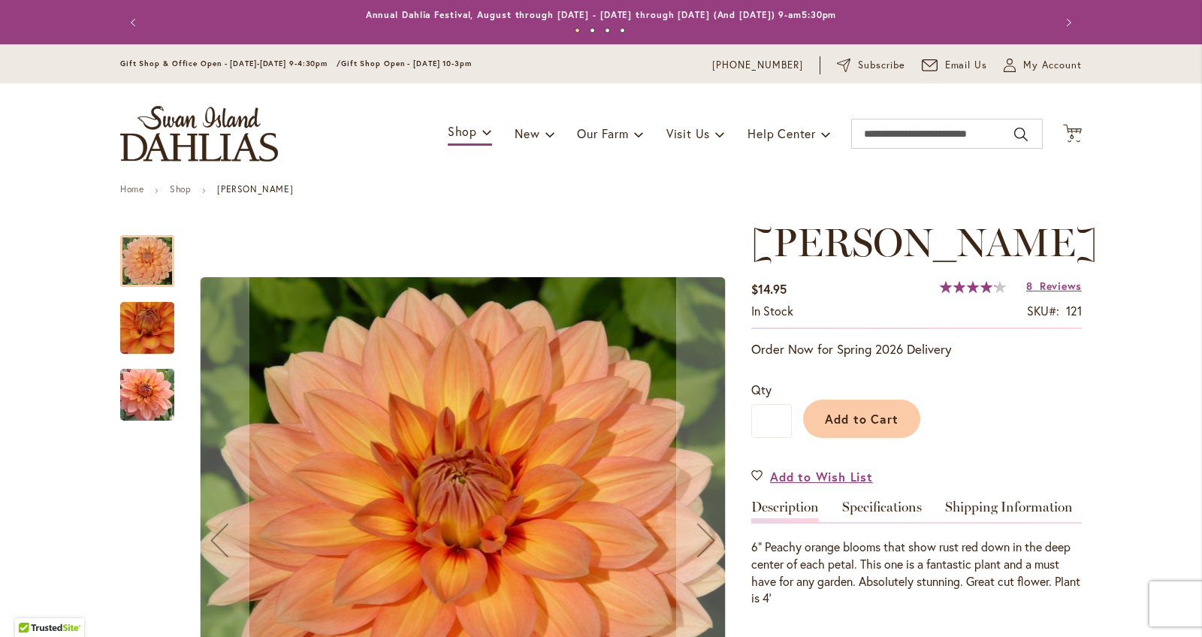
click at [165, 383] on img "Nicholas" at bounding box center [147, 395] width 108 height 72
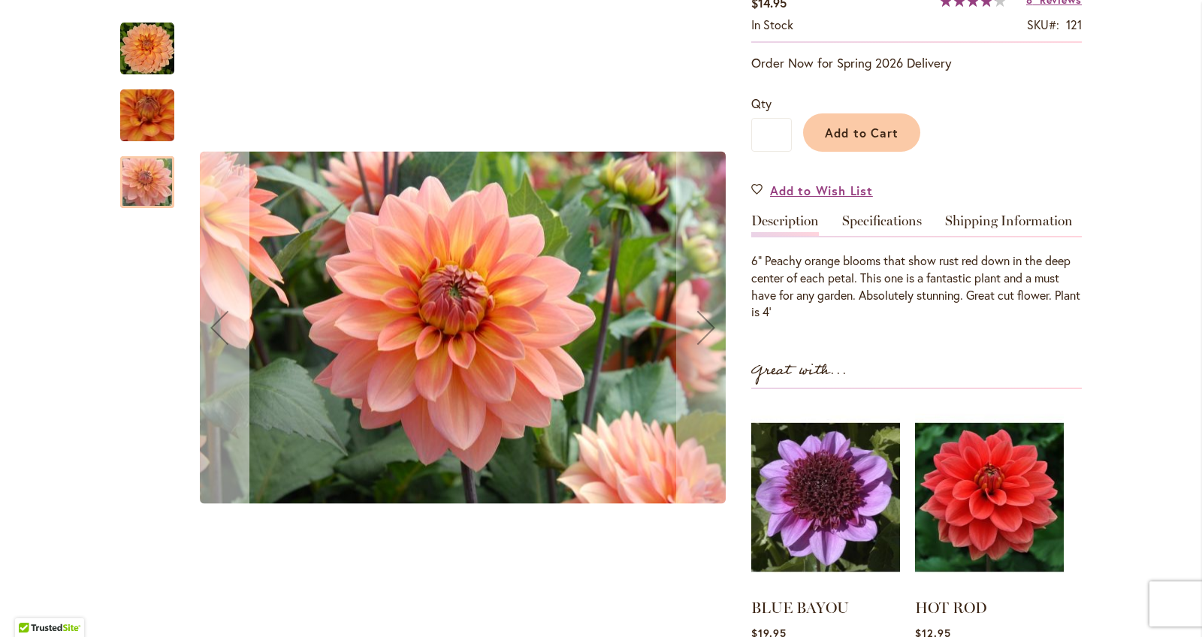
scroll to position [291, 0]
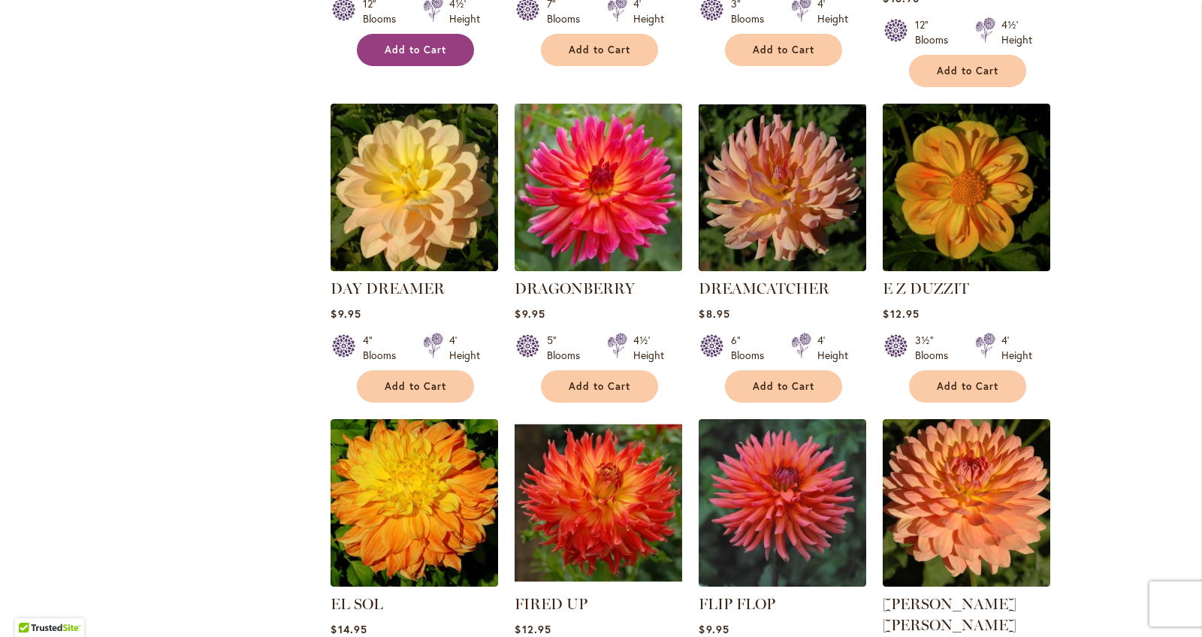
scroll to position [1576, 0]
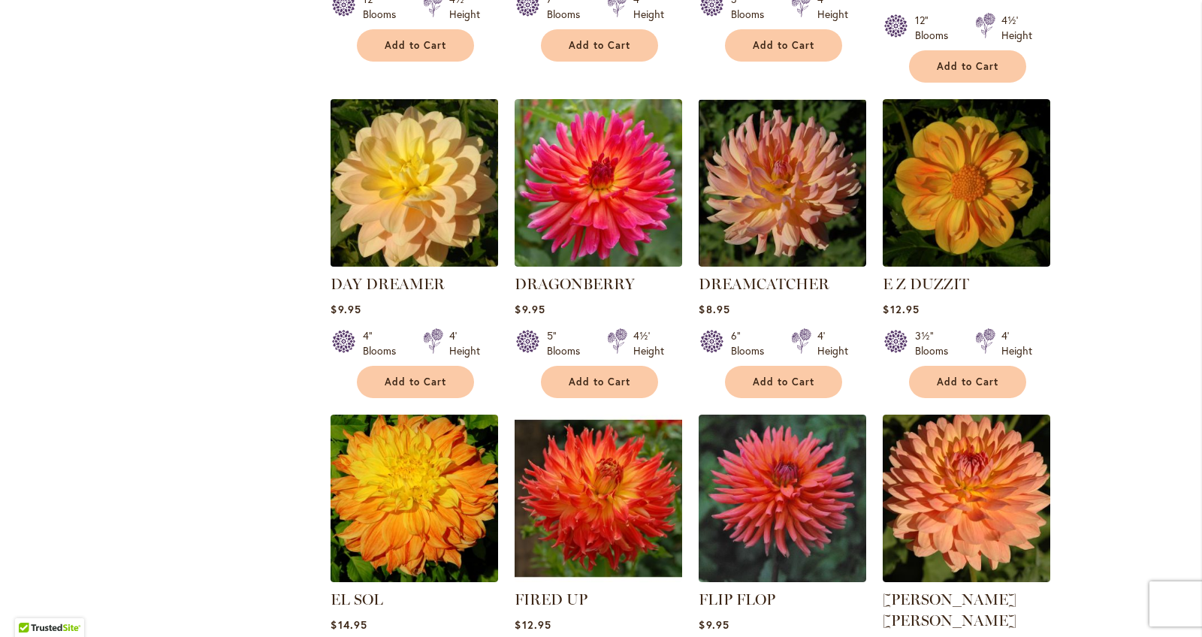
click at [424, 104] on img at bounding box center [415, 183] width 176 height 176
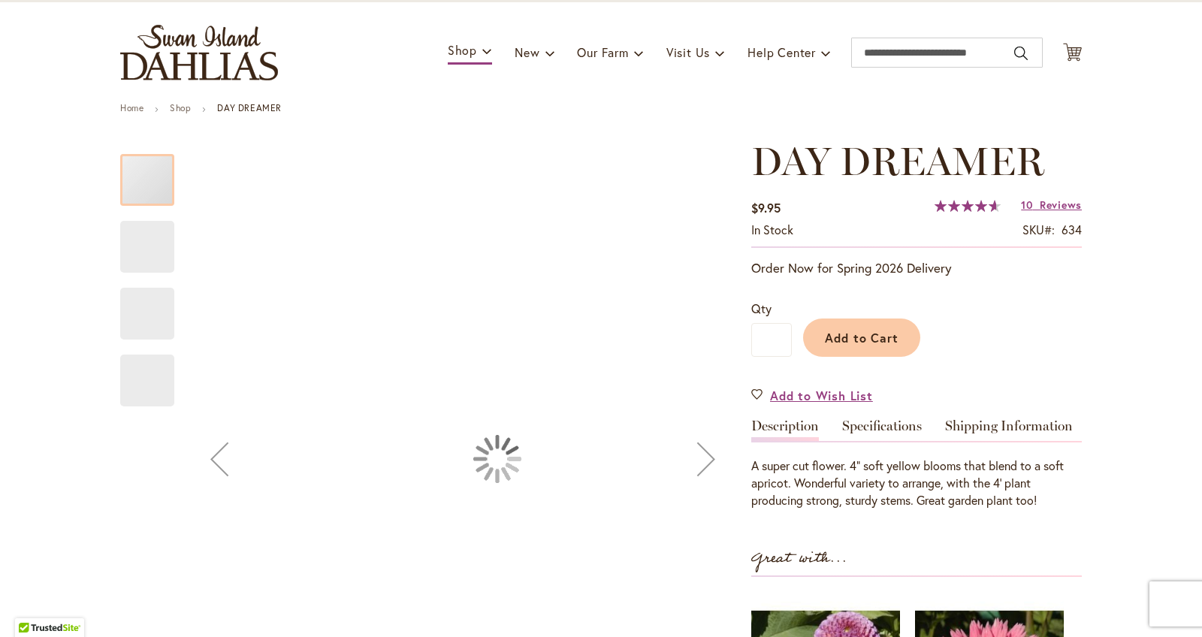
type input "******"
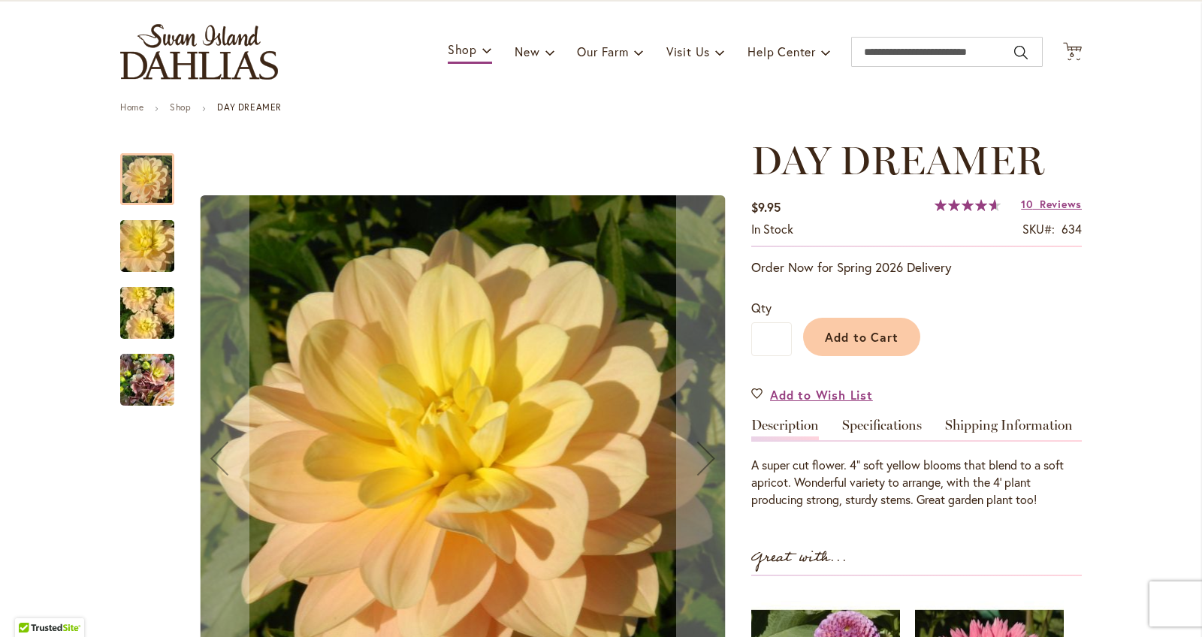
click at [146, 330] on img "DAY DREAMER" at bounding box center [147, 313] width 108 height 72
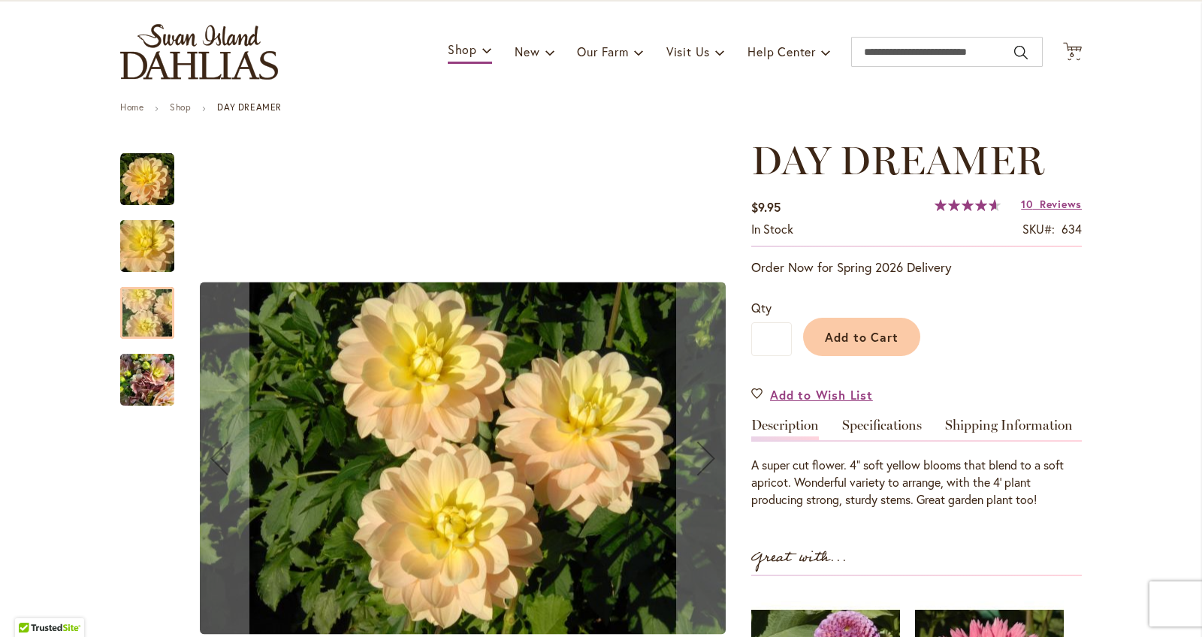
click at [156, 241] on img "DAY DREAMER" at bounding box center [147, 246] width 108 height 72
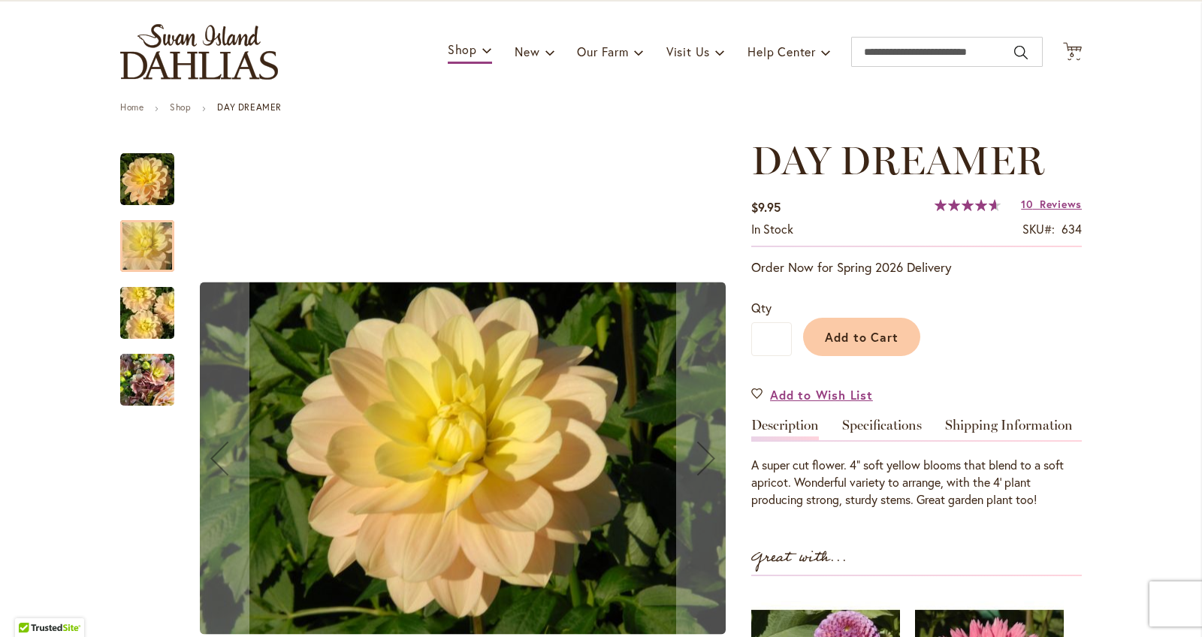
click at [155, 288] on img "DAY DREAMER" at bounding box center [147, 313] width 108 height 72
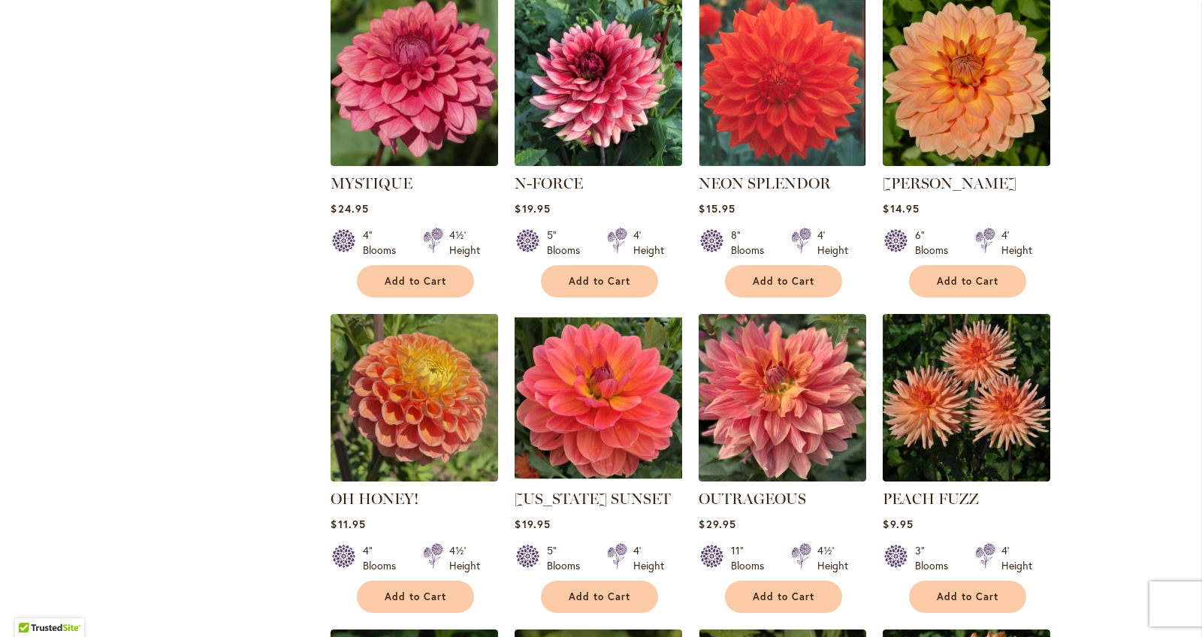
scroll to position [3491, 0]
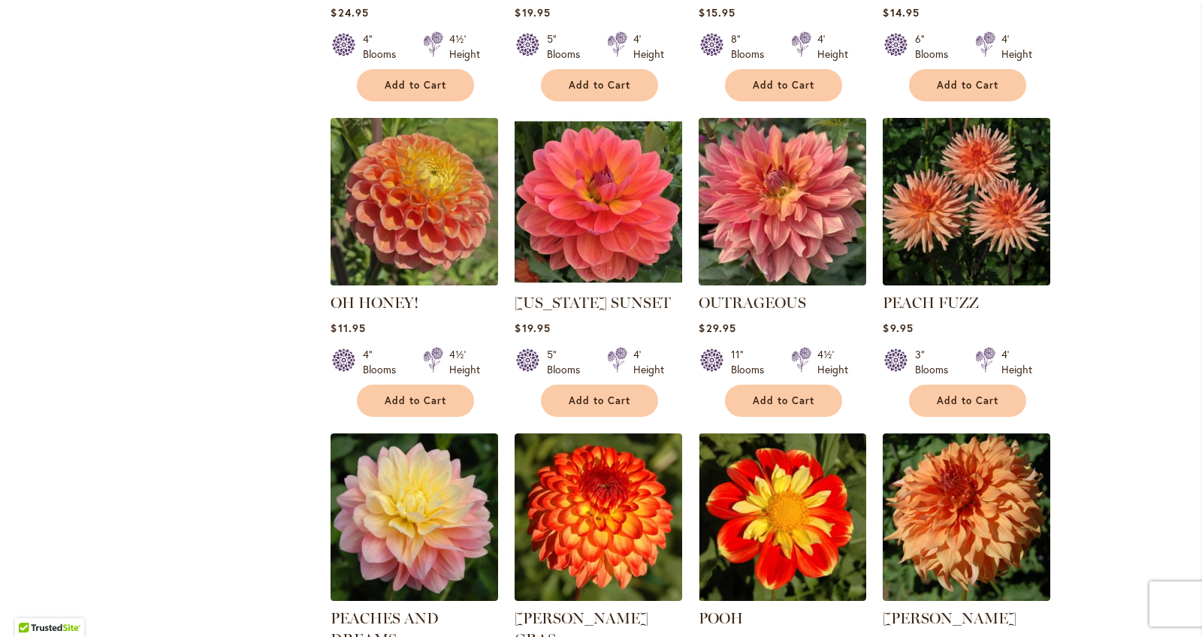
click at [464, 142] on img at bounding box center [415, 201] width 176 height 176
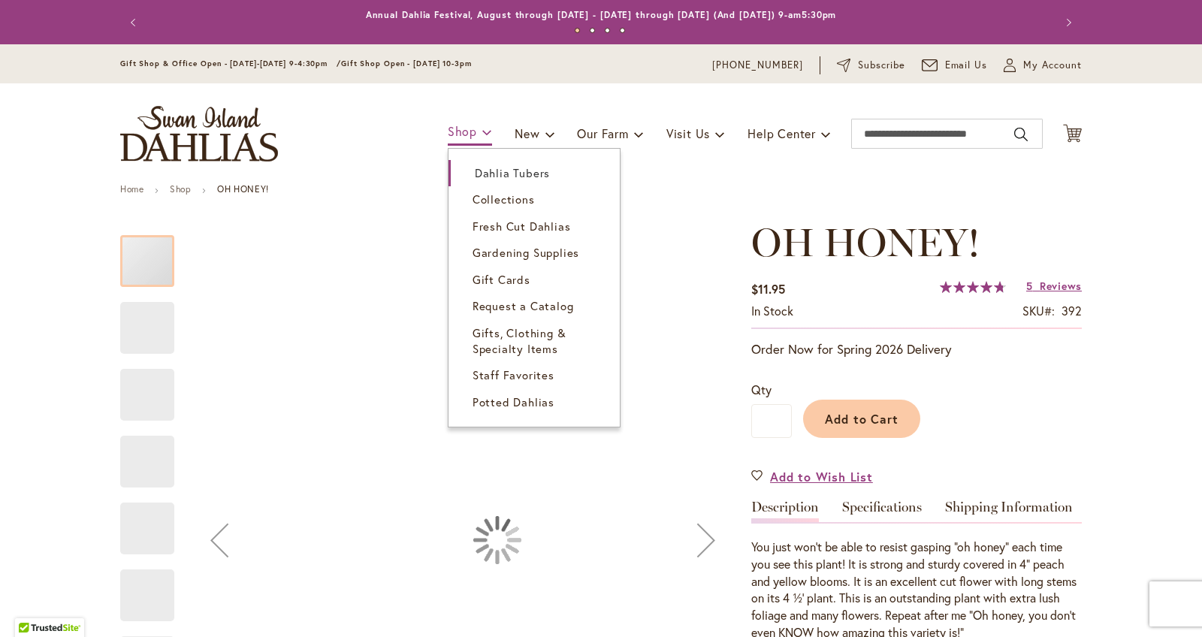
scroll to position [1, 0]
type input "******"
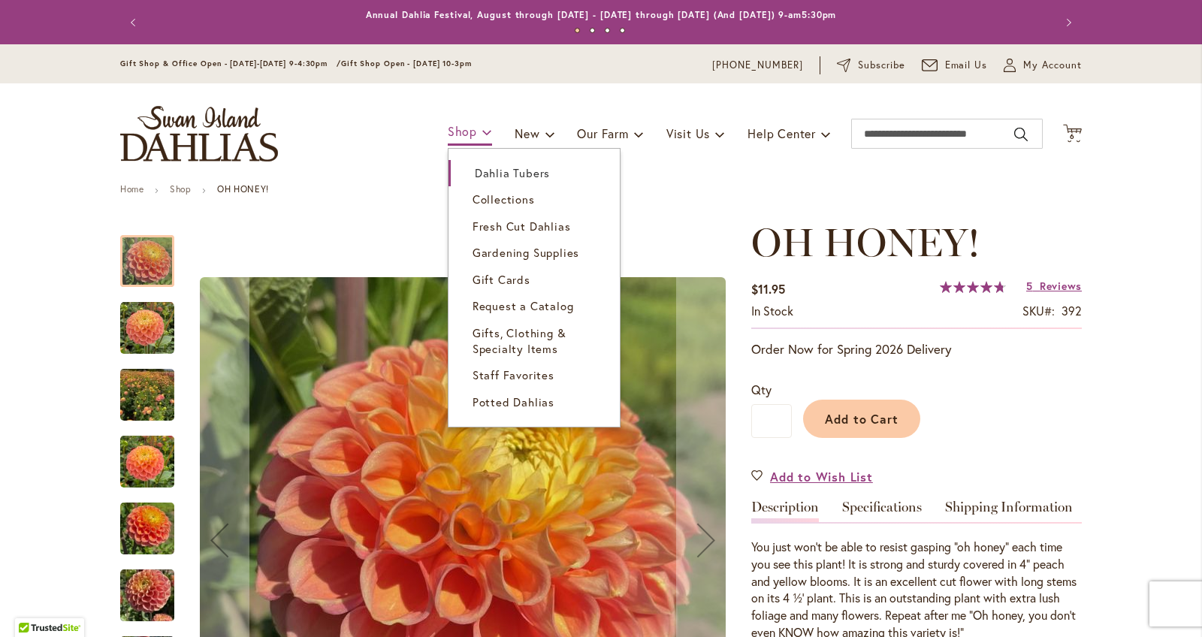
scroll to position [0, 0]
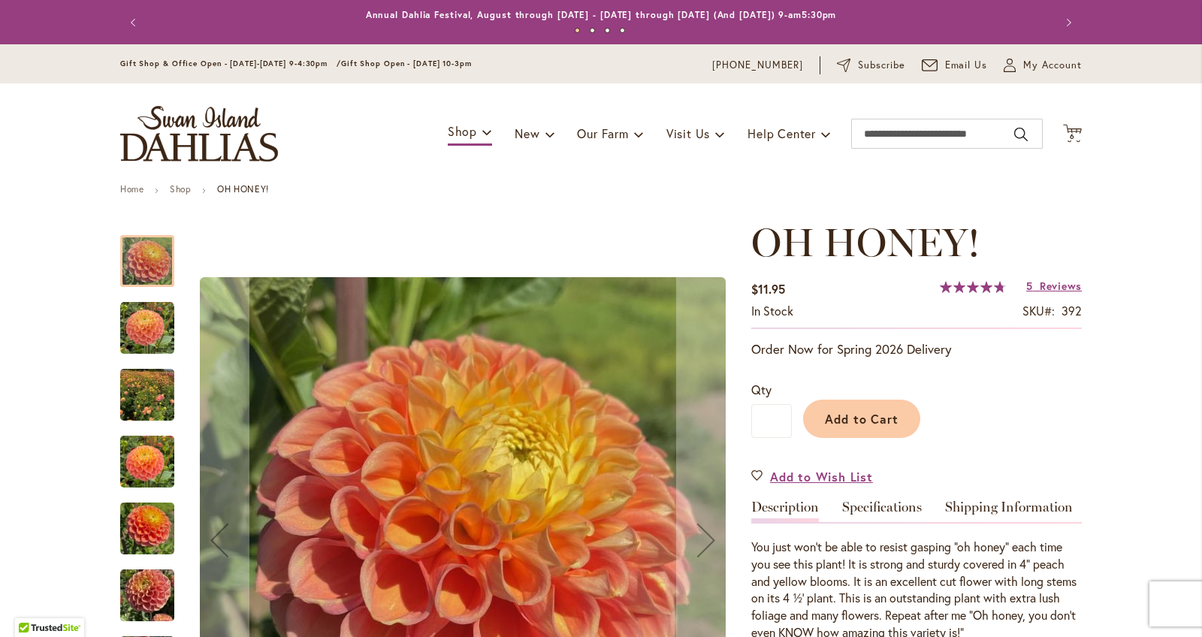
click at [173, 332] on img "Oh Honey!" at bounding box center [147, 328] width 54 height 54
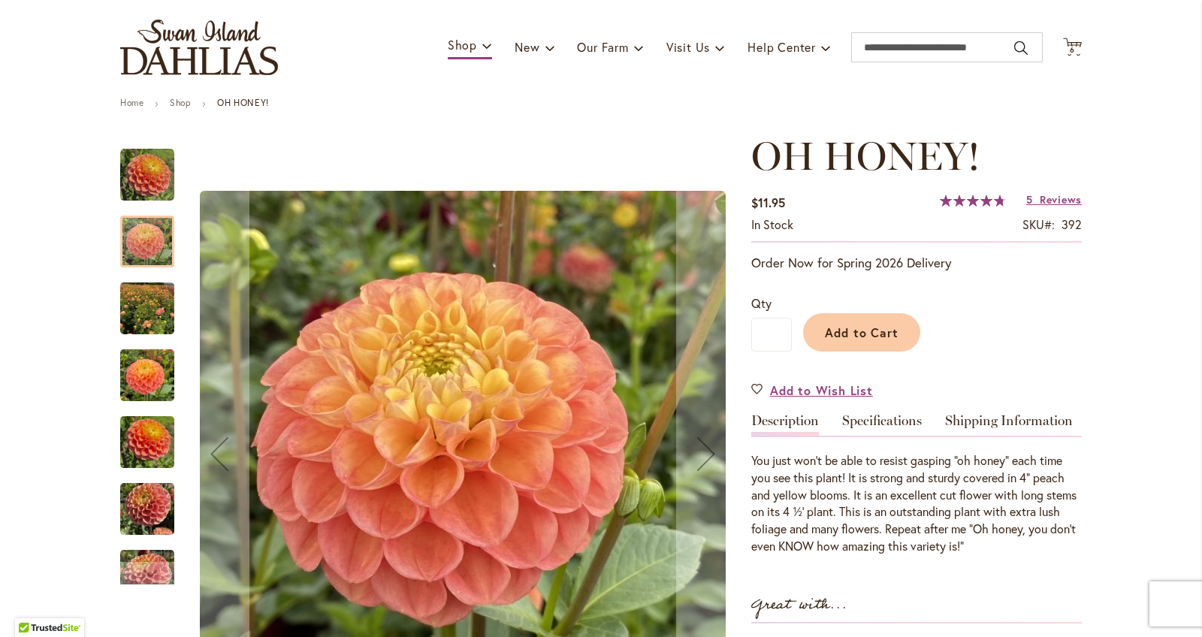
scroll to position [98, 0]
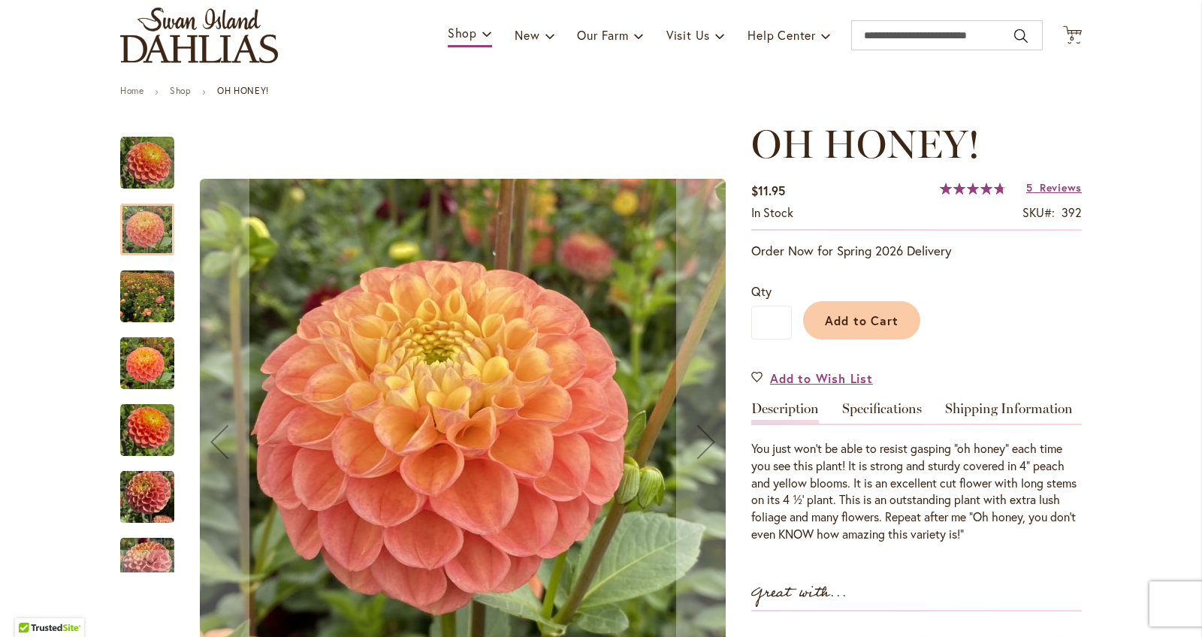
click at [145, 309] on img "Oh Honey!" at bounding box center [147, 297] width 54 height 72
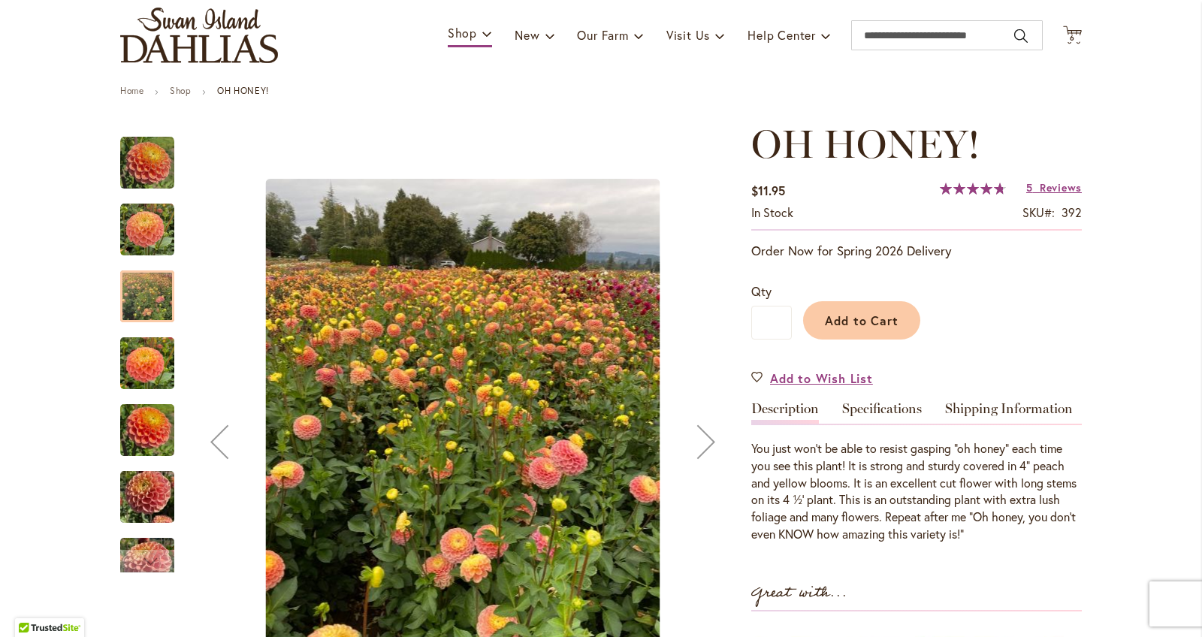
click at [164, 362] on img "Oh Honey!" at bounding box center [147, 363] width 54 height 72
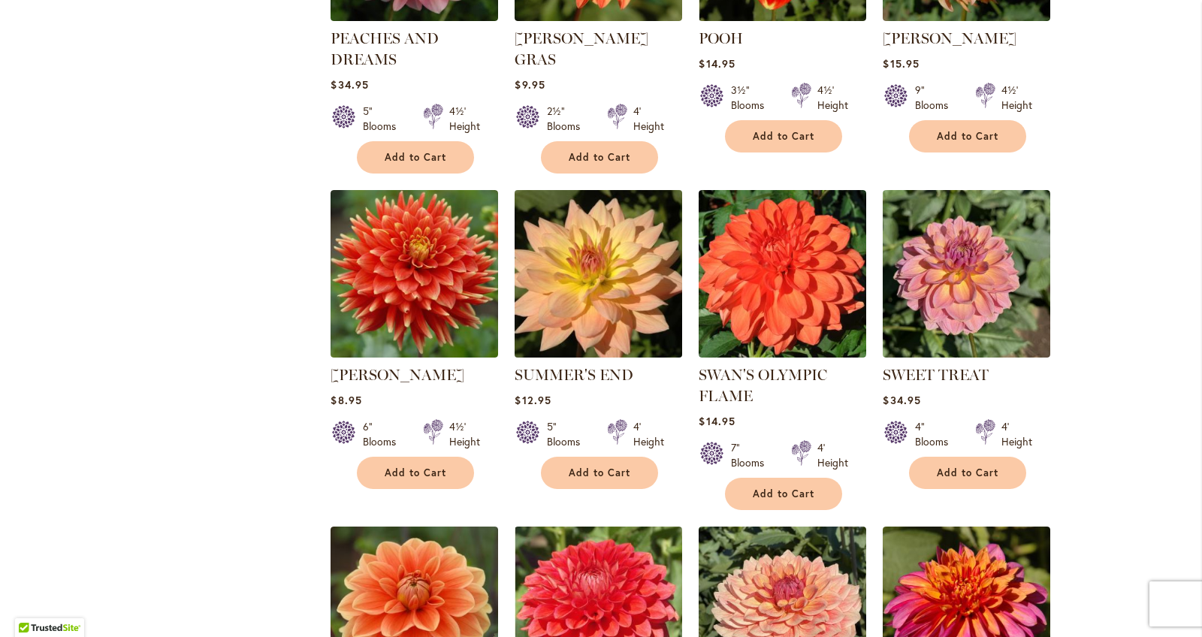
scroll to position [4068, 0]
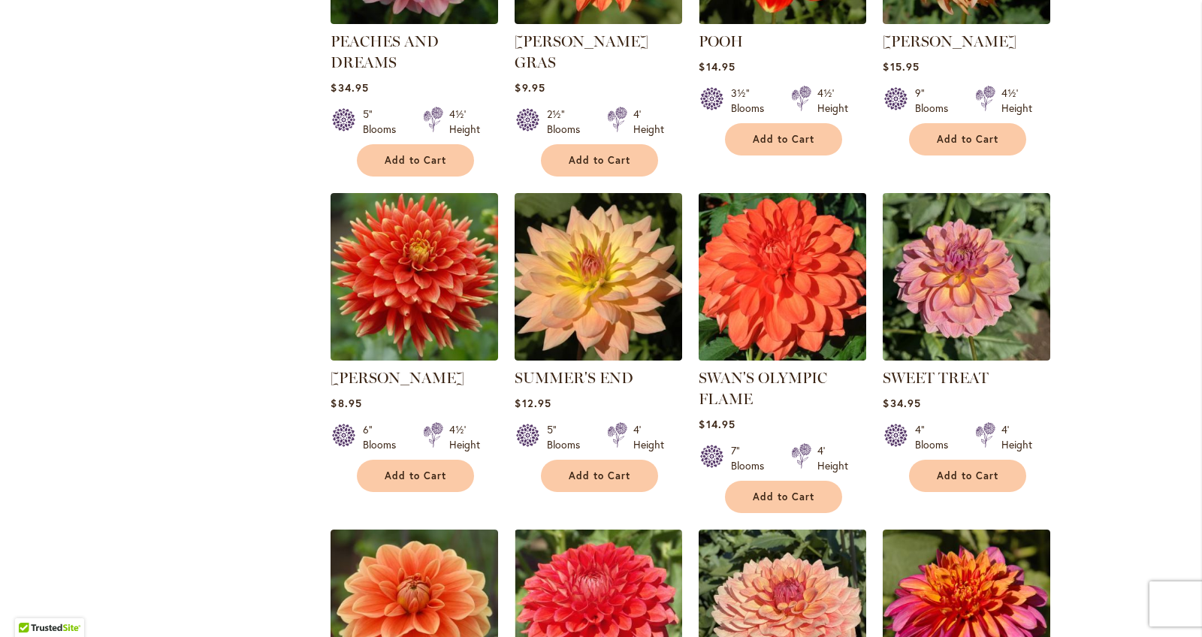
click at [760, 192] on img at bounding box center [783, 276] width 176 height 176
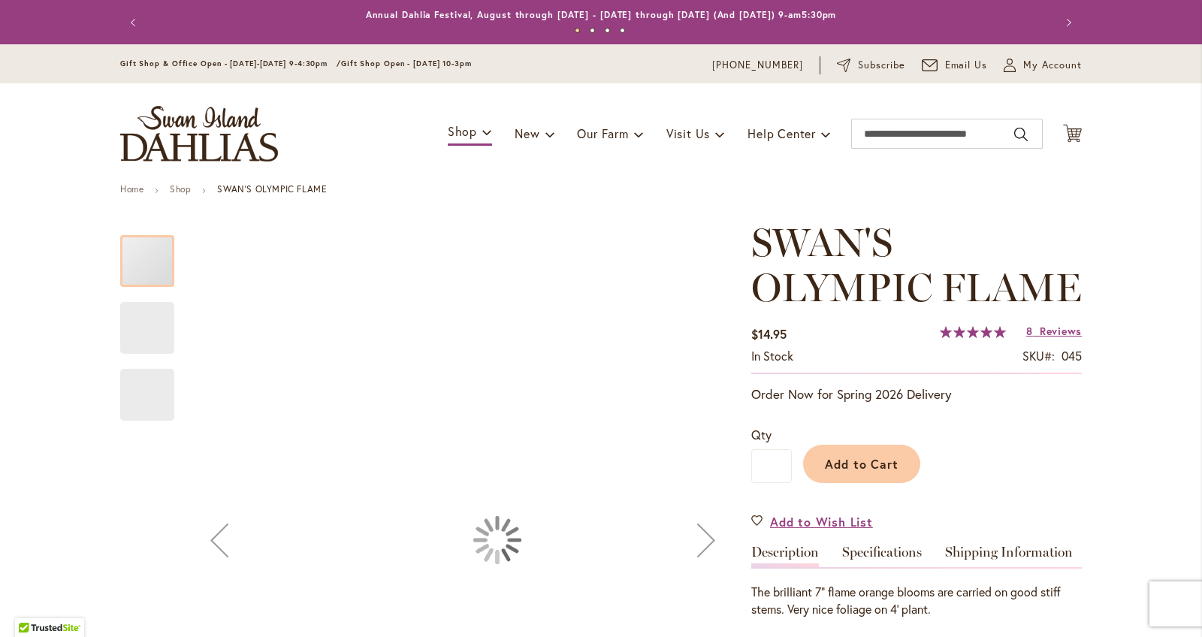
type input "******"
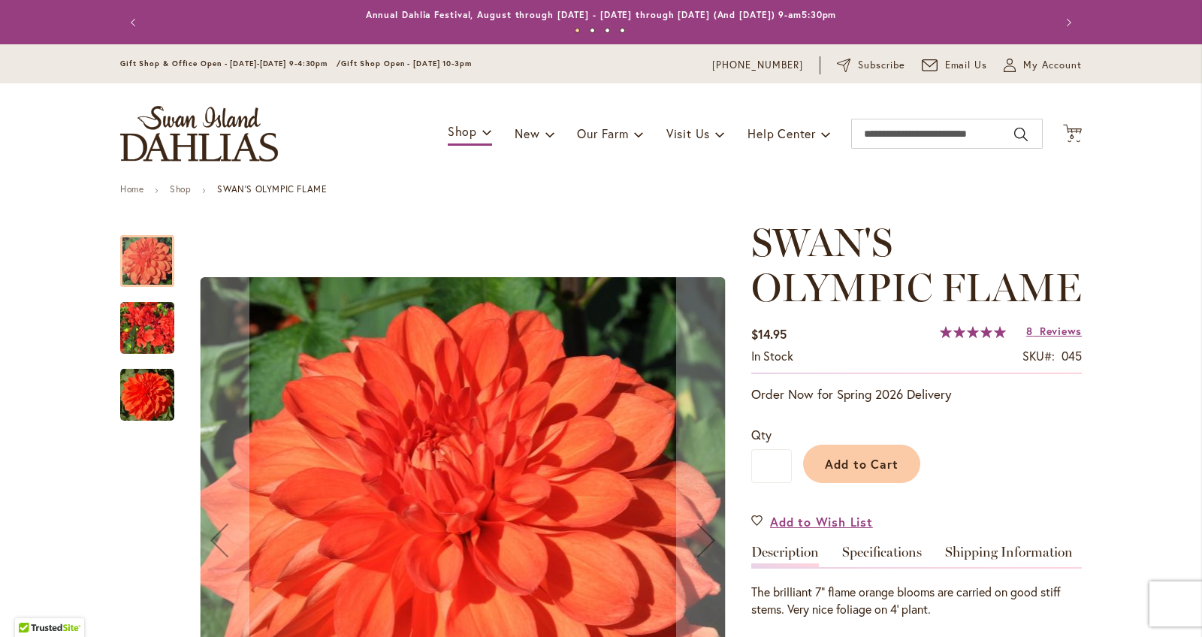
click at [149, 375] on img "Swan's Olympic Flame" at bounding box center [147, 395] width 54 height 54
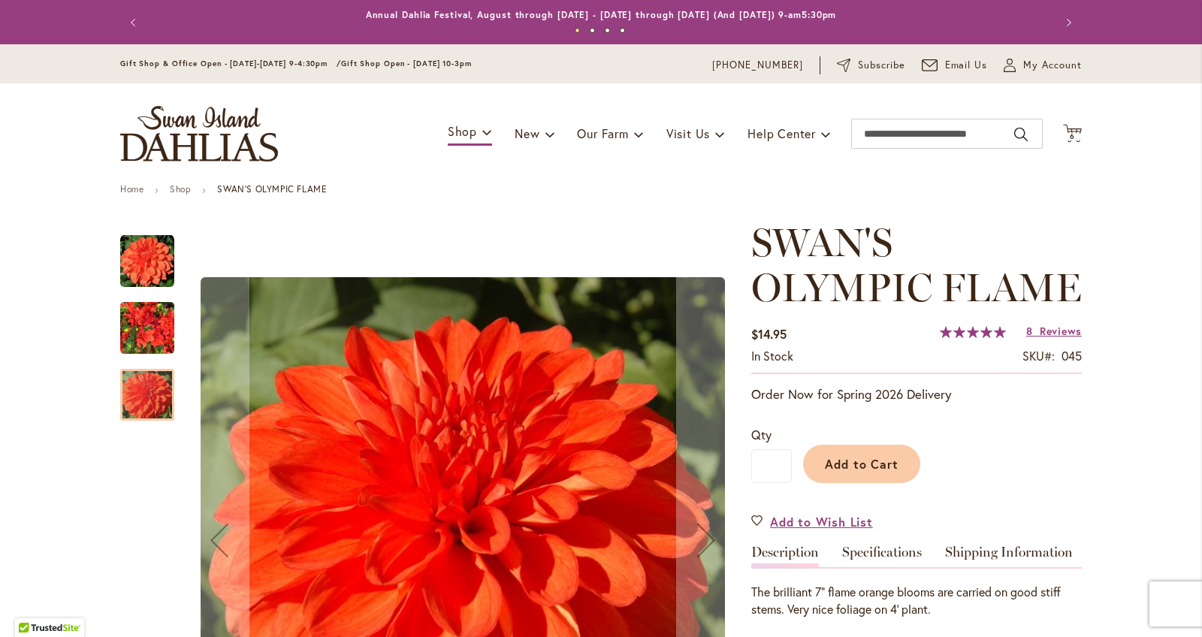
click at [158, 329] on img "Swan's Olympic Flame" at bounding box center [147, 328] width 54 height 72
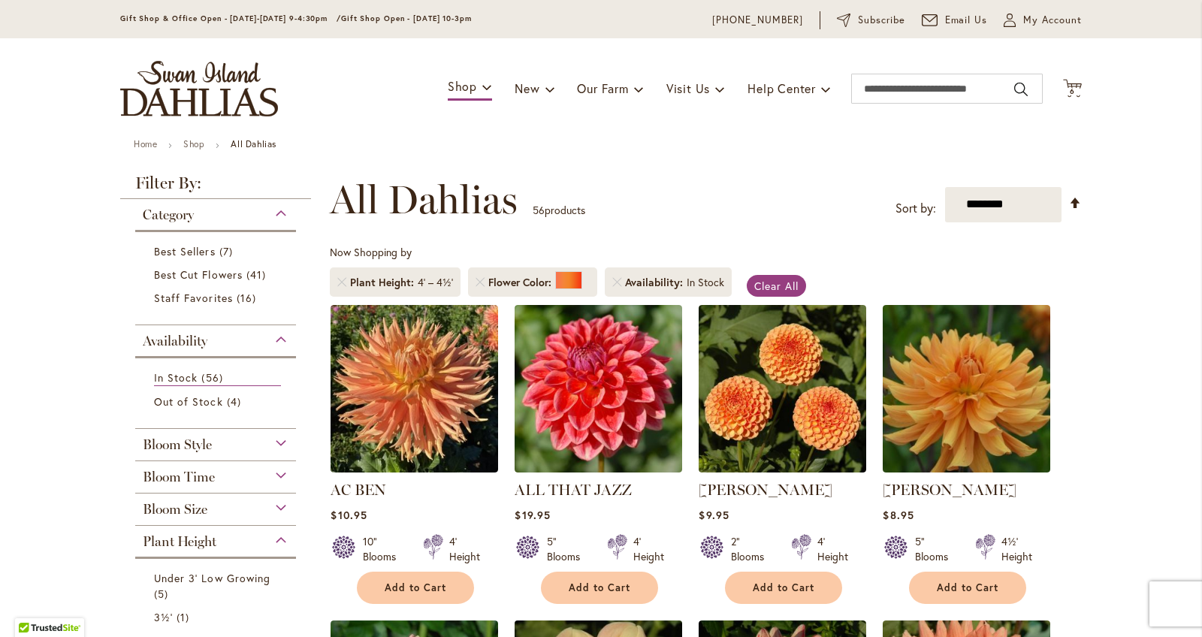
scroll to position [38, 0]
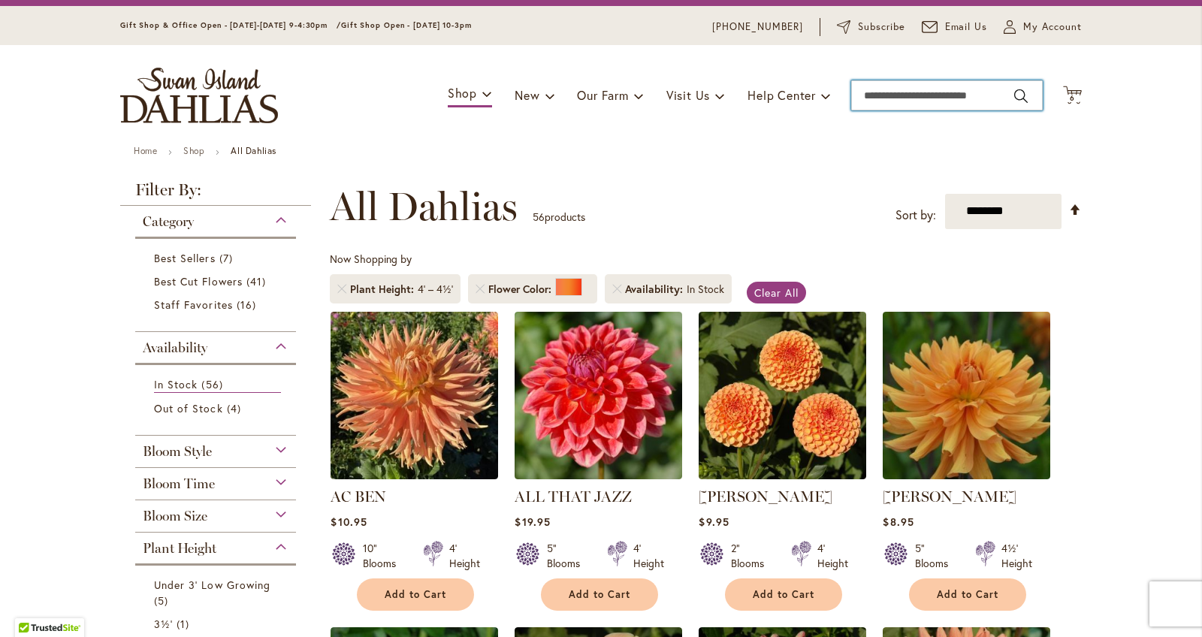
click at [958, 98] on input "Search" at bounding box center [947, 95] width 192 height 30
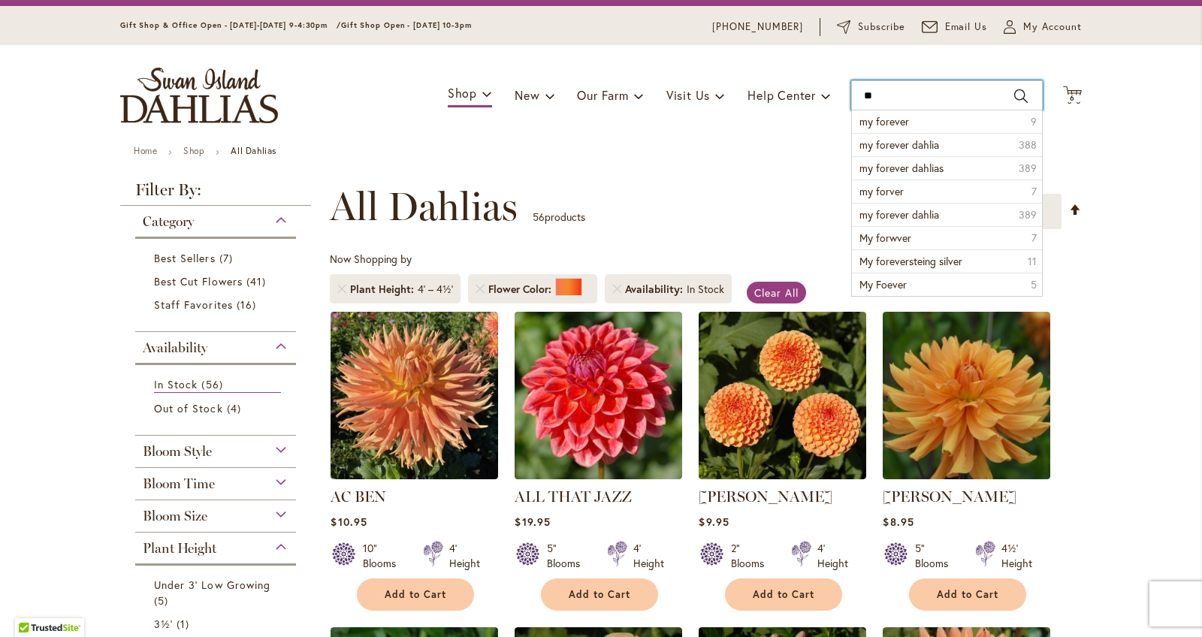
type input "*"
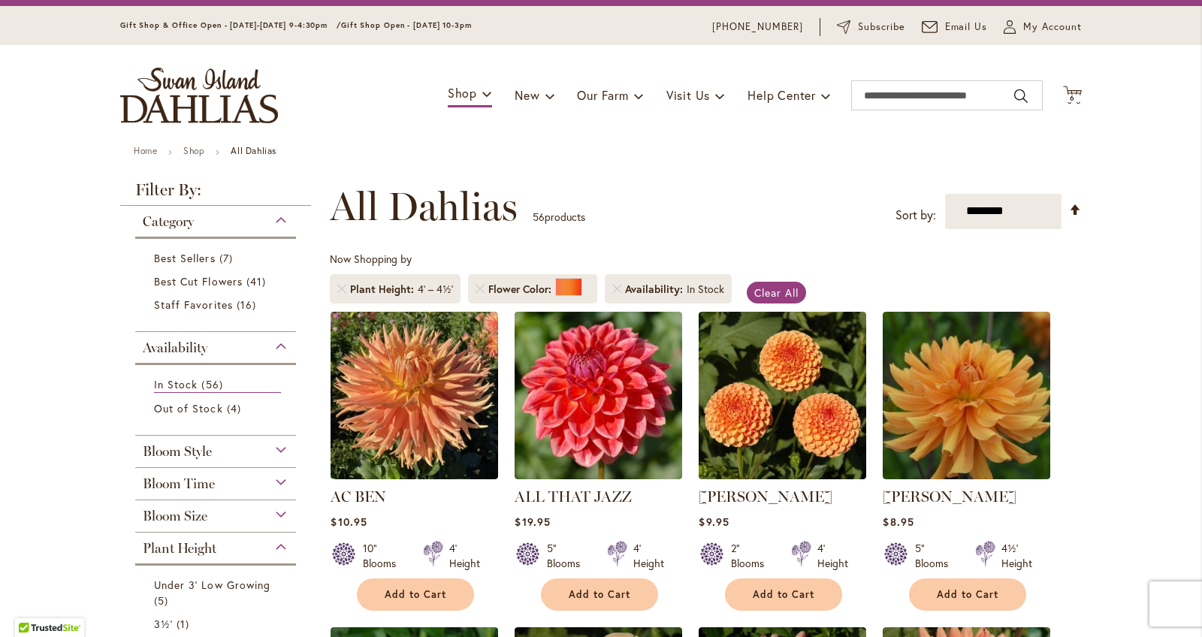
drag, startPoint x: 786, startPoint y: 186, endPoint x: 792, endPoint y: 182, distance: 8.1
click at [786, 185] on div "**********" at bounding box center [706, 206] width 752 height 45
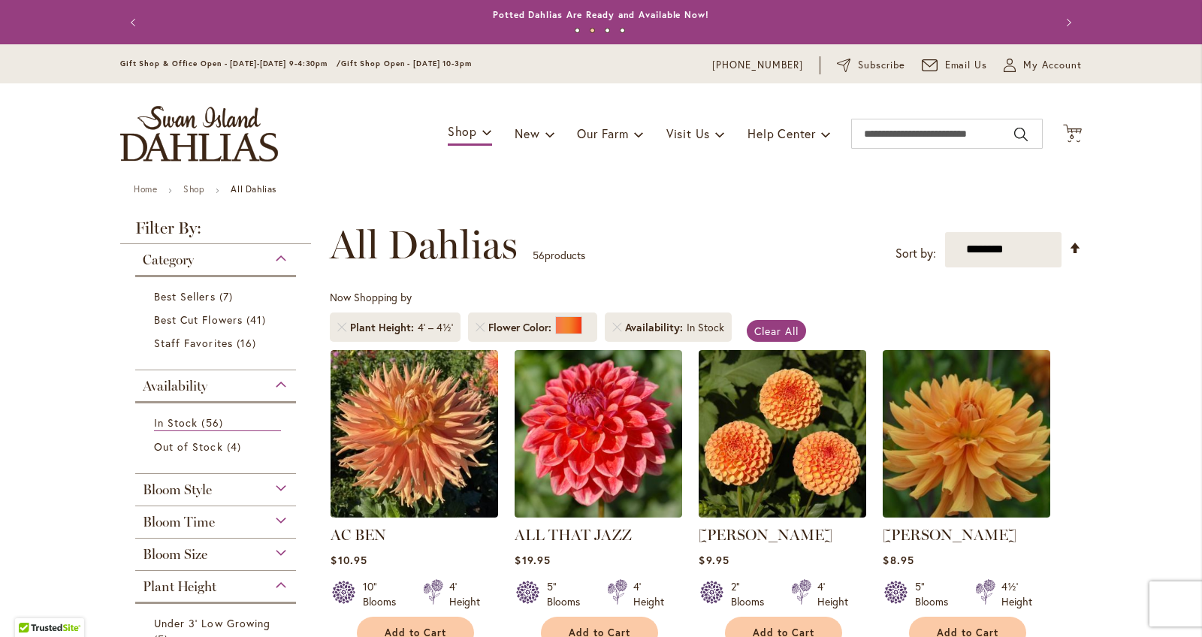
scroll to position [0, 0]
click at [966, 137] on input "Search" at bounding box center [947, 134] width 192 height 30
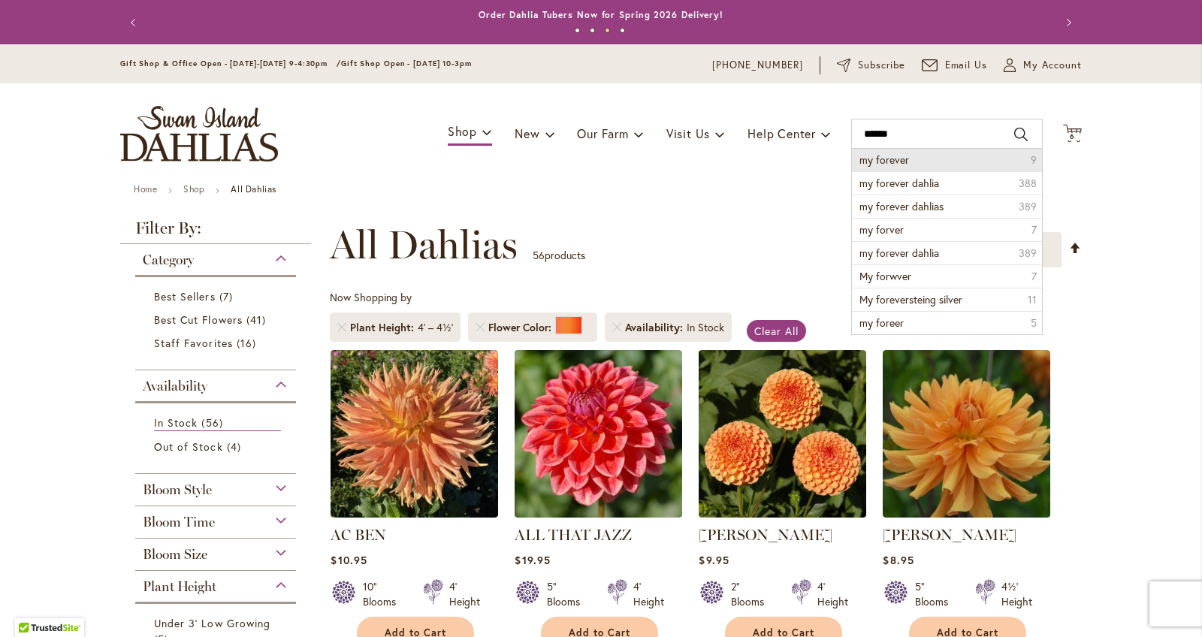
click at [952, 161] on li "my forever 9" at bounding box center [947, 160] width 190 height 23
type input "**********"
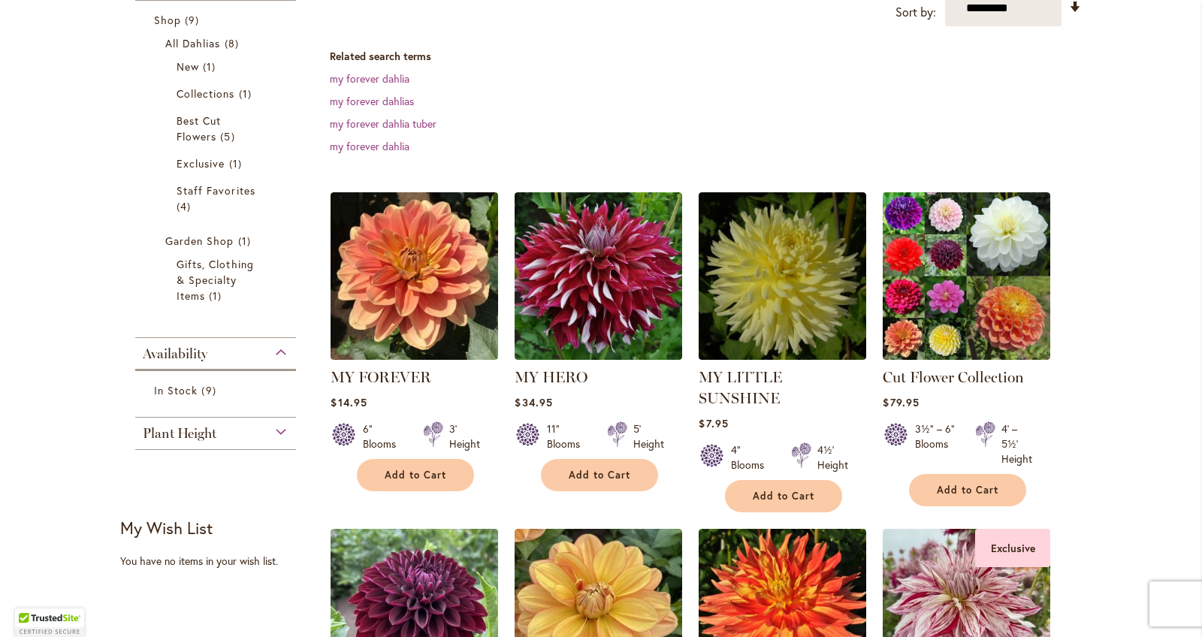
scroll to position [277, 0]
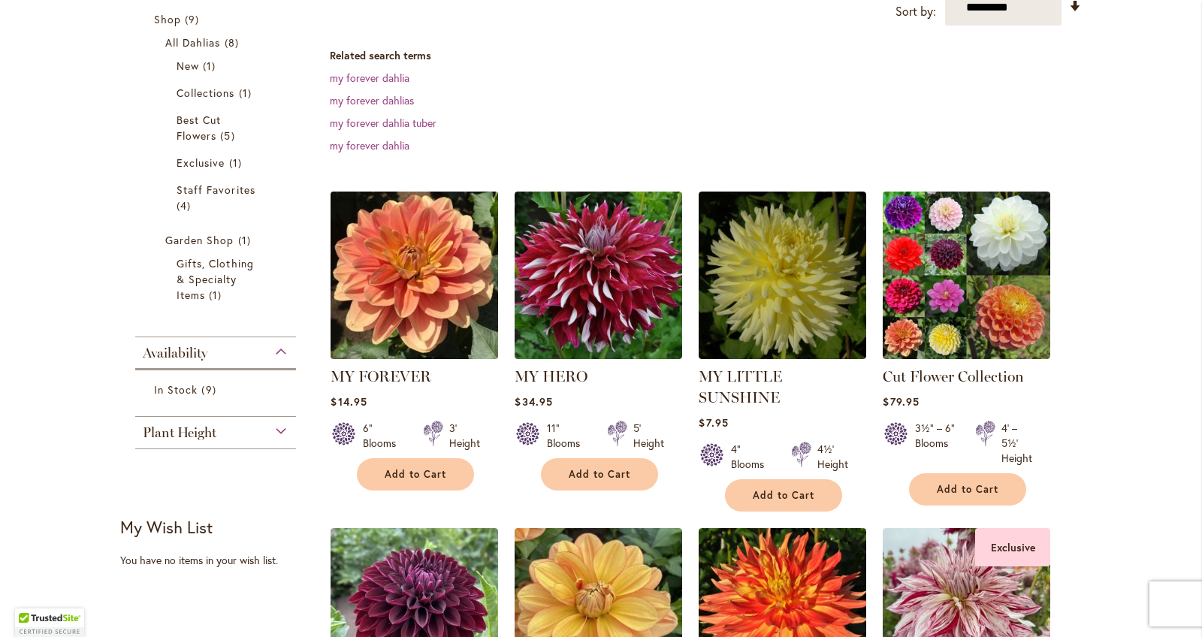
click at [436, 307] on img at bounding box center [415, 275] width 176 height 176
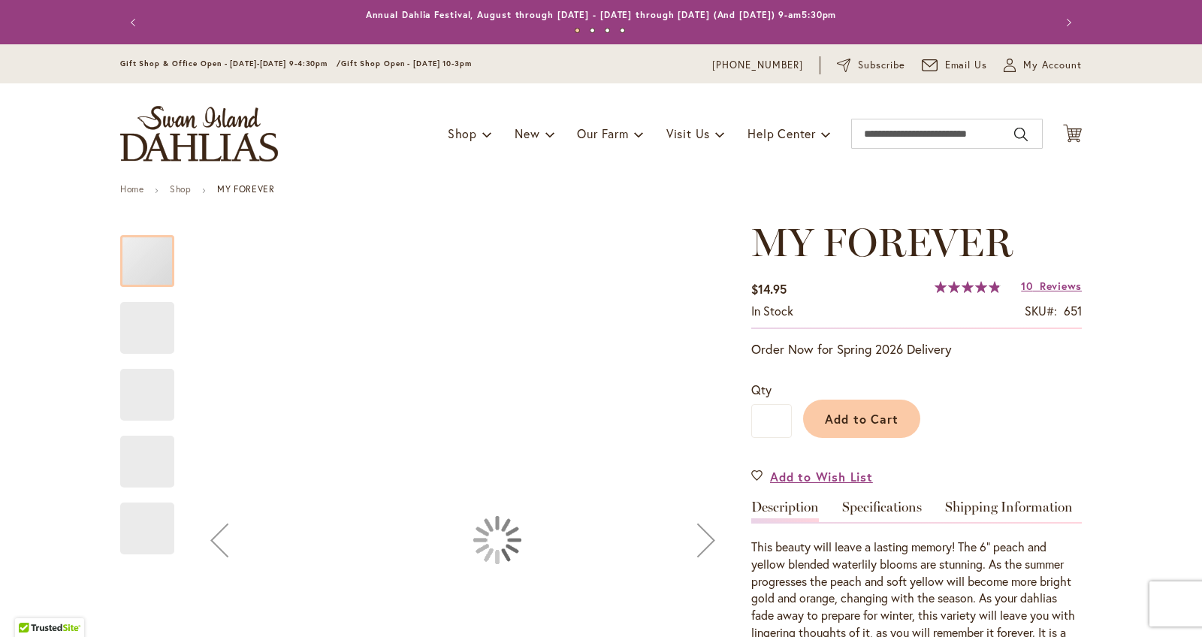
type input "******"
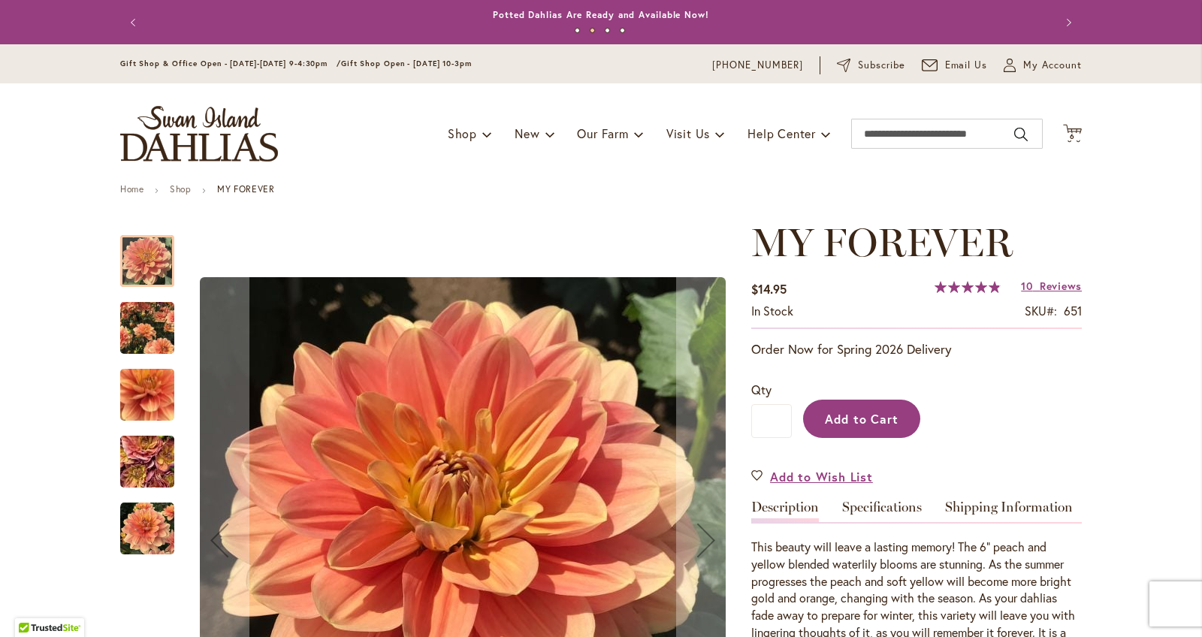
click at [888, 409] on button "Add to Cart" at bounding box center [861, 419] width 117 height 38
click at [160, 262] on div at bounding box center [147, 387] width 54 height 334
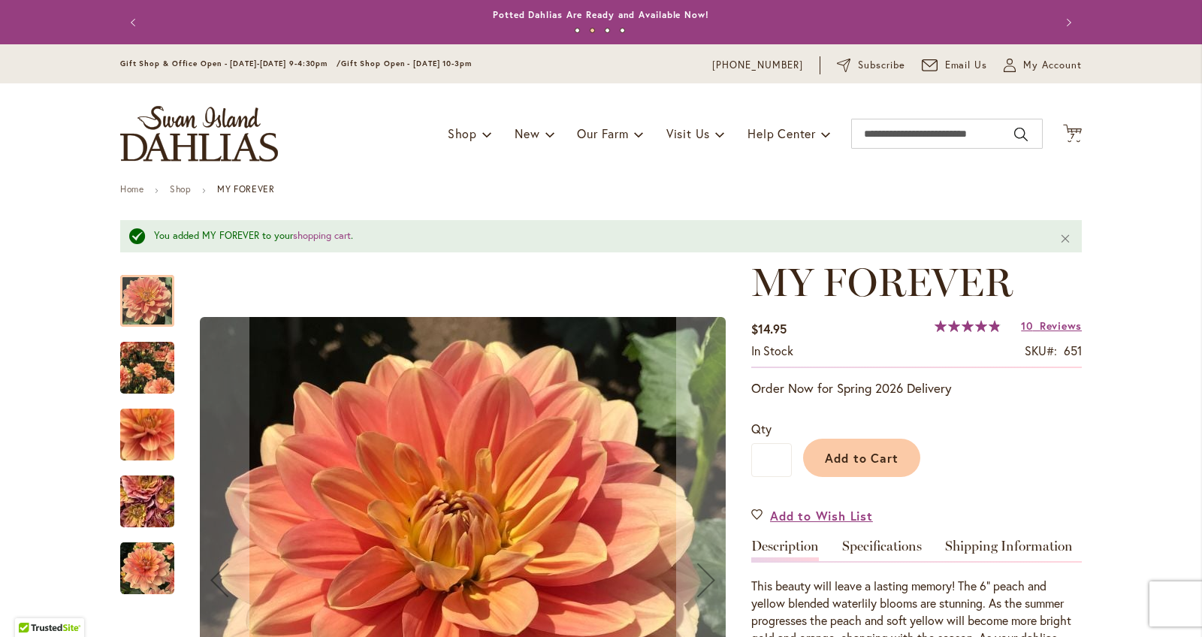
click at [150, 352] on img "MY FOREVER" at bounding box center [147, 367] width 54 height 67
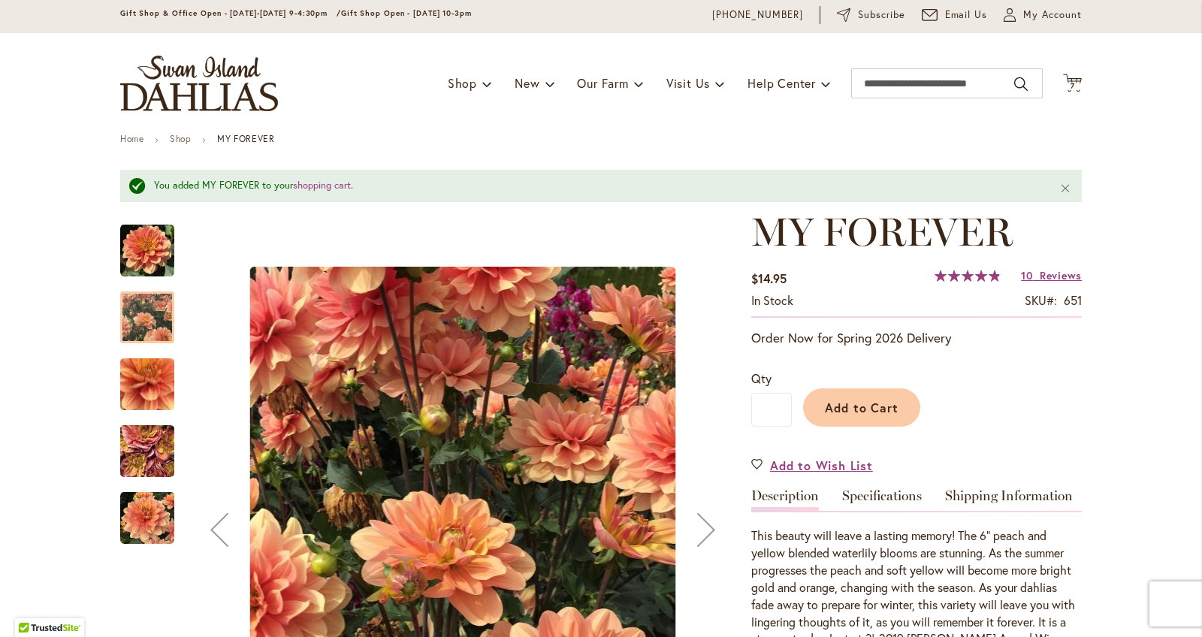
scroll to position [80, 0]
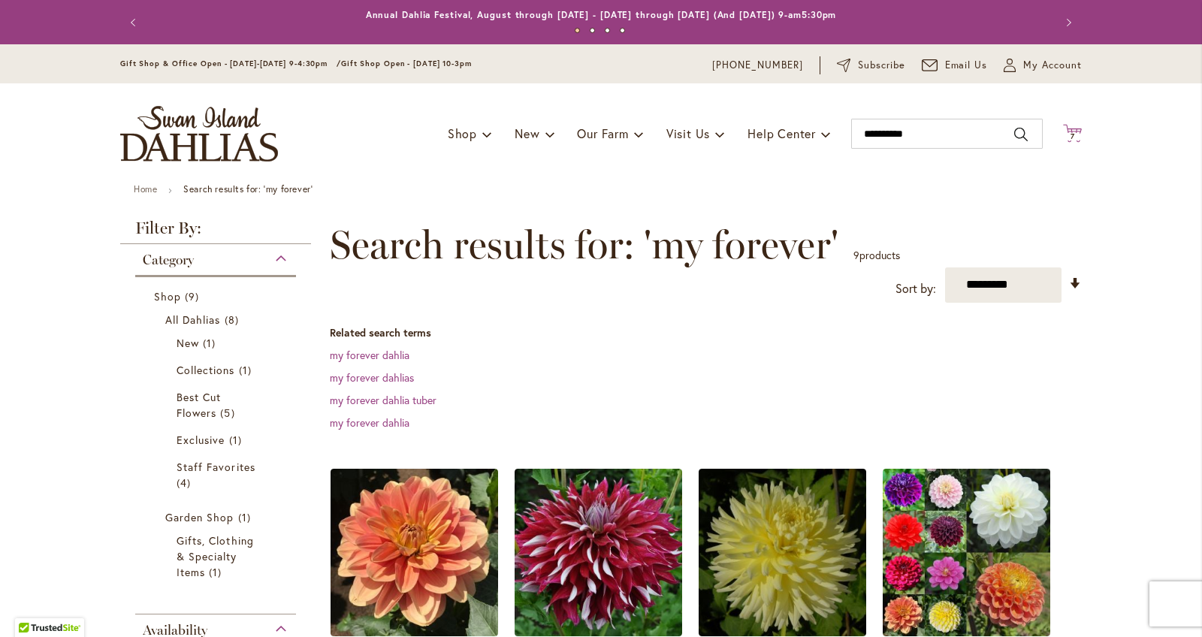
click at [1076, 143] on span "Cart .cls-1 { fill: #231f20; }" at bounding box center [1072, 134] width 19 height 20
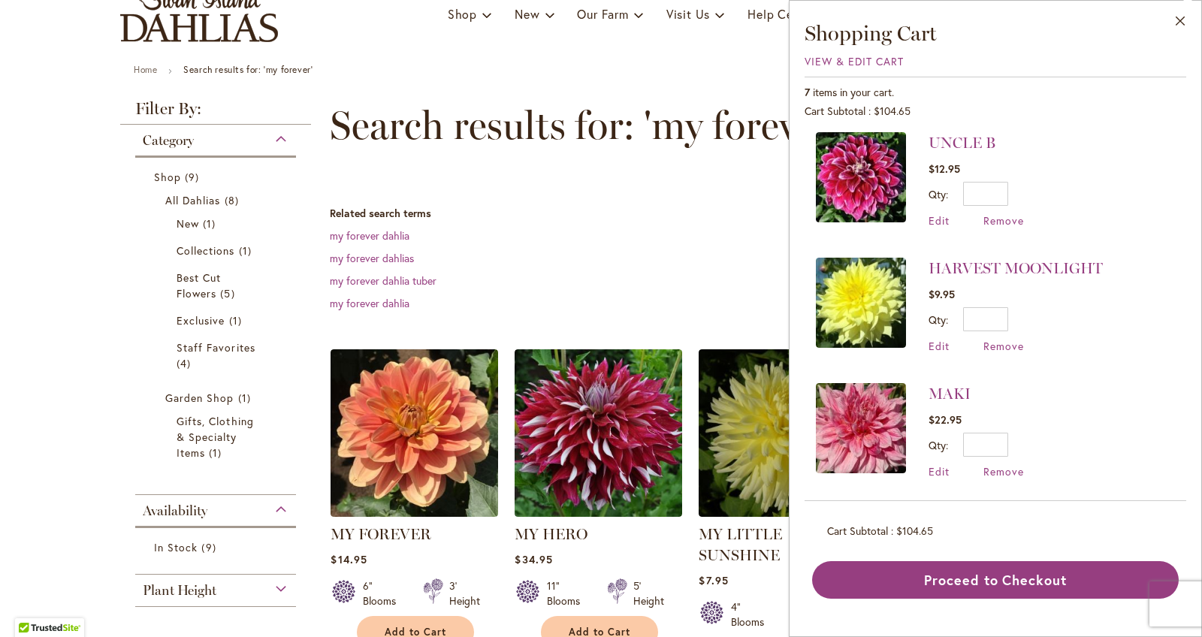
scroll to position [266, 0]
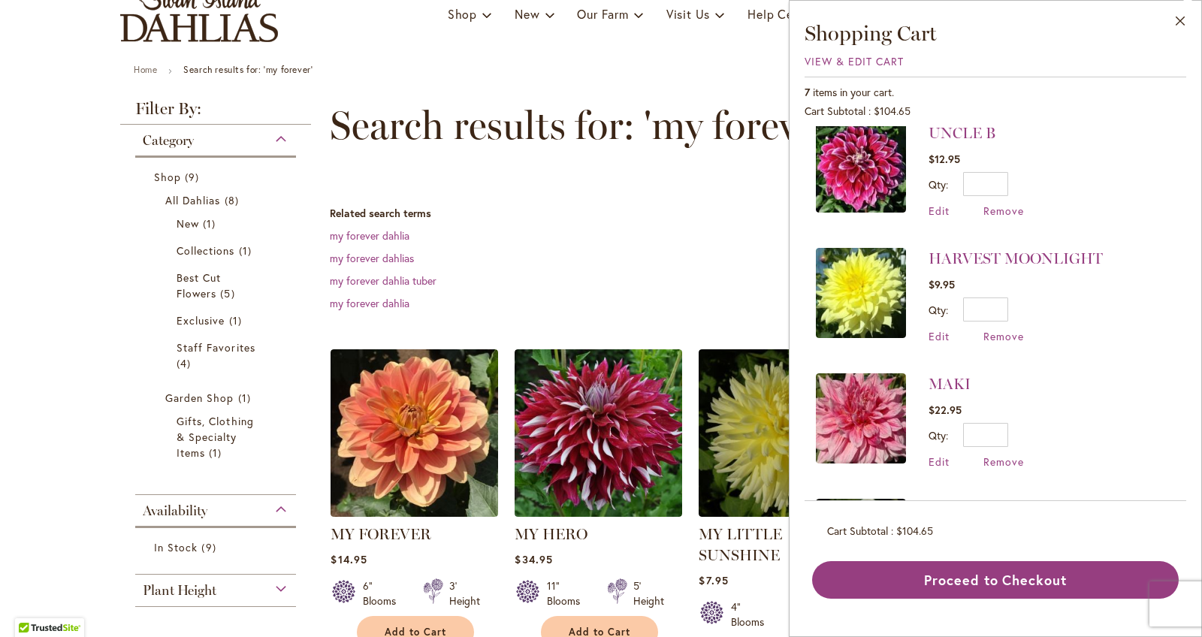
drag, startPoint x: 626, startPoint y: 253, endPoint x: 643, endPoint y: 246, distance: 18.1
click at [628, 253] on dd "my forever dahlias" at bounding box center [706, 258] width 752 height 15
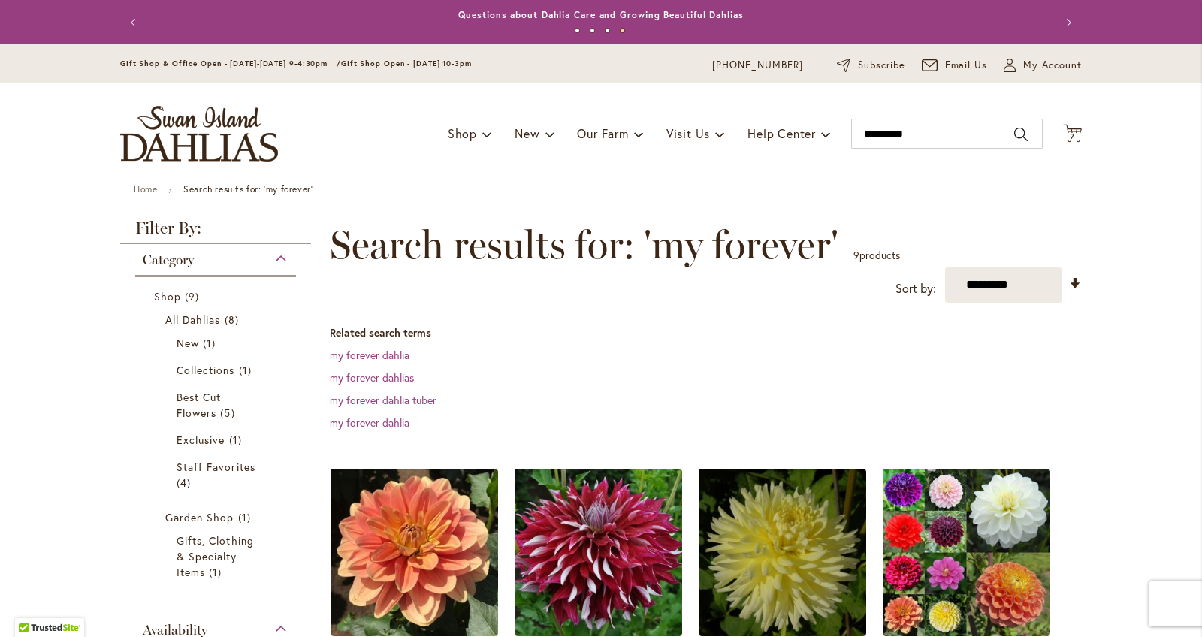
scroll to position [0, 0]
click at [933, 137] on input "**********" at bounding box center [947, 134] width 192 height 30
type input "*"
type input "**********"
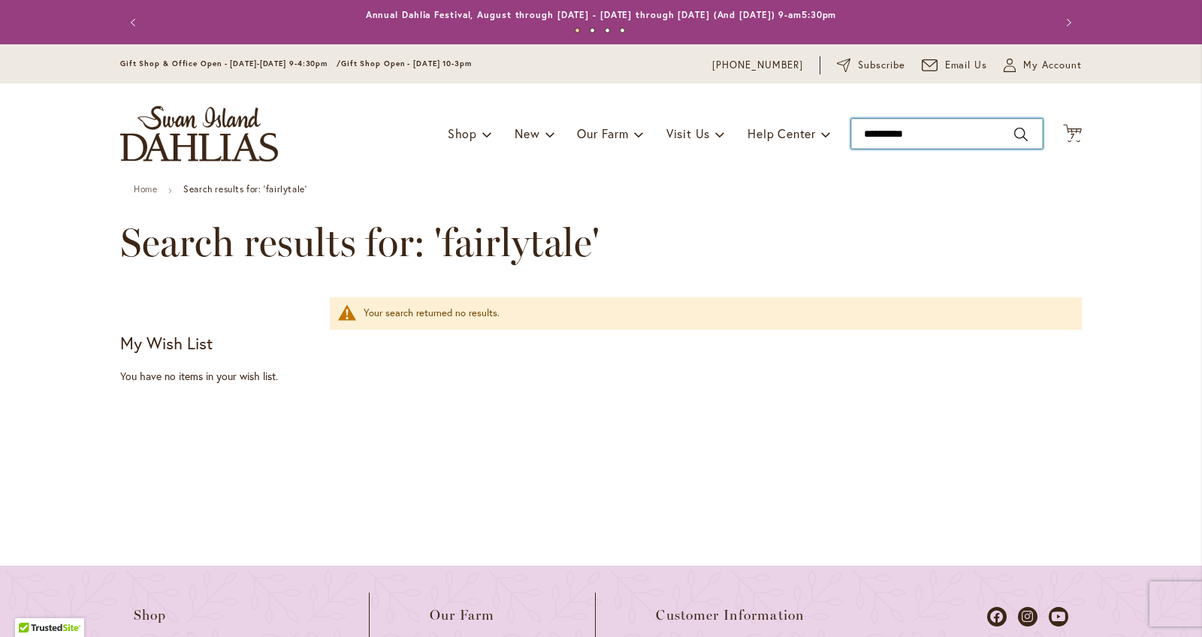
click at [921, 137] on input "**********" at bounding box center [947, 134] width 192 height 30
type input "*"
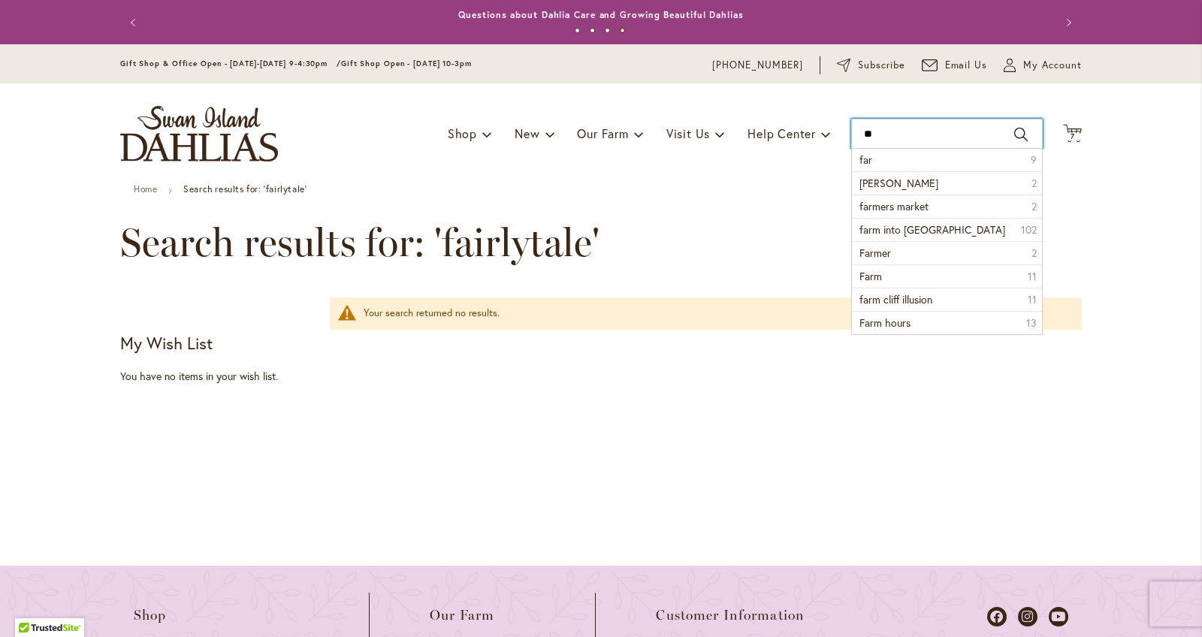
type input "*"
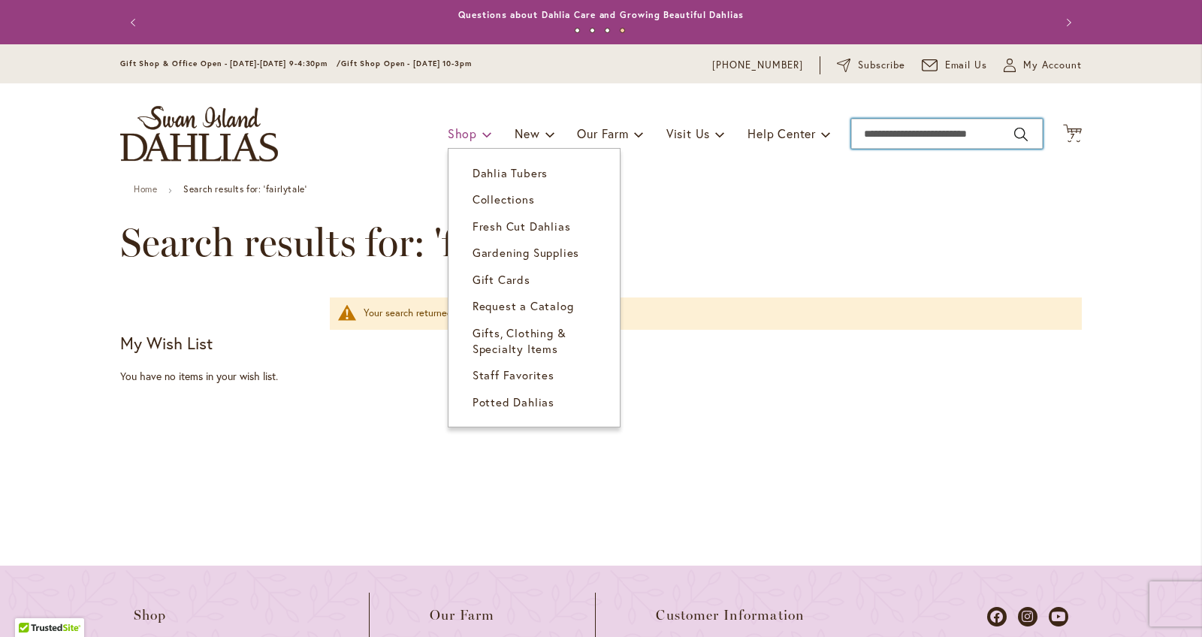
click at [455, 143] on link "Shop" at bounding box center [470, 133] width 44 height 29
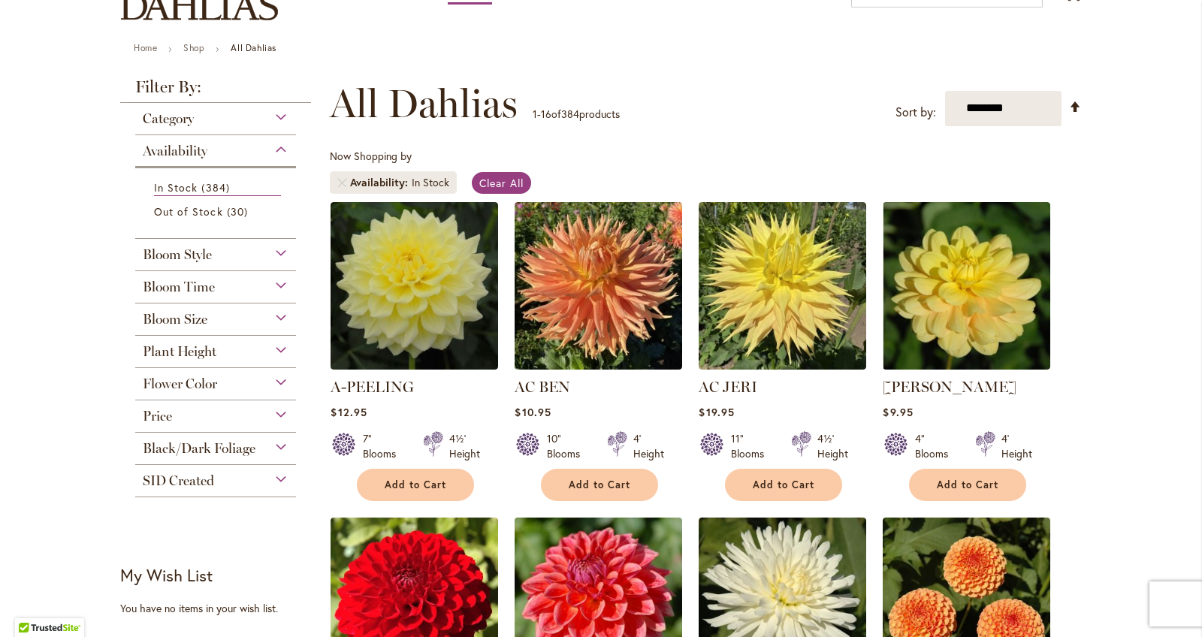
click at [280, 259] on div "Bloom Style" at bounding box center [215, 251] width 161 height 24
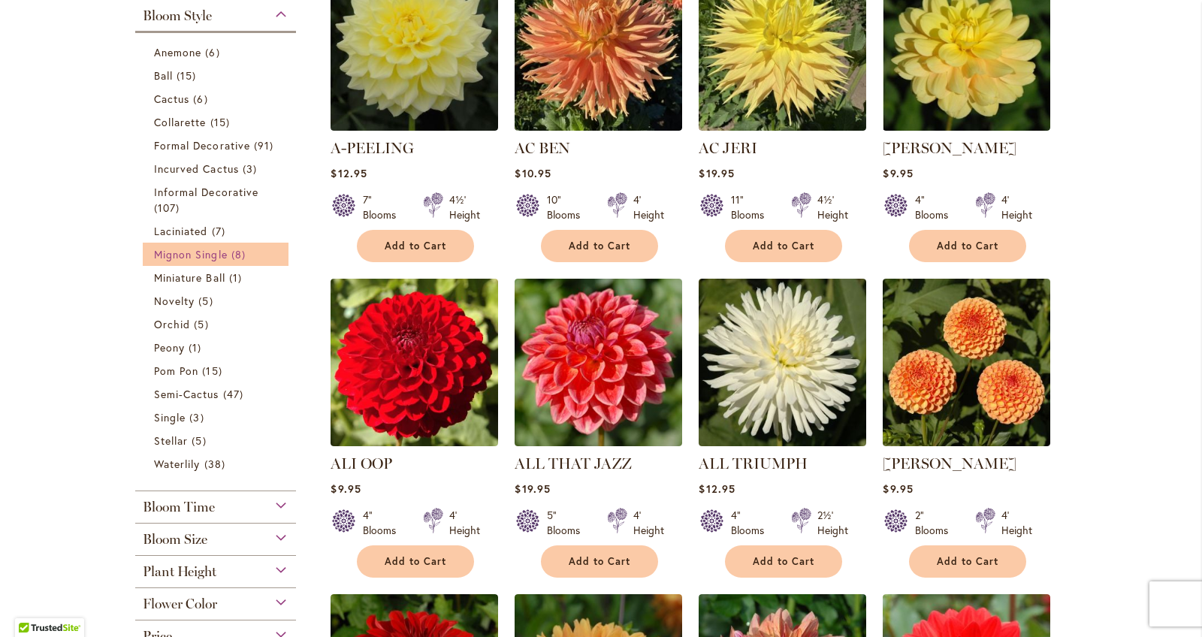
scroll to position [645, 0]
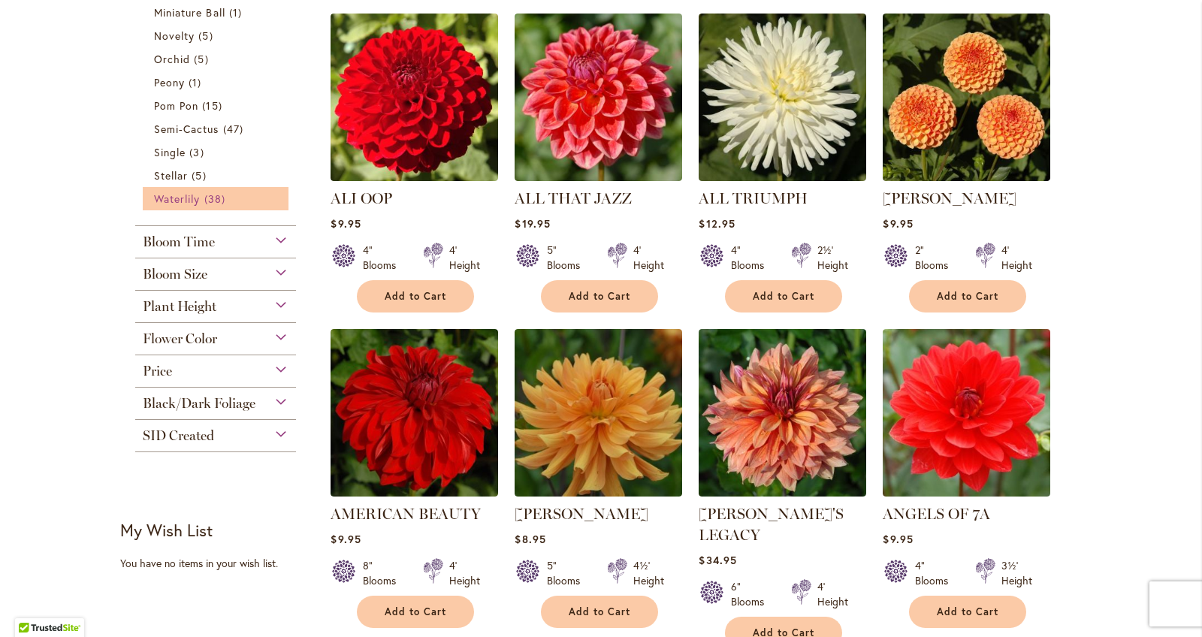
click at [205, 195] on span "38 items" at bounding box center [216, 199] width 25 height 16
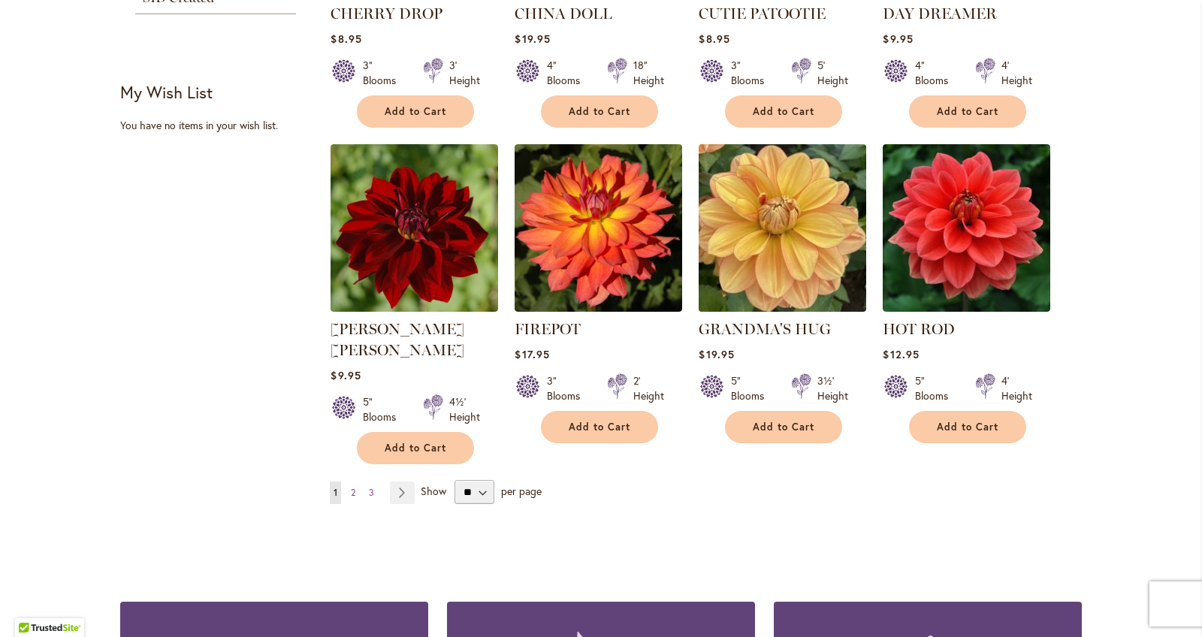
scroll to position [1189, 0]
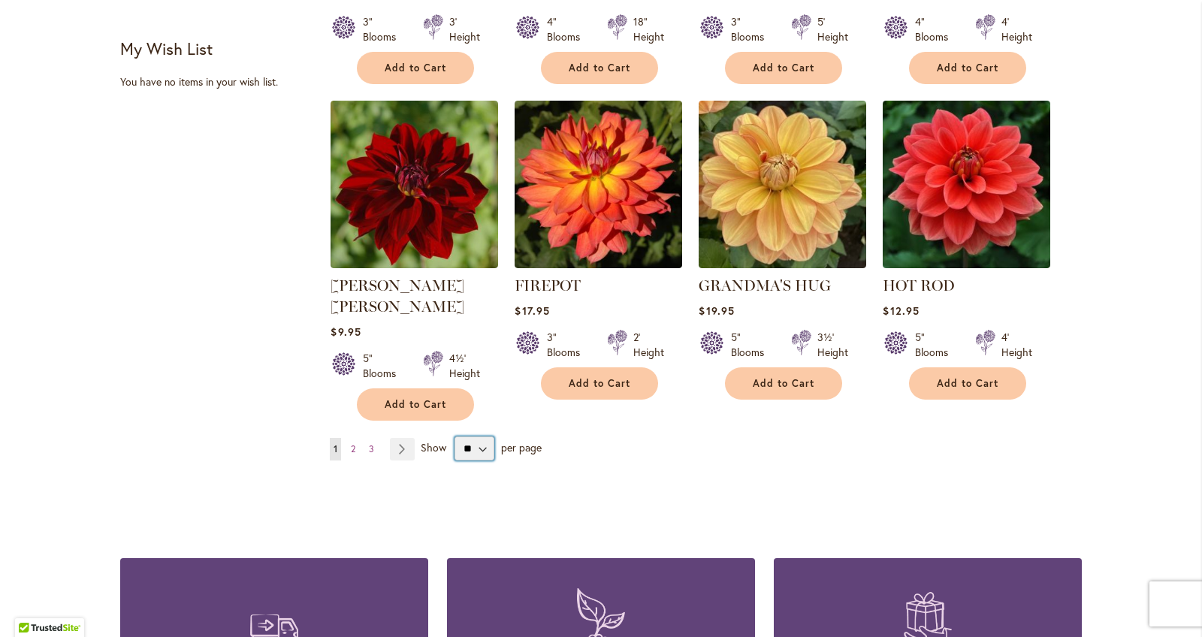
select select "**"
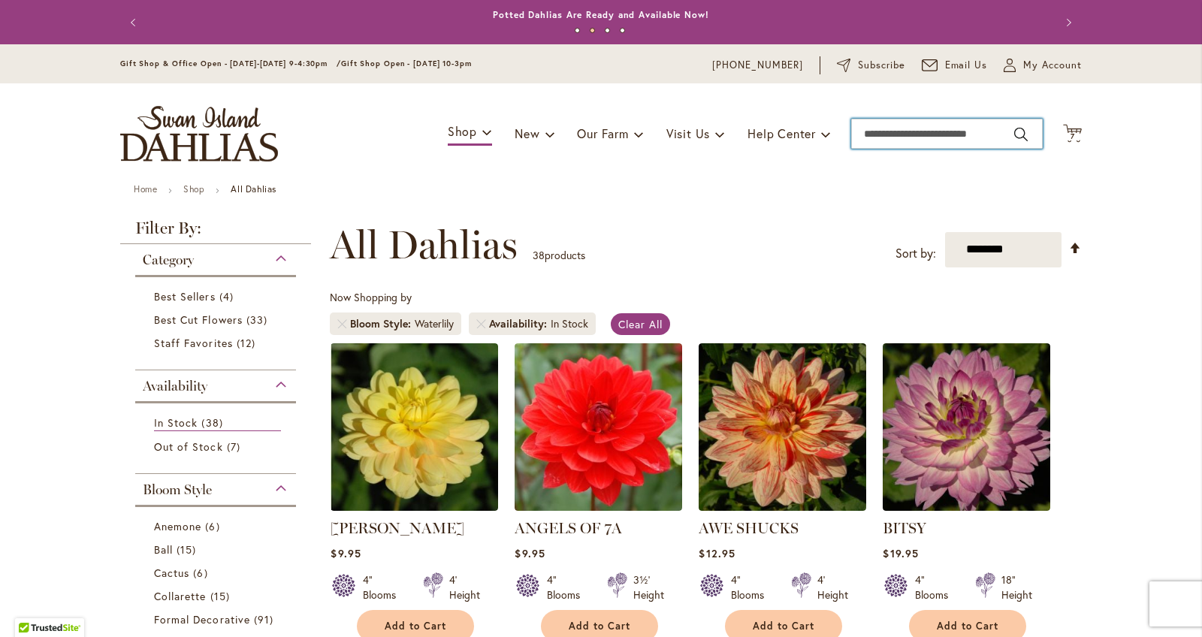
click at [897, 138] on input "Search" at bounding box center [947, 134] width 192 height 30
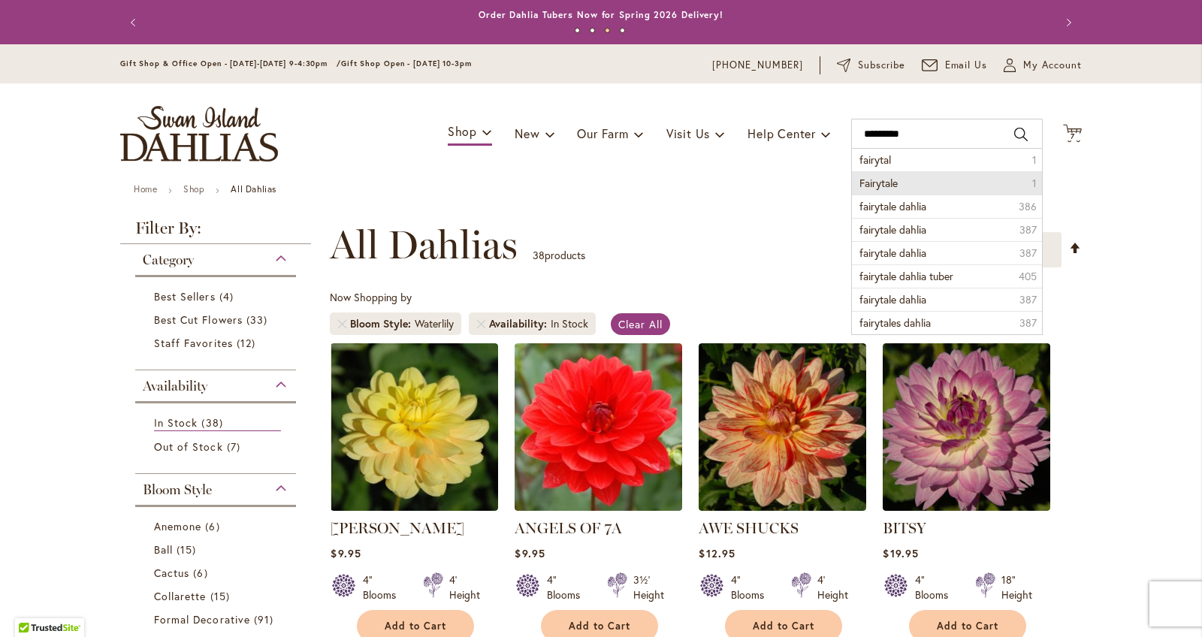
drag, startPoint x: 892, startPoint y: 162, endPoint x: 879, endPoint y: 186, distance: 27.6
click at [879, 186] on span "Fairytale" at bounding box center [878, 183] width 38 height 14
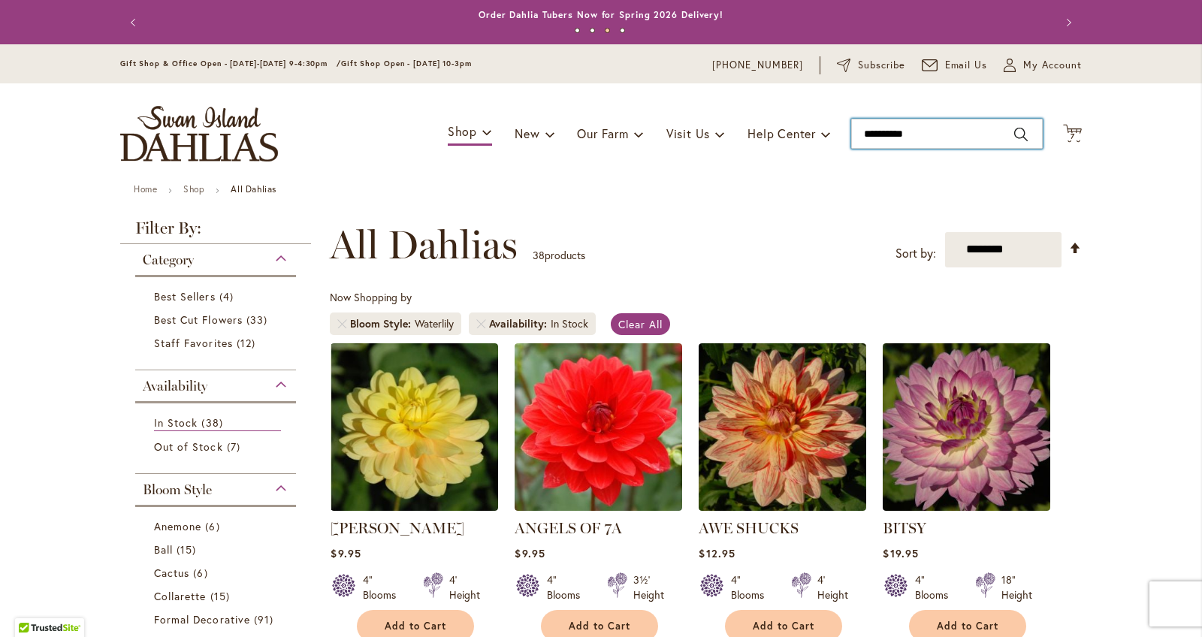
type input "*********"
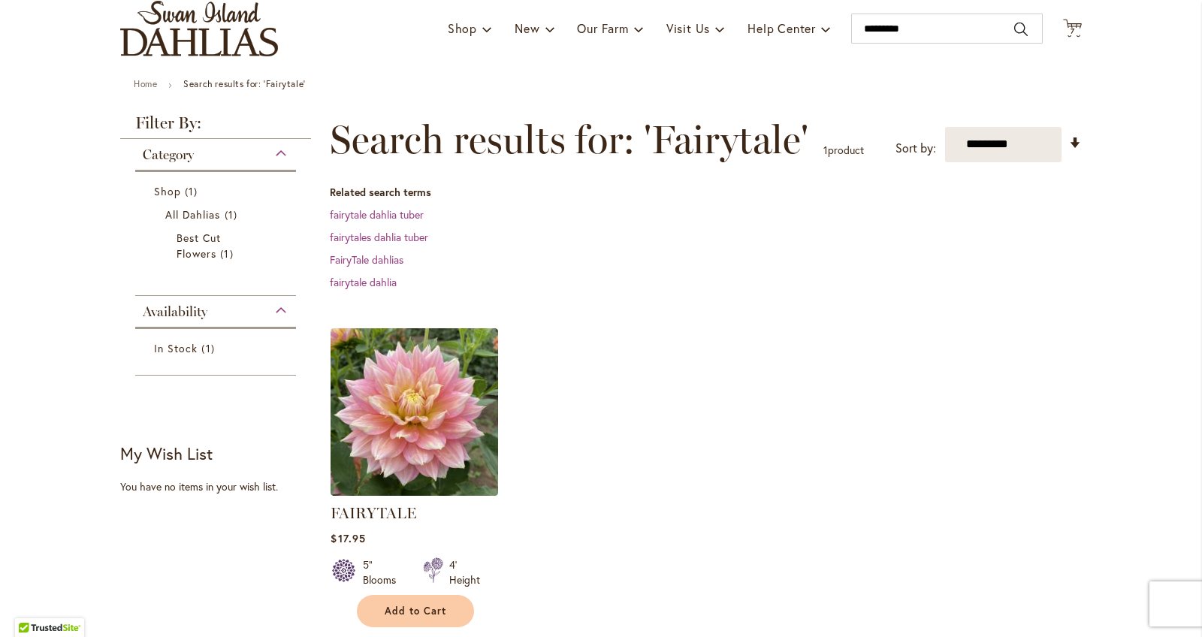
scroll to position [113, 0]
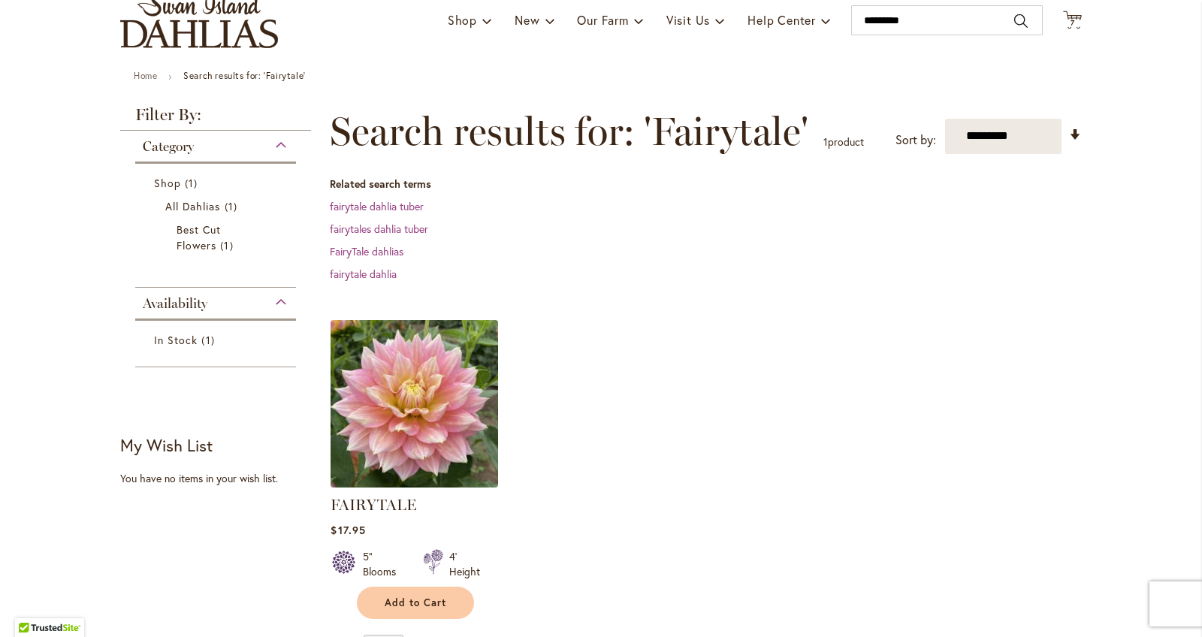
click at [478, 348] on img at bounding box center [415, 403] width 176 height 176
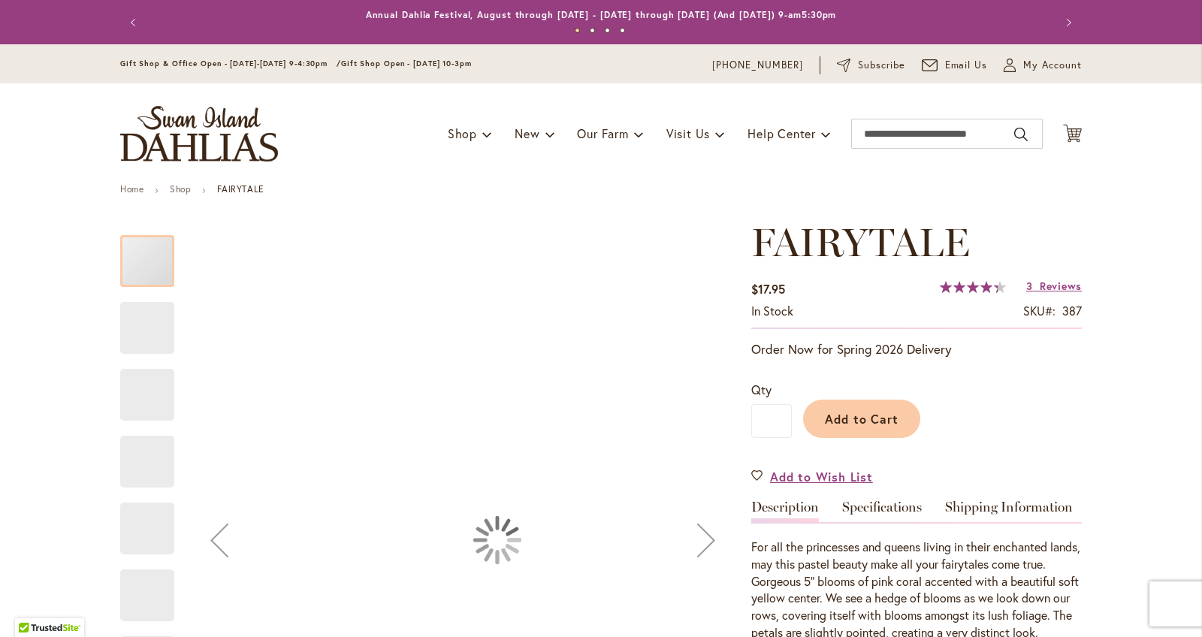
type input "******"
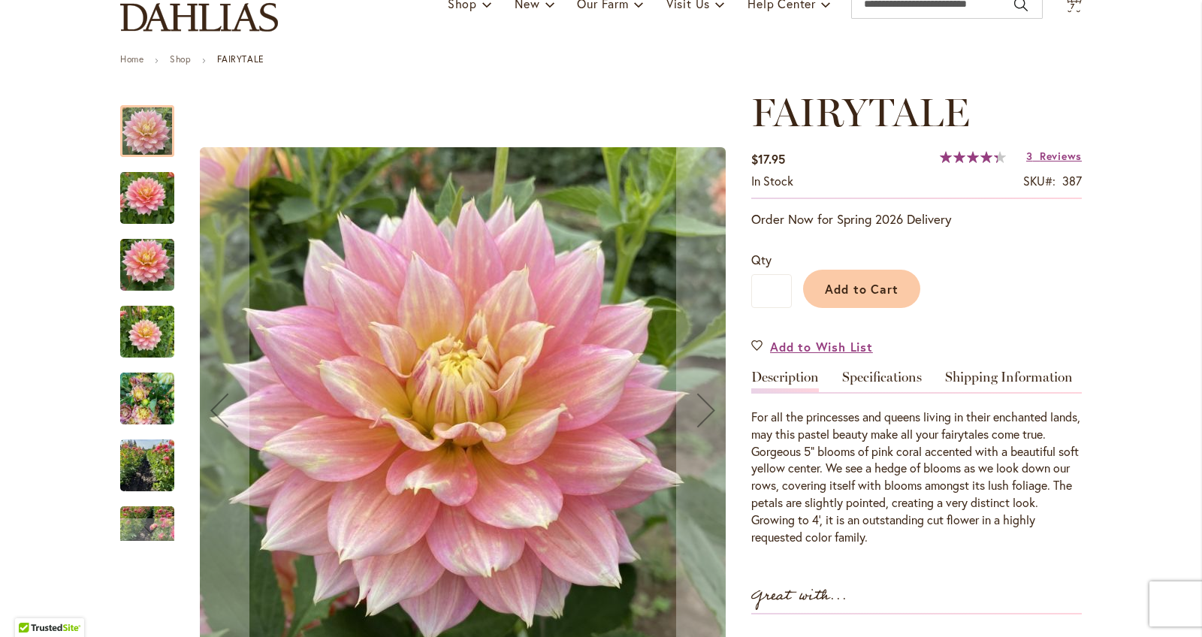
scroll to position [133, 0]
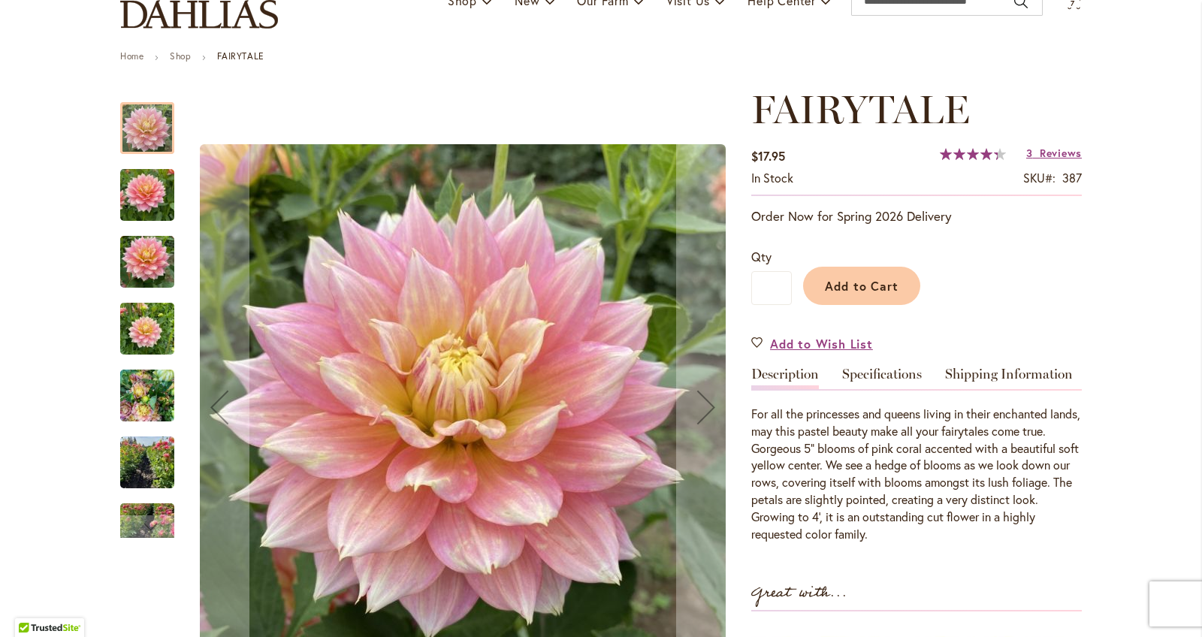
click at [162, 248] on img "Fairytale" at bounding box center [147, 262] width 54 height 72
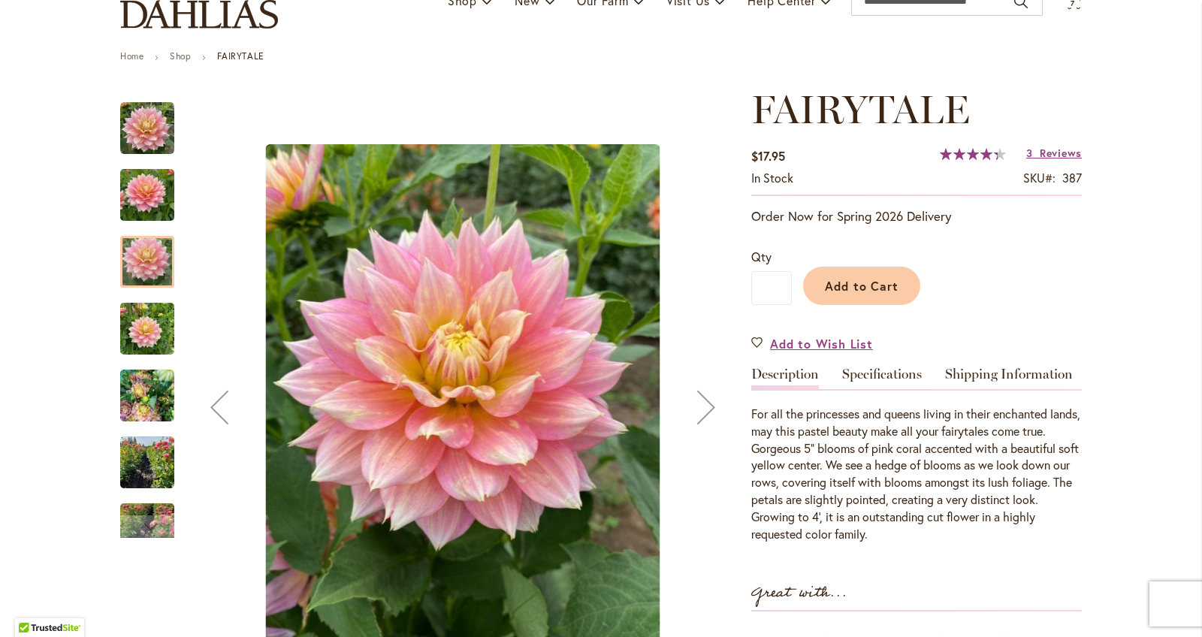
click at [143, 213] on img "Fairytale" at bounding box center [147, 195] width 54 height 72
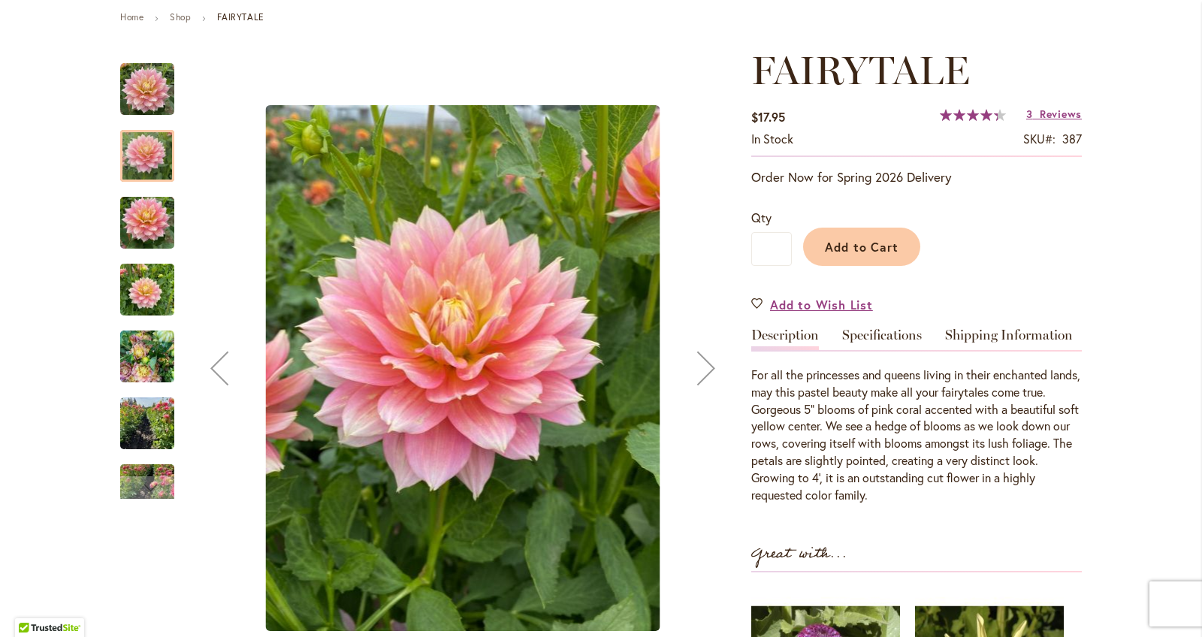
scroll to position [181, 0]
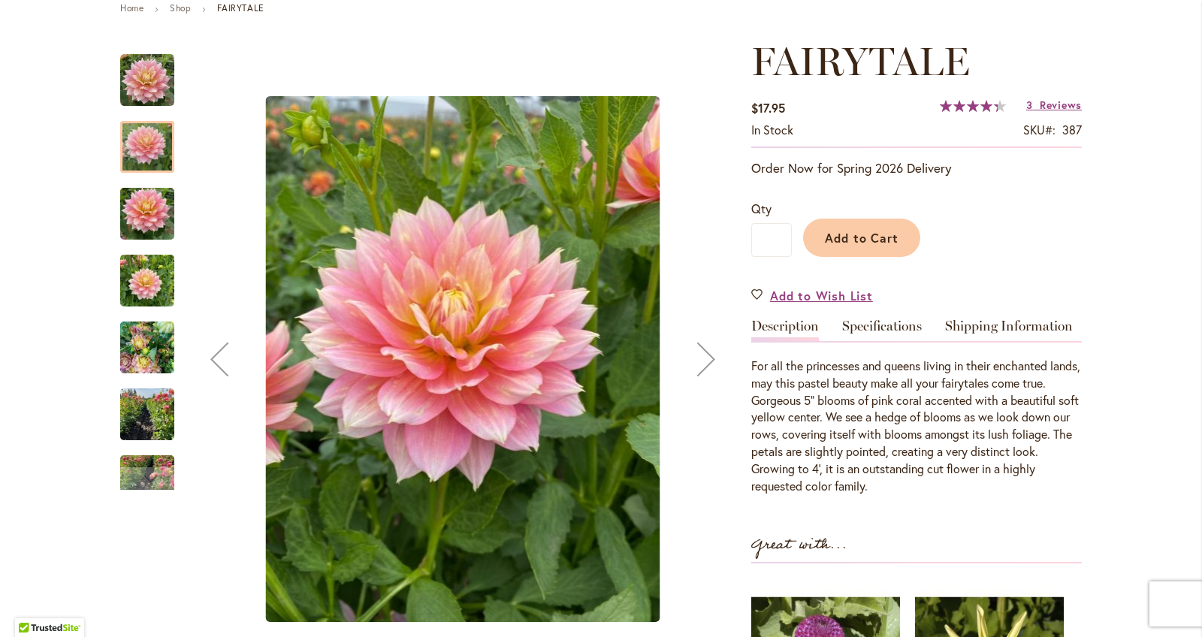
click at [149, 426] on img "Fairytale" at bounding box center [147, 414] width 54 height 72
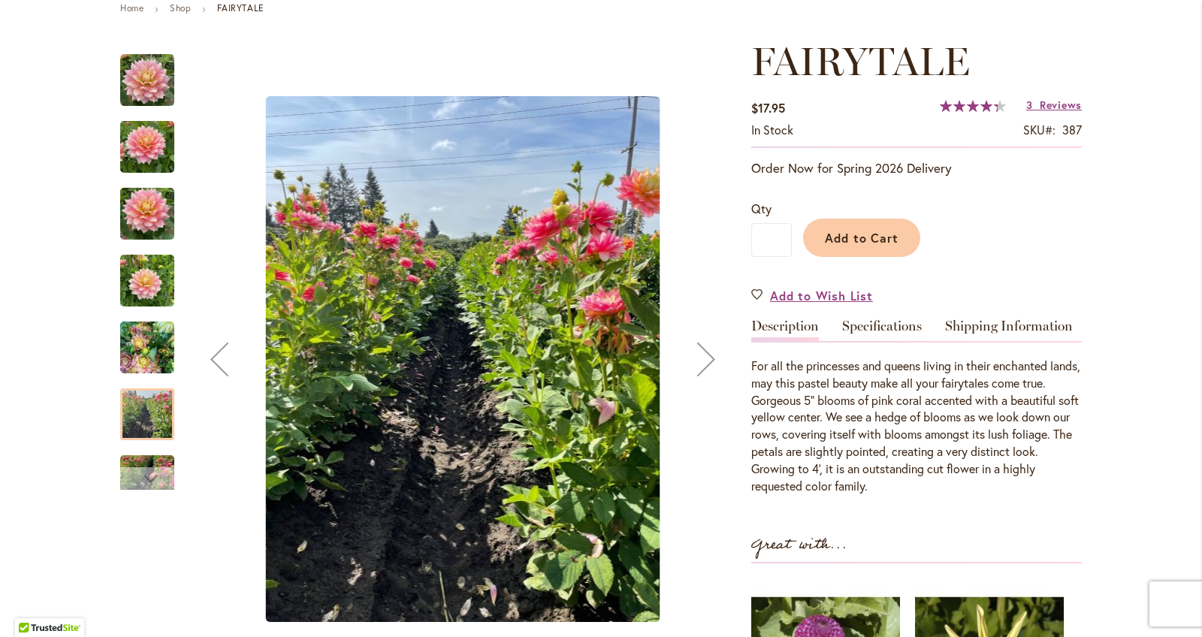
click at [153, 475] on div "Next" at bounding box center [147, 478] width 23 height 23
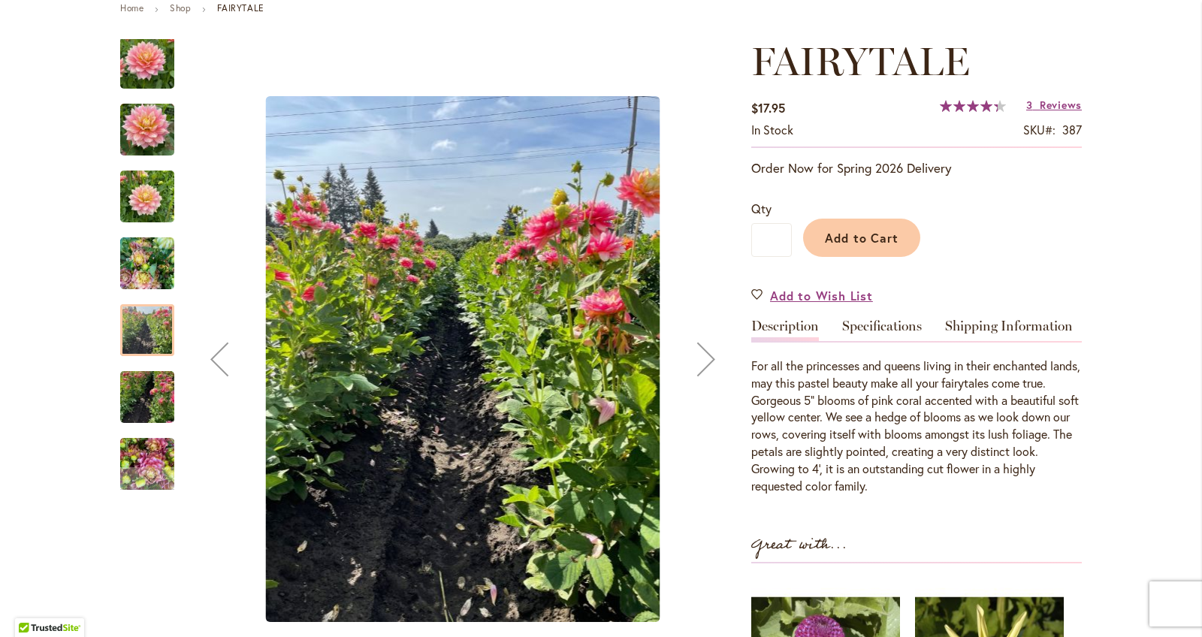
click at [146, 428] on div "Fairytale" at bounding box center [147, 456] width 54 height 67
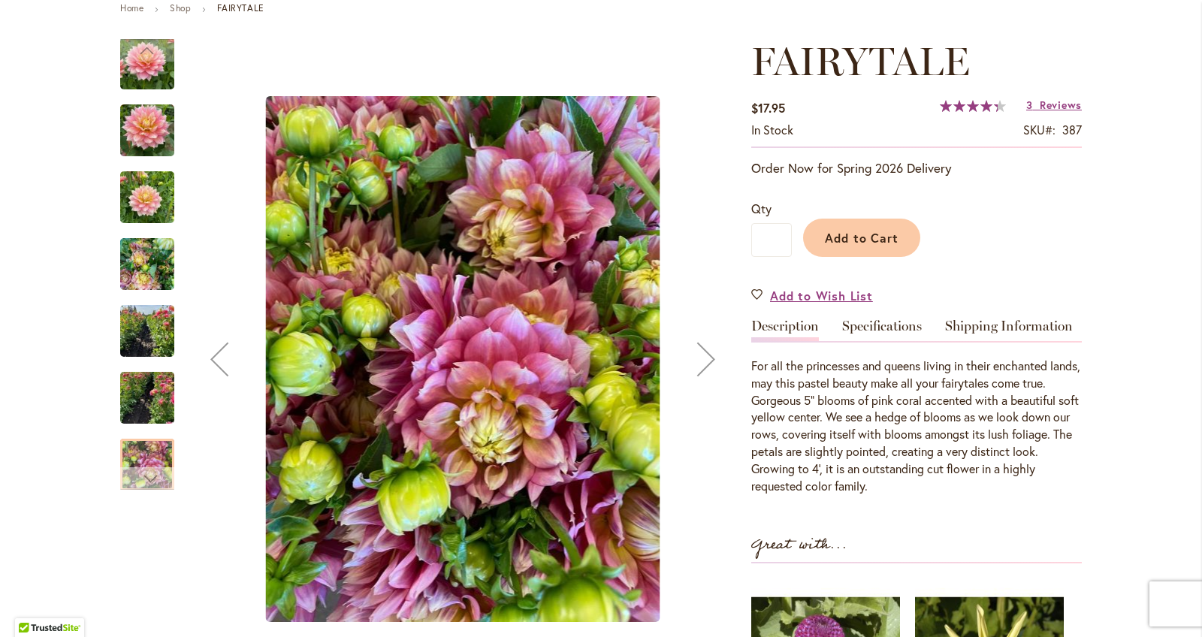
click at [151, 472] on div "Next" at bounding box center [147, 478] width 23 height 23
click at [154, 330] on img "Fairytale" at bounding box center [147, 330] width 54 height 72
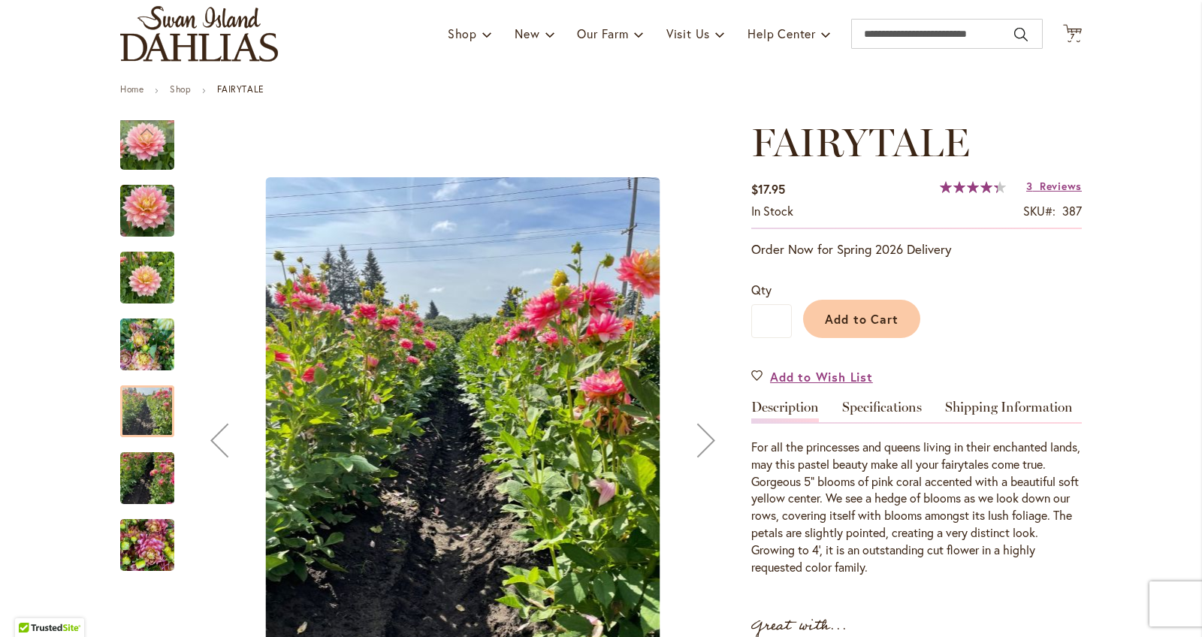
scroll to position [92, 0]
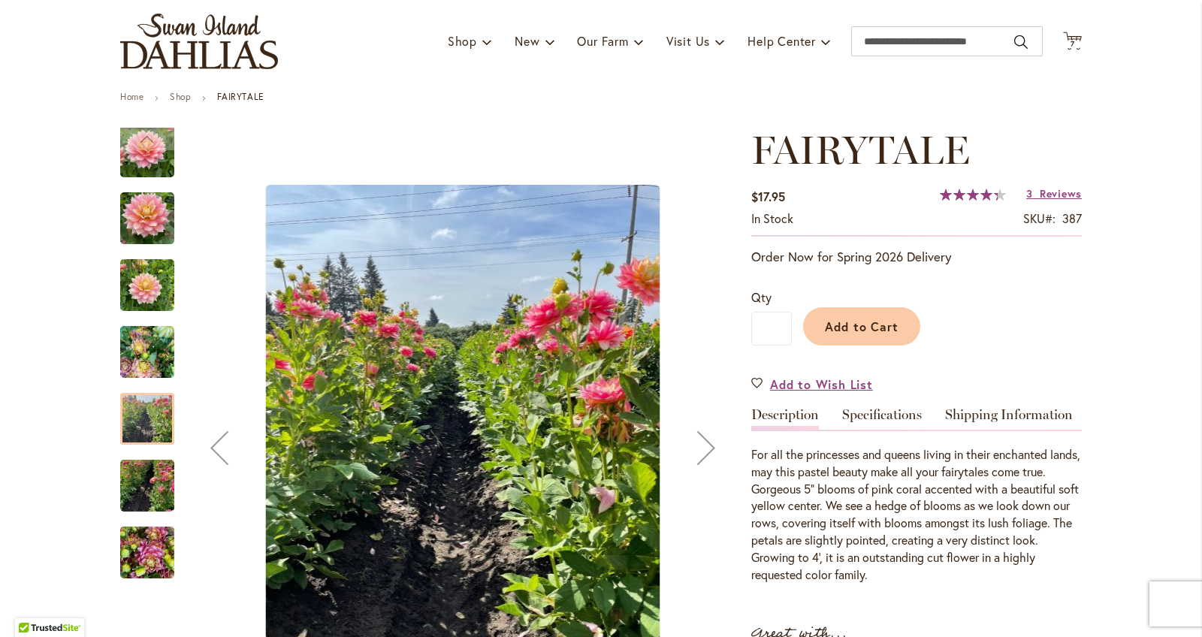
click at [146, 288] on img "Fairytale" at bounding box center [147, 285] width 54 height 72
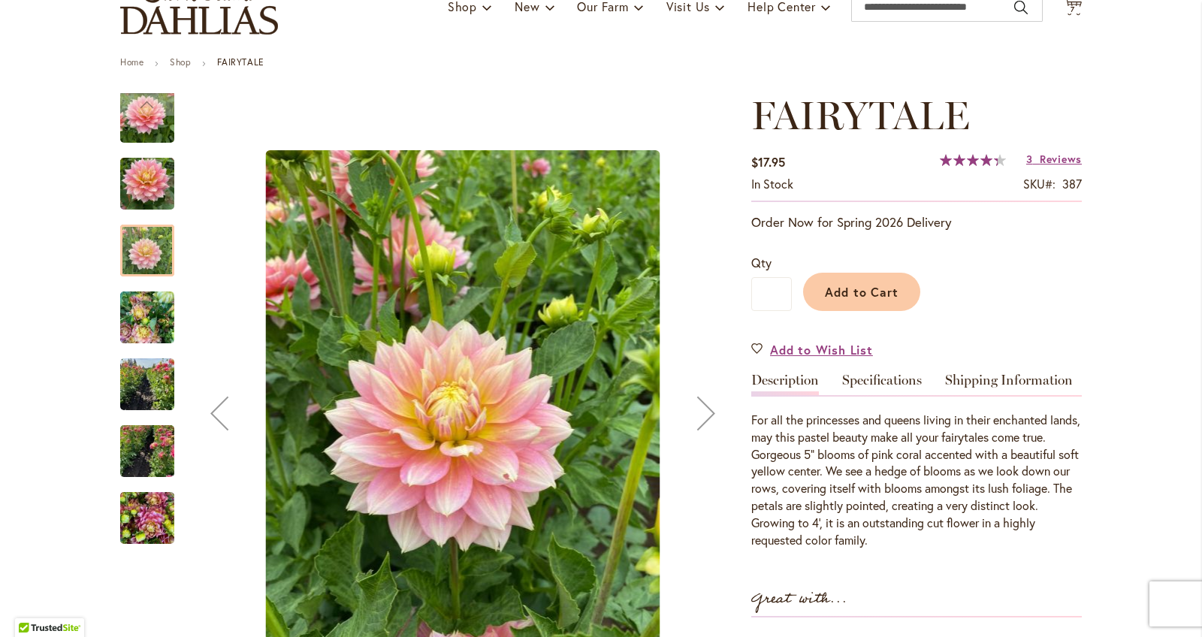
scroll to position [128, 0]
drag, startPoint x: 815, startPoint y: 294, endPoint x: 725, endPoint y: 259, distance: 96.1
click at [814, 294] on button "Add to Cart" at bounding box center [861, 291] width 117 height 38
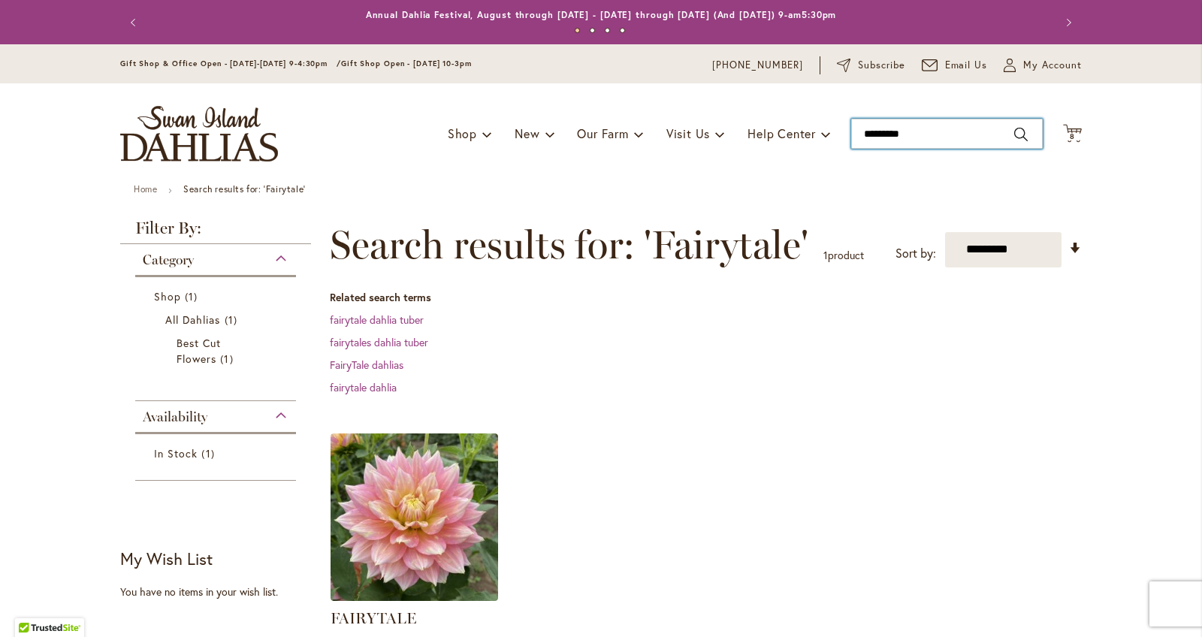
type input "*********"
click at [899, 136] on input "*********" at bounding box center [947, 134] width 192 height 30
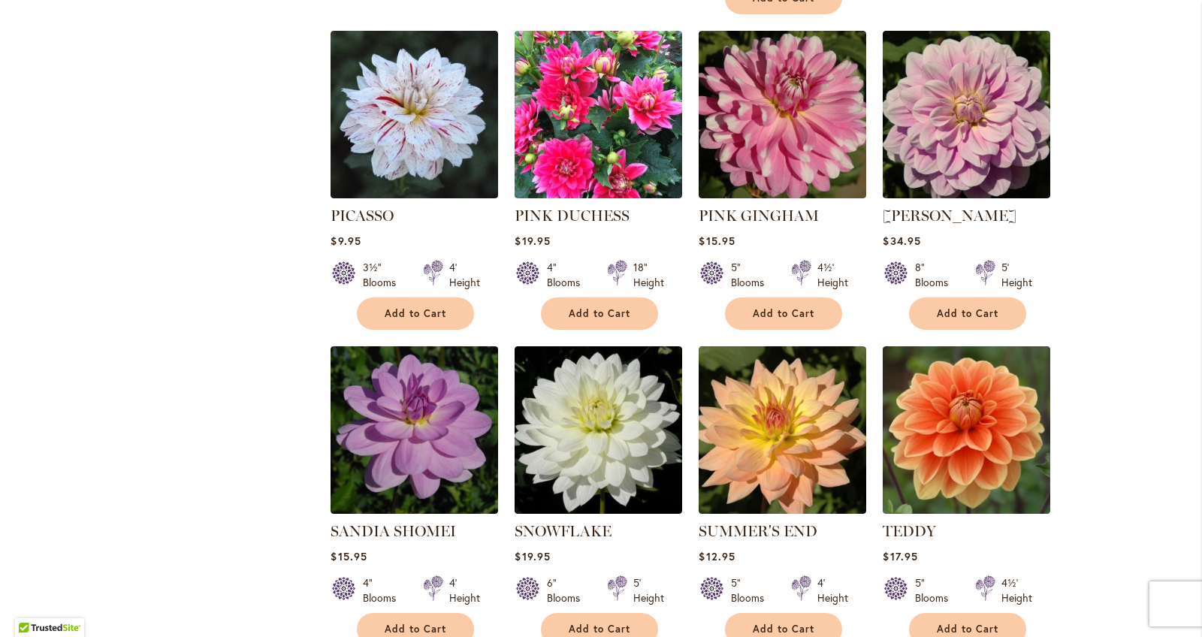
scroll to position [2783, 0]
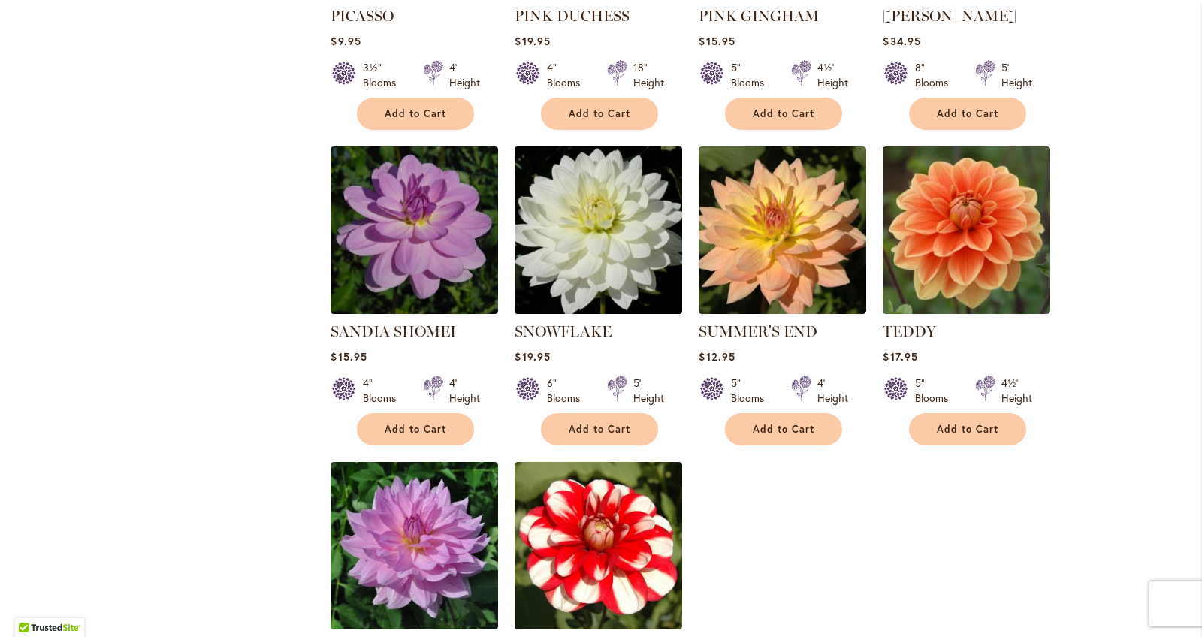
click at [590, 165] on img at bounding box center [599, 230] width 176 height 176
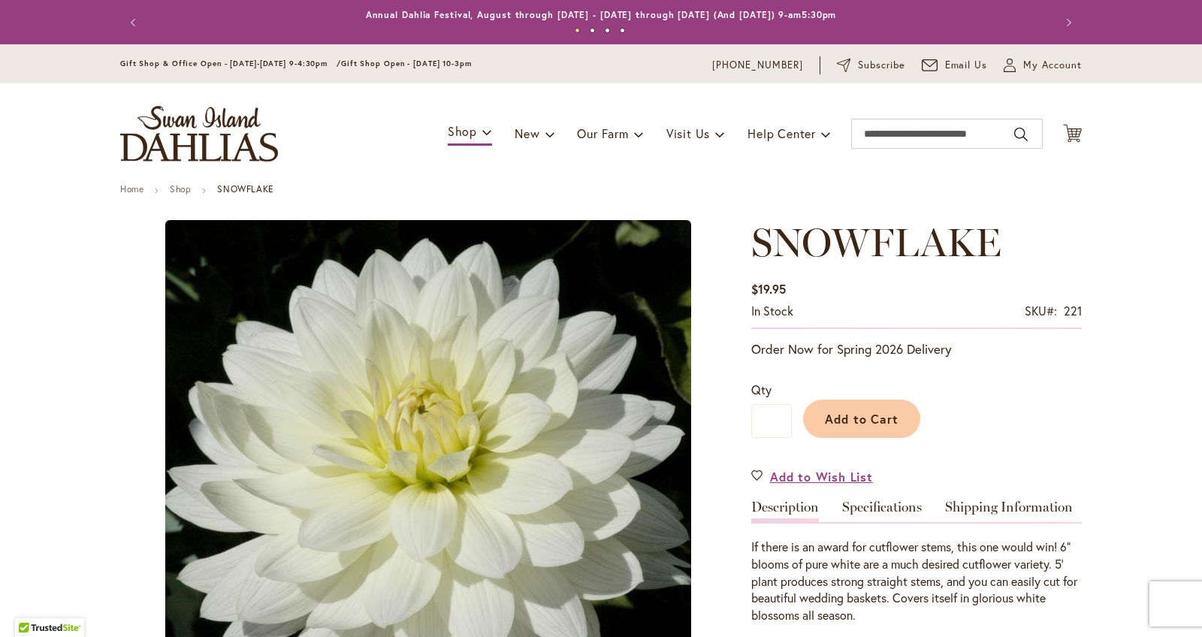
type input "******"
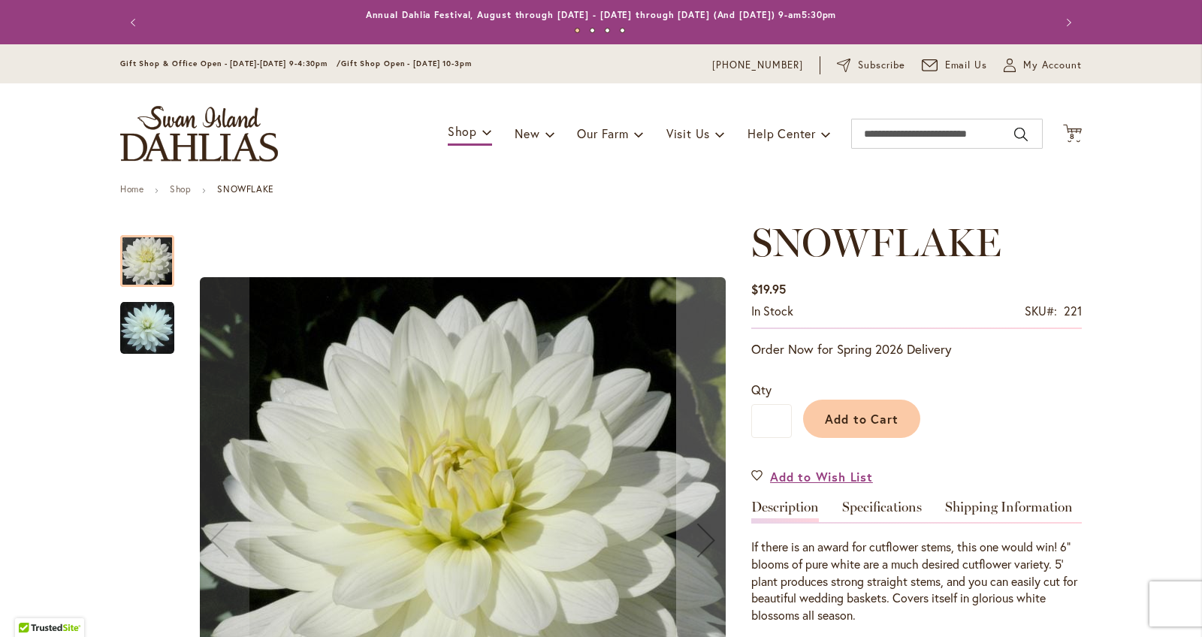
scroll to position [45, 0]
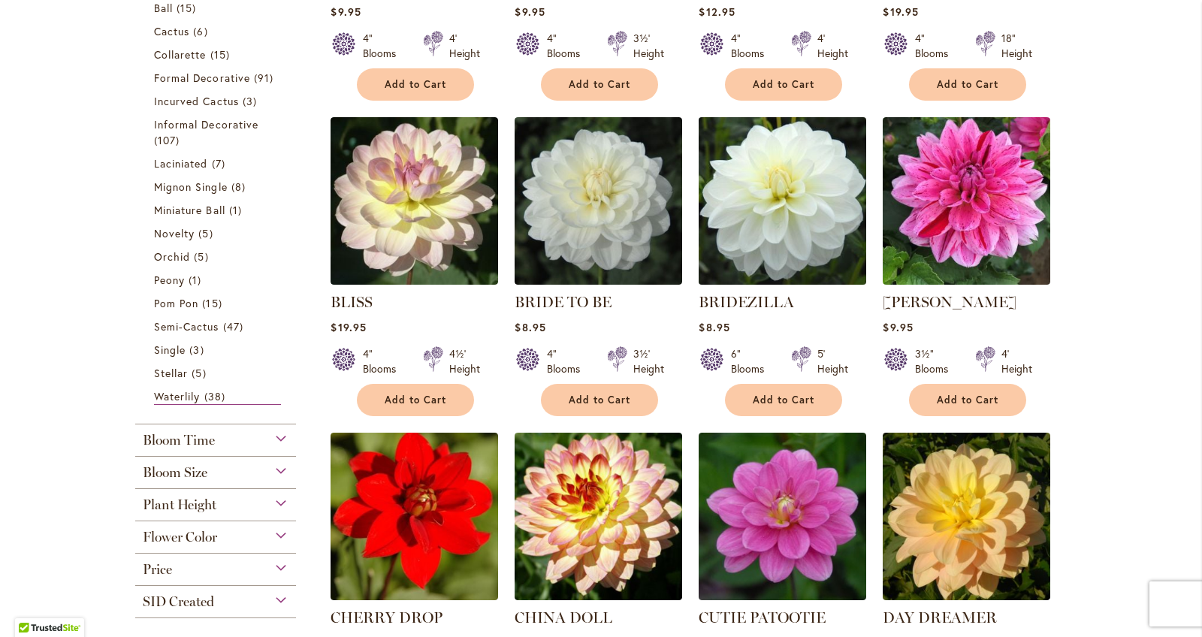
scroll to position [544, 0]
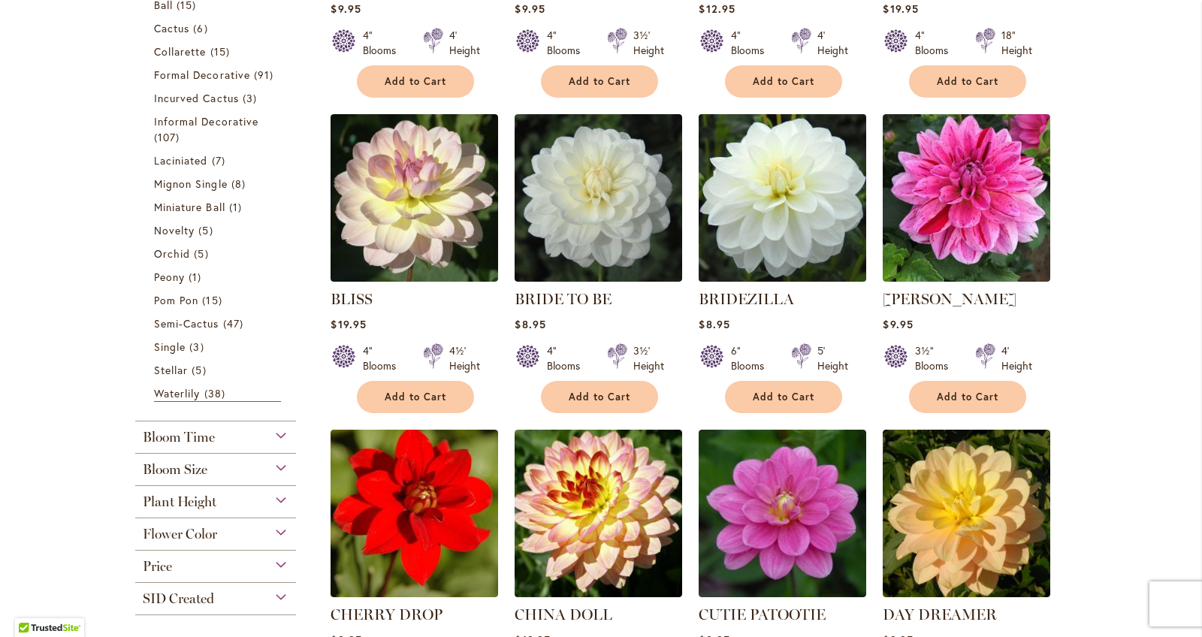
click at [807, 225] on img at bounding box center [783, 198] width 176 height 176
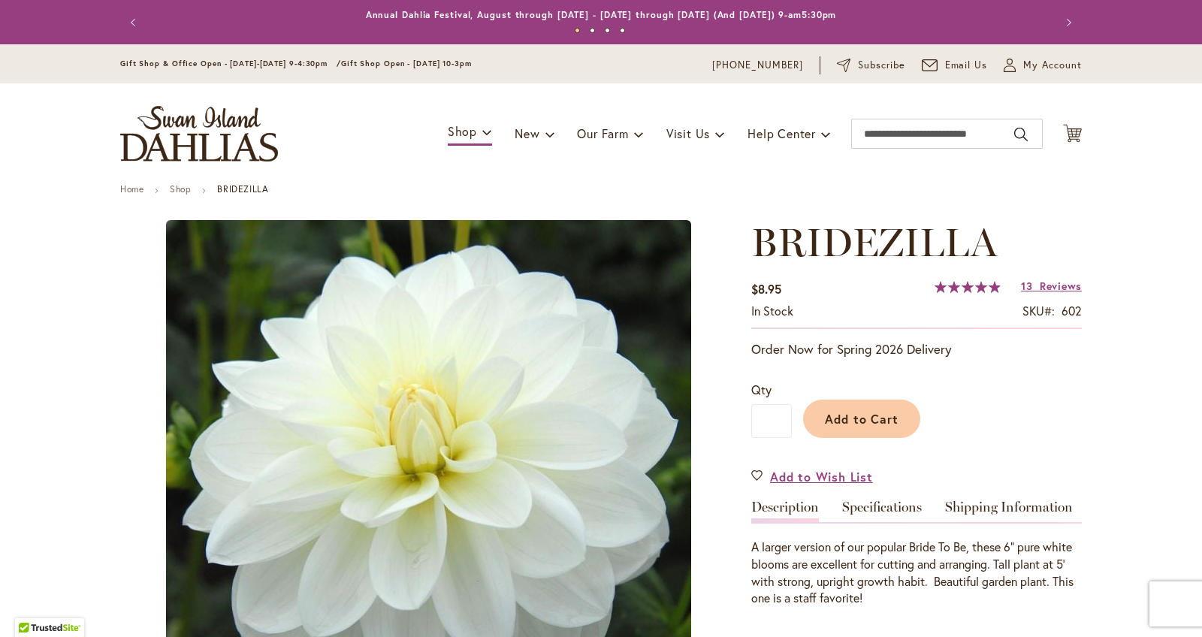
type input "******"
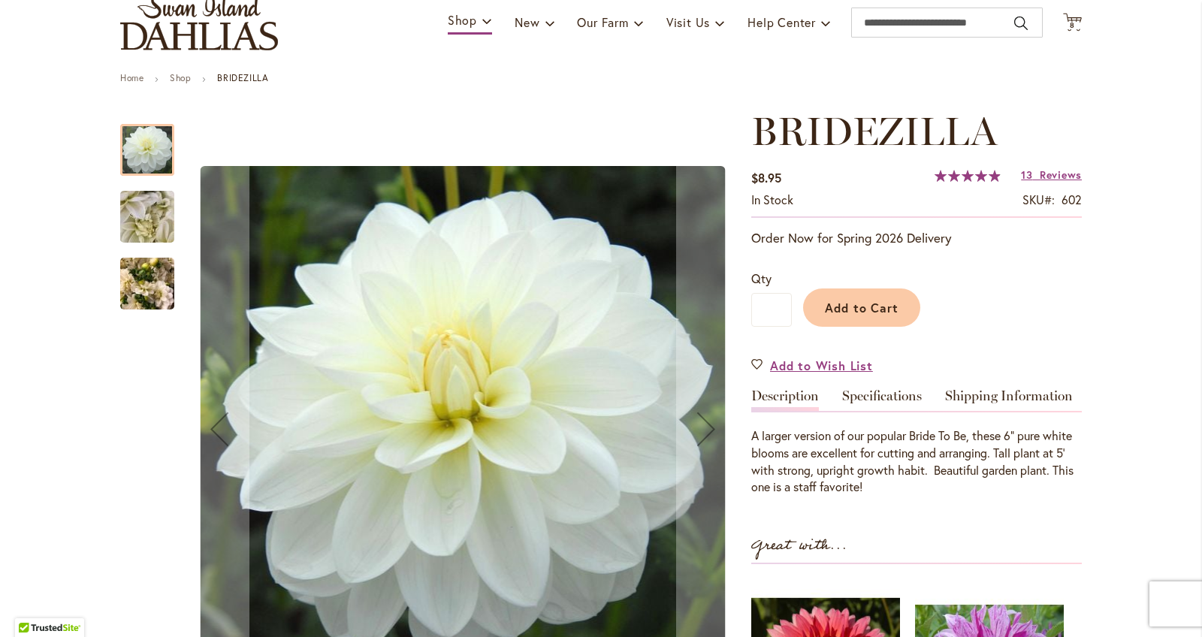
click at [156, 222] on img "BRIDEZILLA" at bounding box center [147, 216] width 108 height 81
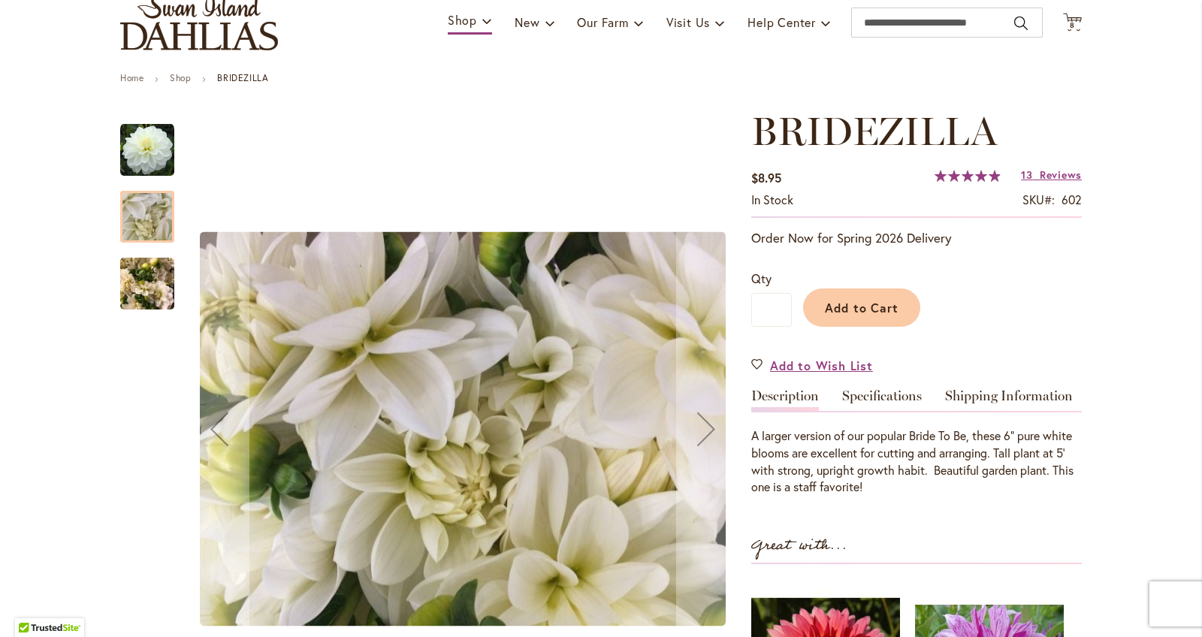
click at [155, 278] on img "BRIDEZILLA" at bounding box center [147, 284] width 54 height 72
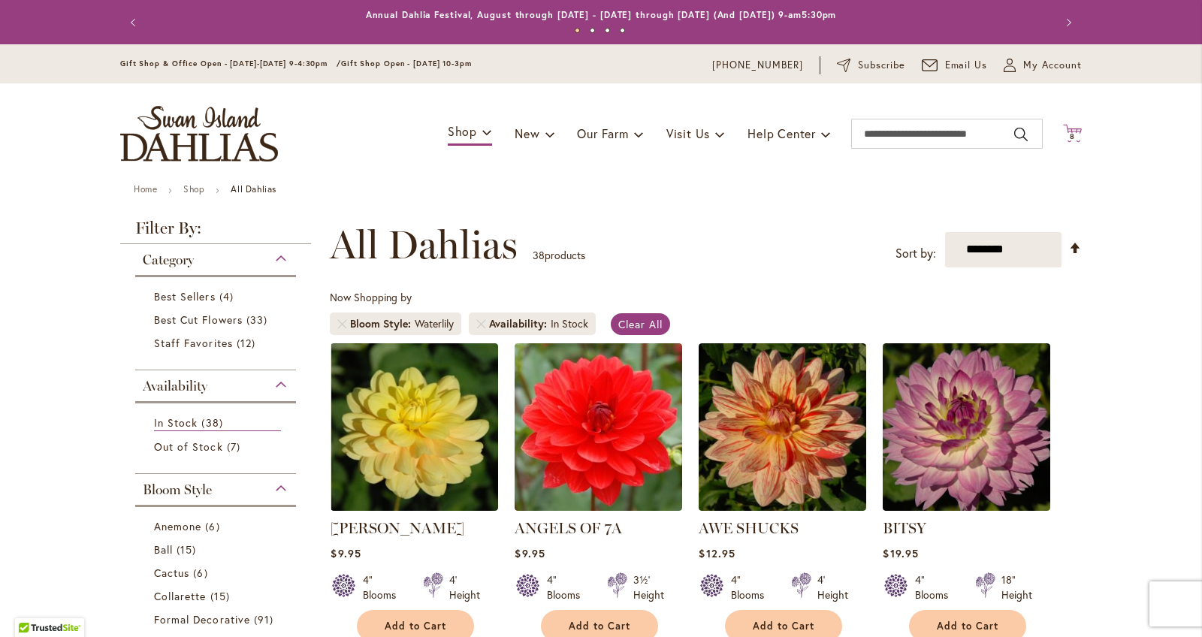
scroll to position [-1, 0]
click at [1063, 137] on icon "Cart .cls-1 { fill: #231f20; }" at bounding box center [1072, 133] width 19 height 19
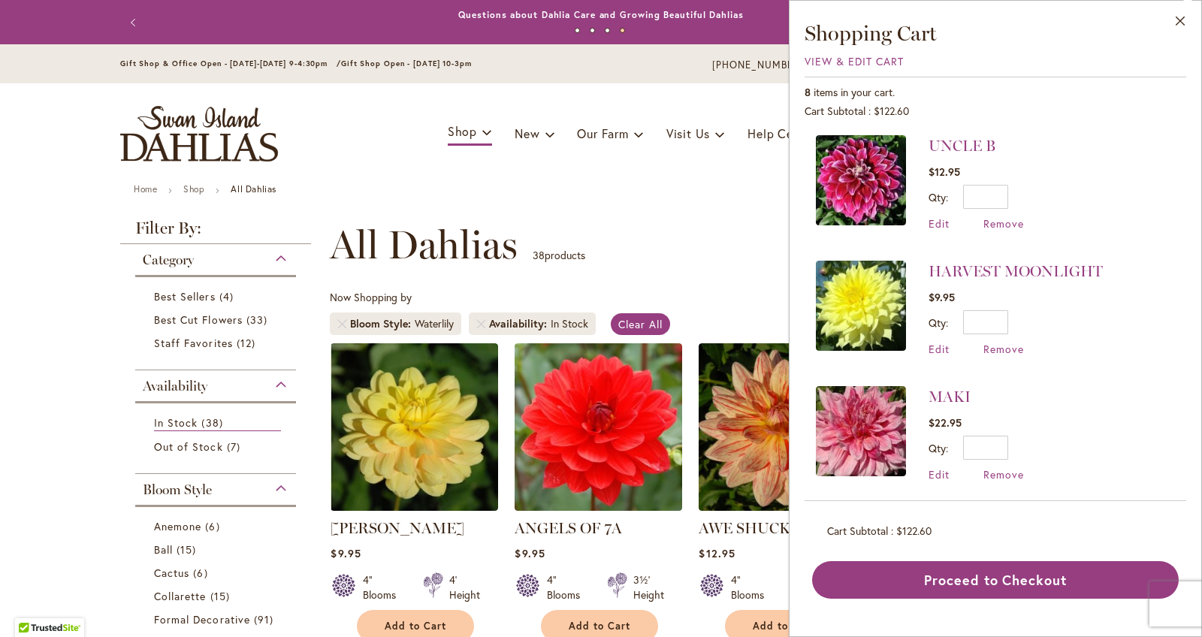
scroll to position [372, 0]
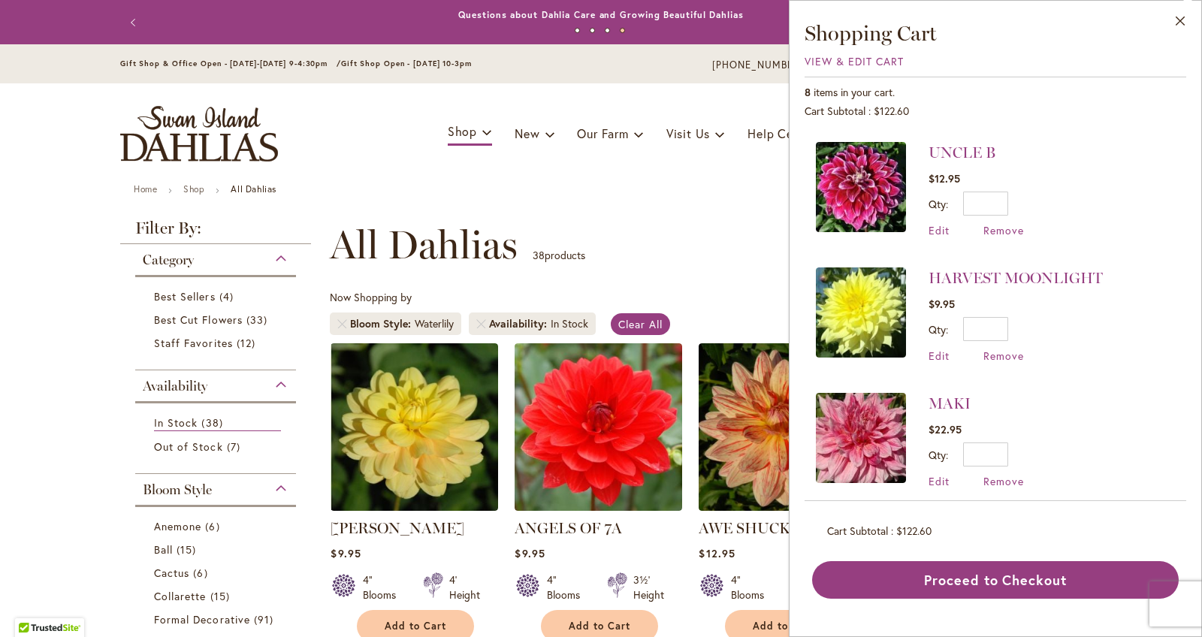
click at [725, 267] on div "**********" at bounding box center [706, 244] width 752 height 45
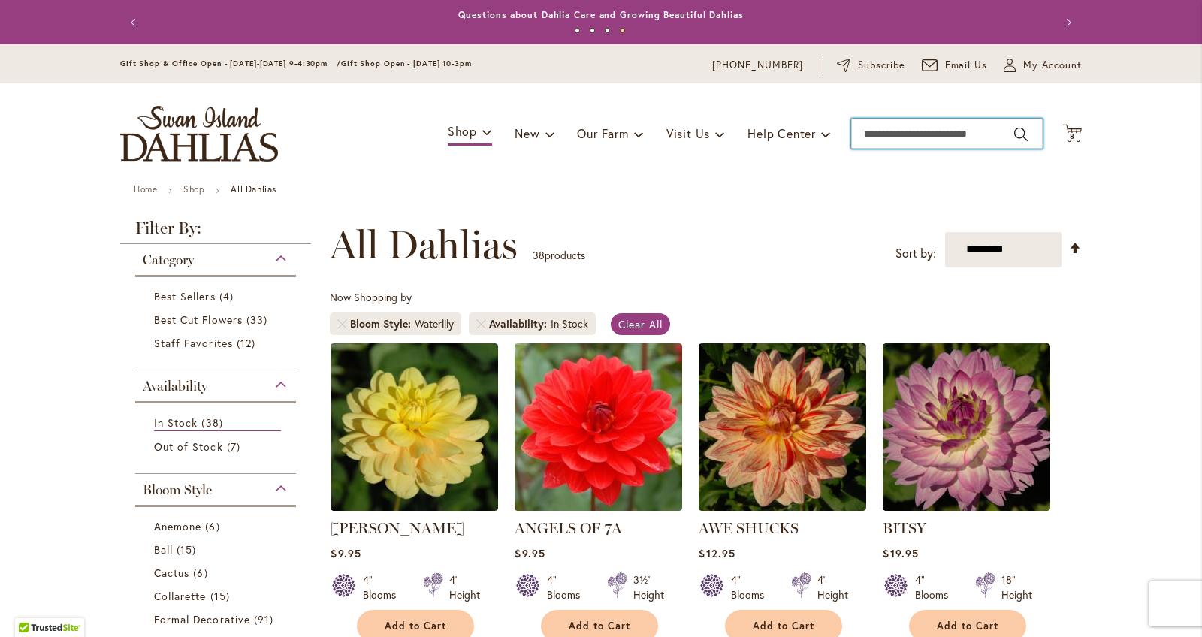
click at [976, 132] on input "Search" at bounding box center [947, 134] width 192 height 30
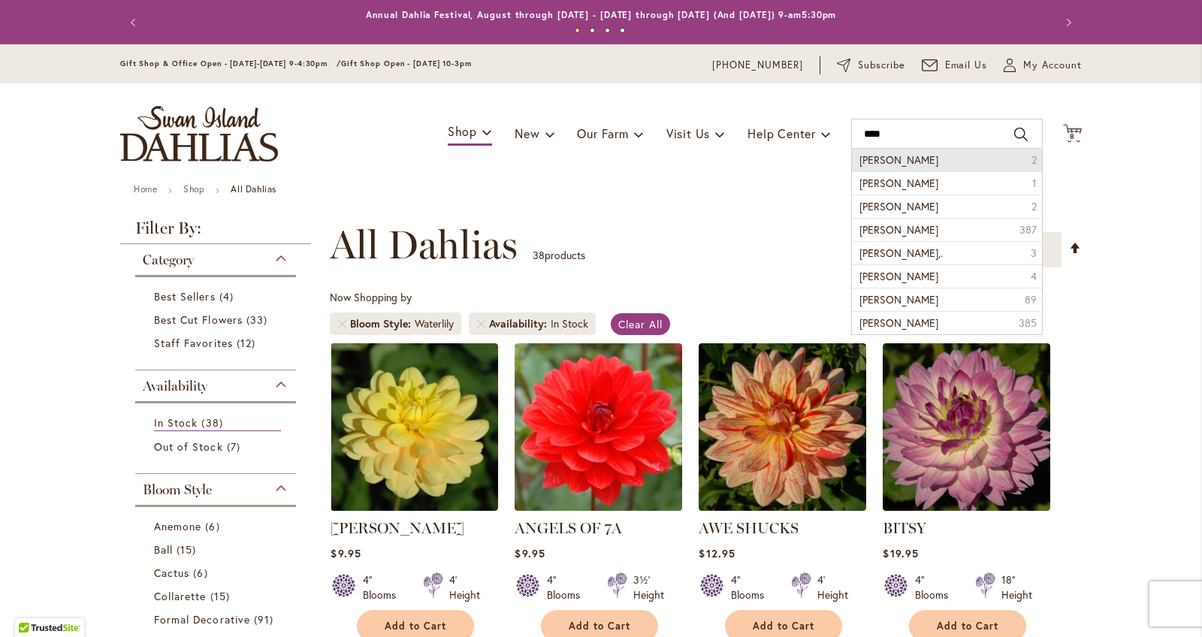
drag, startPoint x: 976, startPoint y: 128, endPoint x: 967, endPoint y: 163, distance: 35.7
click at [967, 163] on li "ryan c 2" at bounding box center [947, 160] width 190 height 23
type input "******"
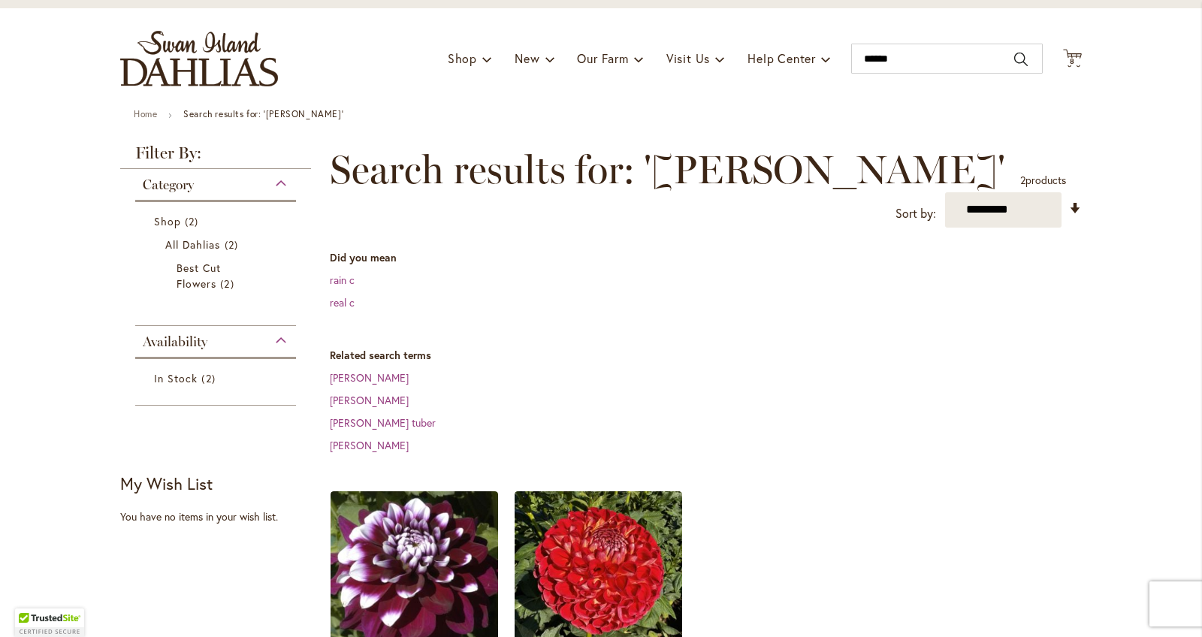
scroll to position [203, 0]
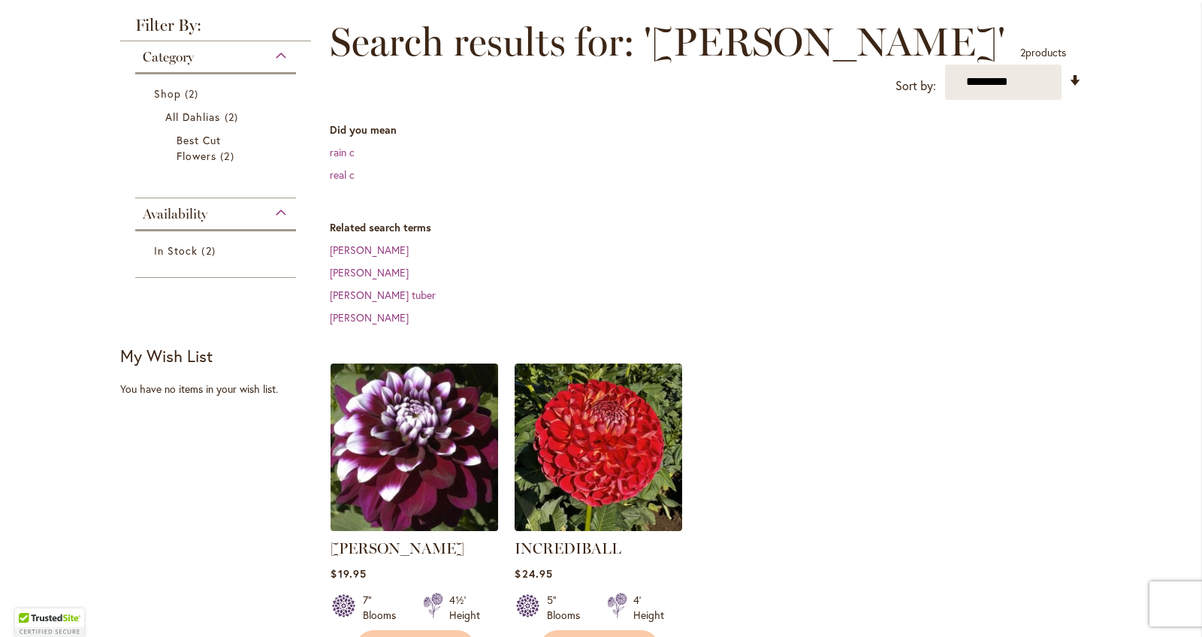
click at [420, 520] on link at bounding box center [413, 527] width 167 height 14
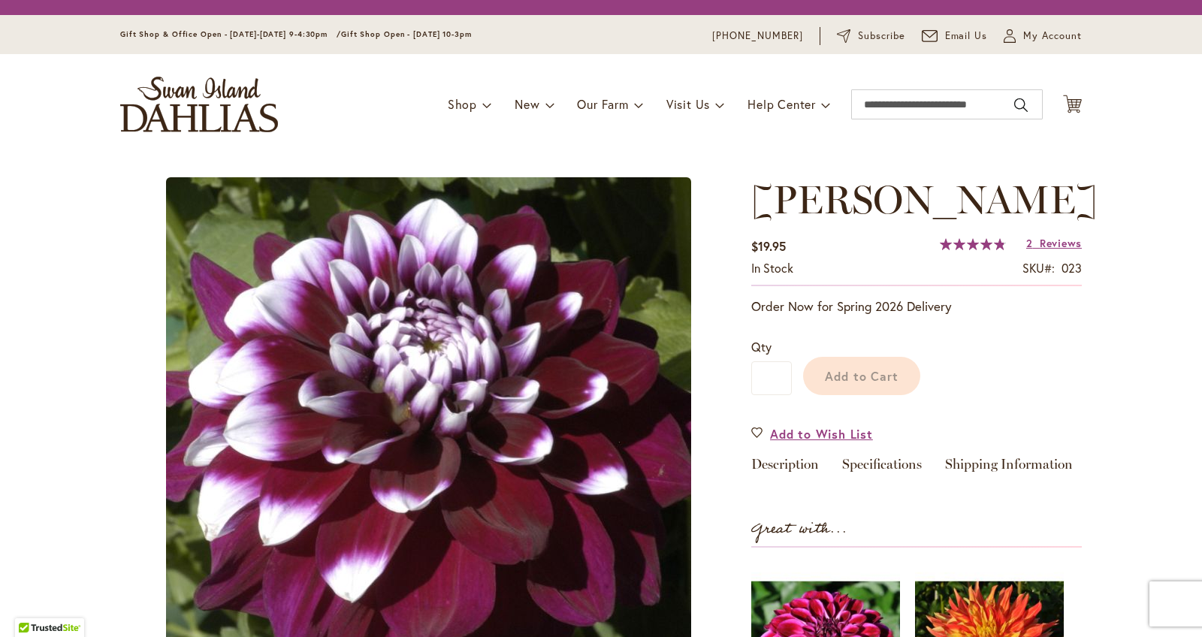
type input "******"
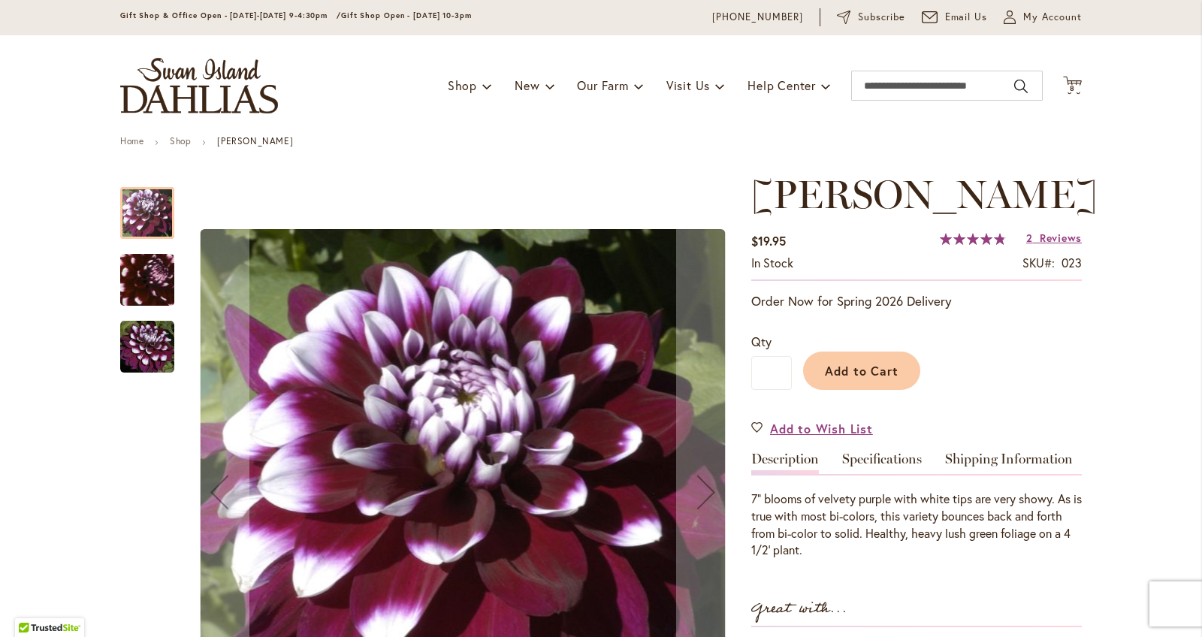
scroll to position [70, 0]
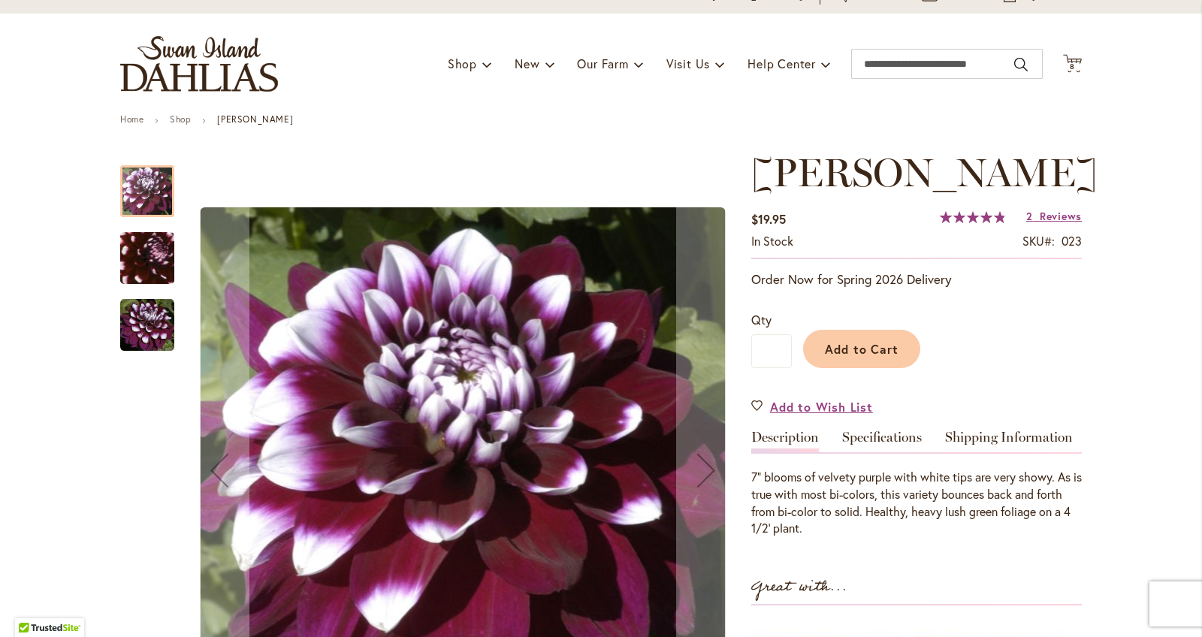
click at [160, 336] on img "Ryan C" at bounding box center [147, 325] width 54 height 54
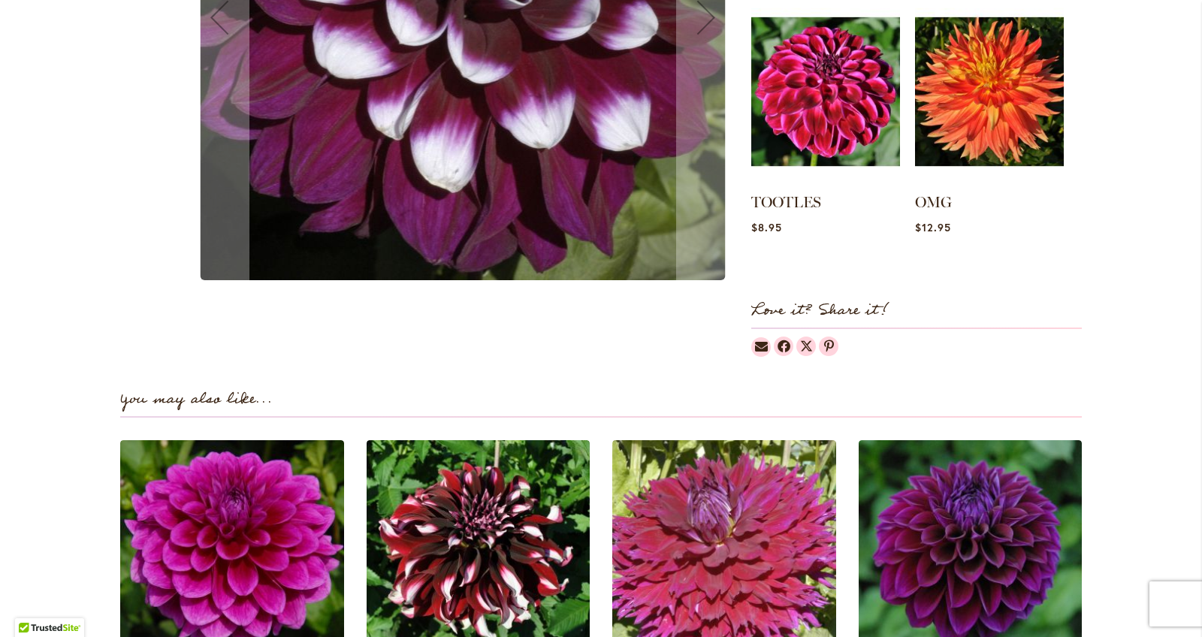
scroll to position [792, 0]
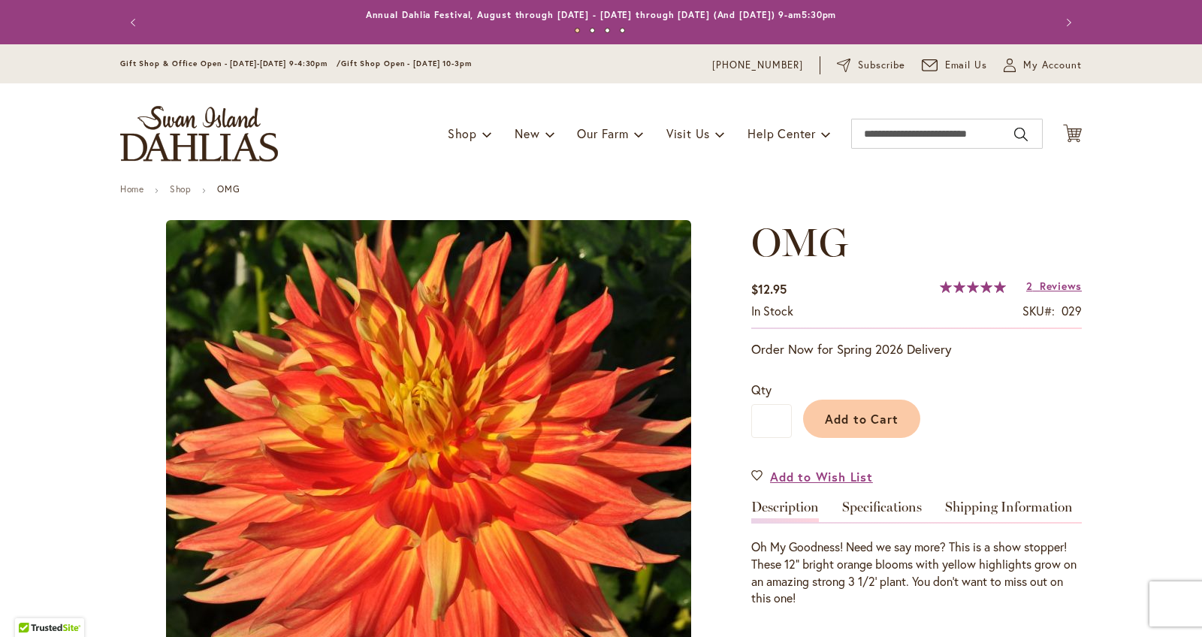
type input "******"
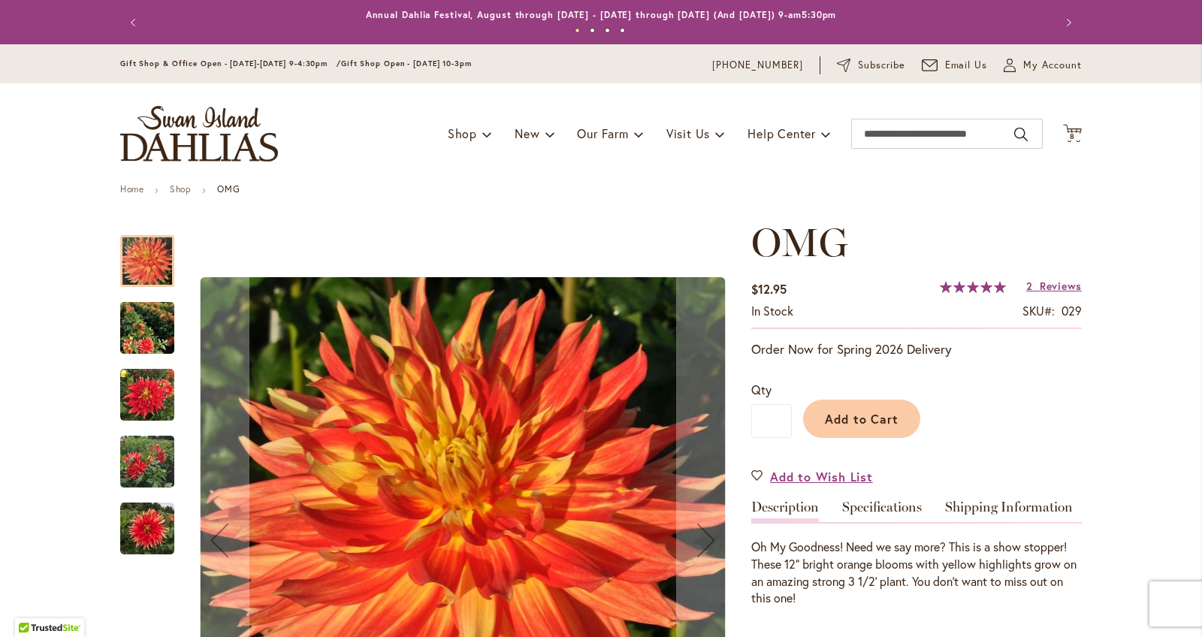
click at [139, 330] on img "Omg" at bounding box center [147, 327] width 54 height 61
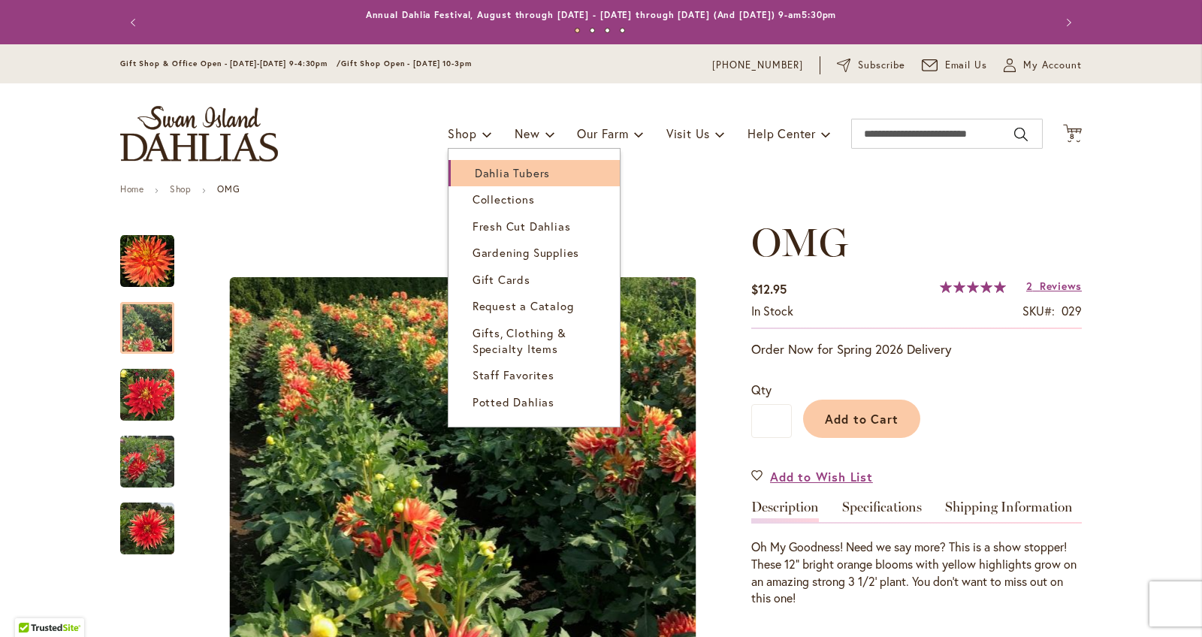
click at [486, 181] on link "Dahlia Tubers" at bounding box center [533, 173] width 171 height 26
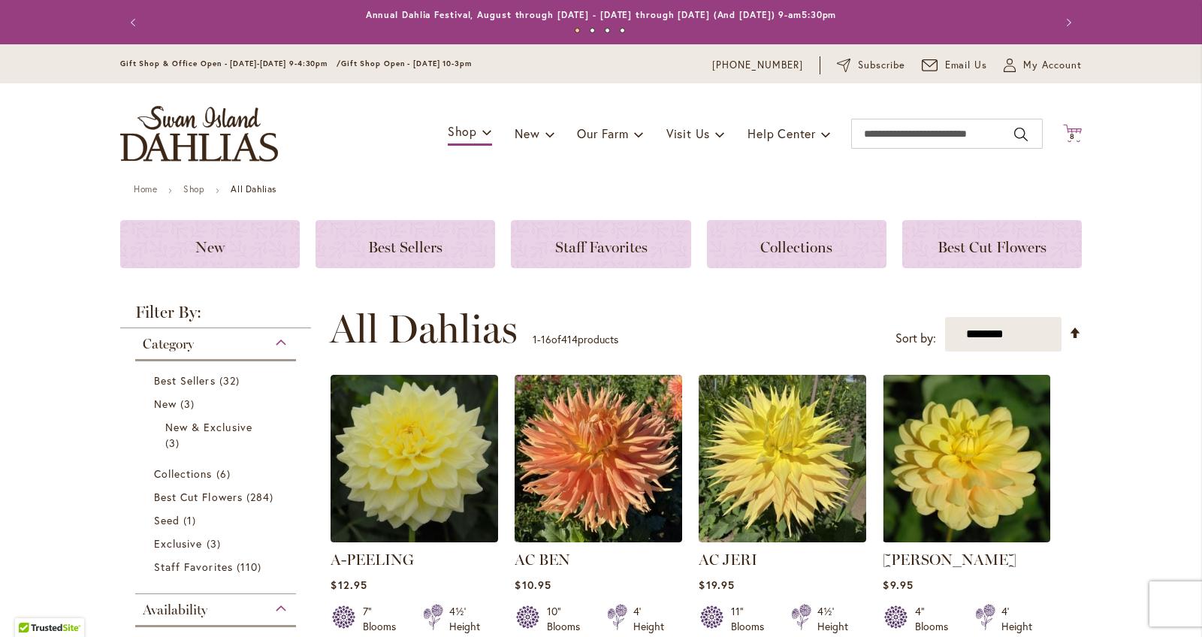
click at [1075, 133] on span "8 8 items" at bounding box center [1072, 137] width 15 height 8
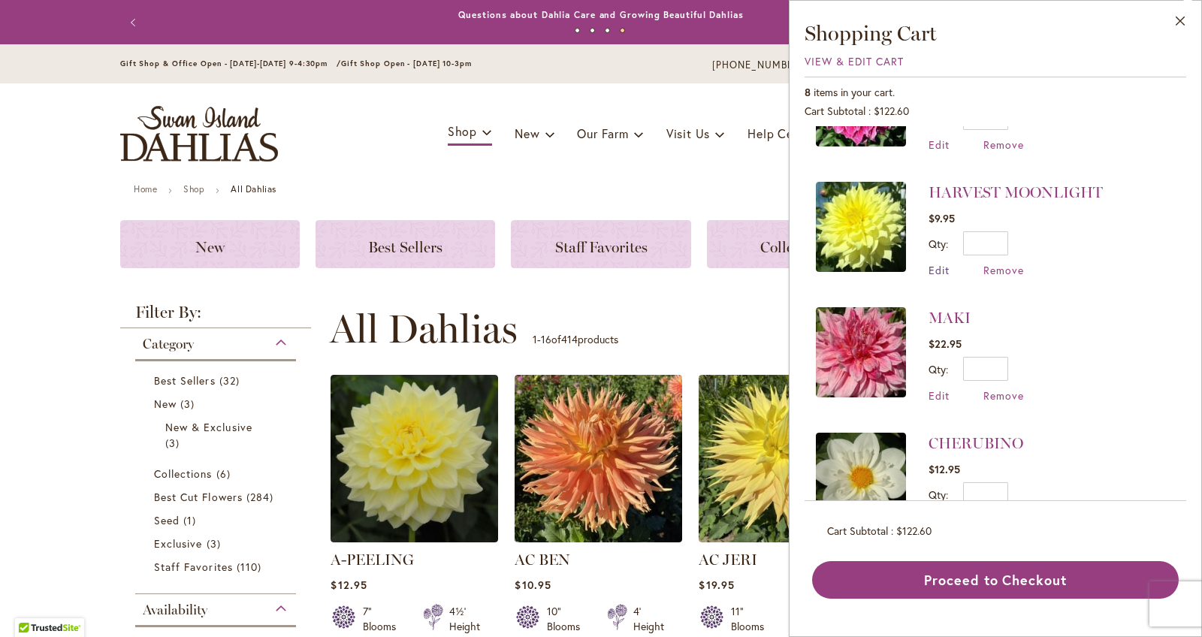
scroll to position [458, 0]
click at [939, 182] on link "HARVEST MOONLIGHT" at bounding box center [1015, 191] width 174 height 18
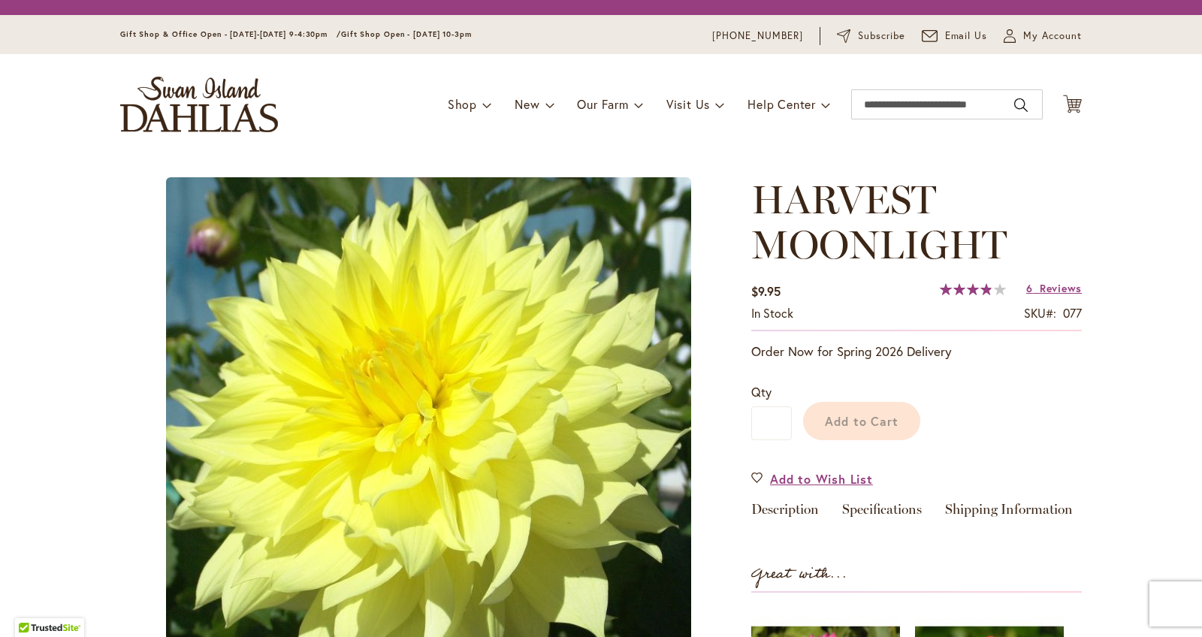
type input "******"
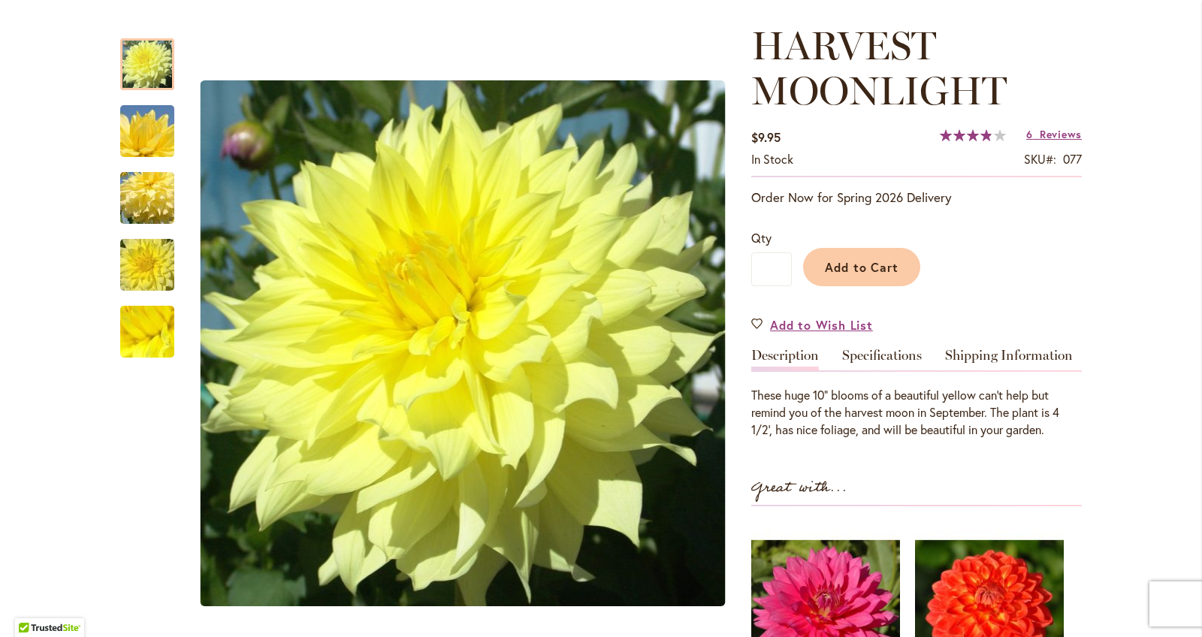
scroll to position [198, 0]
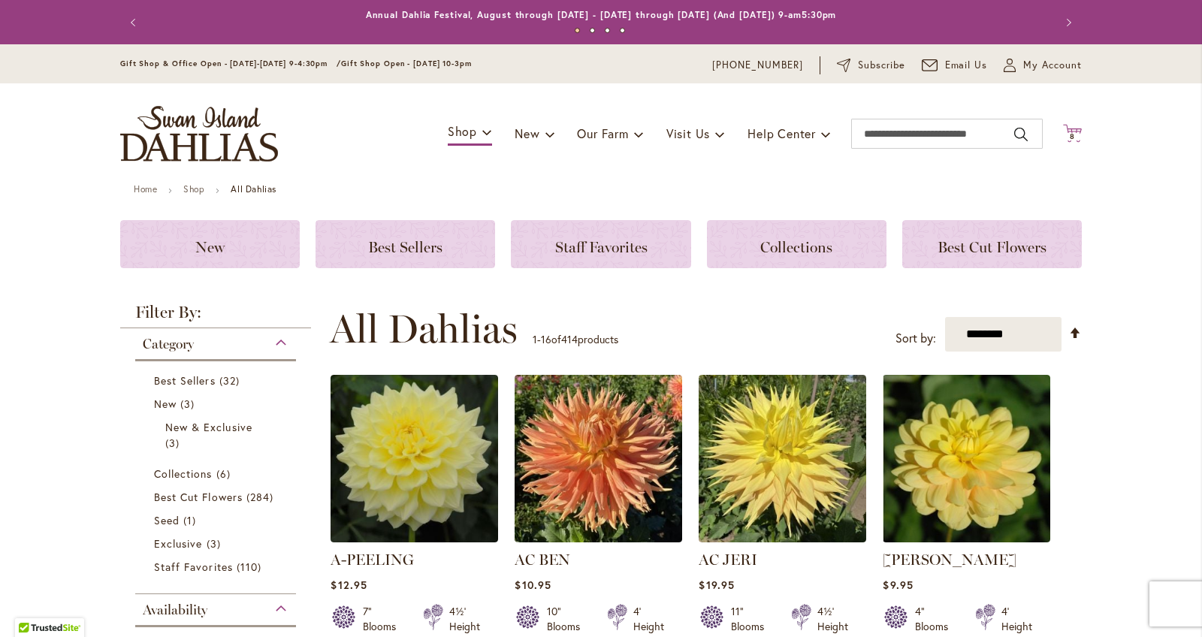
click at [1072, 125] on icon "Cart .cls-1 { fill: #231f20; }" at bounding box center [1072, 133] width 19 height 19
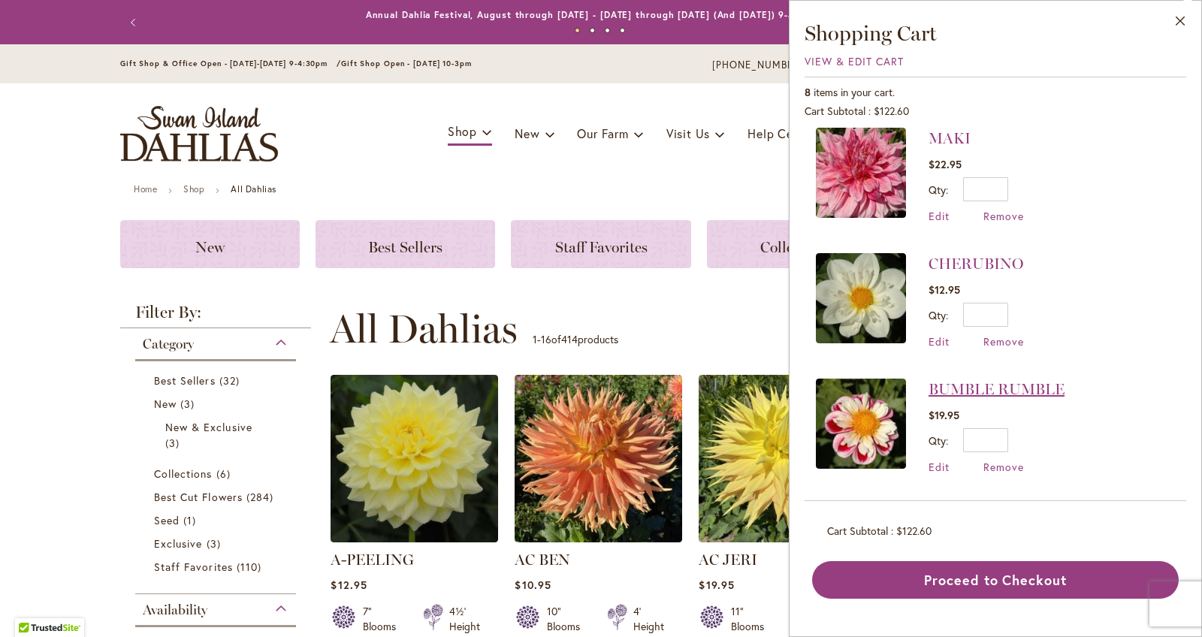
click at [1041, 386] on link "BUMBLE RUMBLE" at bounding box center [996, 389] width 136 height 18
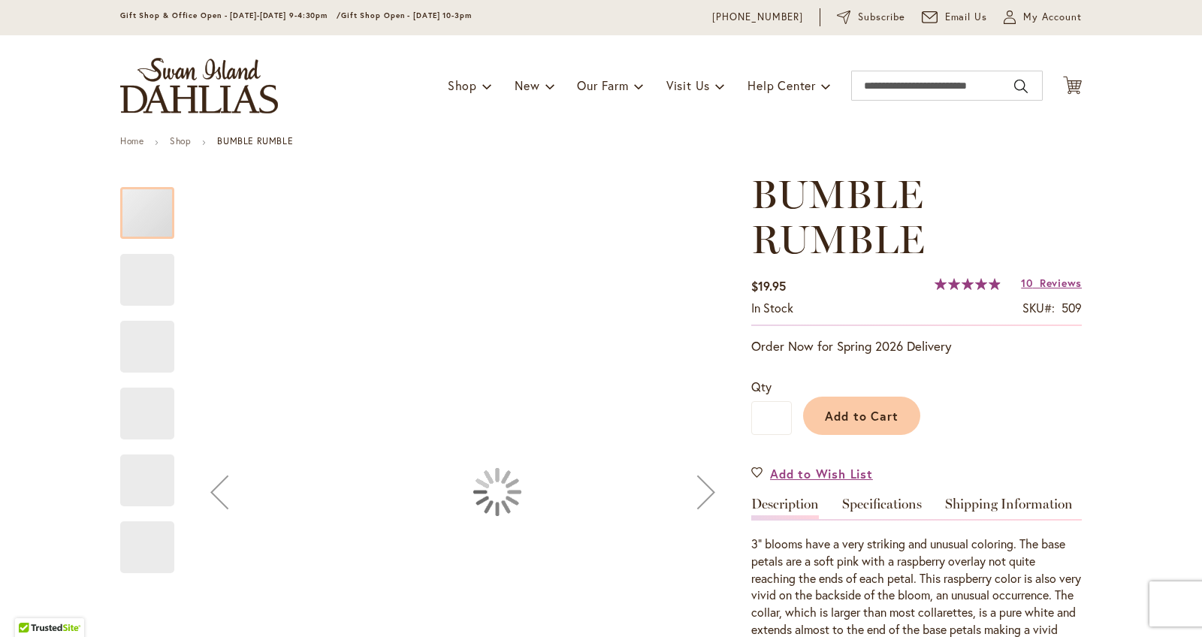
type input "******"
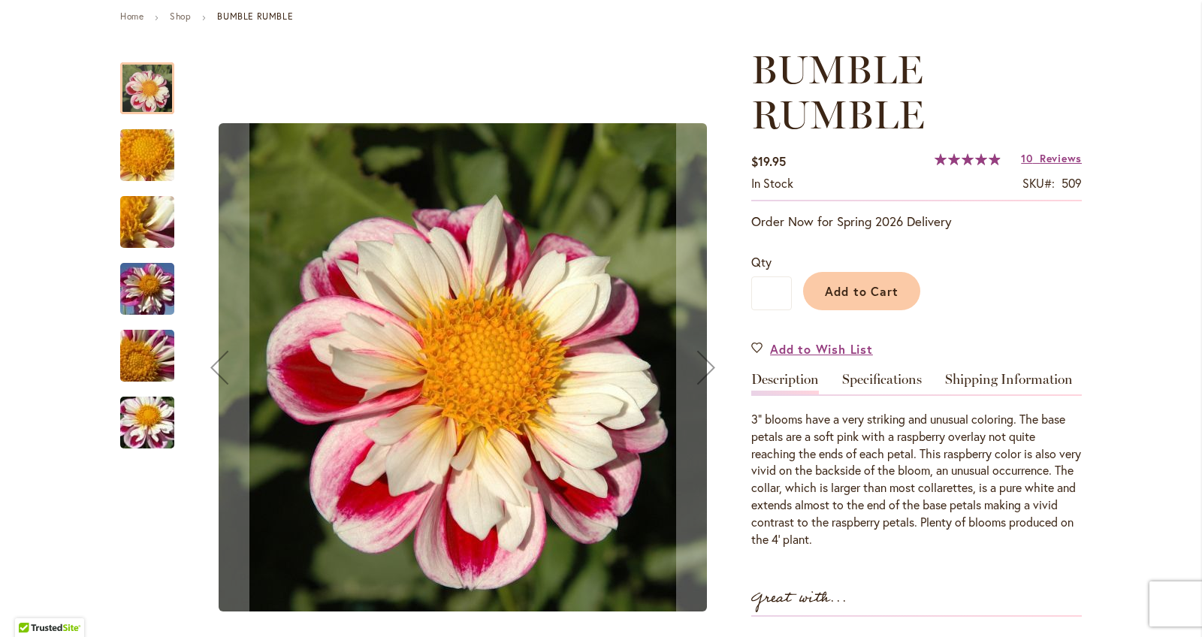
scroll to position [179, 0]
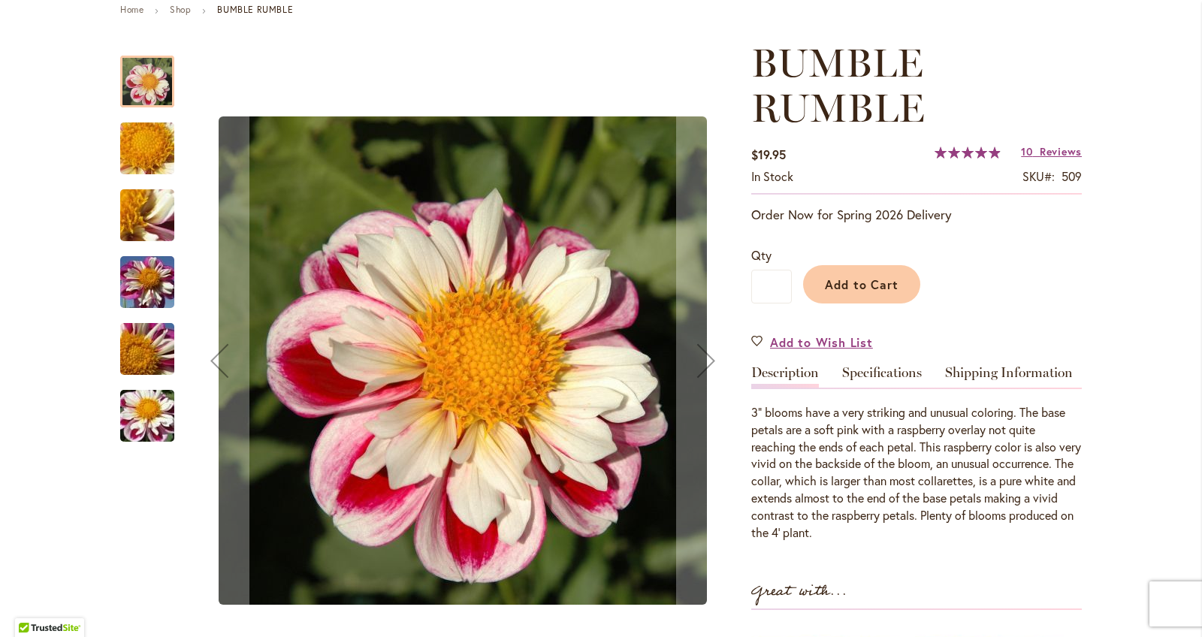
click at [150, 413] on img "BUMBLE RUMBLE" at bounding box center [147, 415] width 108 height 81
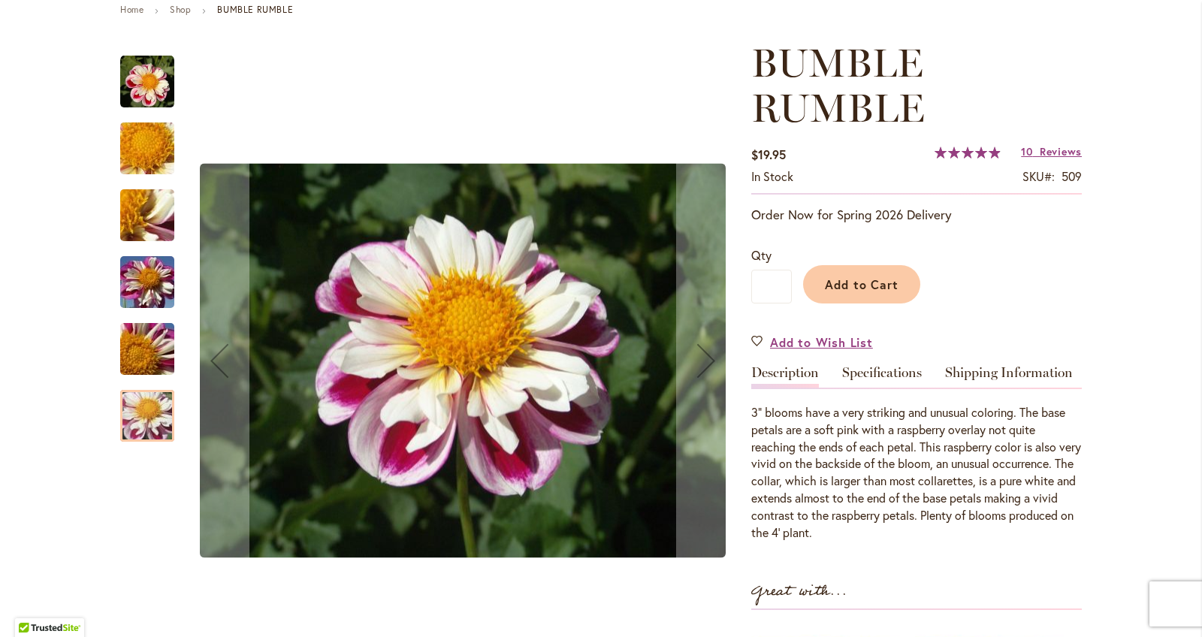
click at [141, 338] on img "BUMBLE RUMBLE" at bounding box center [147, 349] width 108 height 81
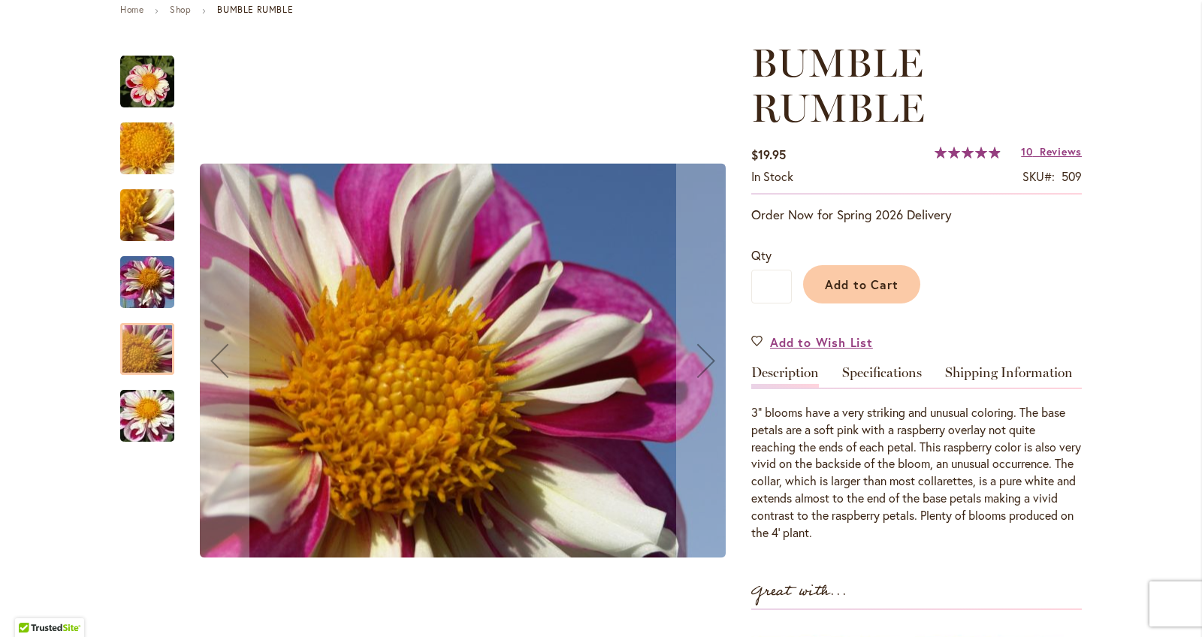
click at [141, 291] on img "BUMBLE RUMBLE" at bounding box center [147, 282] width 108 height 81
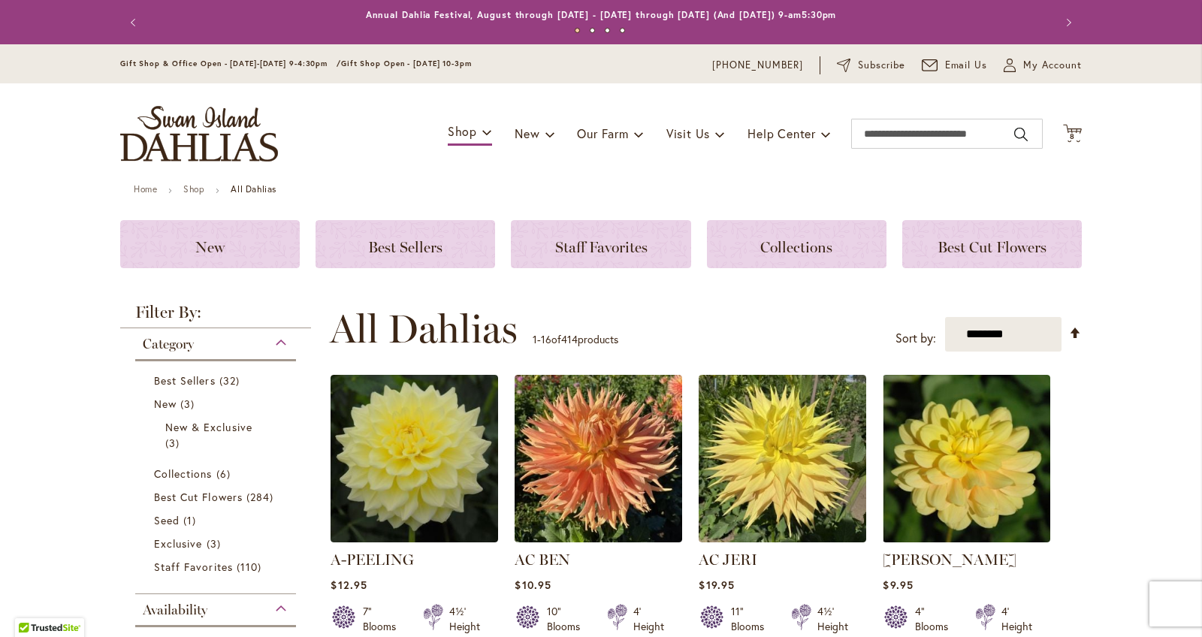
drag, startPoint x: 1096, startPoint y: 139, endPoint x: 1077, endPoint y: 145, distance: 19.7
click at [1088, 142] on div "Toggle Nav Shop Dahlia Tubers Collections Fresh Cut Dahlias Gardening Supplies …" at bounding box center [600, 133] width 991 height 101
click at [1075, 144] on div "Toggle Nav Shop Dahlia Tubers Collections Fresh Cut Dahlias Gardening Supplies …" at bounding box center [600, 133] width 991 height 101
click at [1072, 134] on span "8" at bounding box center [1071, 136] width 5 height 10
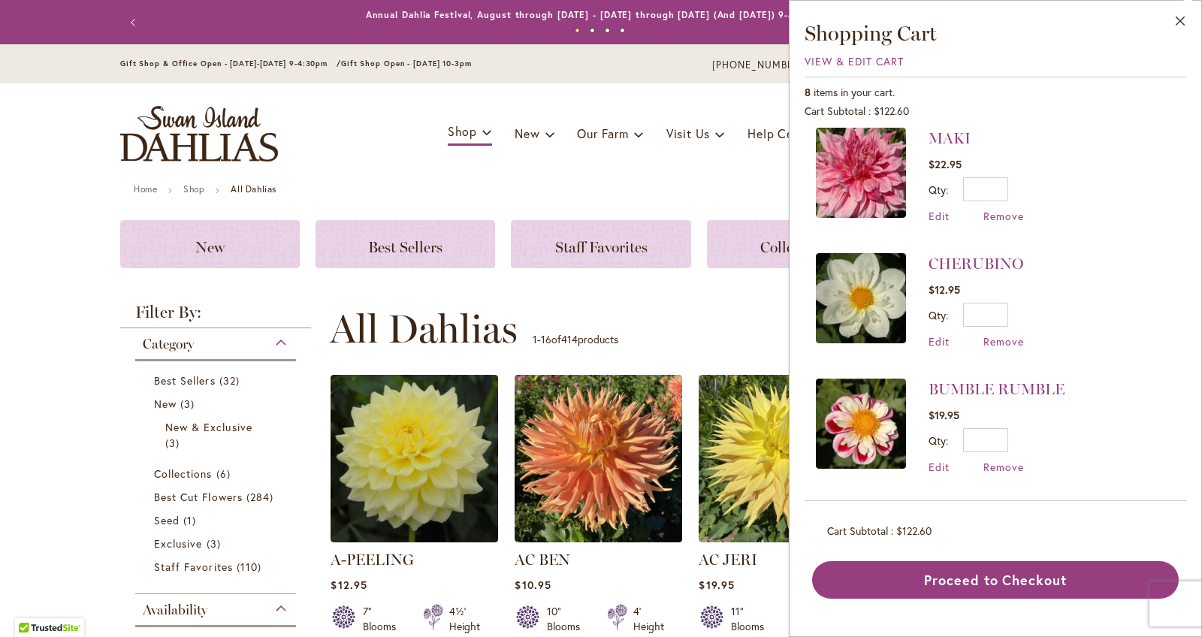
scroll to position [637, 0]
click at [1000, 269] on link "CHERUBINO" at bounding box center [975, 264] width 95 height 18
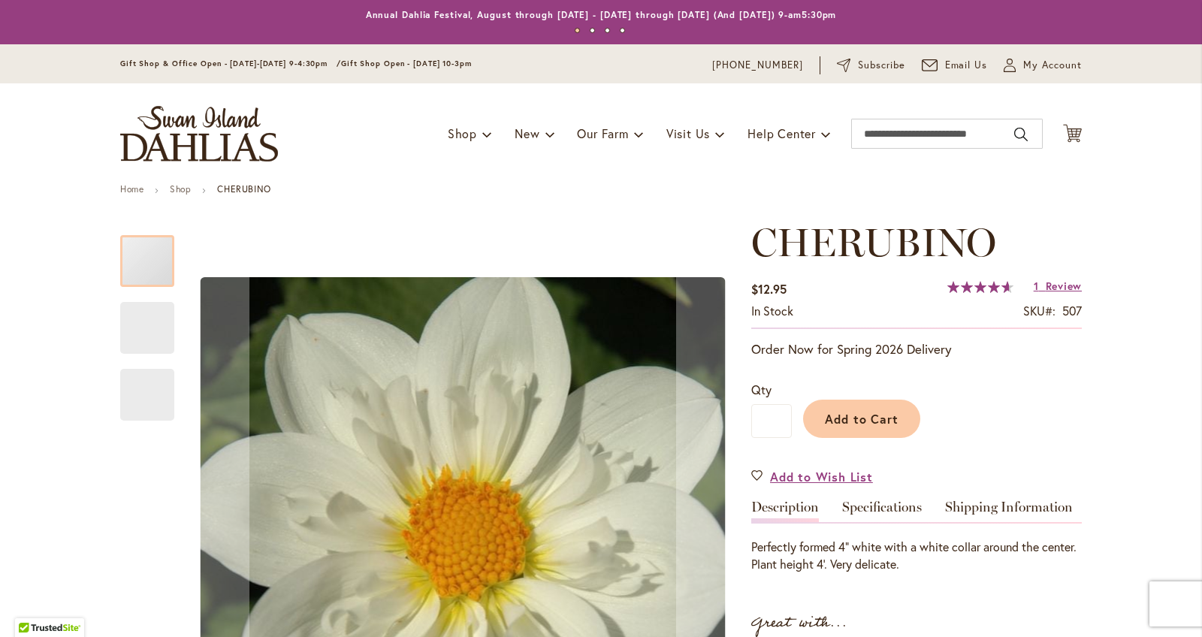
type input "******"
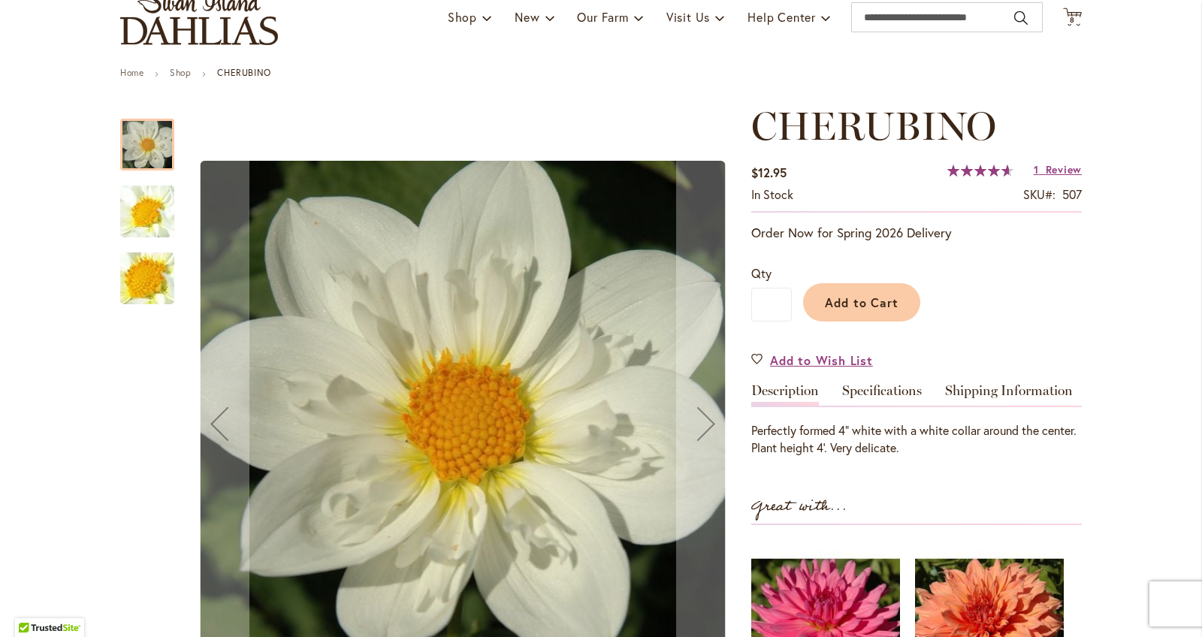
scroll to position [117, 0]
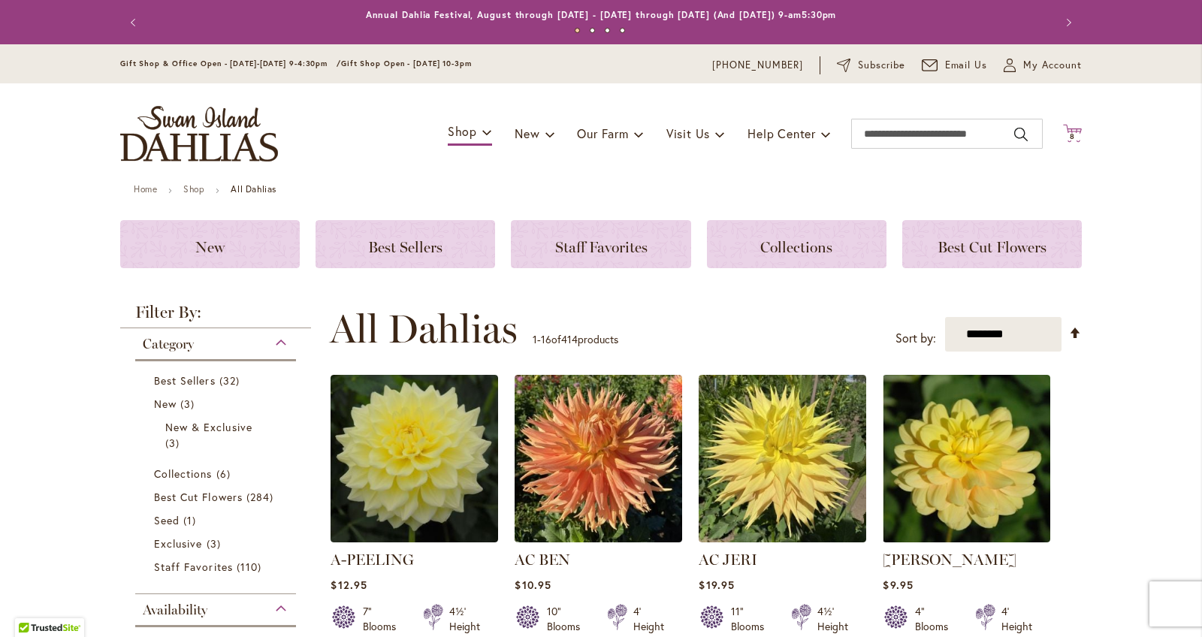
click at [1078, 140] on icon "Cart .cls-1 { fill: #231f20; }" at bounding box center [1072, 133] width 19 height 19
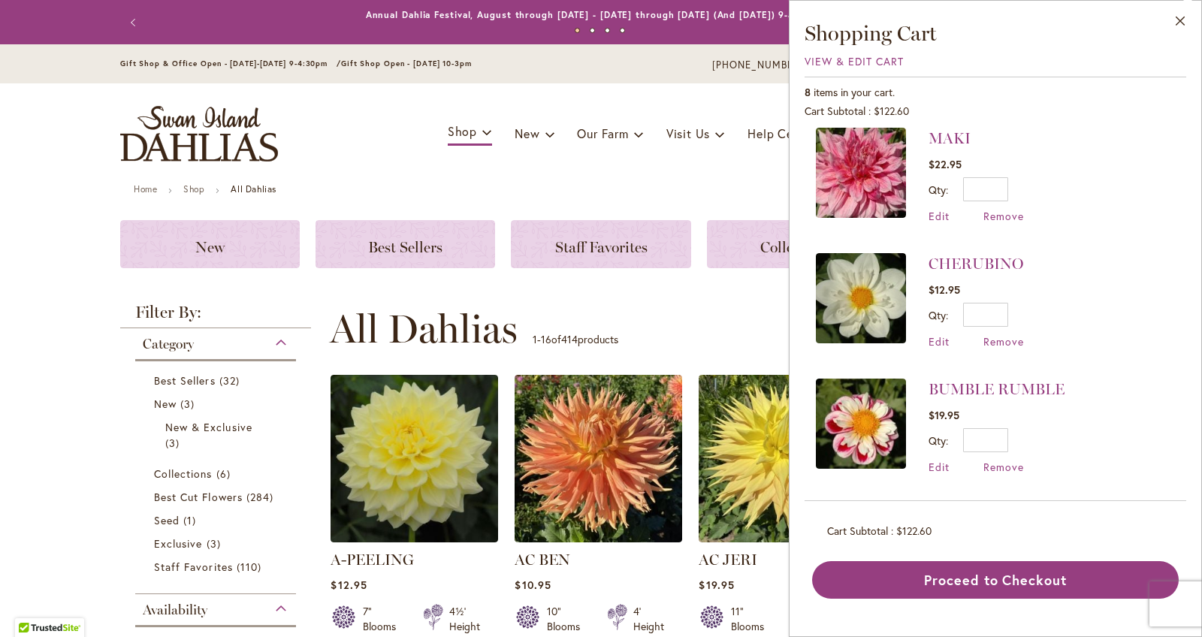
scroll to position [637, 0]
click at [933, 135] on link "MAKI" at bounding box center [949, 138] width 42 height 18
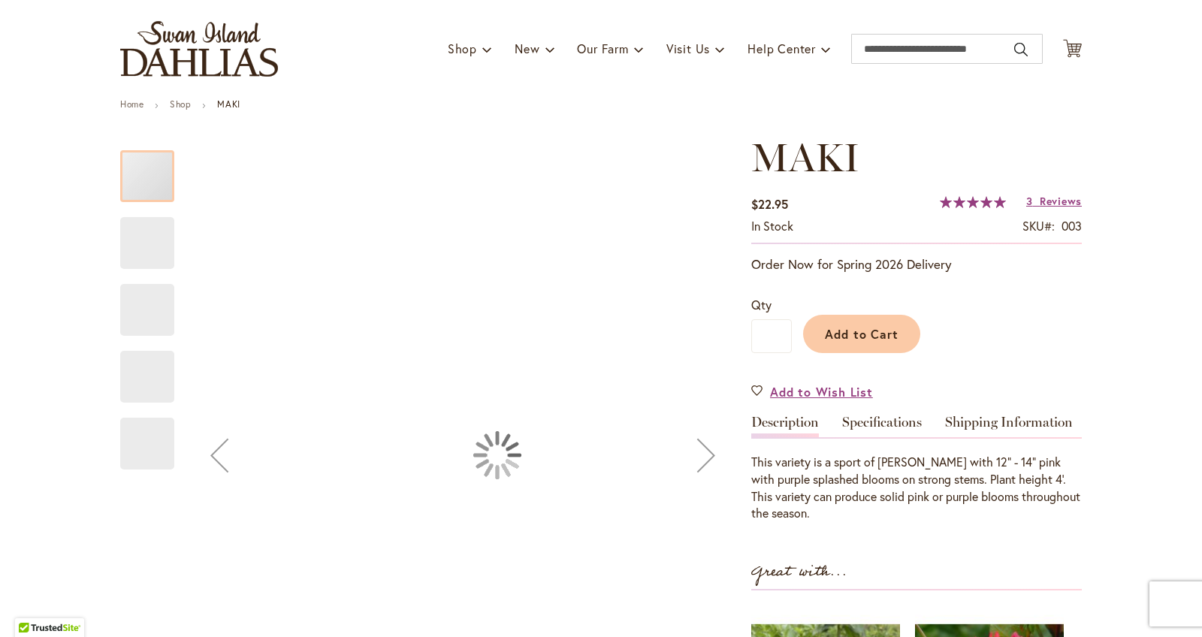
type input "******"
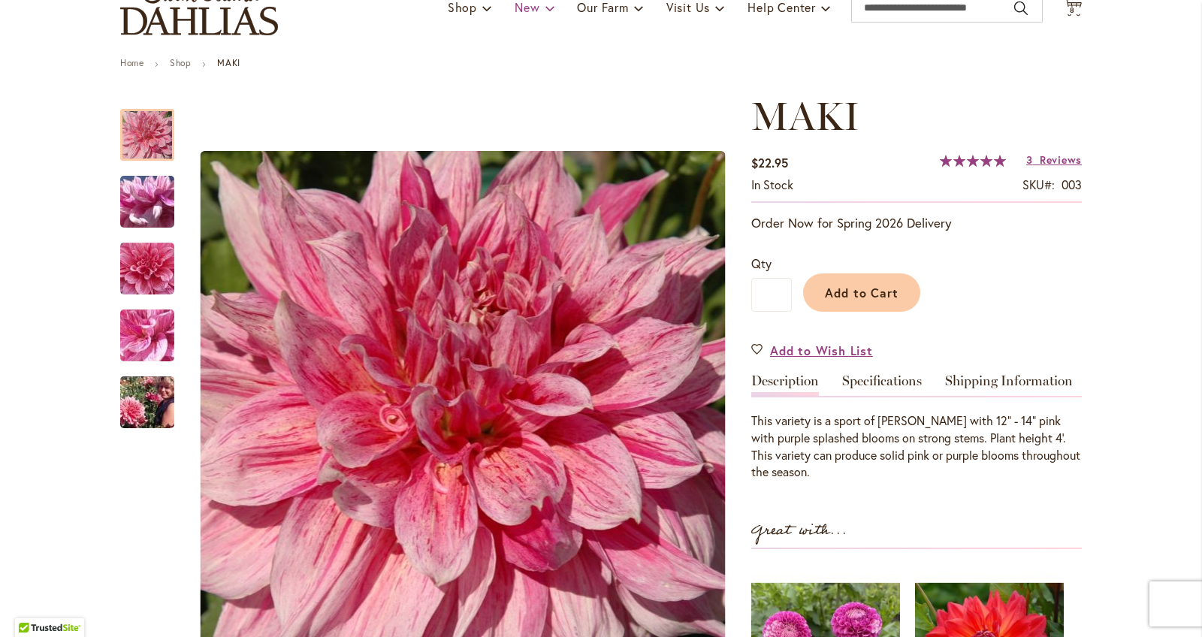
scroll to position [125, 0]
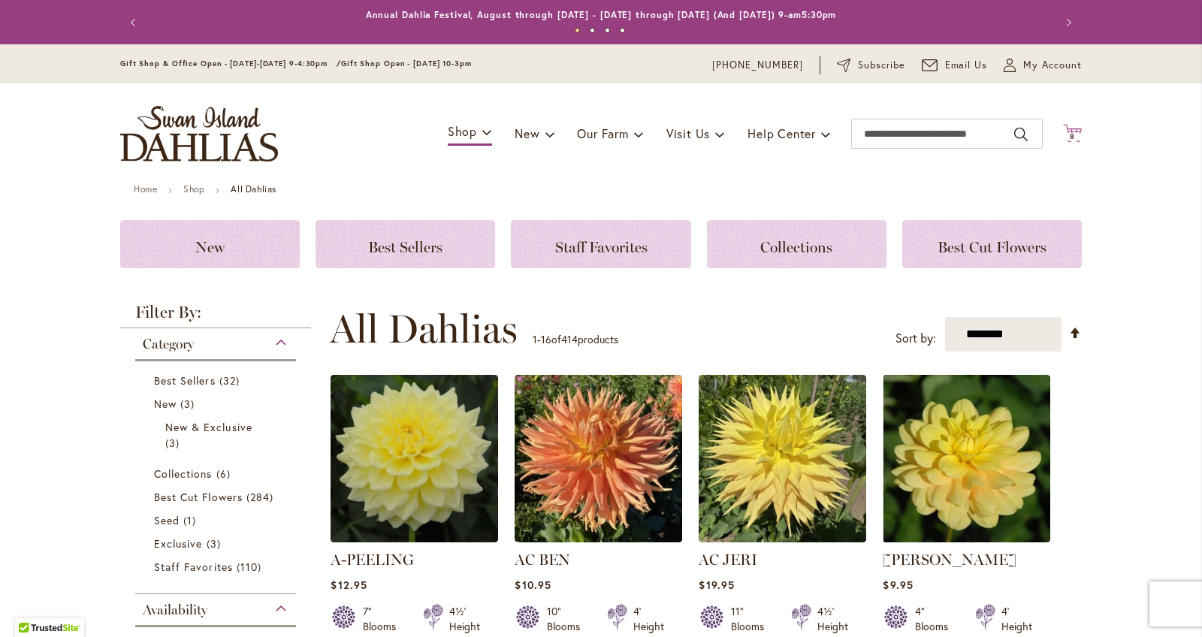
click at [1078, 139] on icon at bounding box center [1072, 133] width 19 height 18
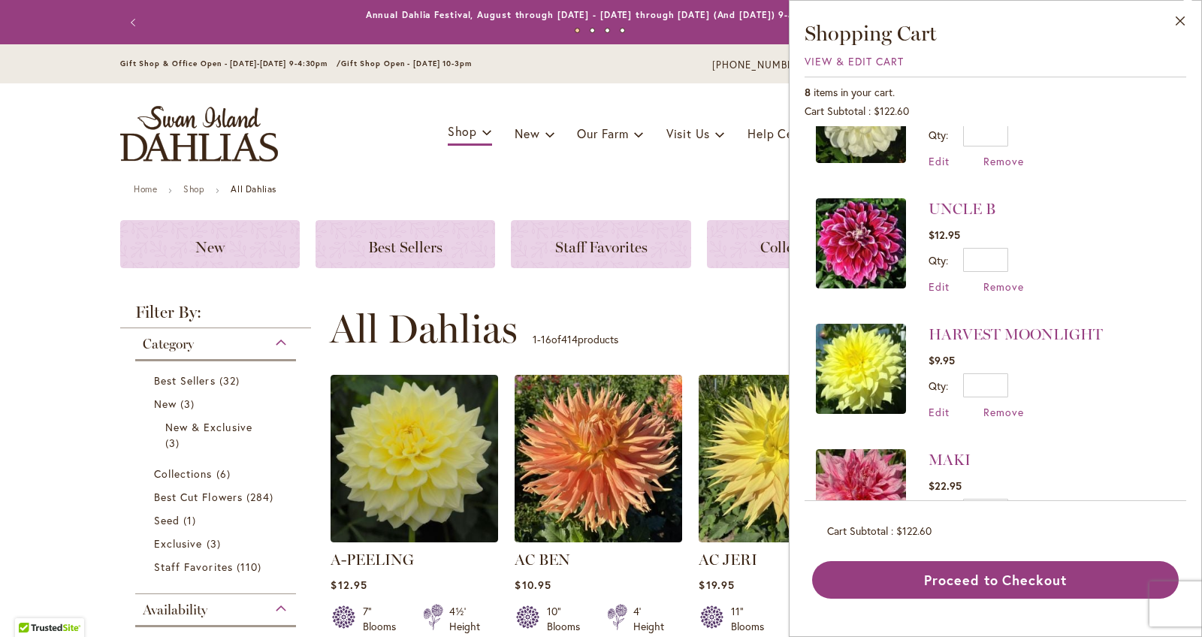
scroll to position [309, 0]
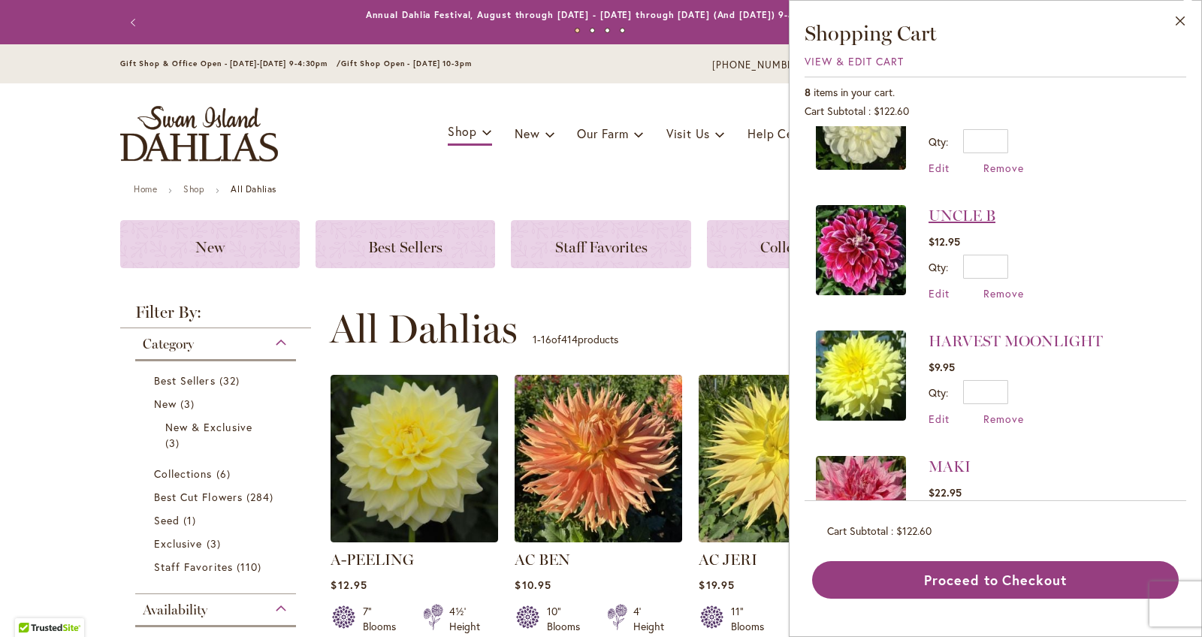
click at [958, 208] on link "UNCLE B" at bounding box center [961, 216] width 67 height 18
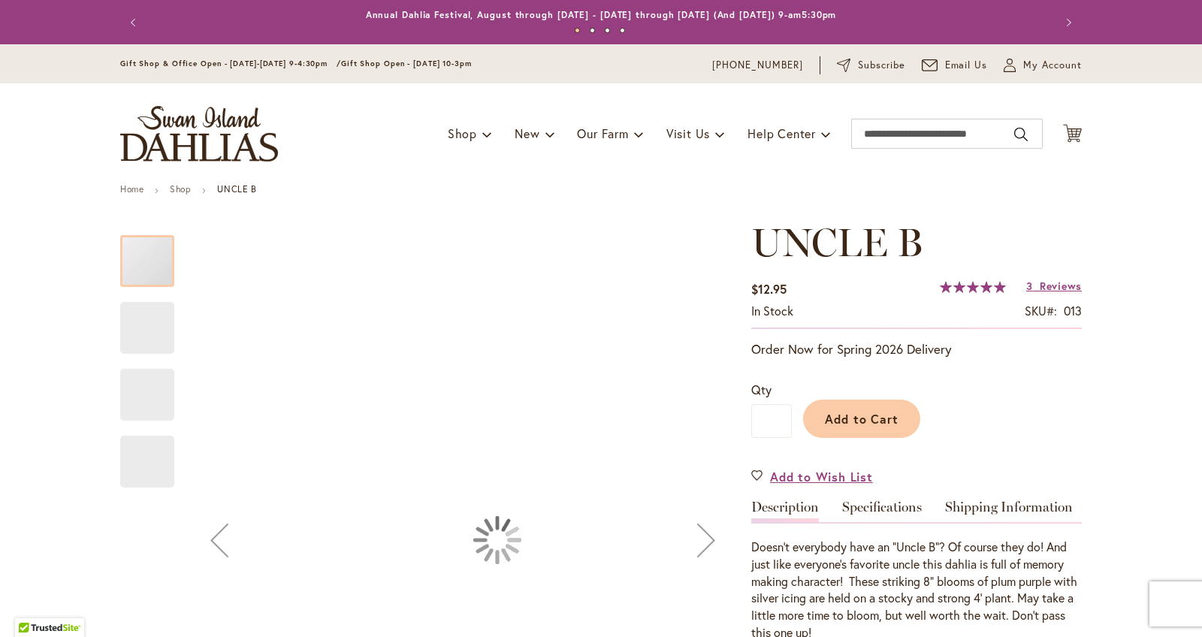
type input "******"
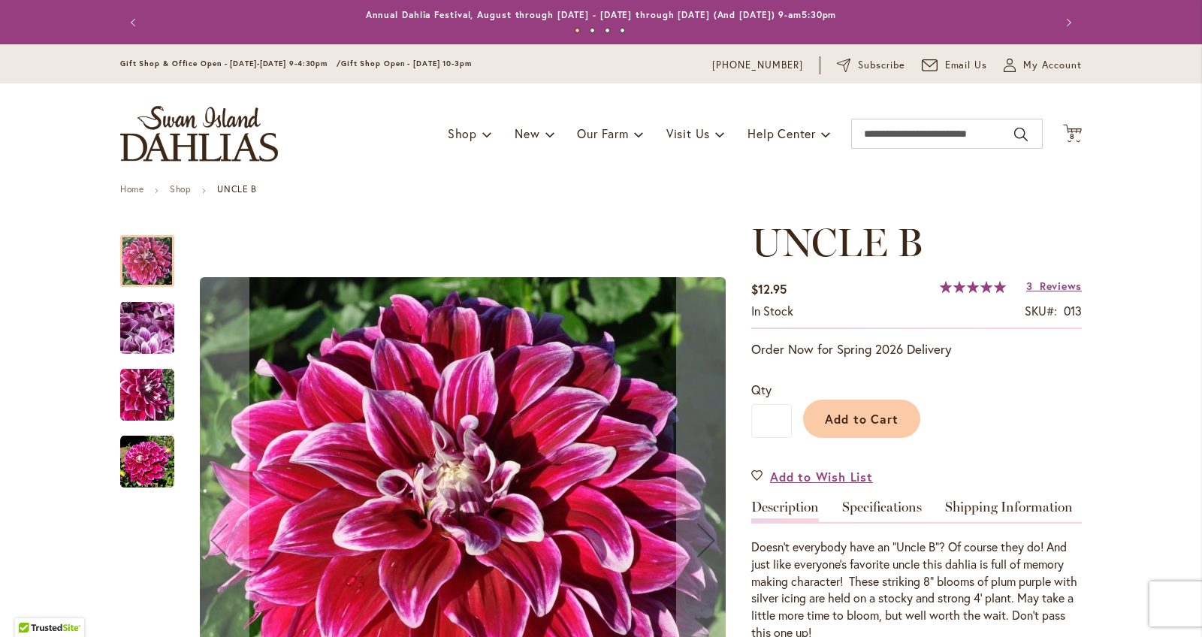
click at [149, 450] on img "Uncle B" at bounding box center [147, 462] width 54 height 54
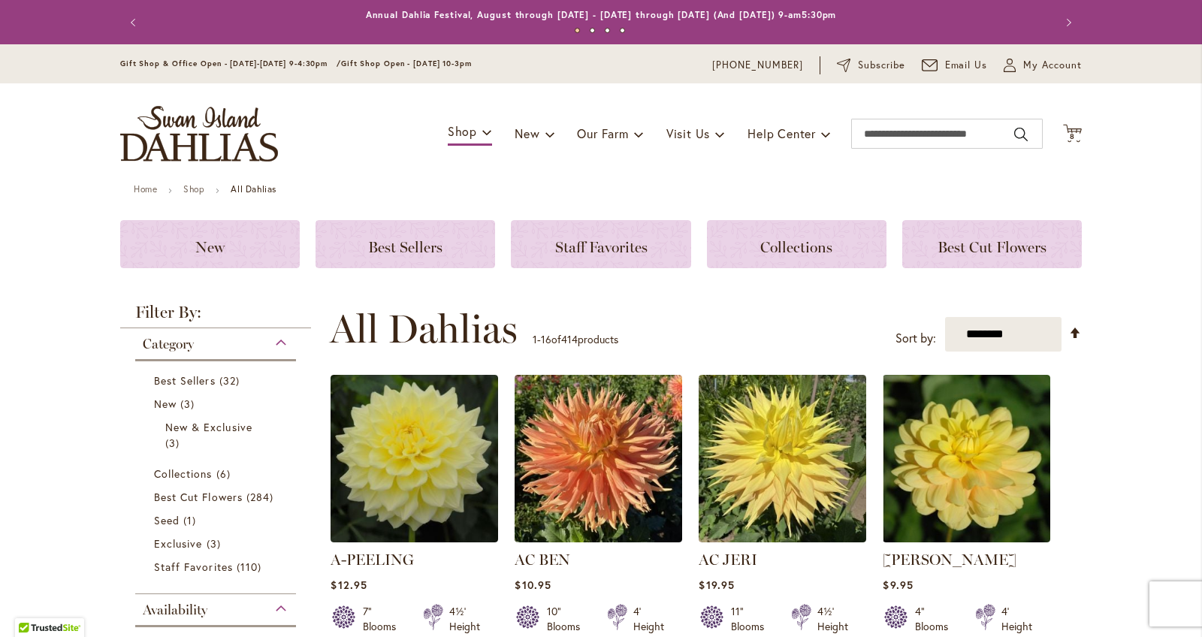
click at [1084, 138] on div "Toggle Nav Shop Dahlia Tubers Collections Fresh Cut Dahlias Gardening Supplies …" at bounding box center [600, 133] width 991 height 101
click at [1069, 134] on span "8 8 items" at bounding box center [1072, 137] width 15 height 8
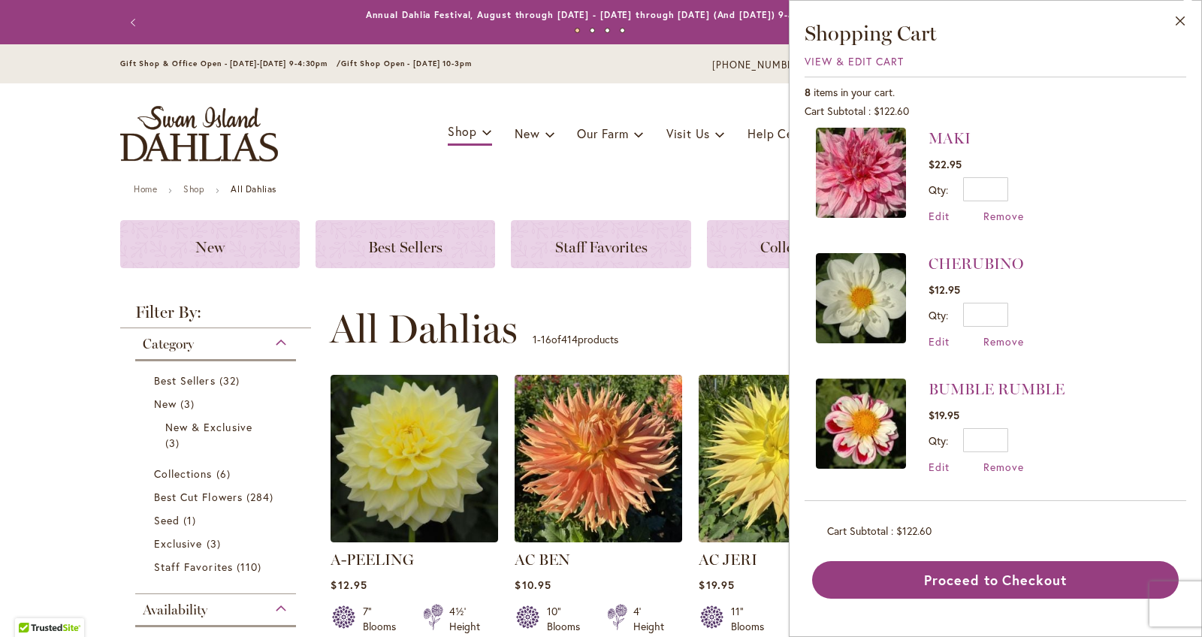
scroll to position [637, 0]
